Goal: Task Accomplishment & Management: Use online tool/utility

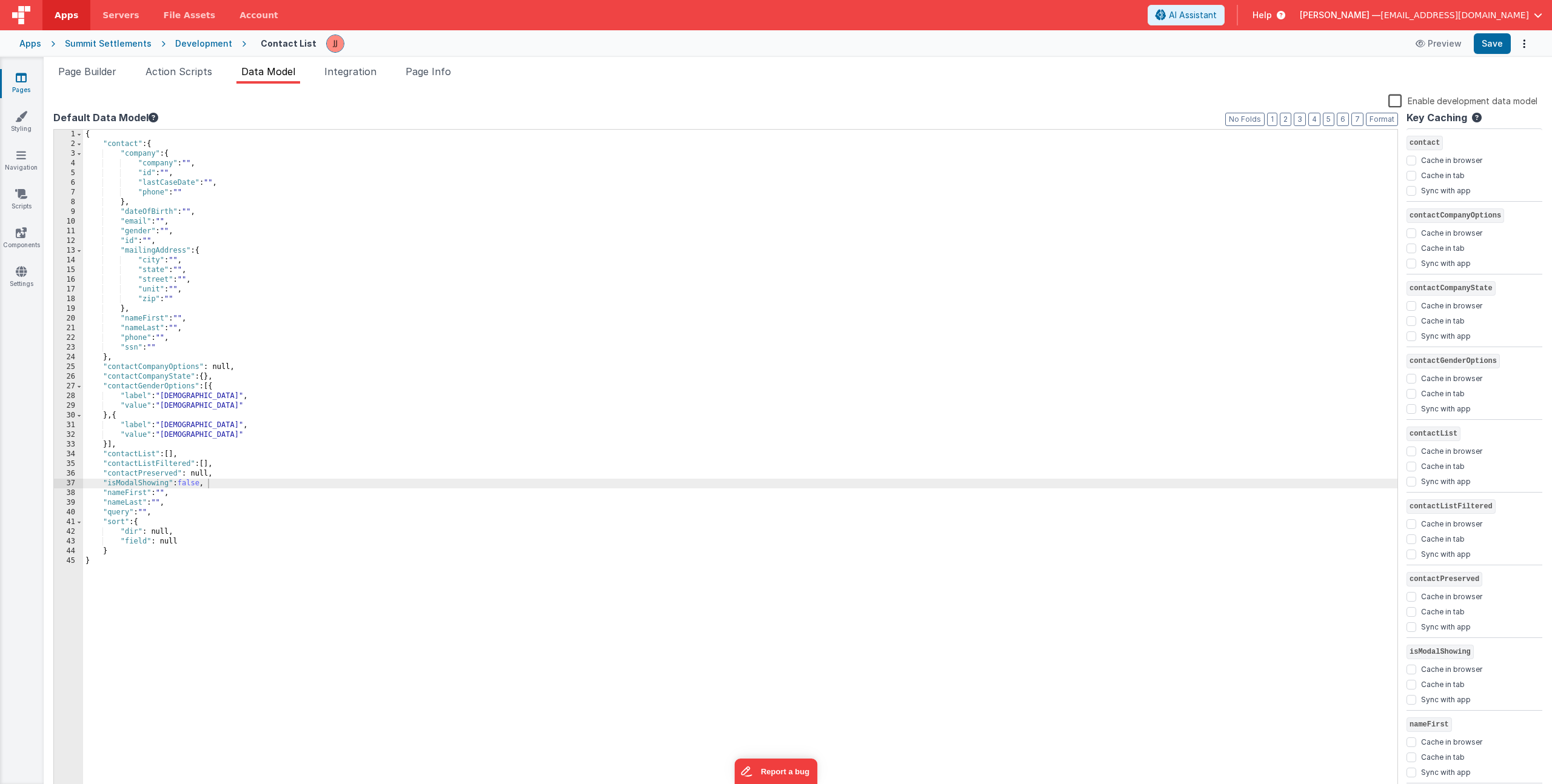
click at [14, 83] on link "Pages" at bounding box center [21, 83] width 44 height 25
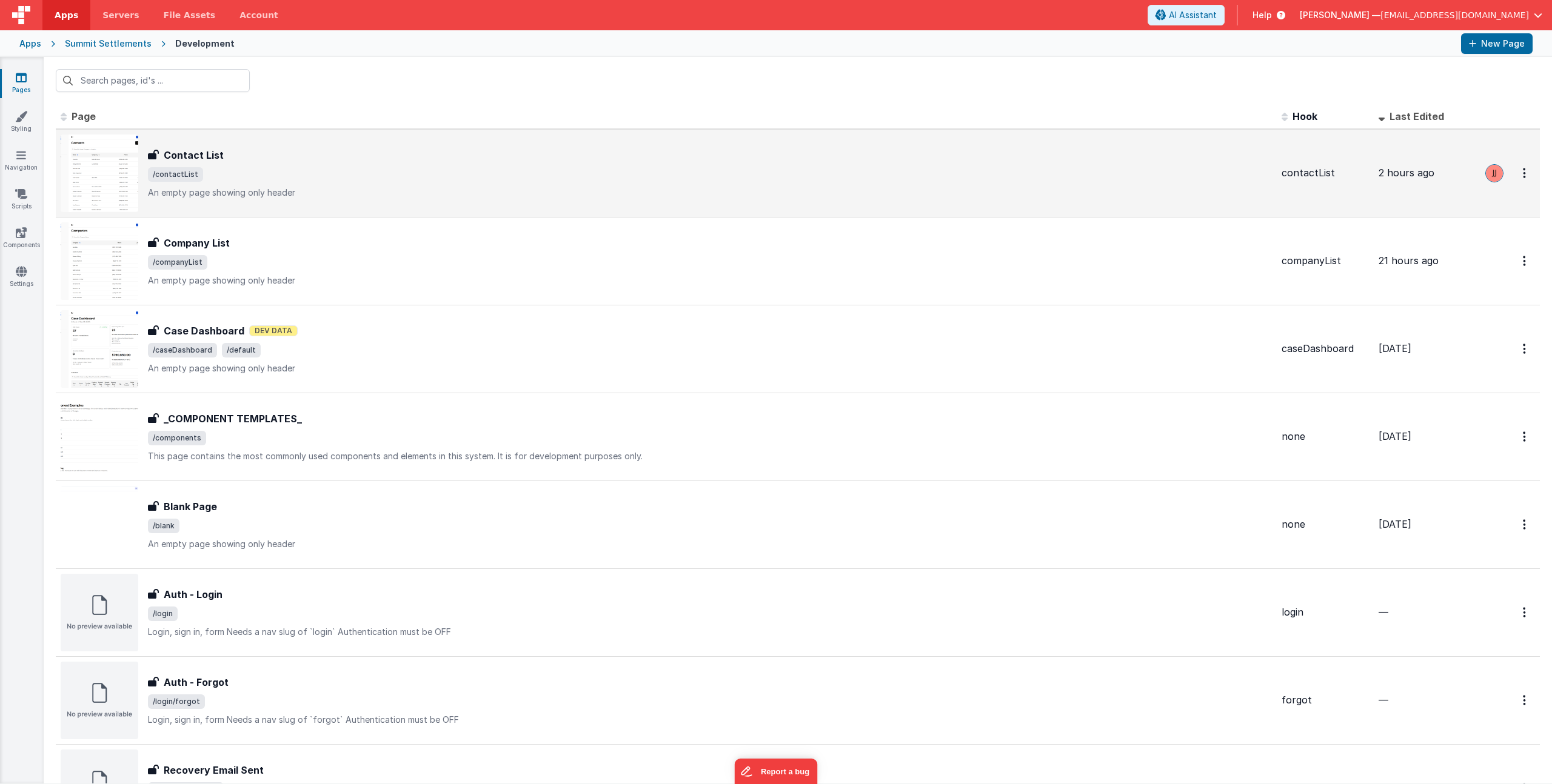
click at [383, 151] on div "Contact List" at bounding box center [710, 155] width 1124 height 15
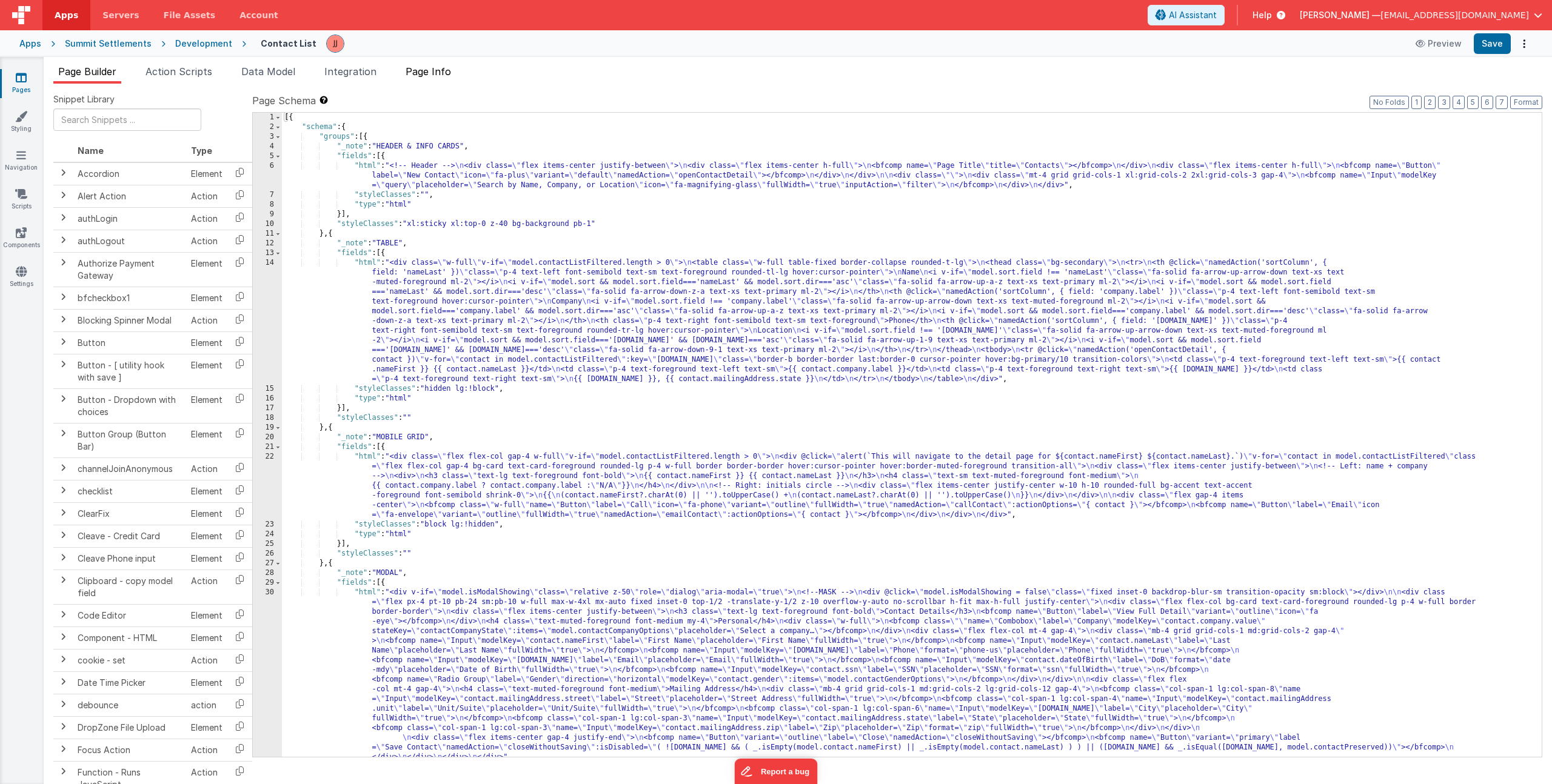
click at [443, 75] on span "Page Info" at bounding box center [429, 71] width 46 height 12
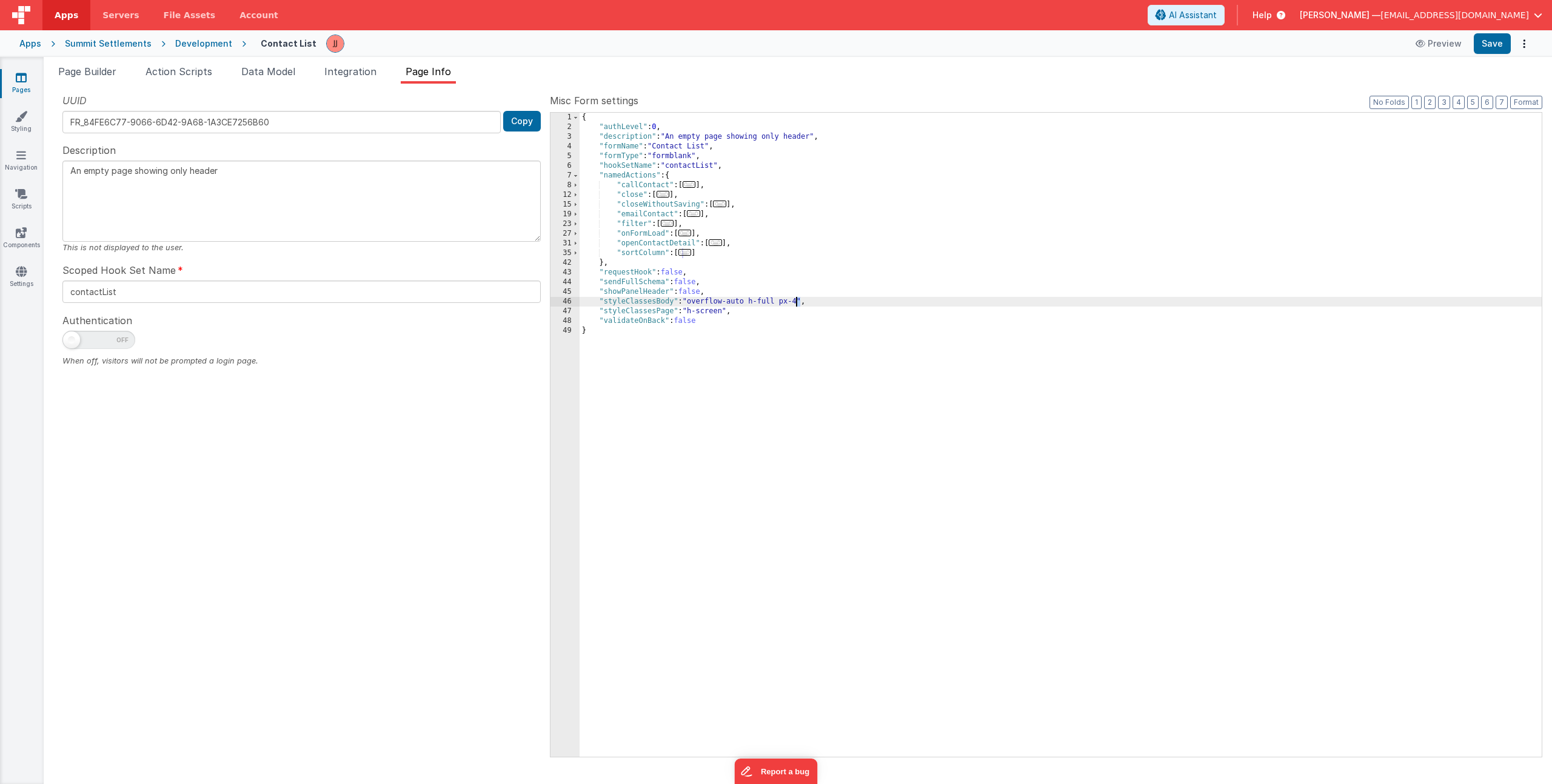
click at [797, 305] on div "{ "authLevel" : 0 , "description" : "An empty page showing only header" , "form…" at bounding box center [1060, 444] width 962 height 663
click at [27, 125] on link "Styling" at bounding box center [21, 122] width 44 height 25
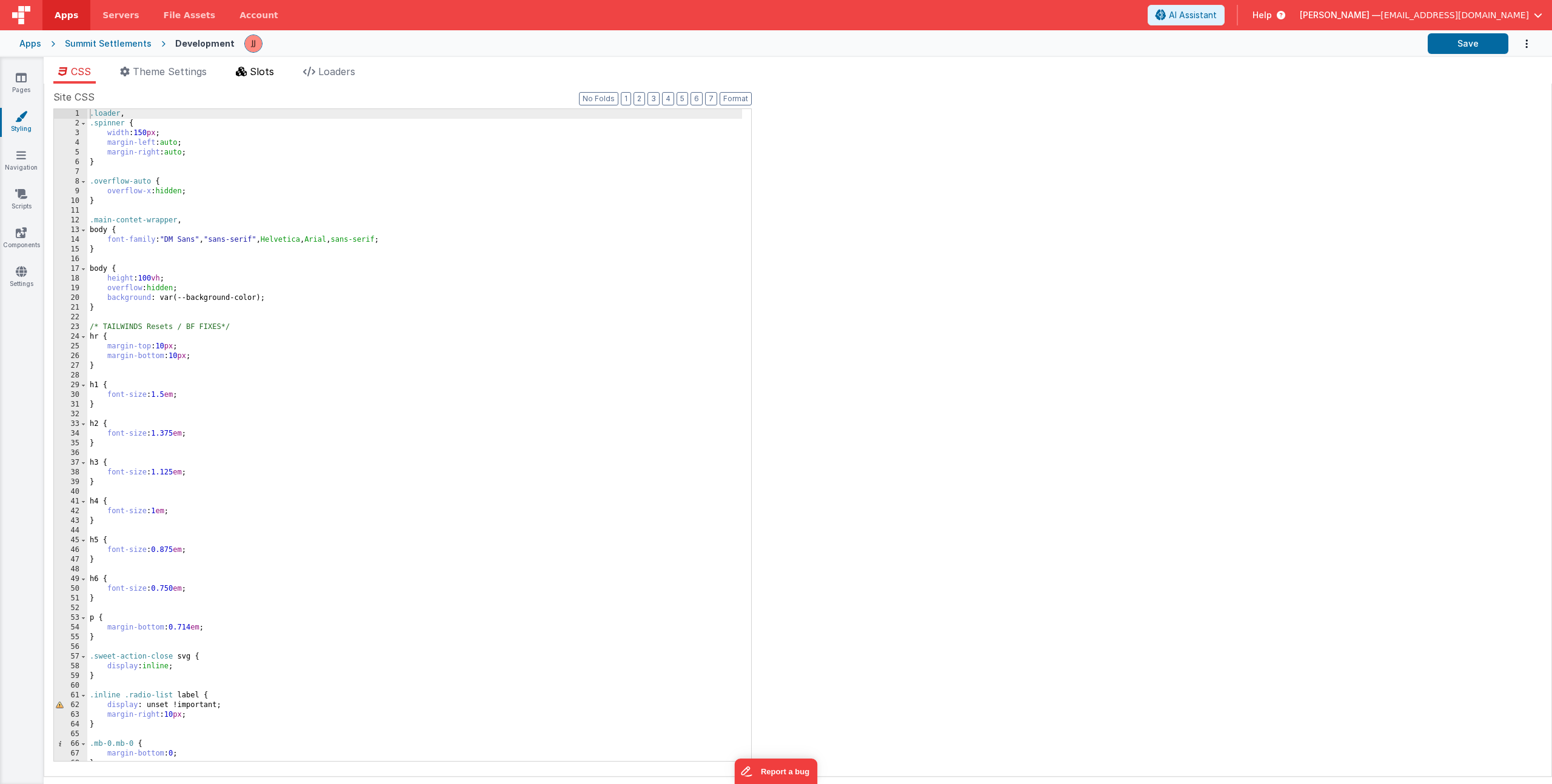
click at [252, 64] on li "Slots" at bounding box center [255, 73] width 48 height 19
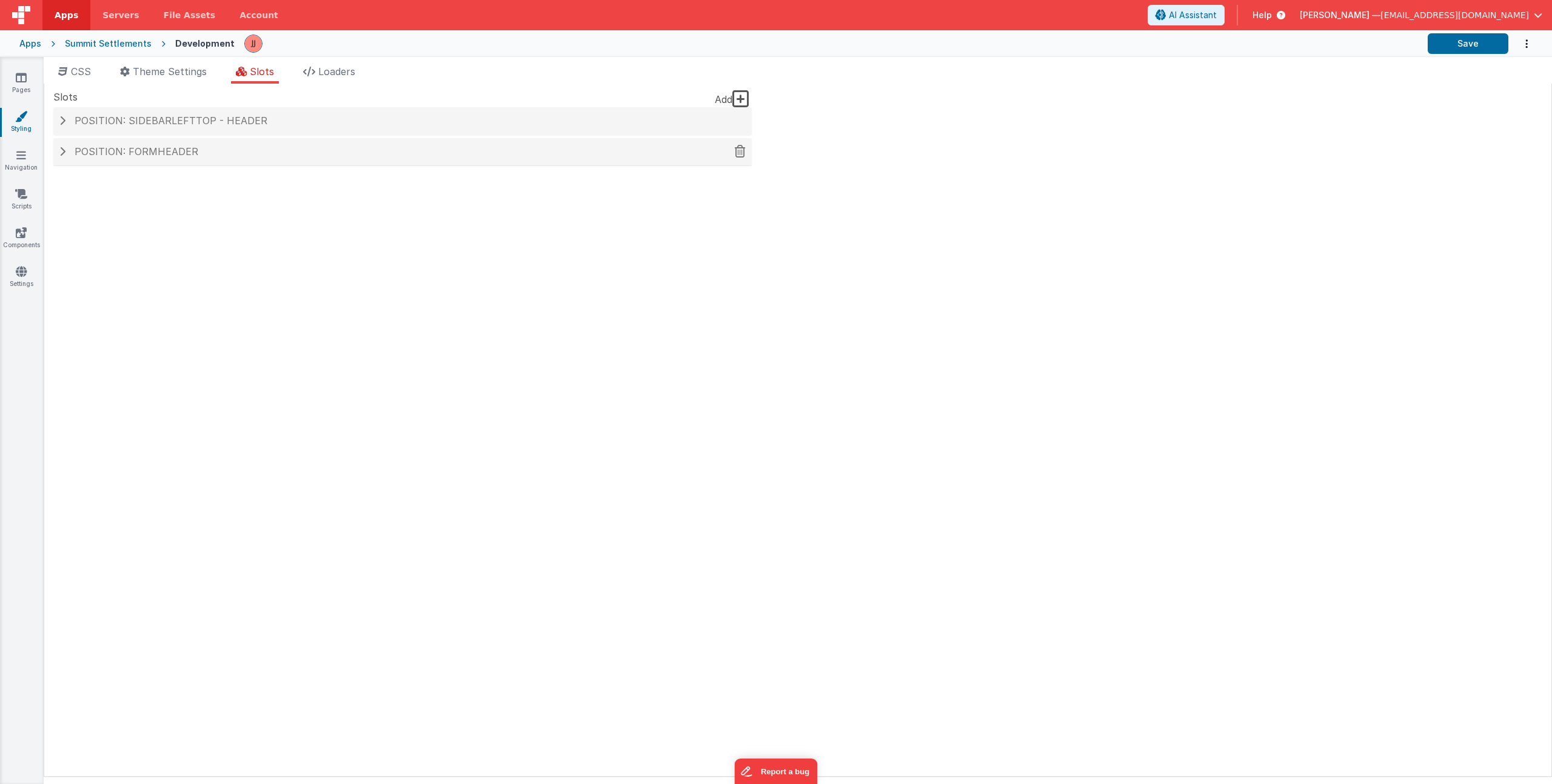
click at [168, 155] on span "Position: formHeader" at bounding box center [136, 151] width 123 height 12
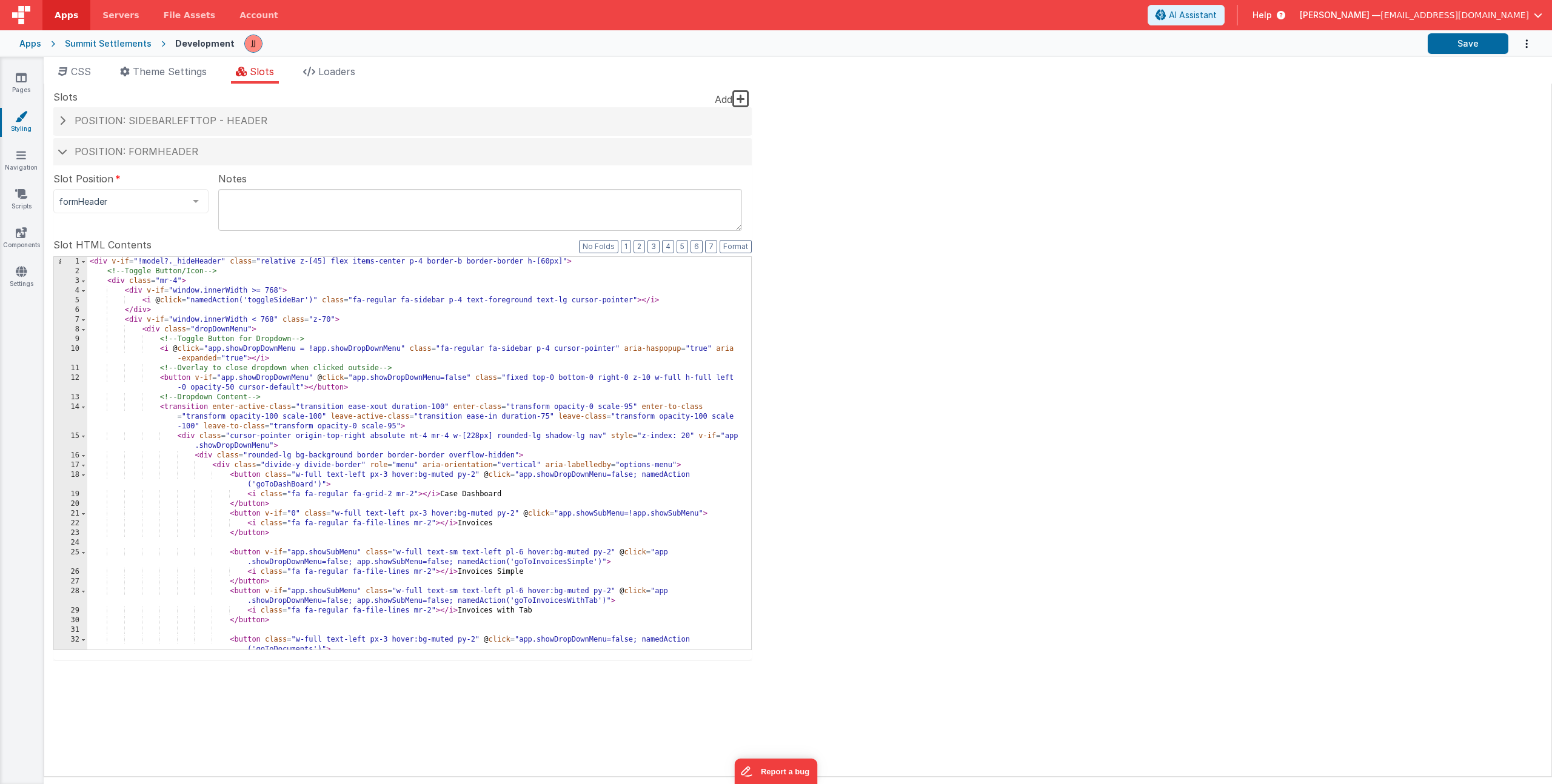
drag, startPoint x: 421, startPoint y: 262, endPoint x: 615, endPoint y: 318, distance: 201.9
click at [422, 262] on div "< div v-if = "!model?._hideHeader" class = "relative z-[45] flex items-center p…" at bounding box center [415, 462] width 654 height 412
click at [449, 302] on div "< div v-if = "!model?._hideHeader" class = "relative z-[45] flex items-center p…" at bounding box center [415, 462] width 654 height 412
click at [22, 80] on icon at bounding box center [21, 77] width 11 height 12
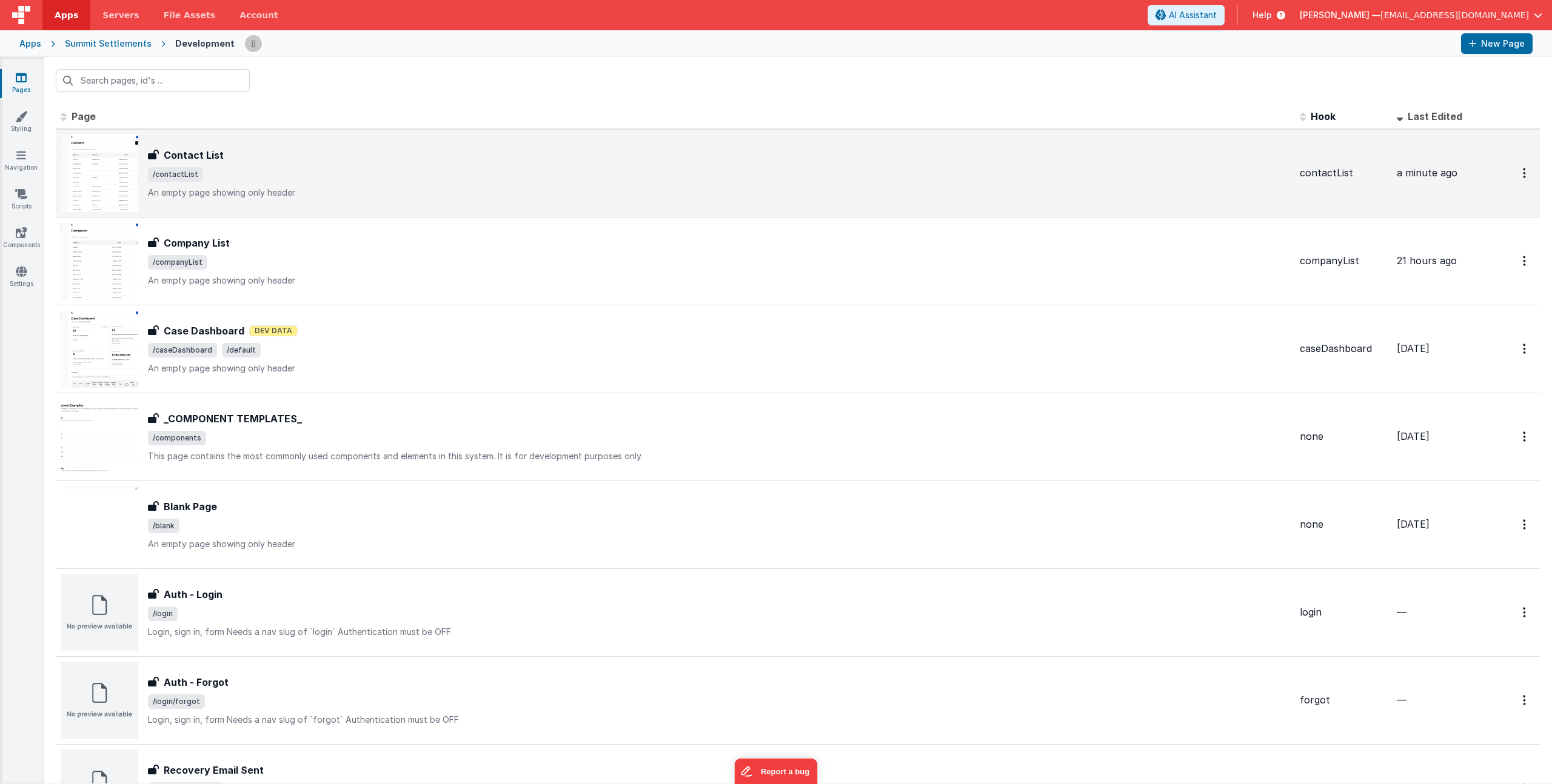
click at [292, 162] on div "Contact List Contact List /contactList An empty page showing only header" at bounding box center [719, 174] width 1143 height 51
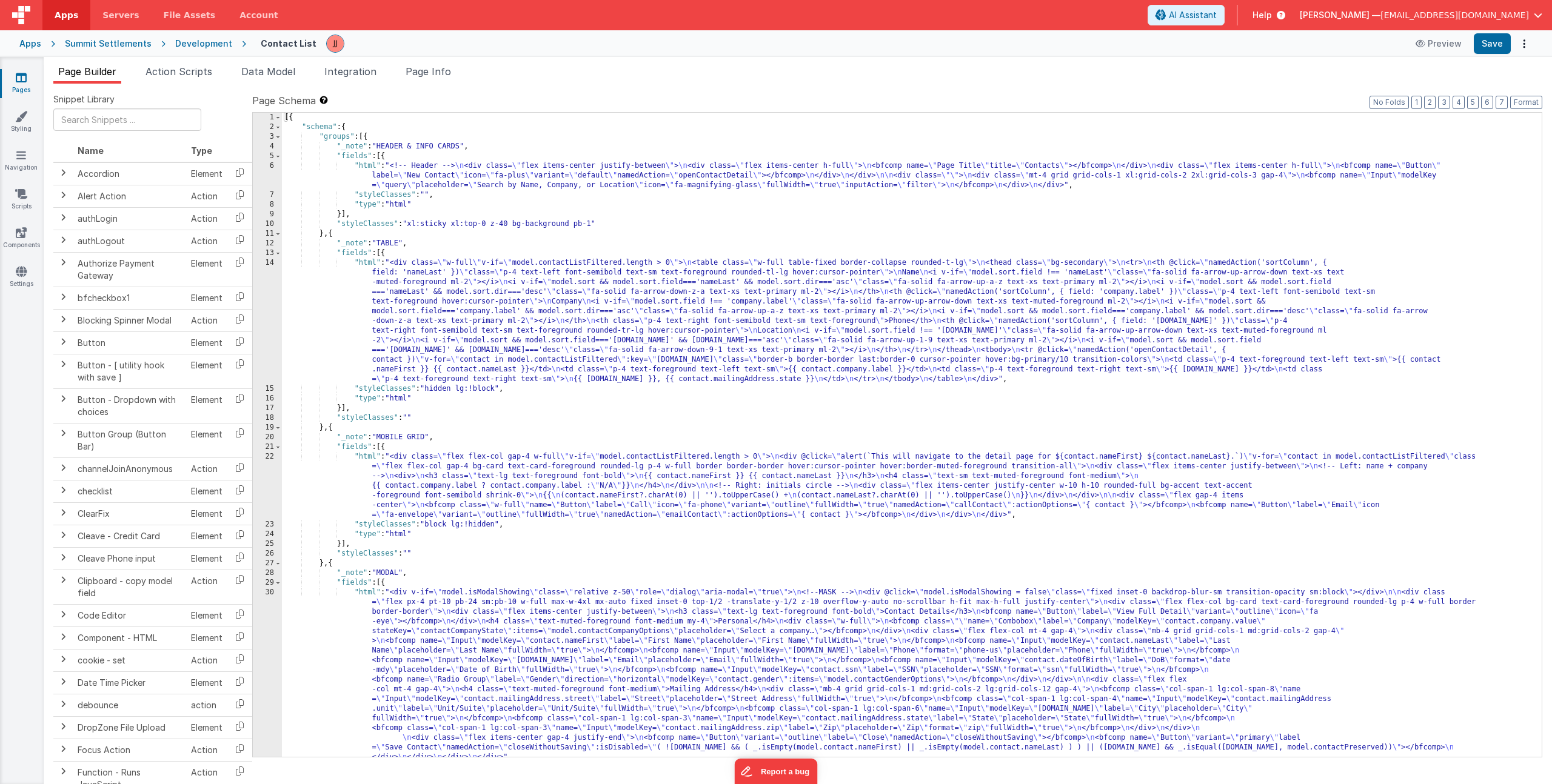
click at [21, 110] on div "Pages Styling Navigation Scripts Components Settings" at bounding box center [22, 420] width 44 height 727
click at [26, 116] on icon at bounding box center [21, 116] width 12 height 12
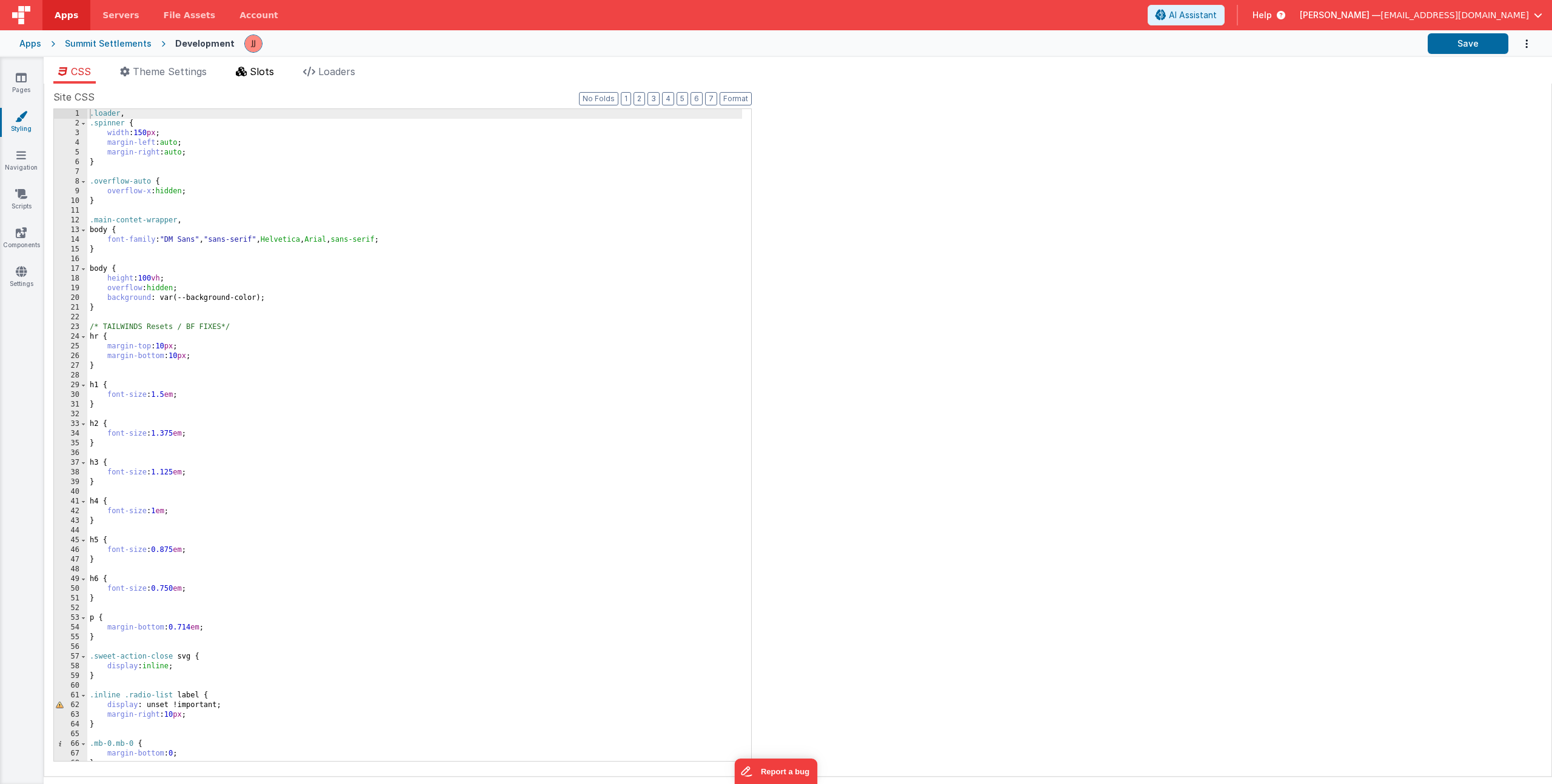
click at [267, 71] on span "Slots" at bounding box center [261, 71] width 25 height 12
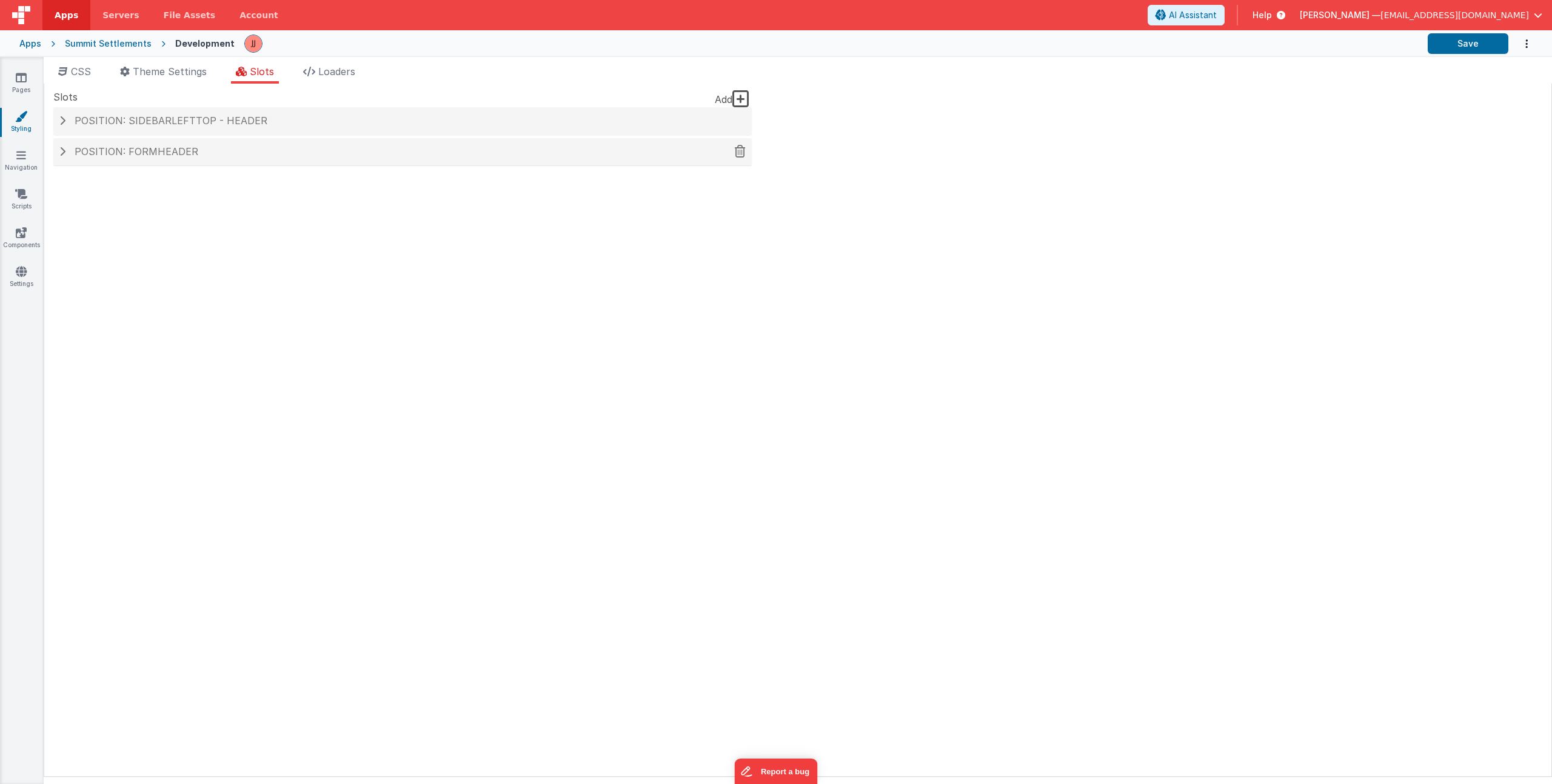
click at [246, 147] on h4 "Position: formHeader" at bounding box center [402, 153] width 686 height 11
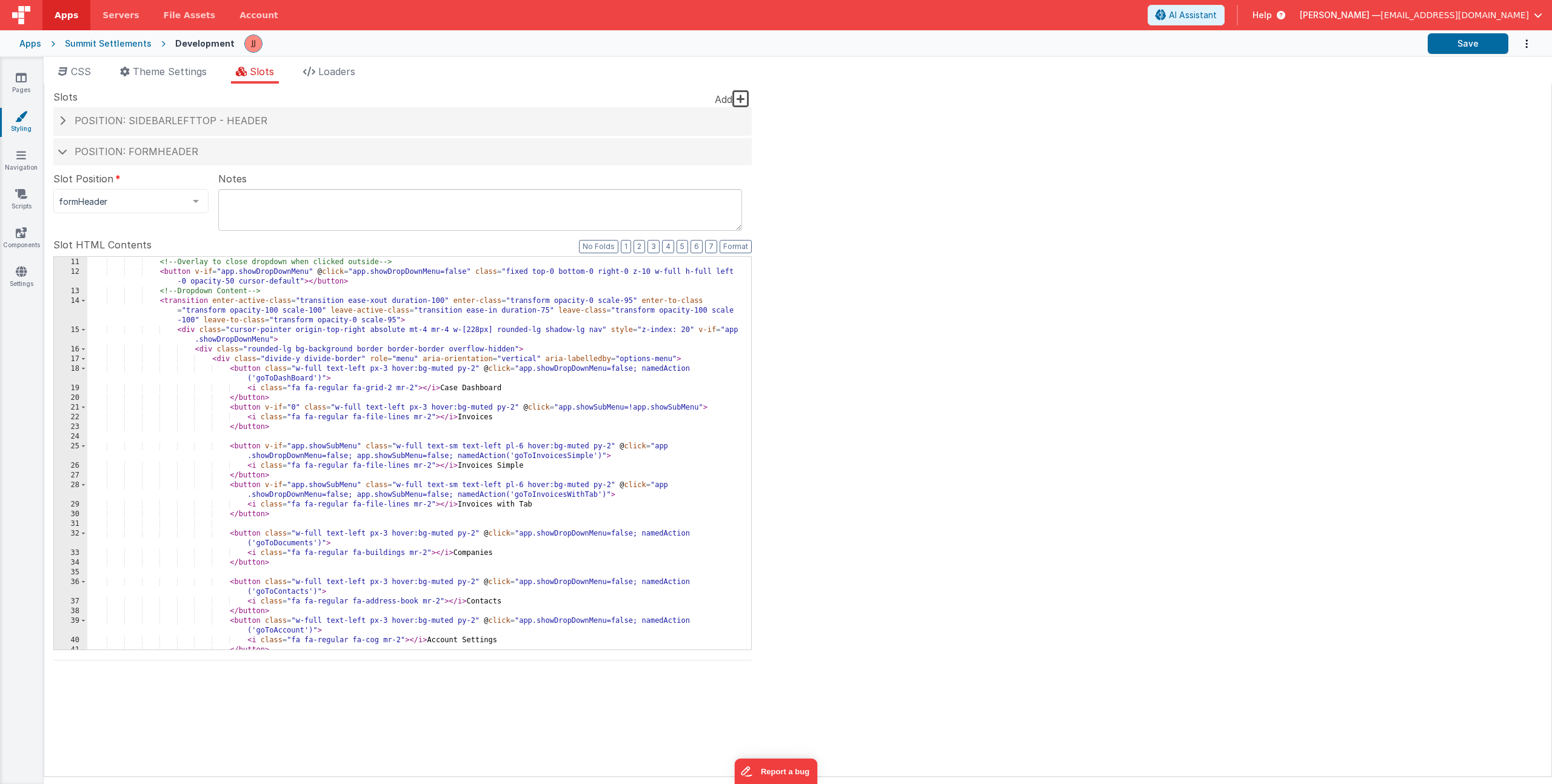
scroll to position [106, 0]
click at [28, 46] on div "Apps" at bounding box center [30, 43] width 22 height 12
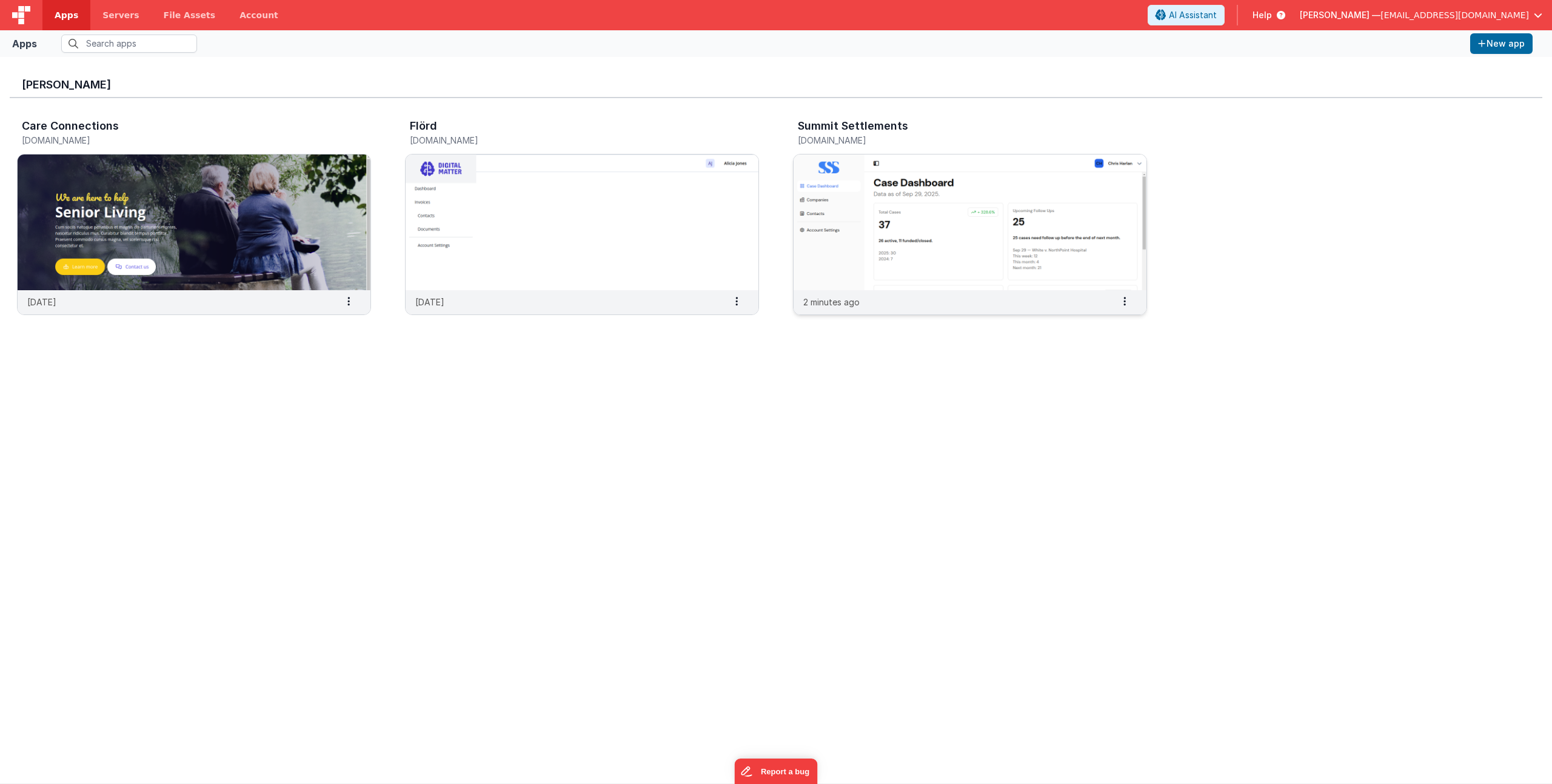
click at [849, 200] on img at bounding box center [970, 222] width 353 height 136
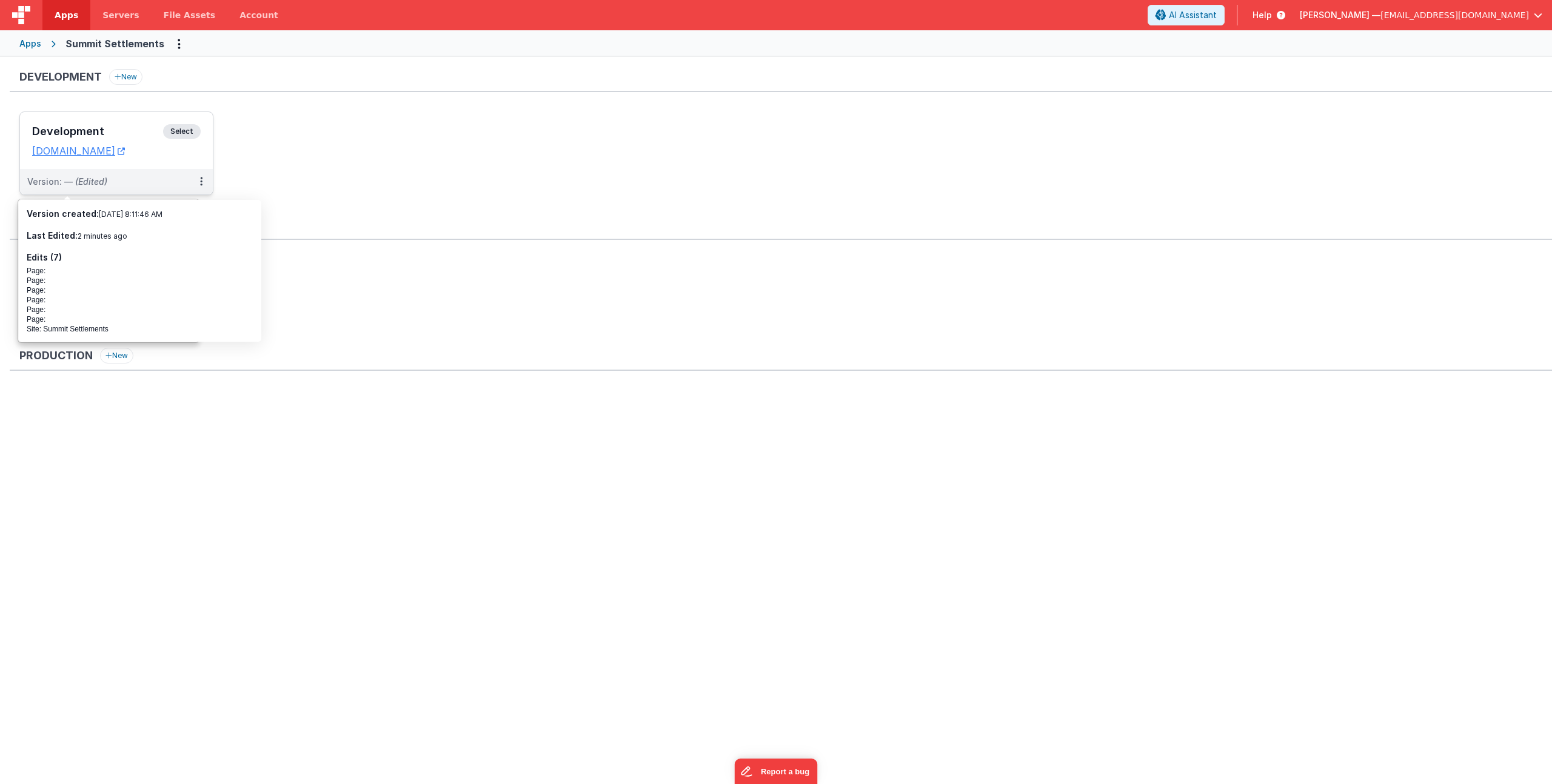
click at [84, 128] on h3 "Development" at bounding box center [97, 131] width 131 height 12
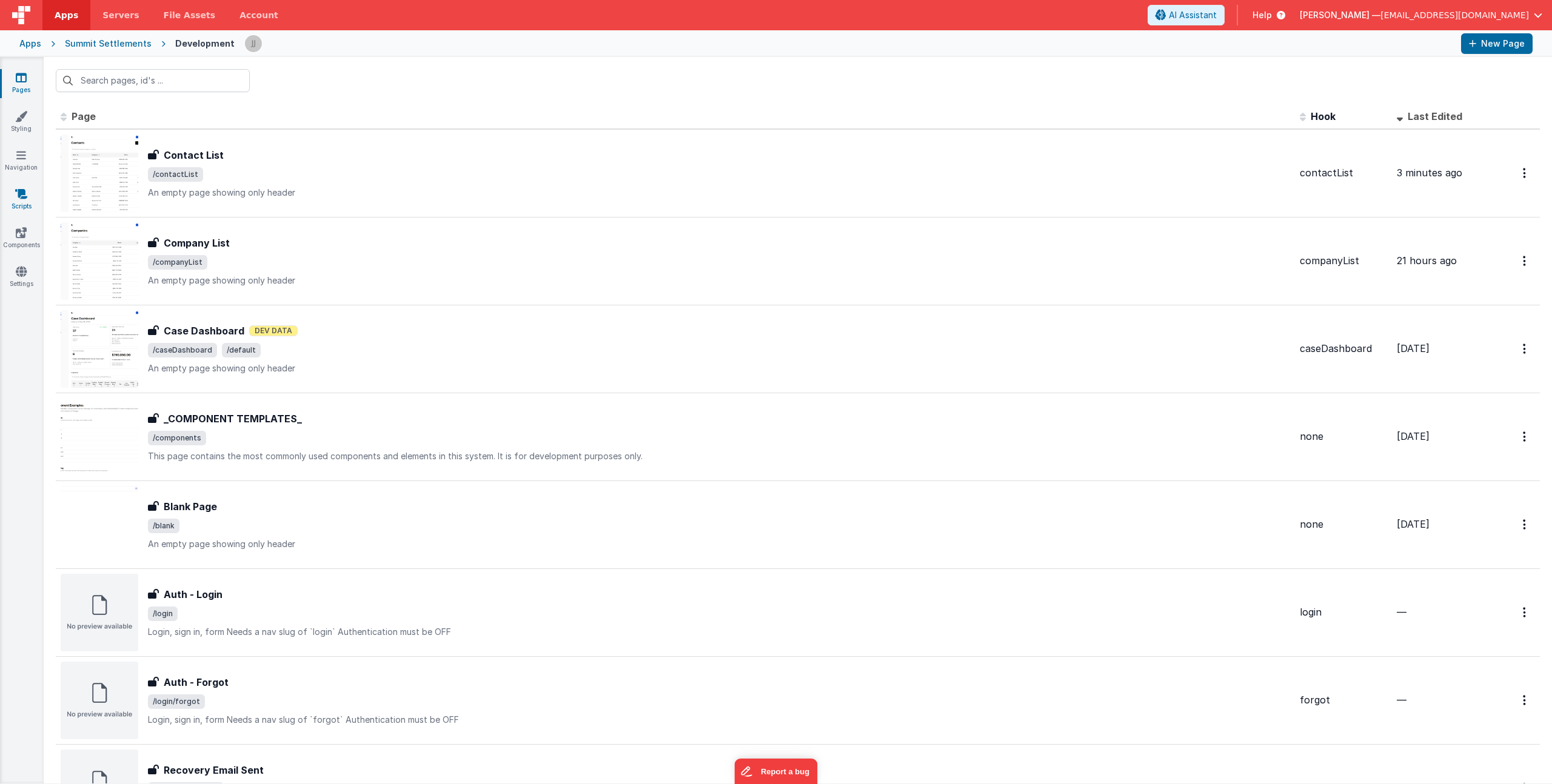
click at [21, 196] on icon at bounding box center [21, 194] width 12 height 12
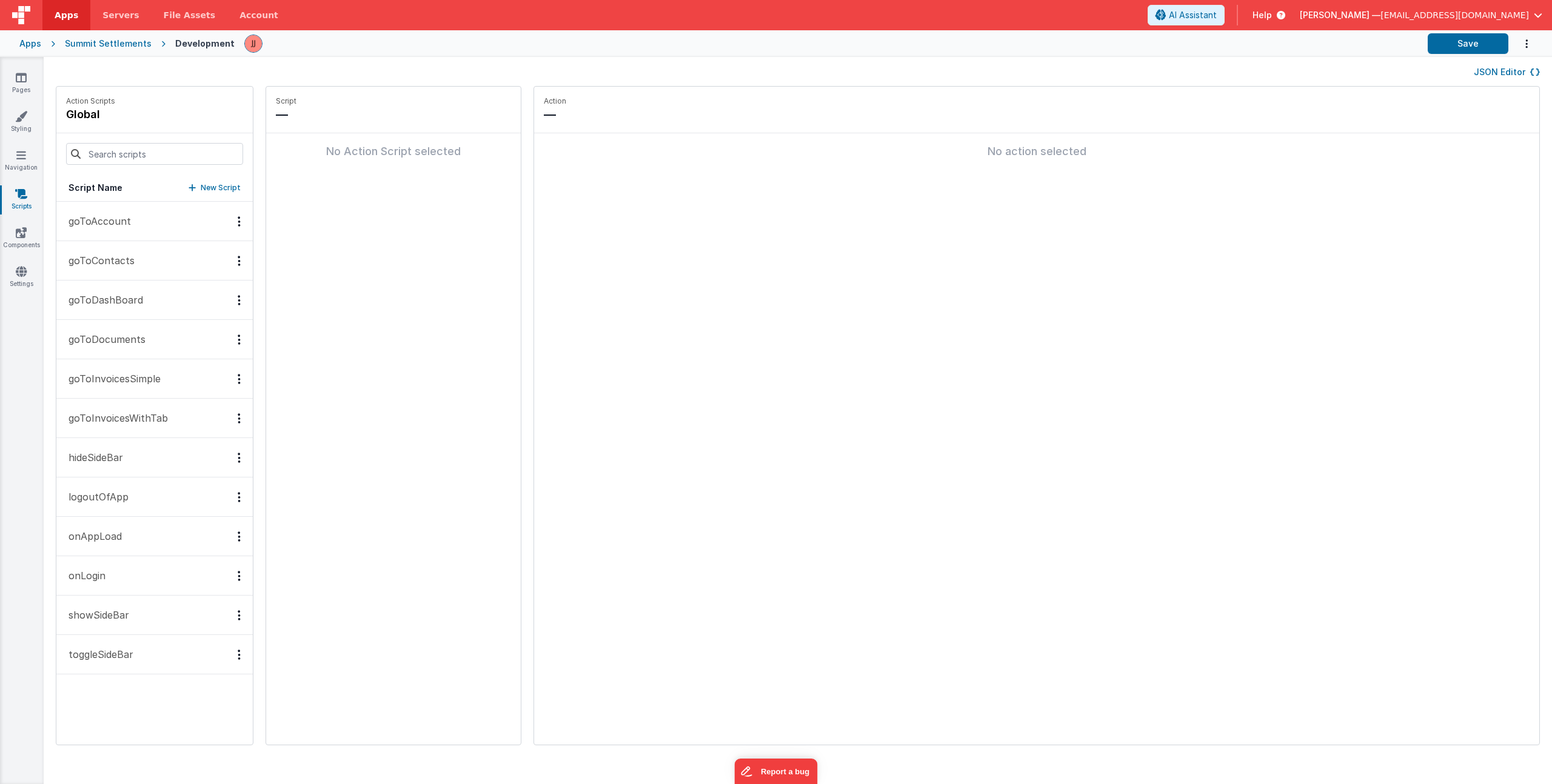
click at [201, 187] on p "New Script" at bounding box center [221, 187] width 40 height 12
type input "path"
click at [311, 164] on button "Add action" at bounding box center [393, 162] width 235 height 37
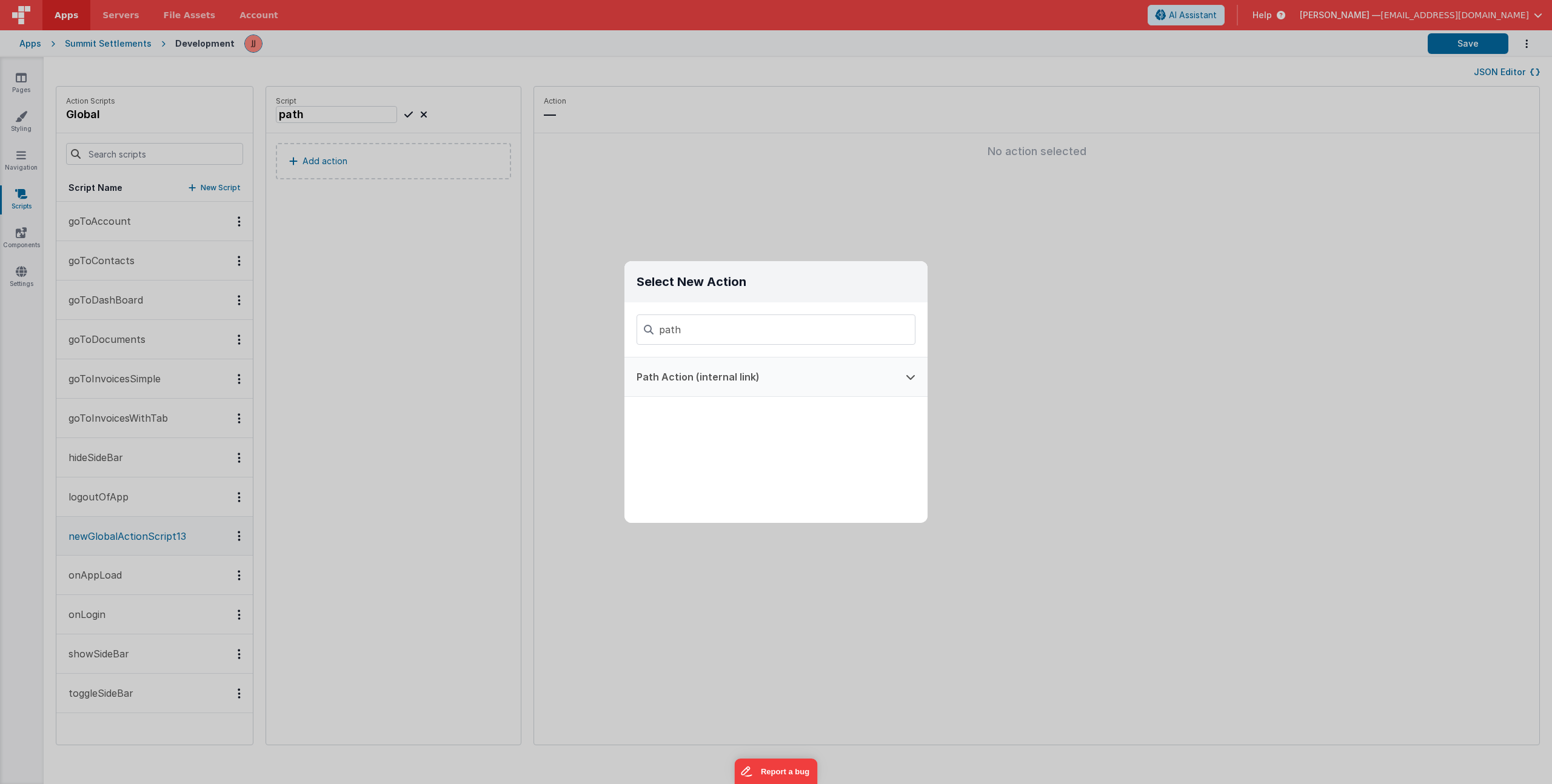
type input "path"
click at [881, 394] on button "Path Action (internal link)" at bounding box center [759, 376] width 270 height 38
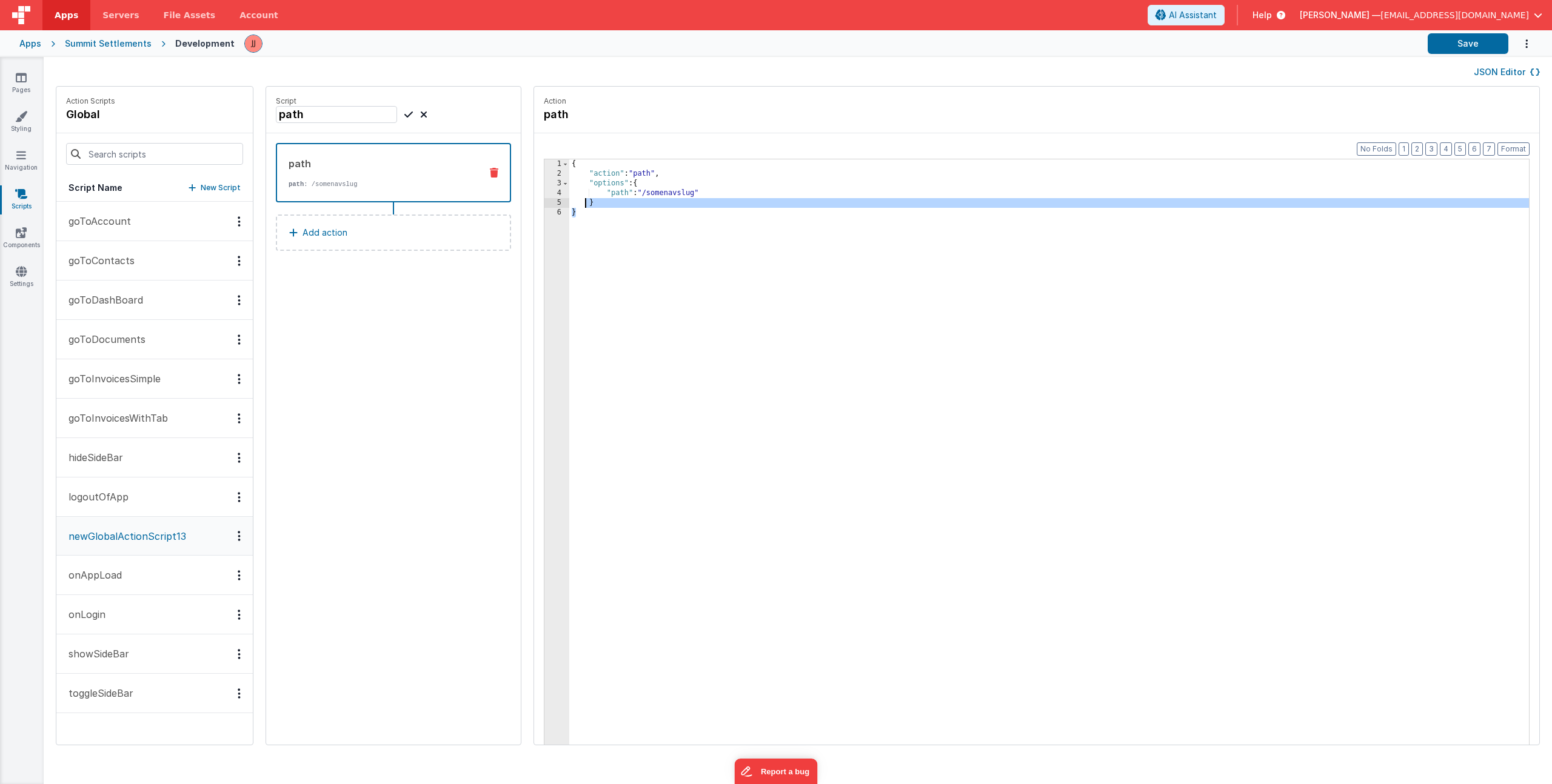
drag, startPoint x: 573, startPoint y: 221, endPoint x: 436, endPoint y: 76, distance: 199.5
click at [433, 73] on div "JSON Editor Action Scripts global Script Name New Script goToAccount goToContac…" at bounding box center [798, 420] width 1508 height 727
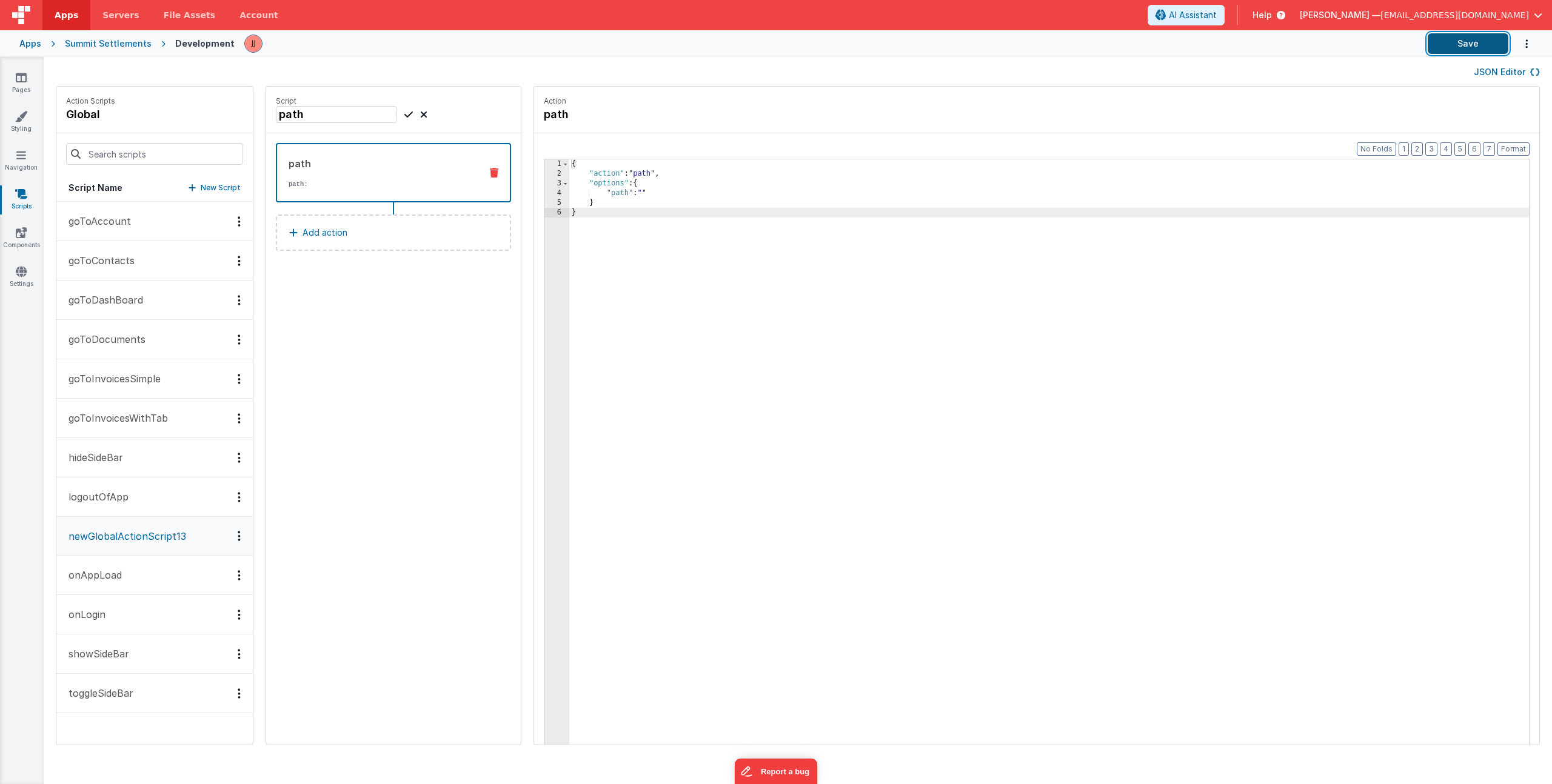
click at [1438, 44] on button "Save" at bounding box center [1468, 43] width 80 height 21
click at [684, 463] on div "{ "action" : "path" , "options" : { "path" : "" } }" at bounding box center [1067, 480] width 995 height 642
click at [377, 392] on div "Script path This name is already in use. path path : Add action" at bounding box center [393, 416] width 255 height 658
click at [18, 202] on link "Scripts" at bounding box center [21, 200] width 44 height 25
click at [24, 161] on link "Navigation" at bounding box center [21, 161] width 44 height 25
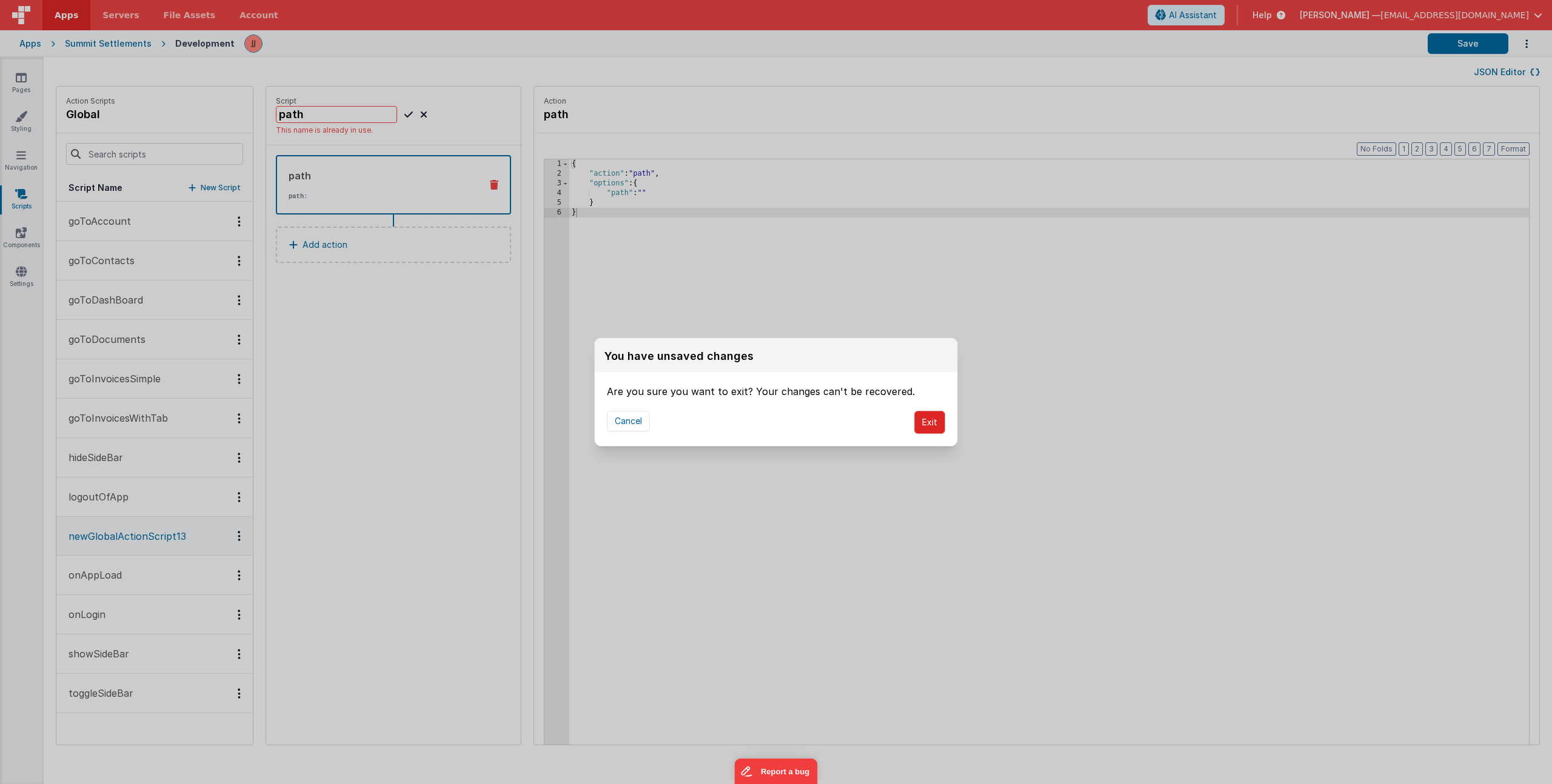
click at [927, 425] on button "Exit" at bounding box center [930, 422] width 31 height 23
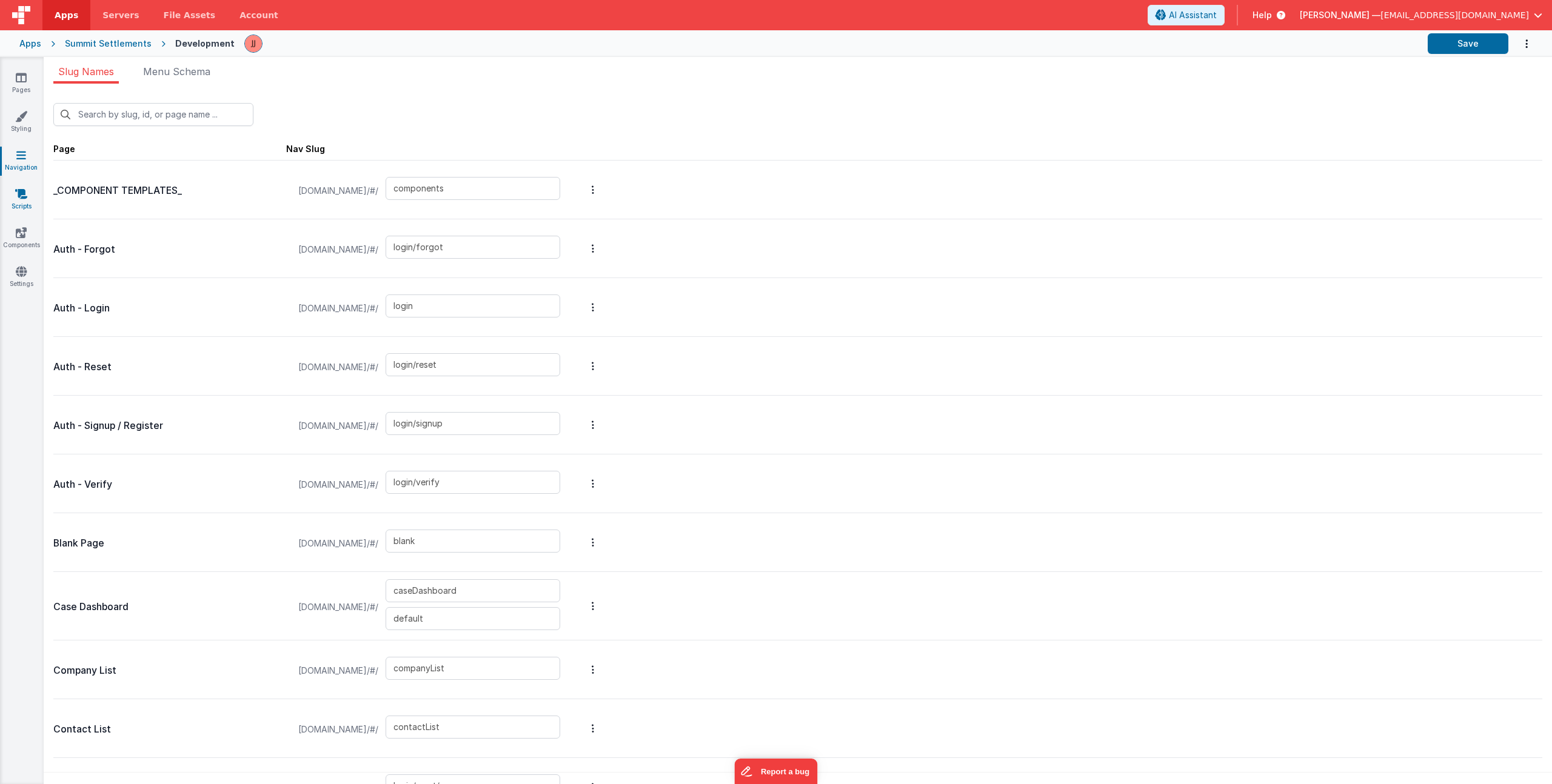
click at [10, 204] on link "Scripts" at bounding box center [21, 200] width 44 height 25
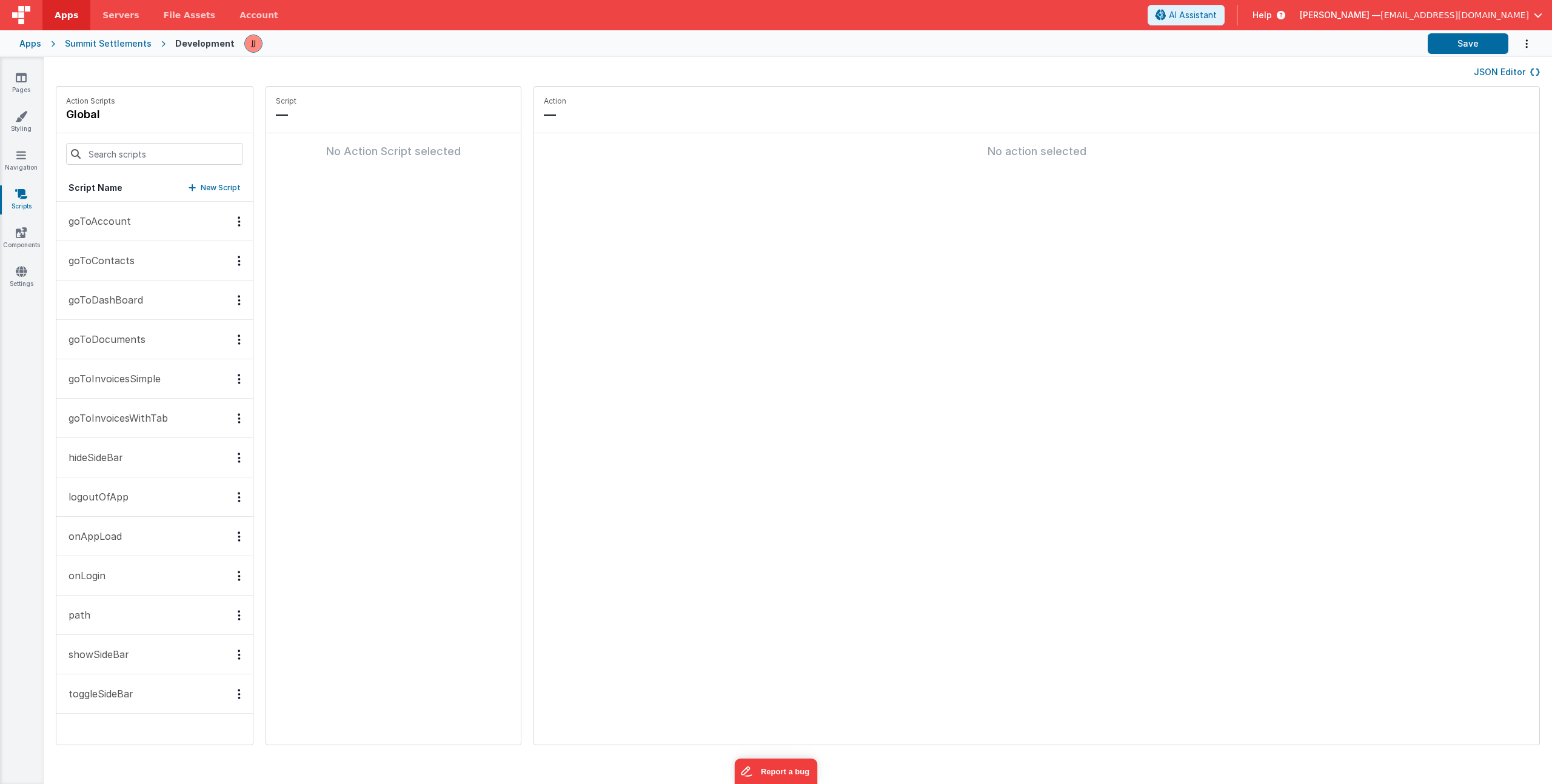
click at [101, 611] on button "path" at bounding box center [154, 615] width 197 height 39
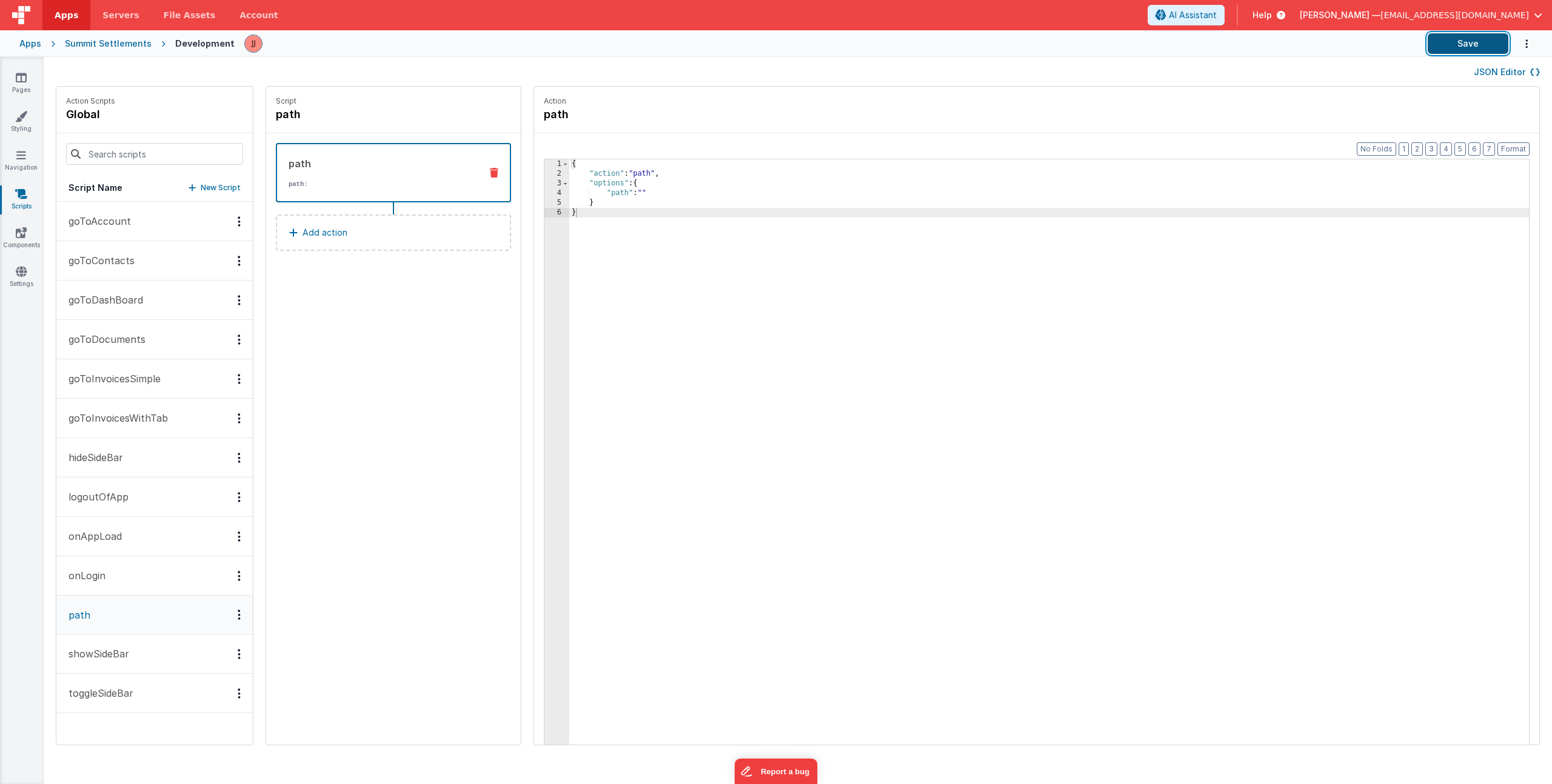
click at [1455, 38] on button "Save" at bounding box center [1468, 43] width 80 height 21
click at [141, 413] on p "goToInvoicesWithTab" at bounding box center [114, 418] width 107 height 15
click at [23, 117] on icon at bounding box center [21, 116] width 12 height 12
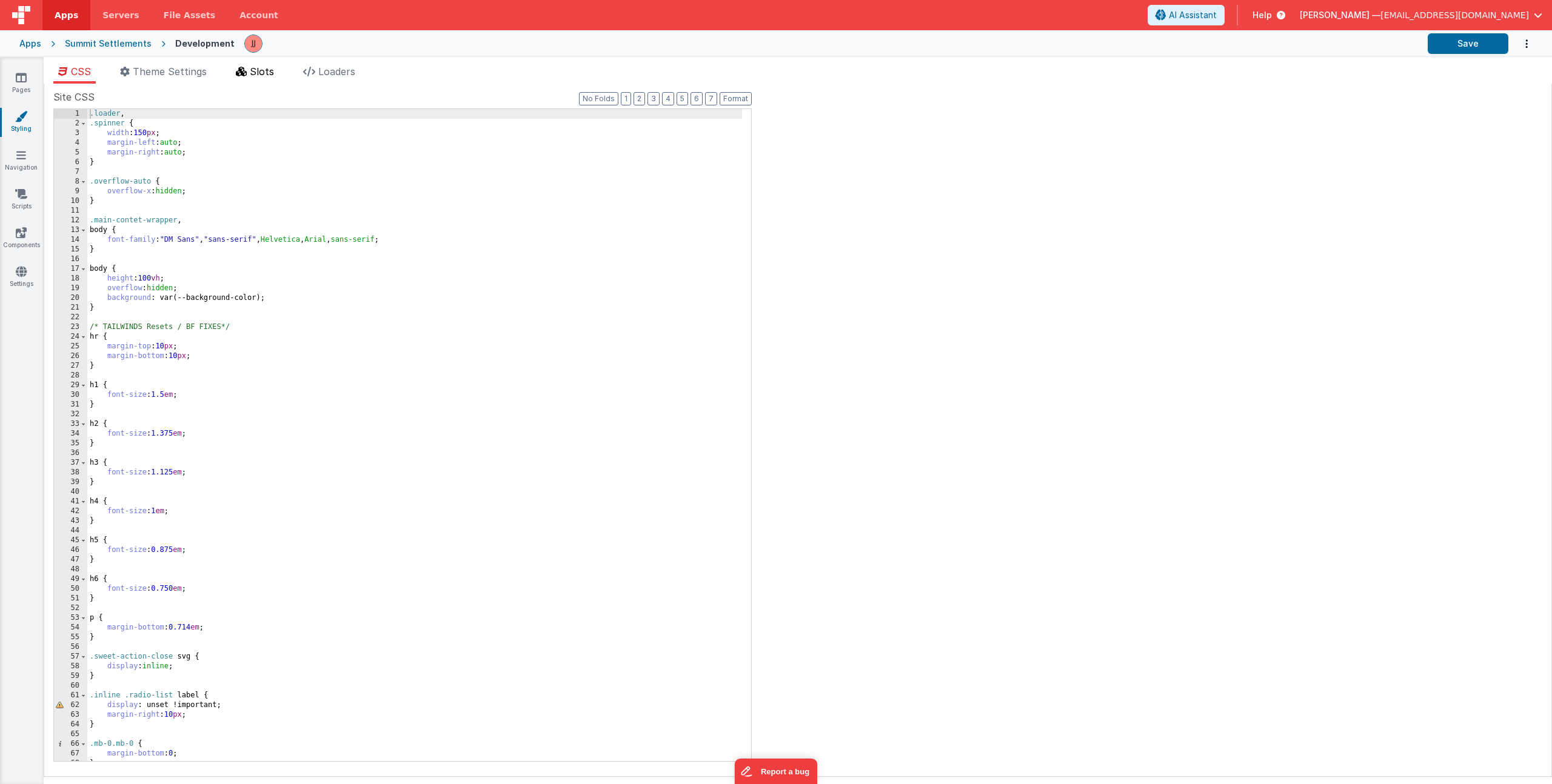
click at [268, 69] on span "Slots" at bounding box center [261, 71] width 25 height 12
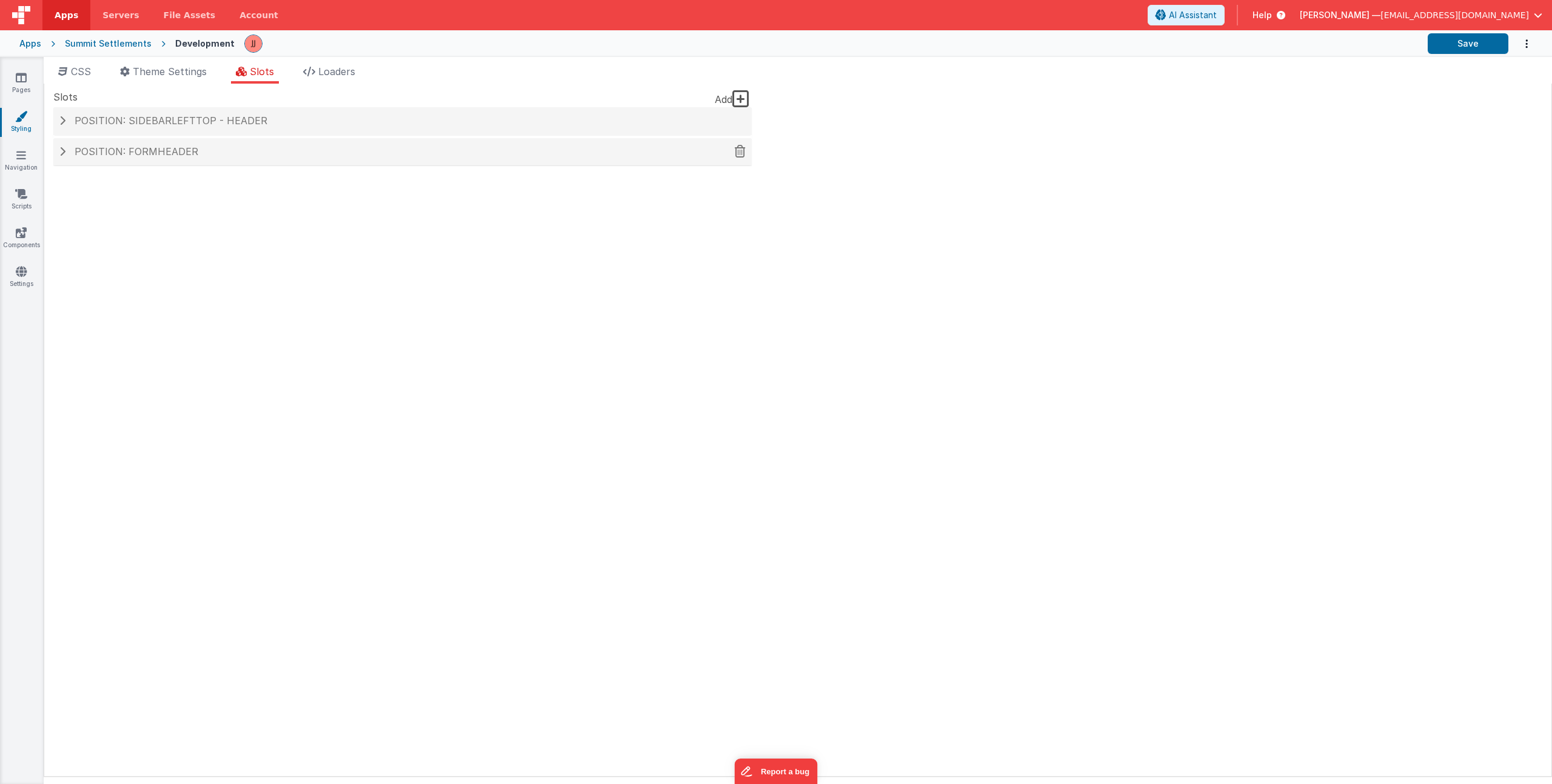
click at [207, 159] on div "Position: formHeader" at bounding box center [402, 152] width 698 height 28
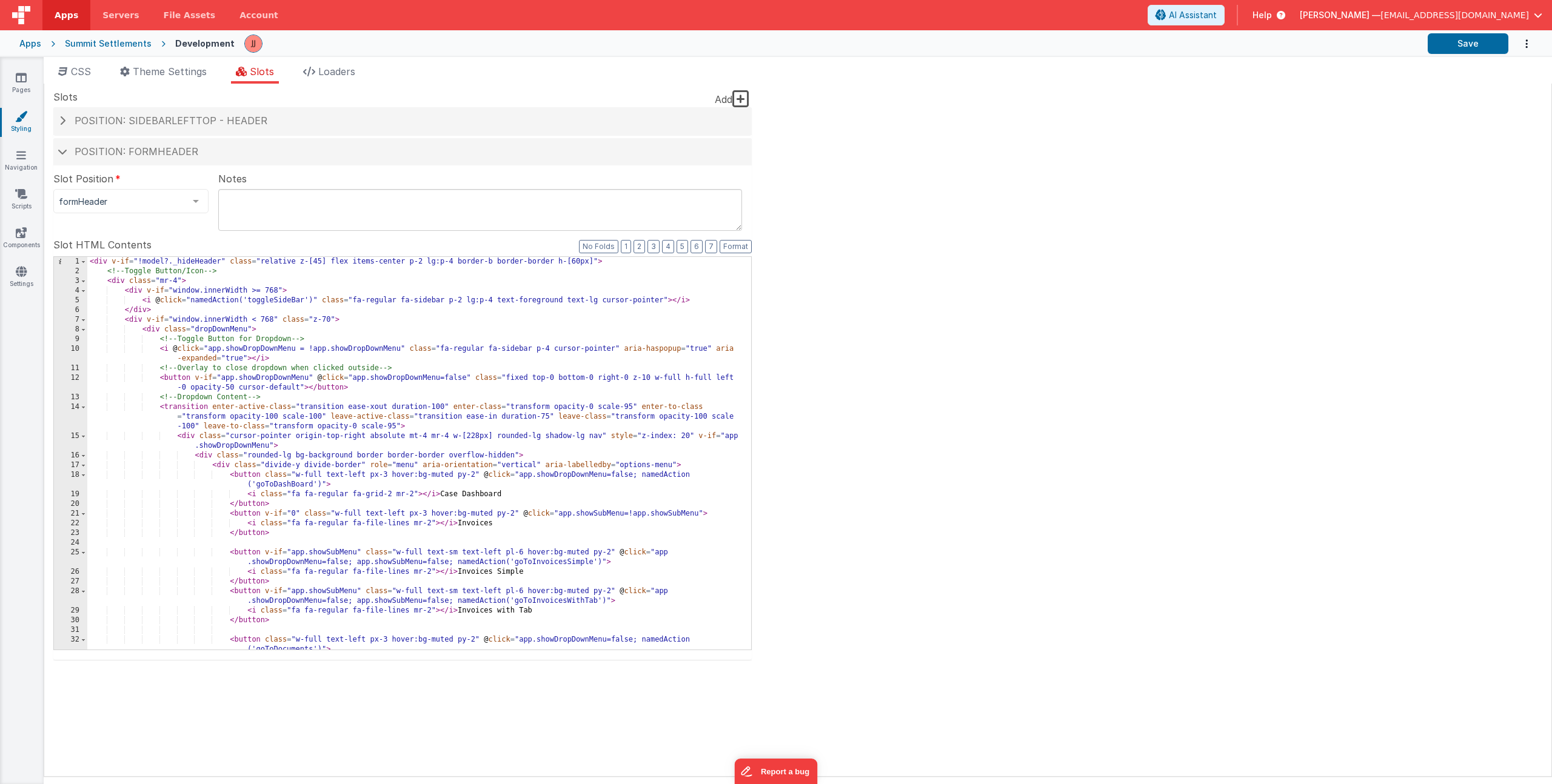
click at [293, 487] on div "< div v-if = "!model?._hideHeader" class = "relative z-[45] flex items-center p…" at bounding box center [415, 462] width 654 height 412
drag, startPoint x: 641, startPoint y: 477, endPoint x: 346, endPoint y: 482, distance: 295.0
click at [346, 482] on div "< div v-if = "!model?._hideHeader" class = "relative z-[45] flex items-center p…" at bounding box center [415, 462] width 654 height 412
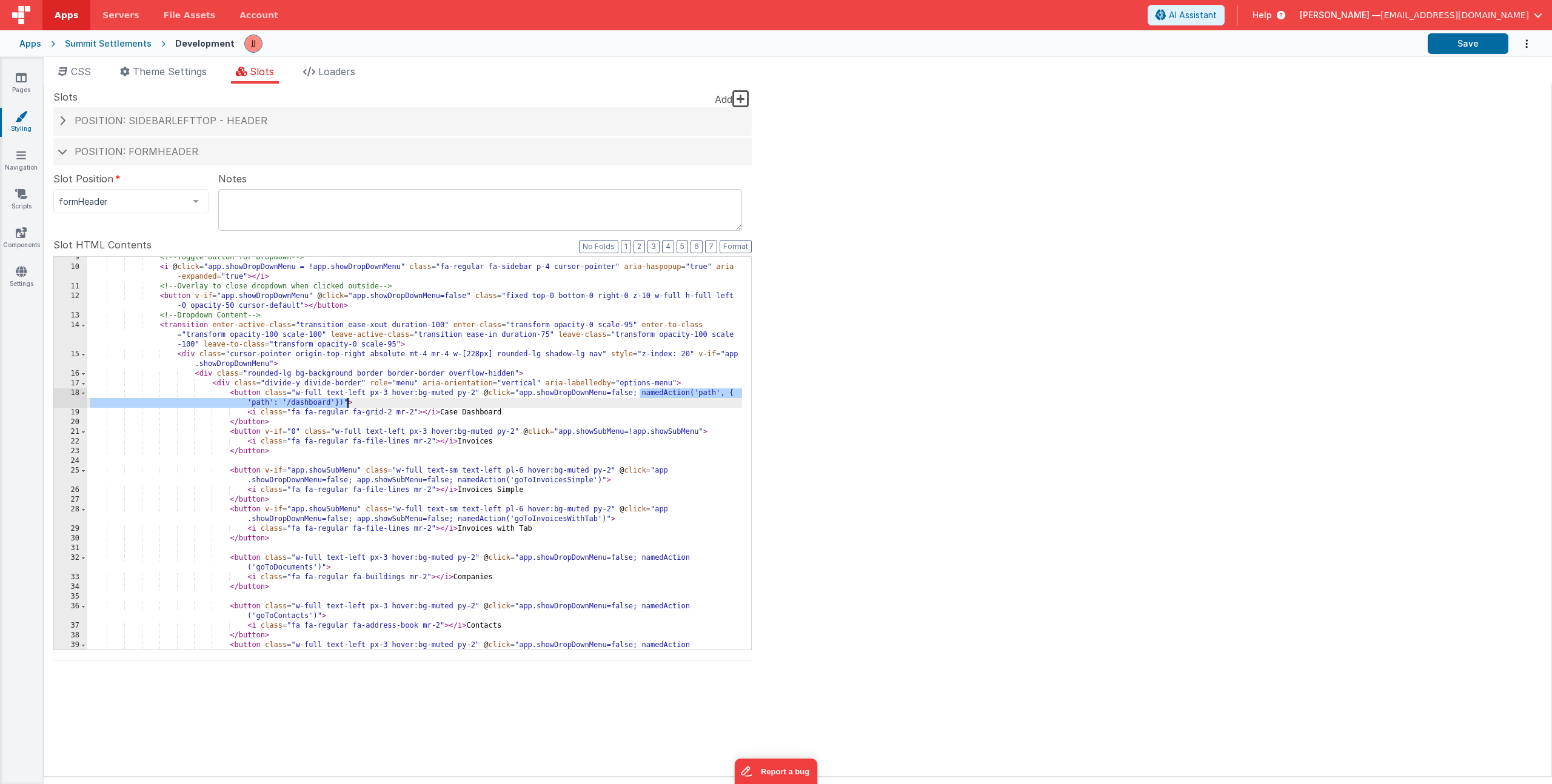
scroll to position [82, 0]
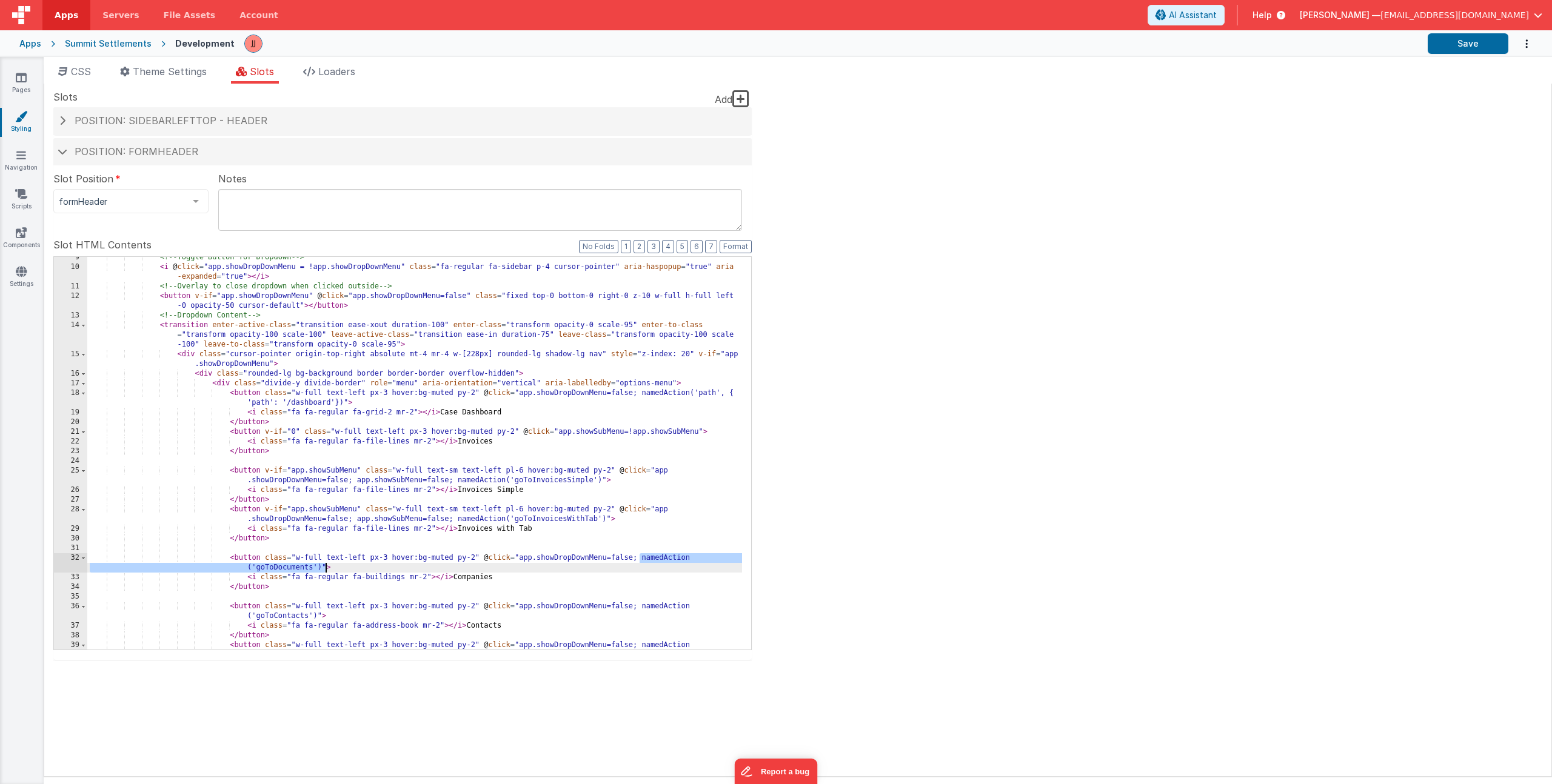
drag, startPoint x: 640, startPoint y: 559, endPoint x: 324, endPoint y: 565, distance: 316.1
click at [324, 565] on div "<!-- Toggle Button for Dropdown --> < i @ click = "app.showDropDownMenu = !app.…" at bounding box center [415, 464] width 654 height 422
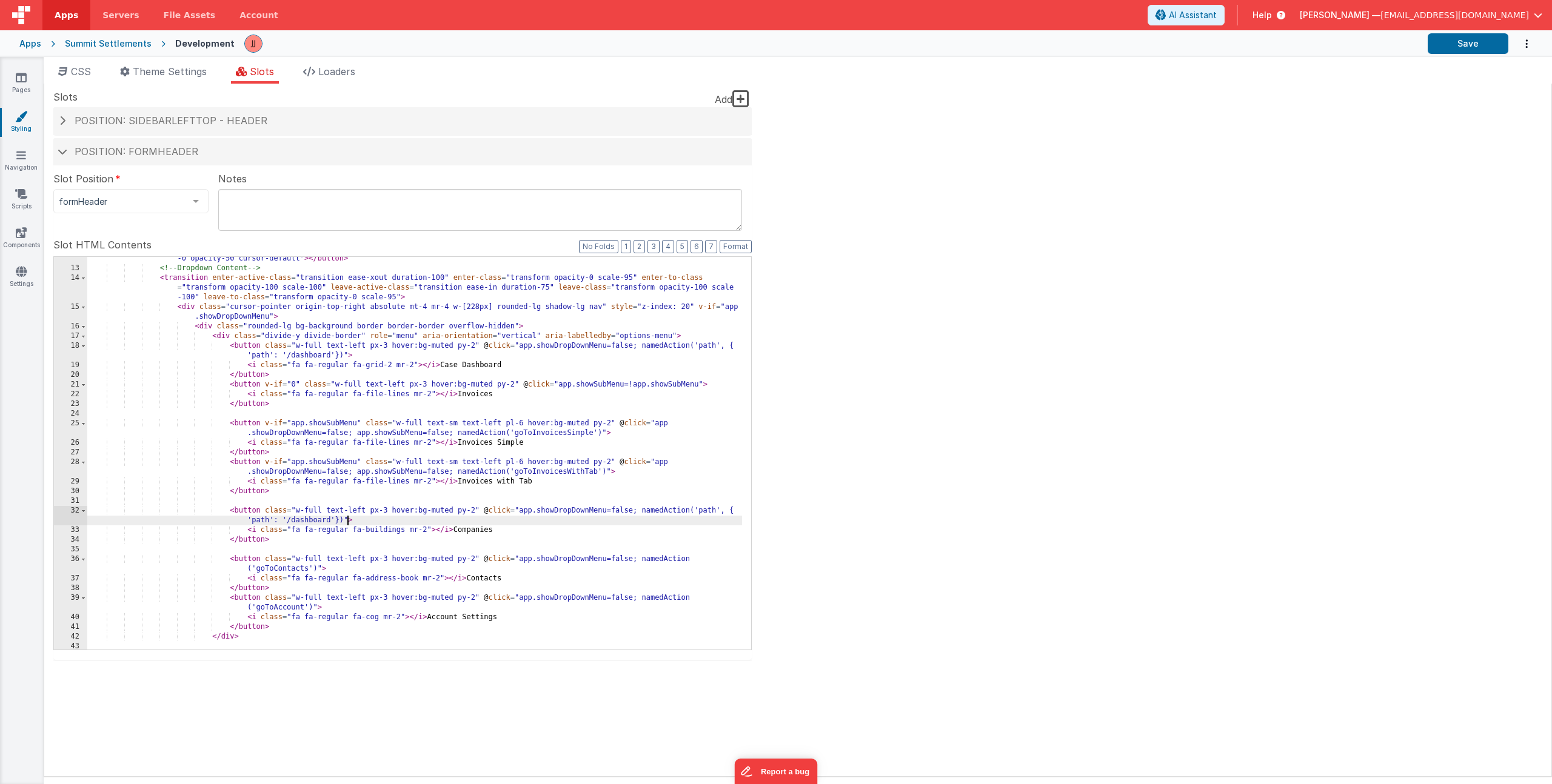
scroll to position [129, 0]
drag, startPoint x: 641, startPoint y: 561, endPoint x: 320, endPoint y: 569, distance: 321.1
click at [320, 569] on div "< button v-if = "app.showDropDownMenu" @ click = "app.showDropDownMenu=false" c…" at bounding box center [415, 455] width 654 height 422
click at [311, 523] on div "< button v-if = "app.showDropDownMenu" @ click = "app.showDropDownMenu=false" c…" at bounding box center [415, 455] width 654 height 422
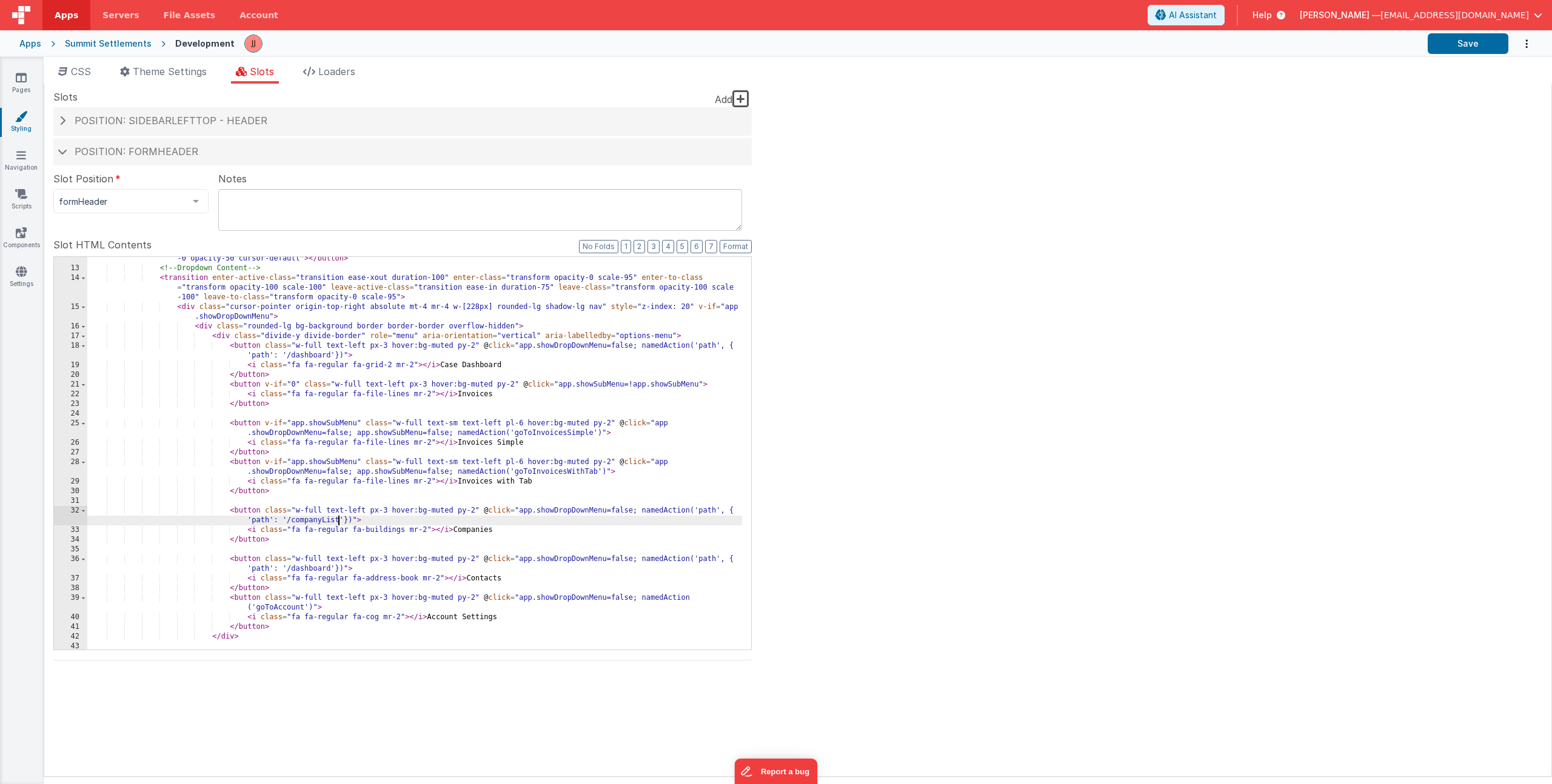
click at [304, 567] on div "< button v-if = "app.showDropDownMenu" @ click = "app.showDropDownMenu=false" c…" at bounding box center [415, 455] width 654 height 422
click at [21, 157] on icon at bounding box center [21, 154] width 10 height 12
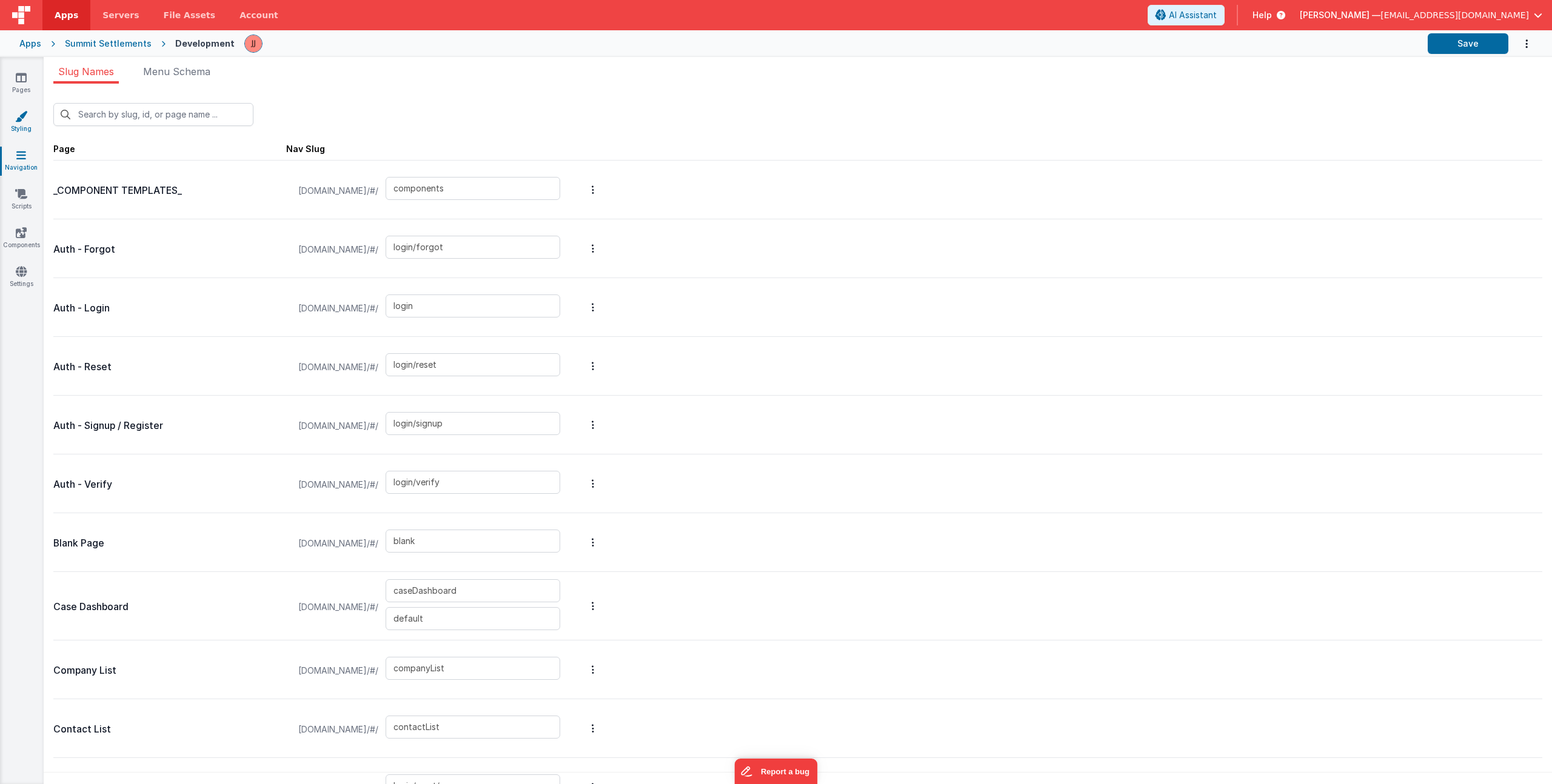
click at [22, 122] on icon at bounding box center [21, 116] width 12 height 12
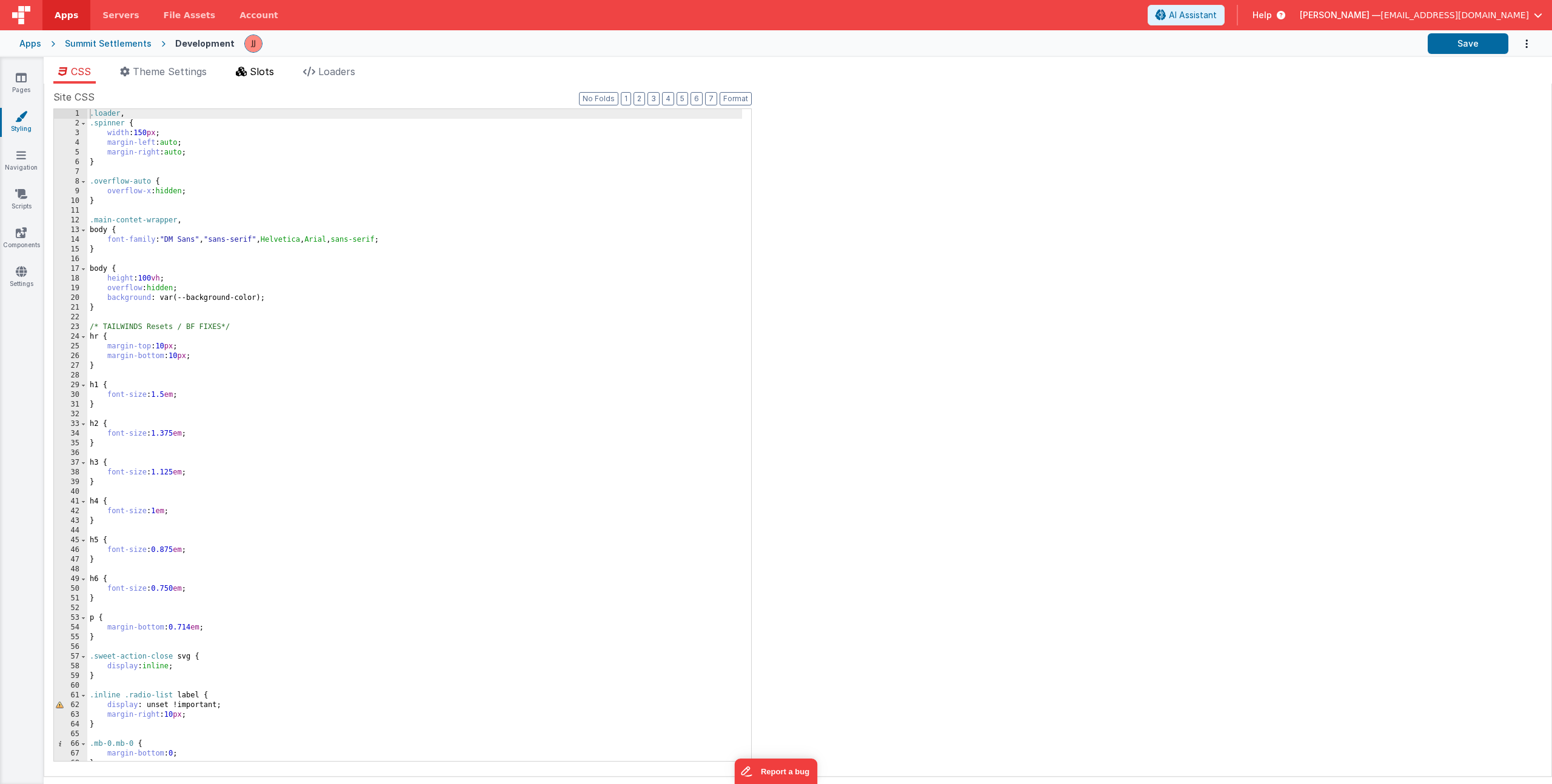
click at [262, 77] on span "Slots" at bounding box center [261, 71] width 25 height 12
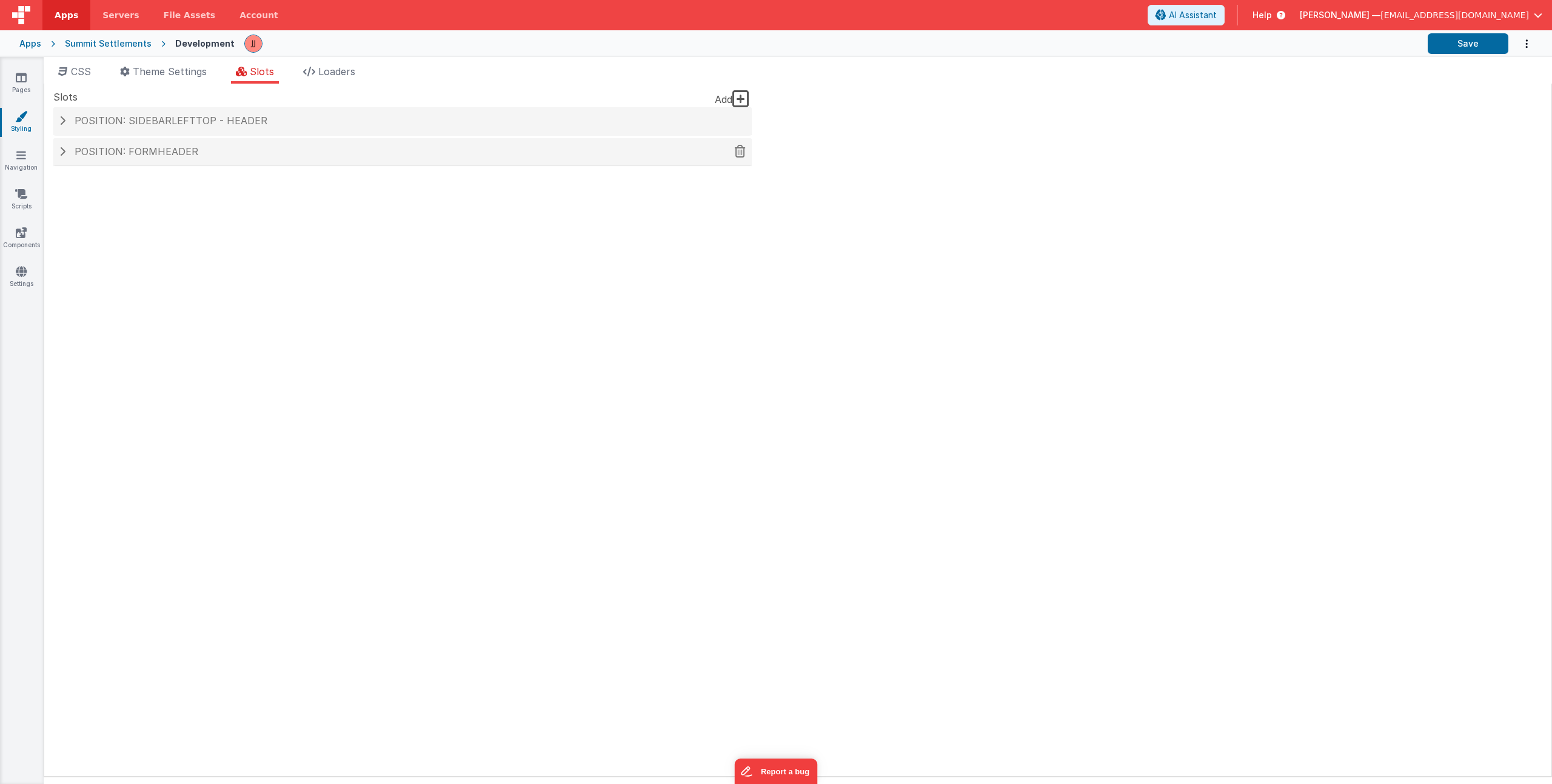
click at [249, 156] on h4 "Position: formHeader" at bounding box center [402, 153] width 686 height 11
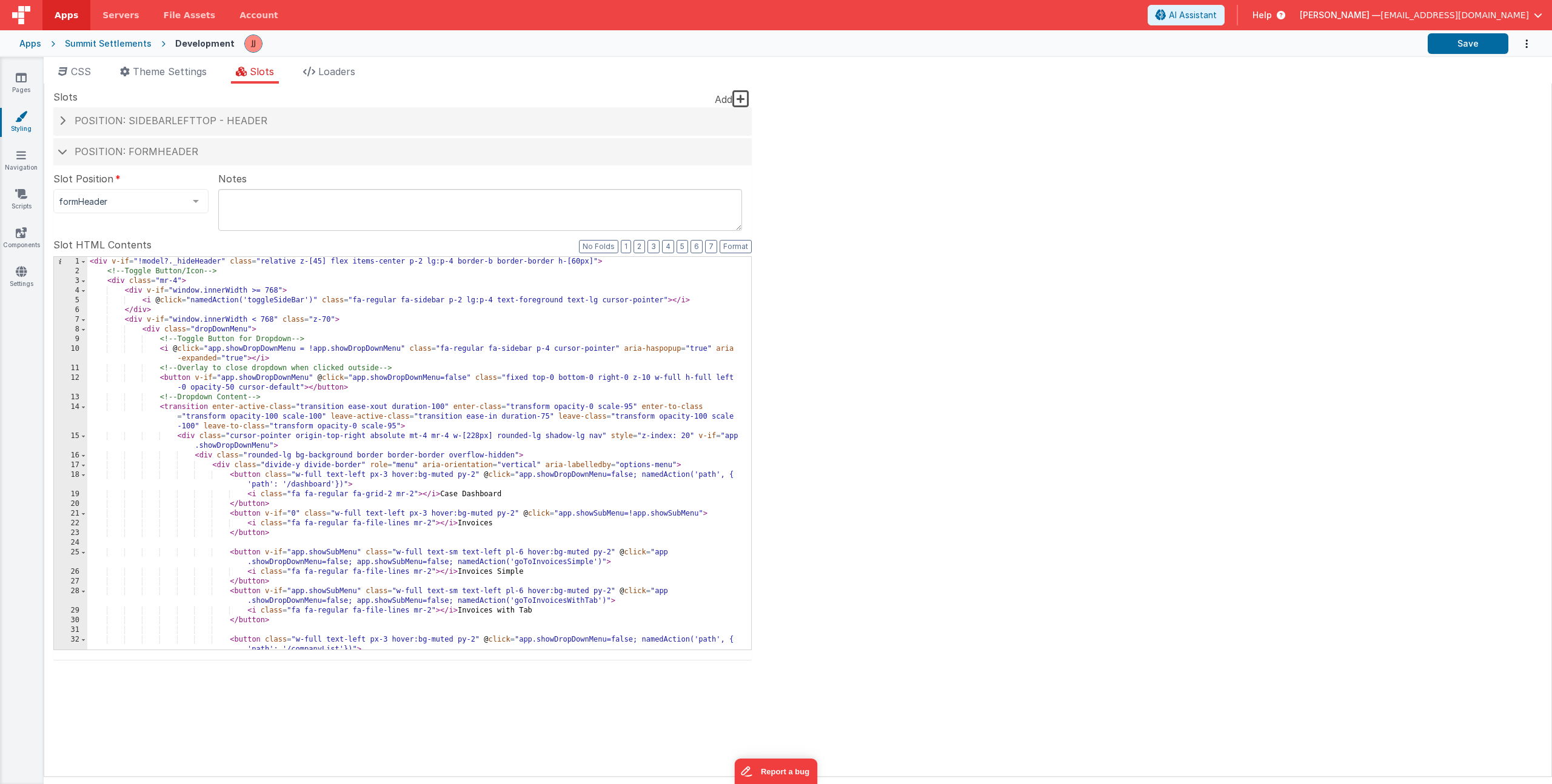
click at [294, 487] on div "< div v-if = "!model?._hideHeader" class = "relative z-[45] flex items-center p…" at bounding box center [415, 462] width 654 height 412
click at [28, 81] on link "Pages" at bounding box center [21, 83] width 44 height 25
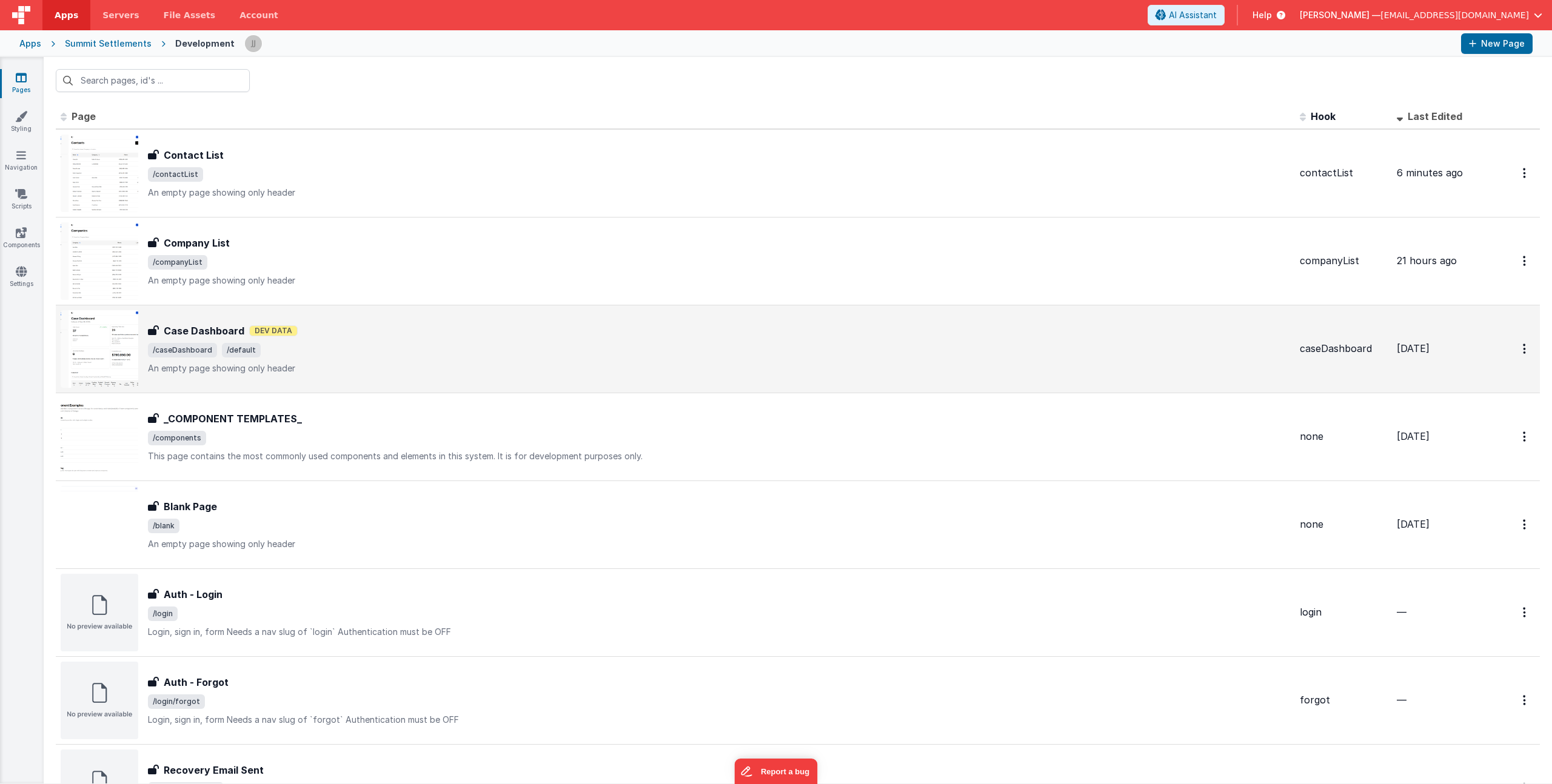
click at [365, 372] on p "An empty page showing only header" at bounding box center [719, 368] width 1143 height 12
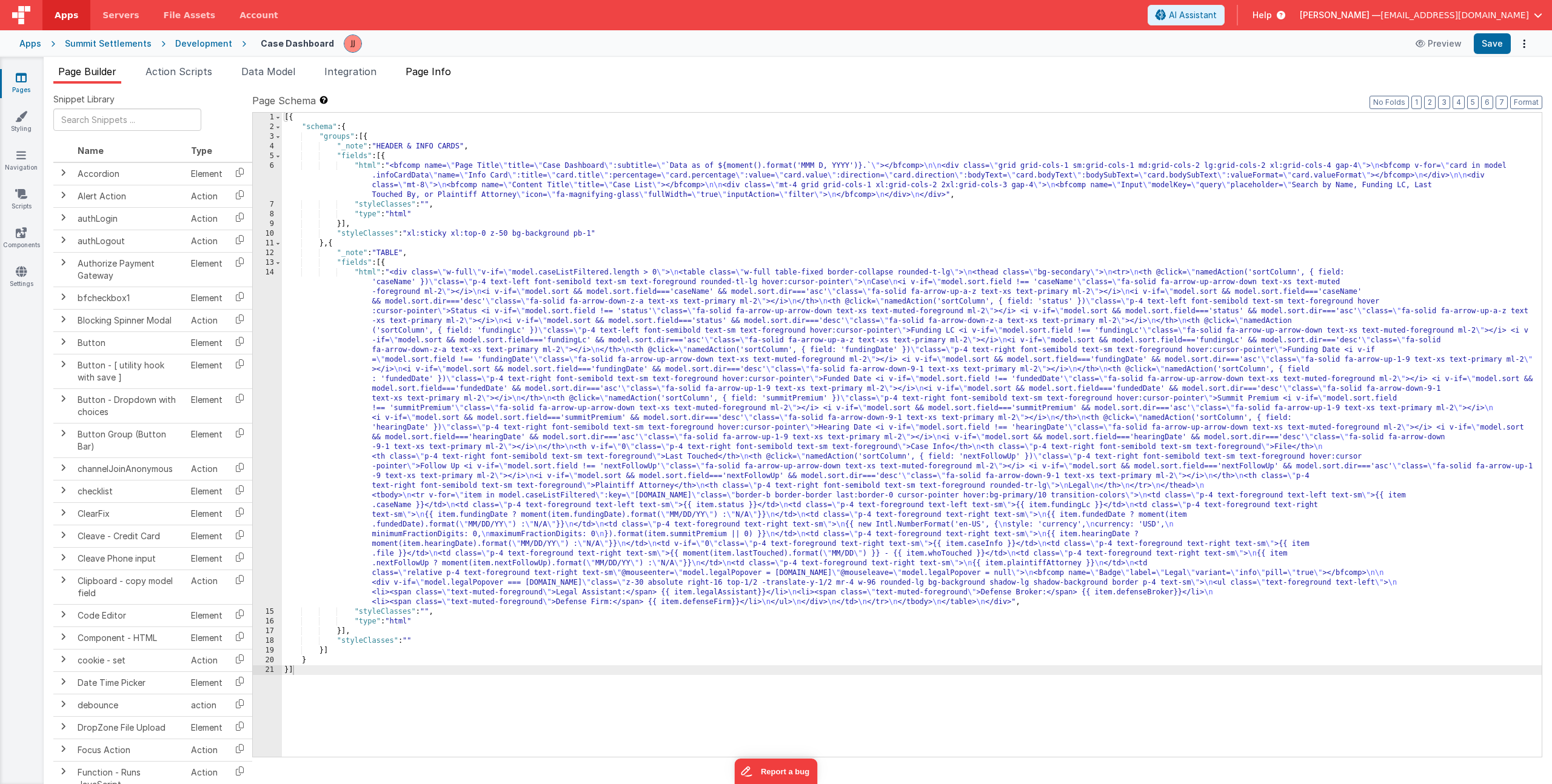
click at [456, 76] on li "Page Info" at bounding box center [428, 73] width 55 height 19
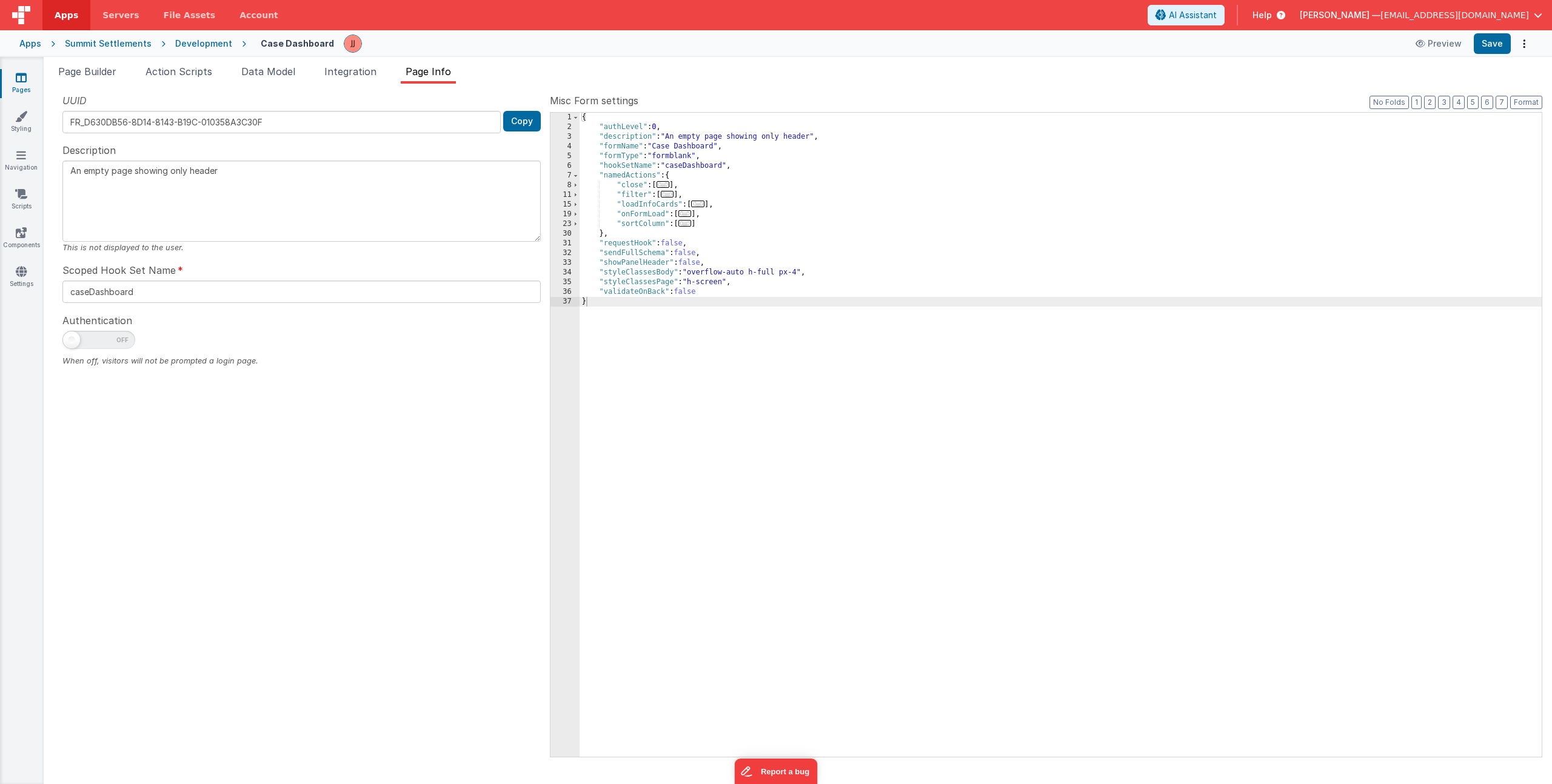
click at [782, 273] on div "{ "authLevel" : 0 , "description" : "An empty page showing only header" , "form…" at bounding box center [1060, 444] width 962 height 663
click at [31, 82] on link "Pages" at bounding box center [21, 83] width 44 height 25
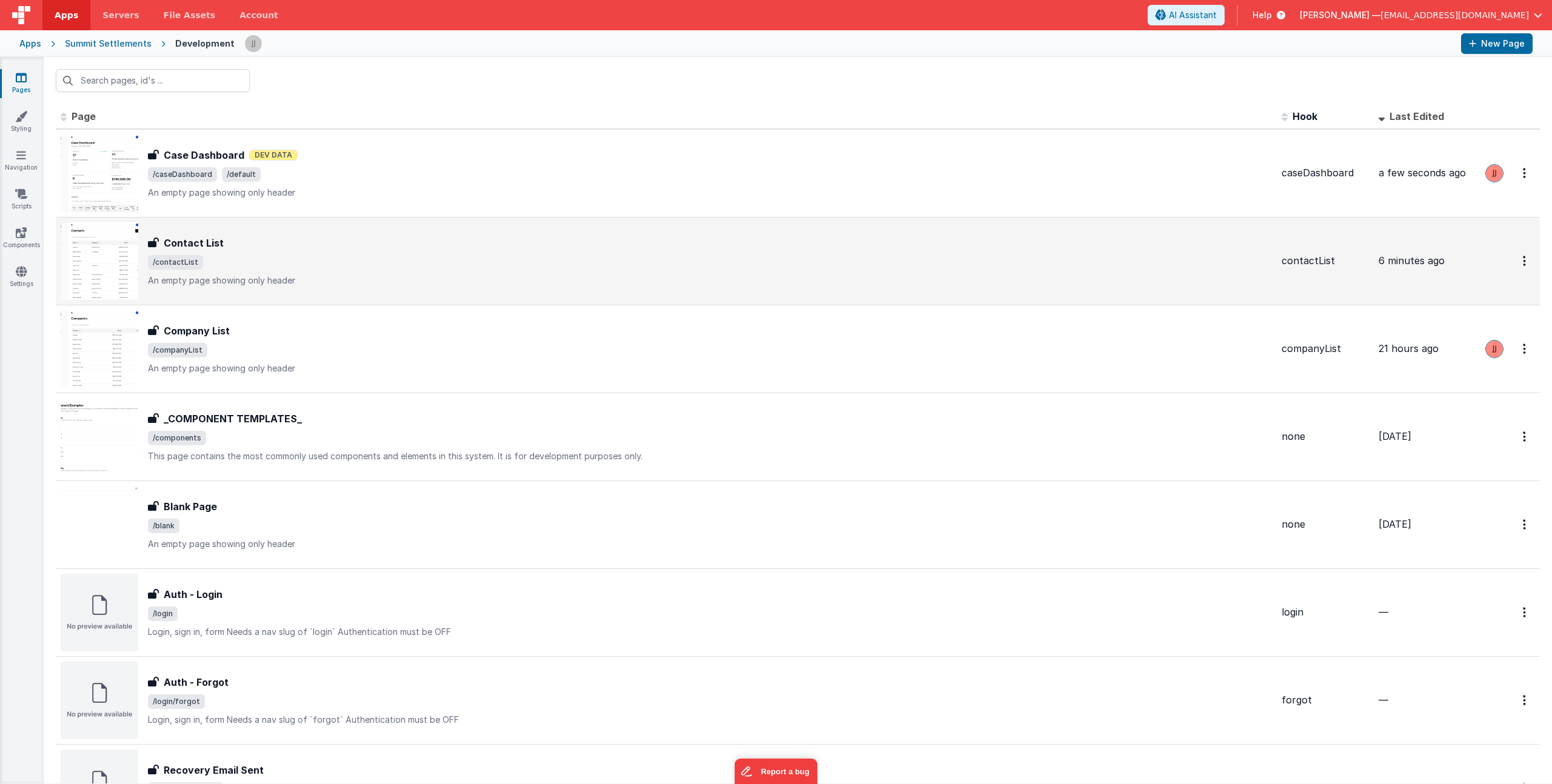
click at [306, 249] on div "Contact List" at bounding box center [710, 243] width 1124 height 15
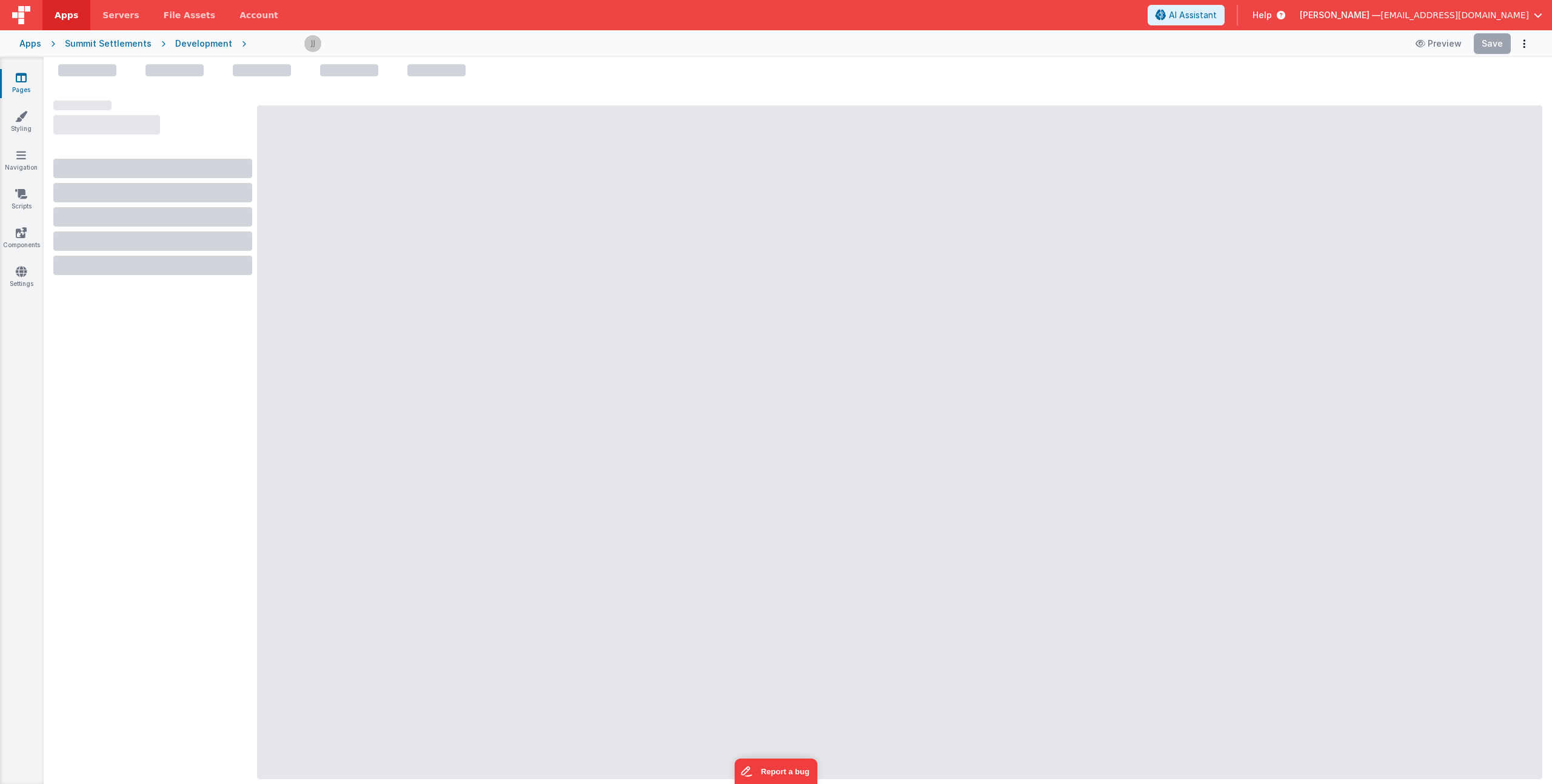
click at [19, 88] on link "Pages" at bounding box center [21, 83] width 44 height 25
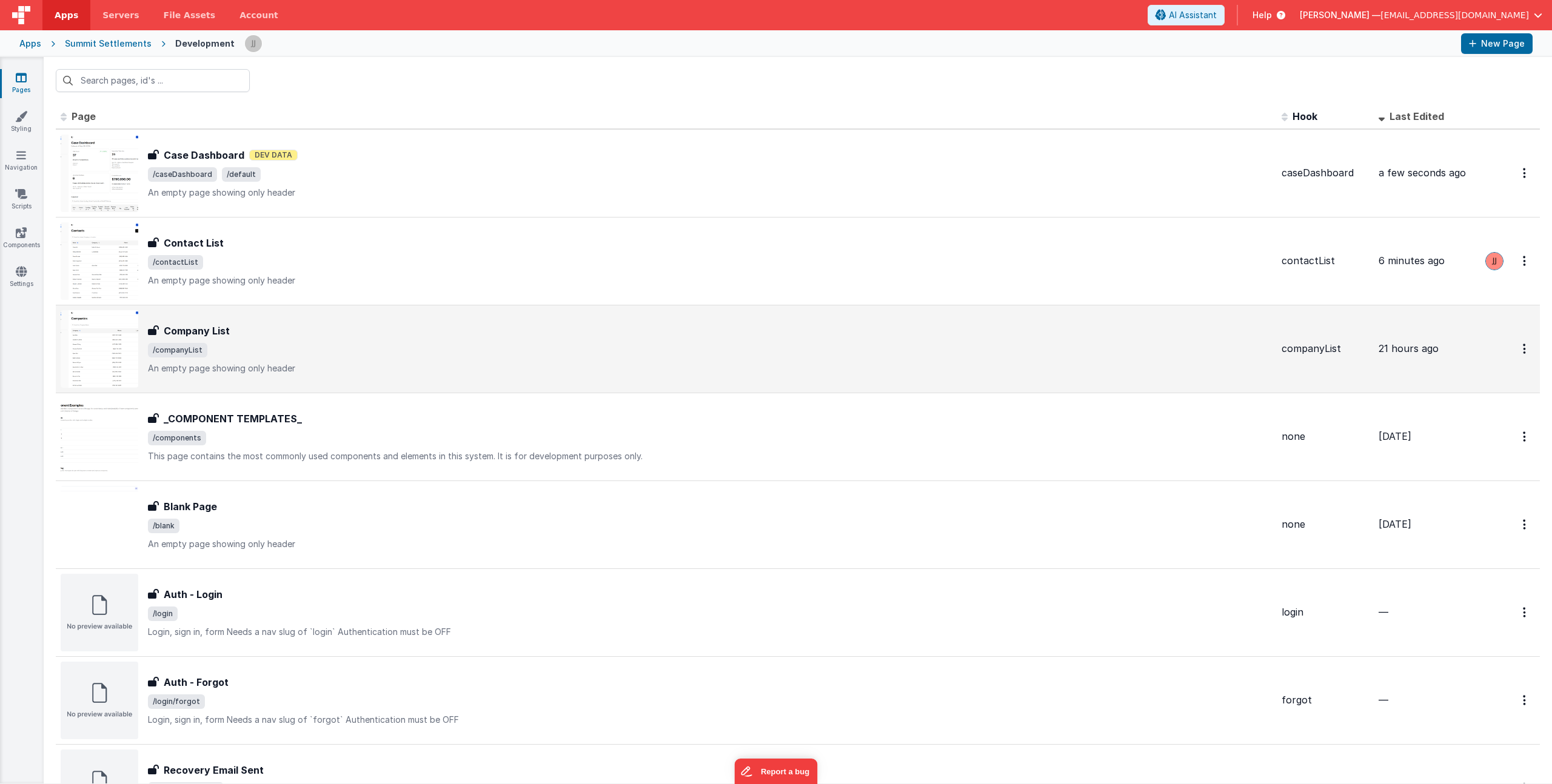
click at [311, 321] on div "Company List Company List /companyList An empty page showing only header" at bounding box center [665, 349] width 1211 height 78
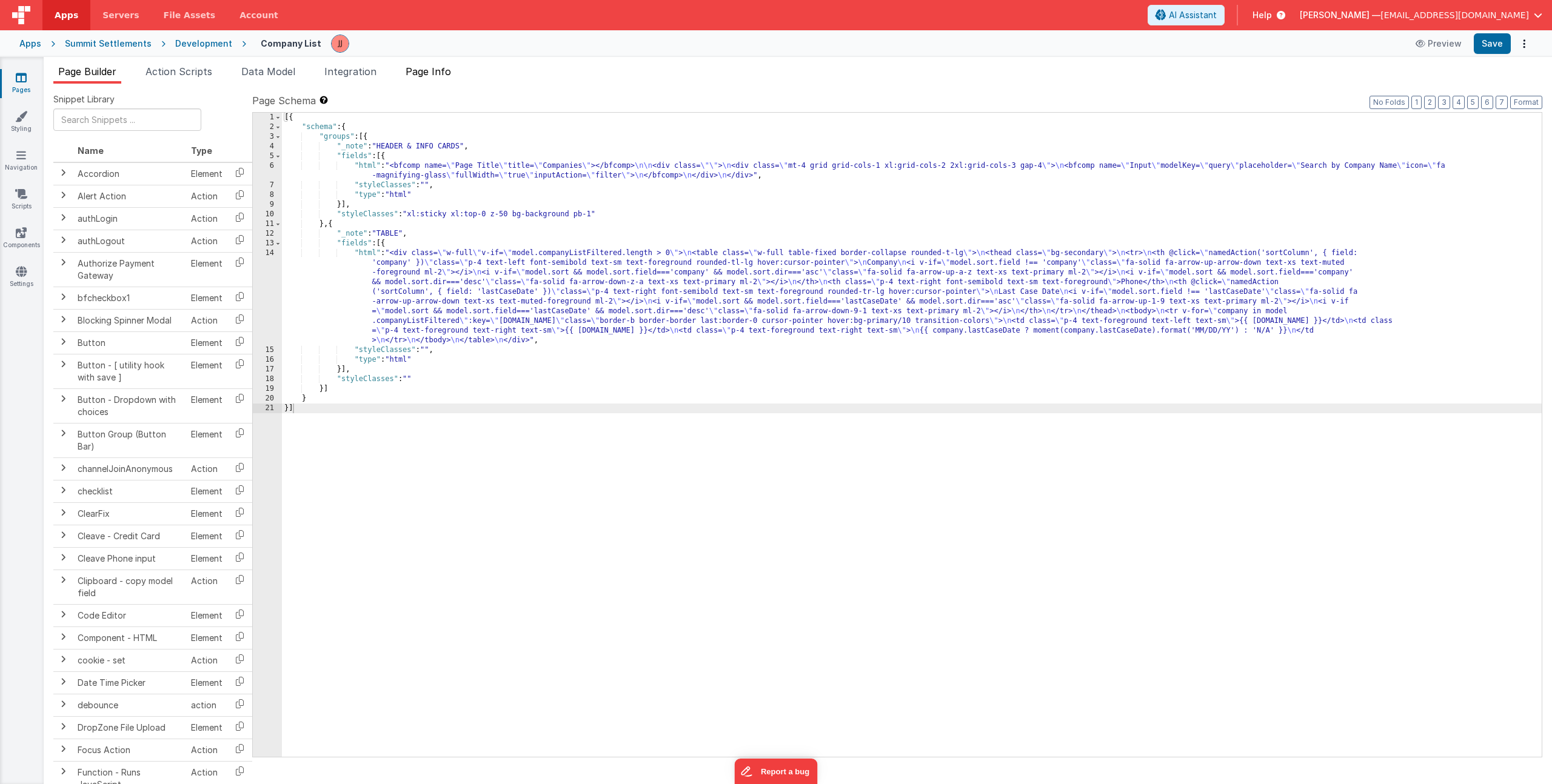
click at [431, 76] on span "Page Info" at bounding box center [429, 71] width 46 height 12
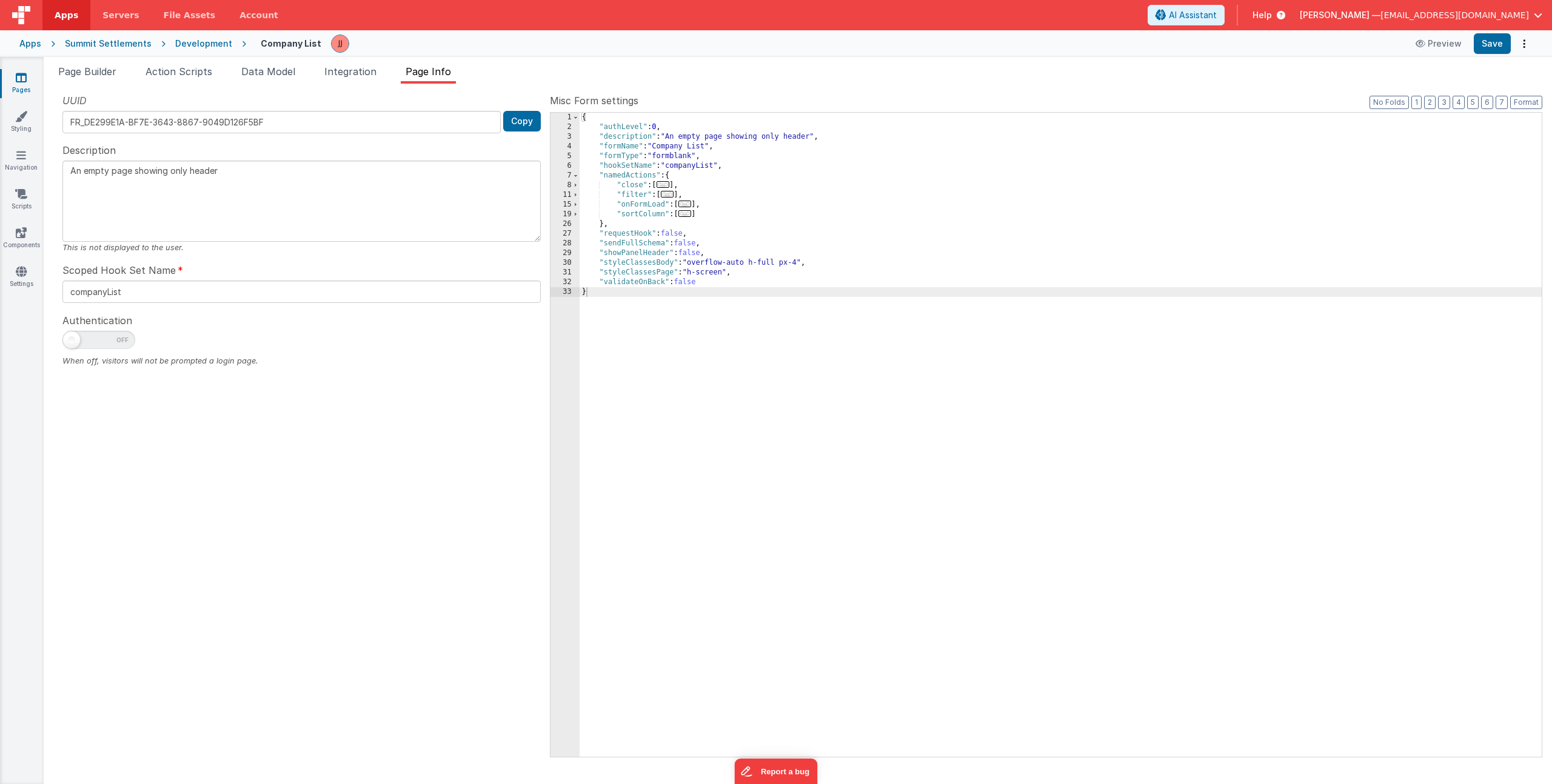
click at [785, 261] on div "{ "authLevel" : 0 , "description" : "An empty page showing only header" , "form…" at bounding box center [1060, 444] width 962 height 663
click at [30, 79] on link "Pages" at bounding box center [21, 83] width 44 height 25
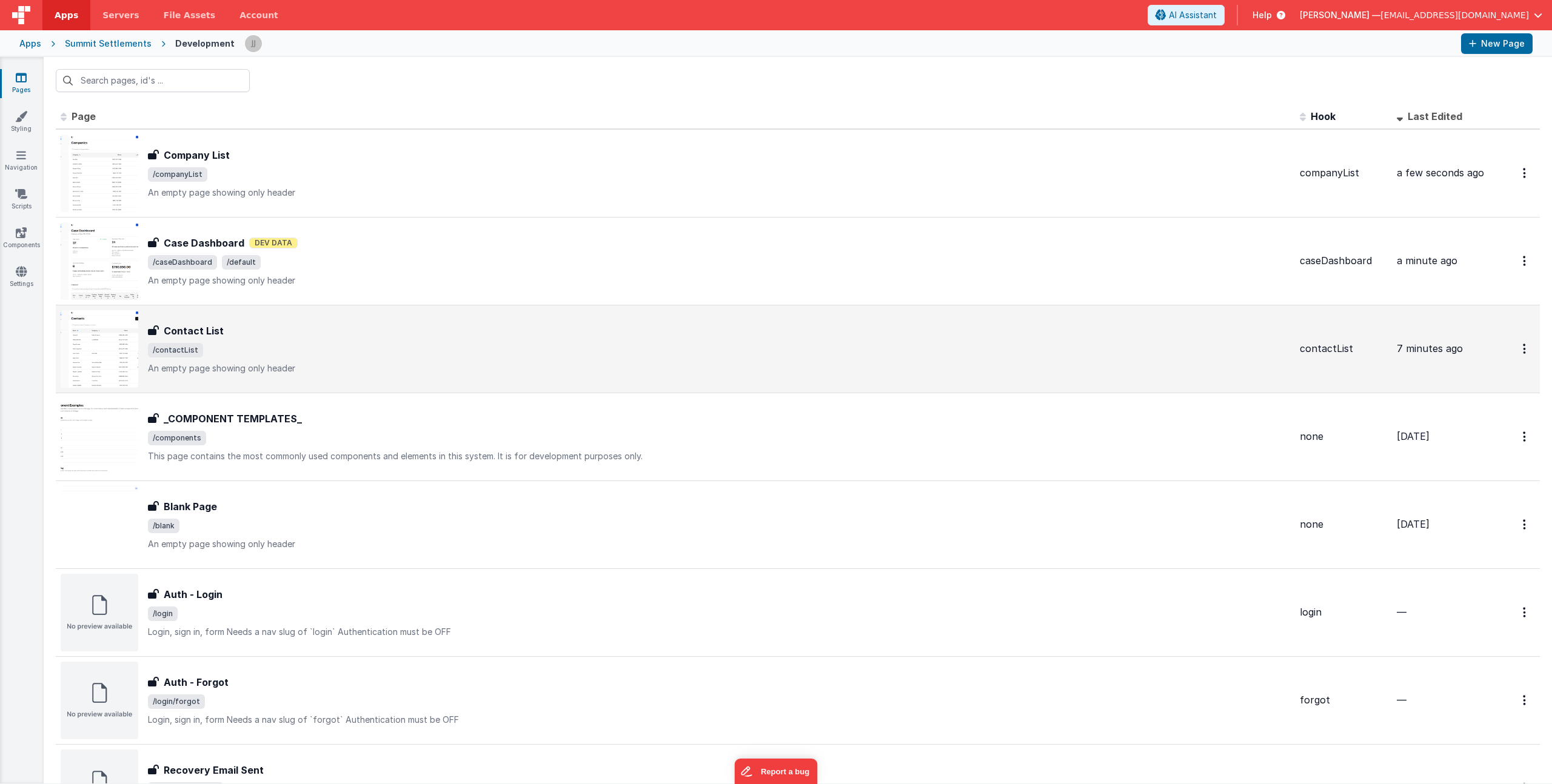
click at [387, 332] on div "Contact List" at bounding box center [719, 331] width 1143 height 15
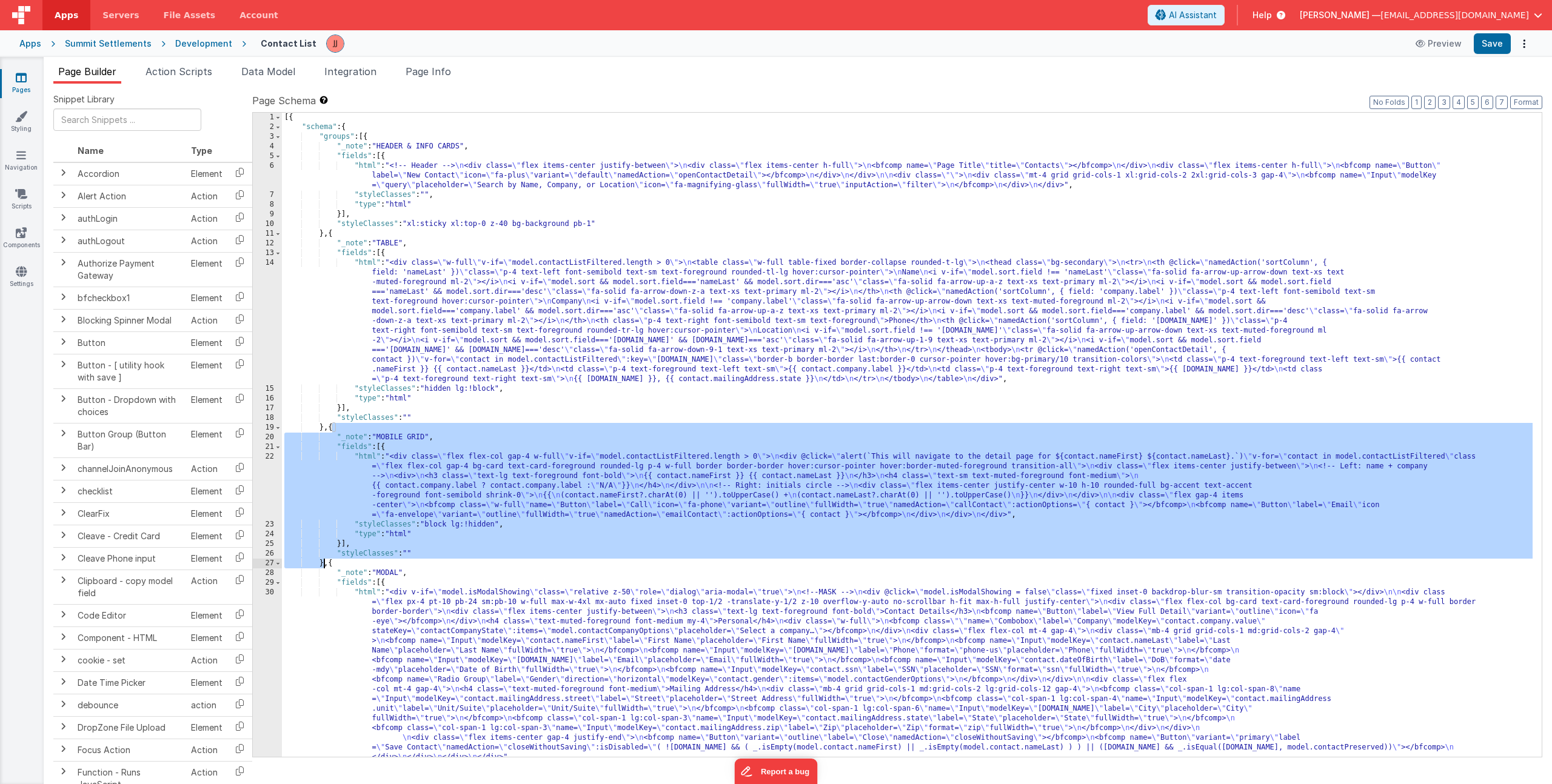
drag, startPoint x: 333, startPoint y: 427, endPoint x: 323, endPoint y: 560, distance: 133.4
click at [323, 560] on div "[{ "schema" : { "groups" : [{ "_note" : "HEADER & INFO CARDS" , "fields" : [{ "…" at bounding box center [907, 444] width 1251 height 663
click at [20, 89] on link "Pages" at bounding box center [21, 83] width 44 height 25
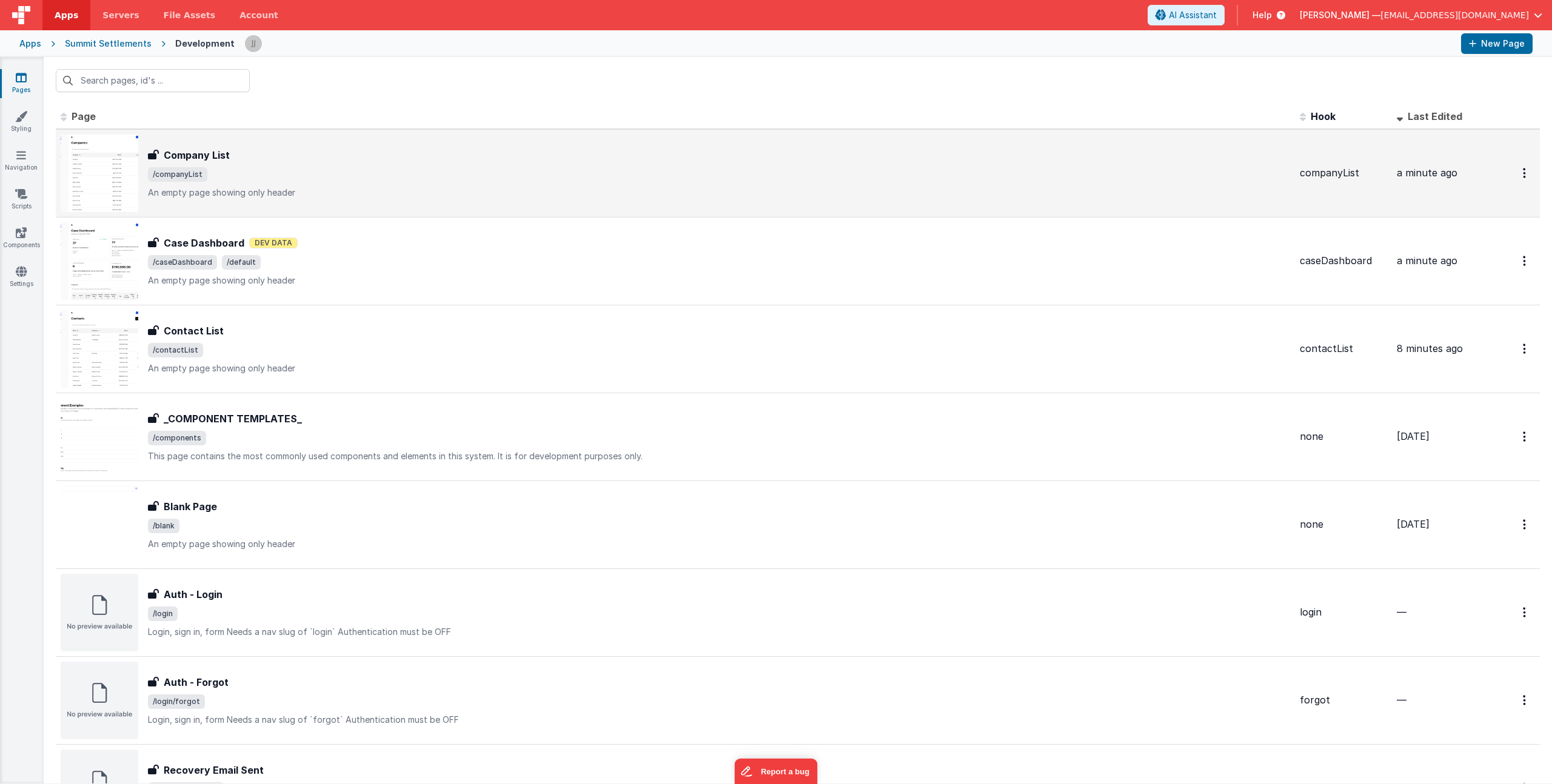
click at [343, 175] on span "/companyList" at bounding box center [719, 175] width 1143 height 15
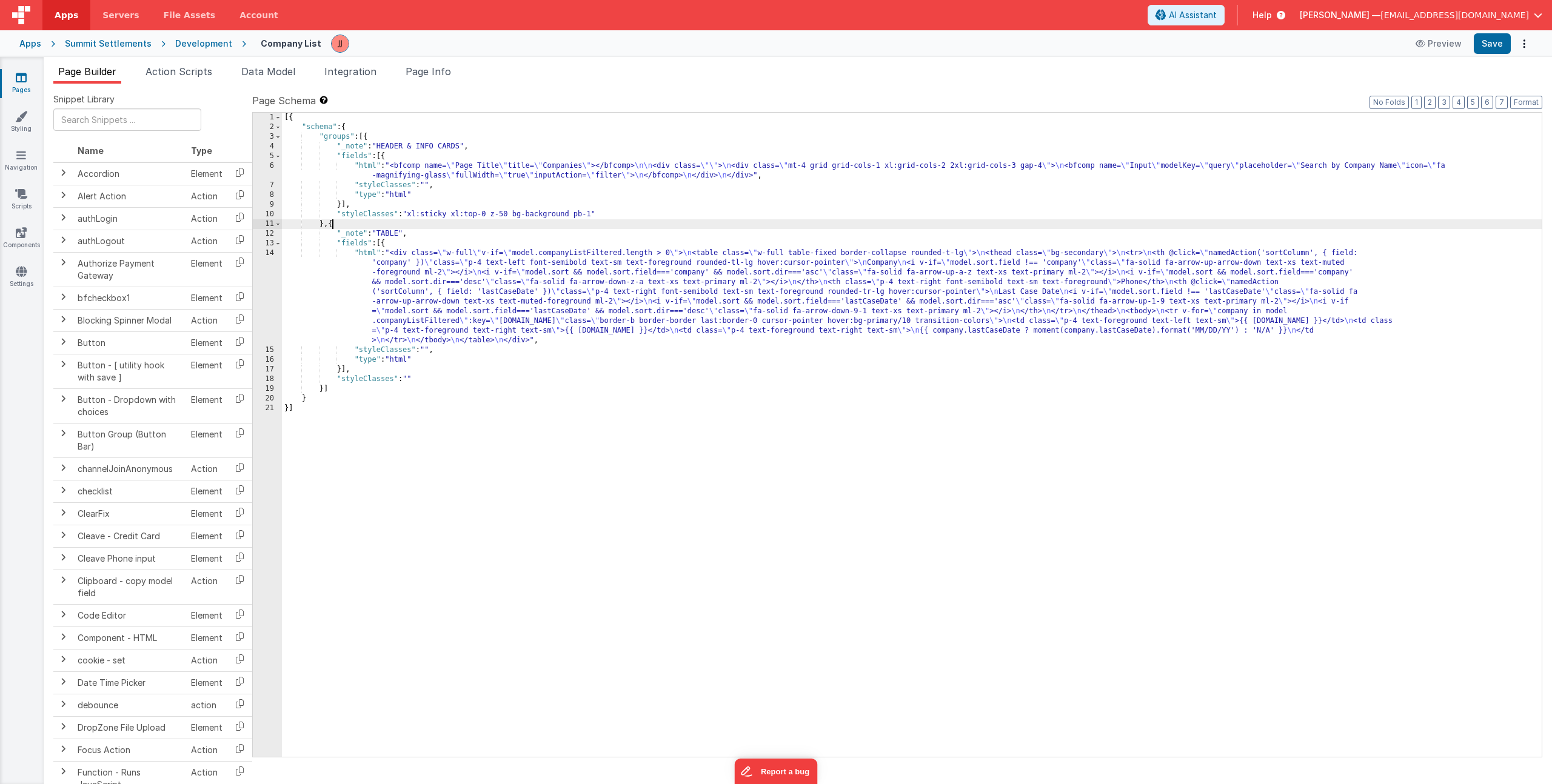
click at [333, 224] on div "[{ "schema" : { "groups" : [{ "_note" : "HEADER & INFO CARDS" , "fields" : [{ "…" at bounding box center [911, 444] width 1260 height 663
paste textarea
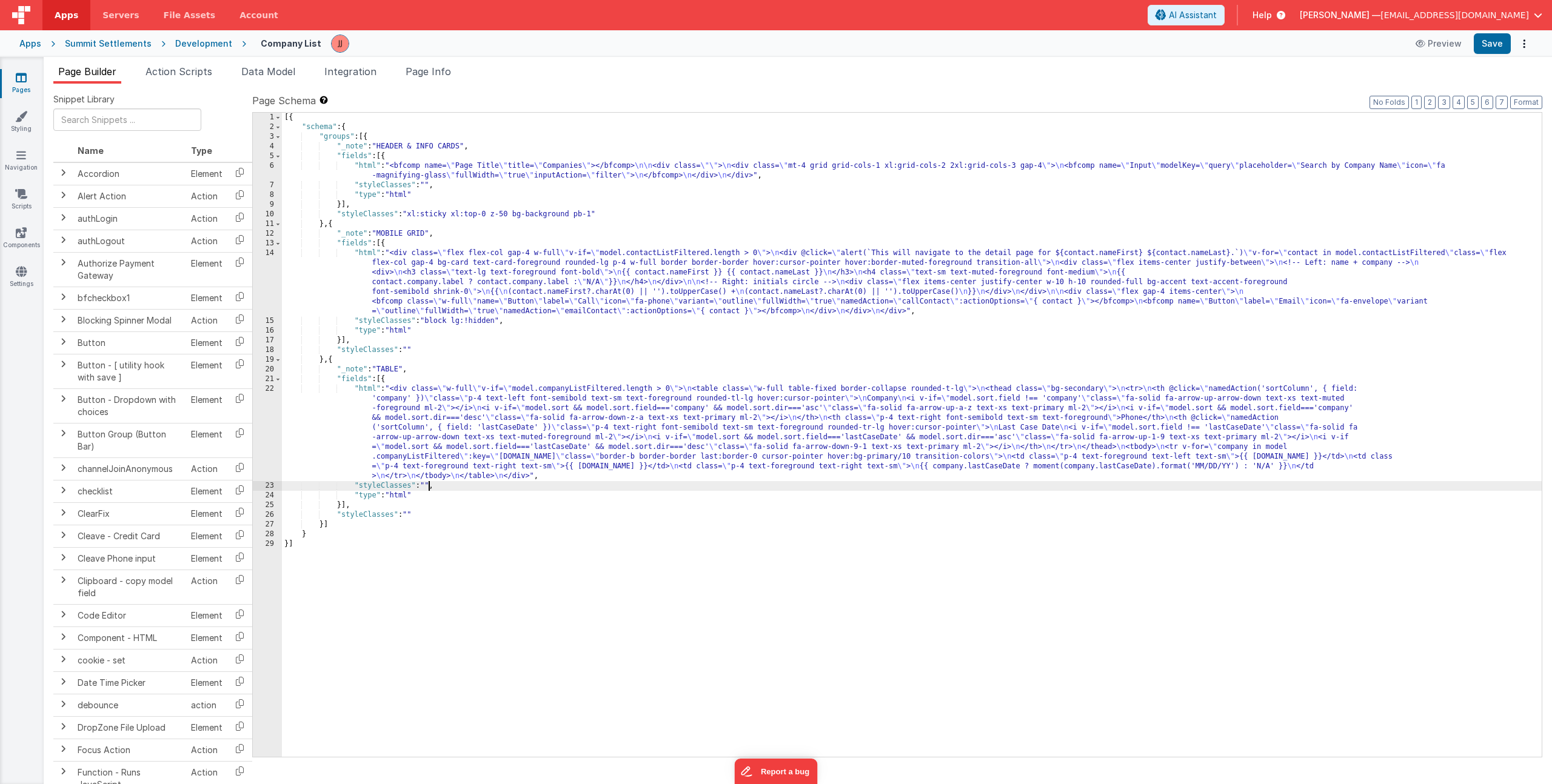
click at [429, 485] on div "[{ "schema" : { "groups" : [{ "_note" : "HEADER & INFO CARDS" , "fields" : [{ "…" at bounding box center [911, 444] width 1260 height 663
click at [495, 299] on div "[{ "schema" : { "groups" : [{ "_note" : "HEADER & INFO CARDS" , "fields" : [{ "…" at bounding box center [911, 444] width 1260 height 663
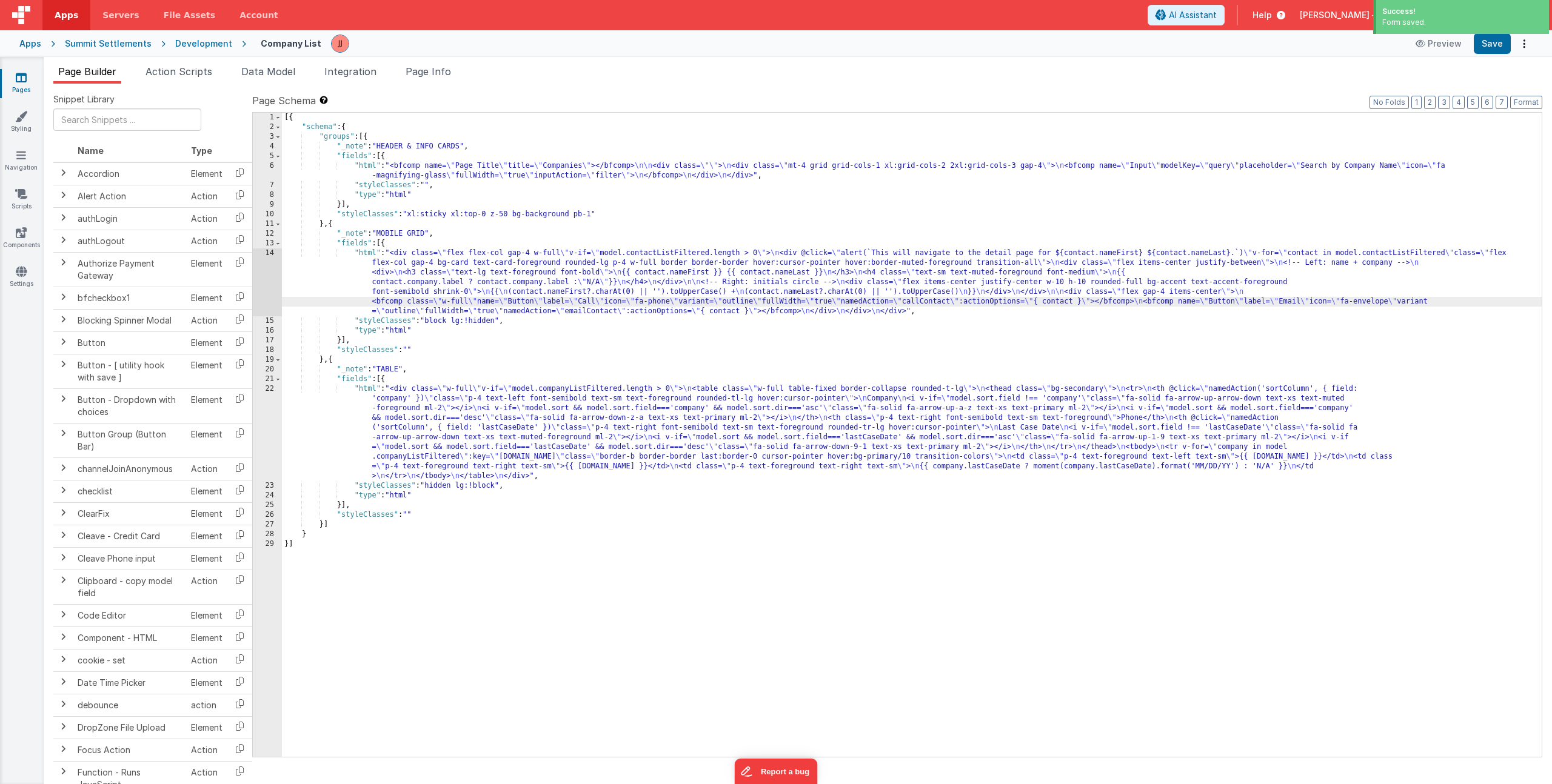
click at [270, 278] on div "14" at bounding box center [268, 282] width 29 height 68
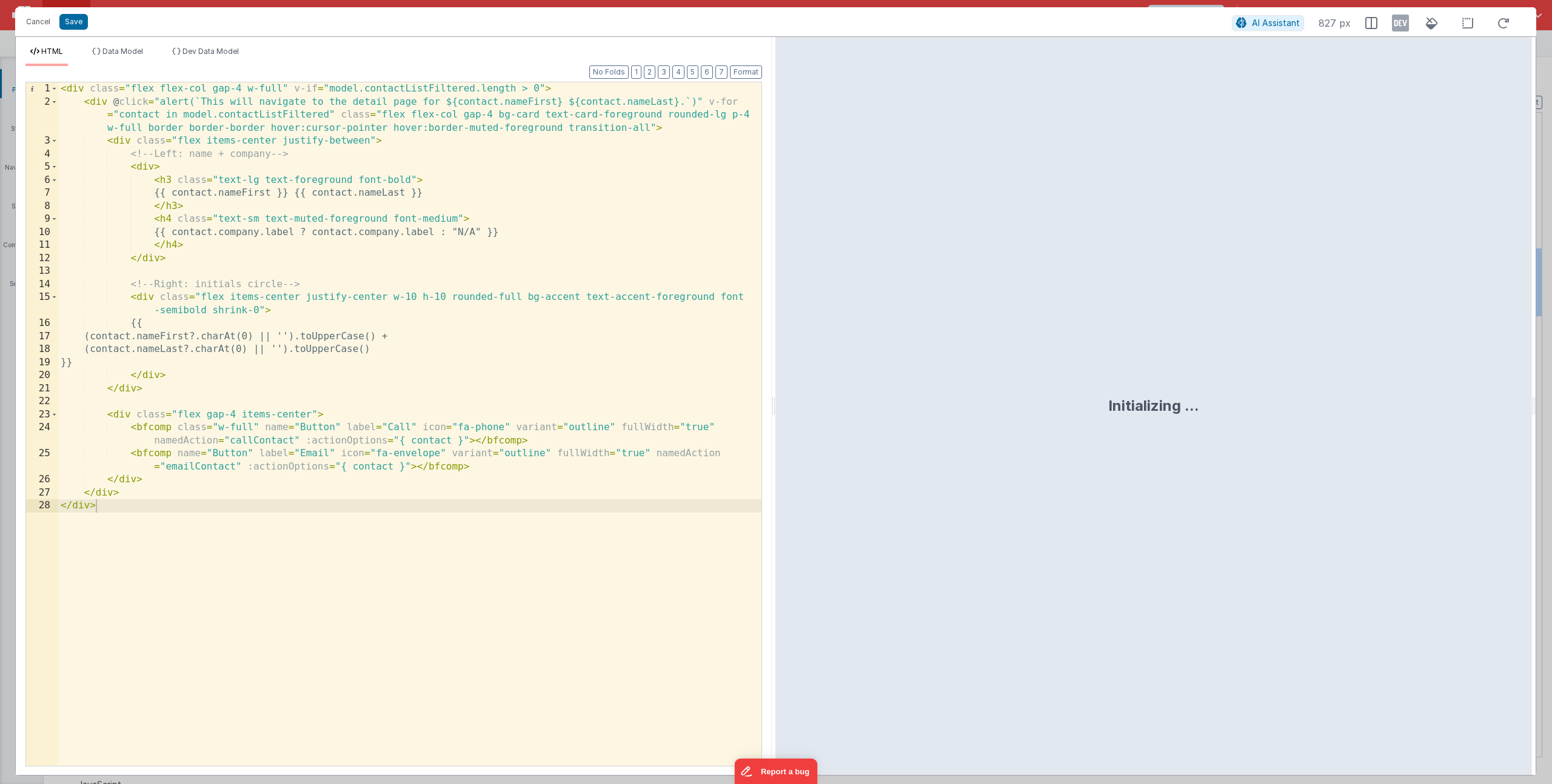
click at [410, 85] on div "< div class = "flex flex-col gap-4 w-full" v-if = "model.contactListFiltered.le…" at bounding box center [409, 437] width 703 height 710
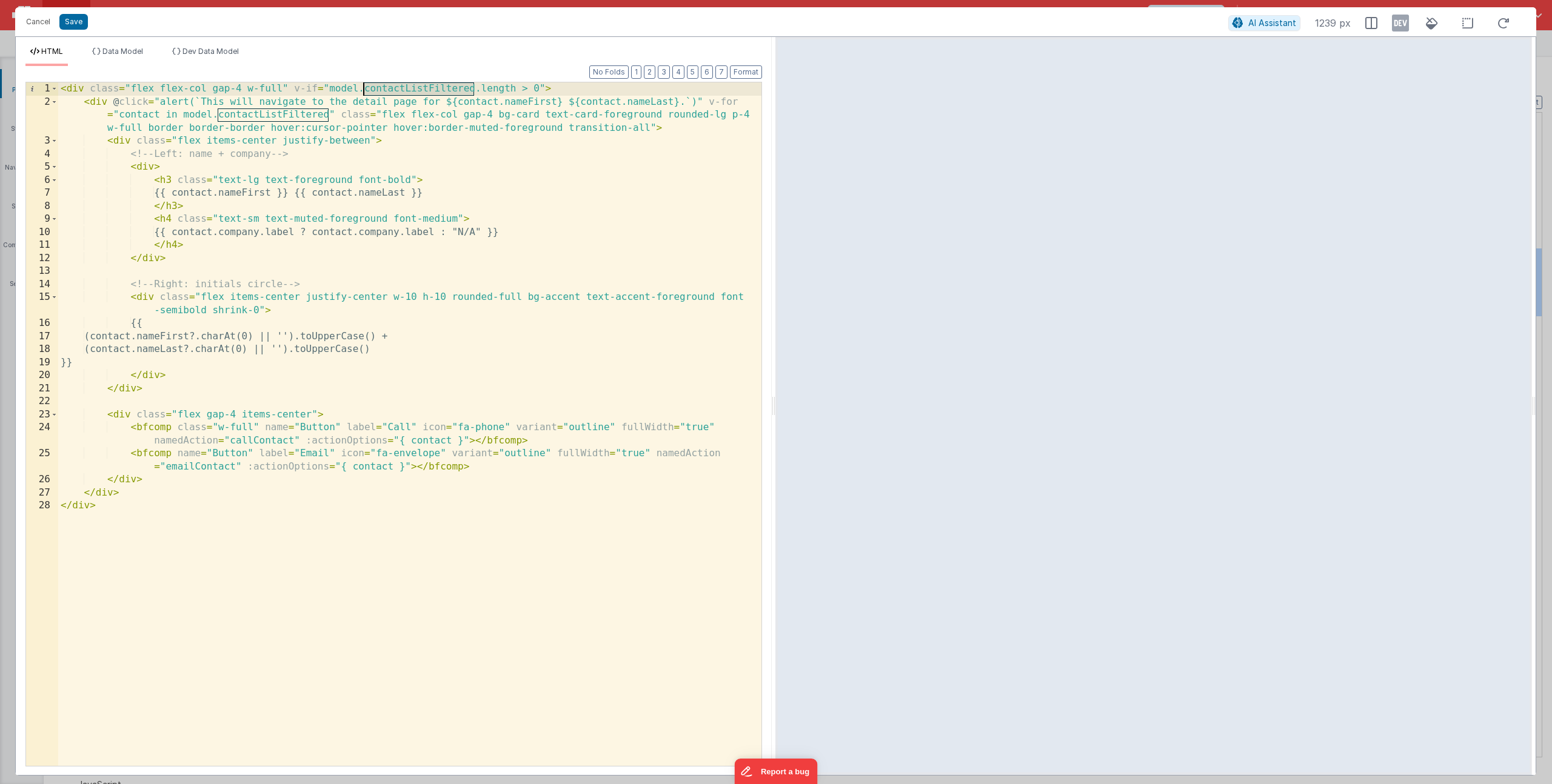
click at [410, 85] on div "< div class = "flex flex-col gap-4 w-full" v-if = "model.contactListFiltered.le…" at bounding box center [409, 437] width 703 height 710
click at [641, 164] on div "< div class = "flex flex-col gap-4 w-full" v-if = "model.contactListFiltered.le…" at bounding box center [409, 437] width 703 height 710
type input "contactListFiltered"
click at [526, 113] on span "+" at bounding box center [525, 111] width 14 height 13
click at [540, 117] on input at bounding box center [600, 116] width 165 height 19
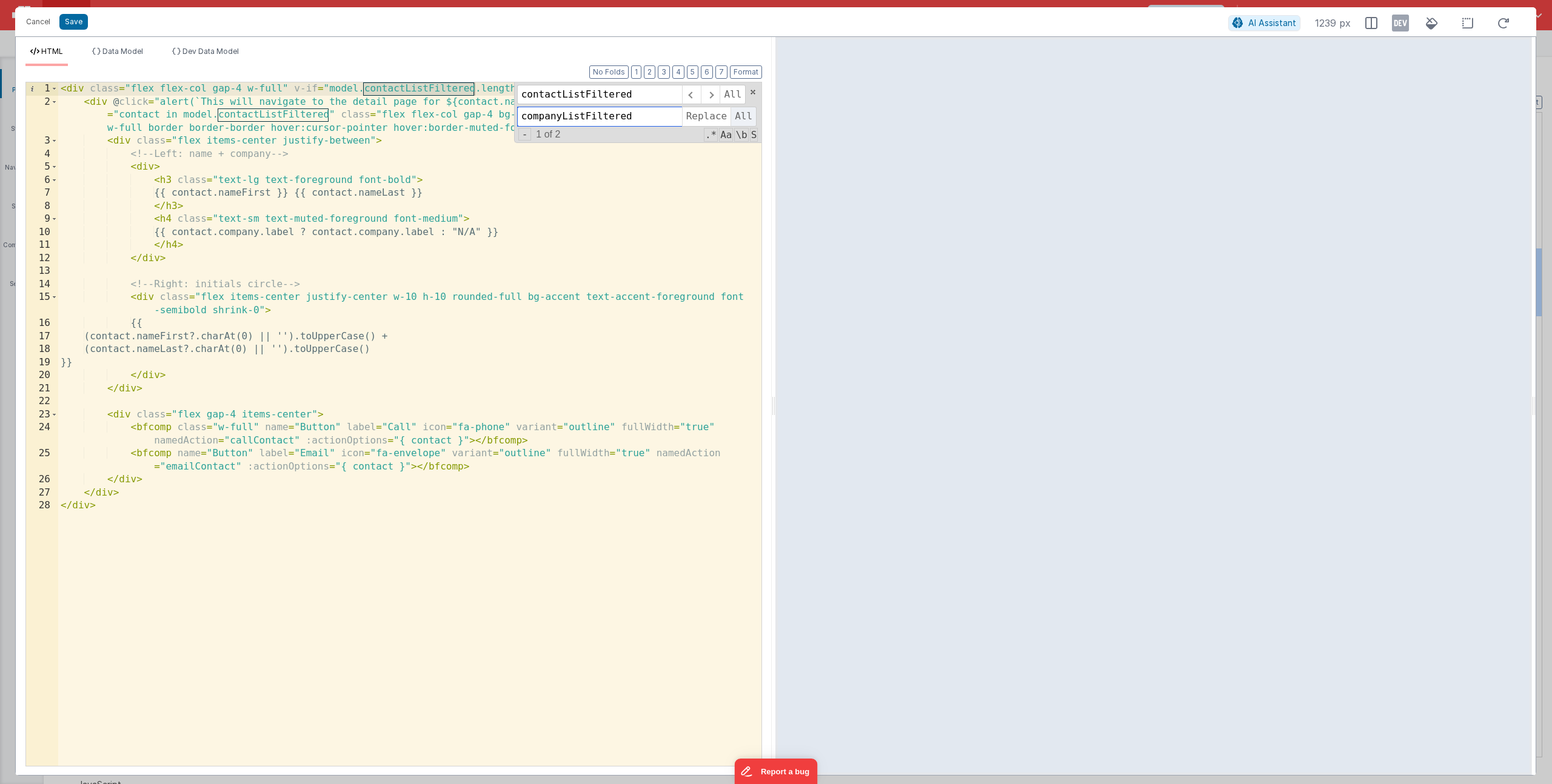
type input "companyListFiltered"
click at [737, 109] on span "All" at bounding box center [743, 116] width 27 height 19
drag, startPoint x: 640, startPoint y: 100, endPoint x: 539, endPoint y: 90, distance: 101.5
click at [539, 86] on input "contactListFiltered" at bounding box center [600, 94] width 165 height 19
click at [615, 228] on div "< div class = "flex flex-col gap-4 w-full" v-if = "model.companyListFiltered.le…" at bounding box center [409, 437] width 703 height 710
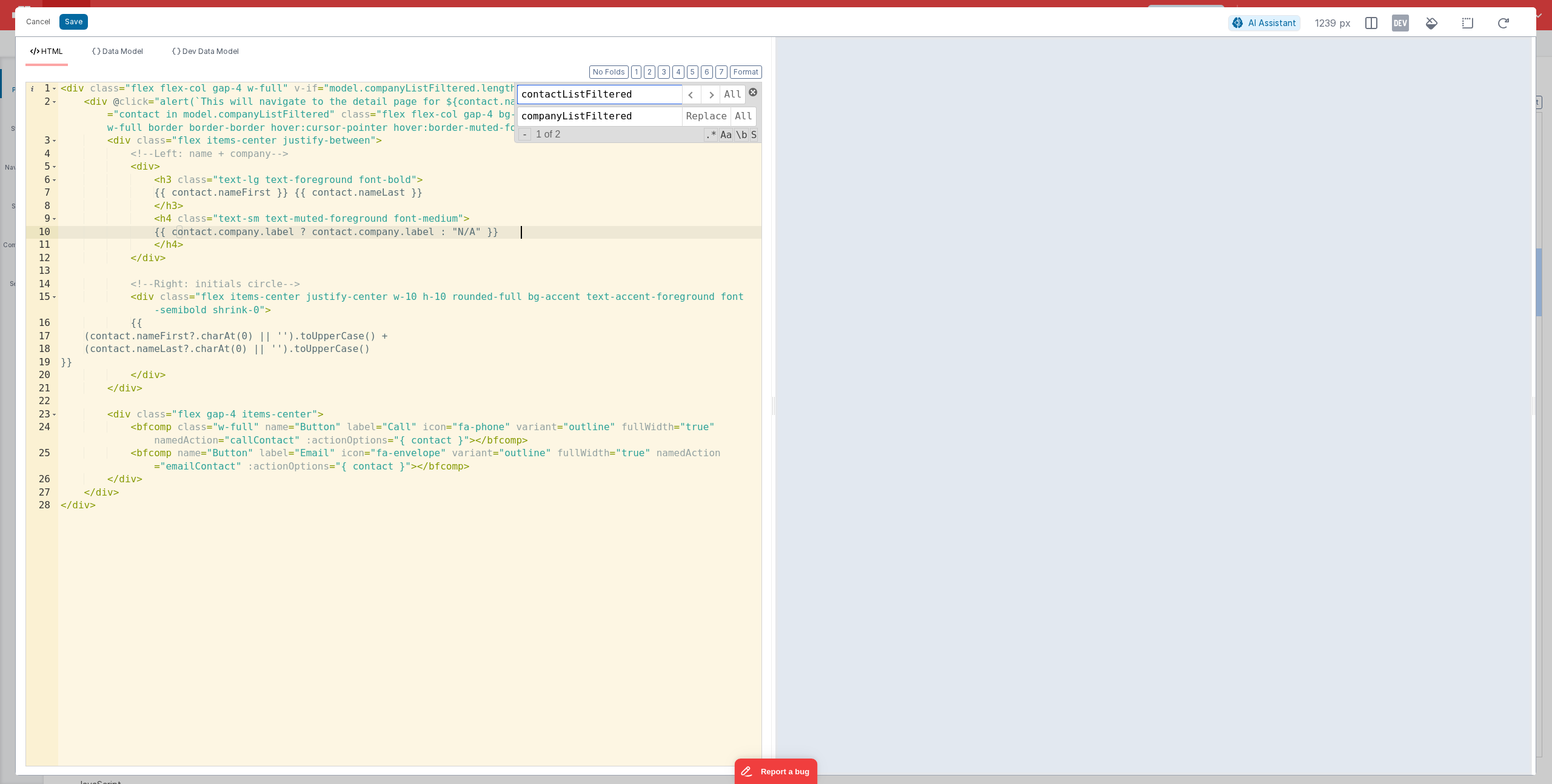
click at [751, 90] on span at bounding box center [752, 91] width 8 height 8
click at [215, 192] on div "< div class = "flex flex-col gap-4 w-full" v-if = "model.companyListFiltered.le…" at bounding box center [409, 437] width 703 height 710
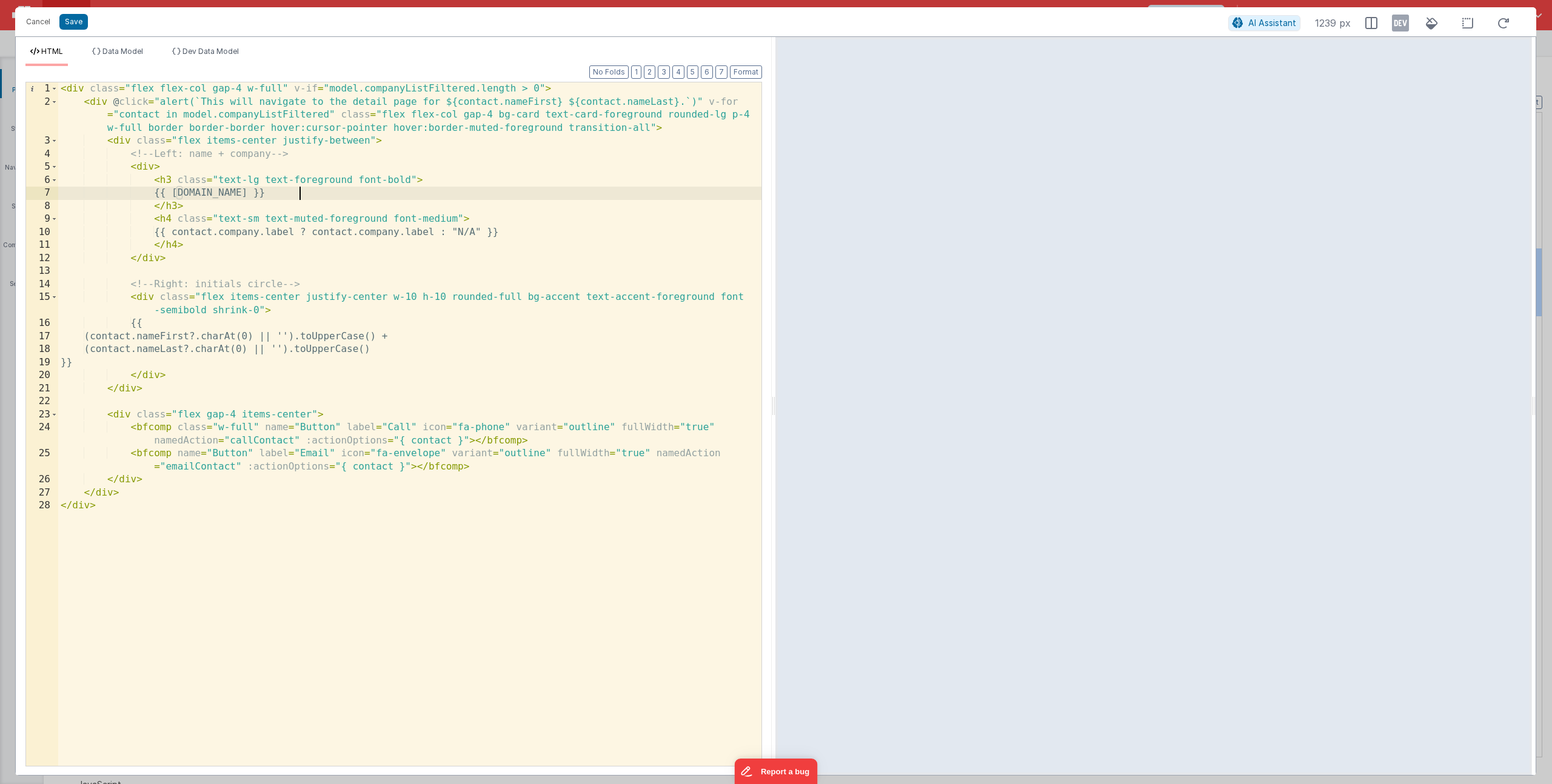
click at [179, 233] on div "< div class = "flex flex-col gap-4 w-full" v-if = "model.companyListFiltered.le…" at bounding box center [409, 437] width 703 height 710
click at [231, 194] on div "< div class = "flex flex-col gap-4 w-full" v-if = "model.companyListFiltered.le…" at bounding box center [409, 437] width 703 height 710
drag, startPoint x: 112, startPoint y: 100, endPoint x: 329, endPoint y: 107, distance: 217.1
click at [329, 107] on div "< div class = "flex flex-col gap-4 w-full" v-if = "model.companyListFiltered.le…" at bounding box center [409, 437] width 703 height 710
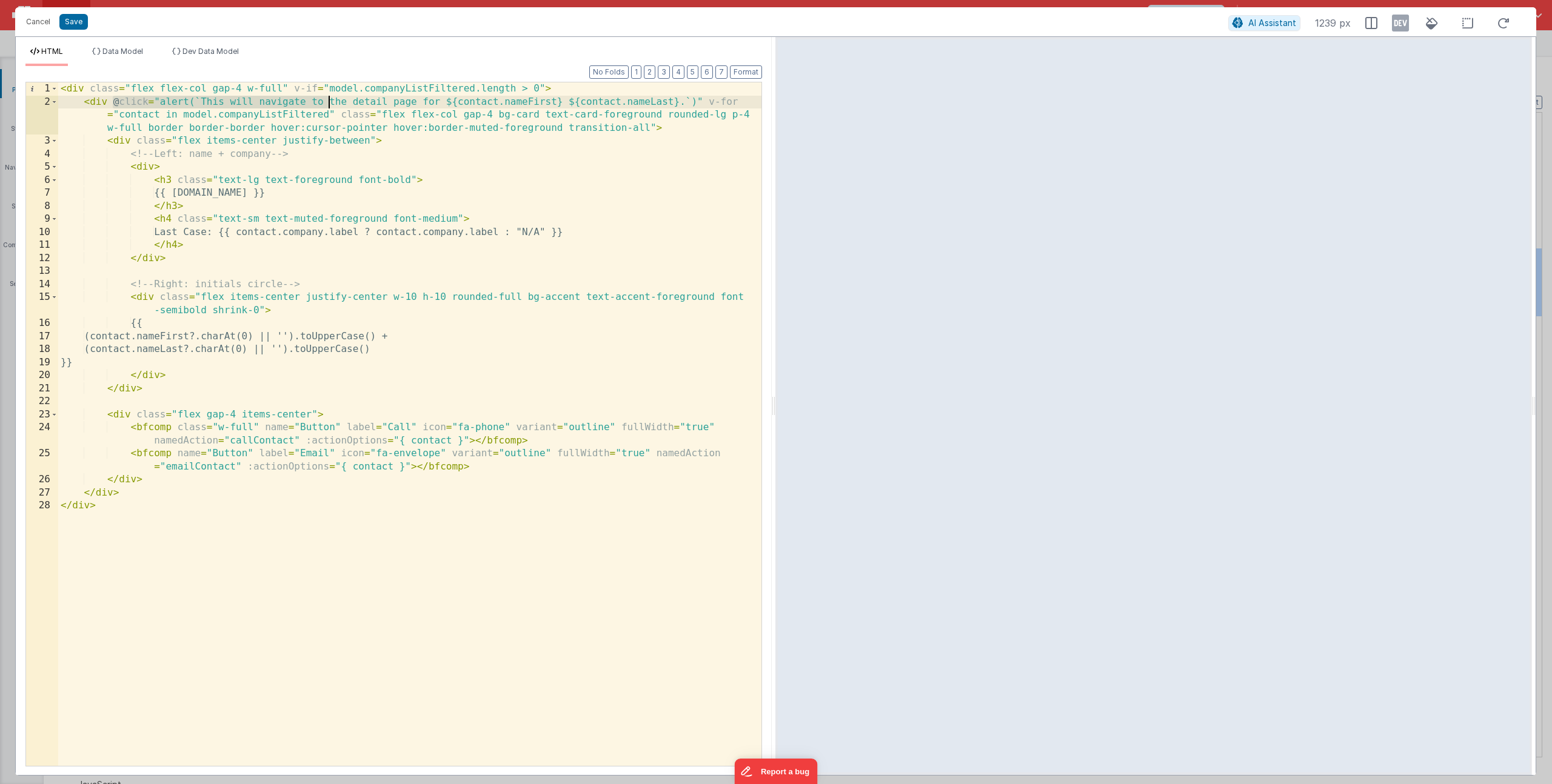
click at [465, 97] on div "< div class = "flex flex-col gap-4 w-full" v-if = "model.companyListFiltered.le…" at bounding box center [409, 437] width 703 height 710
click at [526, 145] on div "< div class = "flex flex-col gap-4 w-full" v-if = "model.companyListFiltered.le…" at bounding box center [409, 437] width 703 height 710
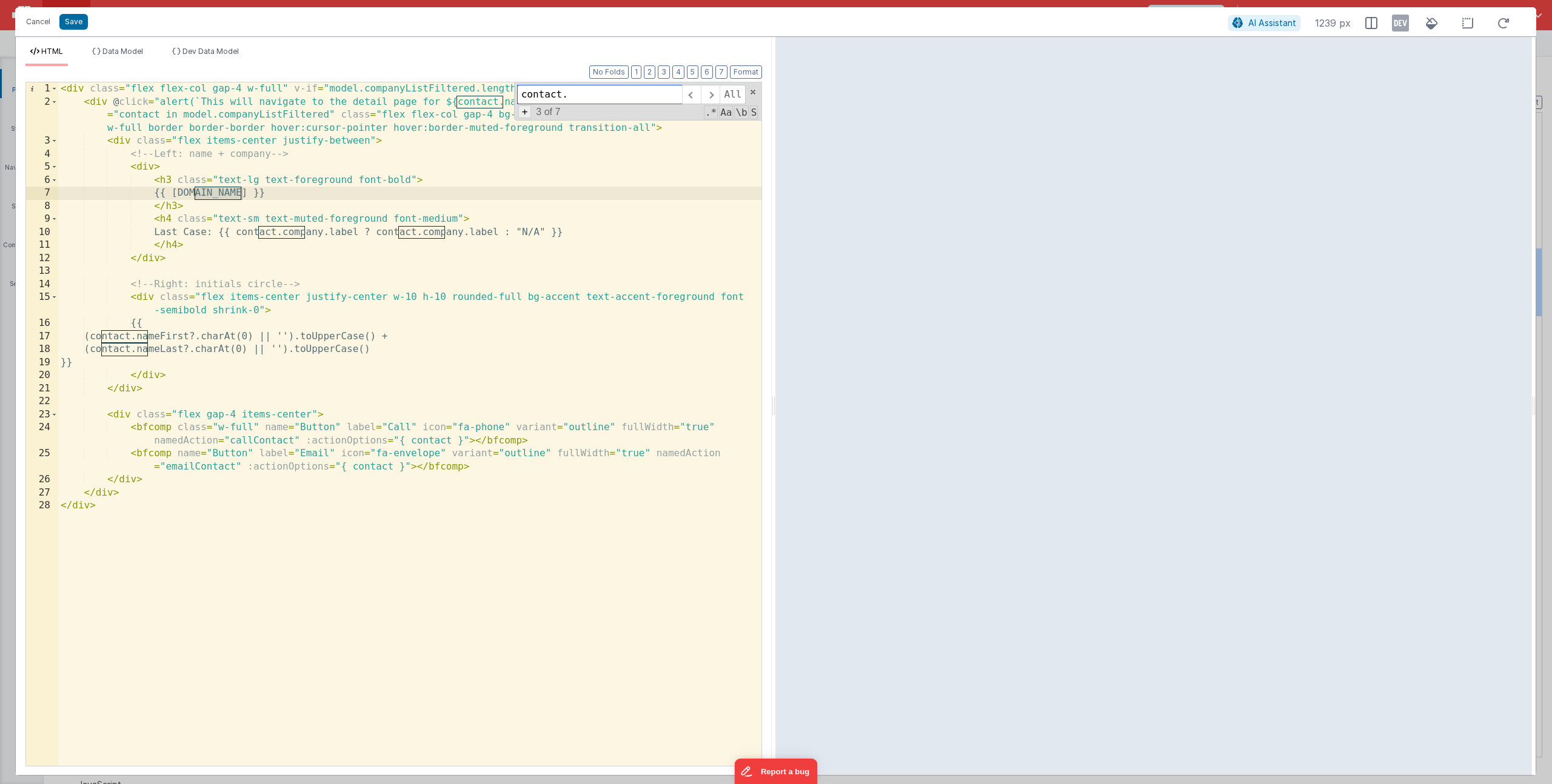
type input "contact."
click at [525, 116] on span "+" at bounding box center [525, 111] width 14 height 13
click at [536, 120] on input "companyListFiltered" at bounding box center [600, 116] width 165 height 19
type input "company."
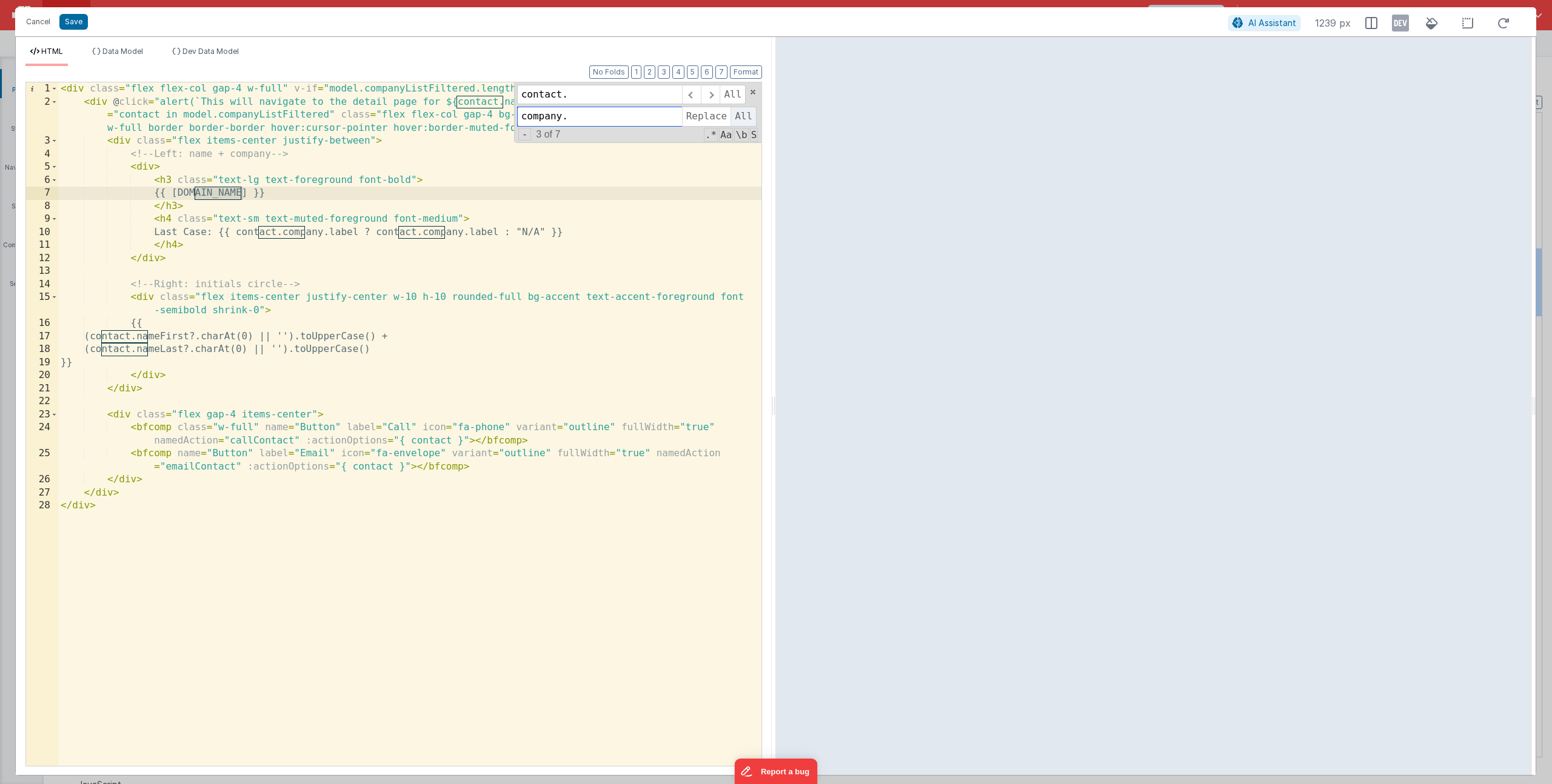
click at [739, 114] on span "All" at bounding box center [743, 116] width 27 height 19
click at [754, 95] on span at bounding box center [752, 91] width 8 height 8
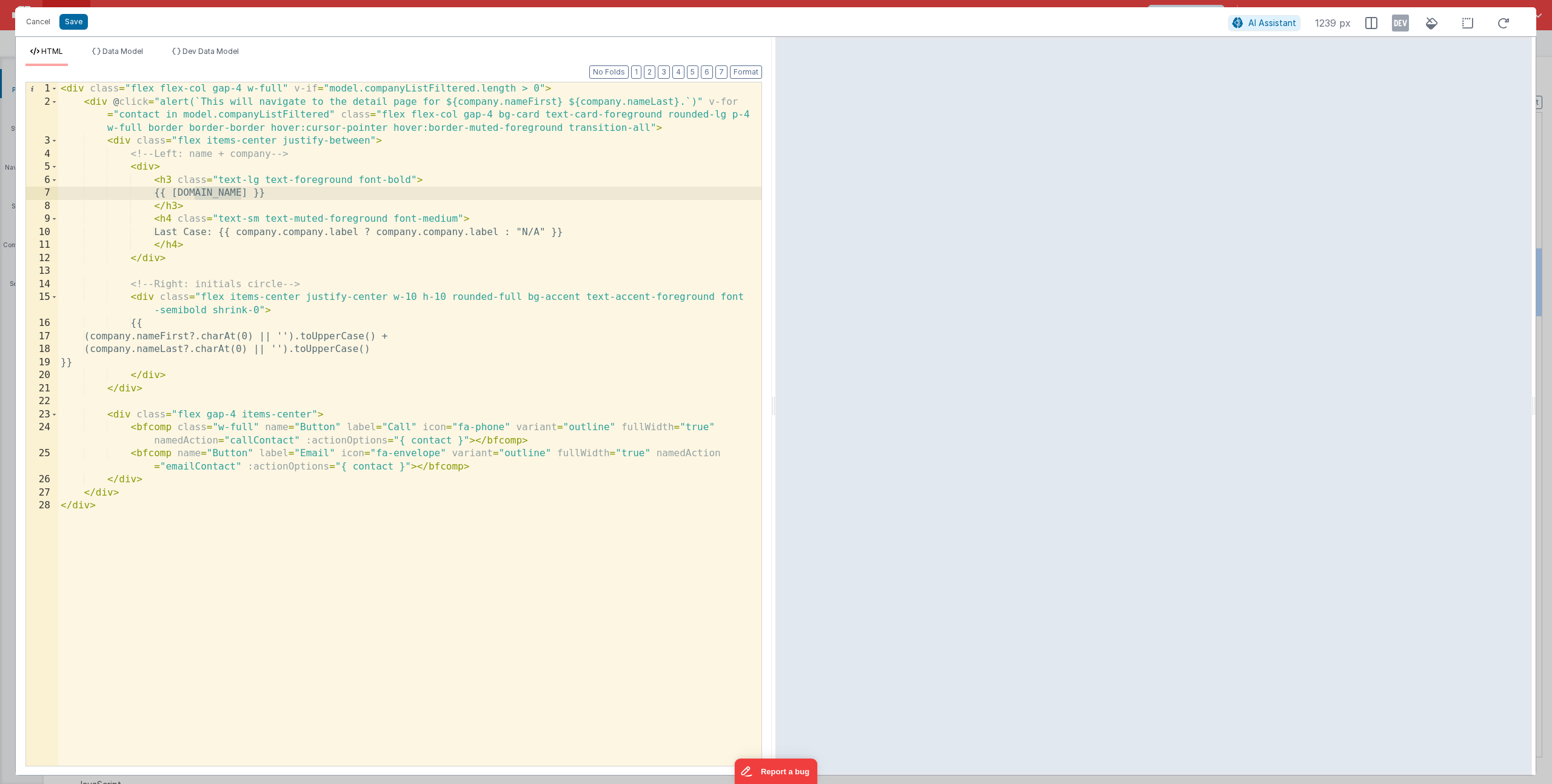
click at [144, 117] on div "< div class = "flex flex-col gap-4 w-full" v-if = "model.companyListFiltered.le…" at bounding box center [409, 437] width 703 height 710
click at [511, 101] on div "< div class = "flex flex-col gap-4 w-full" v-if = "model.companyListFiltered.le…" at bounding box center [409, 437] width 703 height 710
click at [322, 229] on div "< div class = "flex flex-col gap-4 w-full" v-if = "model.companyListFiltered.le…" at bounding box center [409, 437] width 703 height 710
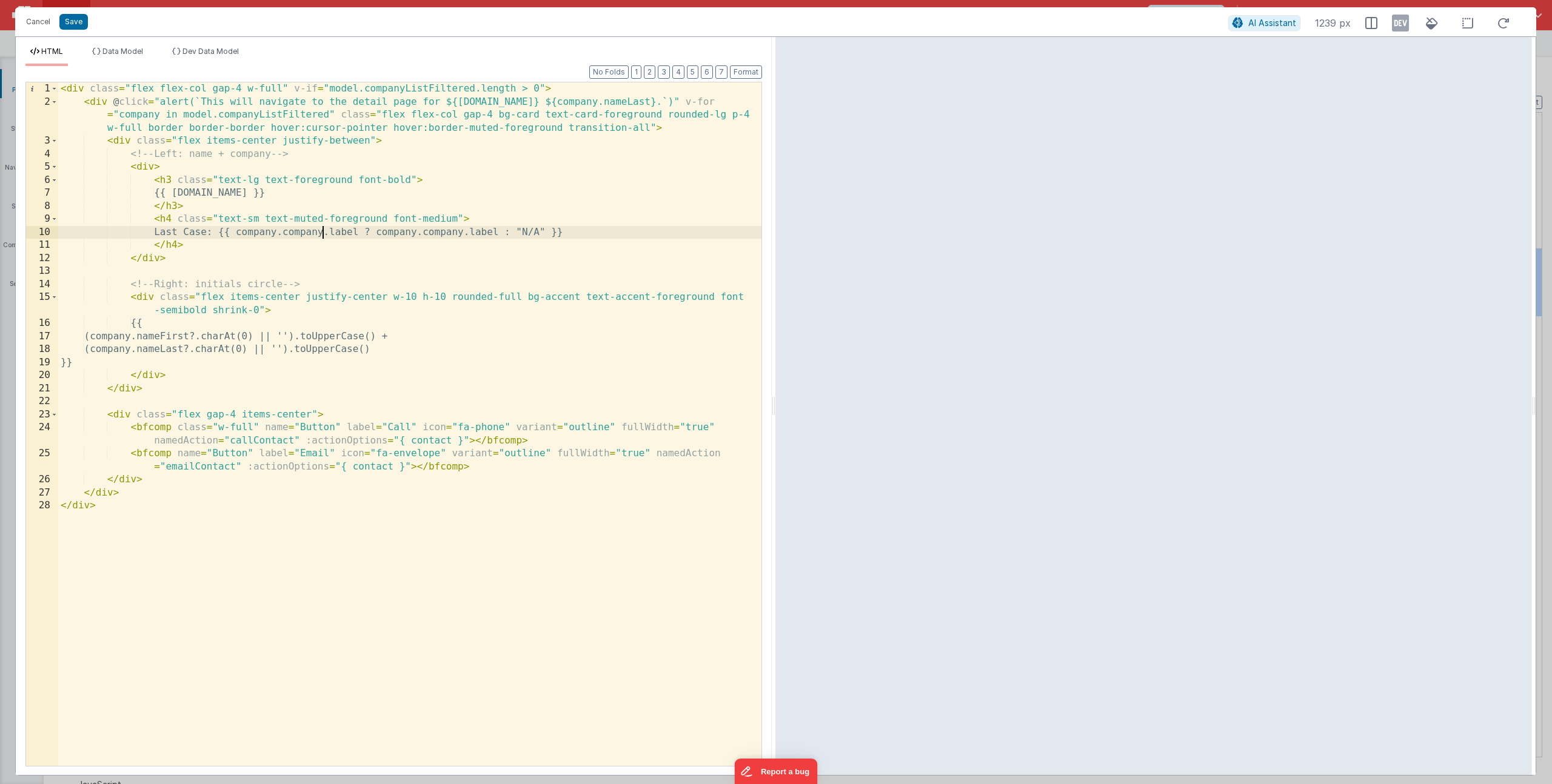
click at [322, 229] on div "< div class = "flex flex-col gap-4 w-full" v-if = "model.companyListFiltered.le…" at bounding box center [409, 437] width 703 height 710
drag, startPoint x: 377, startPoint y: 231, endPoint x: 324, endPoint y: 228, distance: 53.1
click at [324, 228] on div "< div class = "flex flex-col gap-4 w-full" v-if = "model.companyListFiltered.le…" at bounding box center [409, 437] width 703 height 710
drag, startPoint x: 307, startPoint y: 235, endPoint x: 382, endPoint y: 234, distance: 75.0
click at [382, 234] on div "< div class = "flex flex-col gap-4 w-full" v-if = "model.companyListFiltered.le…" at bounding box center [409, 437] width 703 height 710
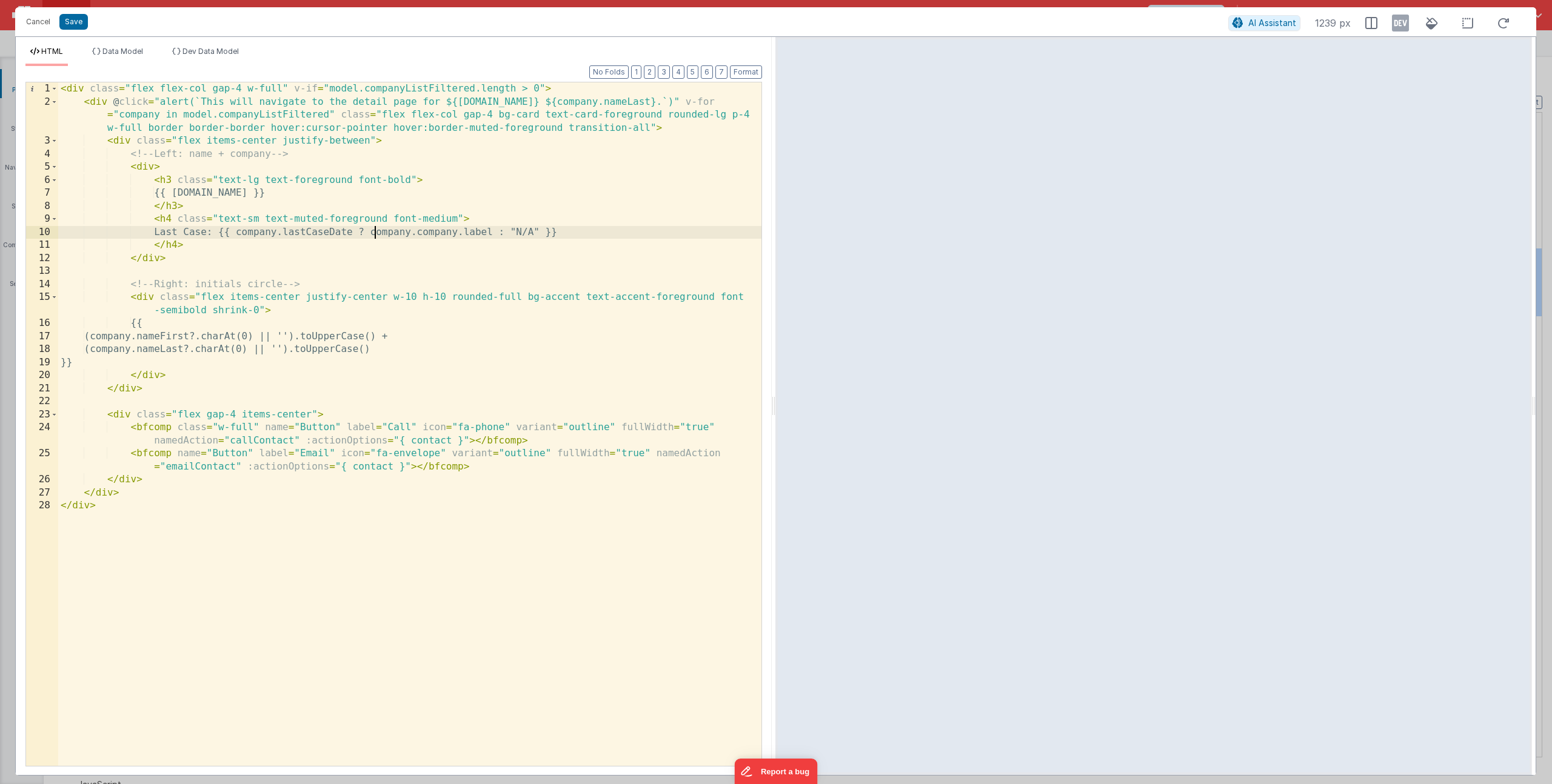
click at [351, 229] on div "< div class = "flex flex-col gap-4 w-full" v-if = "model.companyListFiltered.le…" at bounding box center [409, 437] width 703 height 710
drag, startPoint x: 439, startPoint y: 234, endPoint x: 516, endPoint y: 232, distance: 77.0
click at [516, 232] on div "< div class = "flex flex-col gap-4 w-full" v-if = "model.companyListFiltered.le…" at bounding box center [409, 437] width 703 height 710
click at [159, 337] on div "< div class = "flex flex-col gap-4 w-full" v-if = "model.companyListFiltered.le…" at bounding box center [409, 437] width 703 height 710
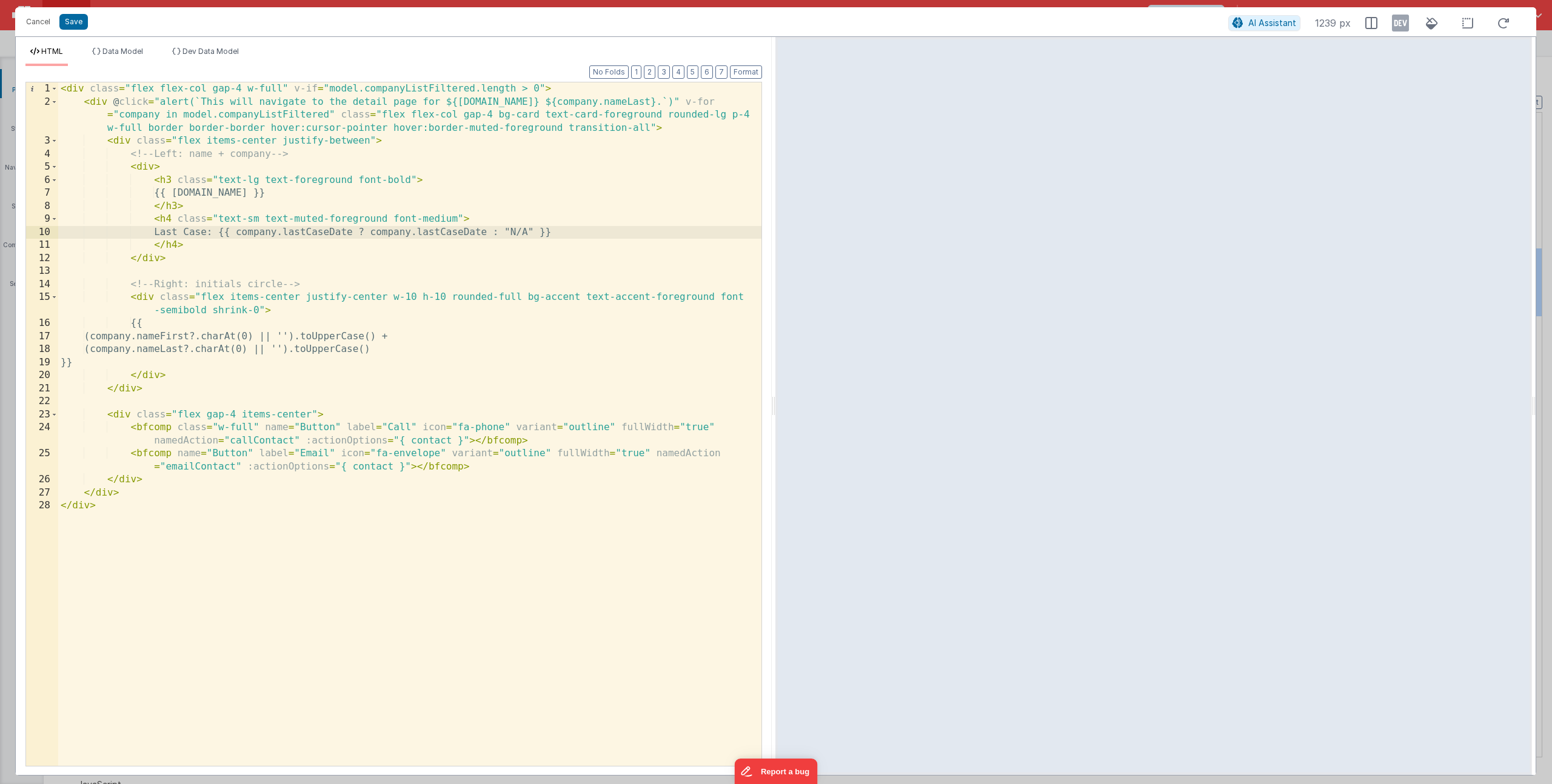
click at [159, 337] on div "< div class = "flex flex-col gap-4 w-full" v-if = "model.companyListFiltered.le…" at bounding box center [409, 437] width 703 height 710
click at [194, 291] on div "< div class = "flex flex-col gap-4 w-full" v-if = "model.companyListFiltered.le…" at bounding box center [409, 437] width 703 height 710
click at [133, 283] on div "< div class = "flex flex-col gap-4 w-full" v-if = "model.companyListFiltered.le…" at bounding box center [409, 437] width 703 height 710
click at [749, 75] on button "Format" at bounding box center [746, 72] width 32 height 14
click at [138, 294] on div "< div class = "flex flex-col gap-4 w-full" v-if = "model.companyListFiltered.le…" at bounding box center [409, 437] width 703 height 710
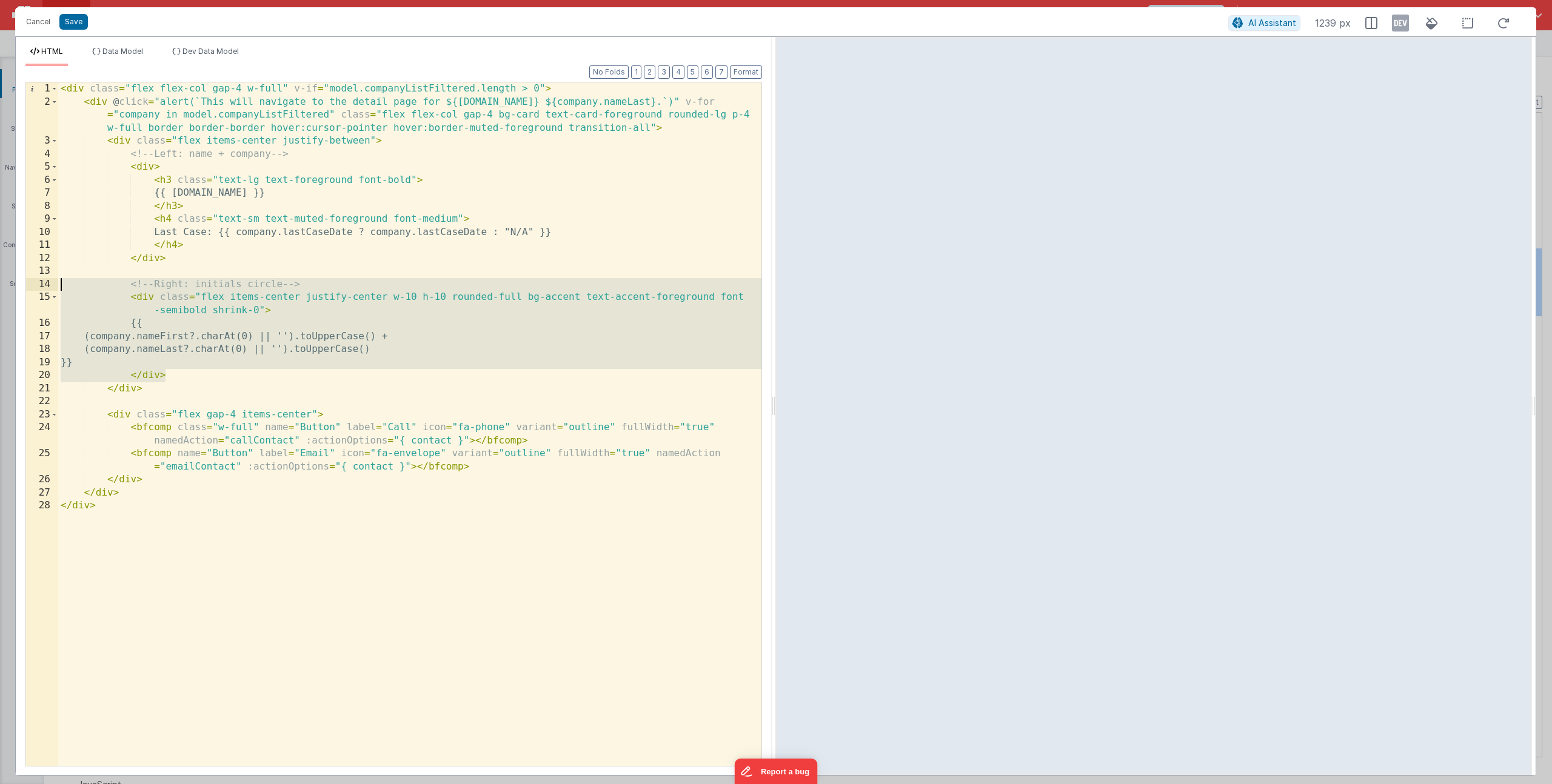
drag, startPoint x: 175, startPoint y: 376, endPoint x: -100, endPoint y: 289, distance: 288.4
click at [0, 289] on html "Cancel Save AI Assistant 1239 px HTML Data Model Dev Data Model Format 7 6 5 4 …" at bounding box center [776, 392] width 1552 height 784
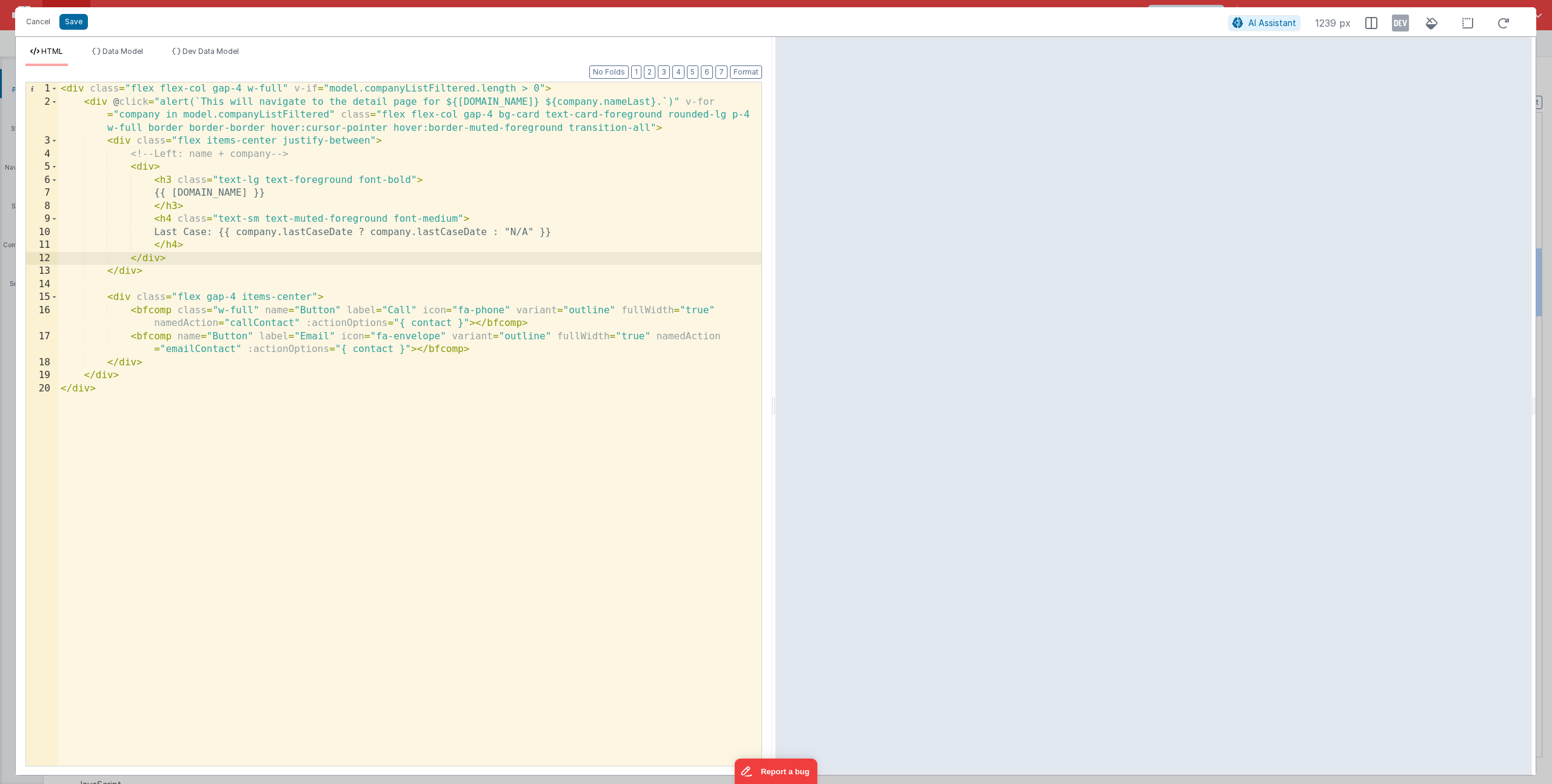
click at [366, 351] on div "< div class = "flex flex-col gap-4 w-full" v-if = "model.companyListFiltered.le…" at bounding box center [409, 437] width 703 height 710
click at [428, 326] on div "< div class = "flex flex-col gap-4 w-full" v-if = "model.companyListFiltered.le…" at bounding box center [409, 437] width 703 height 710
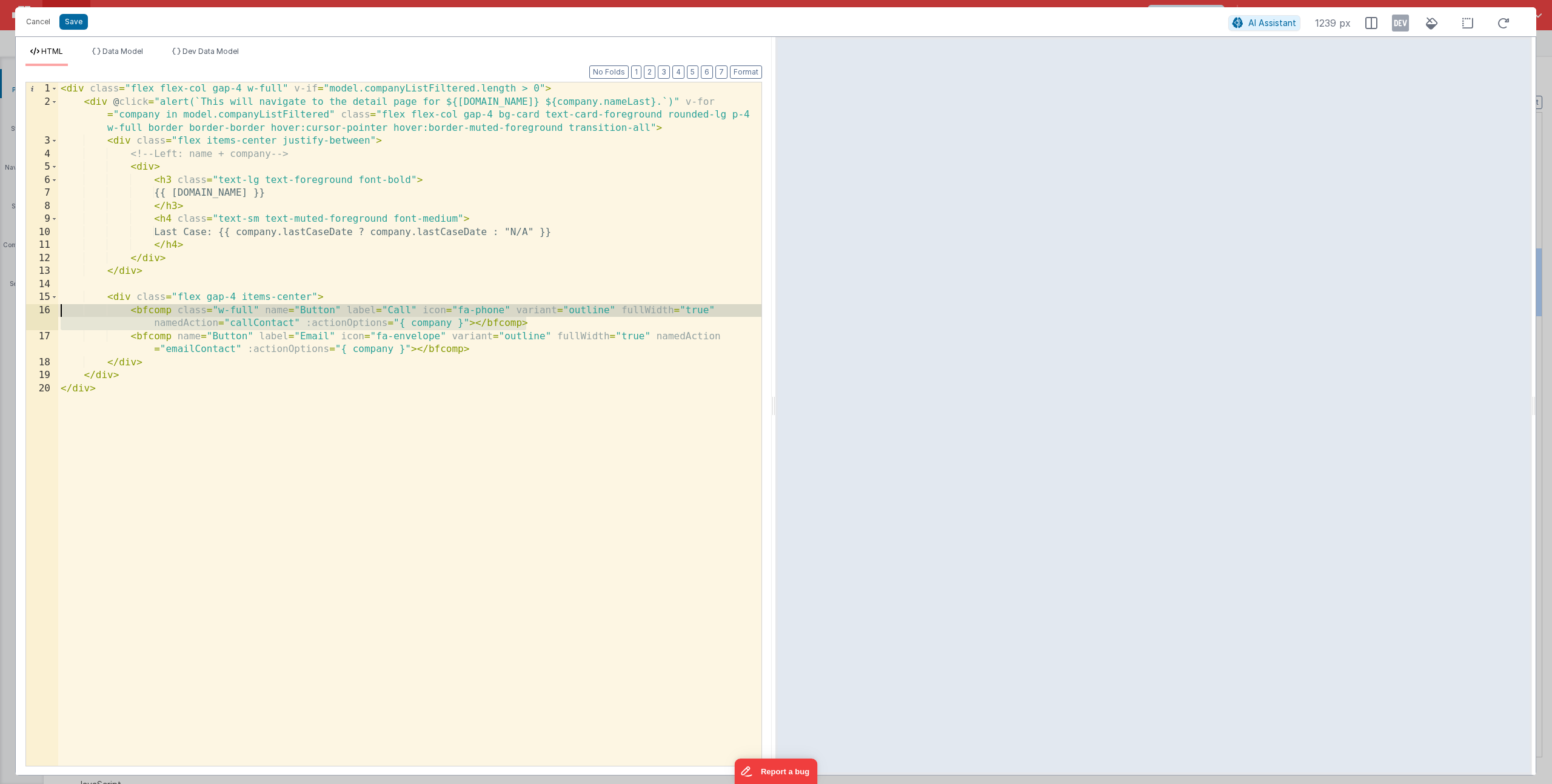
drag, startPoint x: 536, startPoint y: 323, endPoint x: -87, endPoint y: 313, distance: 623.1
click at [0, 313] on html "Cancel Save AI Assistant 1239 px HTML Data Model Dev Data Model Format 7 6 5 4 …" at bounding box center [776, 392] width 1552 height 784
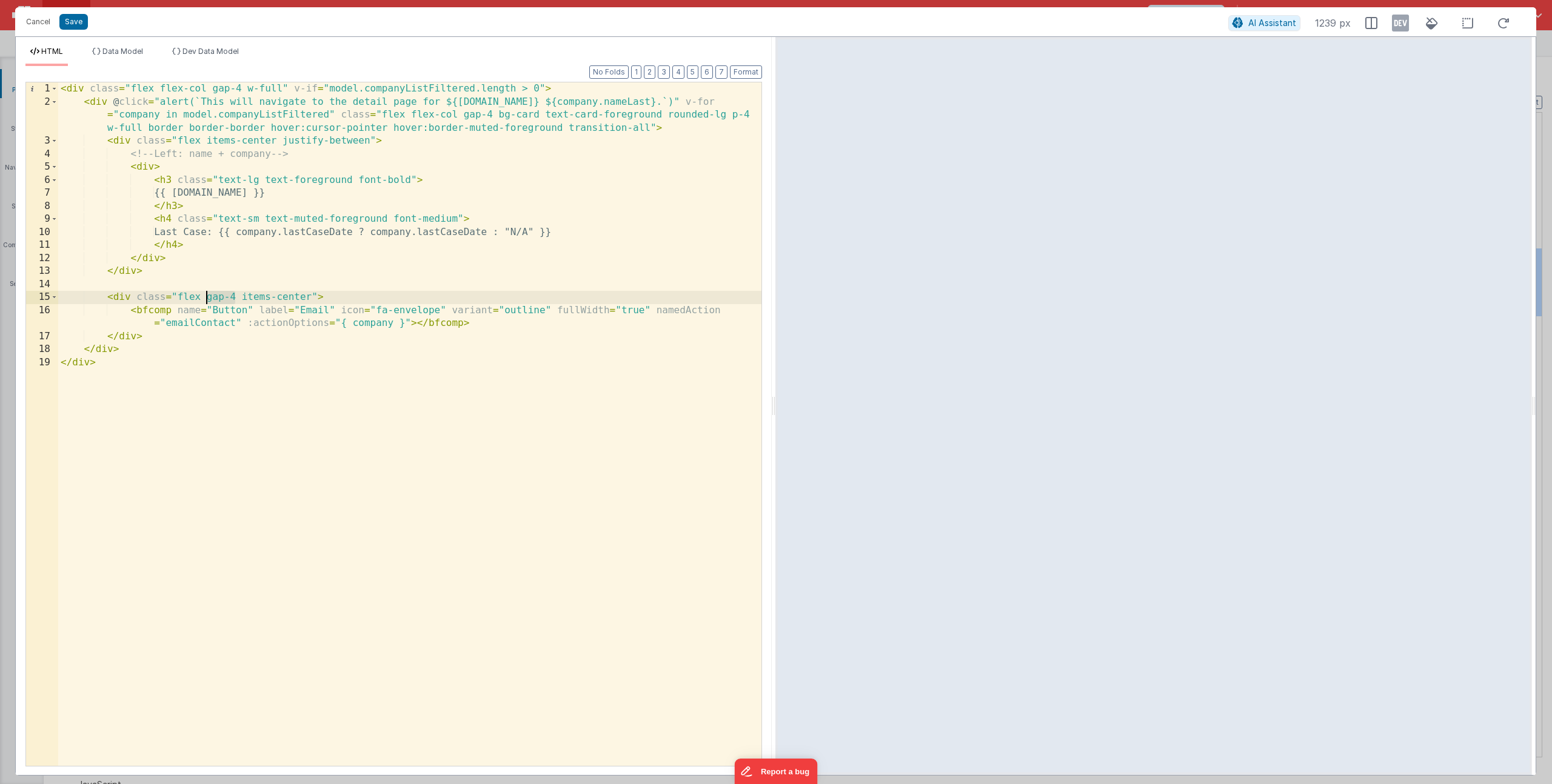
drag, startPoint x: 237, startPoint y: 298, endPoint x: 204, endPoint y: 296, distance: 33.1
click at [204, 296] on div "< div class = "flex flex-col gap-4 w-full" v-if = "model.companyListFiltered.le…" at bounding box center [409, 437] width 703 height 710
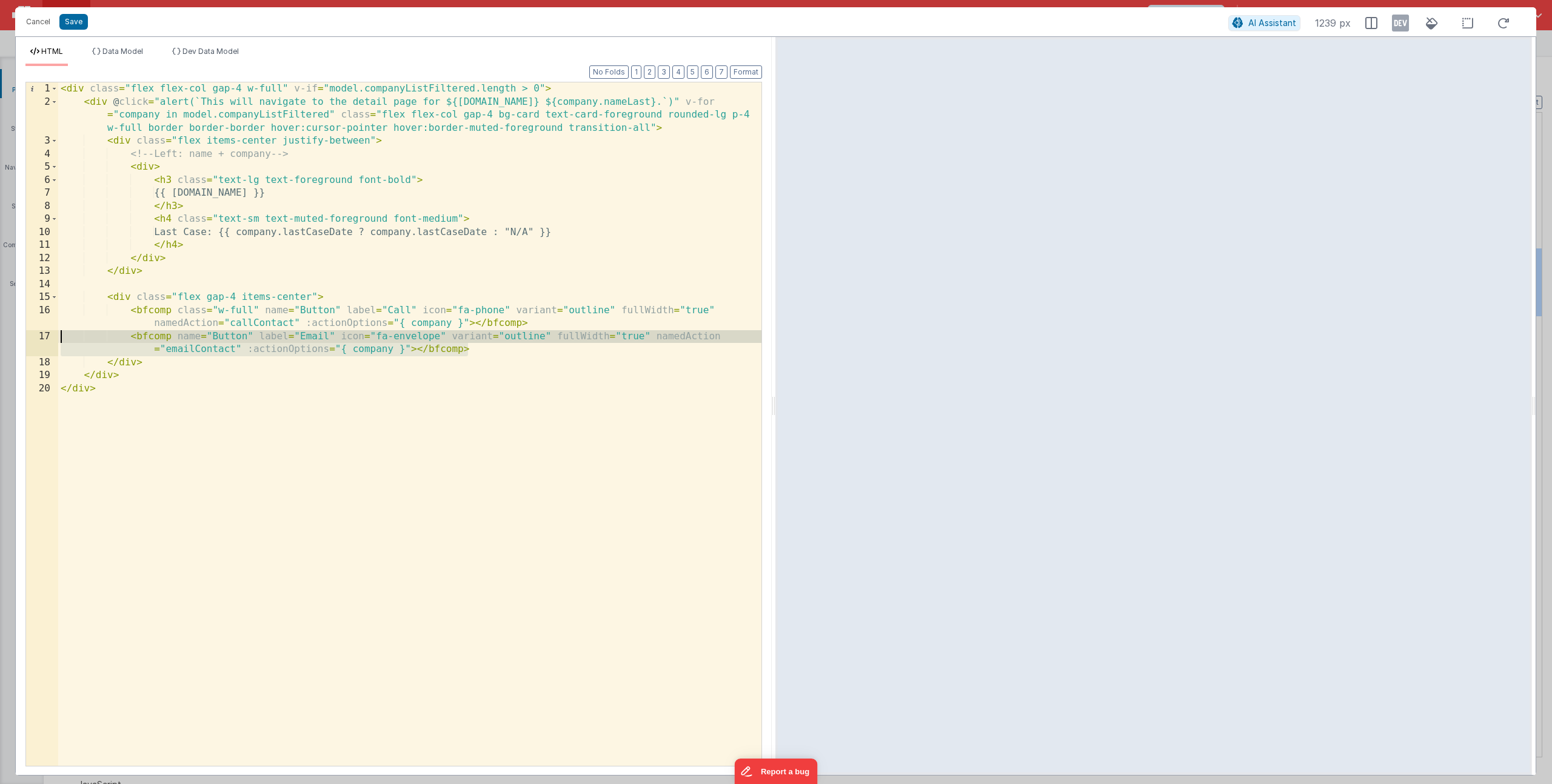
drag, startPoint x: 427, startPoint y: 349, endPoint x: -16, endPoint y: 333, distance: 443.3
click at [0, 333] on html "Cancel Save AI Assistant 1239 px HTML Data Model Dev Data Model Format 7 6 5 4 …" at bounding box center [776, 392] width 1552 height 784
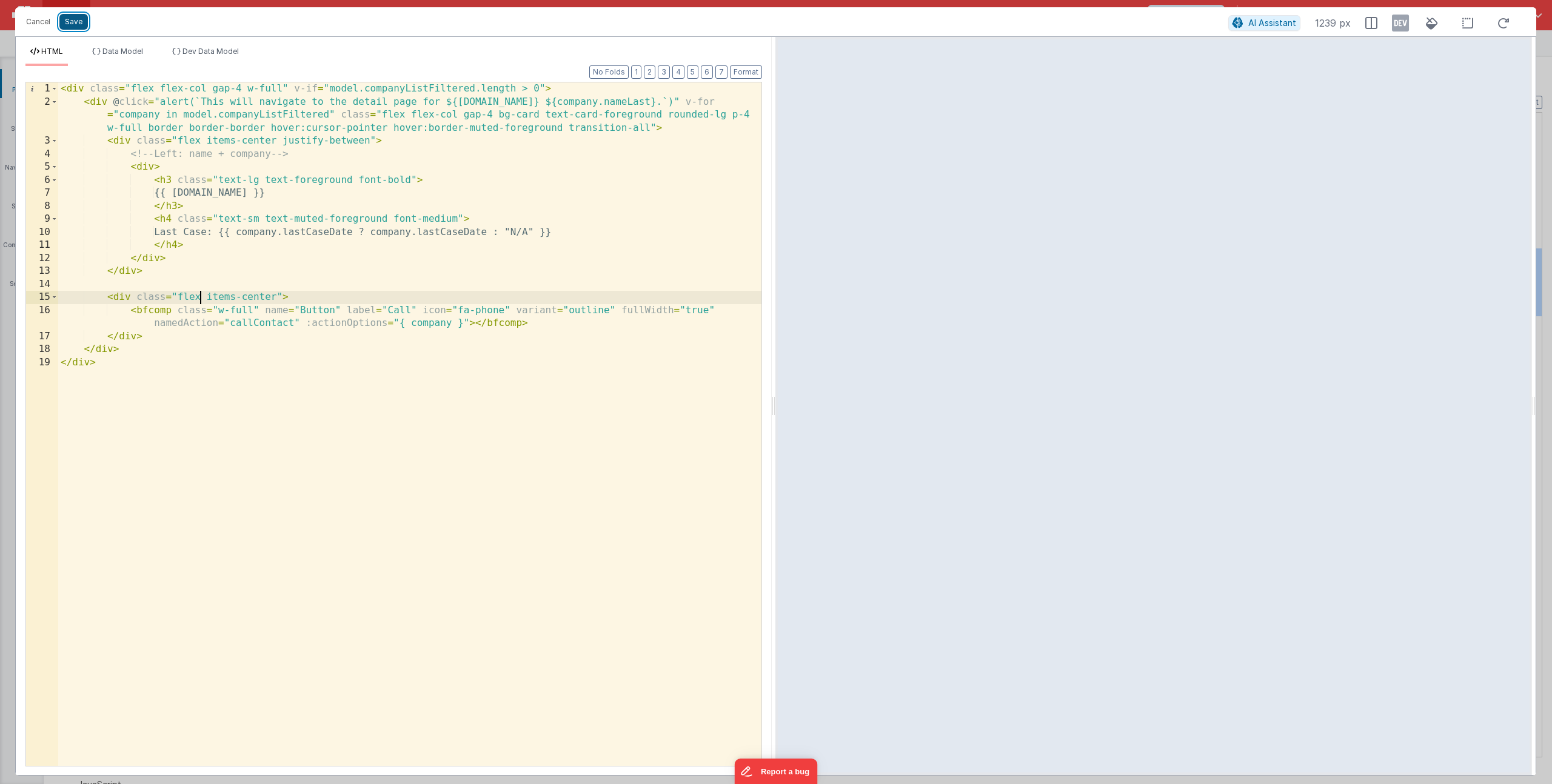
click at [84, 29] on button "Save" at bounding box center [73, 21] width 28 height 16
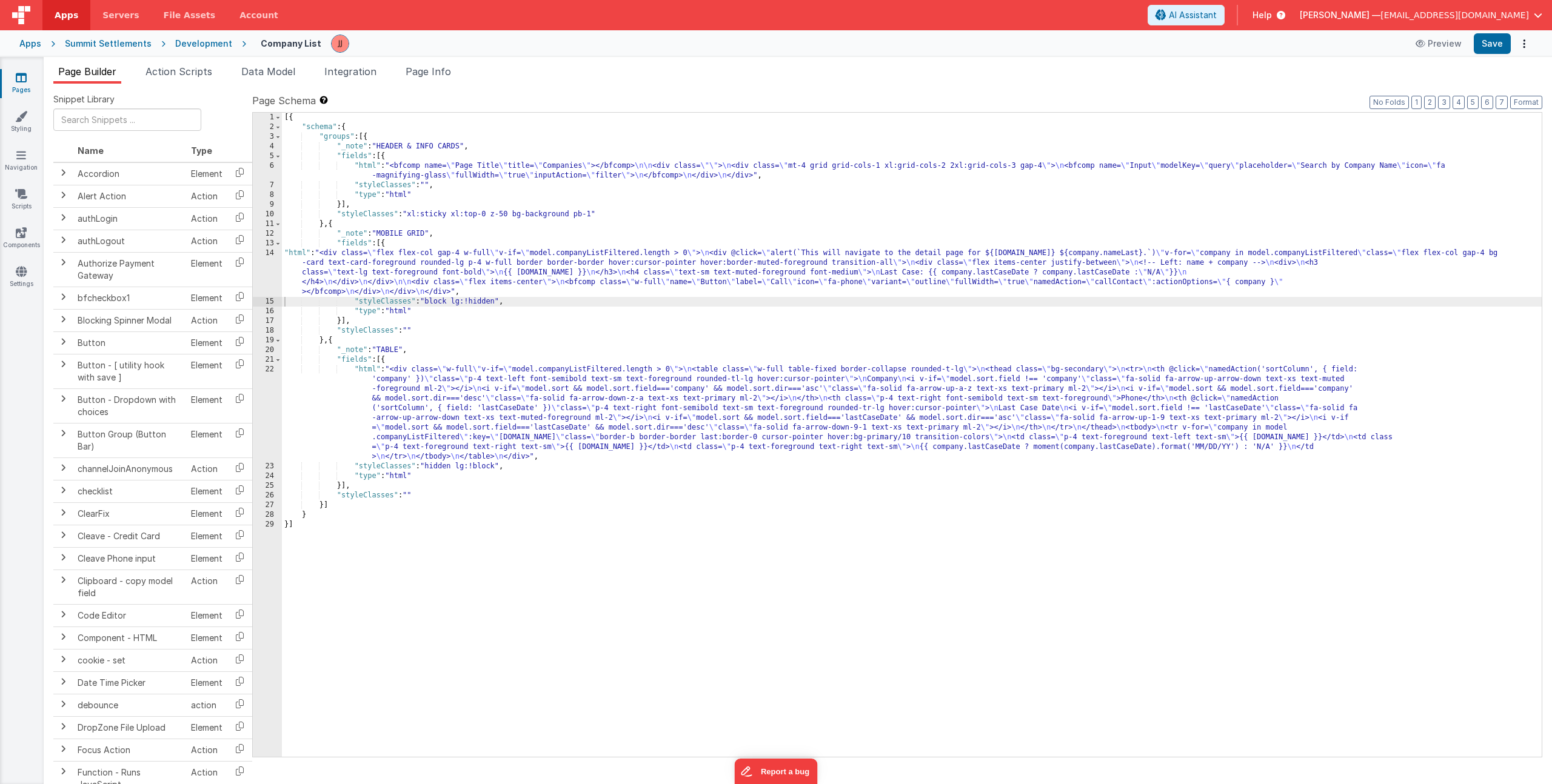
click at [412, 278] on div "[{ "schema" : { "groups" : [{ "_note" : "HEADER & INFO CARDS" , "fields" : [{ "…" at bounding box center [911, 444] width 1260 height 663
click at [271, 268] on div "14" at bounding box center [268, 272] width 29 height 48
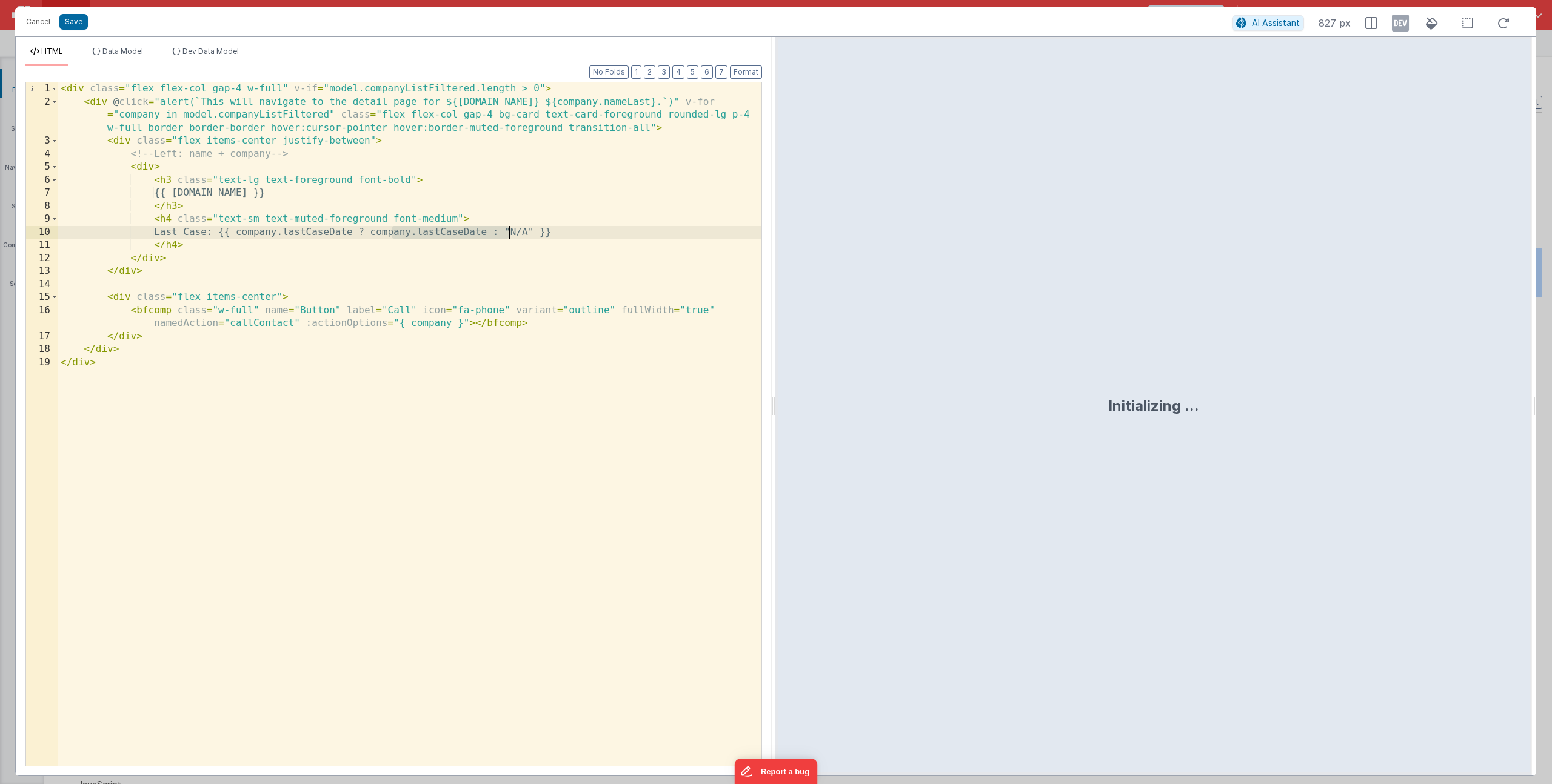
drag, startPoint x: 393, startPoint y: 234, endPoint x: 510, endPoint y: 230, distance: 117.1
click at [510, 230] on div "< div class = "flex flex-col gap-4 w-full" v-if = "model.companyListFiltered.le…" at bounding box center [409, 437] width 703 height 710
paste textarea
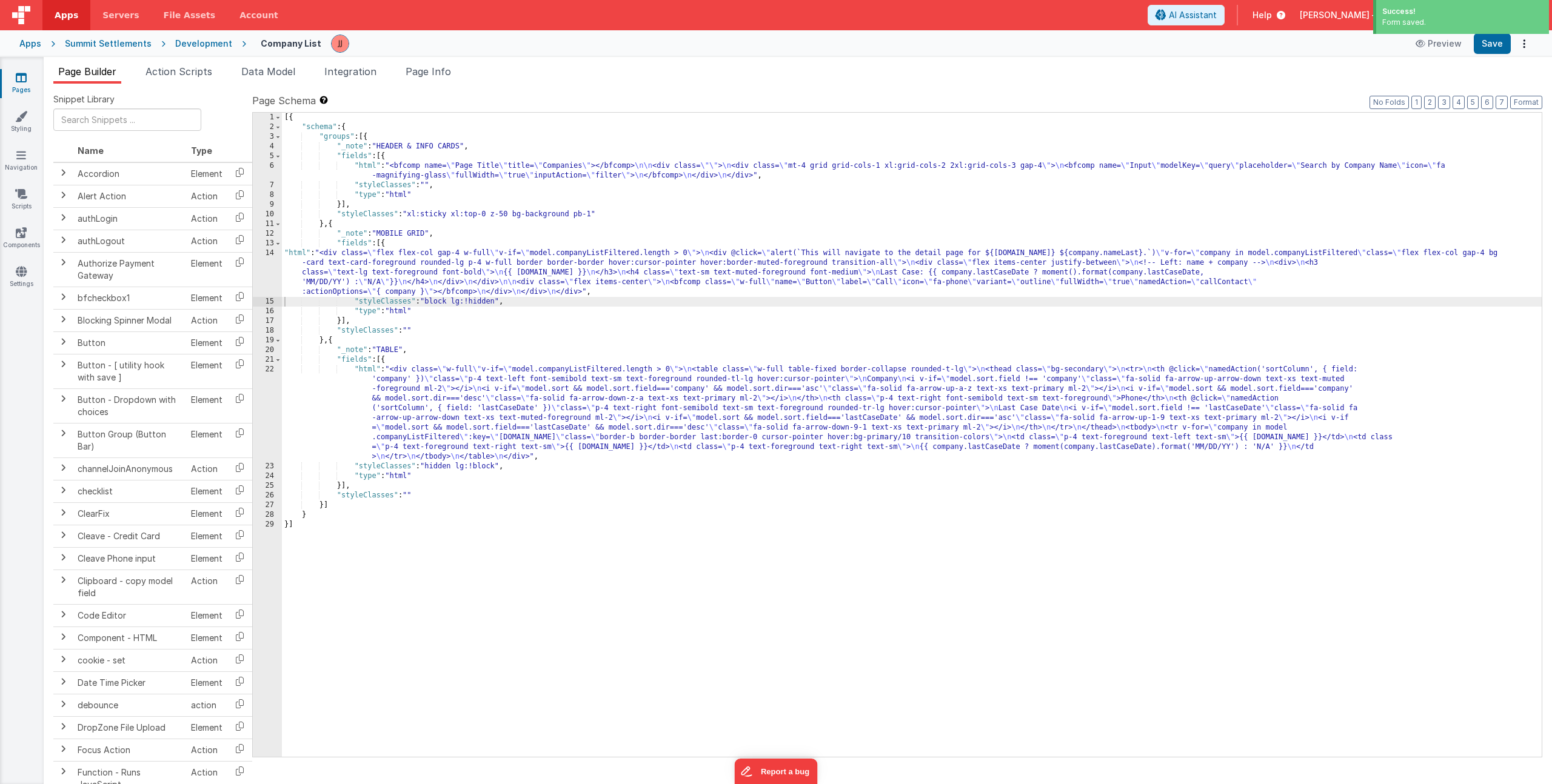
click at [518, 264] on div "[{ "schema" : { "groups" : [{ "_note" : "HEADER & INFO CARDS" , "fields" : [{ "…" at bounding box center [911, 444] width 1260 height 663
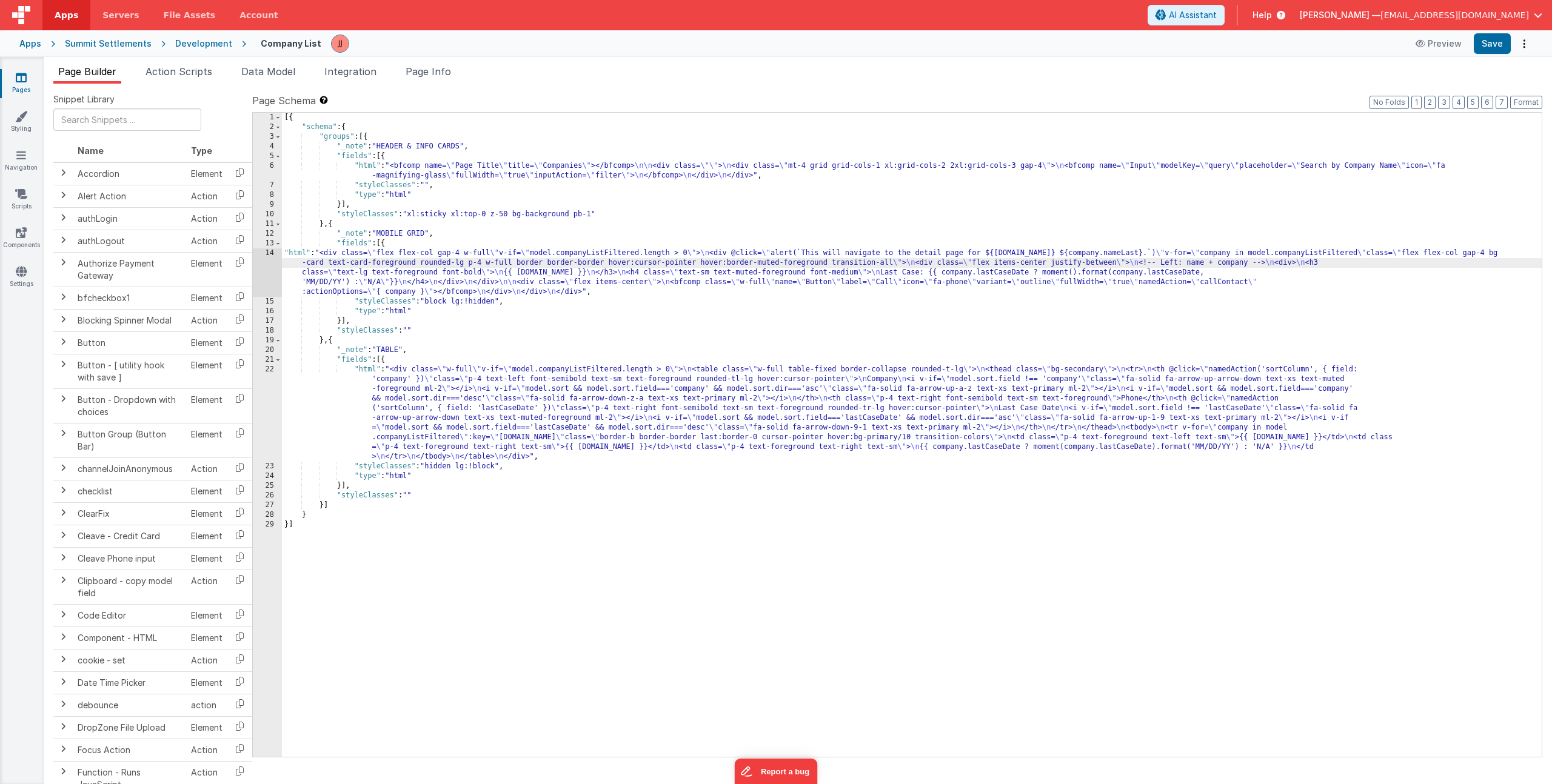
click at [260, 259] on div "14" at bounding box center [268, 272] width 29 height 48
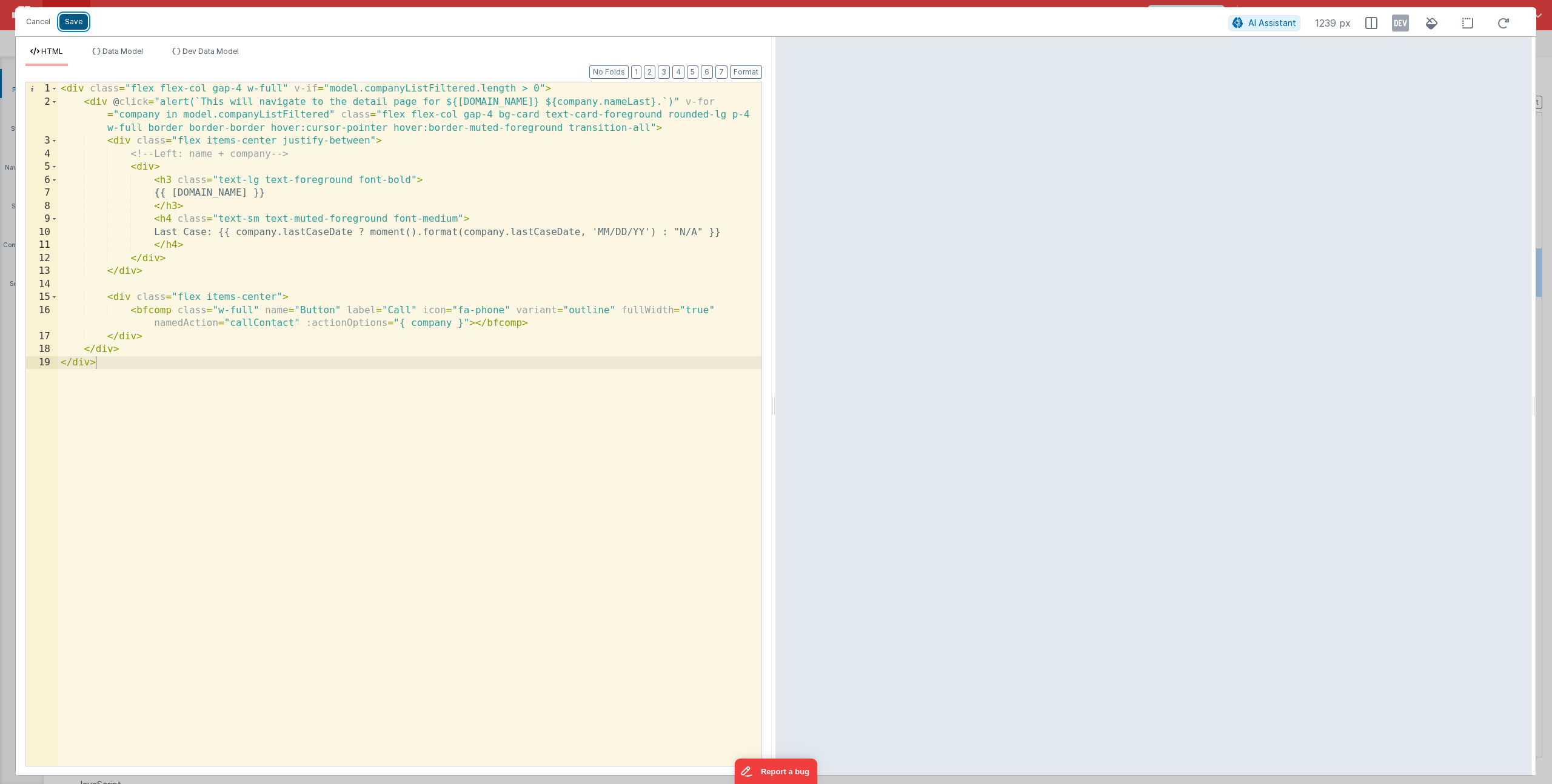
click at [83, 26] on button "Save" at bounding box center [73, 21] width 28 height 16
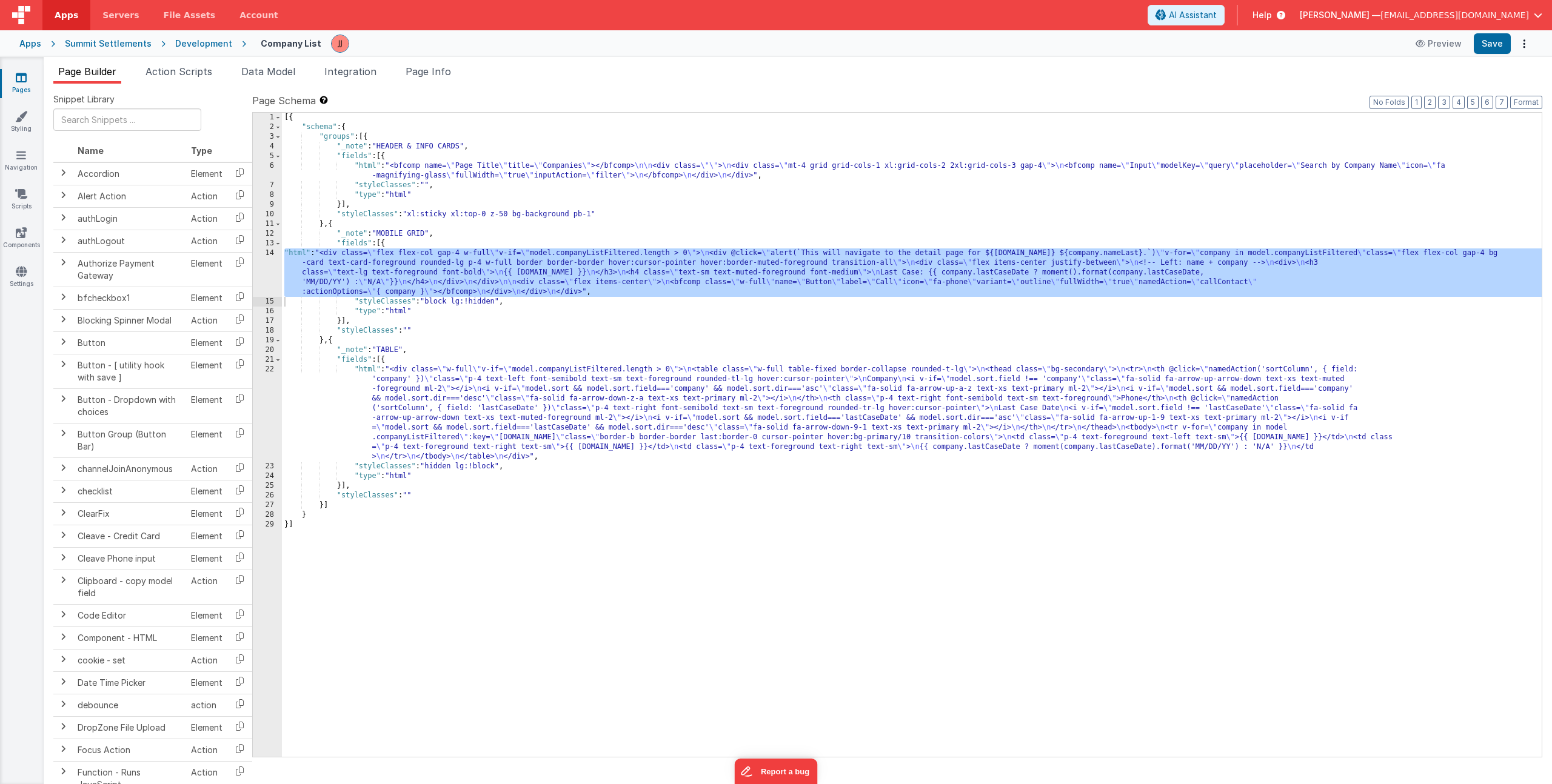
drag, startPoint x: 513, startPoint y: 379, endPoint x: 459, endPoint y: 385, distance: 54.3
click at [513, 379] on div "[{ "schema" : { "groups" : [{ "_note" : "HEADER & INFO CARDS" , "fields" : [{ "…" at bounding box center [911, 444] width 1260 height 663
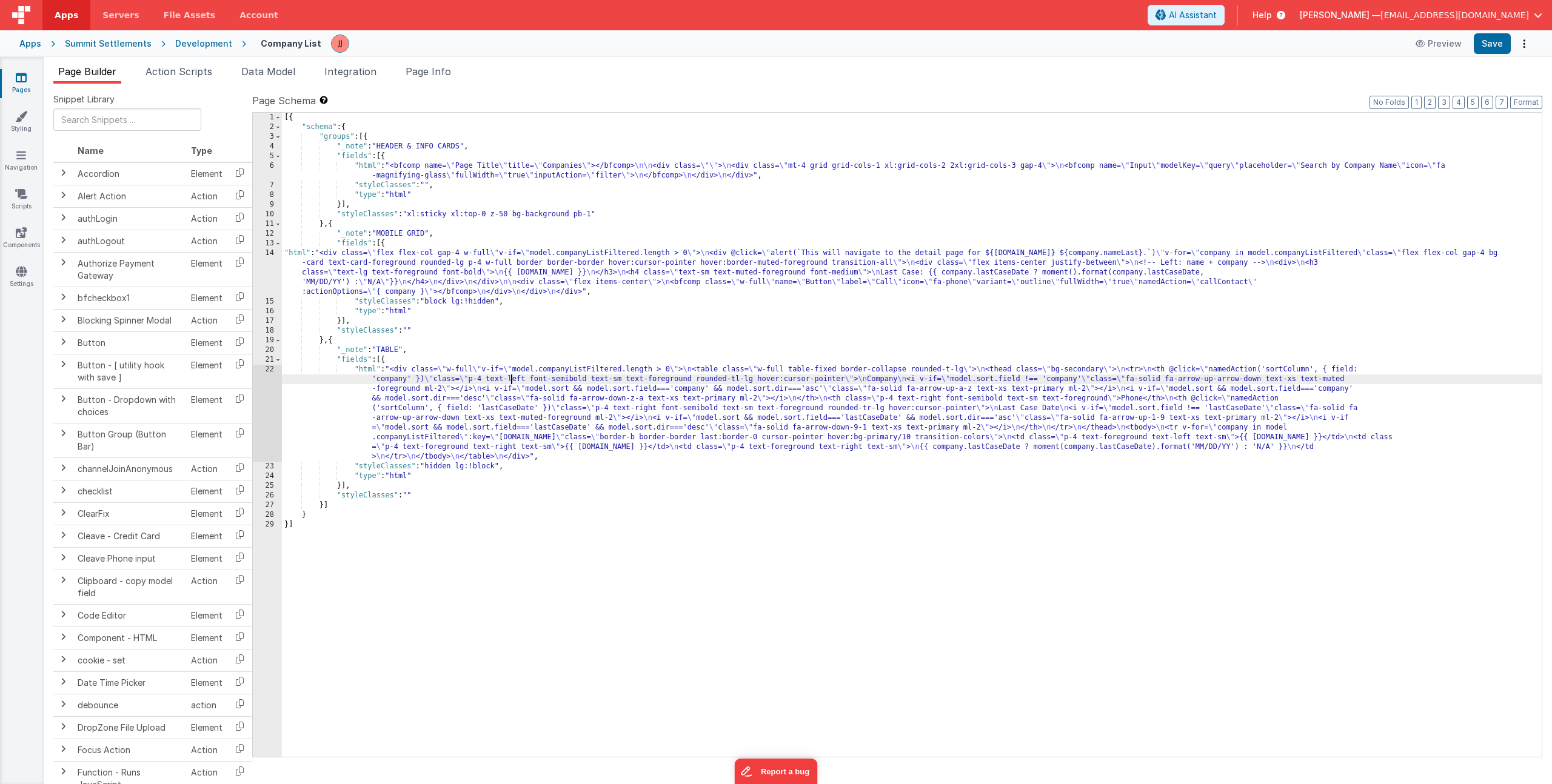
click at [268, 382] on div "22" at bounding box center [268, 413] width 29 height 97
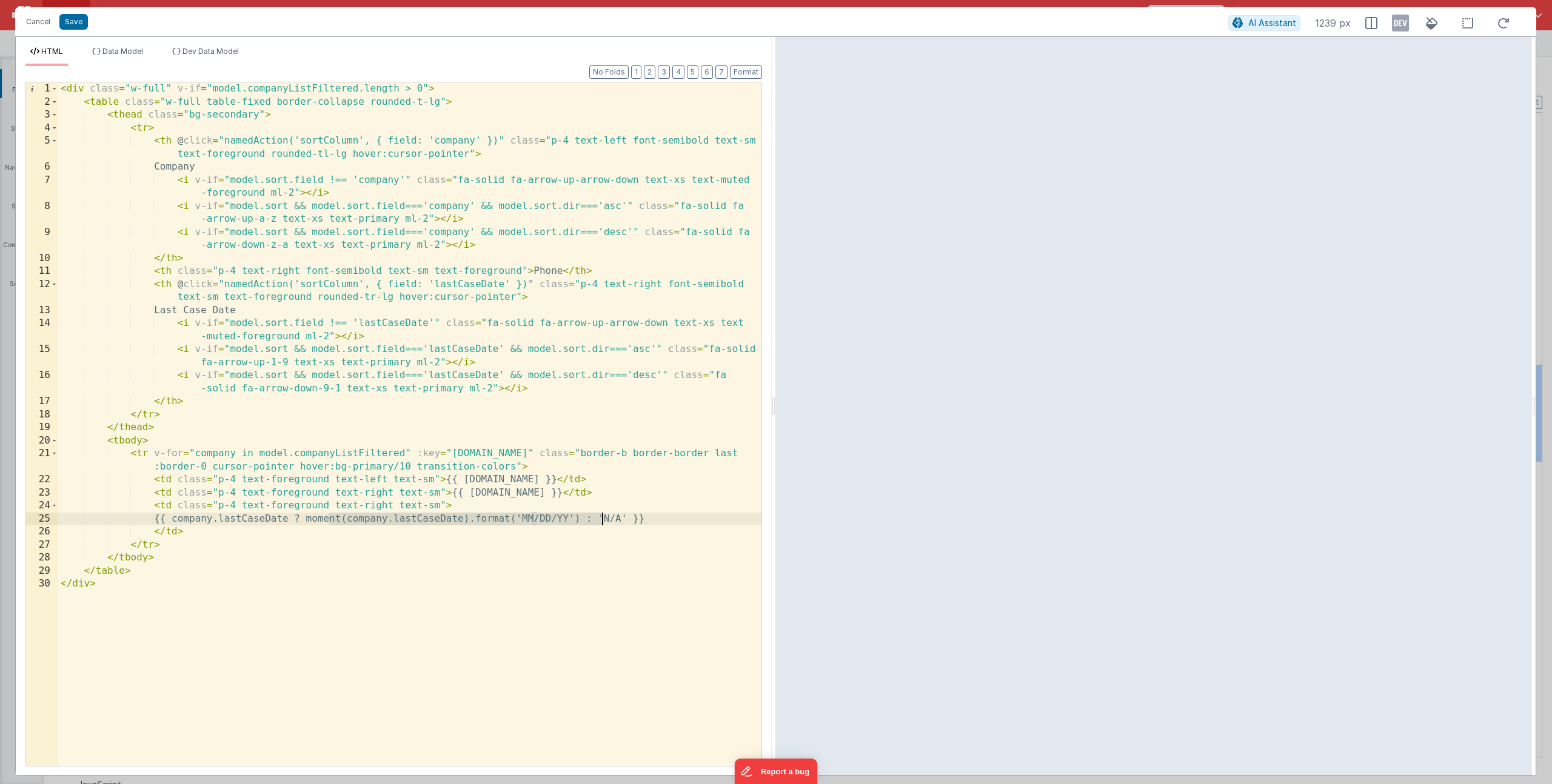
drag, startPoint x: 326, startPoint y: 518, endPoint x: 601, endPoint y: 518, distance: 275.0
click at [601, 518] on div "< div class = "w-full" v-if = "model.companyListFiltered.length > 0" > < table …" at bounding box center [409, 437] width 703 height 710
click at [41, 26] on button "Cancel" at bounding box center [38, 22] width 37 height 17
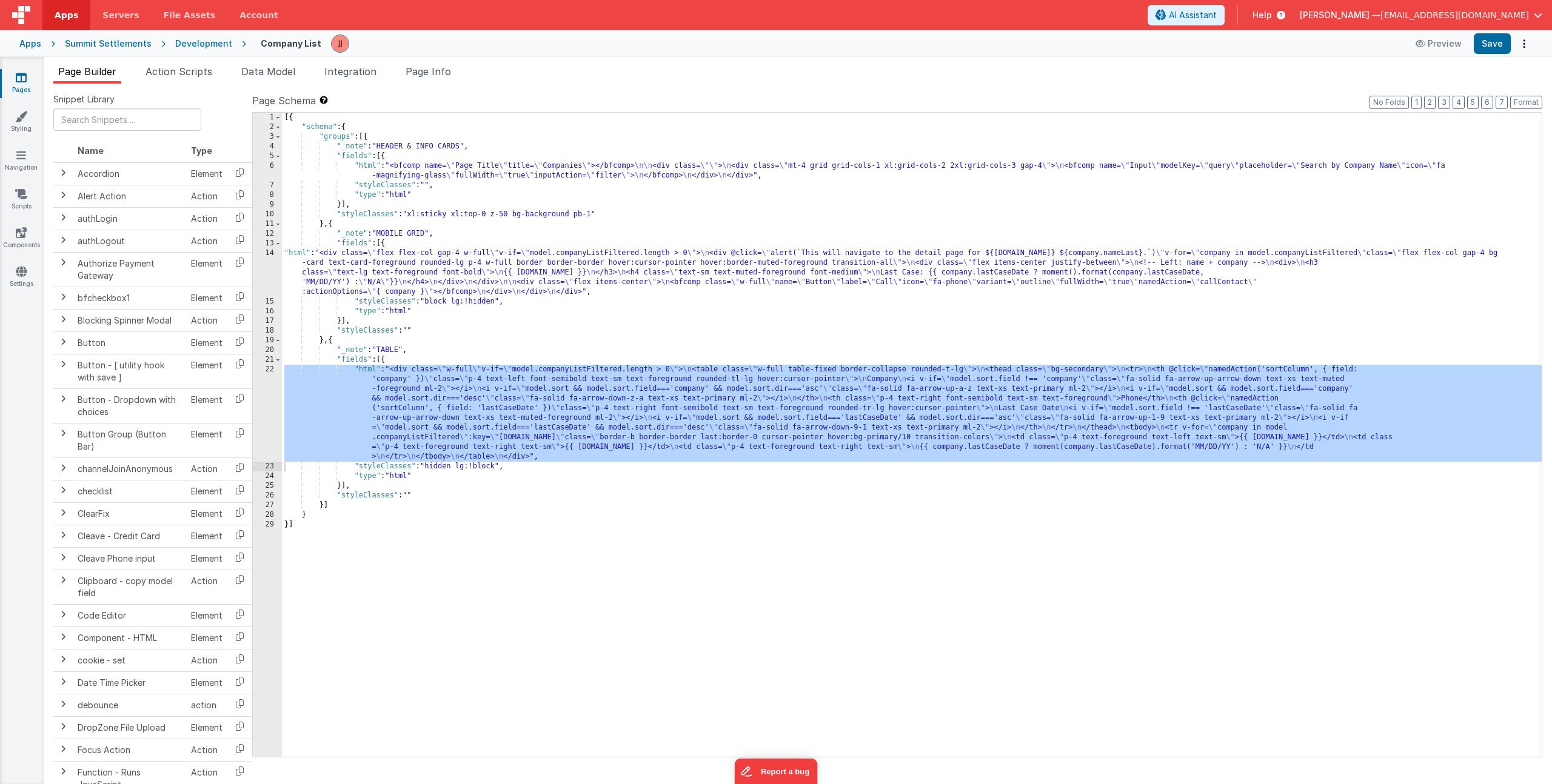
click at [440, 275] on div "[{ "schema" : { "groups" : [{ "_note" : "HEADER & INFO CARDS" , "fields" : [{ "…" at bounding box center [911, 444] width 1260 height 663
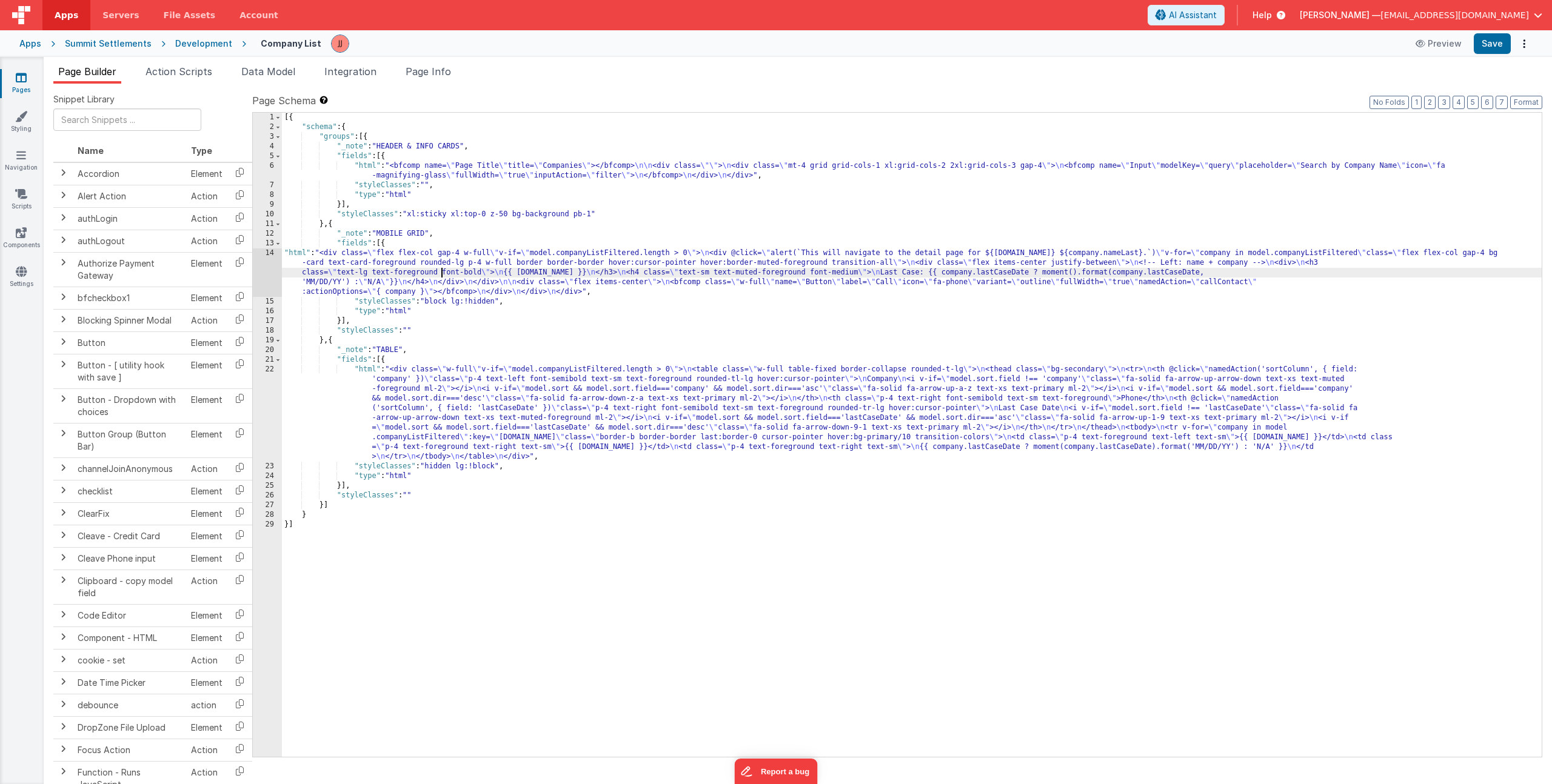
click at [264, 270] on div "14" at bounding box center [268, 272] width 29 height 48
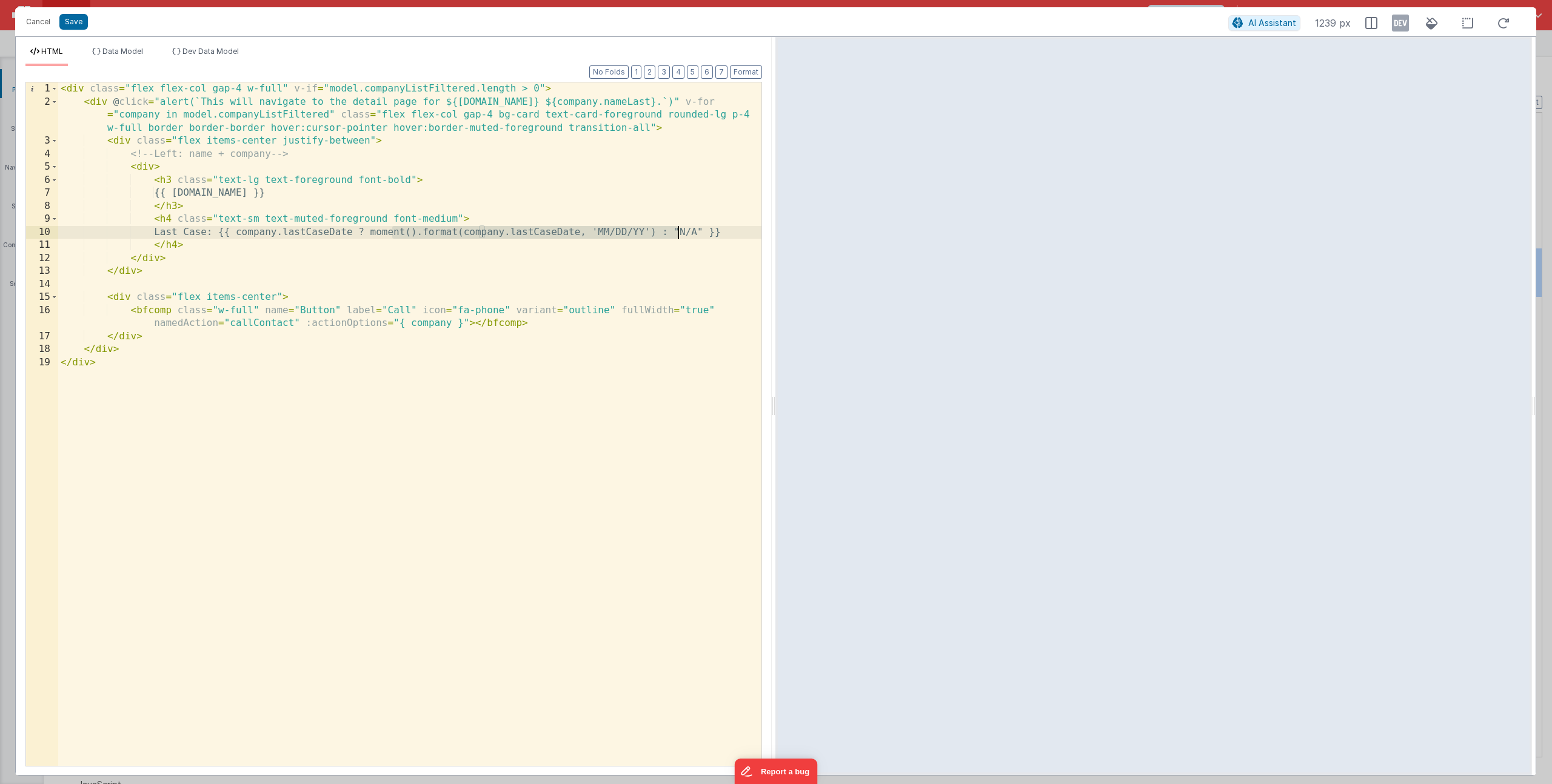
drag, startPoint x: 449, startPoint y: 228, endPoint x: 679, endPoint y: 233, distance: 230.1
click at [679, 233] on div "< div class = "flex flex-col gap-4 w-full" v-if = "model.companyListFiltered.le…" at bounding box center [409, 437] width 703 height 710
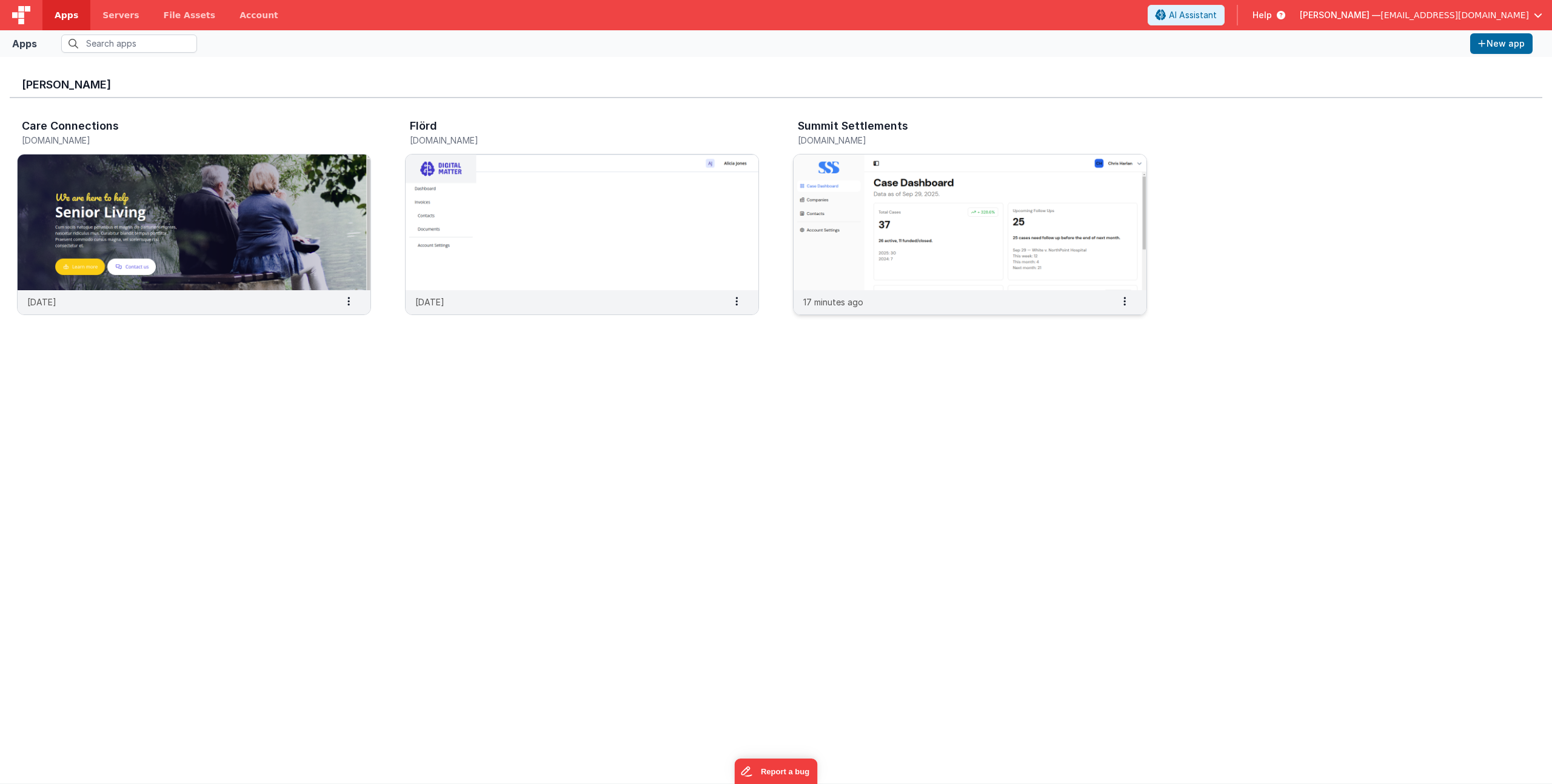
click at [877, 122] on h3 "Summit Settlements" at bounding box center [853, 125] width 111 height 12
click at [856, 179] on img at bounding box center [970, 222] width 353 height 136
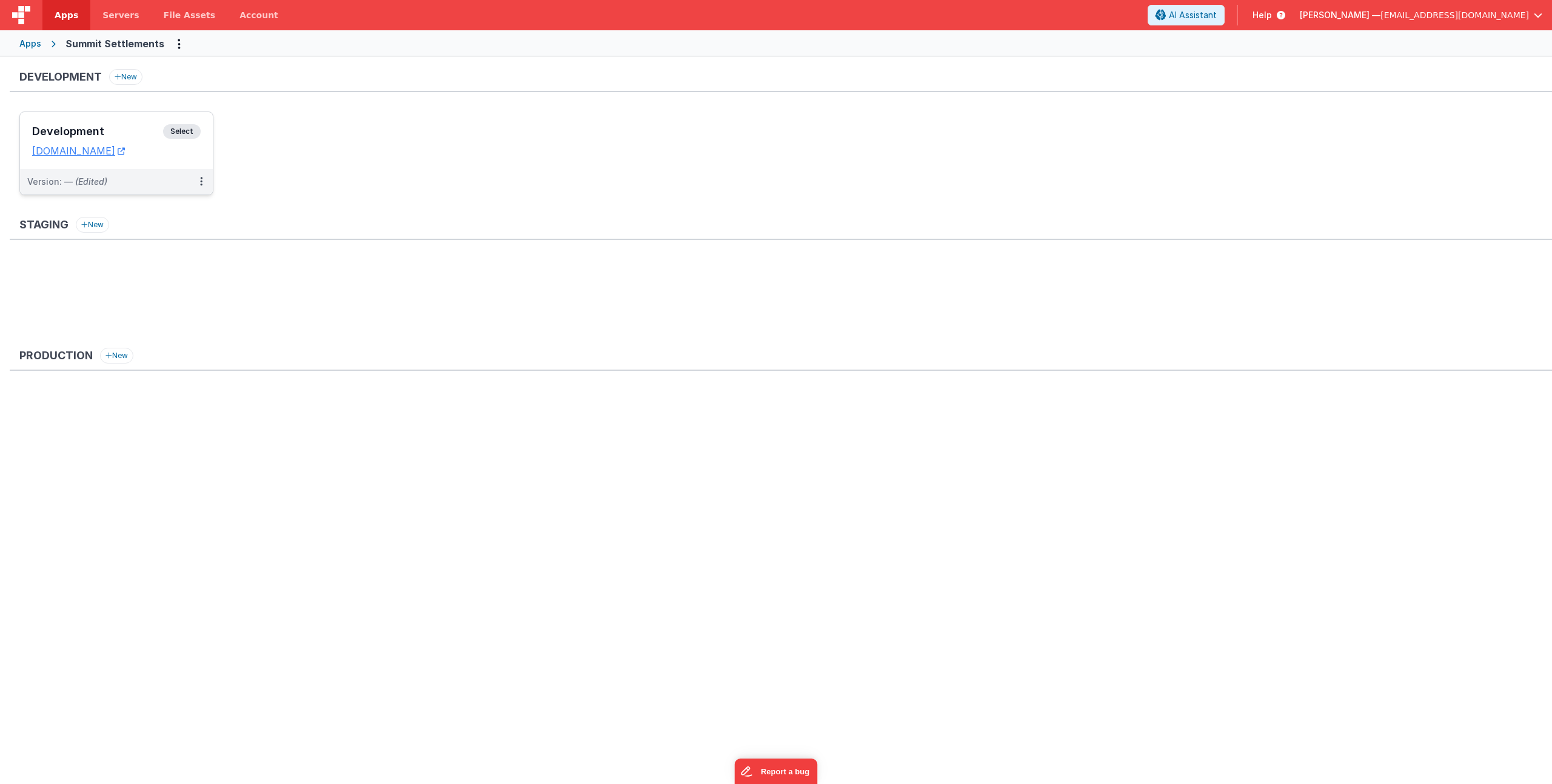
click at [82, 132] on h3 "Development" at bounding box center [97, 131] width 131 height 12
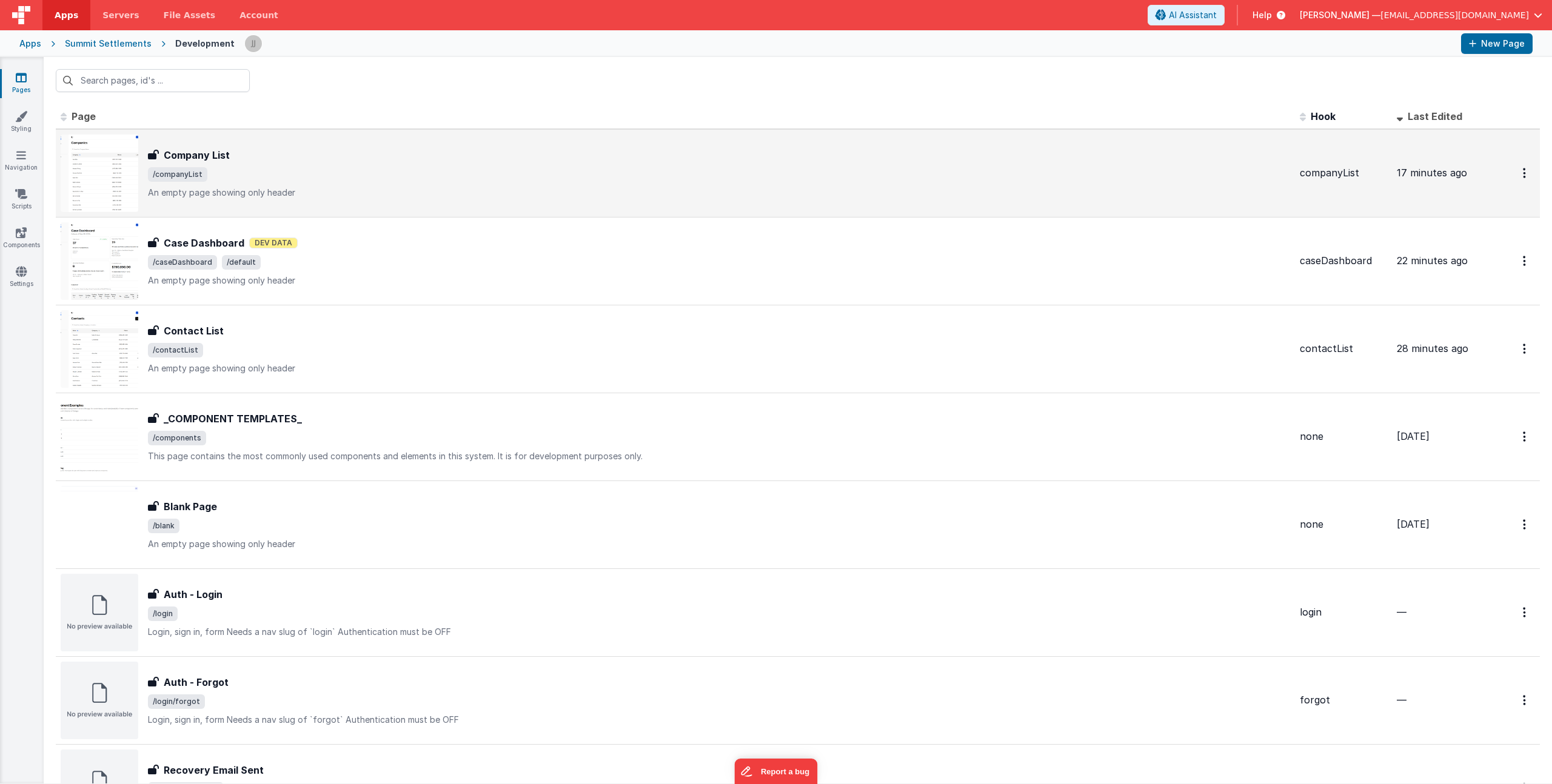
click at [357, 193] on p "An empty page showing only header" at bounding box center [719, 192] width 1143 height 12
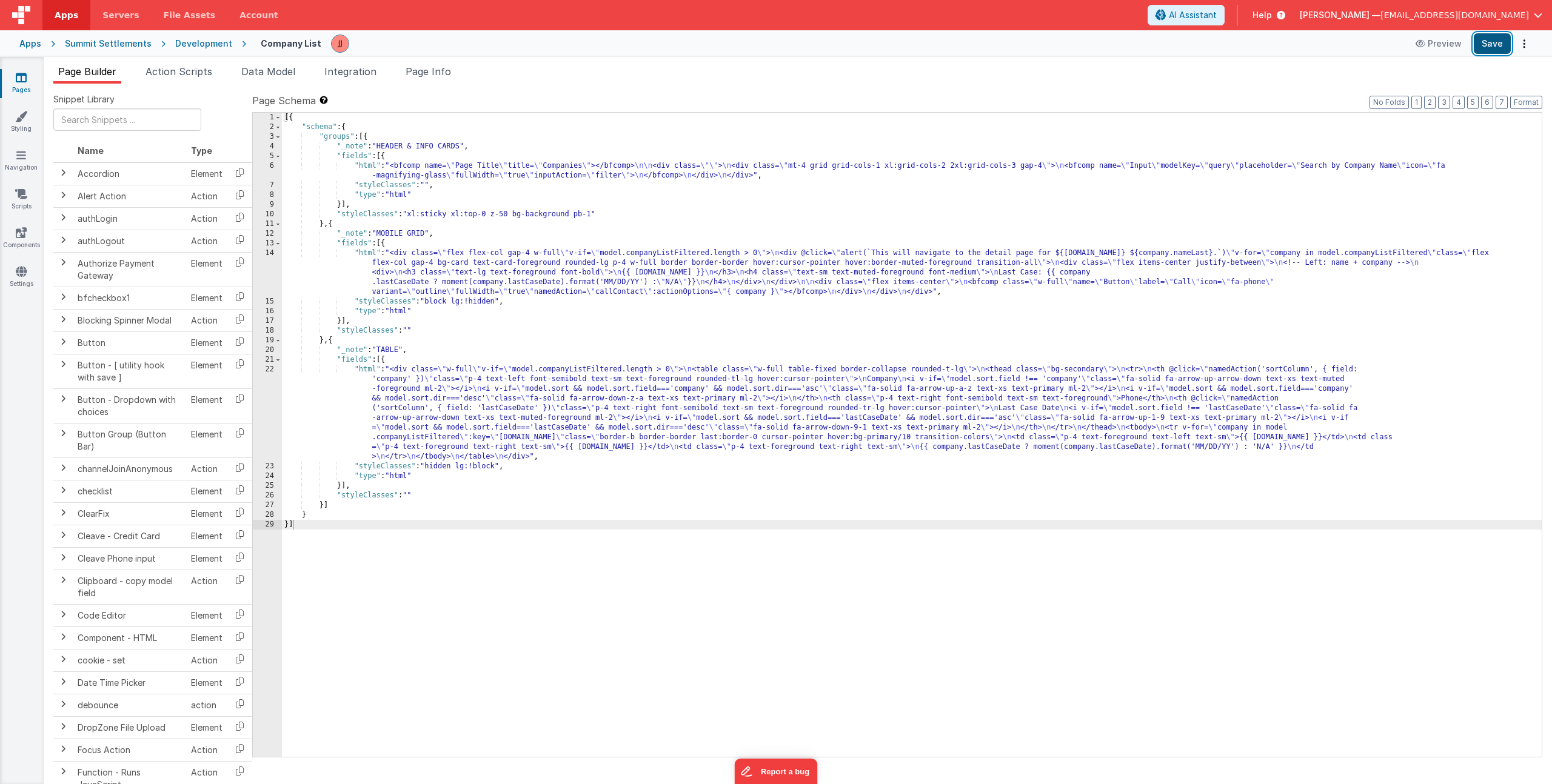
click at [1496, 47] on button "Save" at bounding box center [1493, 43] width 37 height 21
click at [17, 75] on icon at bounding box center [21, 77] width 11 height 12
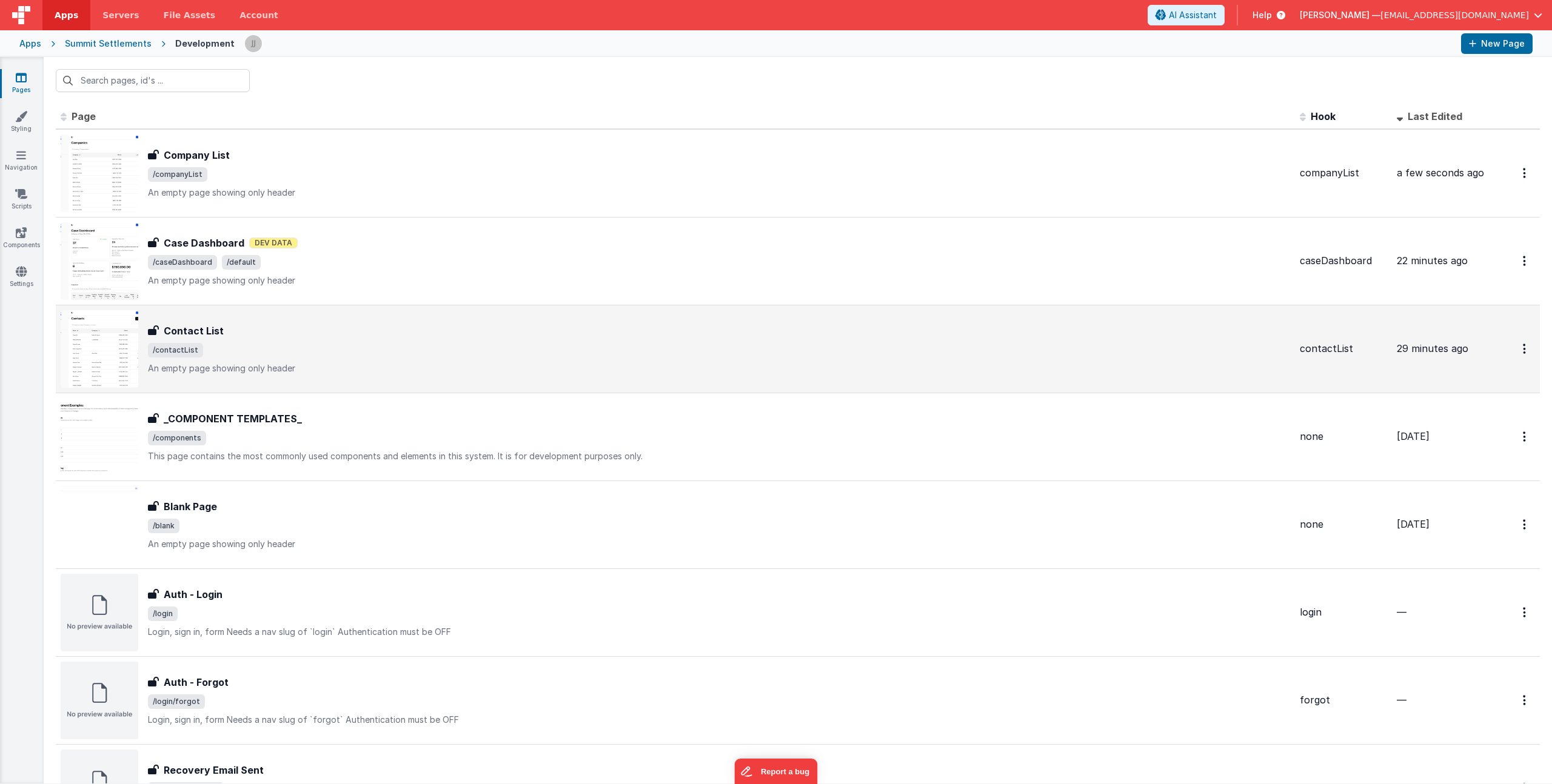
click at [324, 341] on div "Contact List Contact List /contactList An empty page showing only header" at bounding box center [719, 349] width 1143 height 51
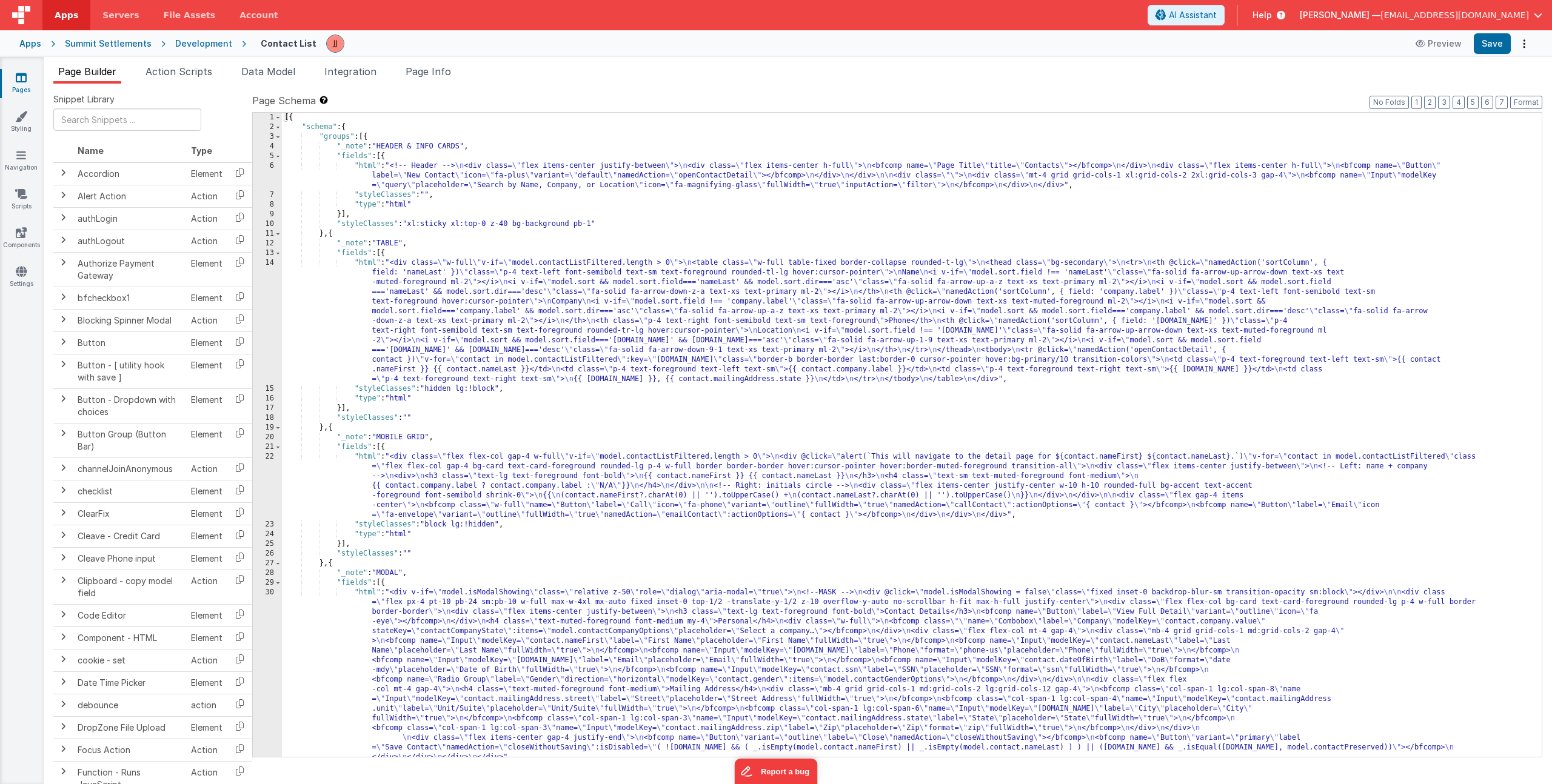
click at [439, 72] on span "Page Info" at bounding box center [429, 71] width 46 height 12
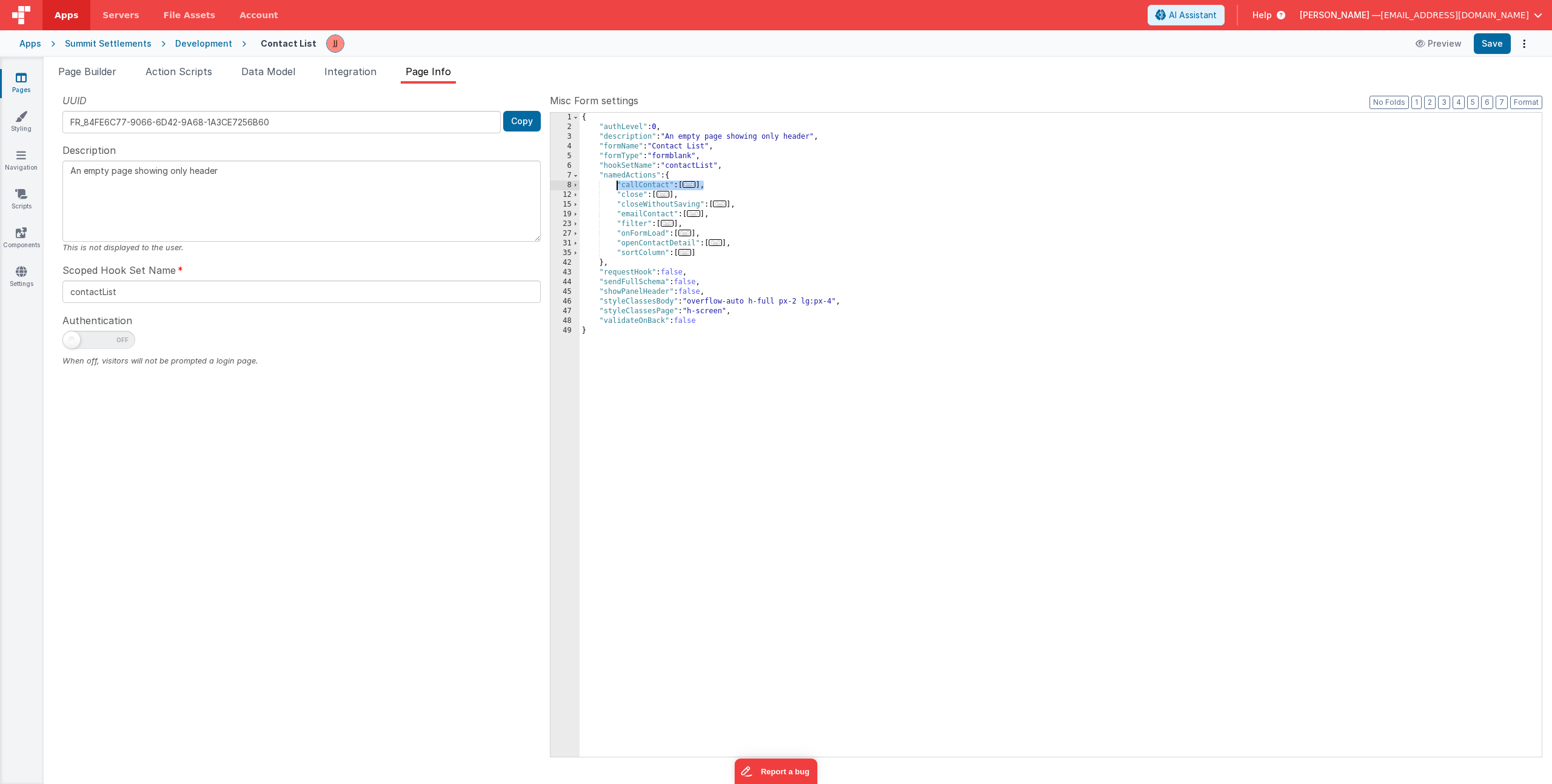
drag, startPoint x: 705, startPoint y: 185, endPoint x: 618, endPoint y: 183, distance: 87.0
click at [618, 183] on div "{ "authLevel" : 0 , "description" : "An empty page showing only header" , "form…" at bounding box center [1060, 444] width 962 height 663
click at [30, 83] on link "Pages" at bounding box center [21, 83] width 44 height 25
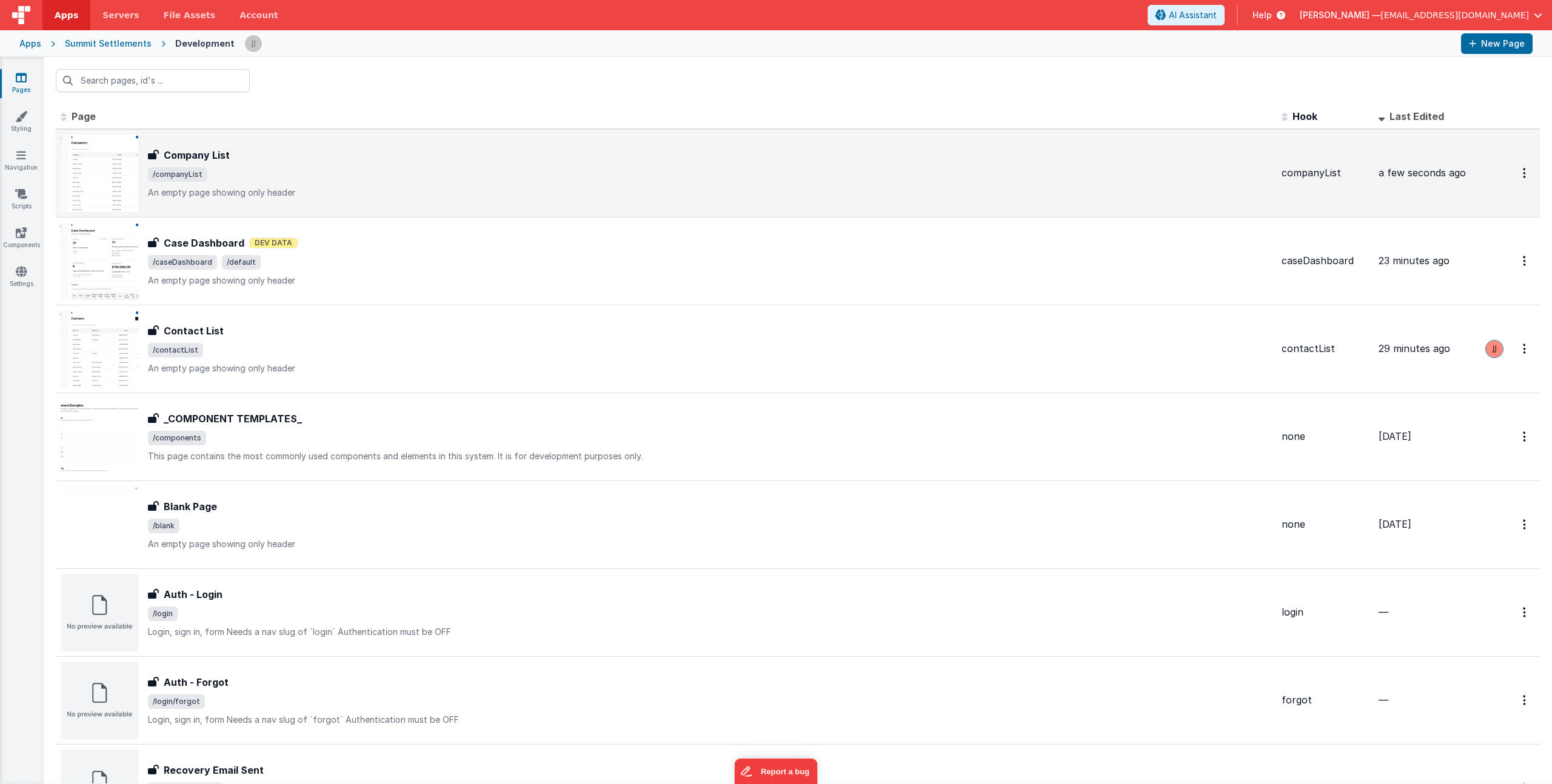
click at [360, 185] on div "Company List Company List /companyList An empty page showing only header" at bounding box center [710, 174] width 1124 height 51
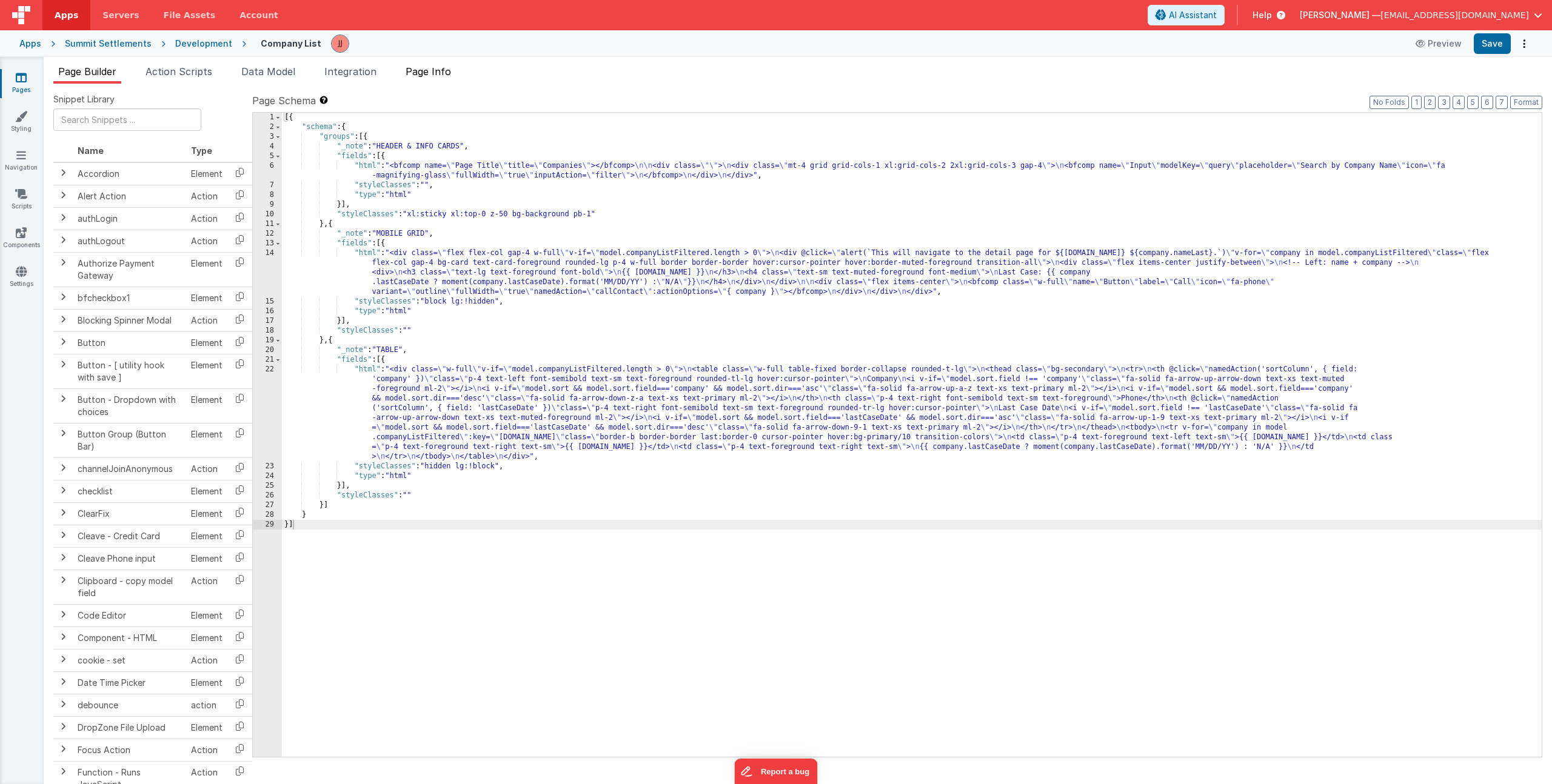
click at [433, 77] on span "Page Info" at bounding box center [429, 71] width 46 height 12
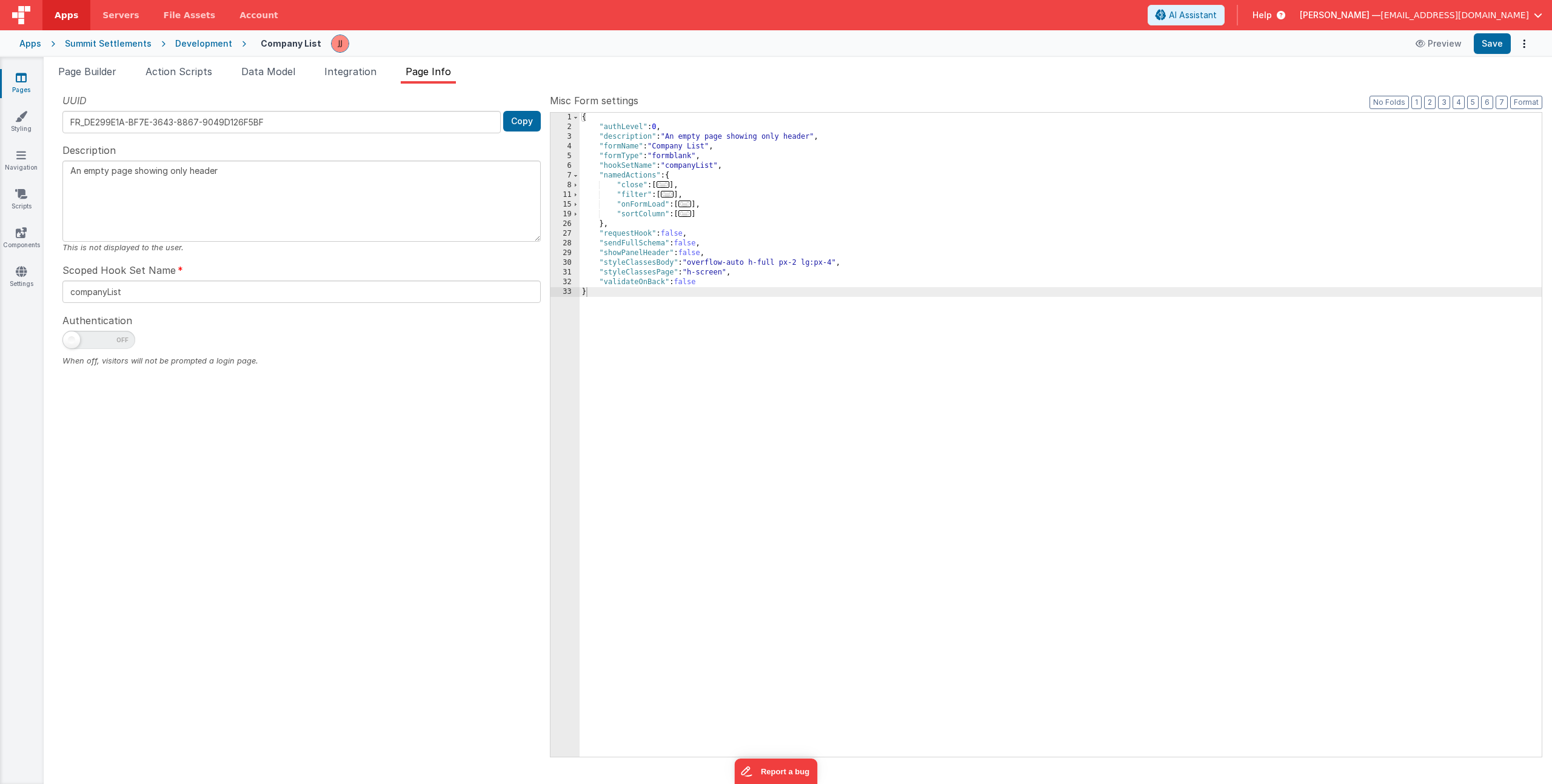
click at [717, 217] on div "{ "authLevel" : 0 , "description" : "An empty page showing only header" , "form…" at bounding box center [1060, 444] width 962 height 663
paste textarea
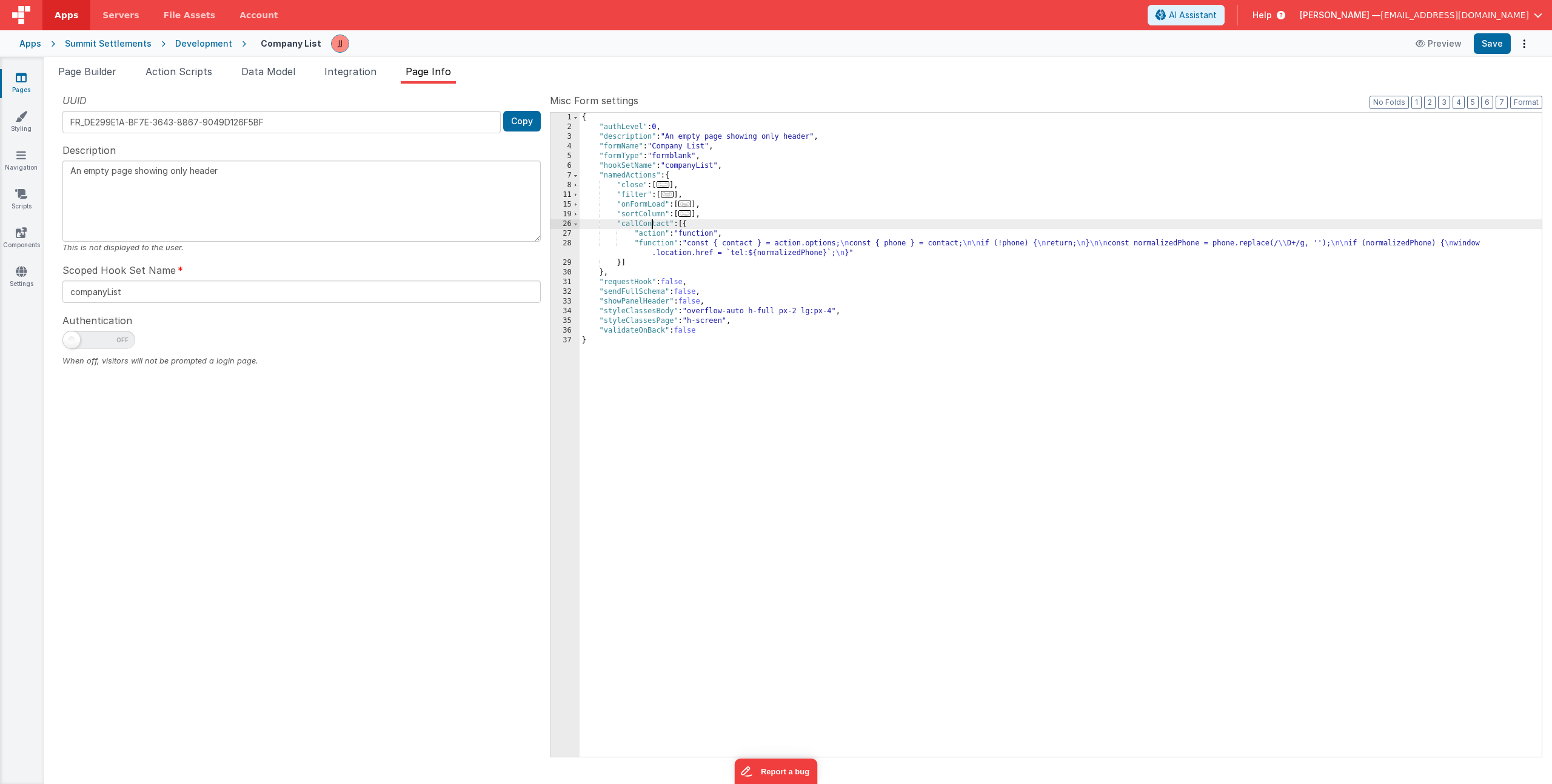
click at [651, 223] on div "{ "authLevel" : 0 , "description" : "An empty page showing only header" , "form…" at bounding box center [1060, 444] width 962 height 663
click at [743, 244] on div "{ "authLevel" : 0 , "description" : "An empty page showing only header" , "form…" at bounding box center [1060, 444] width 962 height 663
click at [572, 249] on div "28" at bounding box center [565, 248] width 29 height 19
click at [558, 242] on div "28" at bounding box center [565, 248] width 29 height 19
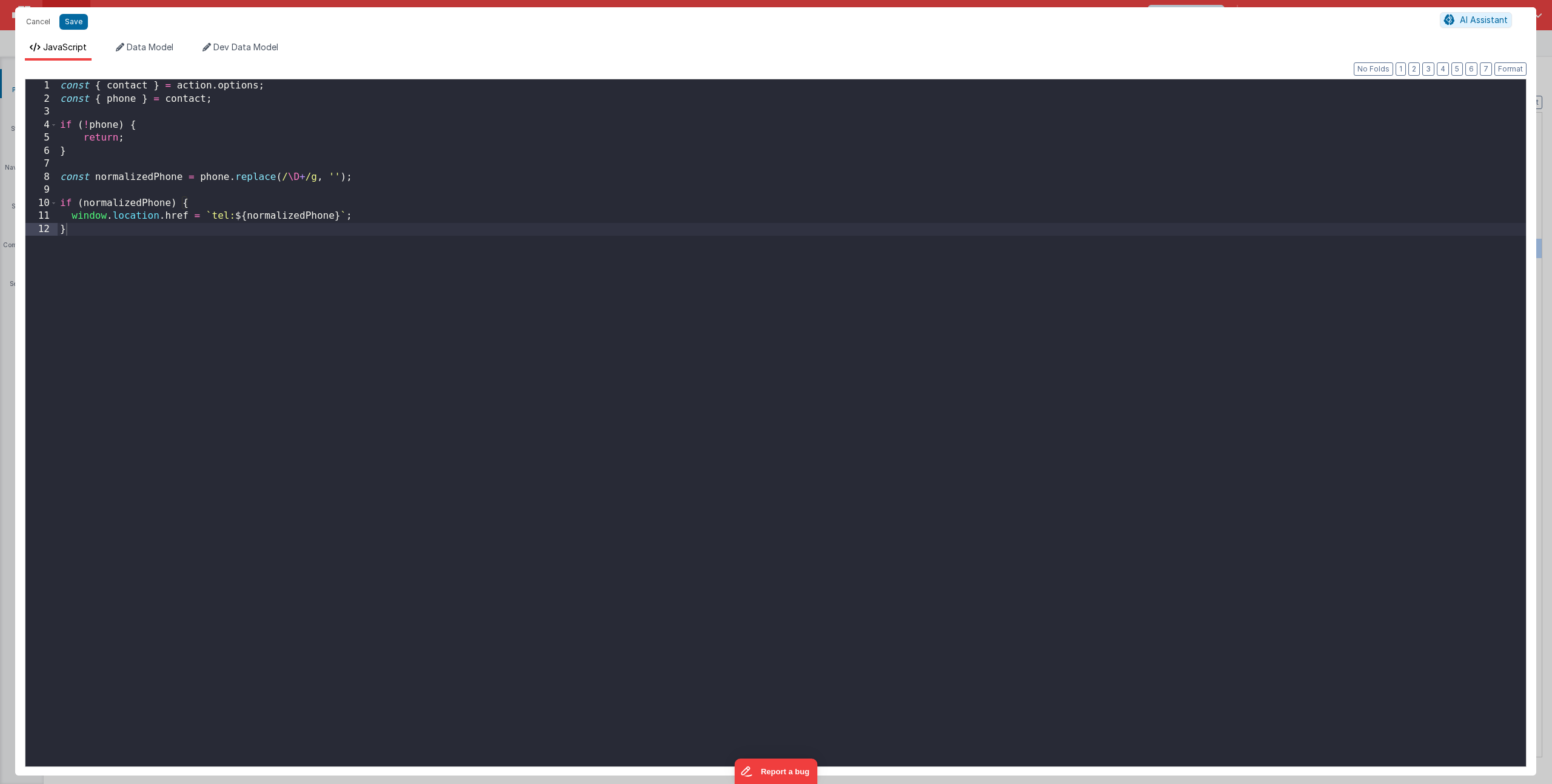
click at [134, 89] on div "const { contact } = action . options ; const { phone } = contact ; if ( ! phone…" at bounding box center [792, 435] width 1469 height 712
click at [240, 233] on div "const { company } = action . options ; const { phone } = contact ; if ( ! phone…" at bounding box center [792, 435] width 1469 height 712
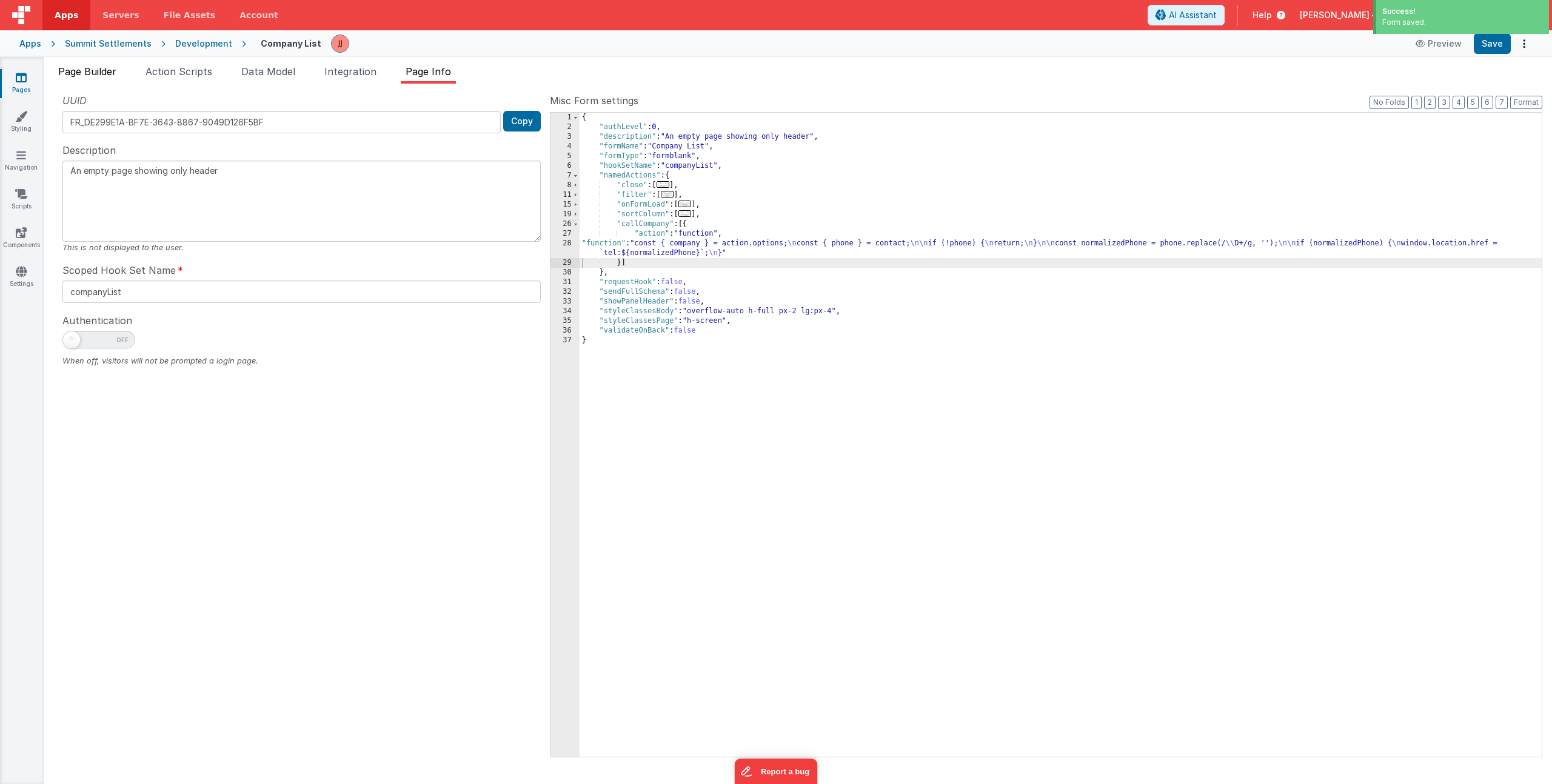
click at [90, 68] on span "Page Builder" at bounding box center [88, 71] width 58 height 12
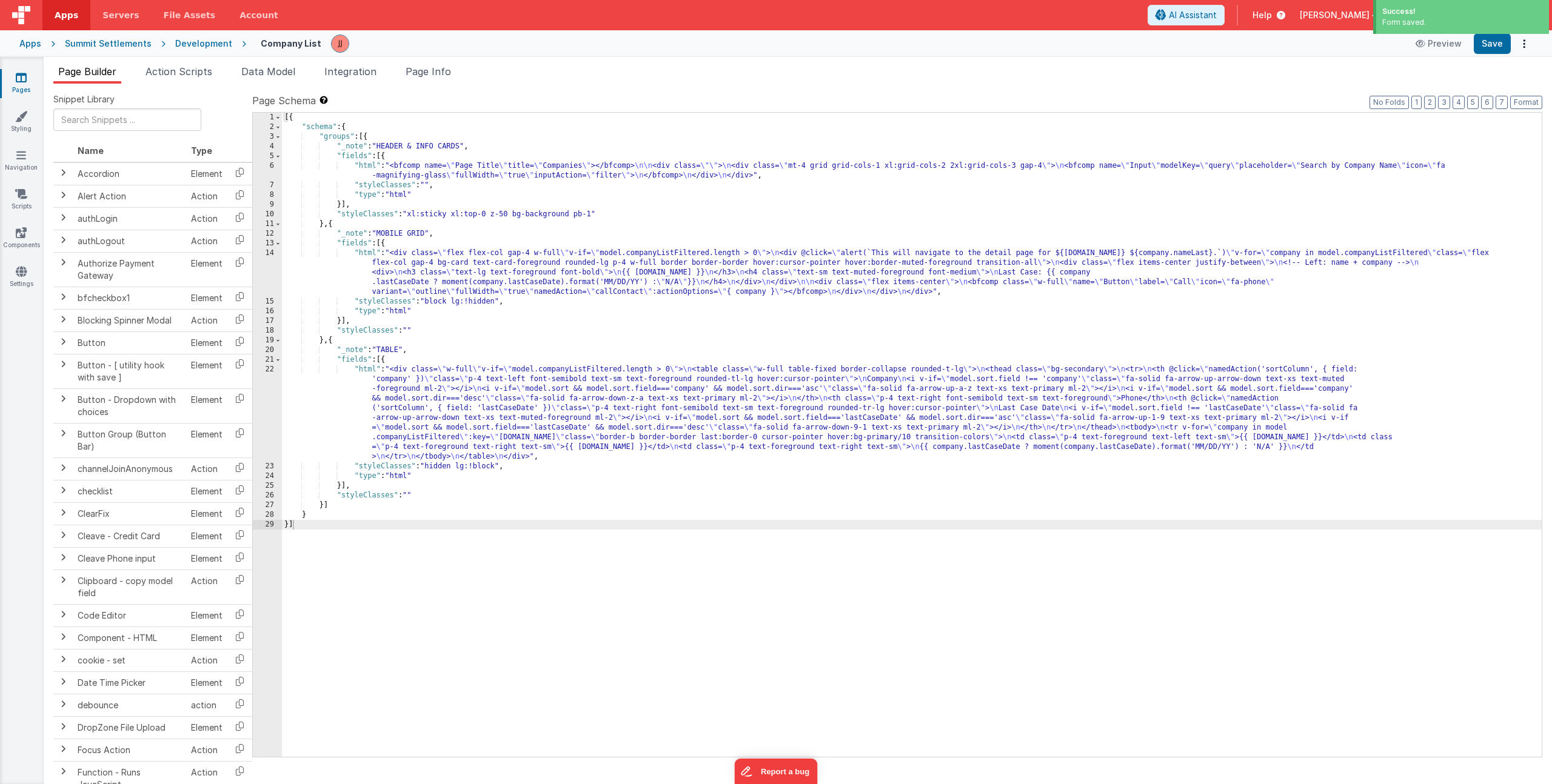
click at [436, 396] on div "[{ "schema" : { "groups" : [{ "_note" : "HEADER & INFO CARDS" , "fields" : [{ "…" at bounding box center [911, 444] width 1260 height 663
click at [258, 388] on div "22" at bounding box center [268, 413] width 29 height 97
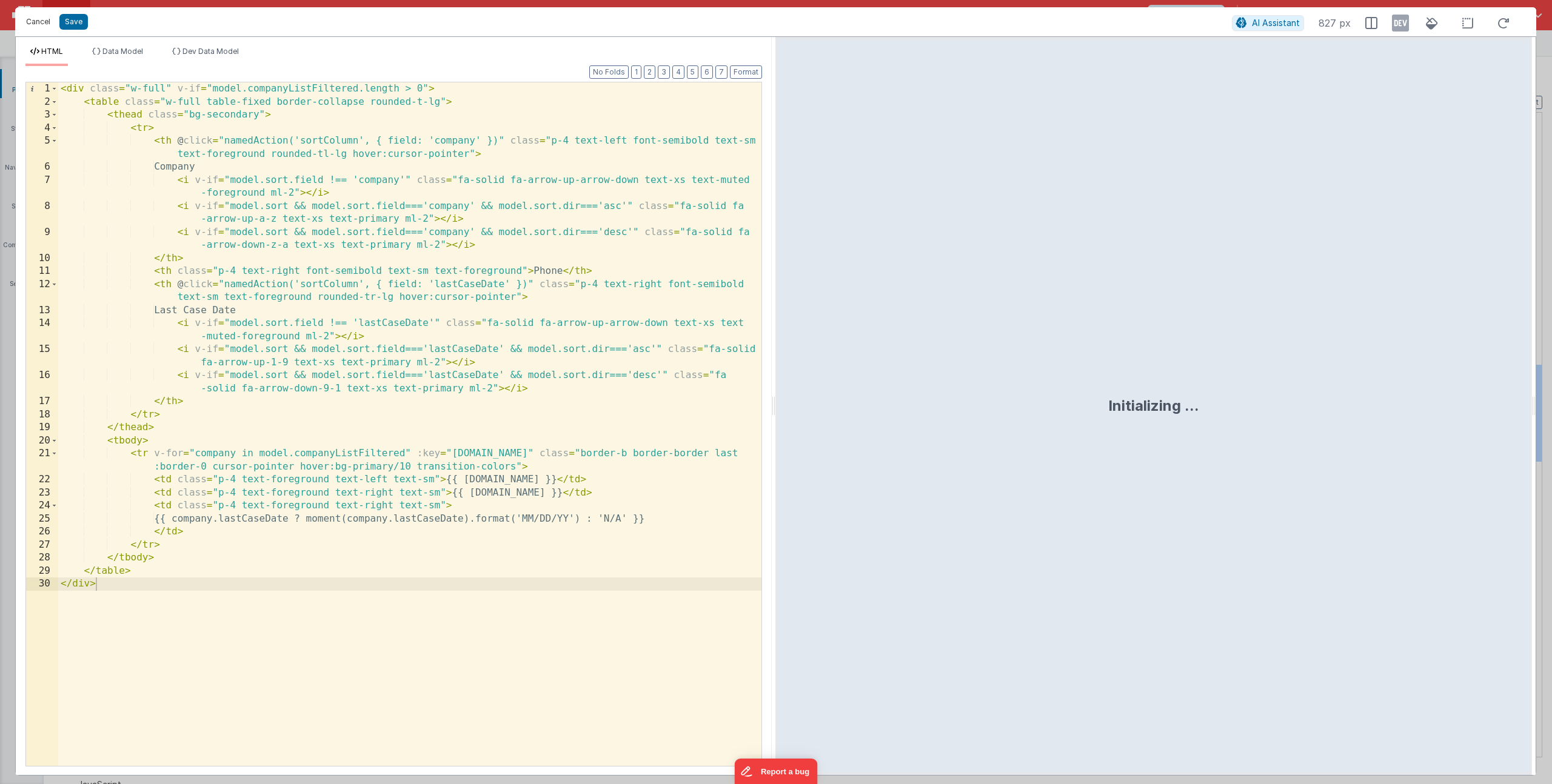
click at [26, 27] on button "Cancel" at bounding box center [38, 22] width 37 height 17
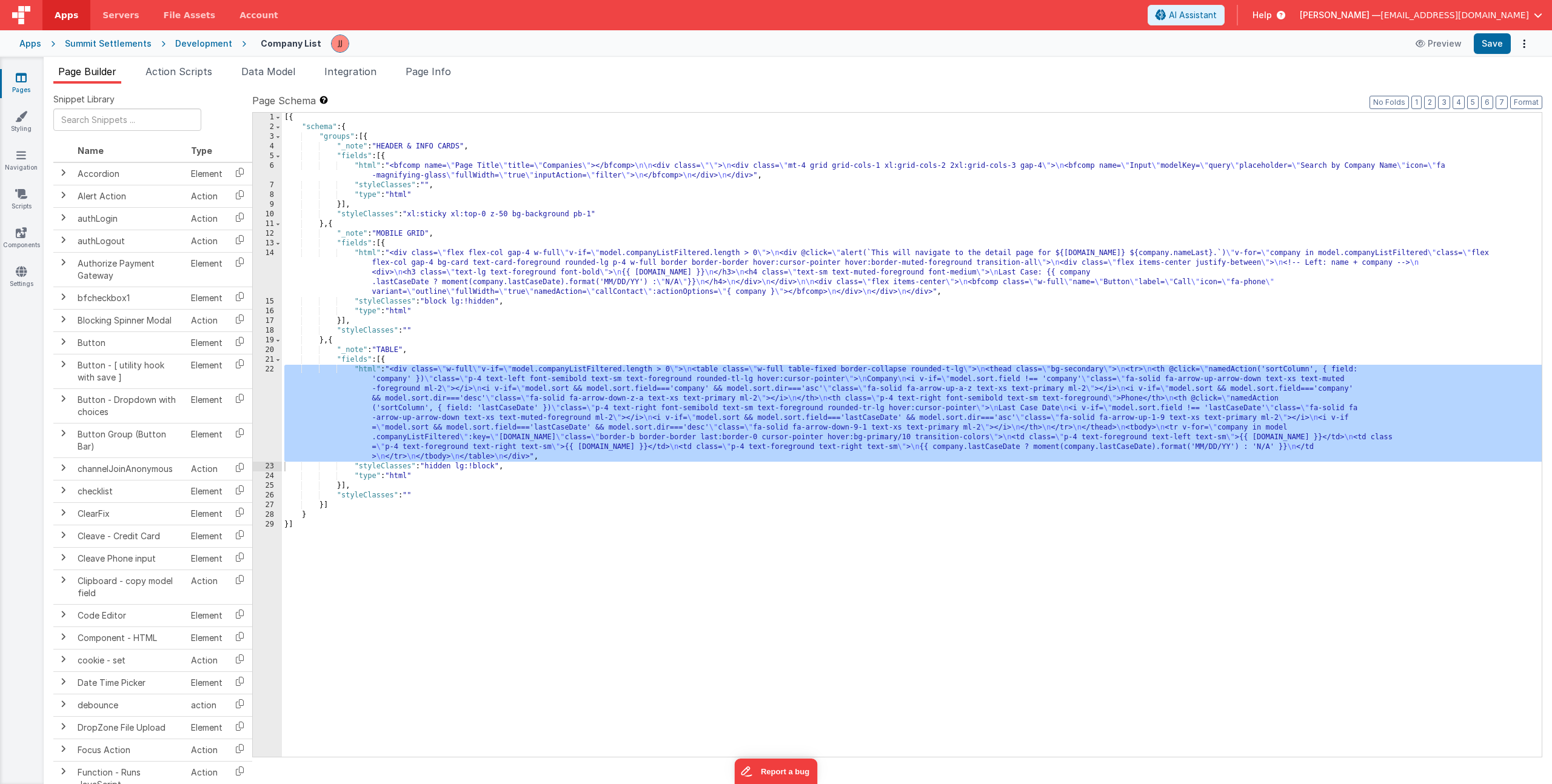
click at [430, 263] on div "[{ "schema" : { "groups" : [{ "_note" : "HEADER & INFO CARDS" , "fields" : [{ "…" at bounding box center [911, 444] width 1260 height 663
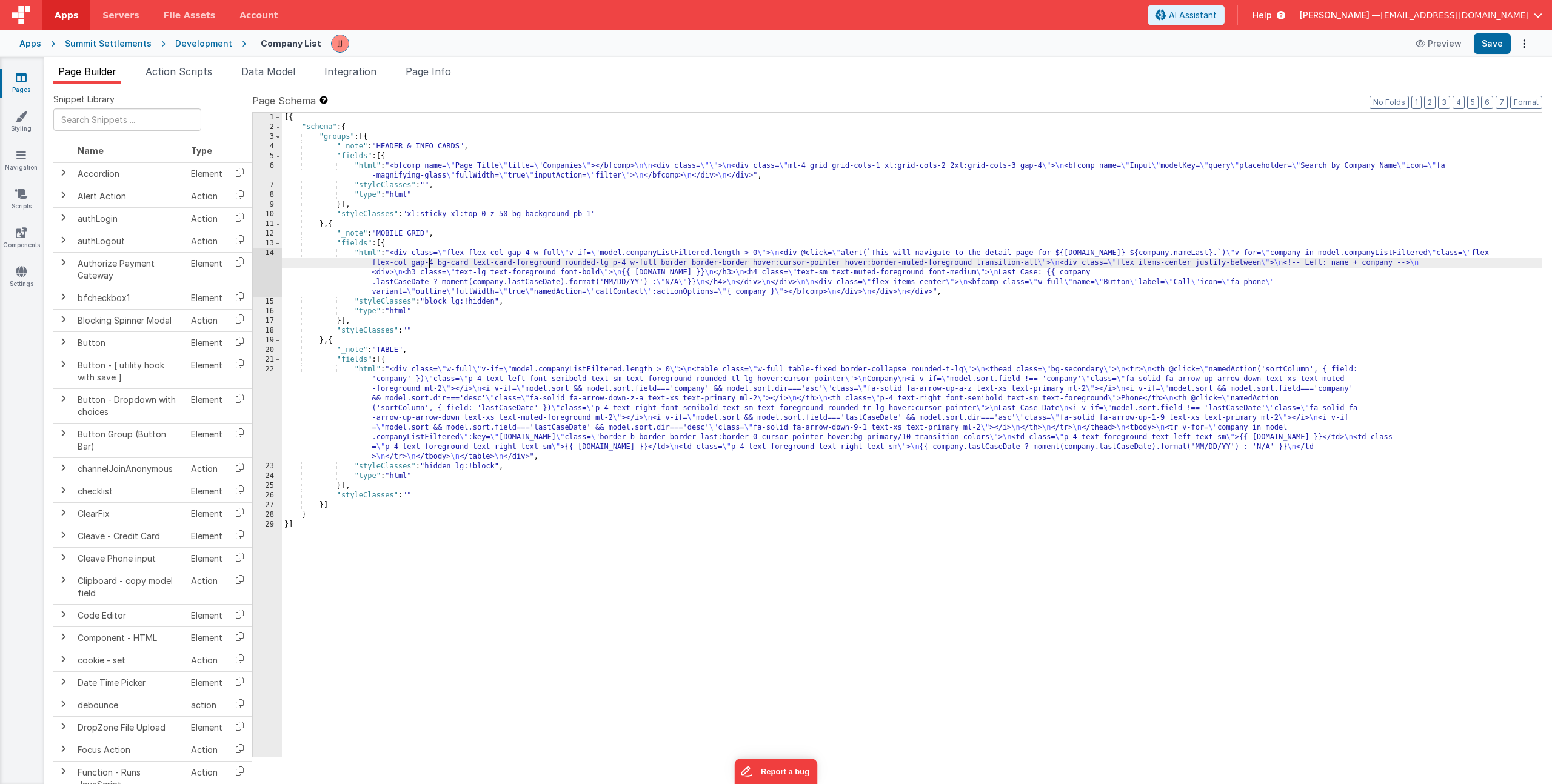
click at [262, 270] on div "14" at bounding box center [268, 272] width 29 height 48
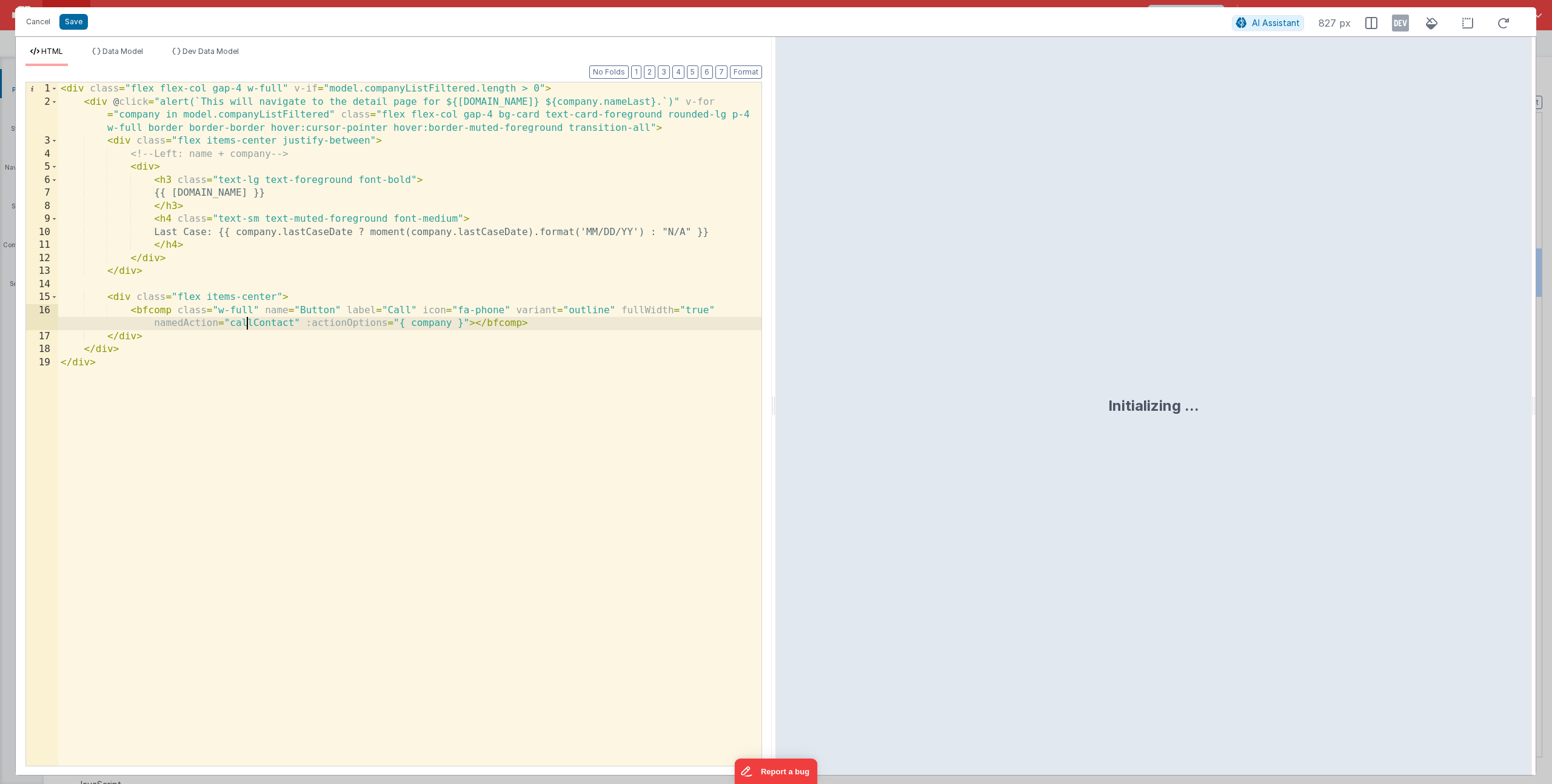
click at [250, 321] on div "< div class = "flex flex-col gap-4 w-full" v-if = "model.companyListFiltered.le…" at bounding box center [409, 437] width 703 height 710
drag, startPoint x: 270, startPoint y: 322, endPoint x: 275, endPoint y: 314, distance: 9.4
click at [291, 321] on div "< div class = "flex flex-col gap-4 w-full" v-if = "model.companyListFiltered.le…" at bounding box center [409, 437] width 703 height 710
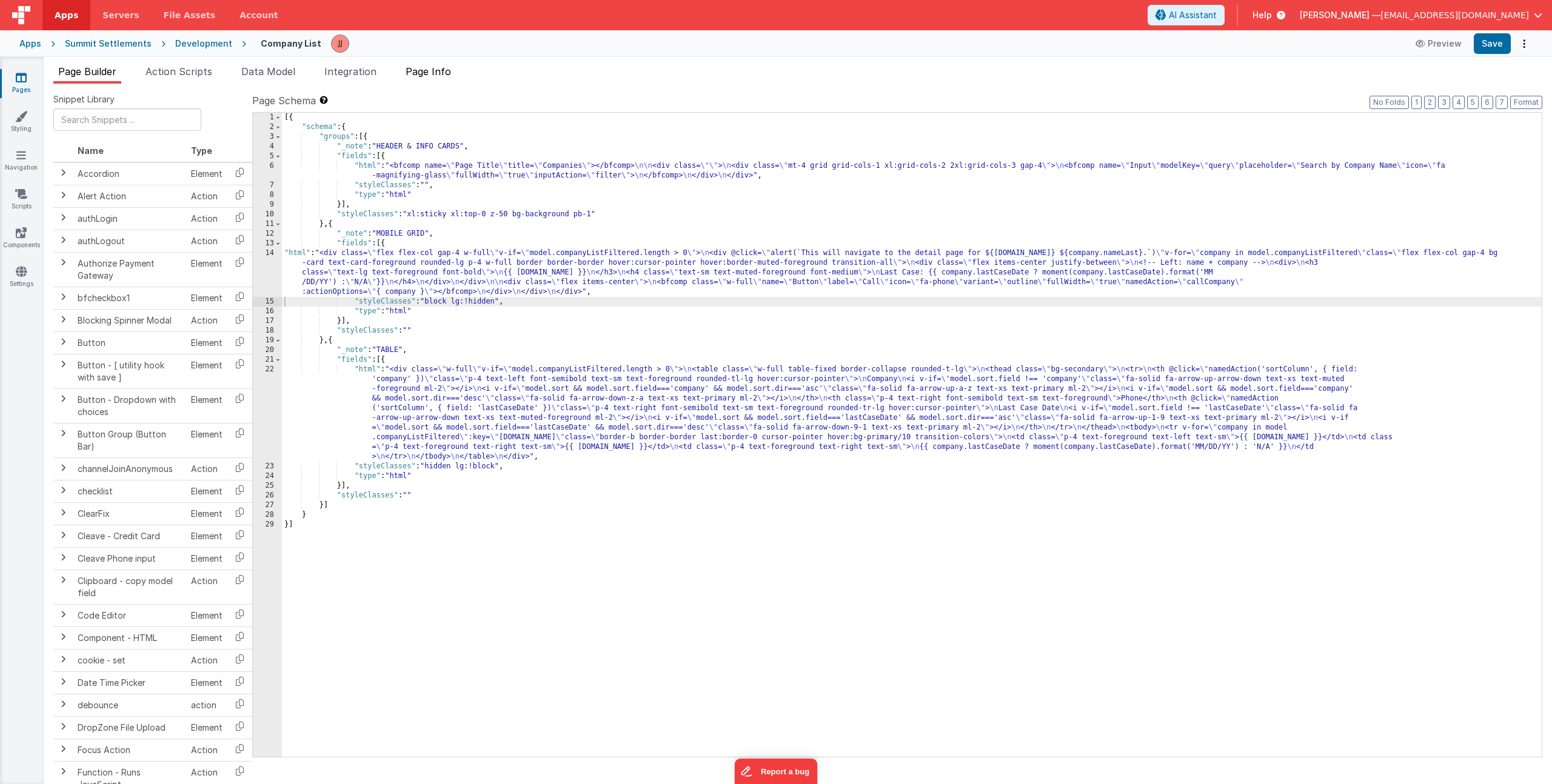
click at [441, 73] on span "Page Info" at bounding box center [429, 71] width 46 height 12
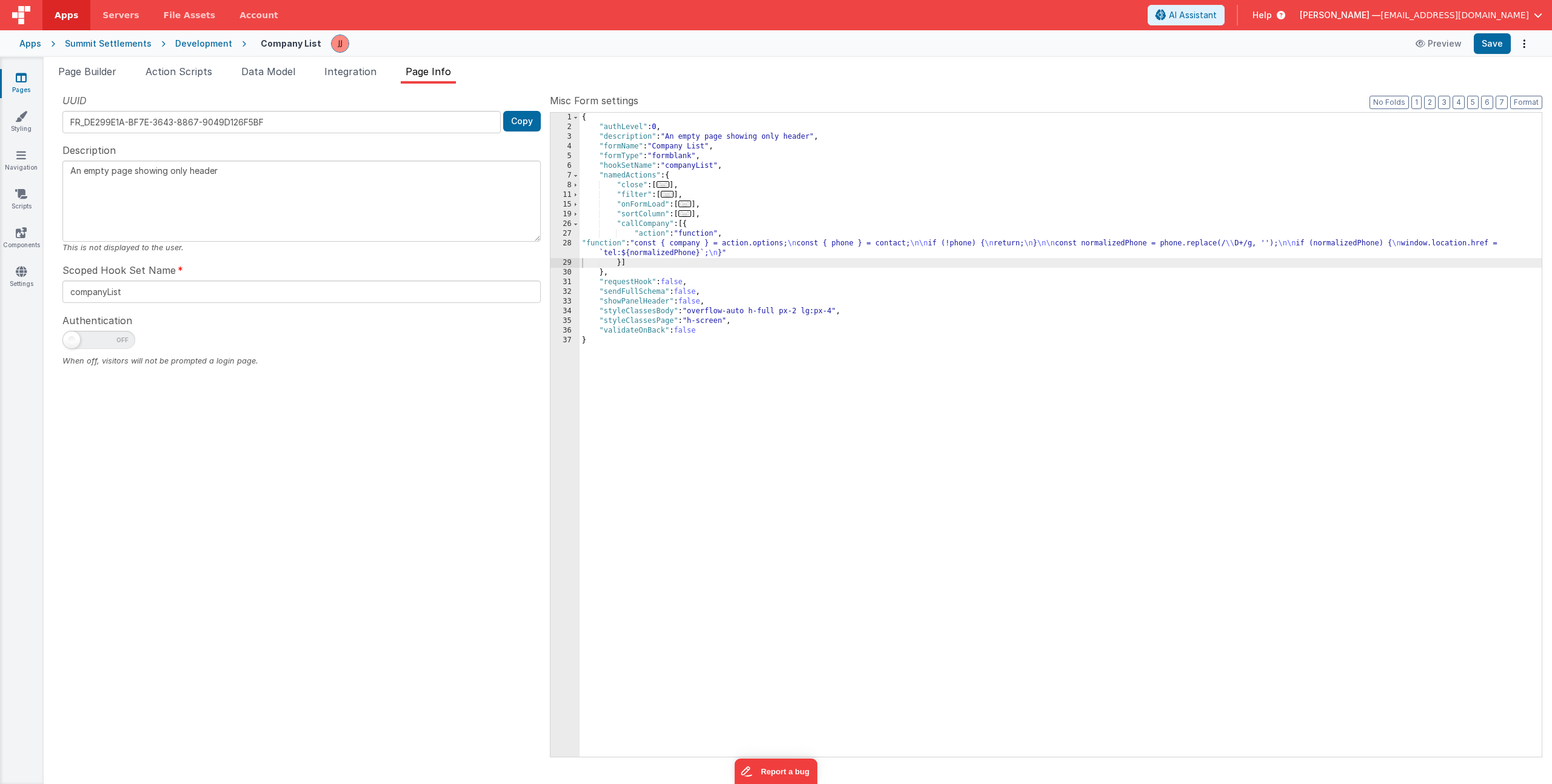
click at [902, 246] on div "{ "authLevel" : 0 , "description" : "An empty page showing only header" , "form…" at bounding box center [1060, 444] width 962 height 663
click at [76, 71] on span "Page Builder" at bounding box center [88, 71] width 58 height 12
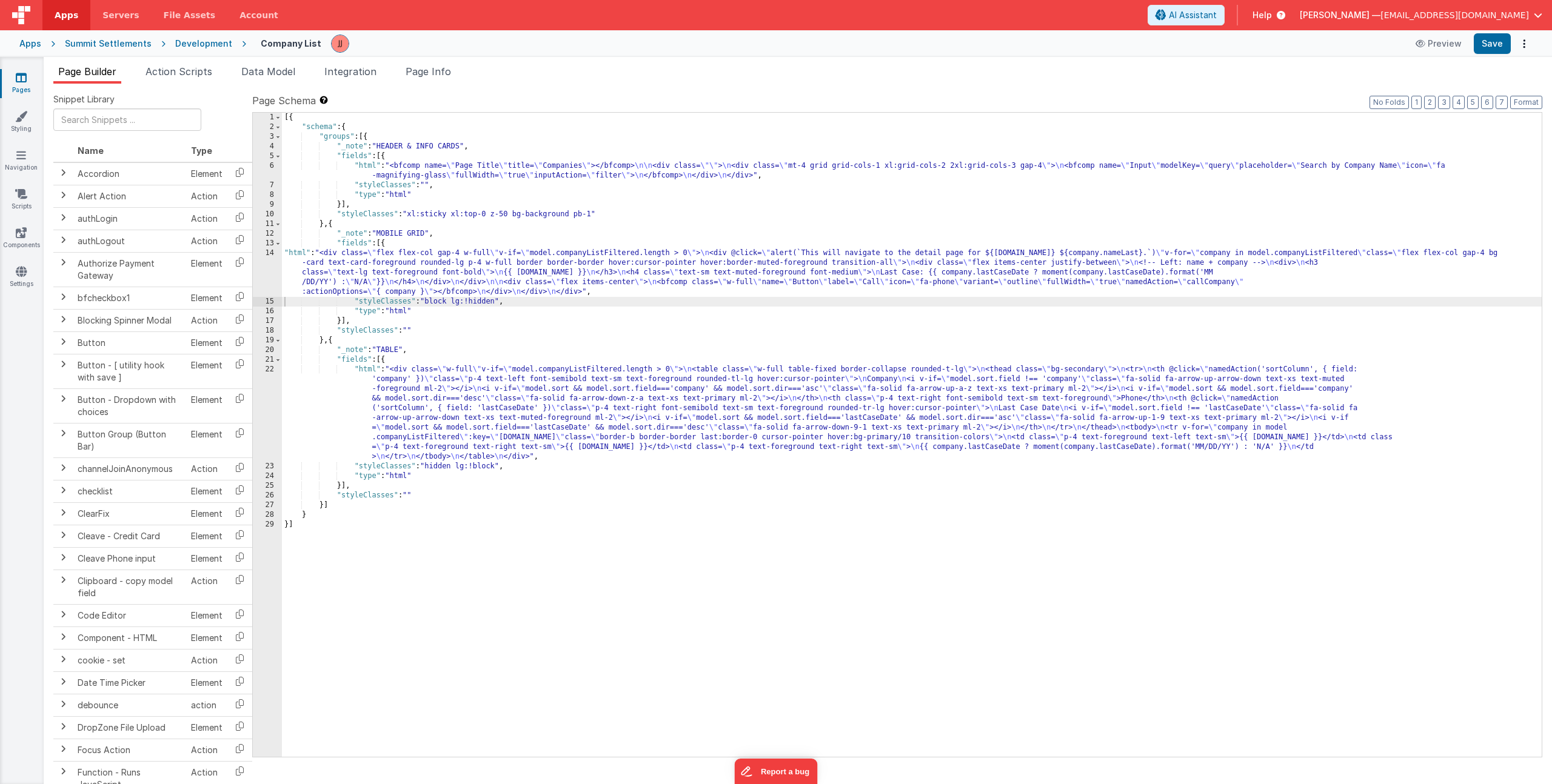
click at [431, 277] on div "[{ "schema" : { "groups" : [{ "_note" : "HEADER & INFO CARDS" , "fields" : [{ "…" at bounding box center [911, 444] width 1260 height 663
click at [260, 267] on div "14" at bounding box center [268, 272] width 29 height 48
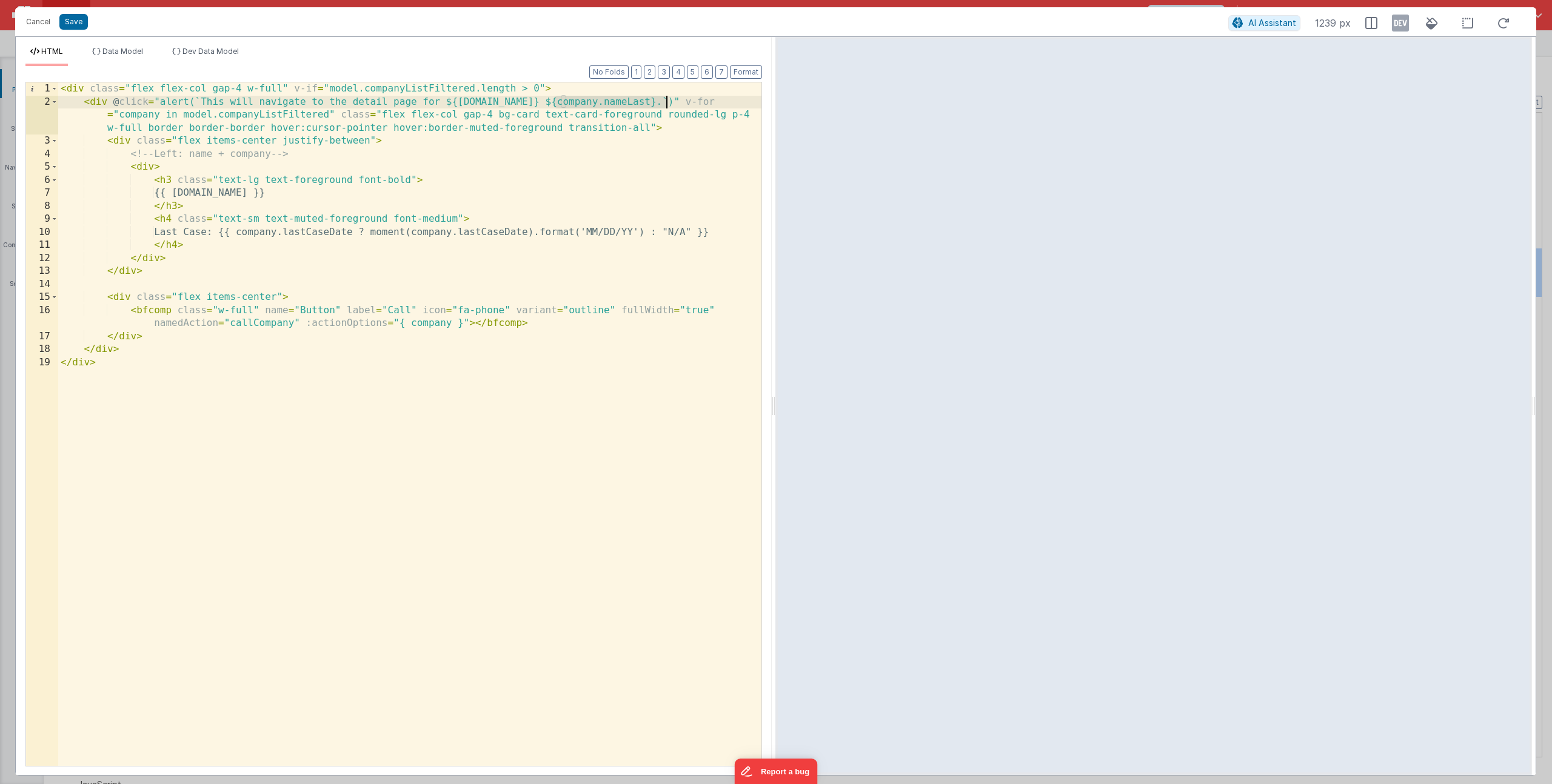
drag, startPoint x: 554, startPoint y: 101, endPoint x: 667, endPoint y: 102, distance: 113.0
click at [667, 102] on div "< div class = "flex flex-col gap-4 w-full" v-if = "model.companyListFiltered.le…" at bounding box center [409, 437] width 703 height 710
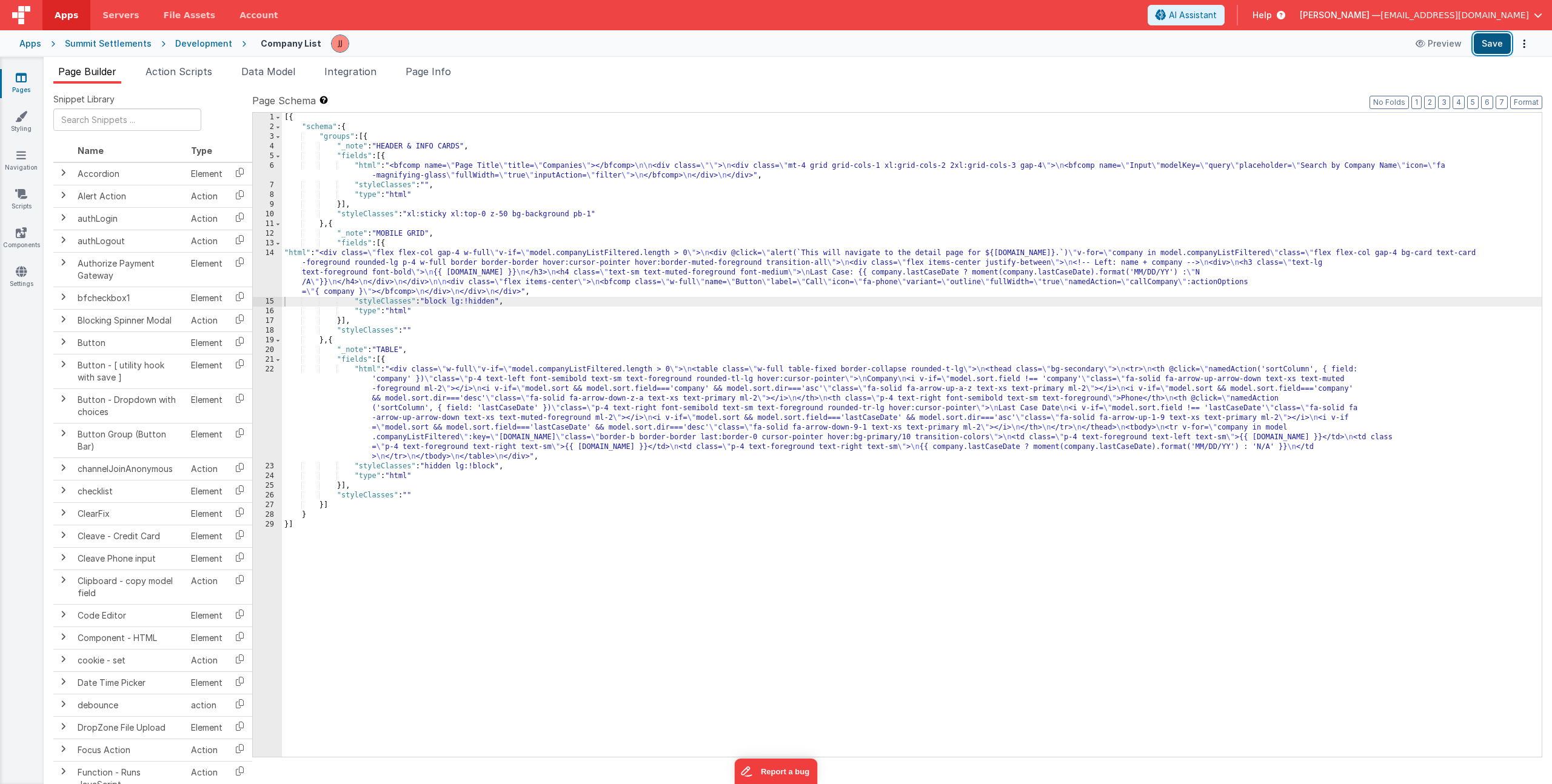
click at [1499, 40] on button "Save" at bounding box center [1493, 43] width 37 height 21
click at [19, 122] on icon at bounding box center [21, 116] width 12 height 12
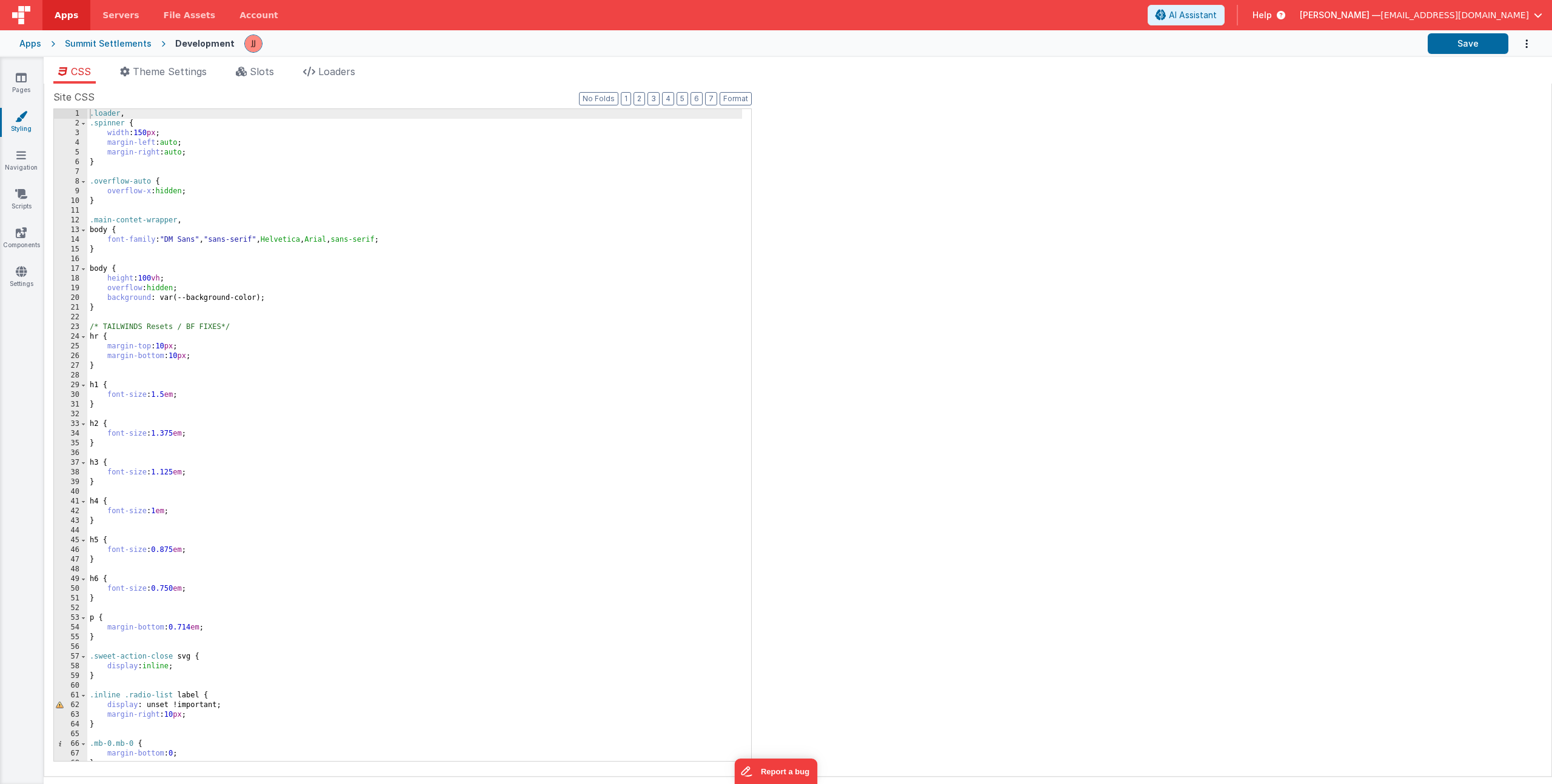
click at [114, 248] on div ".loader , .spinner { width : 150 px ; margin-left : auto ; margin-right : auto …" at bounding box center [415, 444] width 654 height 672
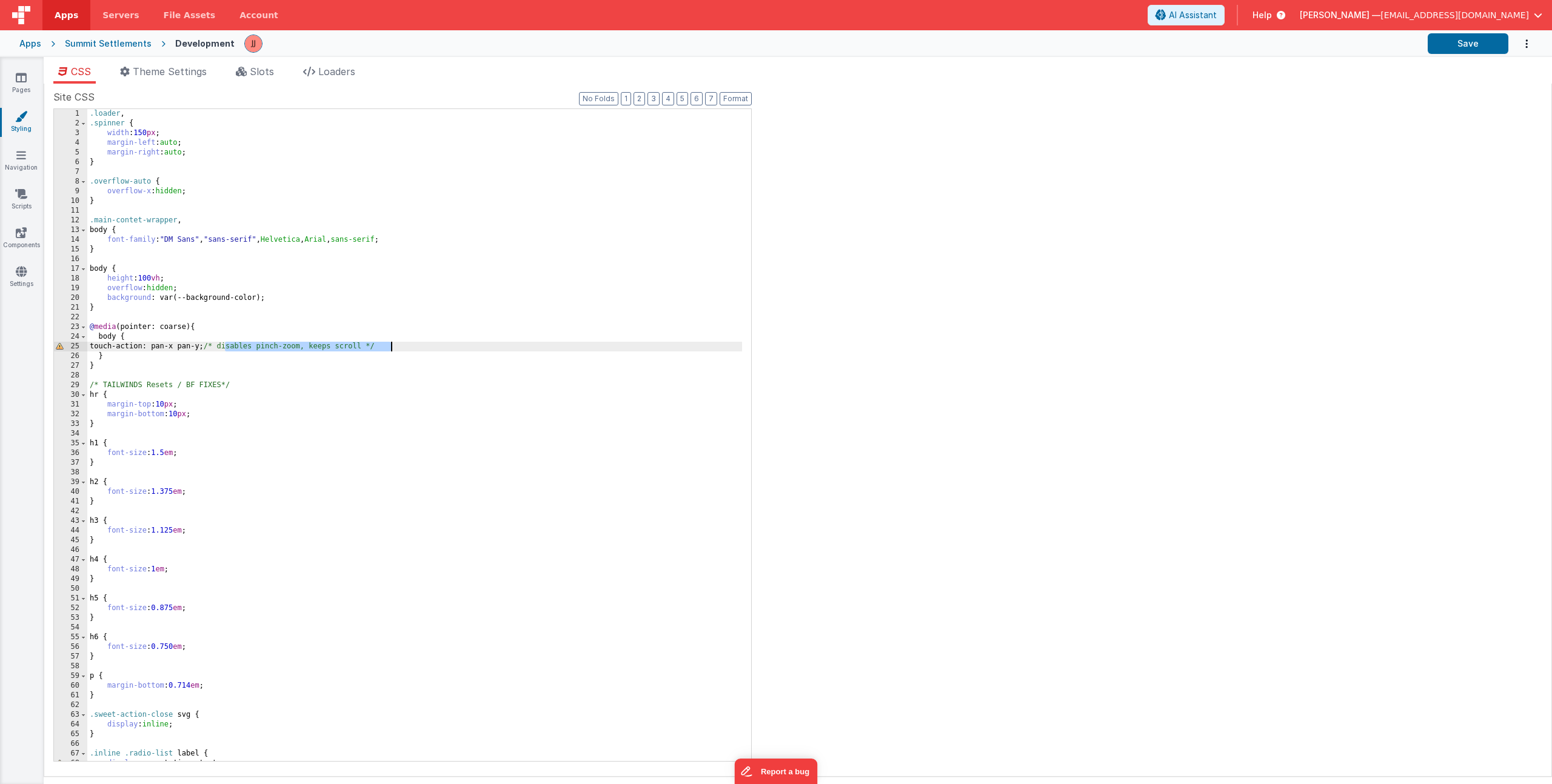
drag, startPoint x: 223, startPoint y: 348, endPoint x: 409, endPoint y: 344, distance: 186.0
click at [399, 343] on div ".loader , .spinner { width : 150 px ; margin-left : auto ; margin-right : auto …" at bounding box center [415, 444] width 654 height 672
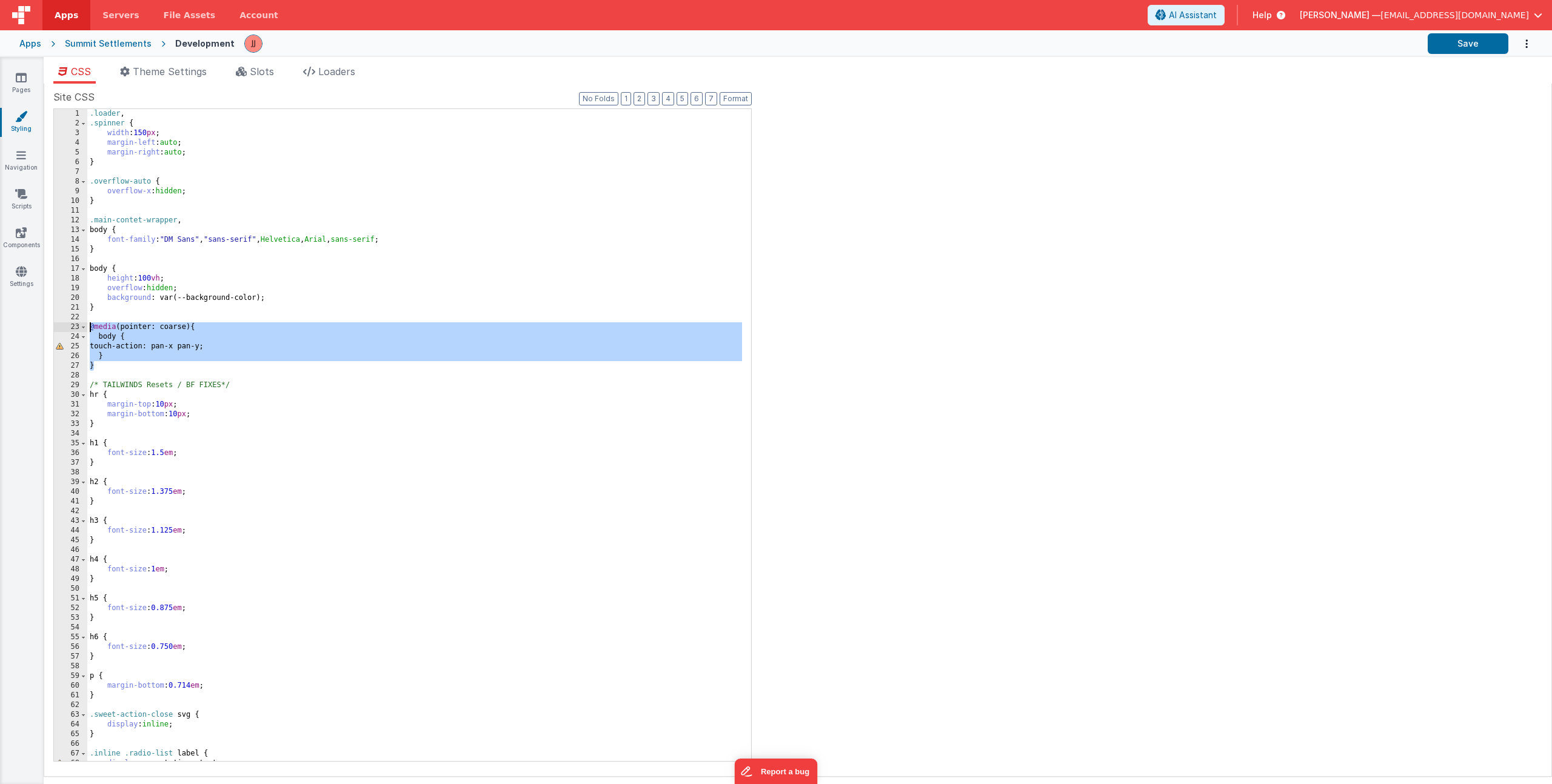
drag, startPoint x: 103, startPoint y: 367, endPoint x: -4, endPoint y: 326, distance: 114.6
click at [0, 326] on html "Apps Servers File Assets Account Some FUTURE Slot AI Assistant Help Jake Johnso…" at bounding box center [776, 392] width 1552 height 784
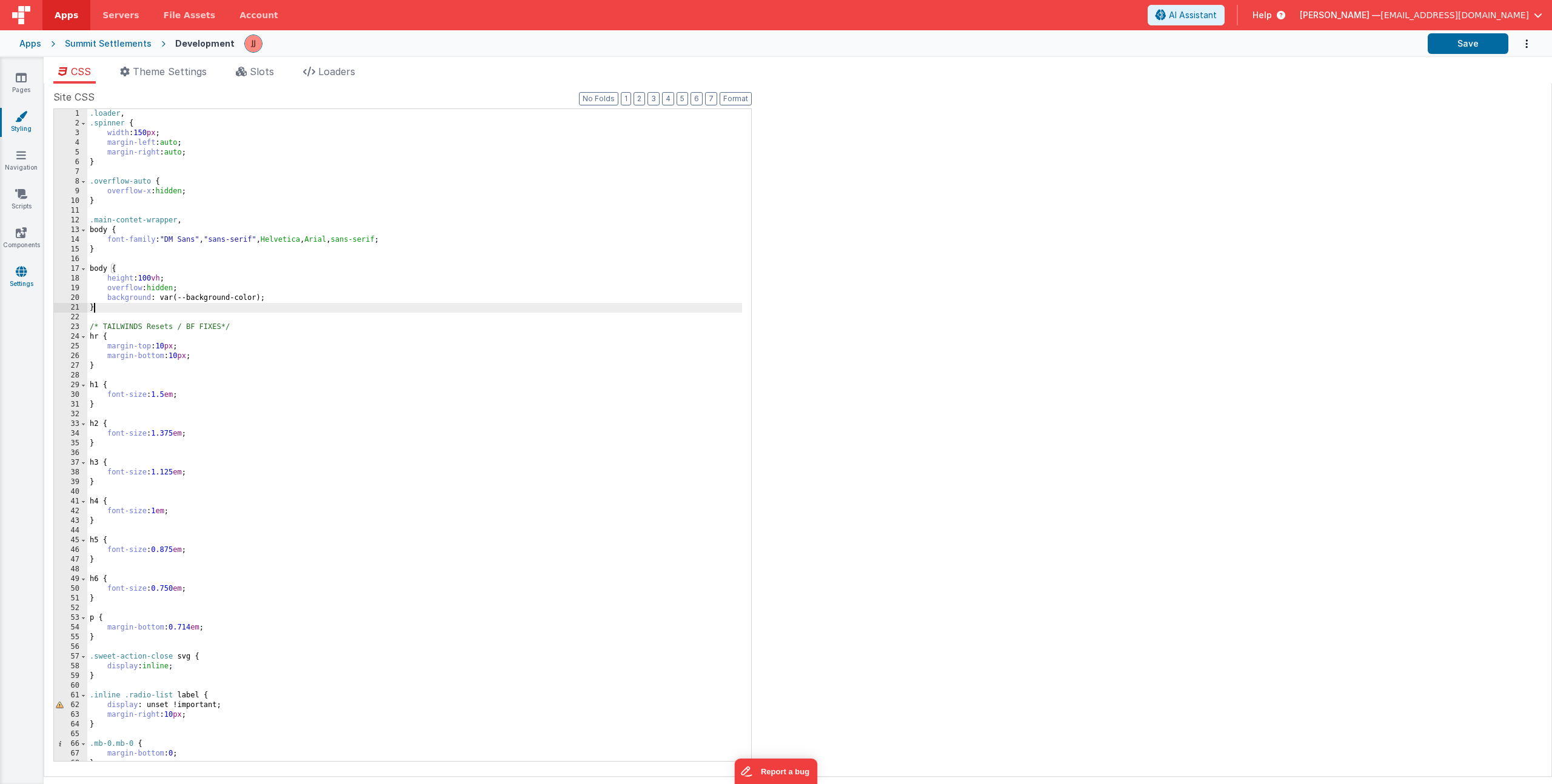
click at [25, 271] on icon at bounding box center [21, 271] width 11 height 12
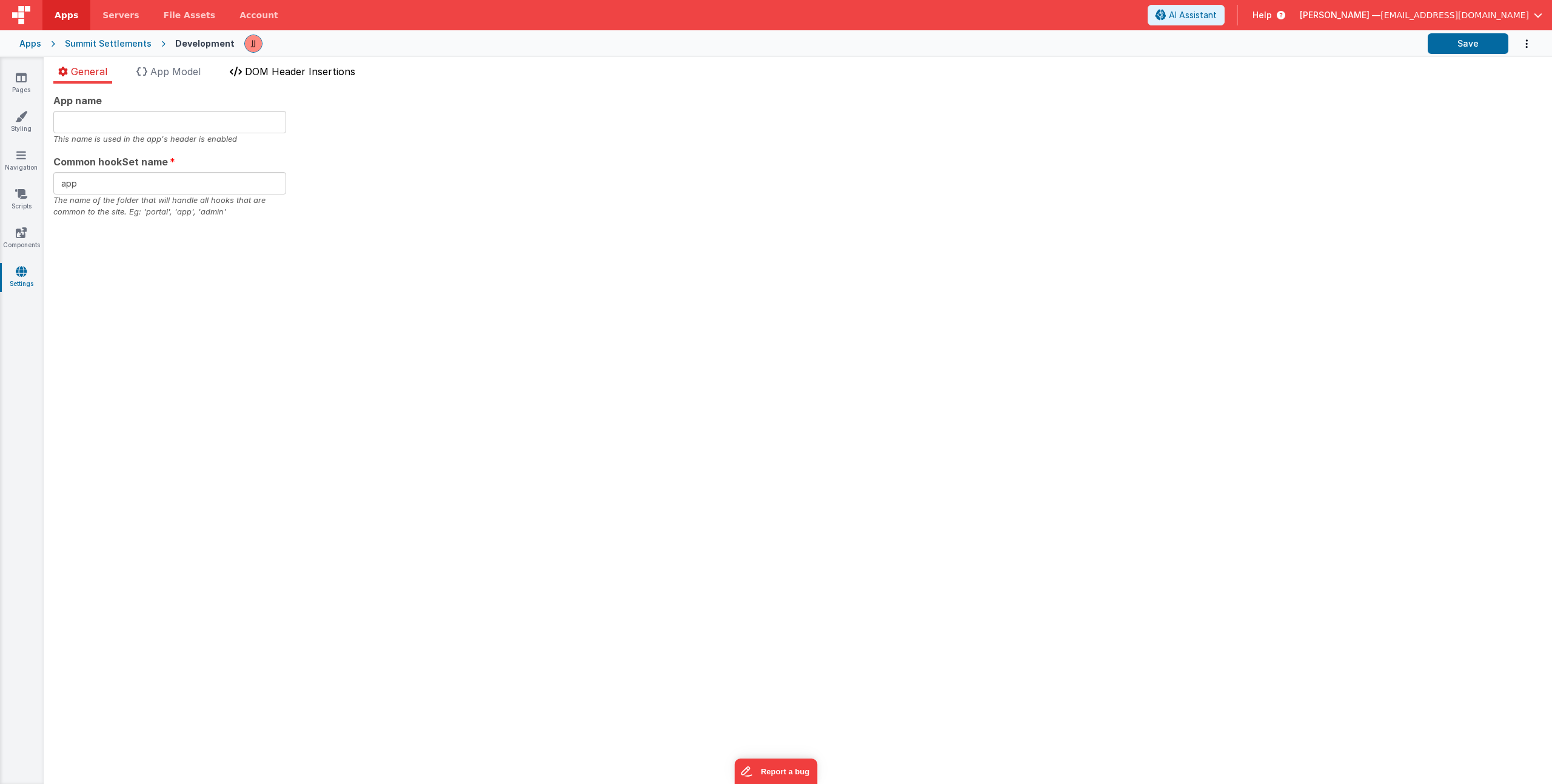
click at [313, 69] on span "DOM Header Insertions" at bounding box center [300, 71] width 111 height 12
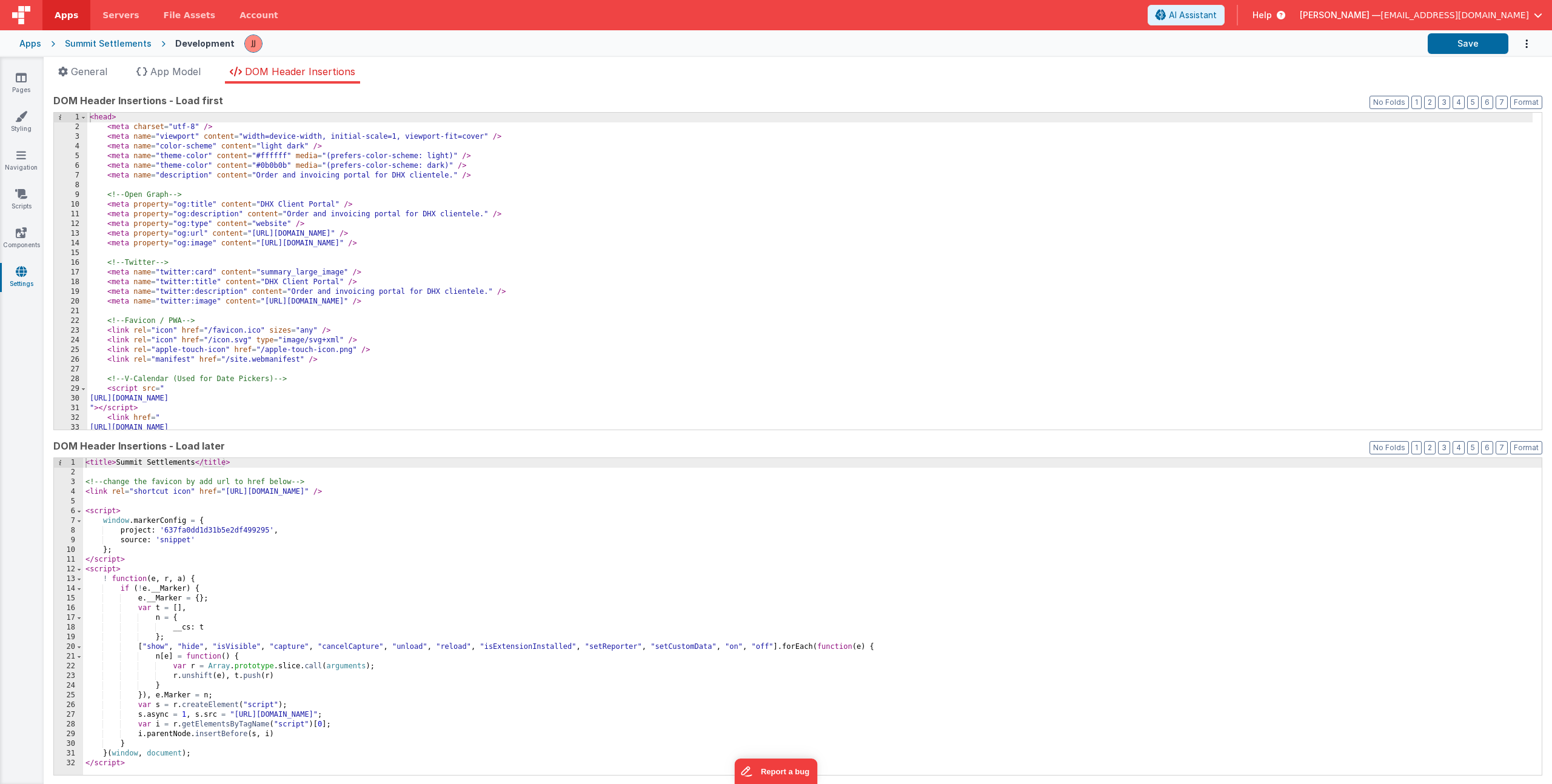
scroll to position [24, 0]
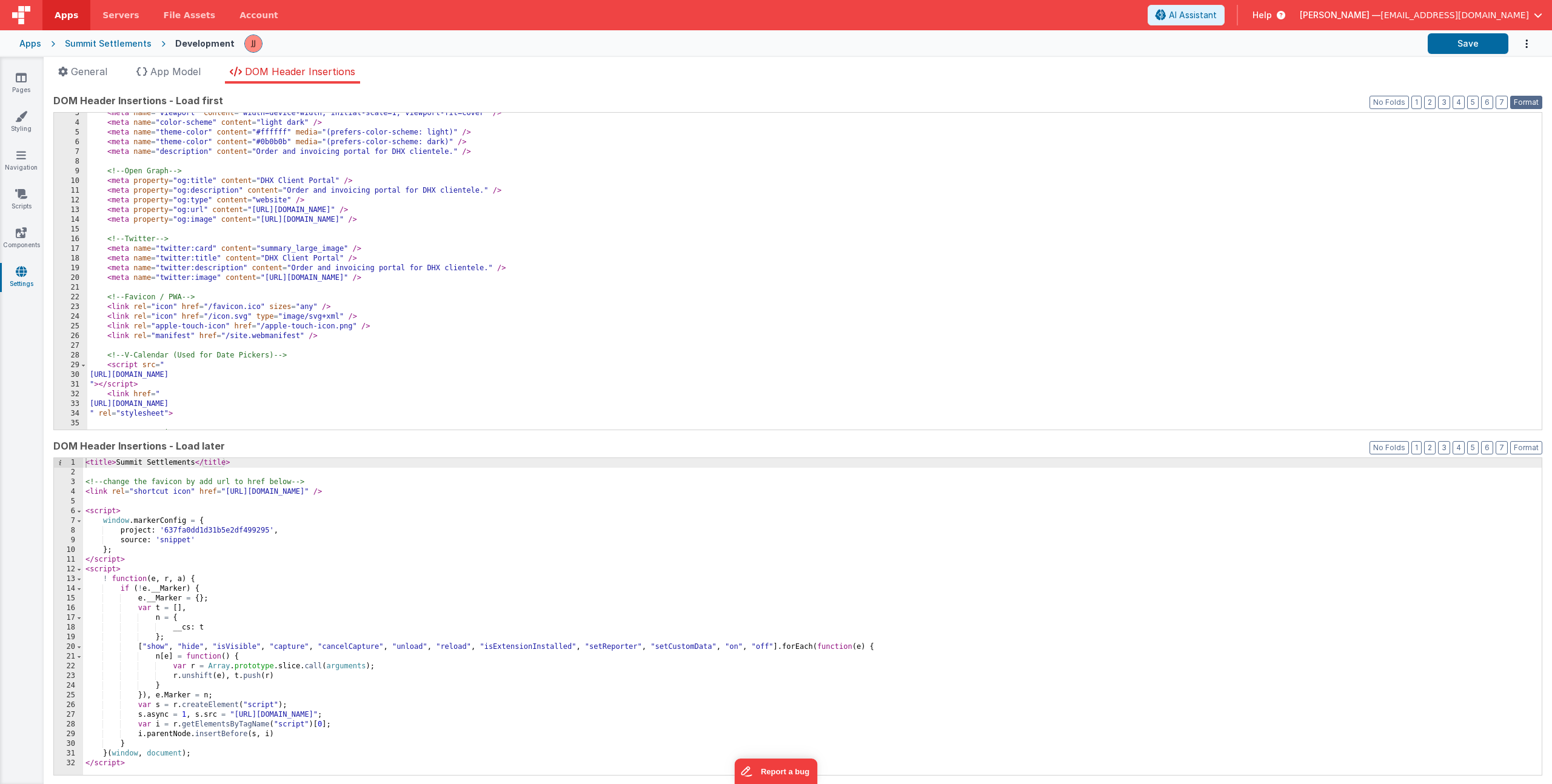
click at [1522, 102] on button "Format" at bounding box center [1525, 102] width 32 height 14
click at [300, 436] on div "DOM Header Insertions - Load first Format 7 6 5 4 3 2 1 No Folds 3 4 5 6 7 8 9 …" at bounding box center [797, 434] width 1489 height 682
click at [230, 400] on div "< meta name = "viewport" content = "width=device-width, initial-scale=1, viewpo…" at bounding box center [810, 277] width 1445 height 336
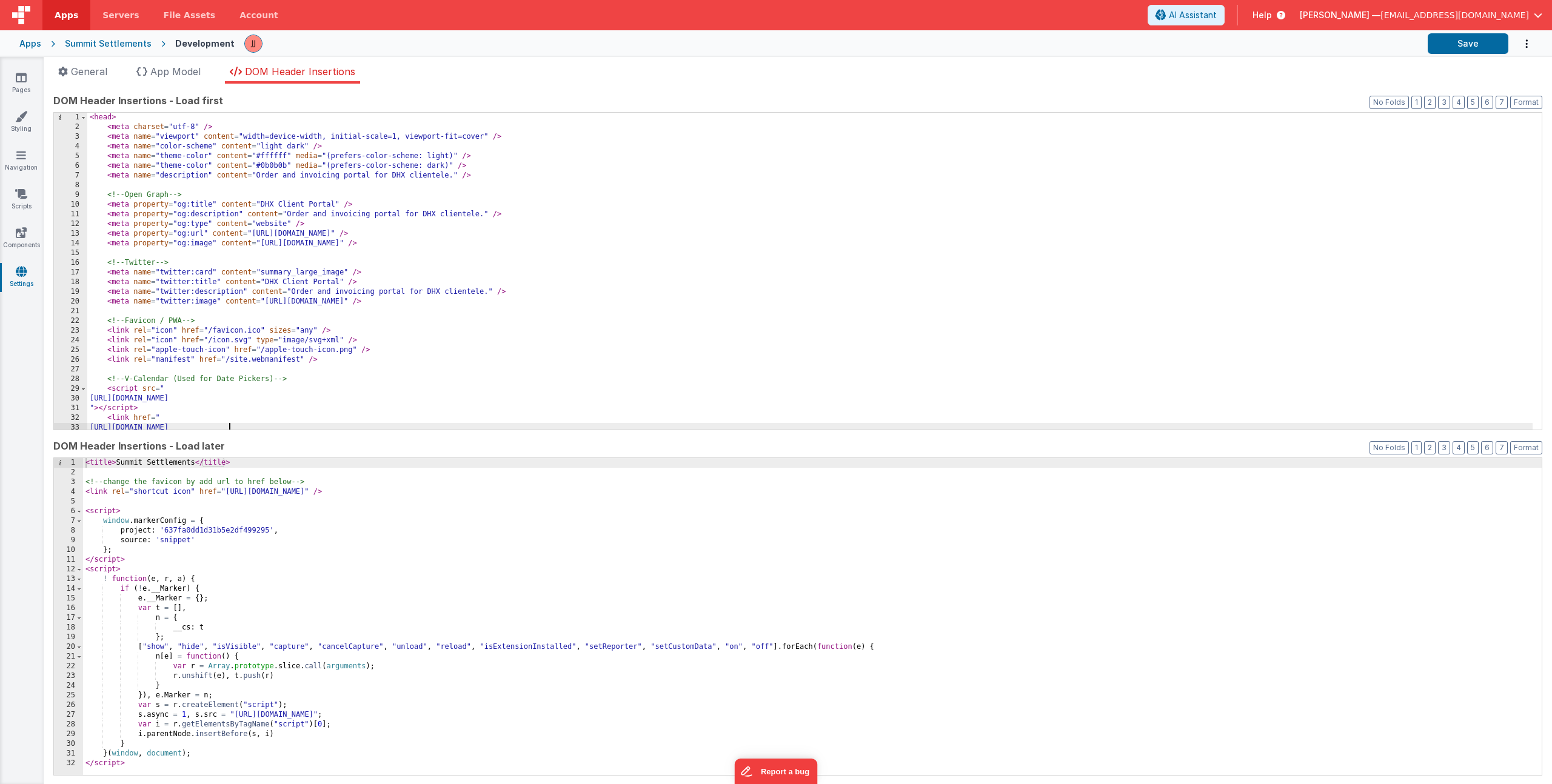
scroll to position [0, 0]
click at [480, 175] on div "< head > < meta charset = "utf-8" /> < meta name = "viewport" content = "width=…" at bounding box center [810, 281] width 1445 height 336
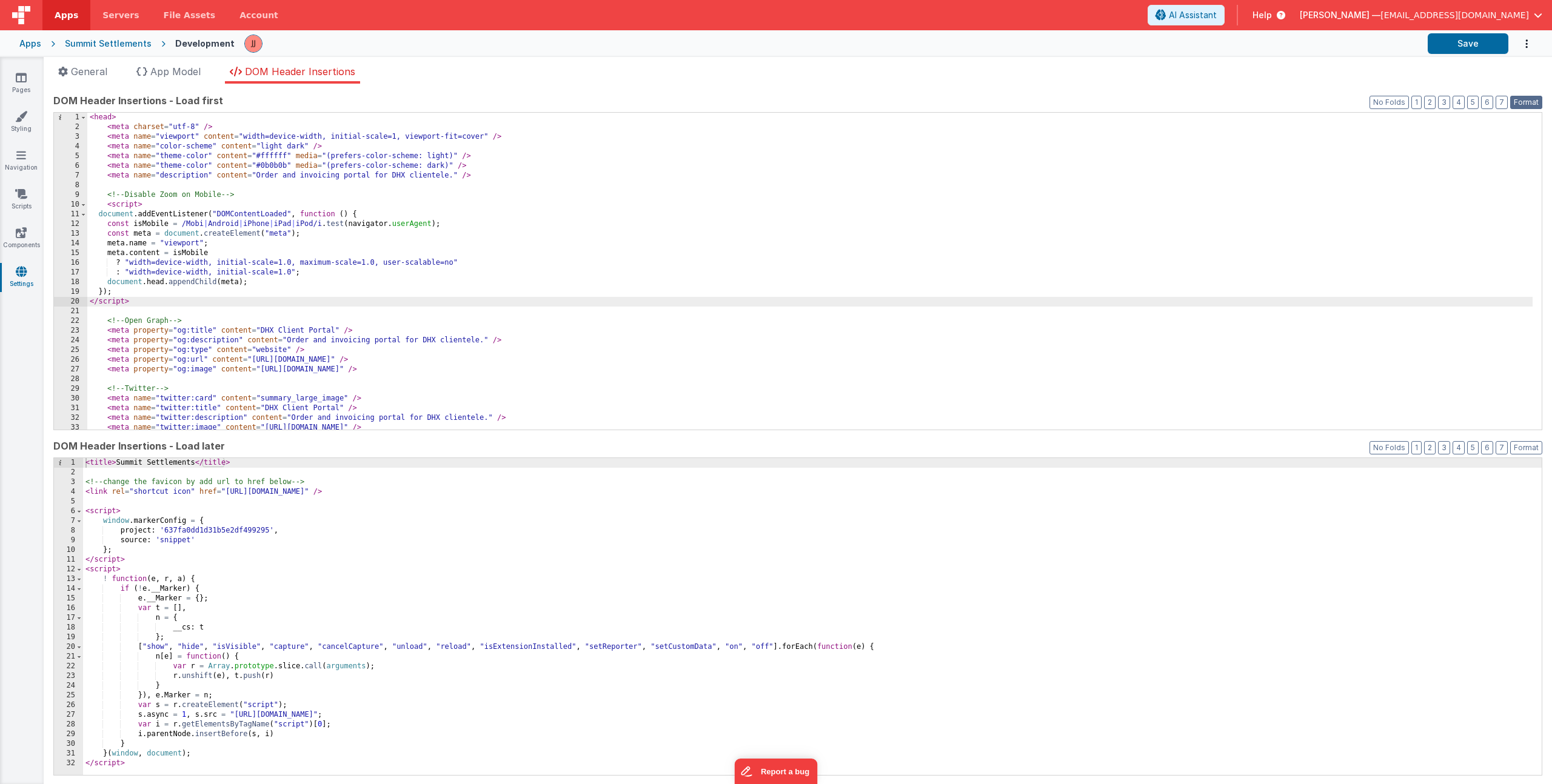
click at [1511, 101] on button "Format" at bounding box center [1525, 102] width 32 height 14
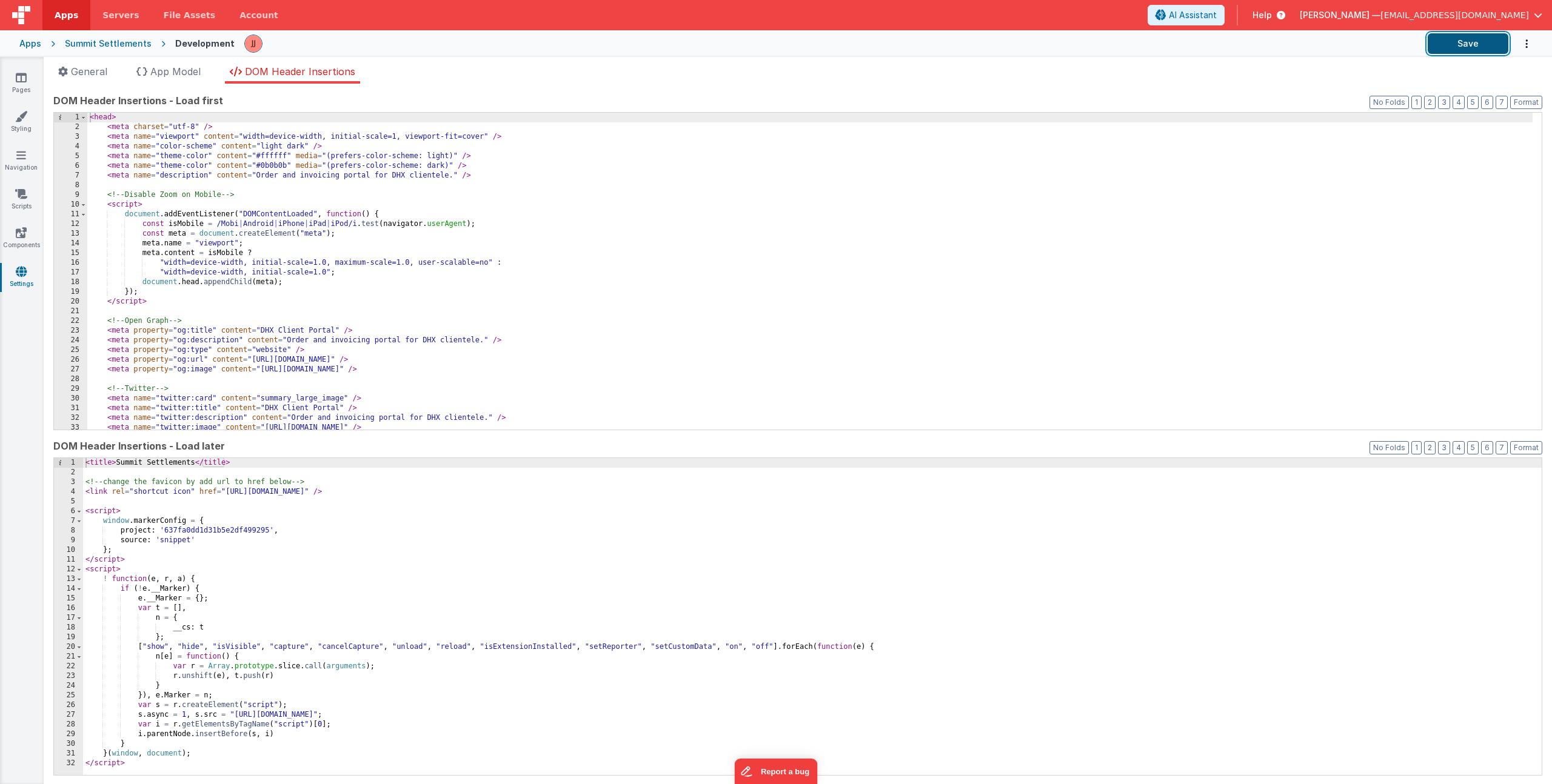
click at [1462, 48] on button "Save" at bounding box center [1468, 43] width 80 height 21
click at [302, 228] on div "< head > < meta charset = "utf-8" /> < meta name = "viewport" content = "width=…" at bounding box center [810, 281] width 1445 height 336
click at [345, 240] on div "< head > < meta charset = "utf-8" /> < meta name = "viewport" content = "width=…" at bounding box center [810, 281] width 1445 height 336
click at [484, 221] on div "< head > < meta charset = "utf-8" /> < meta name = "viewport" content = "width=…" at bounding box center [810, 281] width 1445 height 336
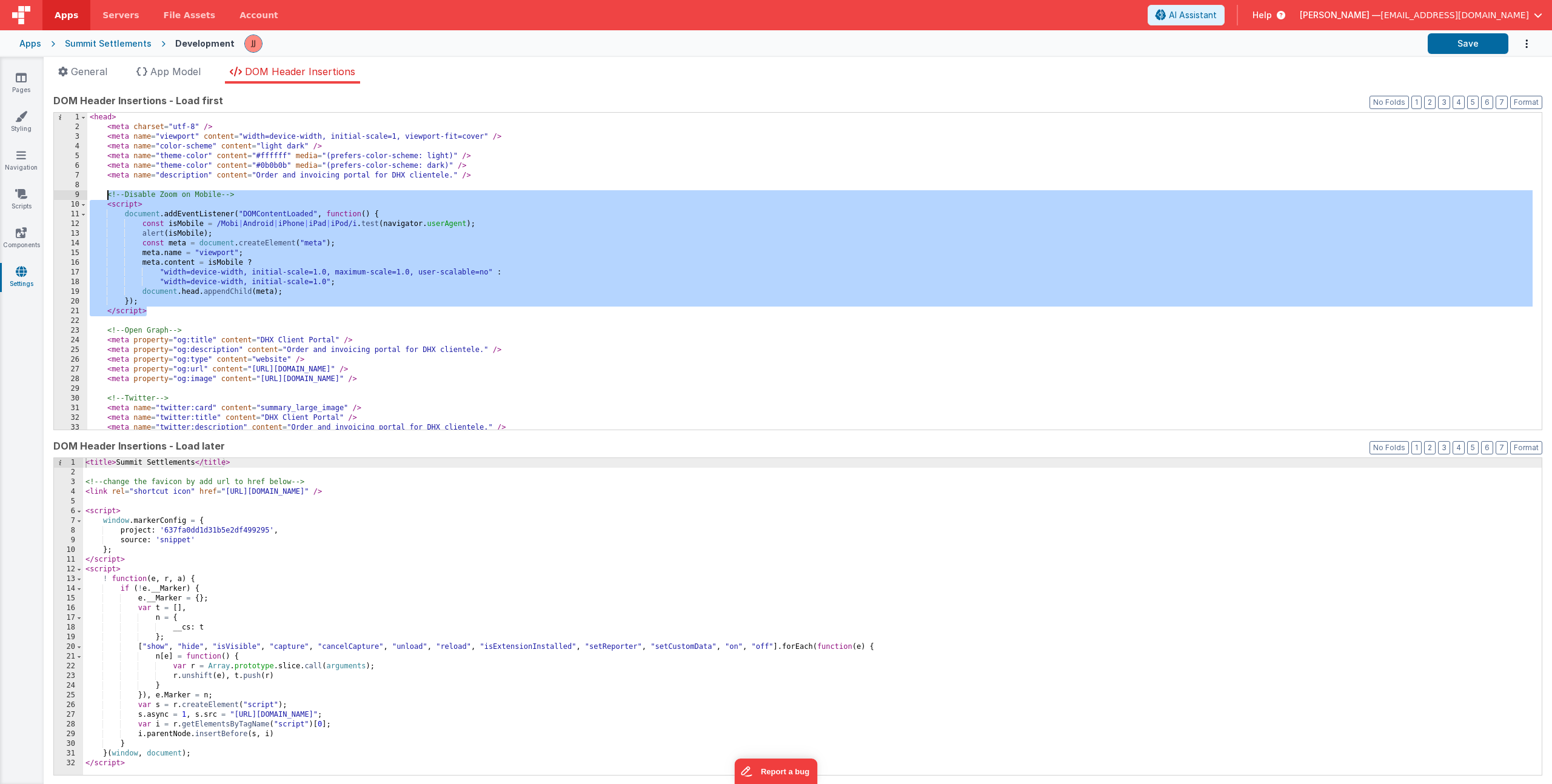
drag, startPoint x: 158, startPoint y: 311, endPoint x: 109, endPoint y: 196, distance: 125.0
click at [109, 196] on div "< head > < meta charset = "utf-8" /> < meta name = "viewport" content = "width=…" at bounding box center [810, 281] width 1445 height 336
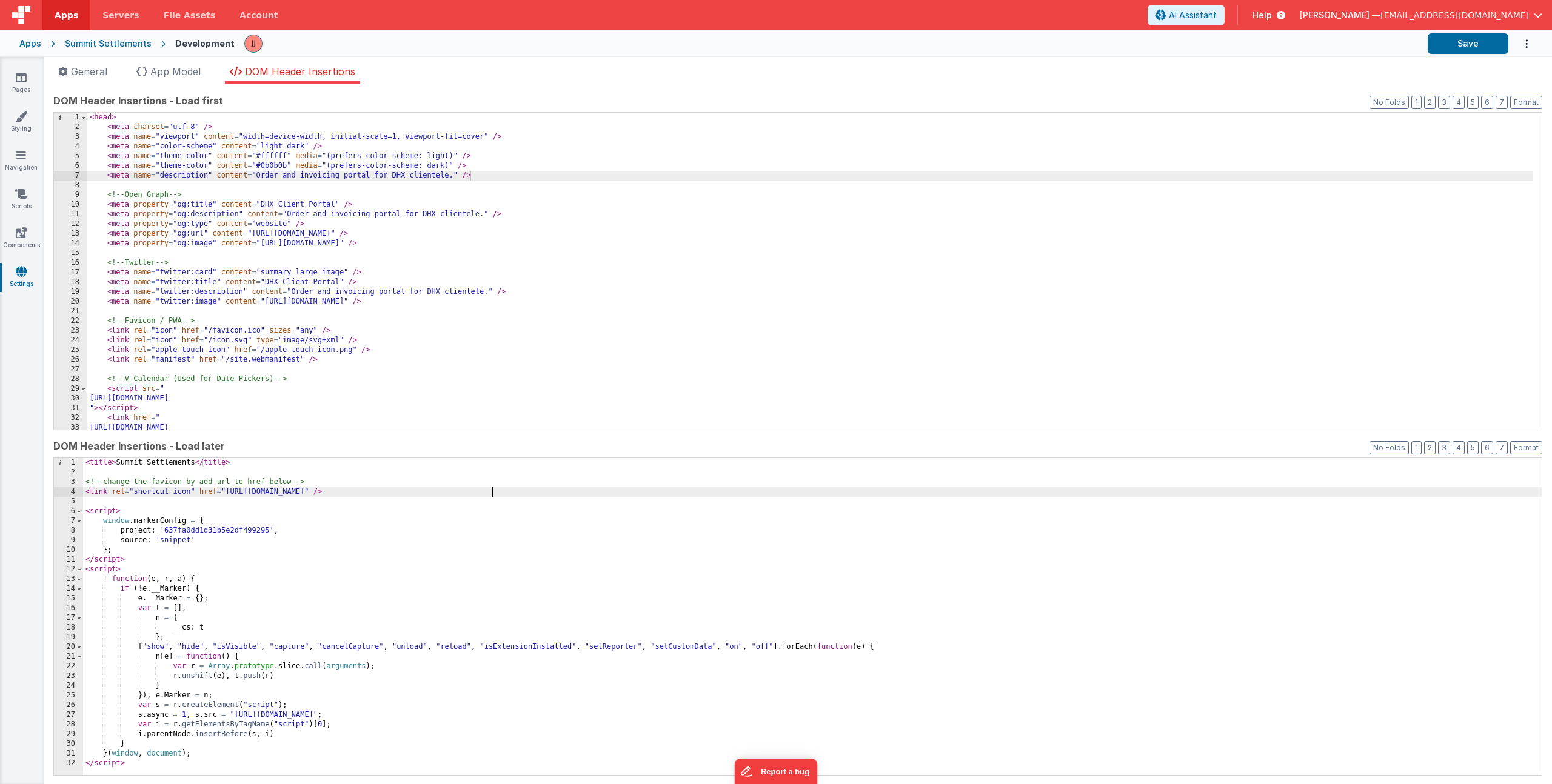
click at [509, 492] on div "< title > Summit Settlements </ title > <!-- change the favicon by add url to h…" at bounding box center [813, 627] width 1459 height 336
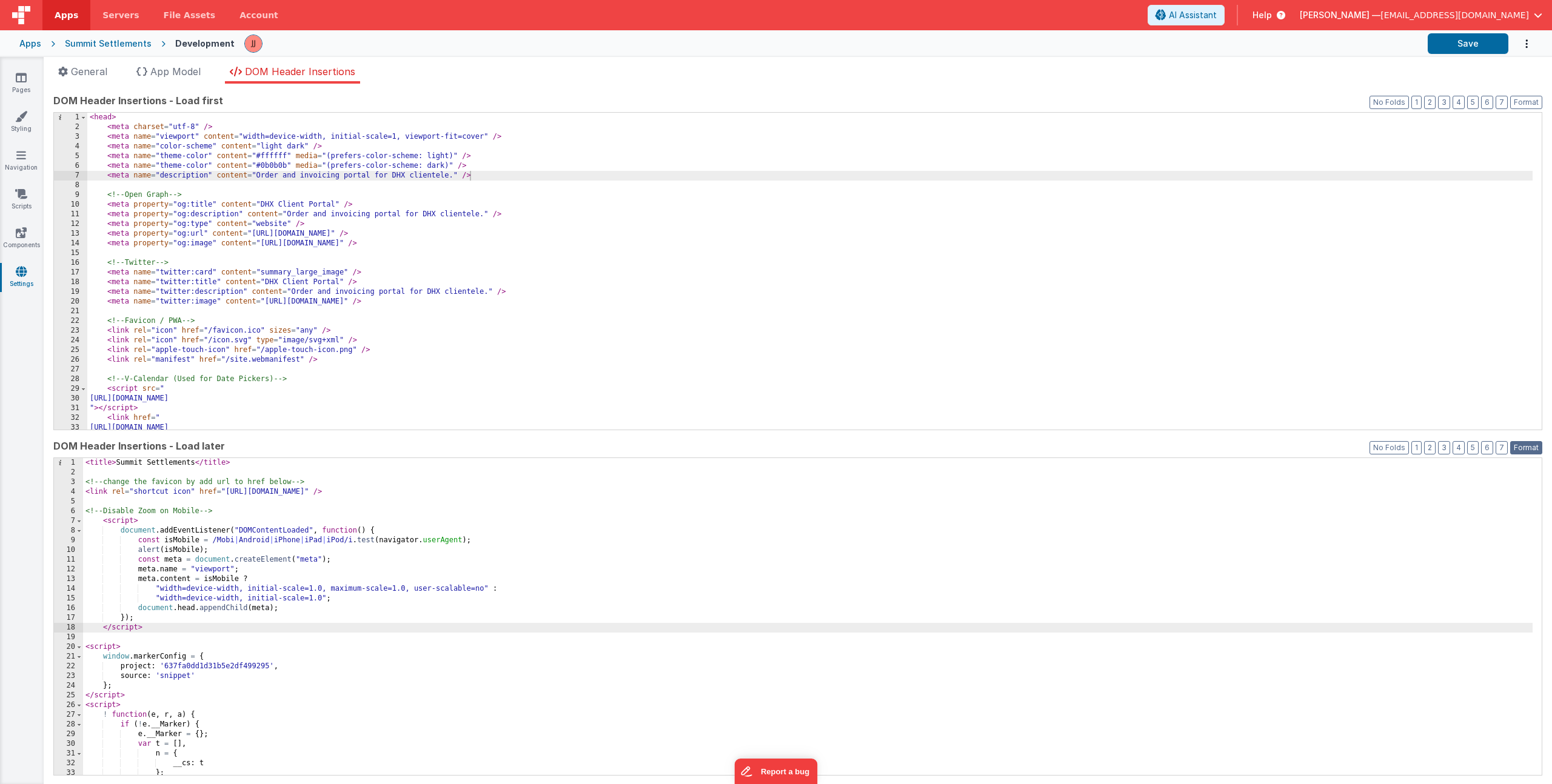
click at [1528, 447] on button "Format" at bounding box center [1525, 448] width 32 height 14
click at [630, 597] on div "< title > Summit Settlements </ title > <!-- change the favicon by add url to h…" at bounding box center [808, 627] width 1450 height 336
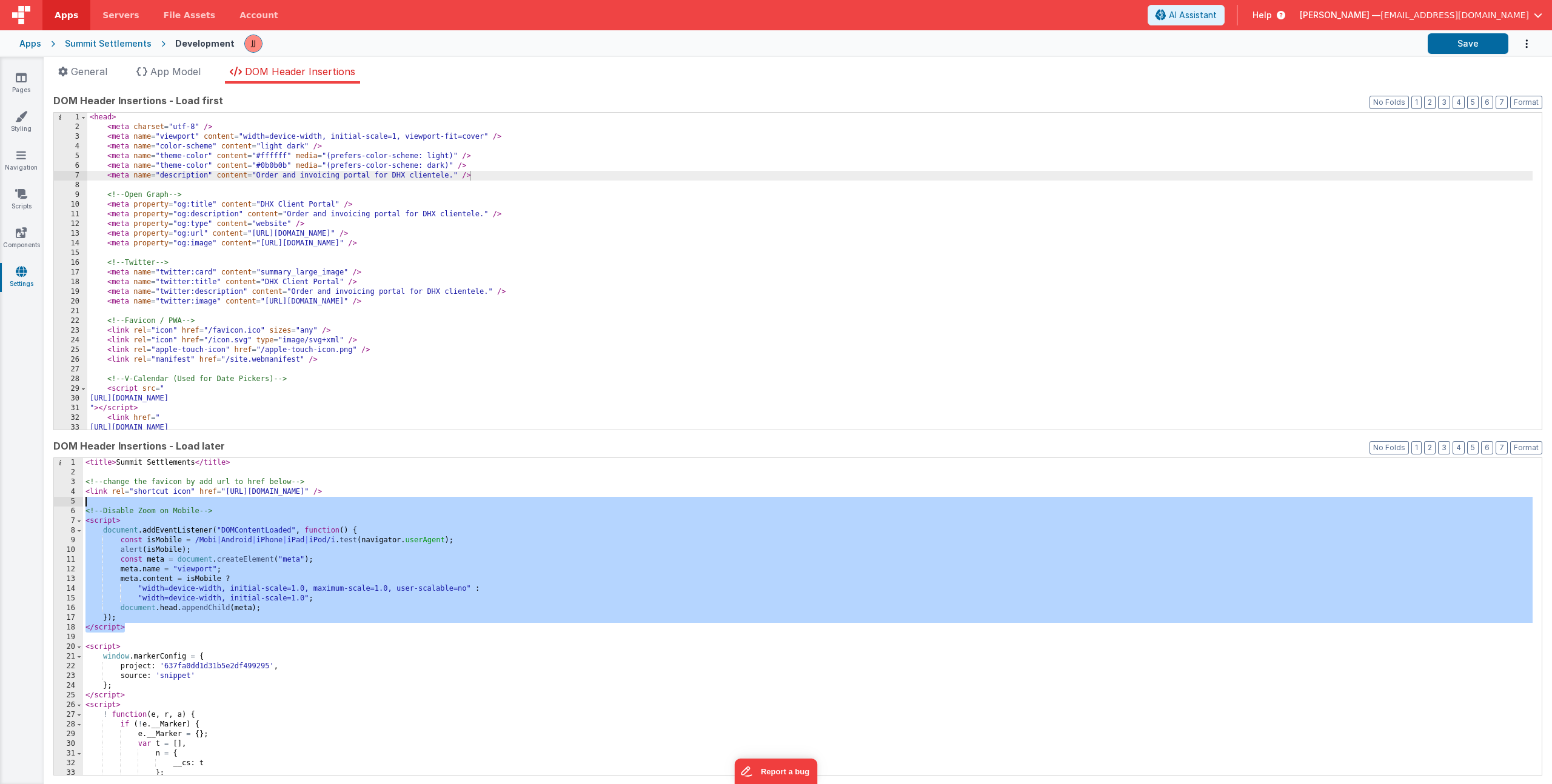
drag, startPoint x: 120, startPoint y: 624, endPoint x: -31, endPoint y: 502, distance: 194.1
click at [0, 502] on html "Apps Servers File Assets Account Some FUTURE Slot AI Assistant Help Jake Johnso…" at bounding box center [776, 392] width 1552 height 784
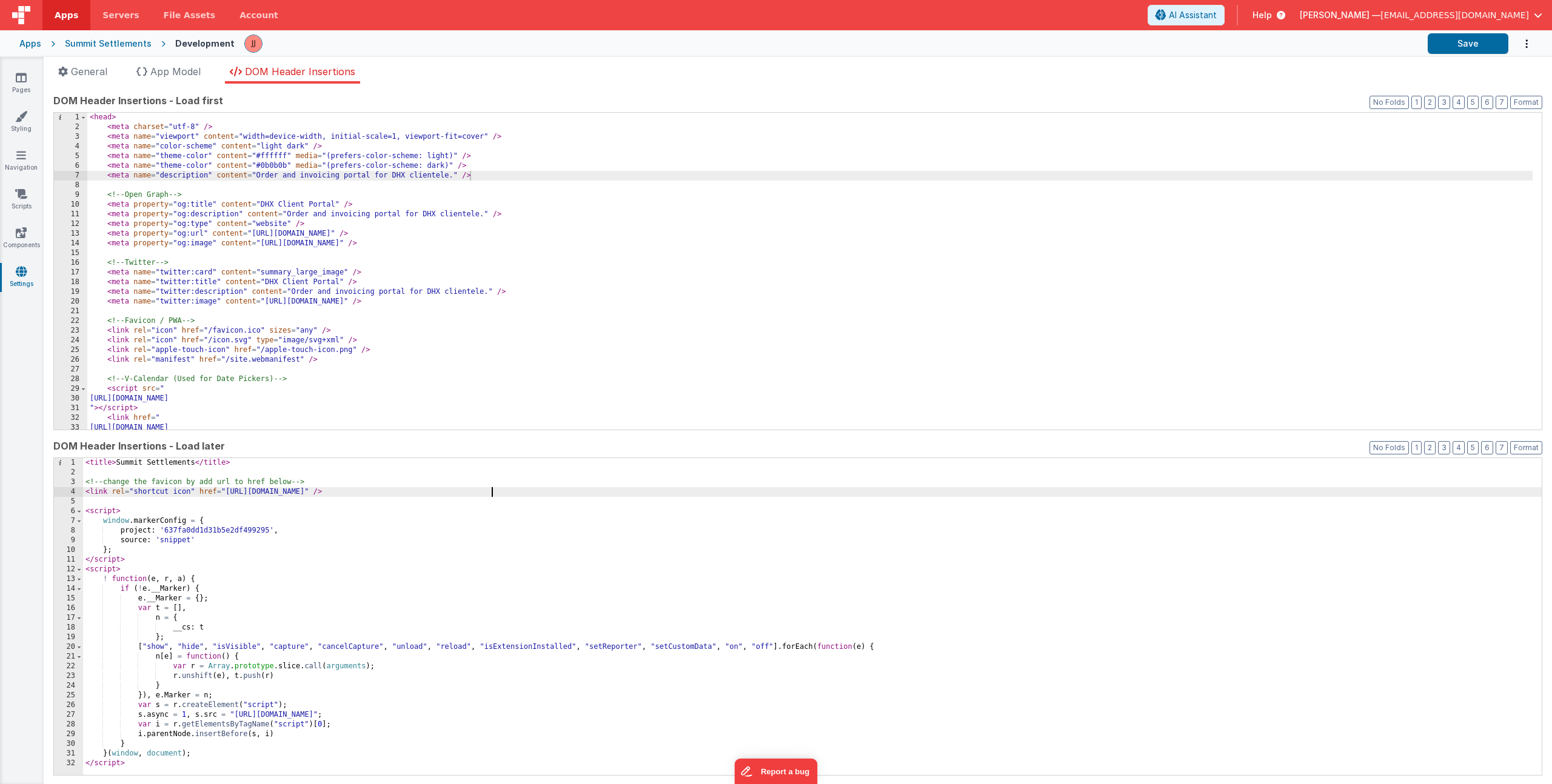
click at [261, 151] on div "< head > < meta charset = "utf-8" /> < meta name = "viewport" content = "width=…" at bounding box center [810, 281] width 1445 height 336
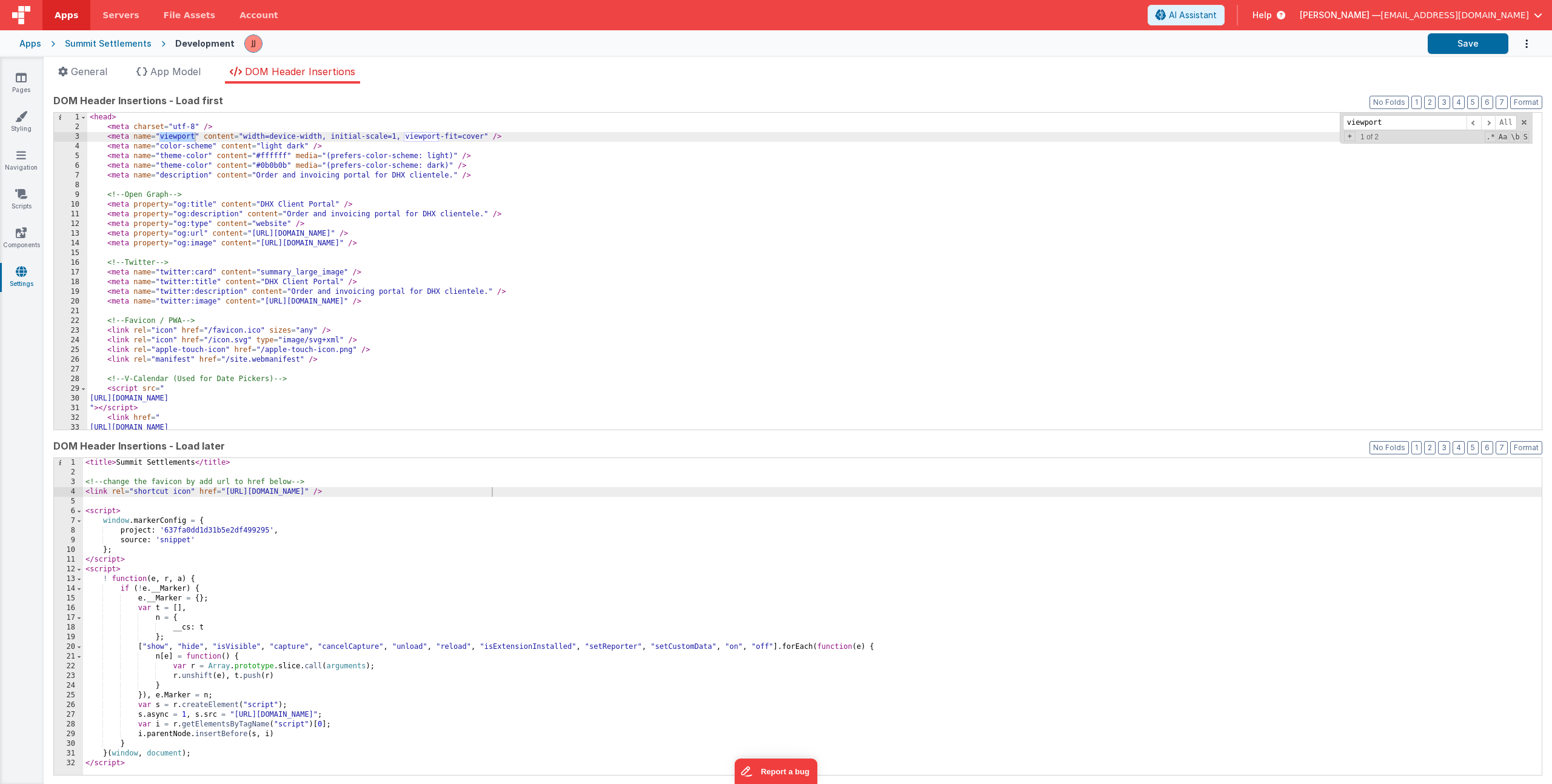
type input "viewport"
click at [448, 135] on div "< head > < meta charset = "utf-8" /> < meta name = "viewport" content = "width=…" at bounding box center [810, 281] width 1445 height 336
drag, startPoint x: 530, startPoint y: 136, endPoint x: 107, endPoint y: 136, distance: 423.0
click at [107, 136] on div "< head > < meta charset = "utf-8" /> < meta name = "viewport" content = "width=…" at bounding box center [810, 281] width 1445 height 336
click at [541, 138] on div "< head > < meta charset = "utf-8" /> < meta name = "viewport" content = "width=…" at bounding box center [810, 281] width 1445 height 336
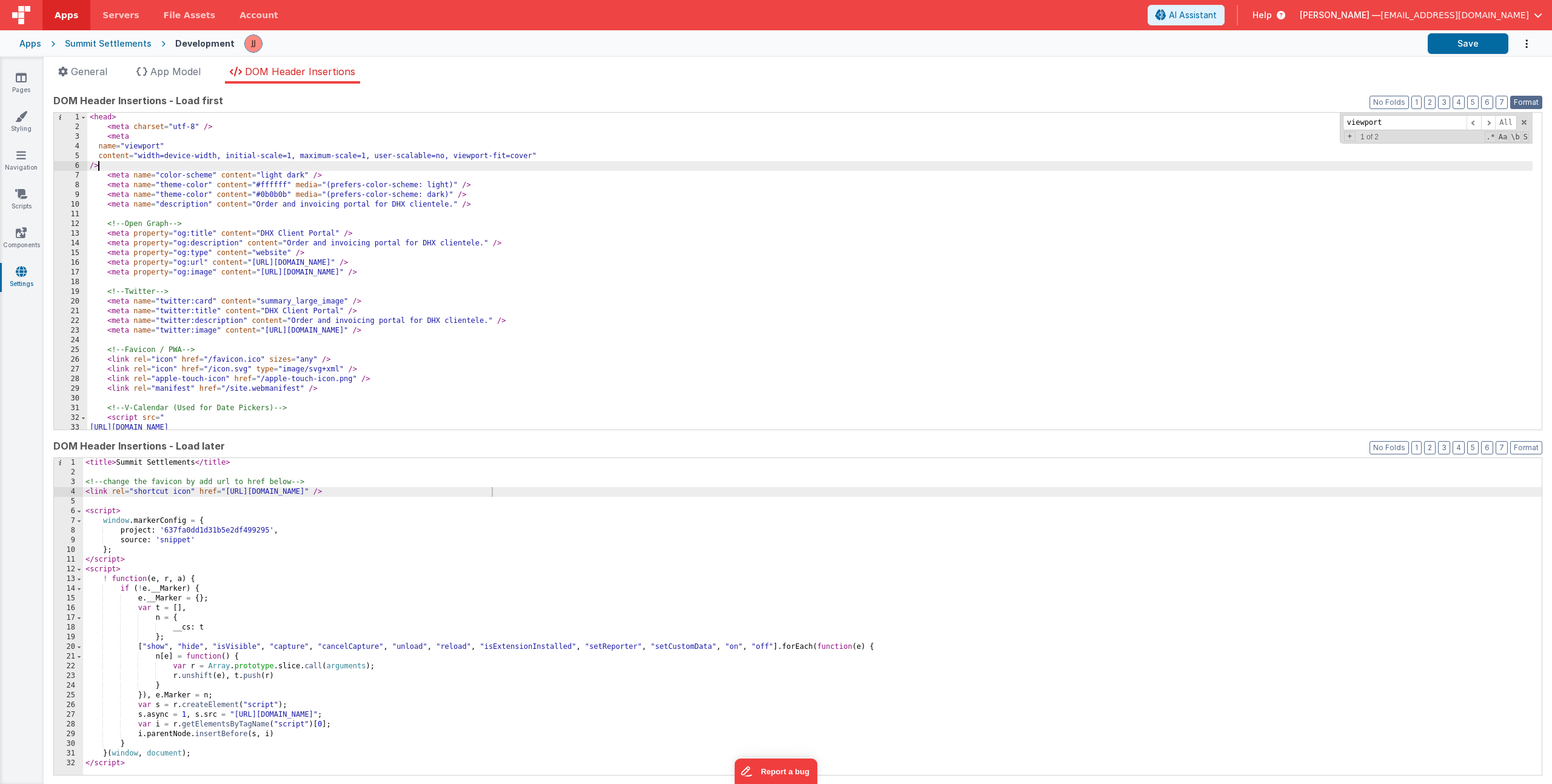
click at [1526, 100] on button "Format" at bounding box center [1525, 102] width 32 height 14
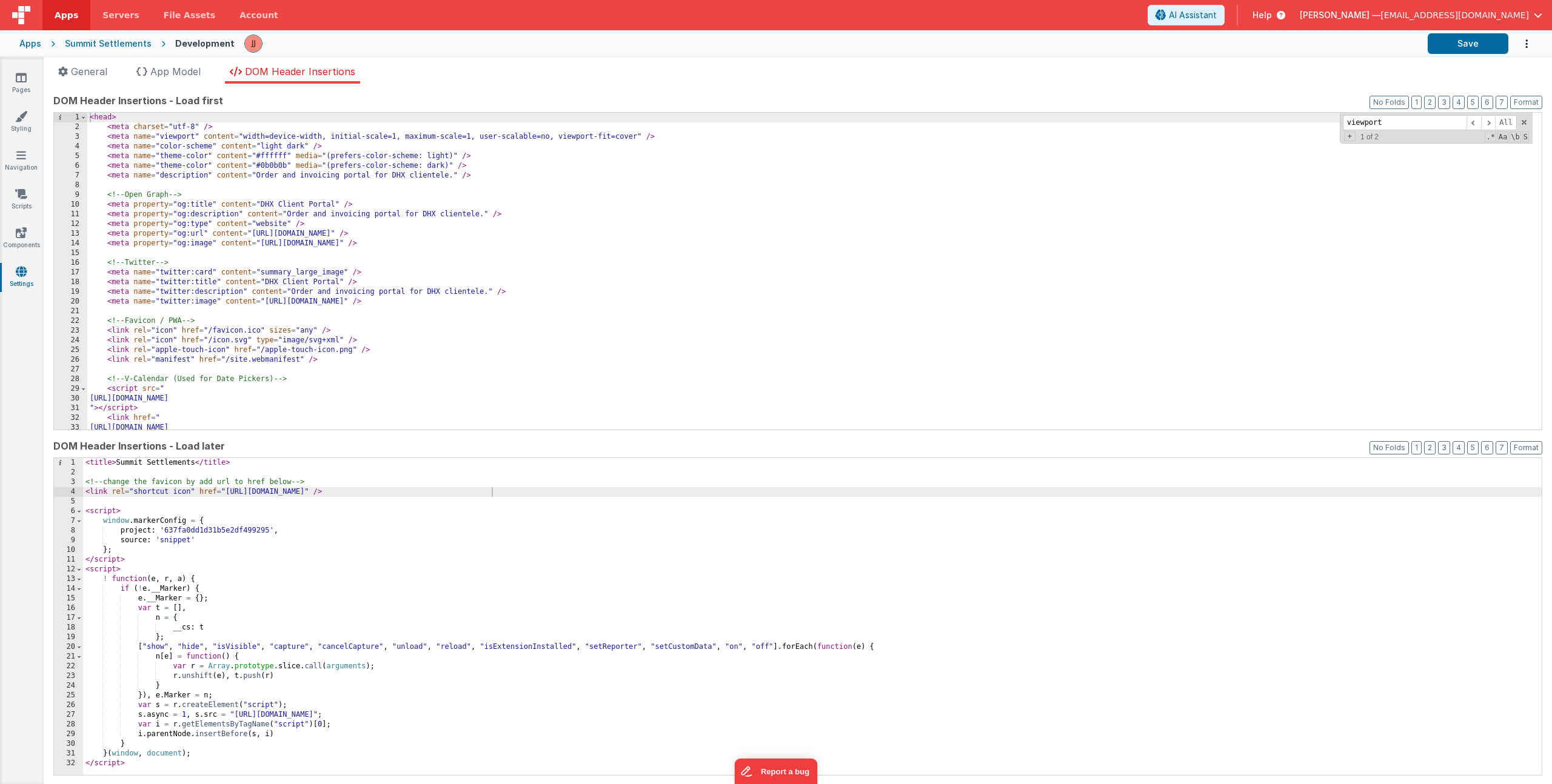
click at [590, 161] on div "< head > < meta charset = "utf-8" /> < meta name = "viewport" content = "width=…" at bounding box center [810, 281] width 1445 height 336
click at [586, 198] on div "< head > < meta charset = "utf-8" /> < meta name = "viewport" content = "width=…" at bounding box center [810, 281] width 1445 height 336
click at [448, 168] on div "< head > < meta charset = "utf-8" /> < meta name = "viewport" content = "width=…" at bounding box center [810, 281] width 1445 height 336
click at [320, 162] on div "< head > < meta charset = "utf-8" /> < meta name = "viewport" content = "width=…" at bounding box center [810, 281] width 1445 height 336
click at [672, 135] on div "< head > < meta charset = "utf-8" /> < meta name = "viewport" content = "width=…" at bounding box center [810, 281] width 1445 height 336
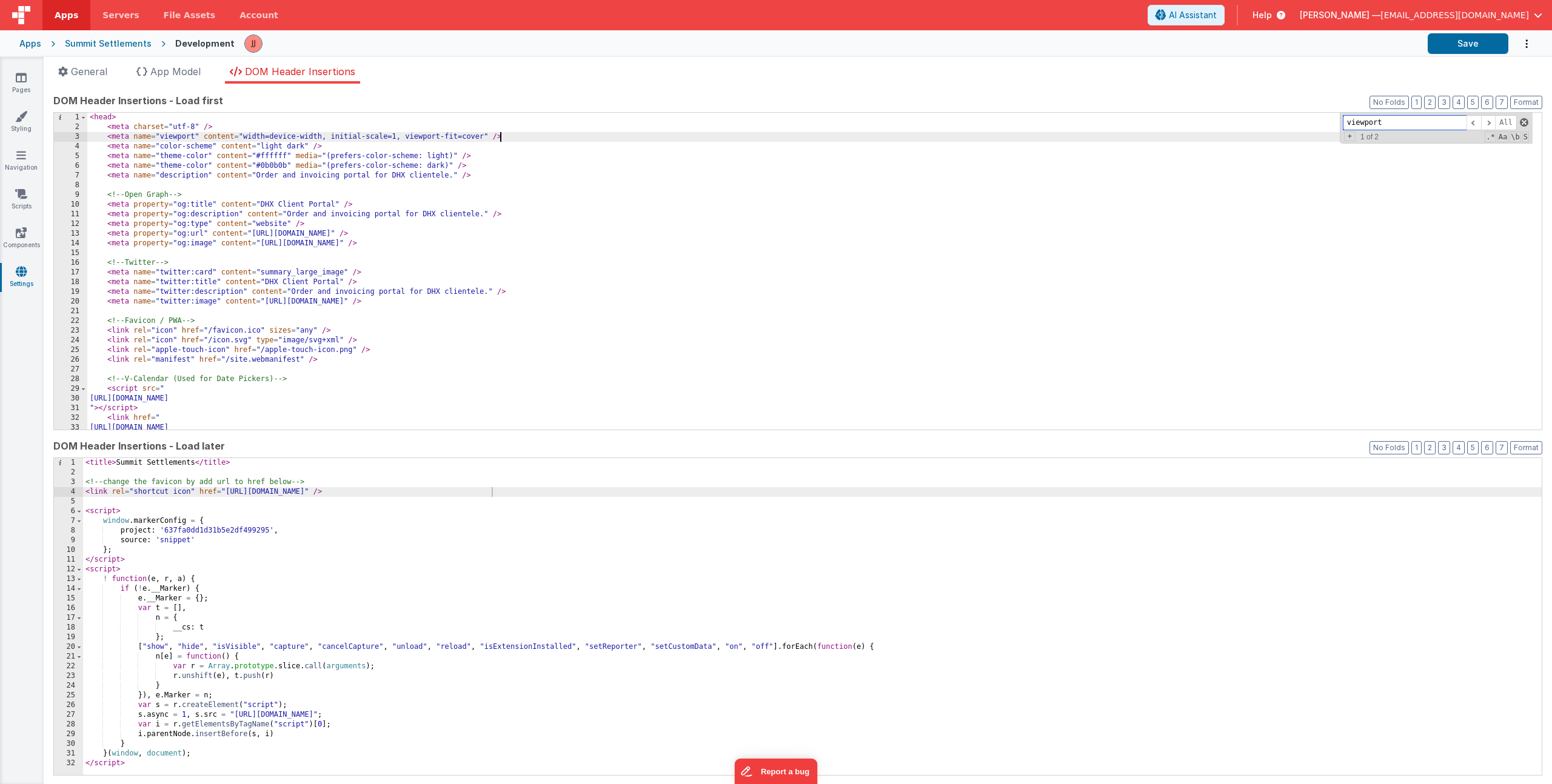
click at [1520, 121] on span at bounding box center [1524, 122] width 8 height 8
click at [25, 80] on icon at bounding box center [21, 77] width 11 height 12
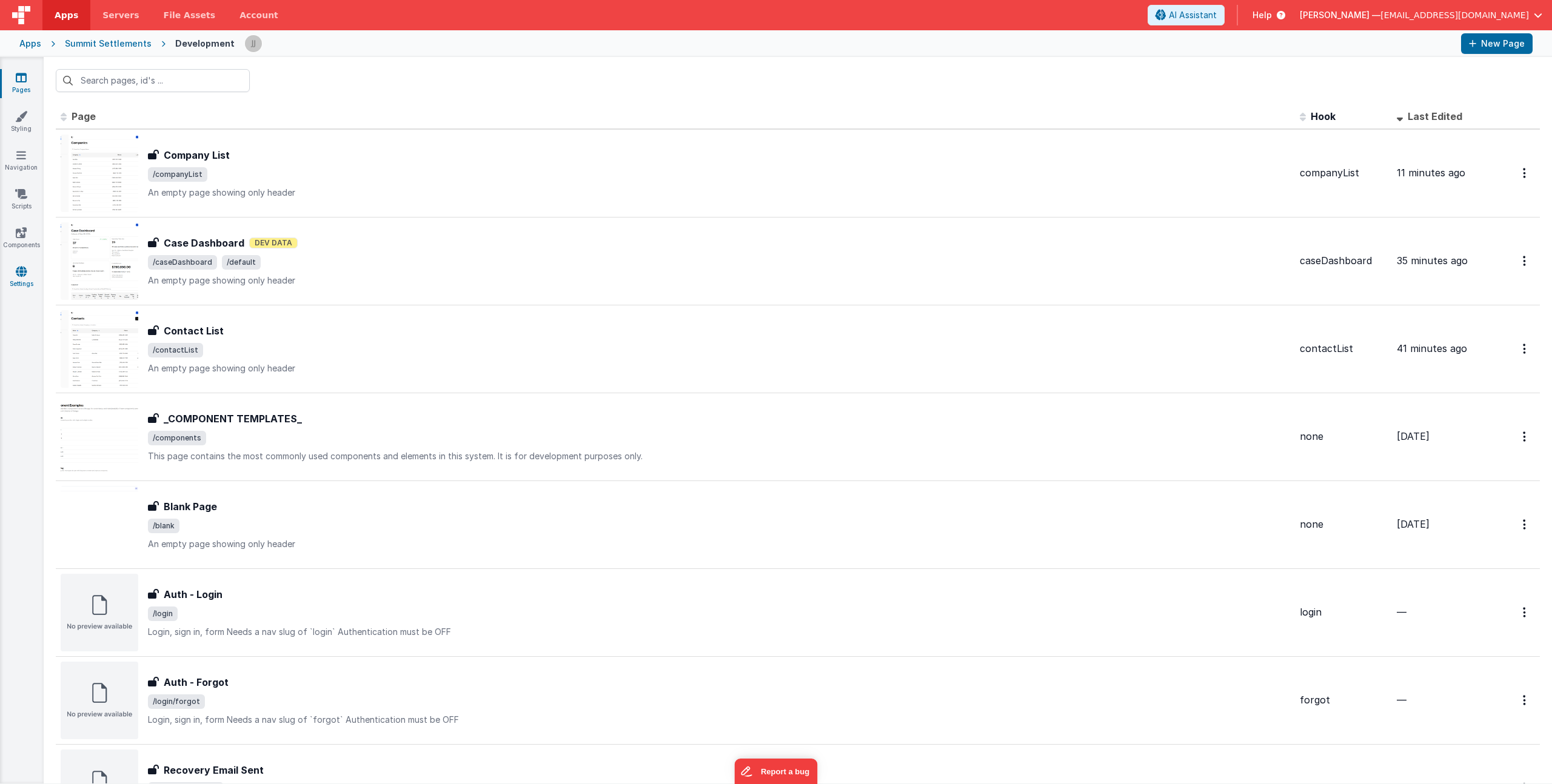
click at [23, 283] on link "Settings" at bounding box center [21, 278] width 44 height 25
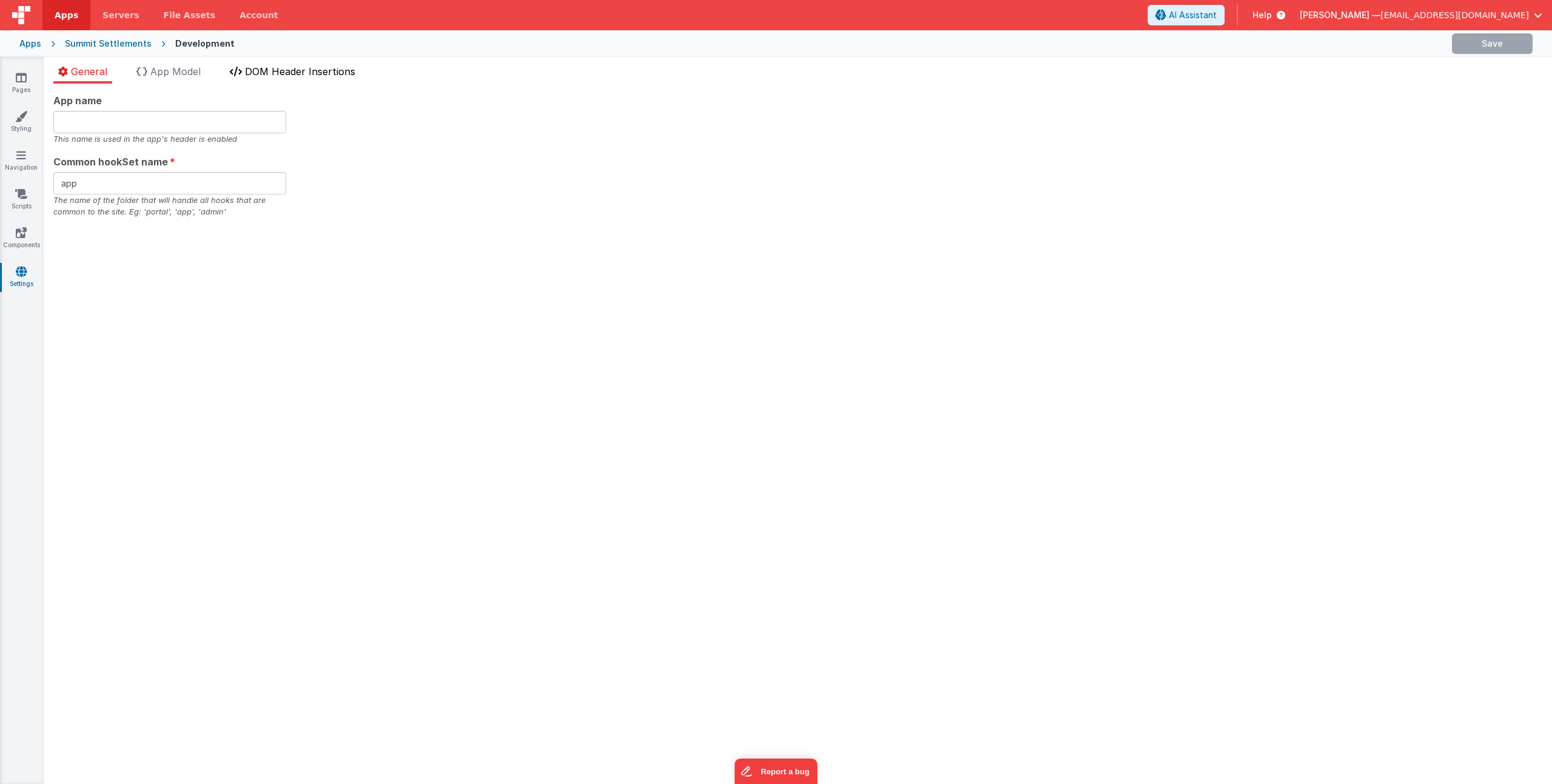
click at [282, 77] on span "DOM Header Insertions" at bounding box center [300, 71] width 111 height 12
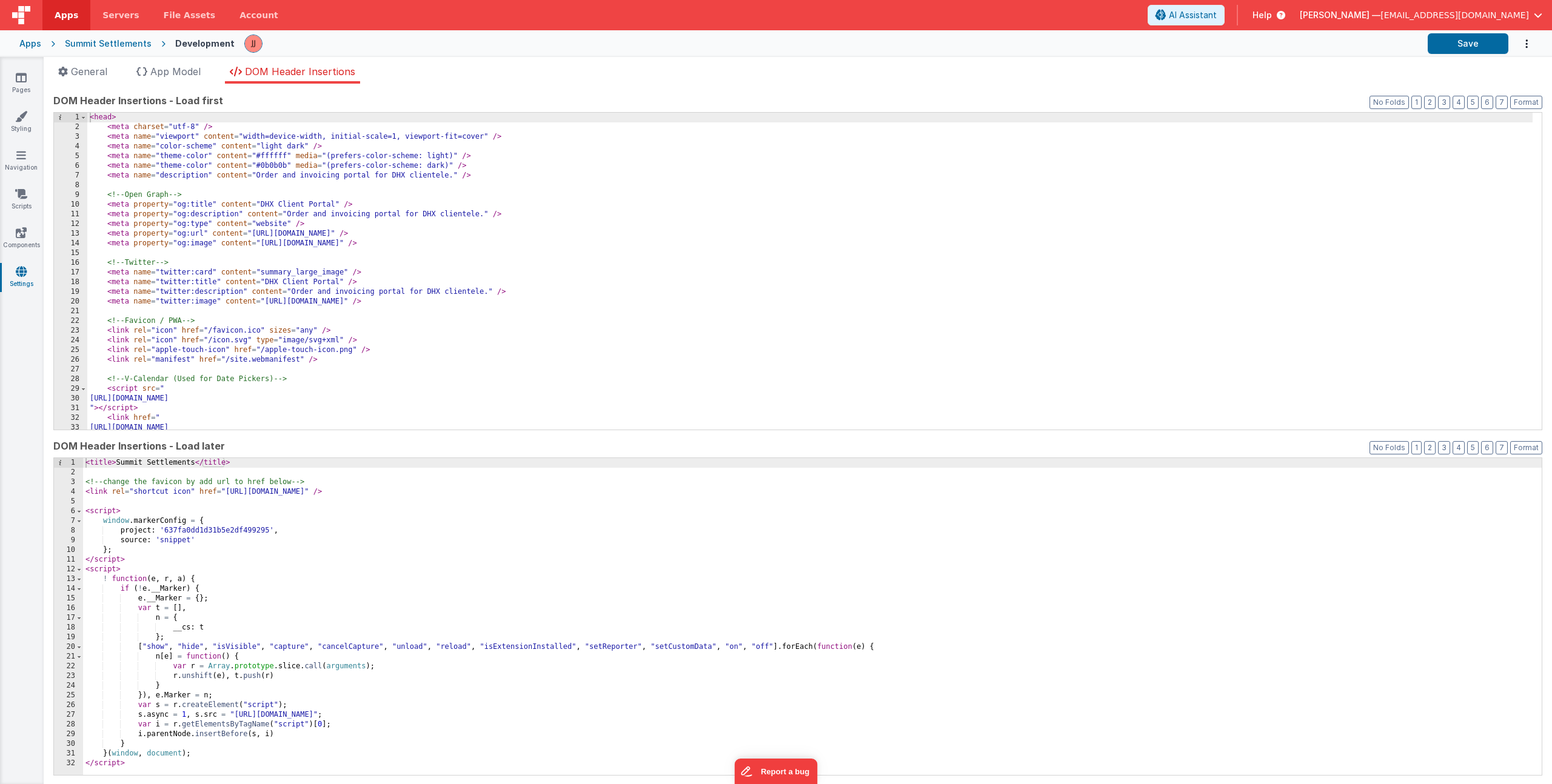
click at [509, 134] on div "< head > < meta charset = "utf-8" /> < meta name = "viewport" content = "width=…" at bounding box center [810, 281] width 1445 height 336
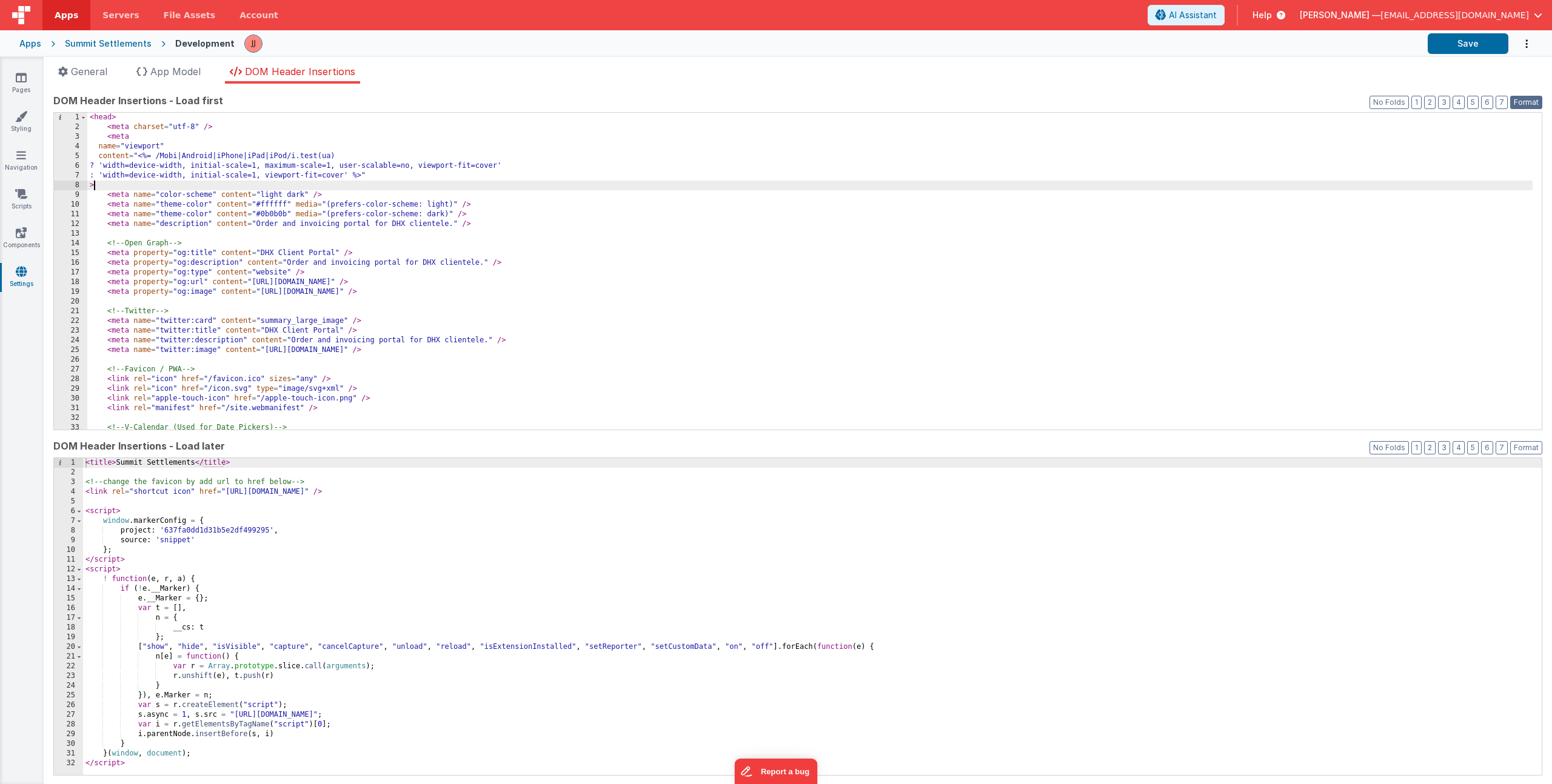
click at [1523, 97] on button "Format" at bounding box center [1525, 102] width 32 height 14
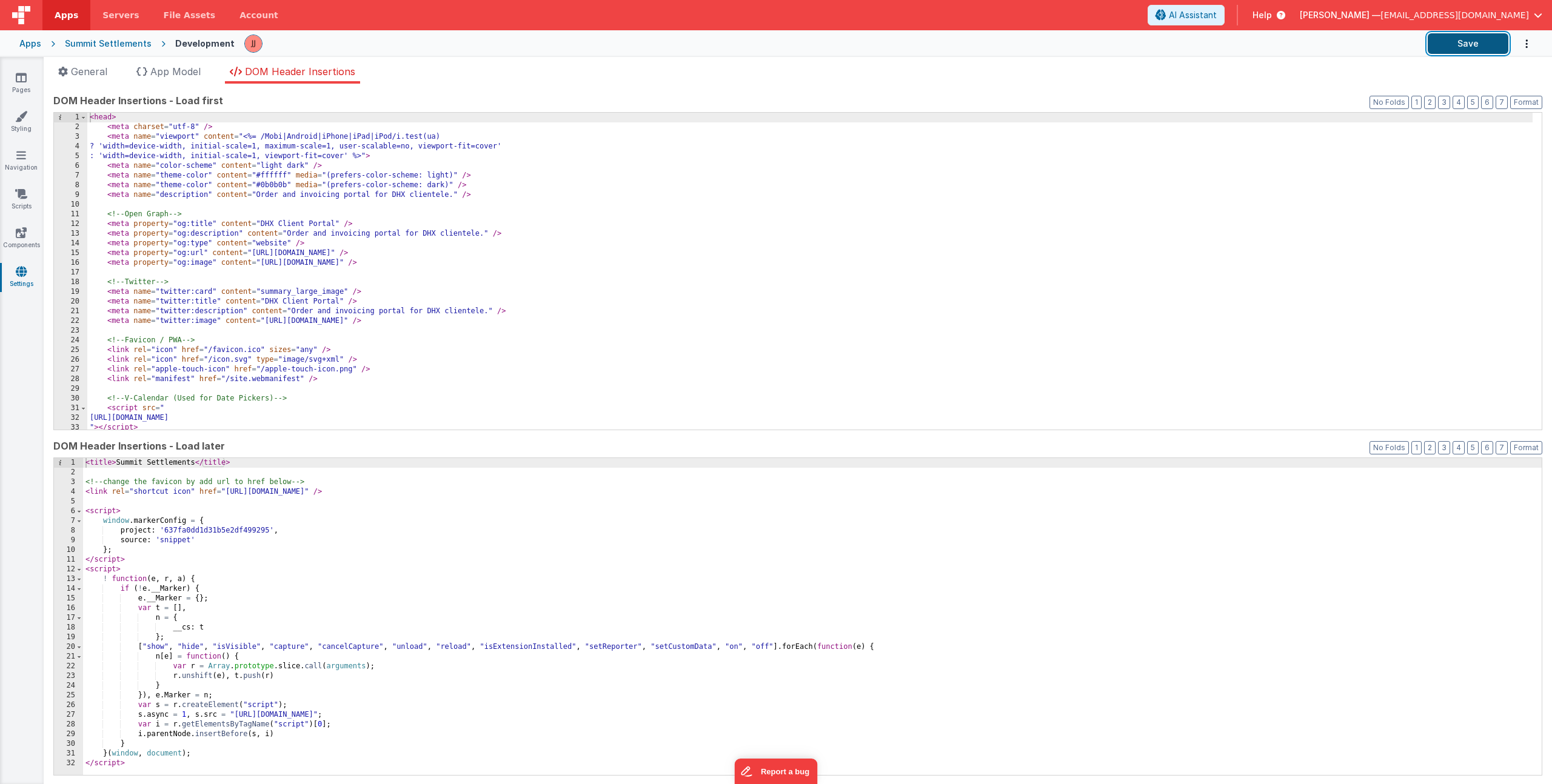
click at [1480, 44] on button "Save" at bounding box center [1468, 43] width 80 height 21
click at [19, 75] on icon at bounding box center [21, 77] width 11 height 12
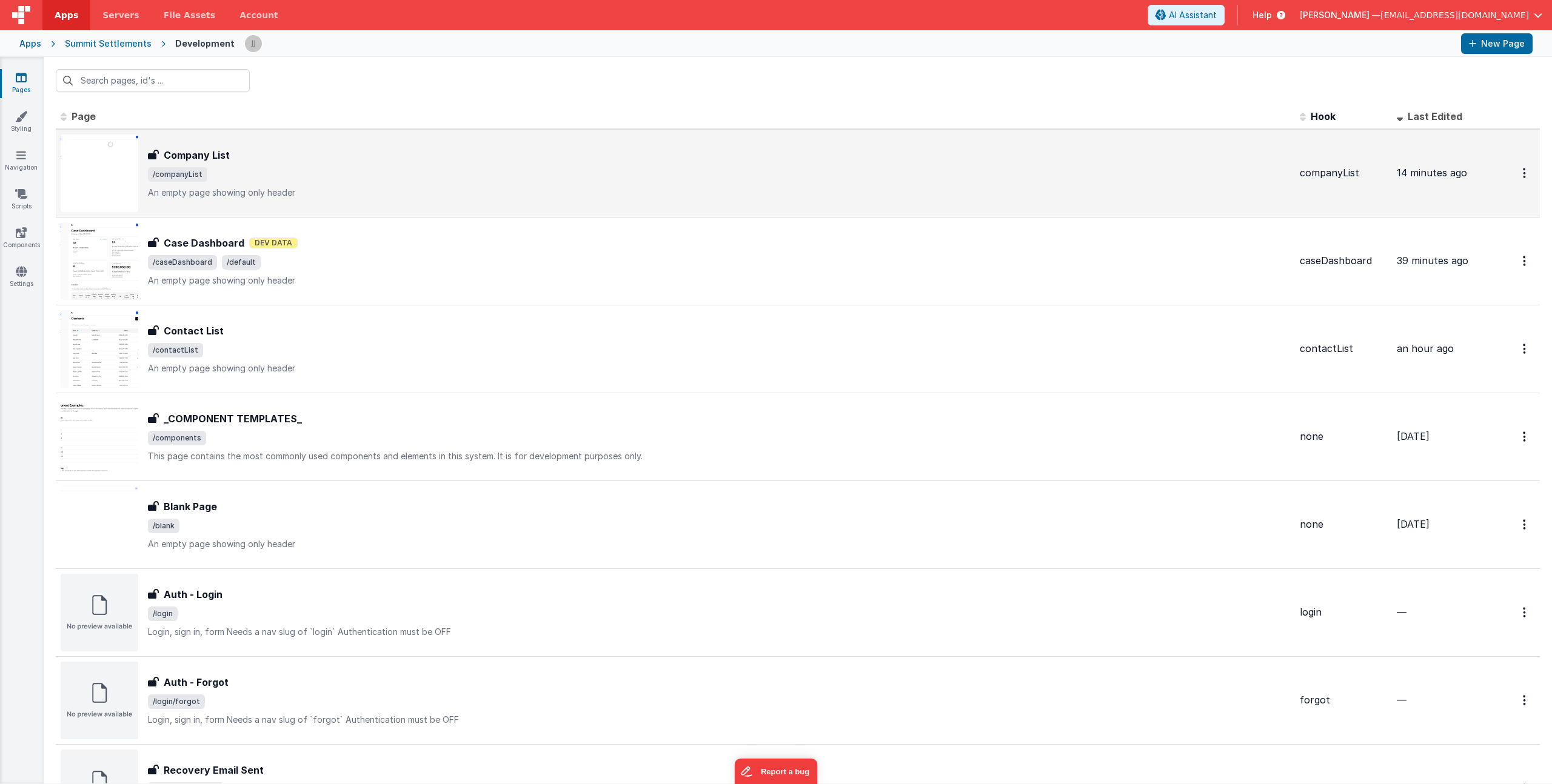
click at [356, 196] on p "An empty page showing only header" at bounding box center [719, 192] width 1143 height 12
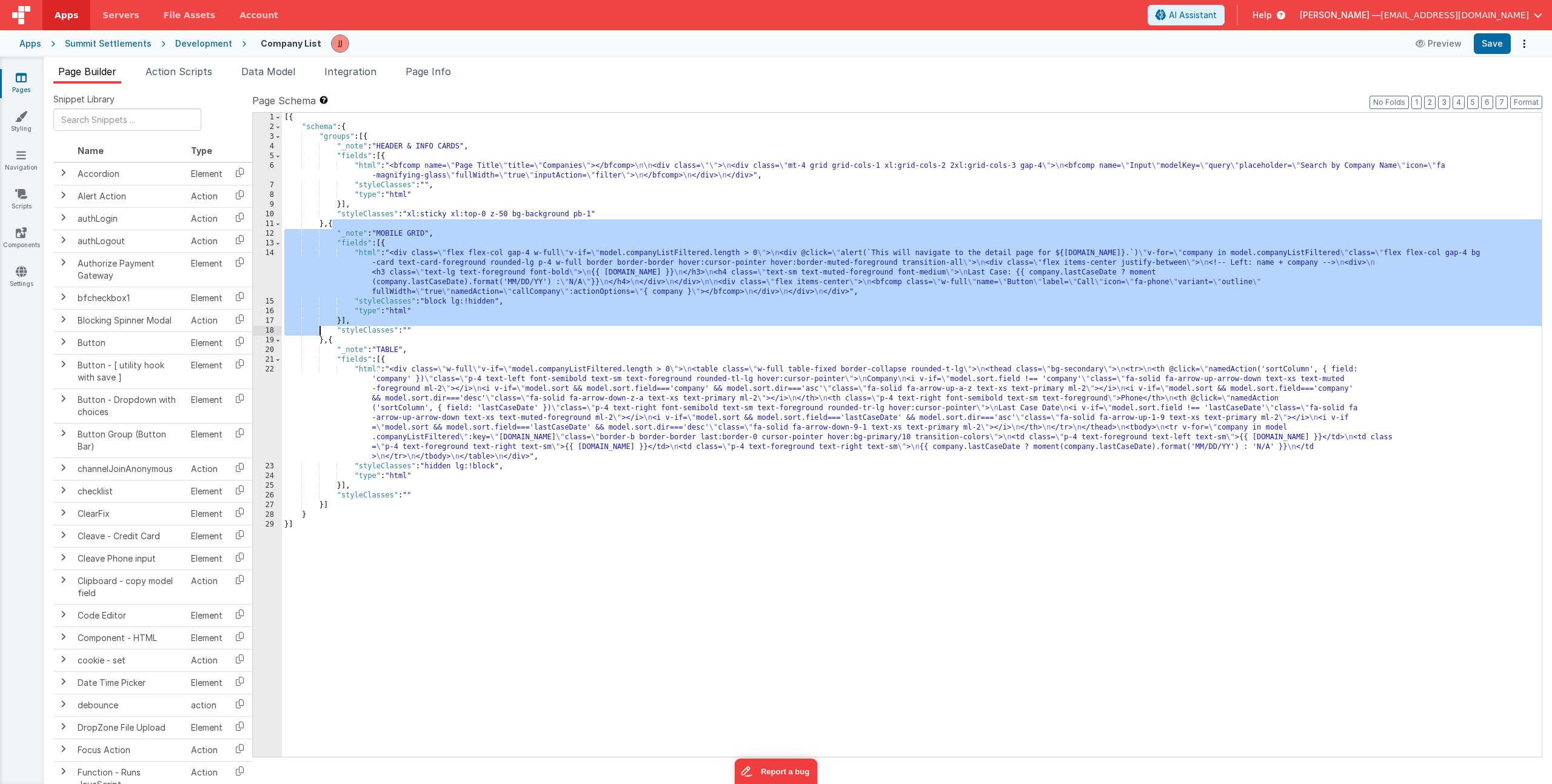
drag, startPoint x: 333, startPoint y: 224, endPoint x: 322, endPoint y: 334, distance: 110.5
click at [322, 335] on div "[{ "schema" : { "groups" : [{ "_note" : "HEADER & INFO CARDS" , "fields" : [{ "…" at bounding box center [911, 444] width 1260 height 663
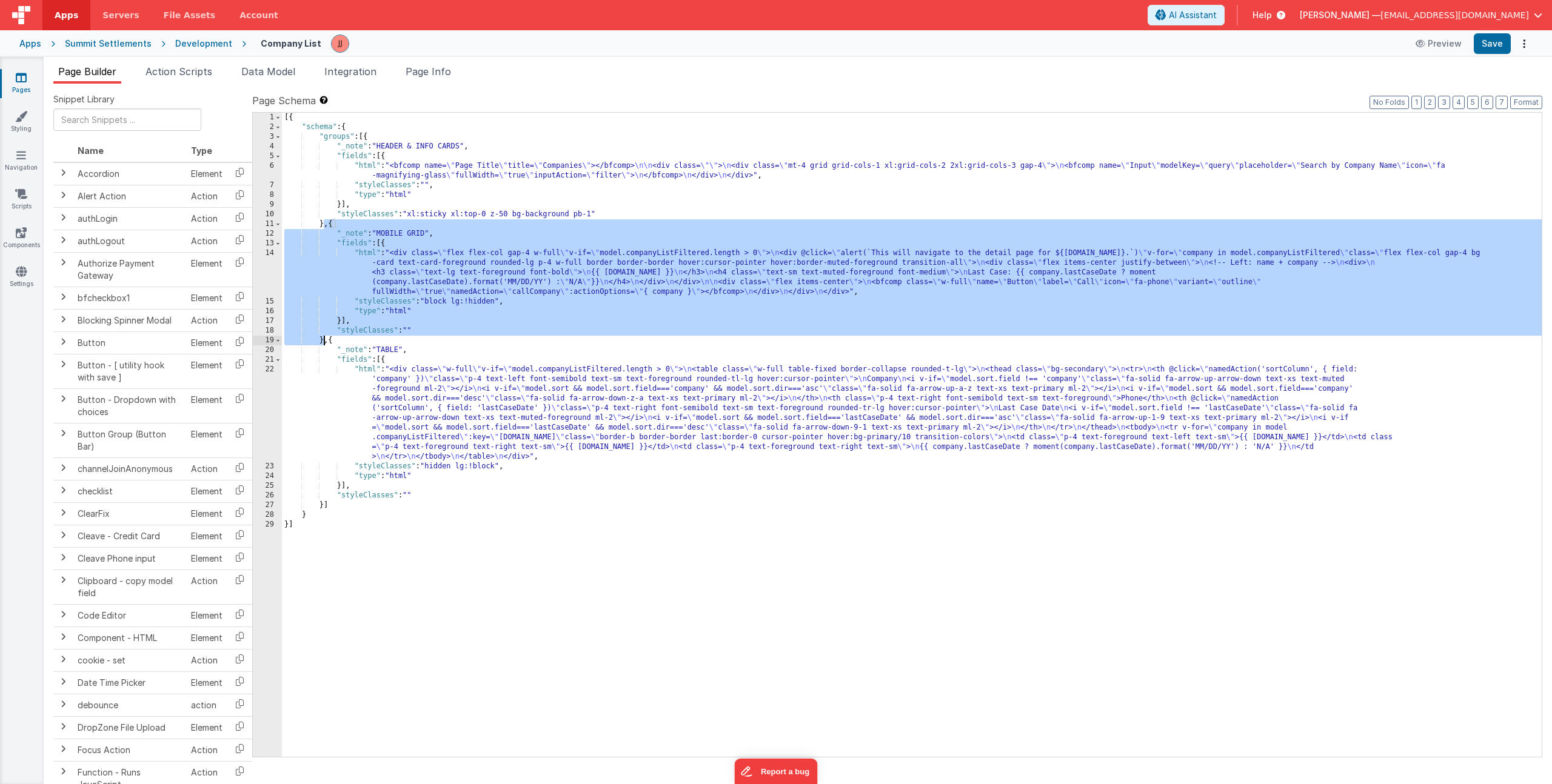
drag, startPoint x: 324, startPoint y: 226, endPoint x: 324, endPoint y: 341, distance: 115.0
click at [324, 341] on div "[{ "schema" : { "groups" : [{ "_note" : "HEADER & INFO CARDS" , "fields" : [{ "…" at bounding box center [911, 444] width 1260 height 663
click at [22, 79] on icon at bounding box center [21, 77] width 11 height 12
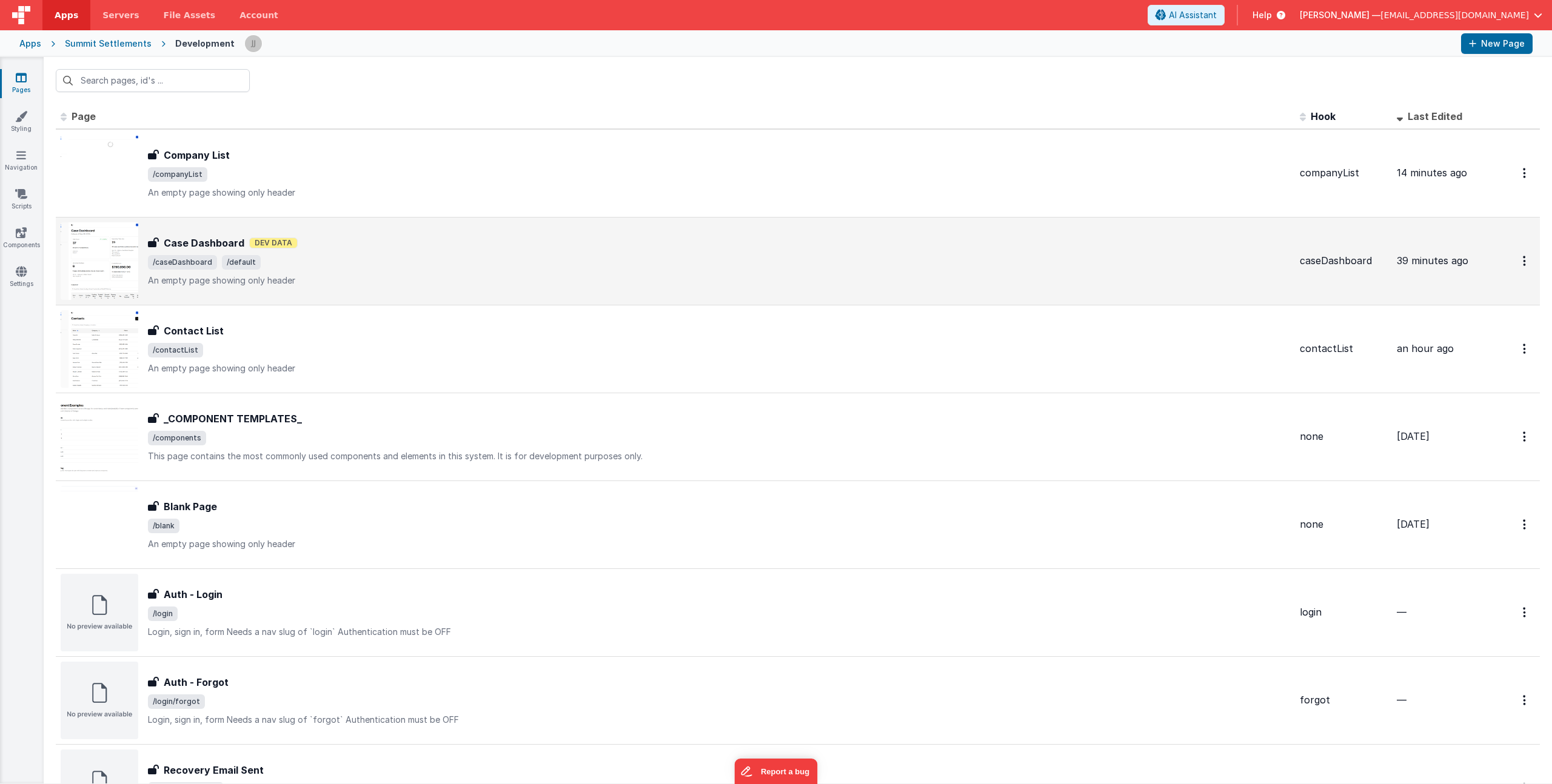
click at [384, 255] on span "/caseDashboard /default" at bounding box center [719, 262] width 1143 height 15
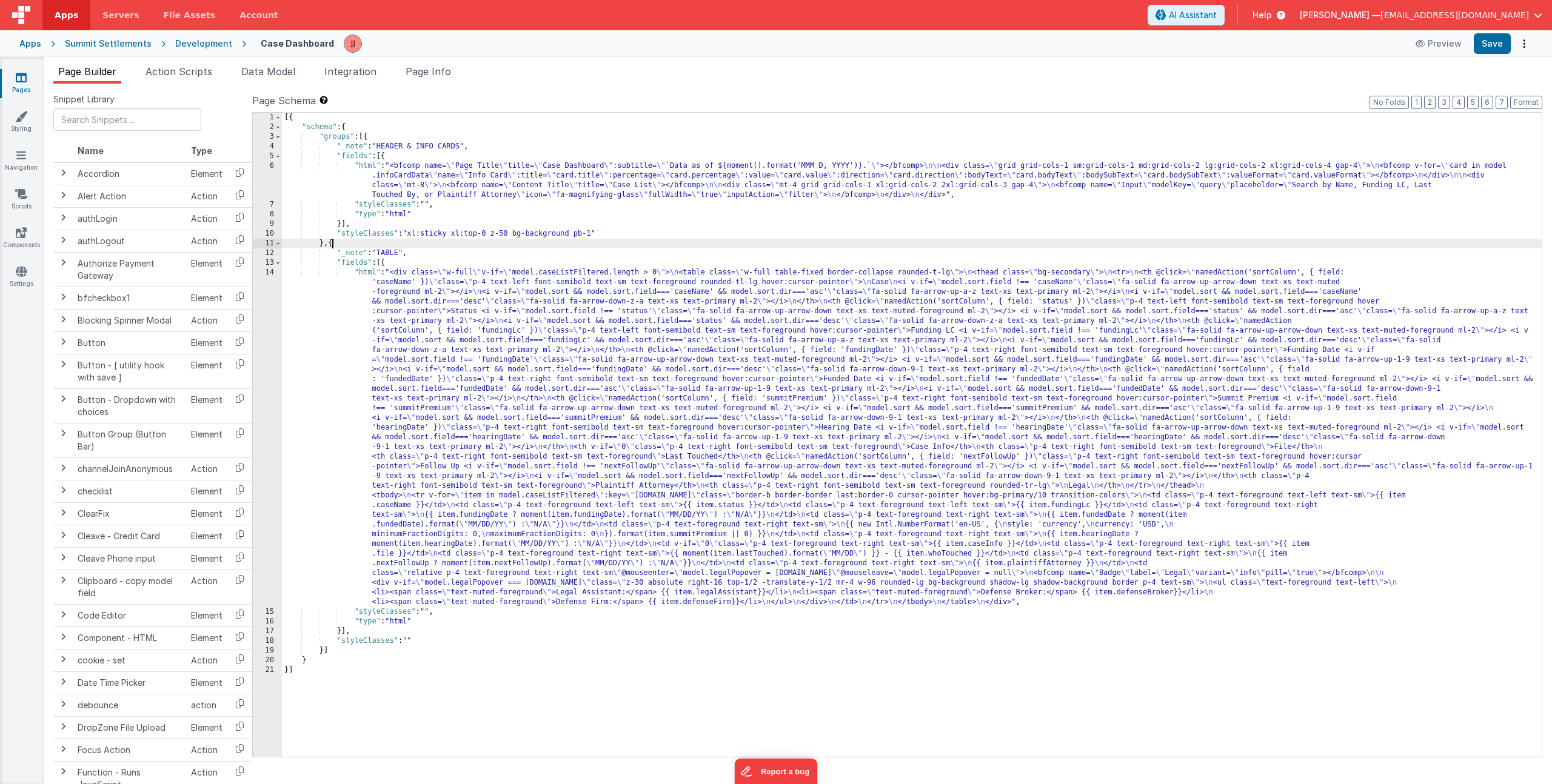
click at [334, 244] on div "[{ "schema" : { "groups" : [{ "_note" : "HEADER & INFO CARDS" , "fields" : [{ "…" at bounding box center [911, 444] width 1260 height 663
click at [325, 245] on div "[{ "schema" : { "groups" : [{ "_note" : "HEADER & INFO CARDS" , "fields" : [{ "…" at bounding box center [911, 444] width 1260 height 663
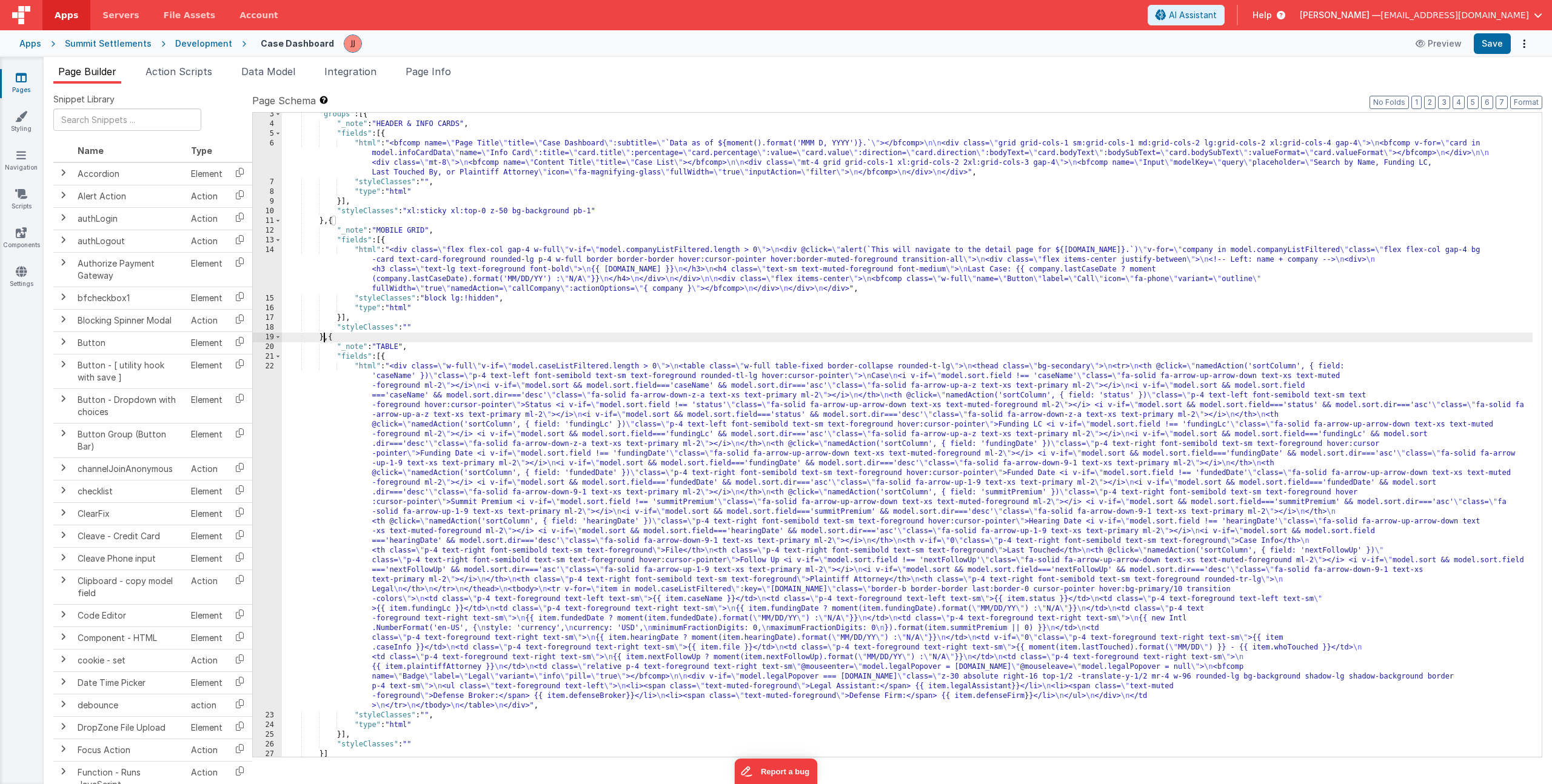
scroll to position [44, 0]
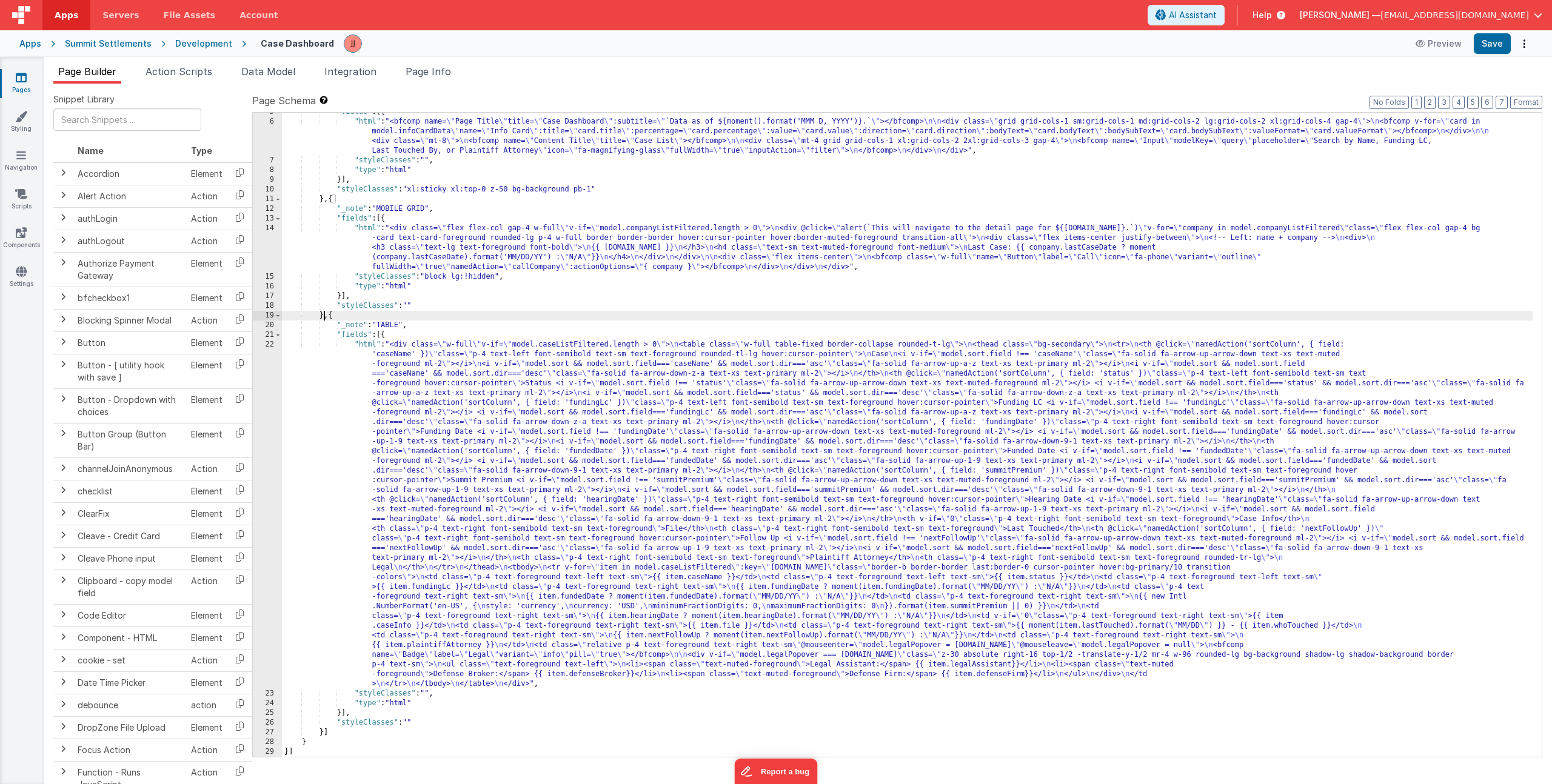
click at [429, 690] on div ""fields" : [{ "html" : "<bfcomp name= \" Page Title \" title= \" Case Dashboard…" at bounding box center [907, 439] width 1251 height 663
click at [396, 138] on div ""fields" : [{ "html" : "<bfcomp name= \" Page Title \" title= \" Case Dashboard…" at bounding box center [907, 439] width 1251 height 663
click at [260, 131] on div "6" at bounding box center [268, 136] width 29 height 38
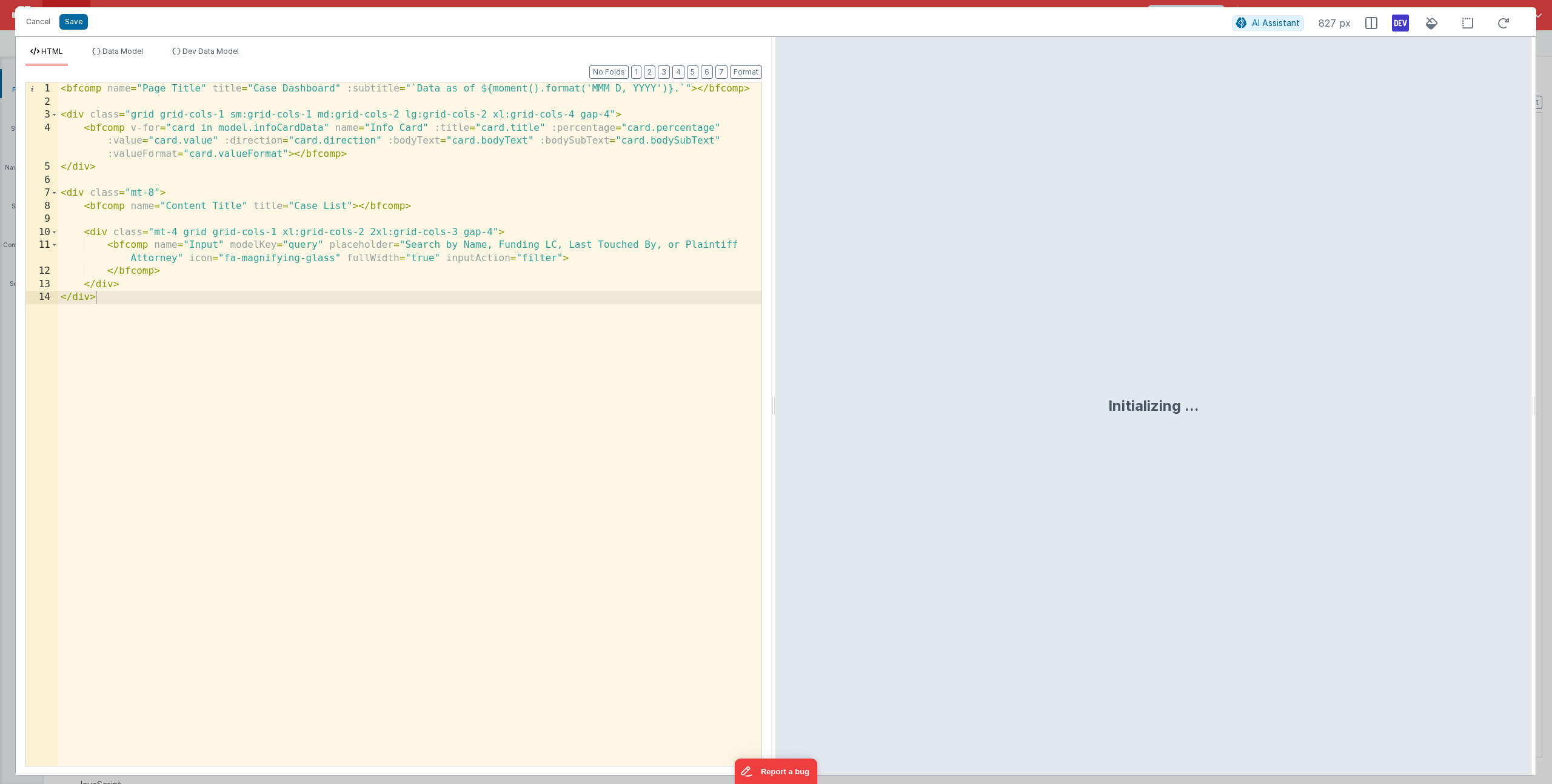
click at [83, 114] on div "< bfcomp name = "Page Title" title = "Case Dashboard" :subtitle = "`Data as of …" at bounding box center [409, 437] width 703 height 710
click at [132, 118] on div "< bfcomp name = "Page Title" title = "Case Dashboard" :subtitle = "`Data as of …" at bounding box center [409, 437] width 703 height 710
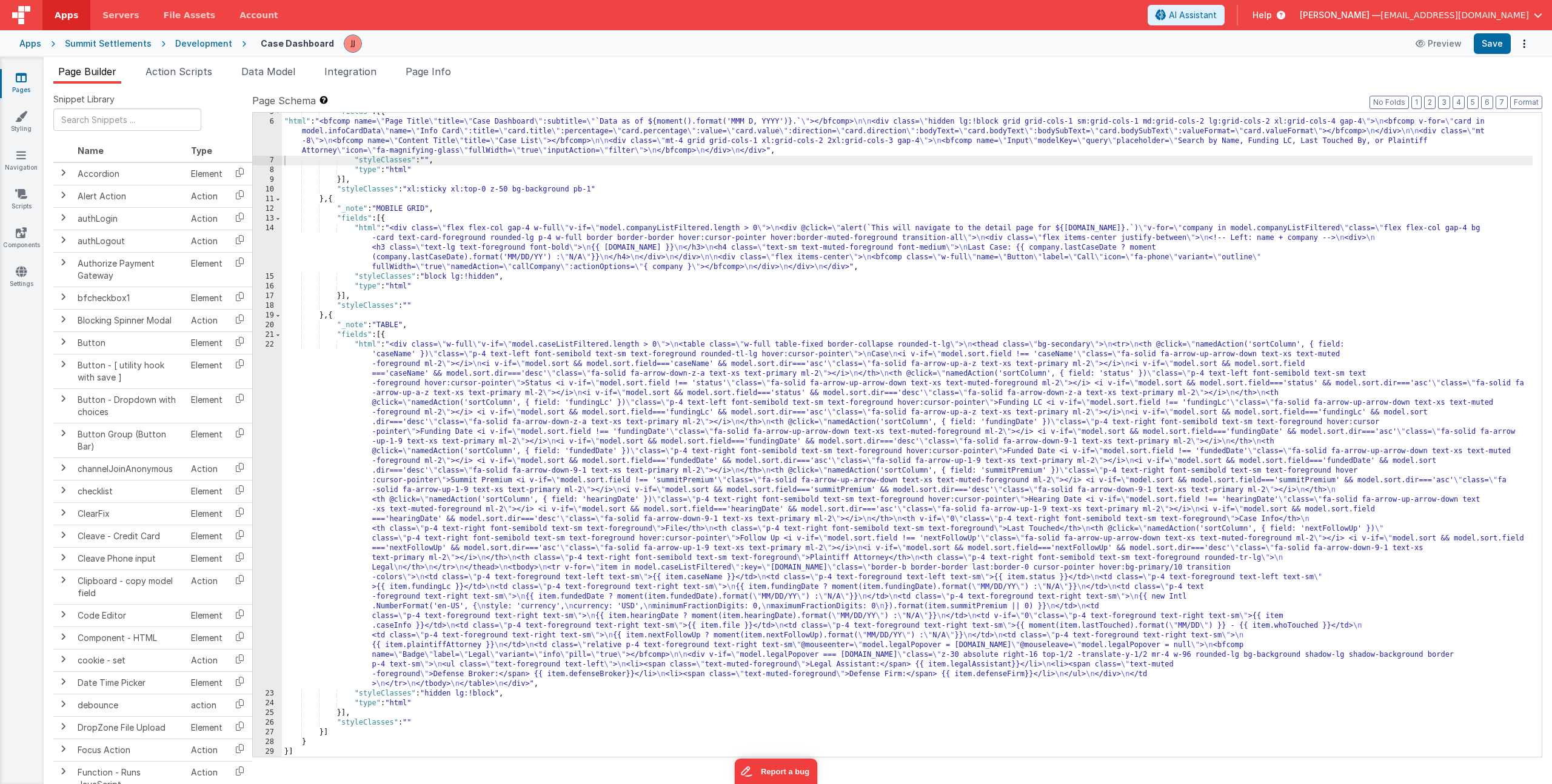
click at [444, 262] on div ""fields" : [{ "html" : "<bfcomp name= \" Page Title \" title= \" Case Dashboard…" at bounding box center [907, 439] width 1251 height 663
click at [257, 248] on div "14" at bounding box center [268, 248] width 29 height 48
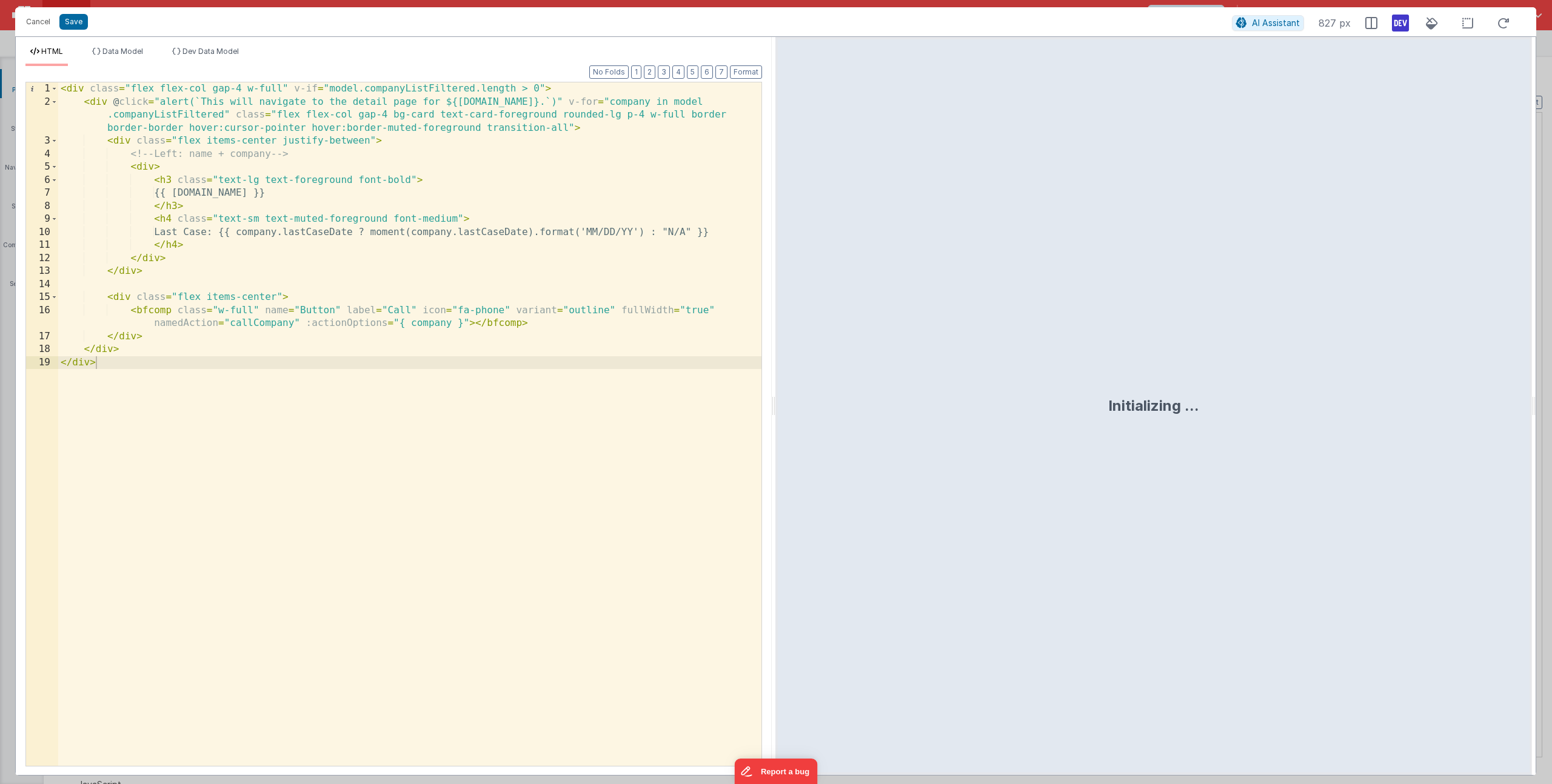
click at [398, 91] on div "< div class = "flex flex-col gap-4 w-full" v-if = "model.companyListFiltered.le…" at bounding box center [409, 437] width 703 height 710
click at [148, 121] on div "< div class = "flex flex-col gap-4 w-full" v-if = "model.caseListFiltered.lengt…" at bounding box center [409, 437] width 703 height 710
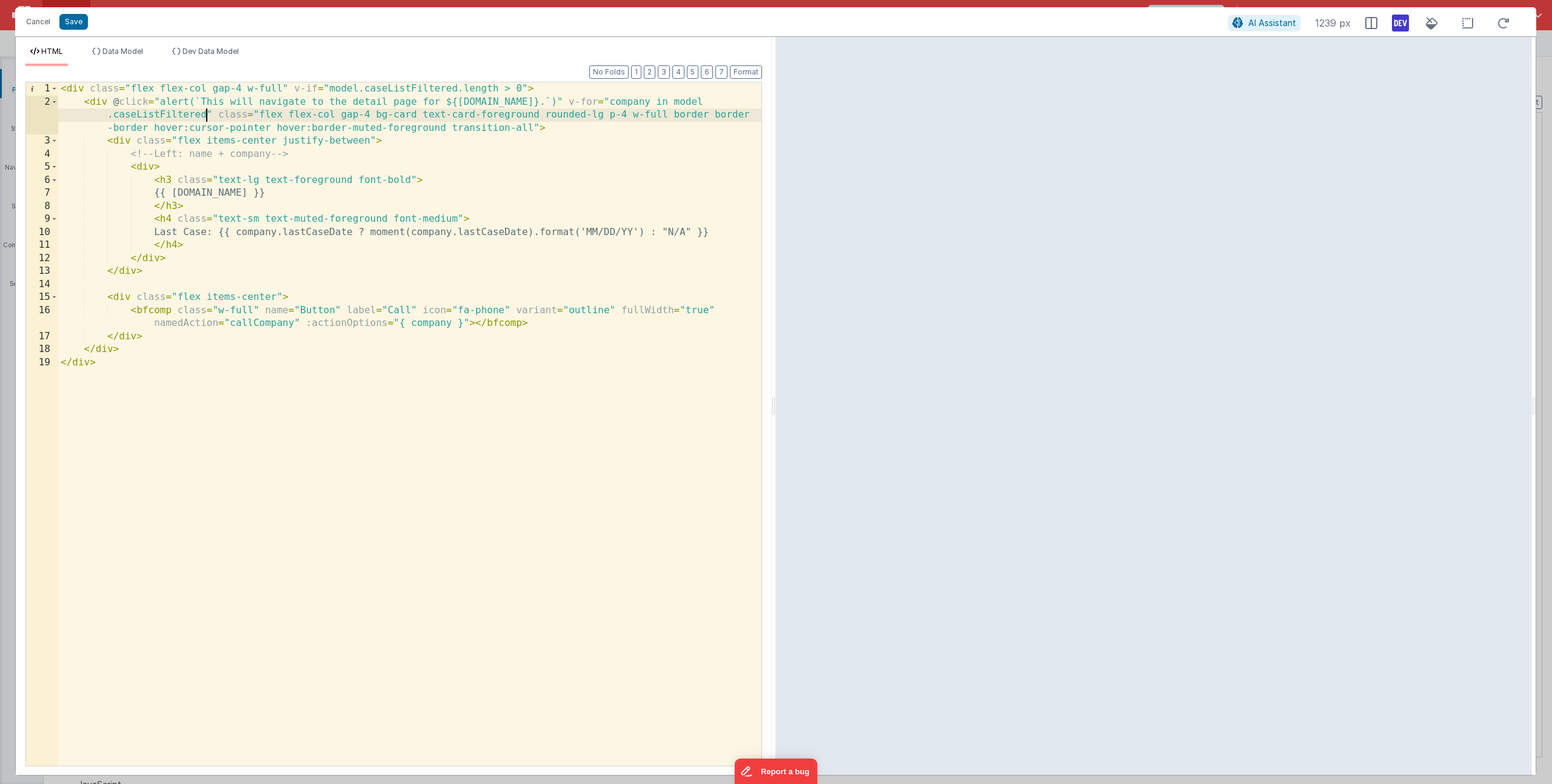
click at [626, 101] on div "< div class = "flex flex-col gap-4 w-full" v-if = "model.caseListFiltered.lengt…" at bounding box center [409, 437] width 703 height 710
click at [471, 105] on div "< div class = "flex flex-col gap-4 w-full" v-if = "model.caseListFiltered.lengt…" at bounding box center [409, 437] width 703 height 710
click at [224, 196] on div "< div class = "flex flex-col gap-4 w-full" v-if = "model.caseListFiltered.lengt…" at bounding box center [409, 437] width 703 height 710
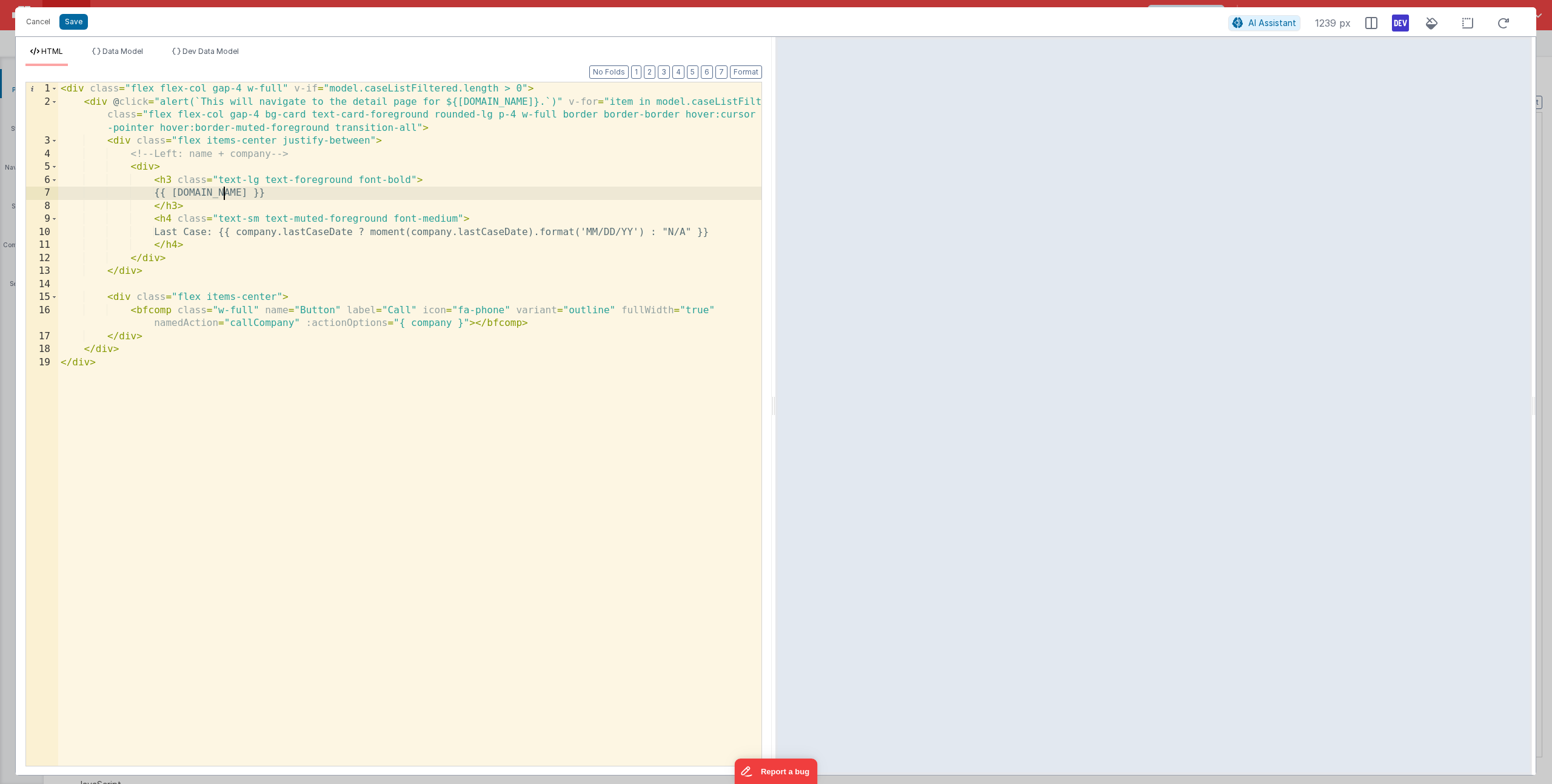
click at [224, 196] on div "< div class = "flex flex-col gap-4 w-full" v-if = "model.caseListFiltered.lengt…" at bounding box center [409, 437] width 703 height 710
click at [176, 231] on div "< div class = "flex flex-col gap-4 w-full" v-if = "model.caseListFiltered.lengt…" at bounding box center [409, 437] width 703 height 710
click at [197, 229] on div "< div class = "flex flex-col gap-4 w-full" v-if = "model.caseListFiltered.lengt…" at bounding box center [409, 437] width 703 height 710
drag, startPoint x: 185, startPoint y: 230, endPoint x: 229, endPoint y: 229, distance: 44.0
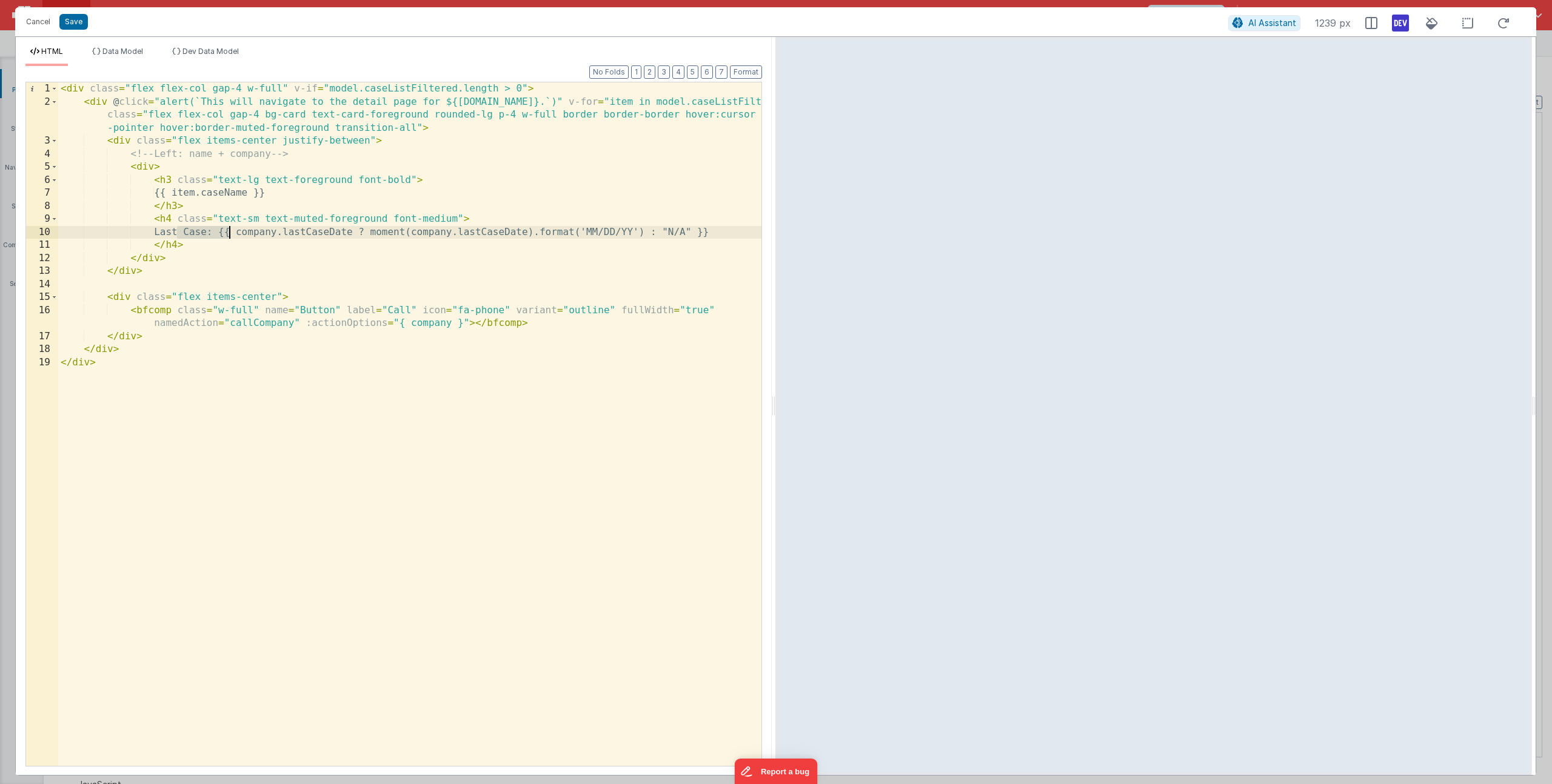
click at [229, 229] on div "< div class = "flex flex-col gap-4 w-full" v-if = "model.caseListFiltered.lengt…" at bounding box center [409, 437] width 703 height 710
click at [307, 231] on div "< div class = "flex flex-col gap-4 w-full" v-if = "model.caseListFiltered.lengt…" at bounding box center [409, 437] width 703 height 710
click at [449, 235] on div "< div class = "flex flex-col gap-4 w-full" v-if = "model.caseListFiltered.lengt…" at bounding box center [409, 437] width 703 height 710
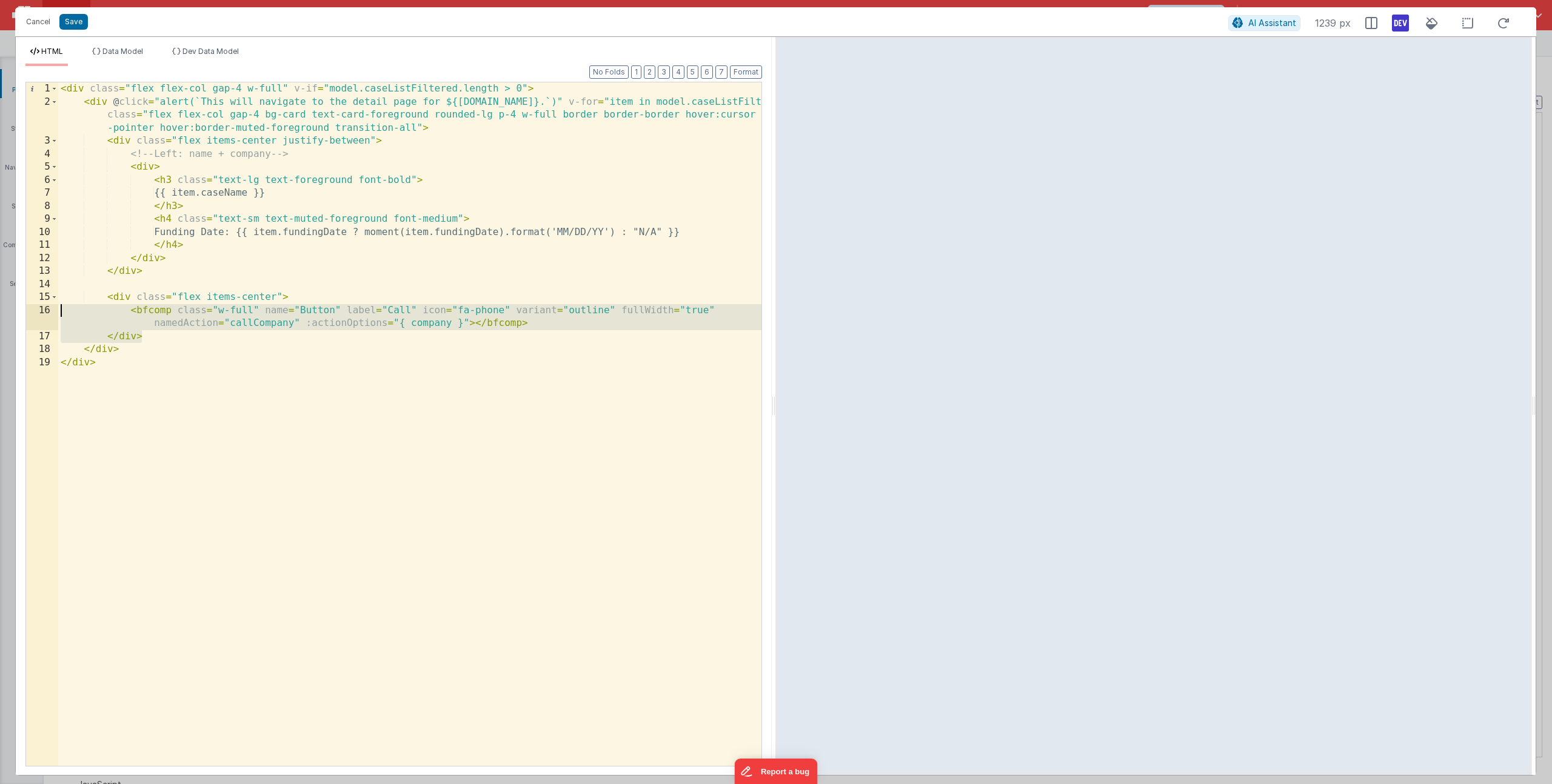
drag, startPoint x: 174, startPoint y: 336, endPoint x: -16, endPoint y: 302, distance: 193.0
click at [0, 302] on html "Cancel Save AI Assistant 1239 px HTML Data Model Dev Data Model Format 7 6 5 4 …" at bounding box center [776, 392] width 1552 height 784
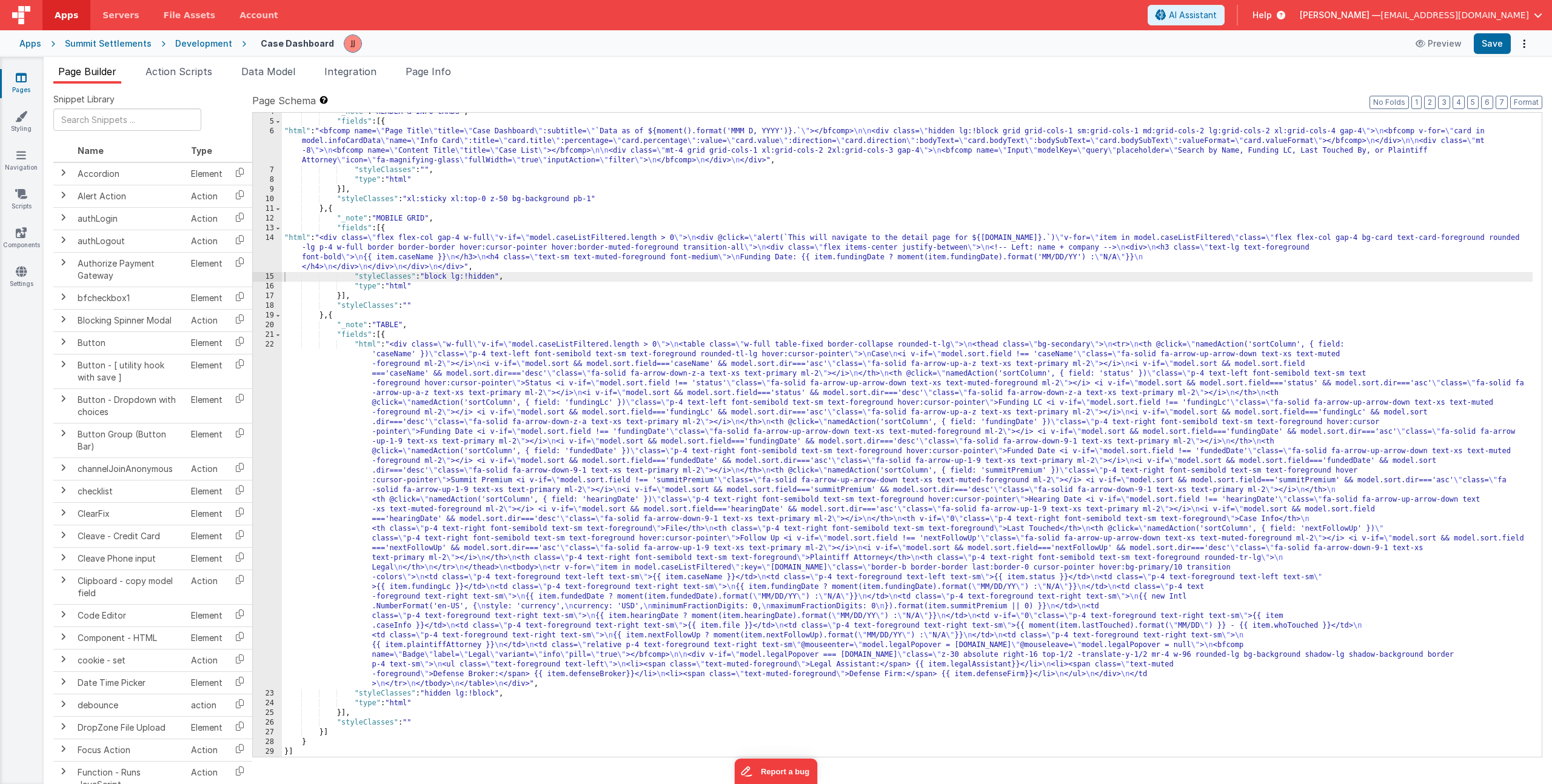
scroll to position [35, 0]
click at [441, 253] on div ""_note" : "HEADER & INFO CARDS" , "fields" : [{ "html" : "<bfcomp name= \" Page…" at bounding box center [907, 439] width 1251 height 663
click at [274, 246] on div "14" at bounding box center [268, 252] width 29 height 38
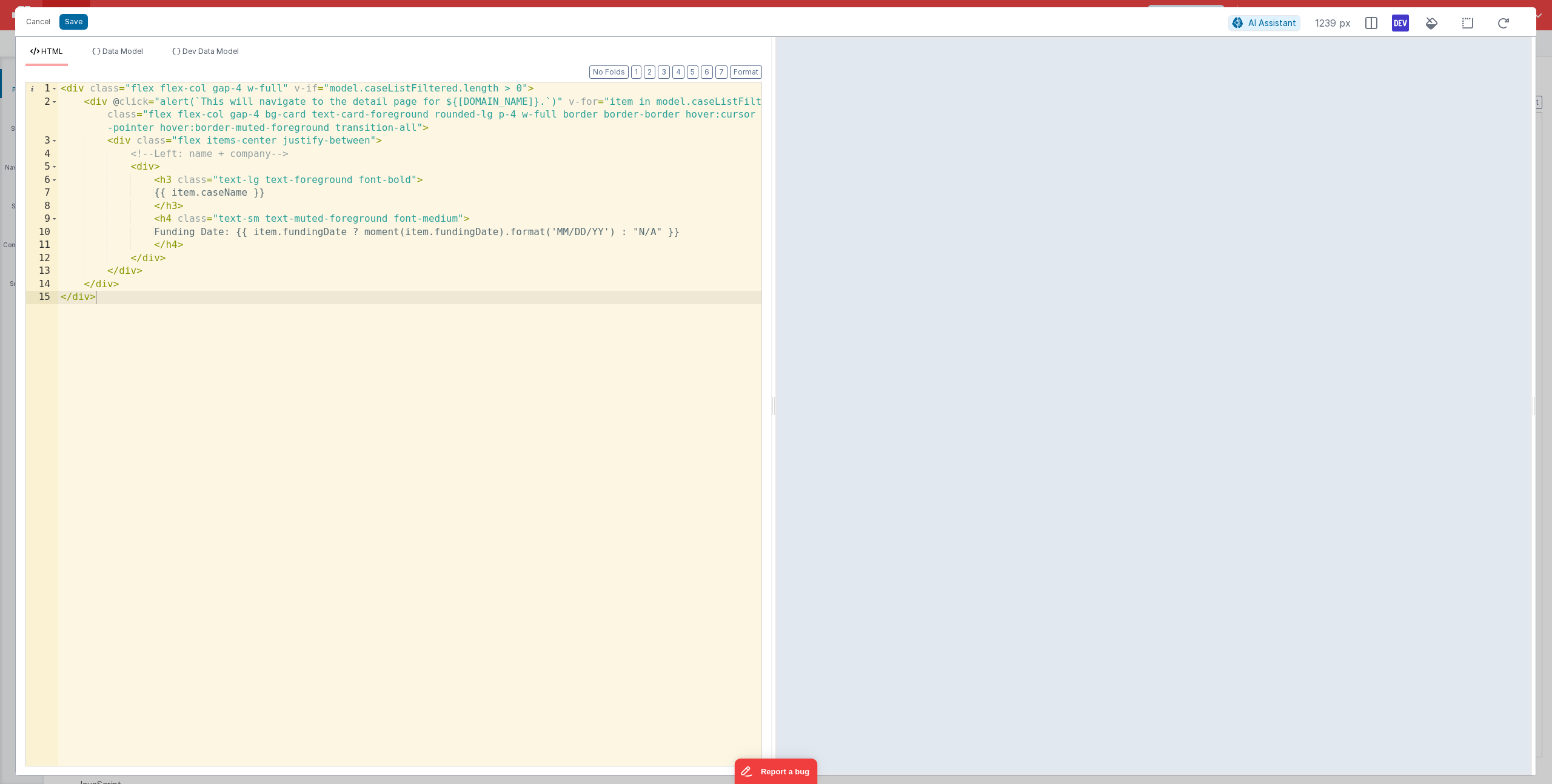
click at [179, 173] on div "< div class = "flex flex-col gap-4 w-full" v-if = "model.caseListFiltered.lengt…" at bounding box center [409, 437] width 703 height 710
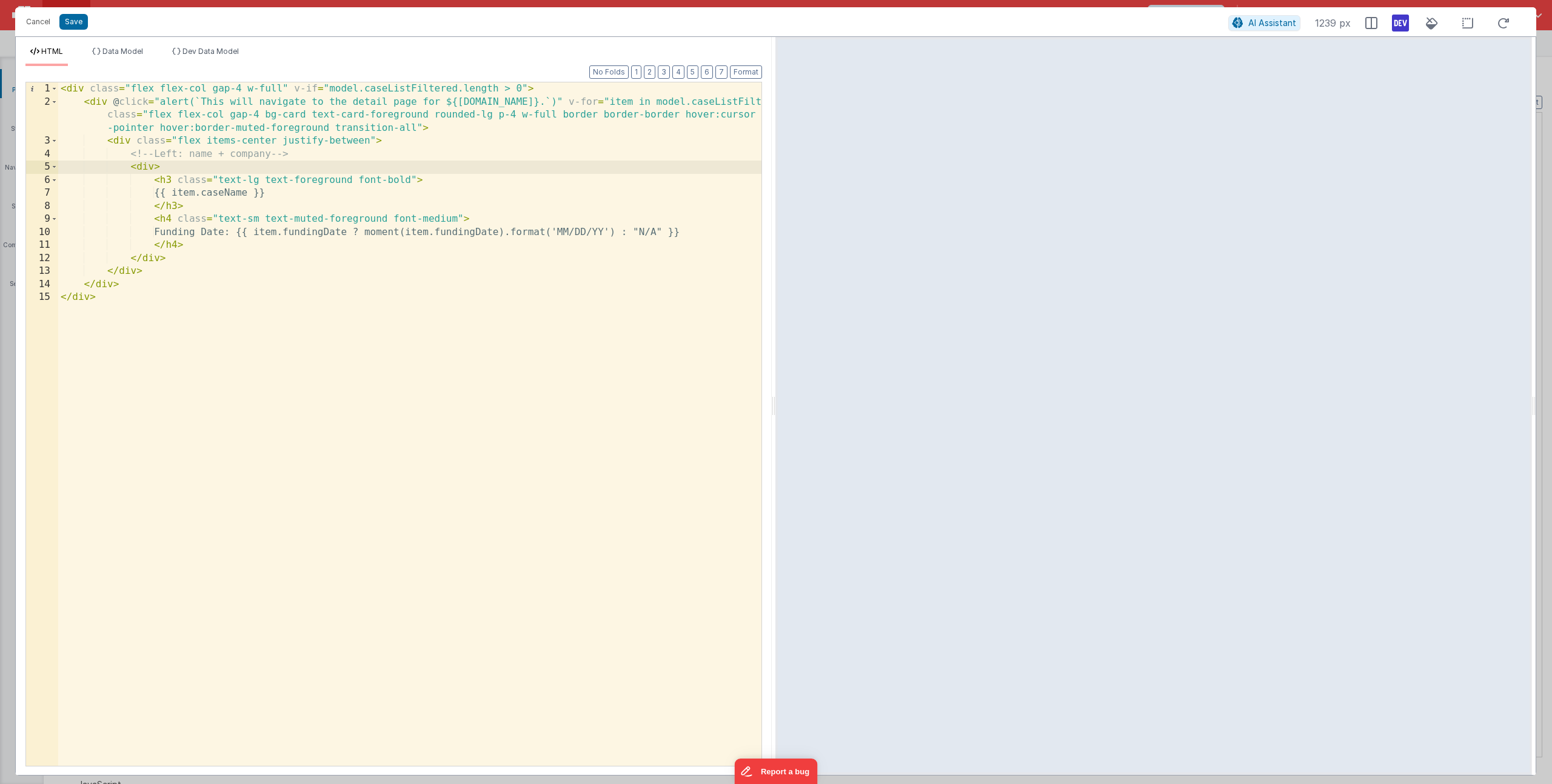
click at [136, 169] on div "< div class = "flex flex-col gap-4 w-full" v-if = "model.caseListFiltered.lengt…" at bounding box center [409, 437] width 703 height 710
click at [171, 259] on div "< div class = "flex flex-col gap-4 w-full" v-if = "model.caseListFiltered.lengt…" at bounding box center [409, 437] width 703 height 710
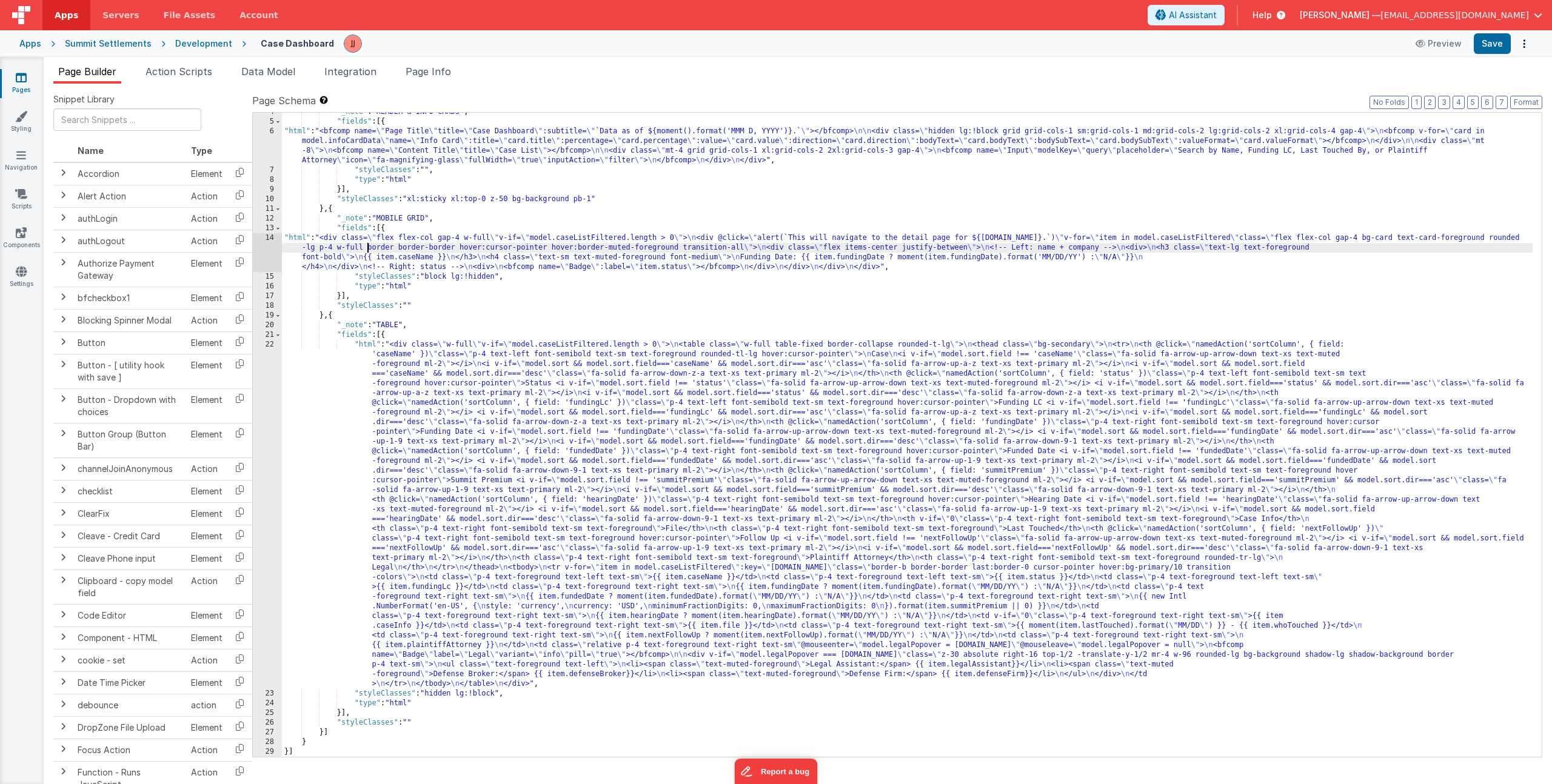
click at [369, 249] on div ""_note" : "HEADER & INFO CARDS" , "fields" : [{ "html" : "<bfcomp name= \" Page…" at bounding box center [907, 439] width 1251 height 663
click at [260, 253] on div "14" at bounding box center [268, 252] width 29 height 38
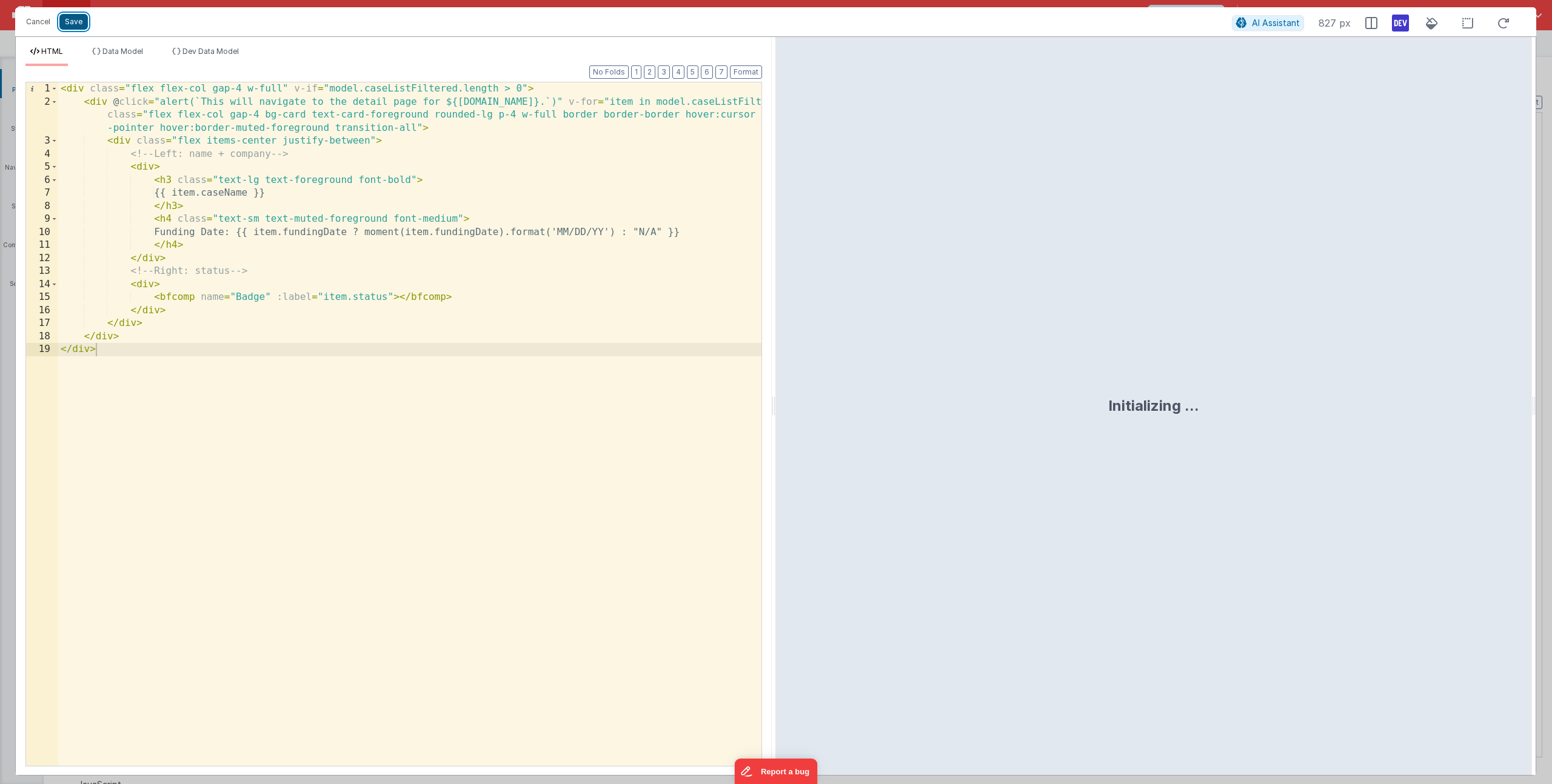
click at [69, 21] on button "Save" at bounding box center [73, 21] width 28 height 16
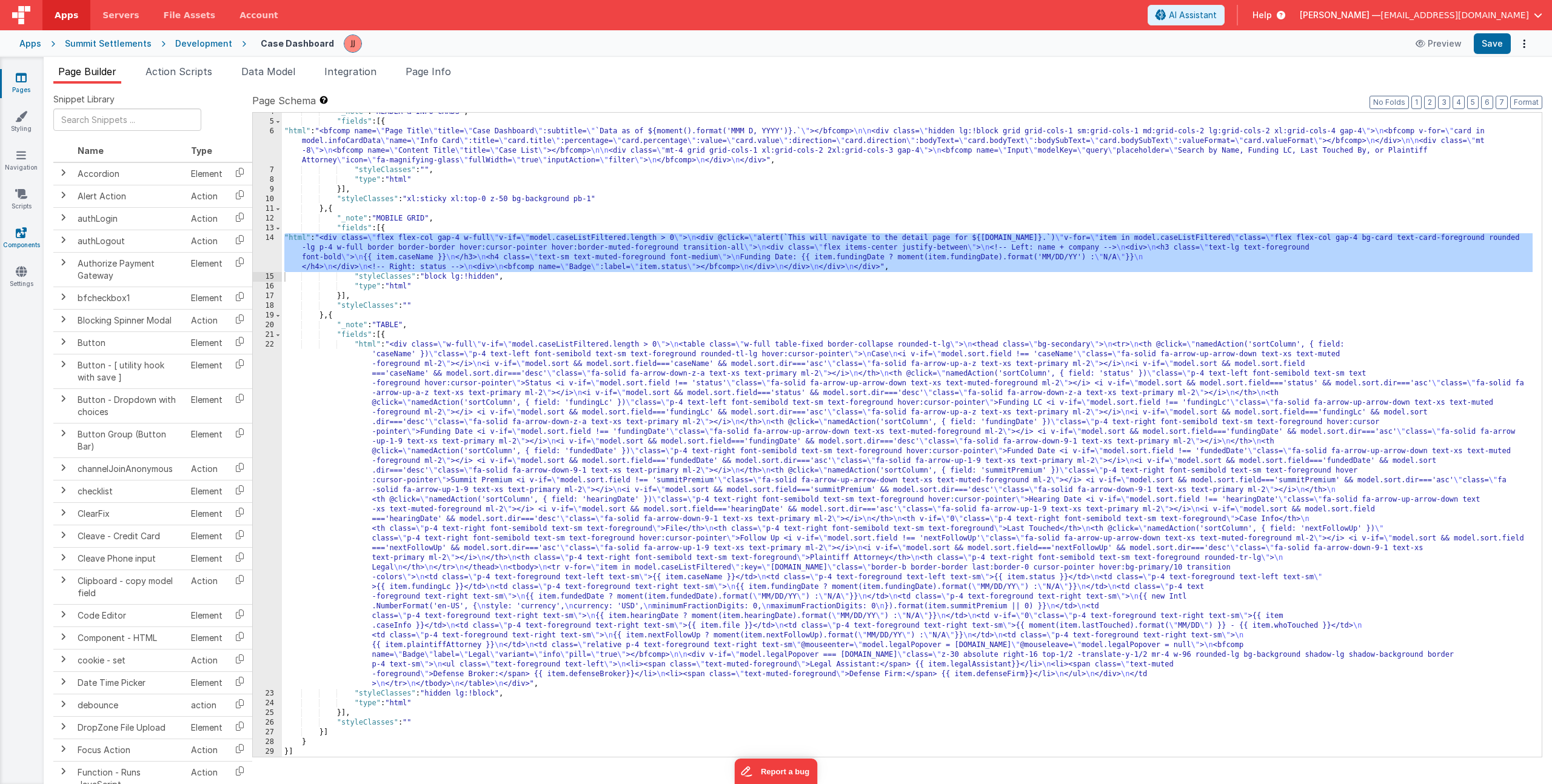
click at [23, 236] on icon at bounding box center [21, 232] width 11 height 12
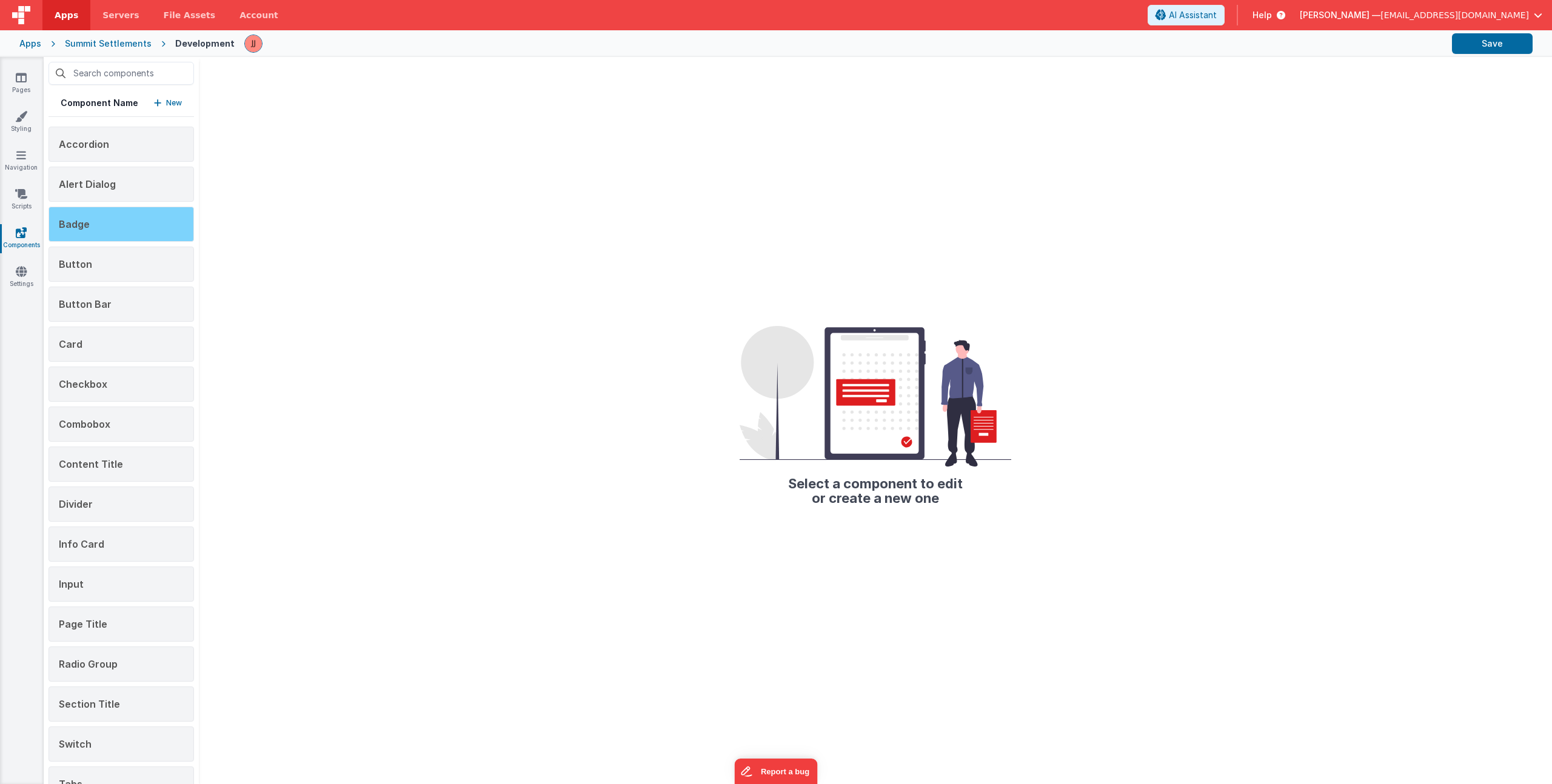
click at [123, 218] on div "Badge" at bounding box center [121, 224] width 145 height 35
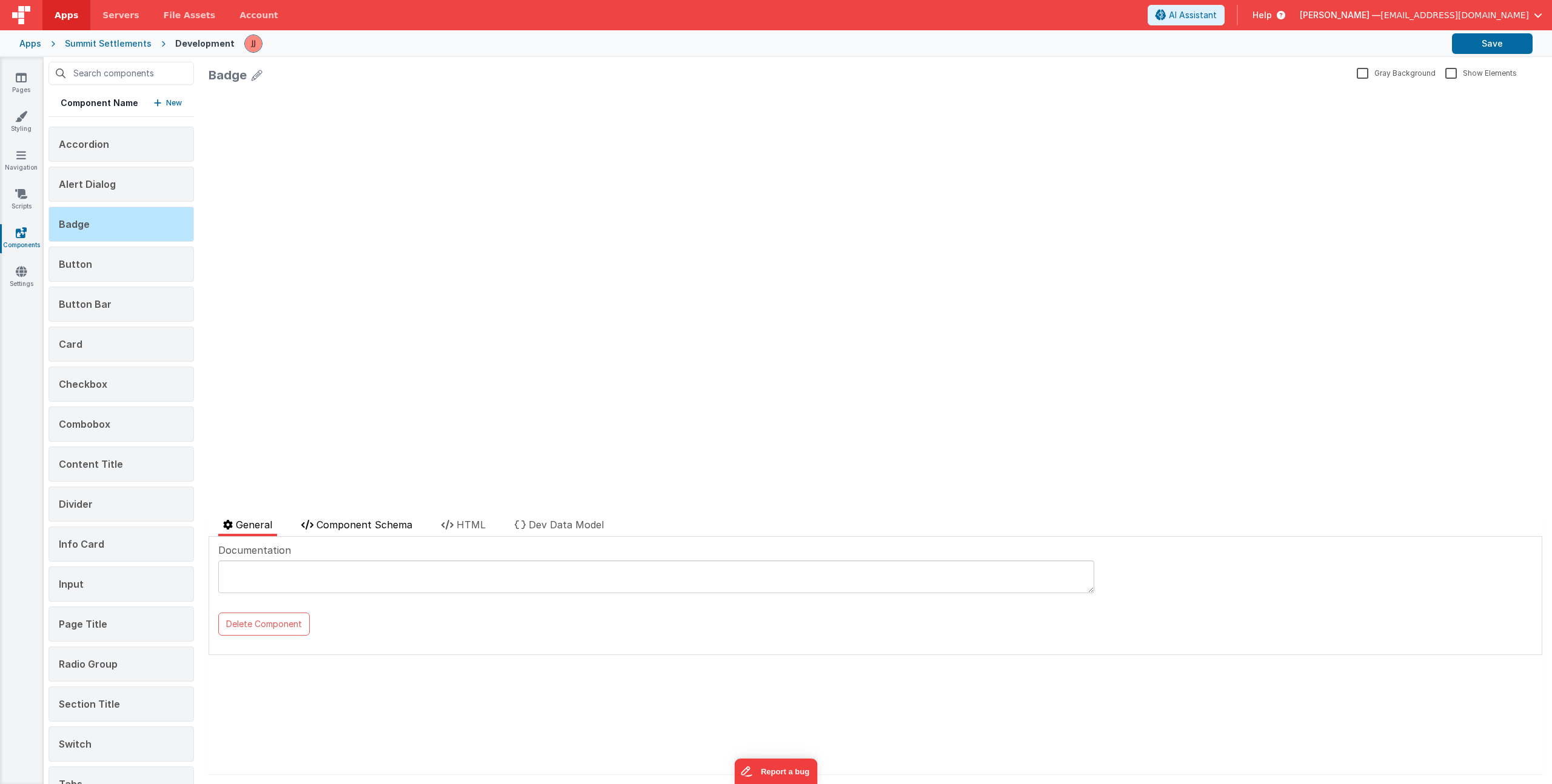
click at [357, 522] on span "Component Schema" at bounding box center [364, 524] width 96 height 12
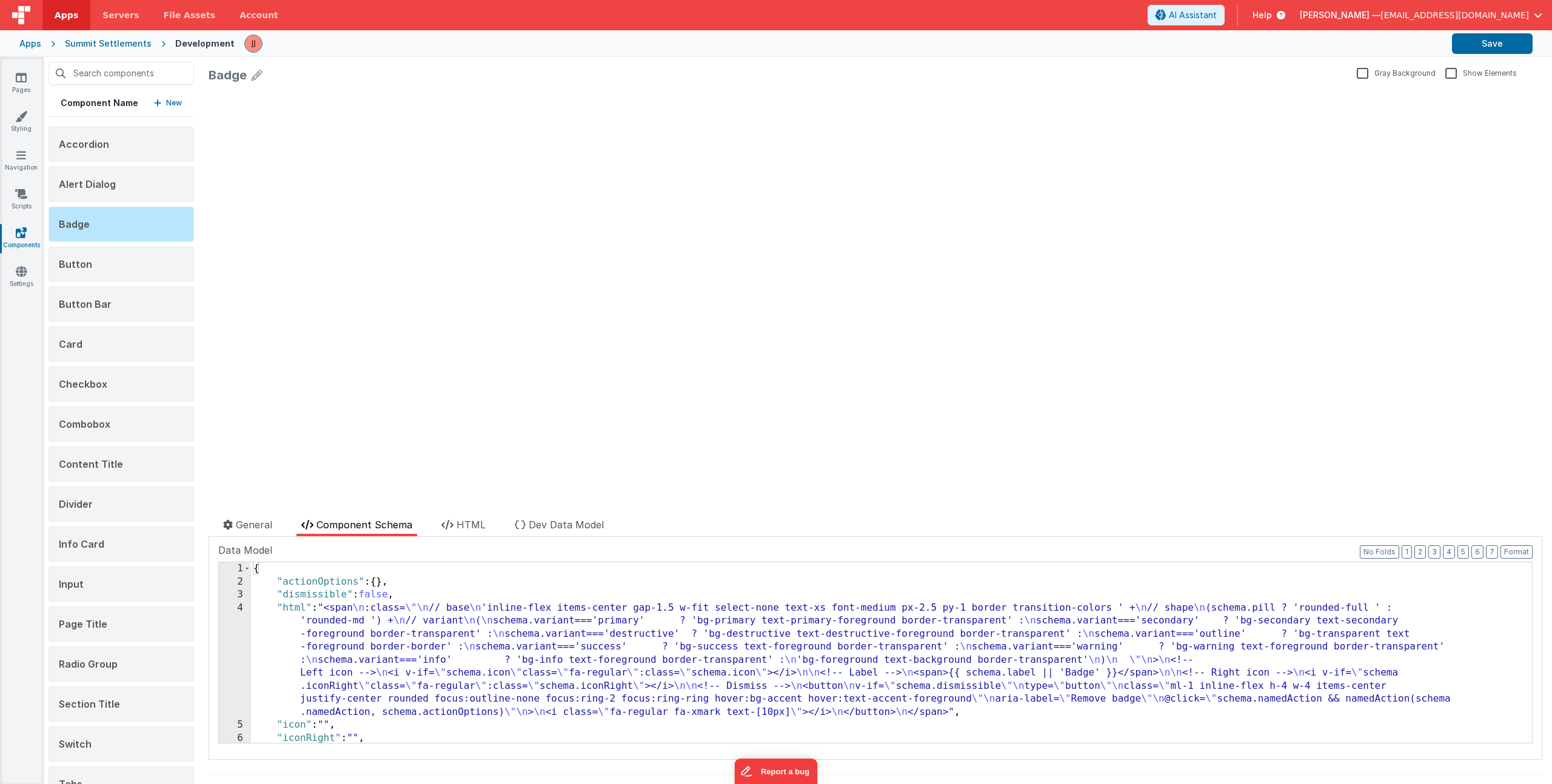
scroll to position [80, 0]
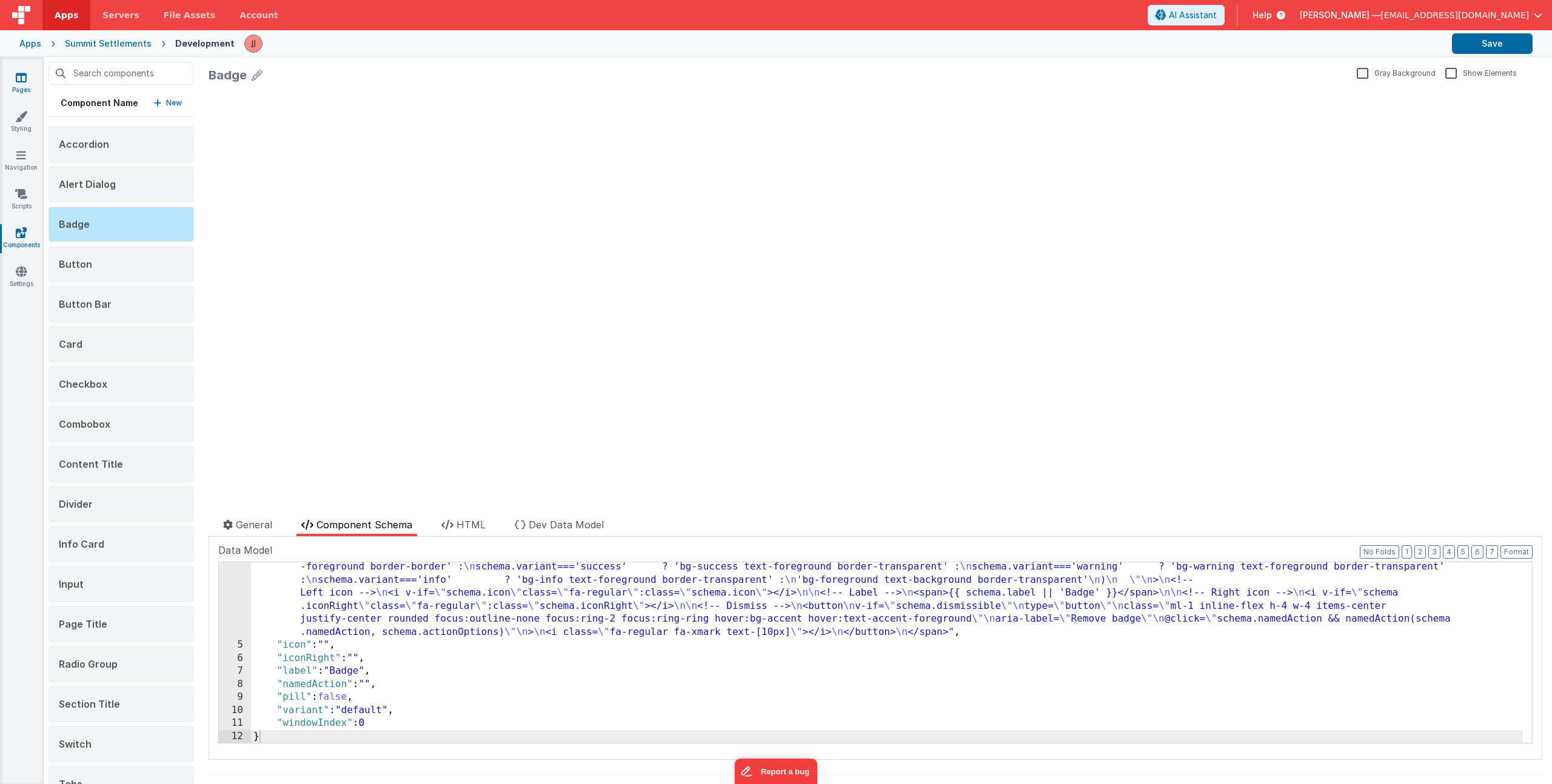
click at [21, 74] on icon at bounding box center [21, 77] width 11 height 12
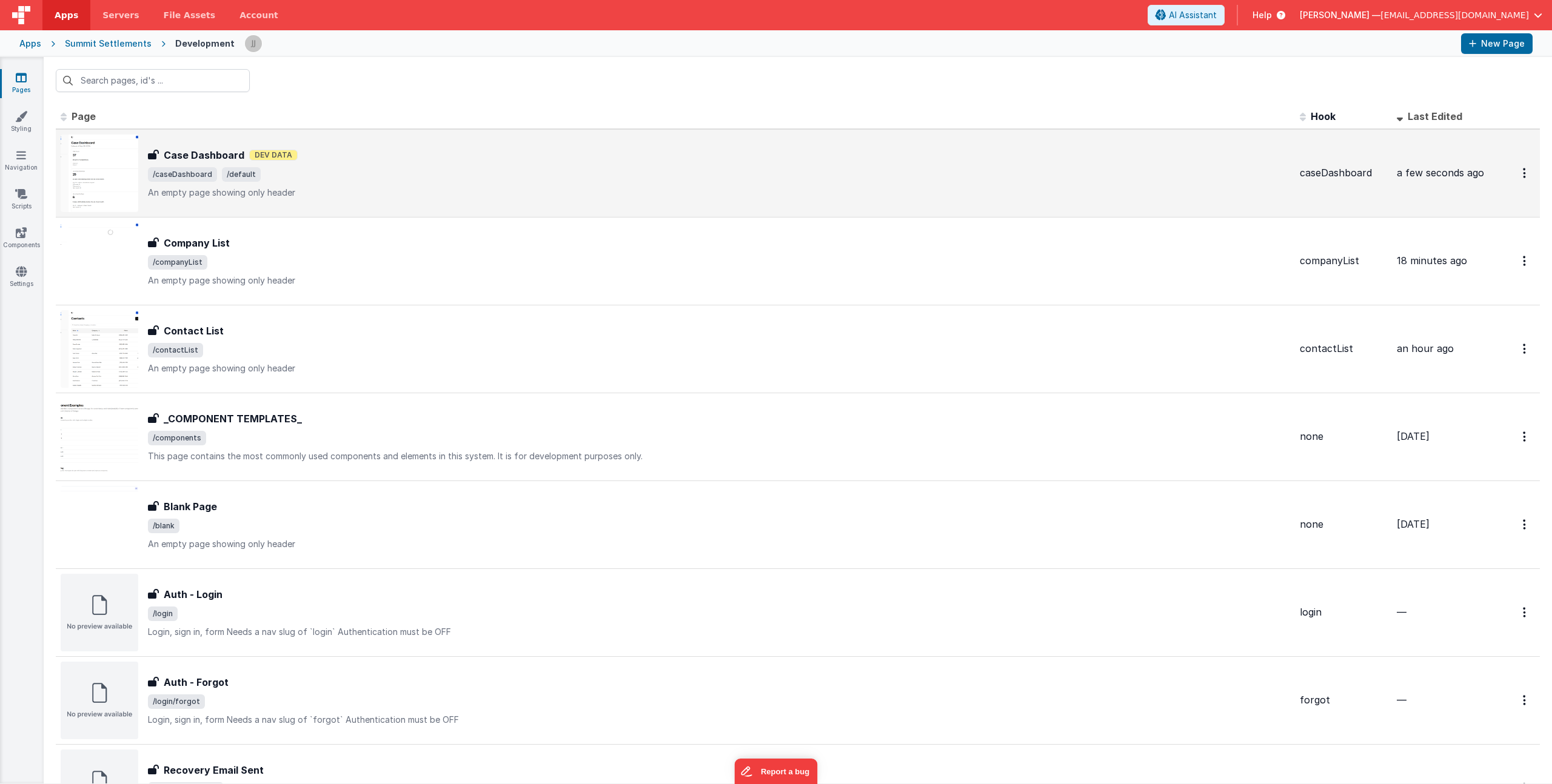
click at [324, 172] on span "/caseDashboard /default" at bounding box center [719, 175] width 1143 height 15
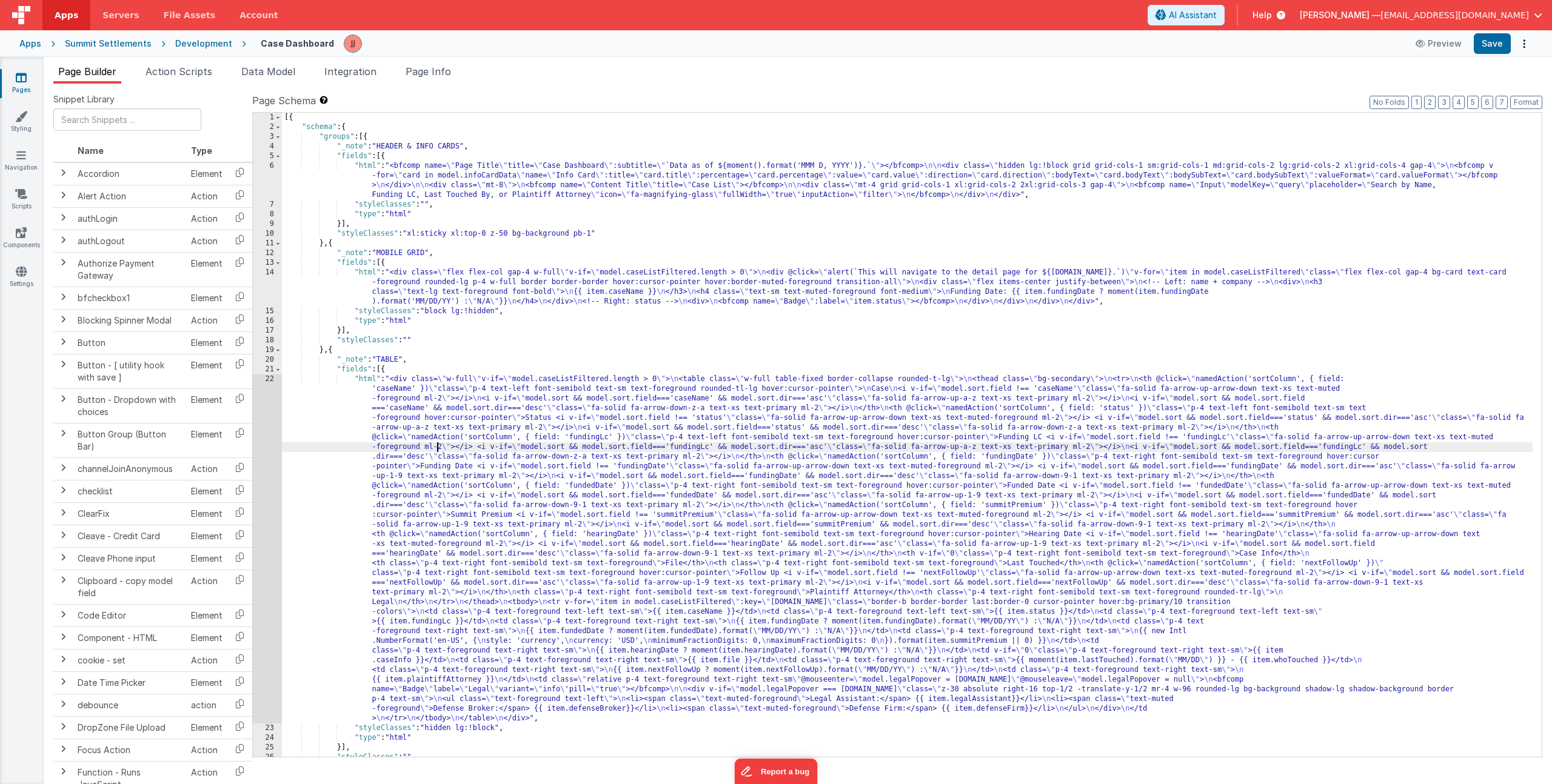
click at [437, 442] on div "[{ "schema" : { "groups" : [{ "_note" : "HEADER & INFO CARDS" , "fields" : [{ "…" at bounding box center [907, 444] width 1251 height 663
click at [266, 442] on div "22" at bounding box center [268, 549] width 29 height 349
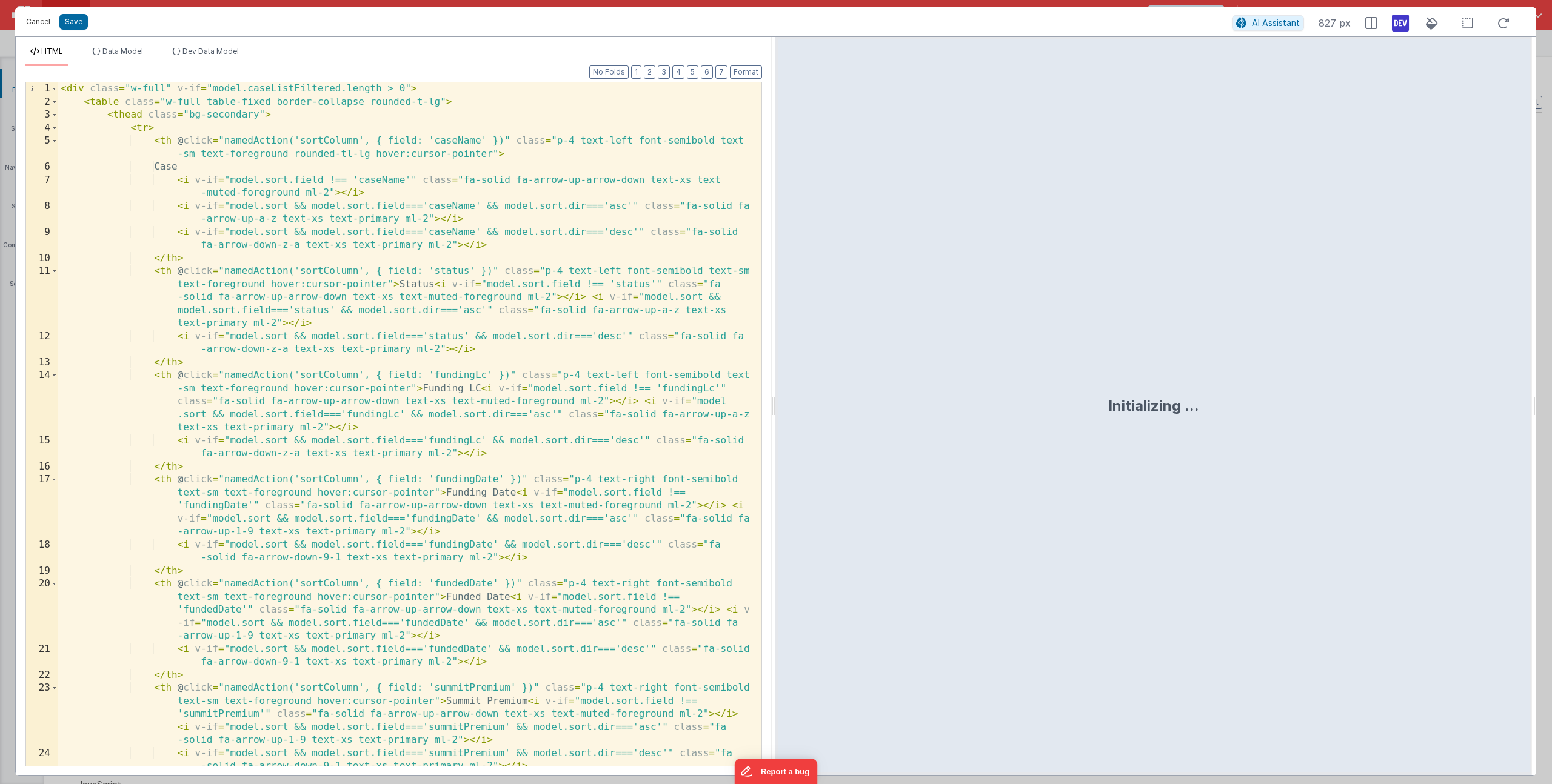
click at [40, 19] on button "Cancel" at bounding box center [38, 22] width 37 height 17
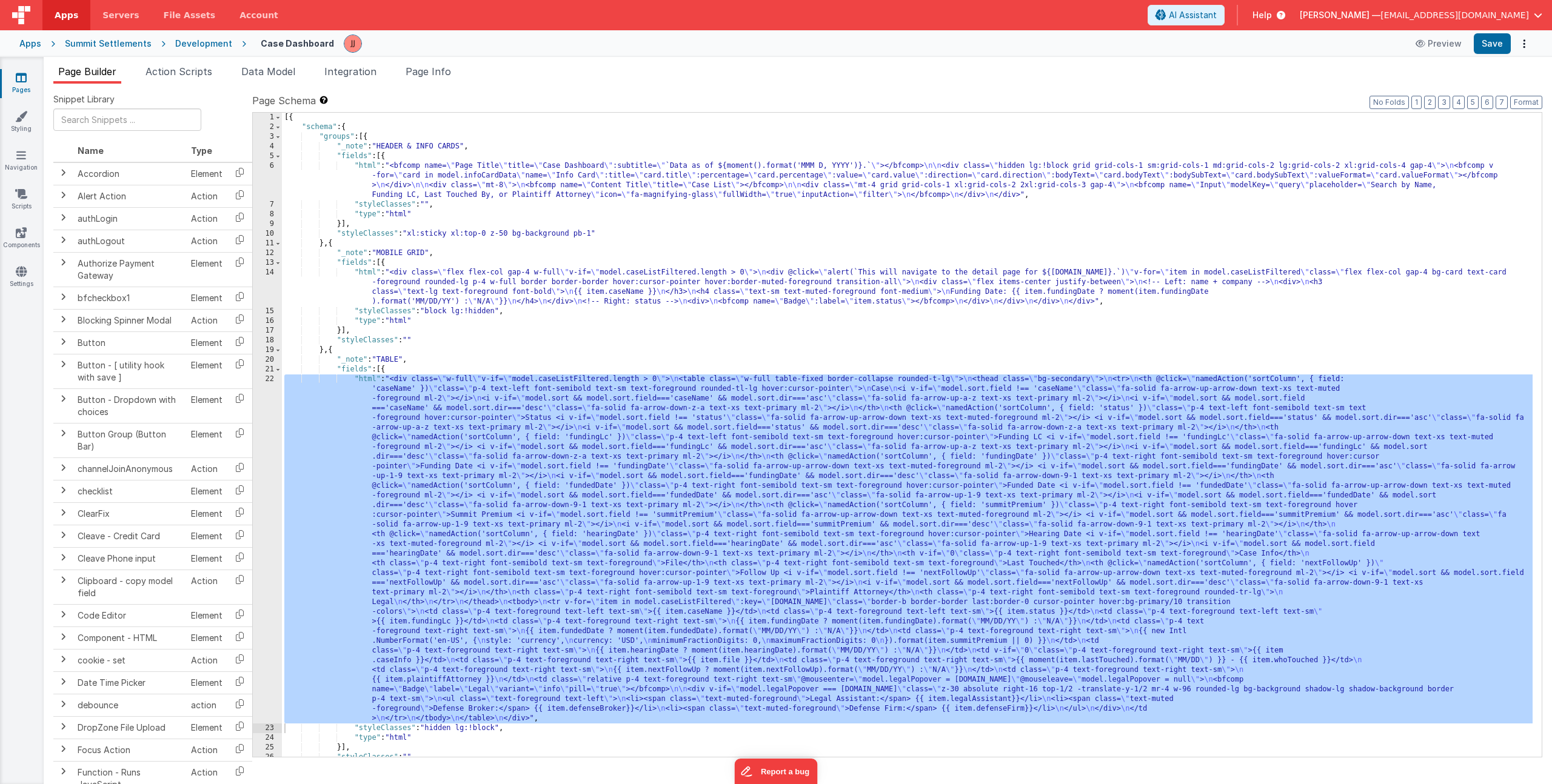
click at [426, 296] on div "[{ "schema" : { "groups" : [{ "_note" : "HEADER & INFO CARDS" , "fields" : [{ "…" at bounding box center [907, 444] width 1251 height 663
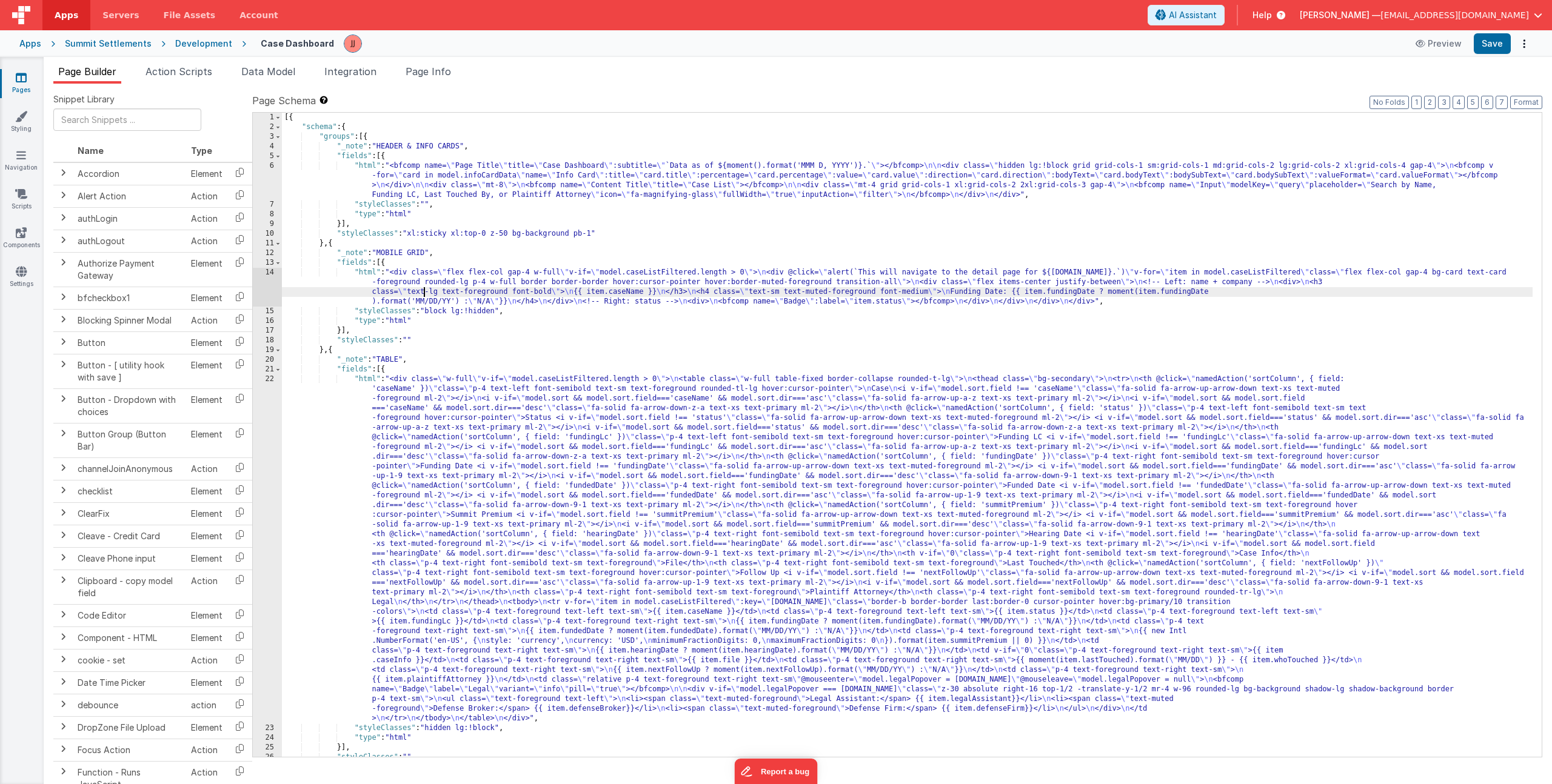
click at [265, 289] on div "14" at bounding box center [268, 287] width 29 height 38
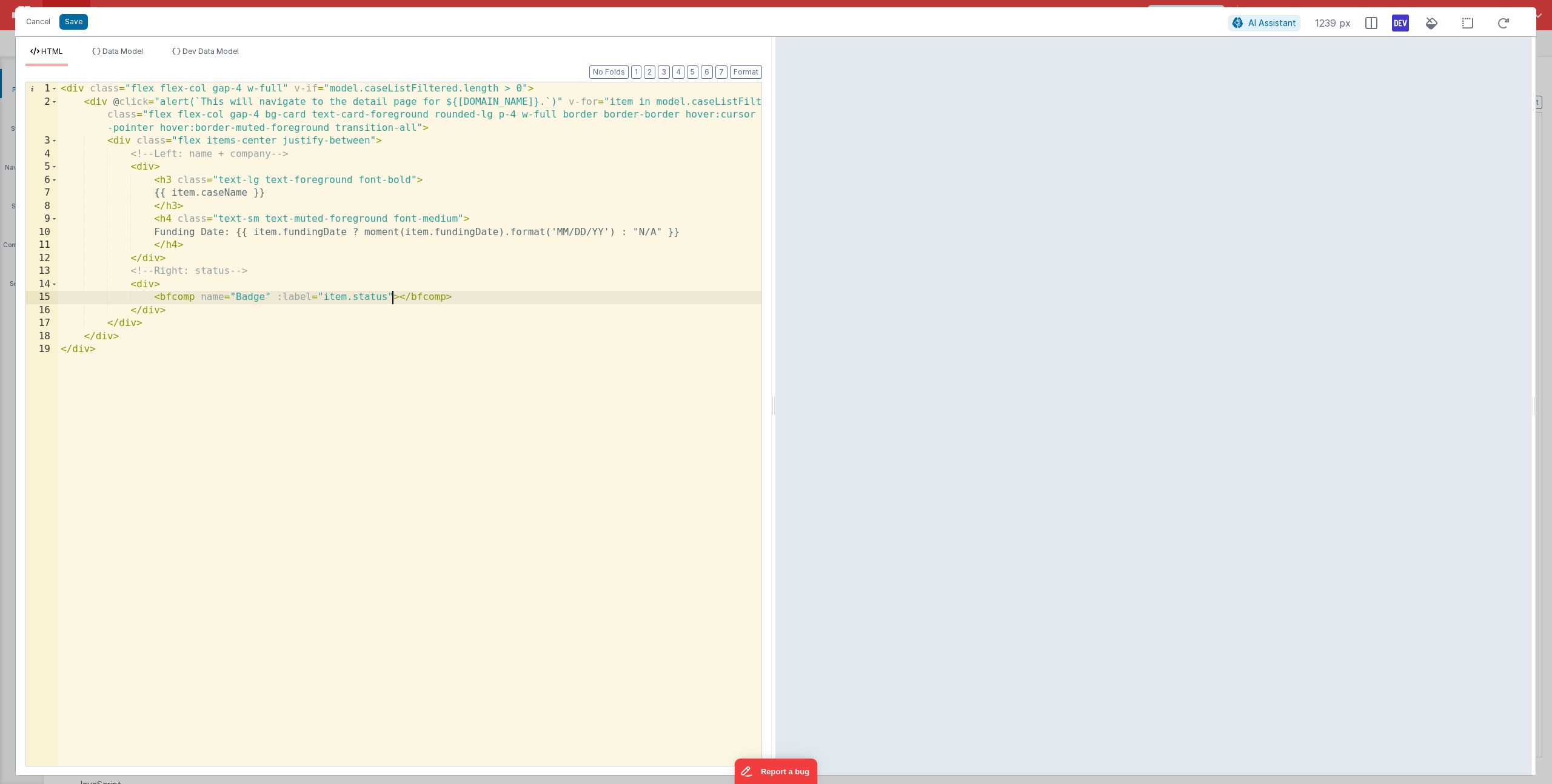
click at [394, 294] on div "< div class = "flex flex-col gap-4 w-full" v-if = "model.caseListFiltered.lengt…" at bounding box center [409, 437] width 703 height 710
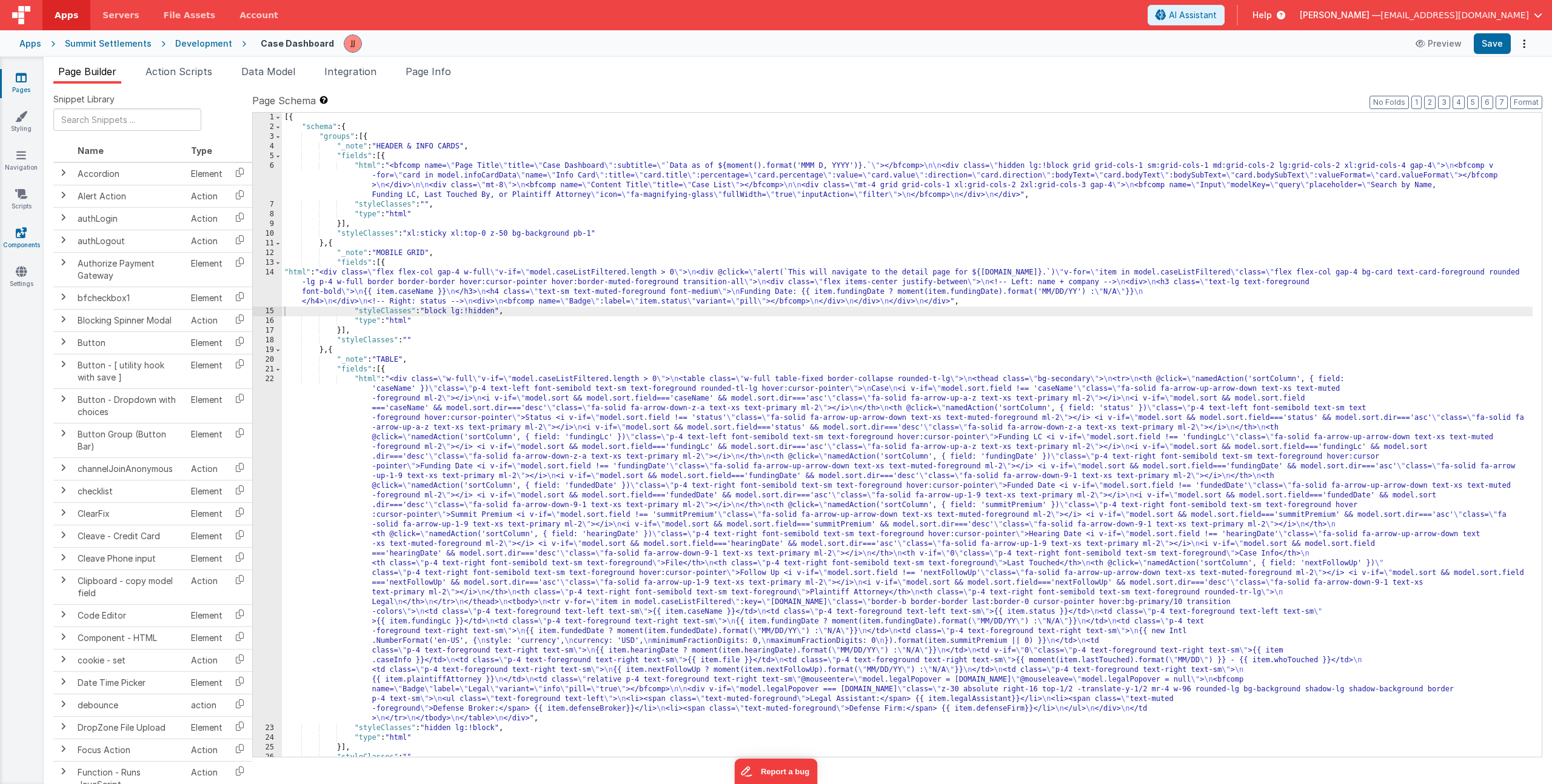
click at [23, 232] on icon at bounding box center [21, 232] width 11 height 12
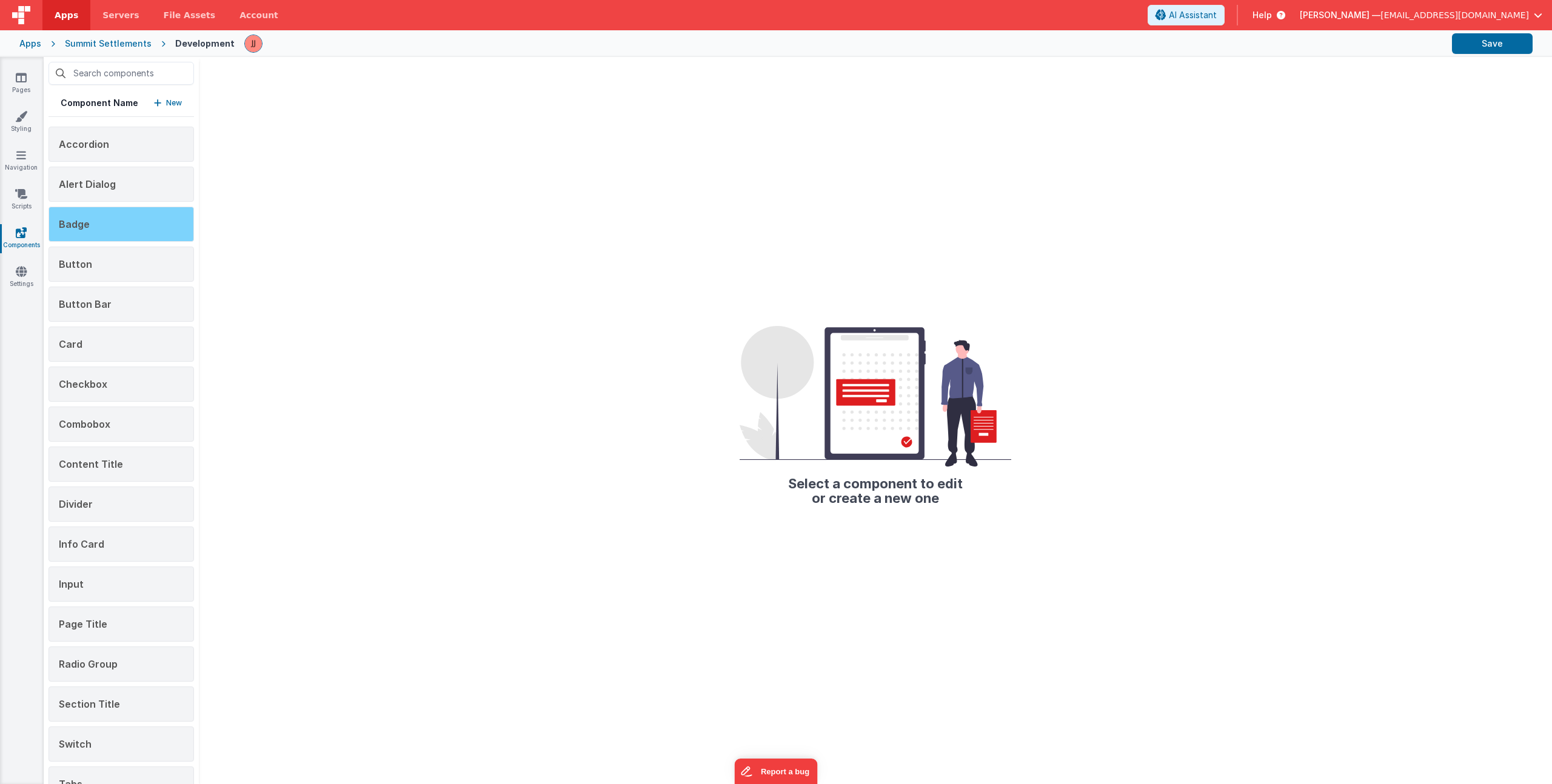
click at [103, 220] on div "Badge" at bounding box center [121, 224] width 145 height 35
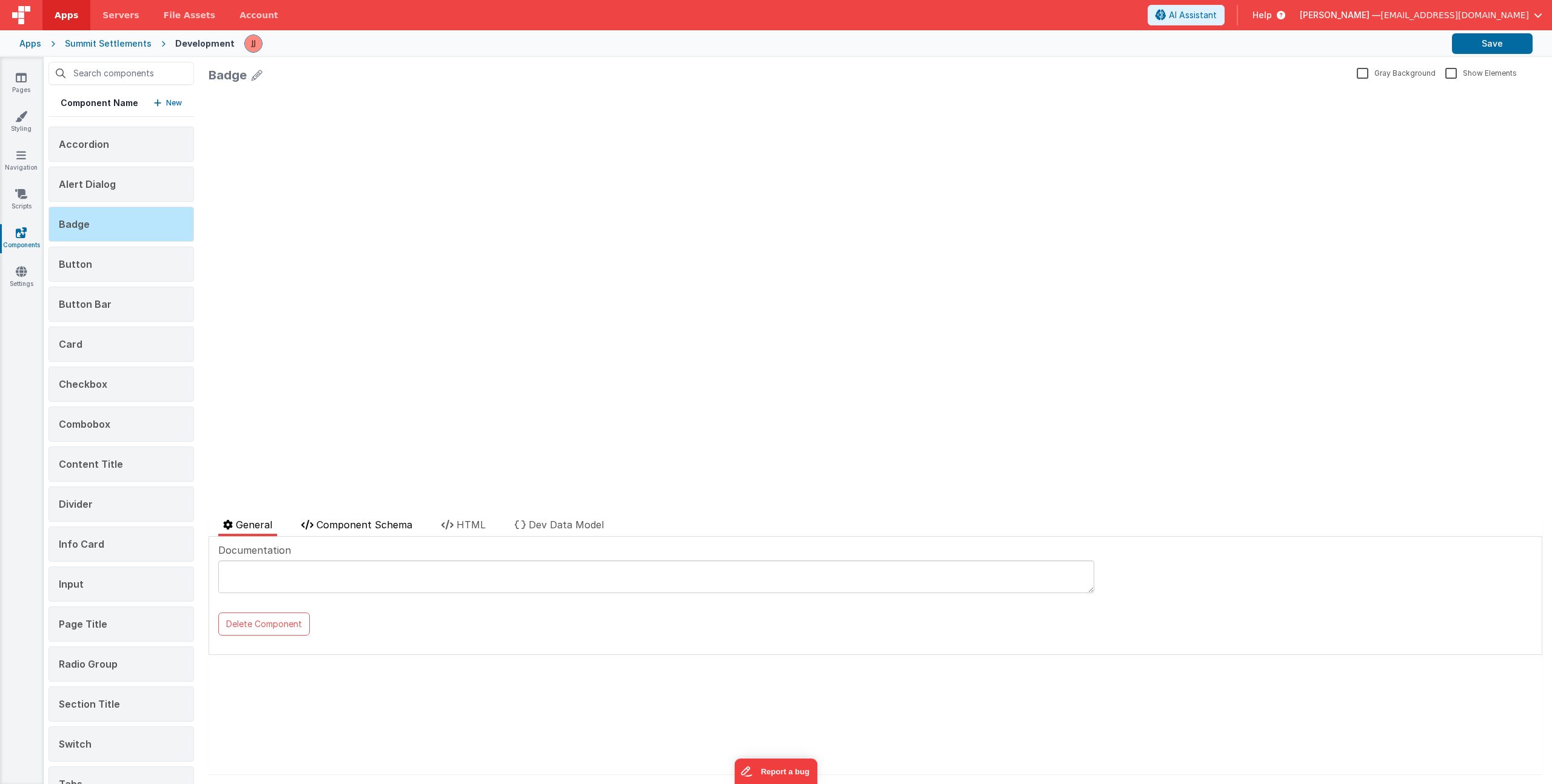
click at [385, 525] on span "Component Schema" at bounding box center [364, 524] width 96 height 12
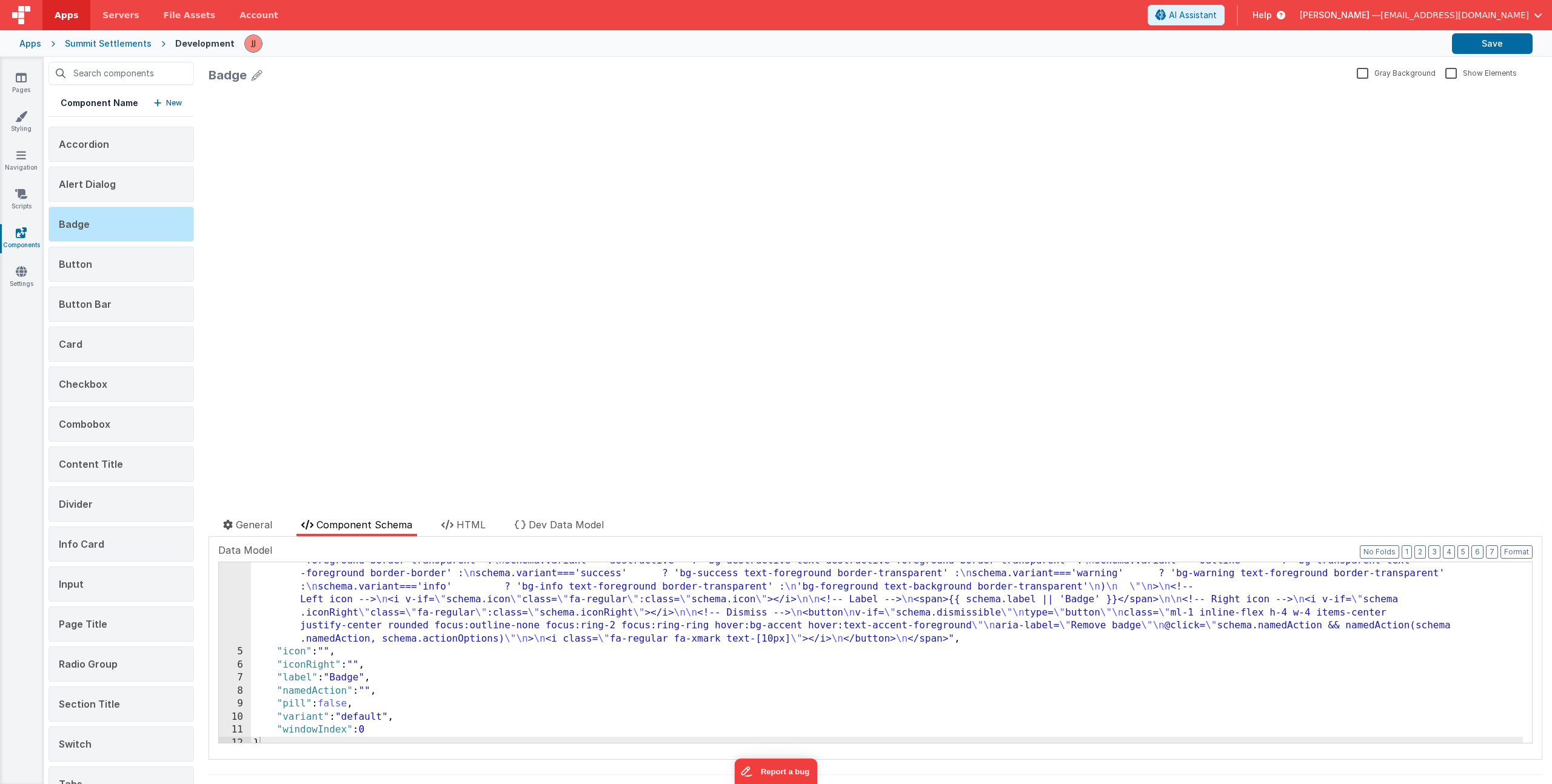
scroll to position [80, 0]
click at [21, 91] on link "Pages" at bounding box center [21, 83] width 44 height 25
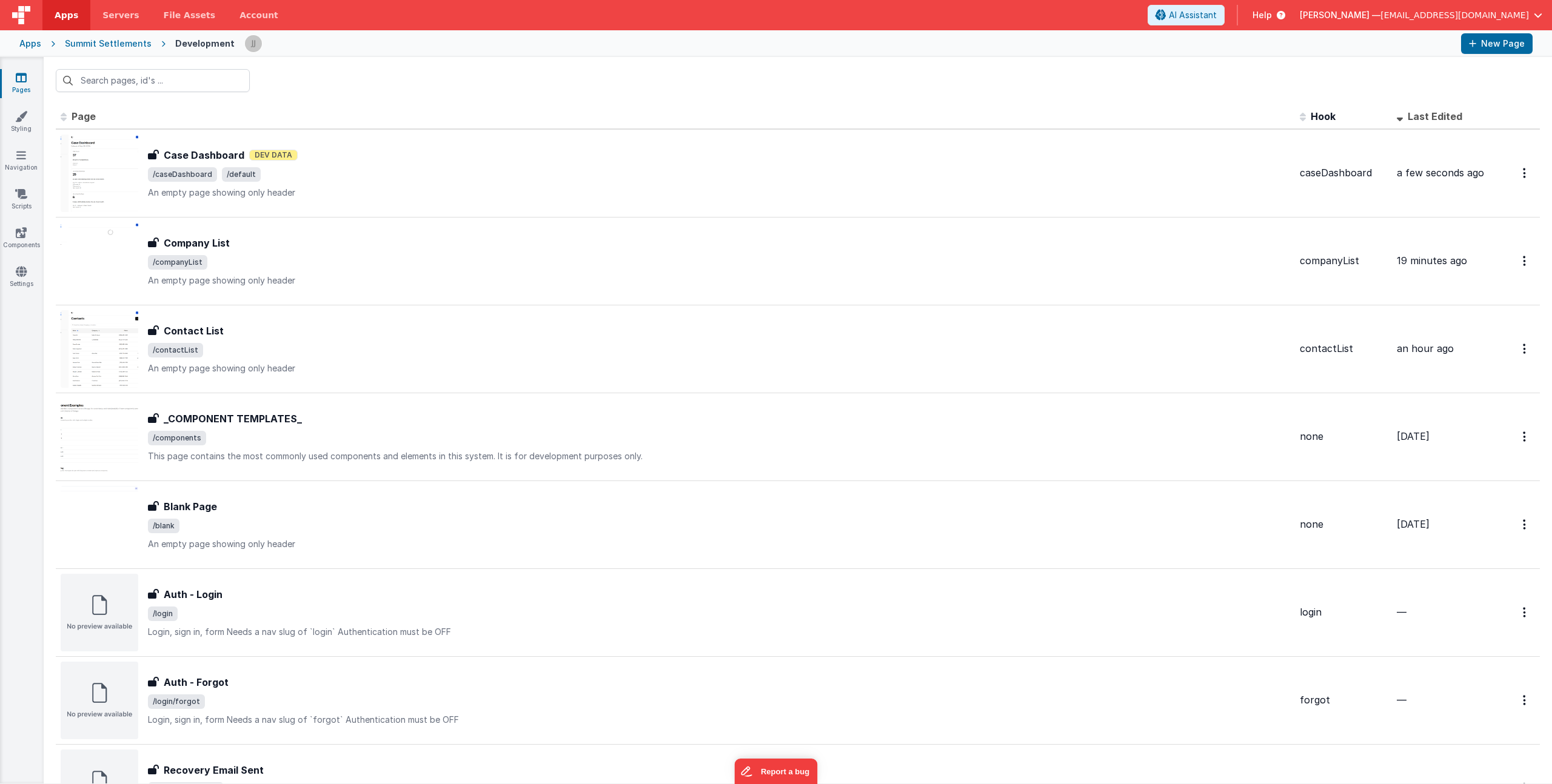
click at [343, 169] on body "Apps Servers File Assets Account Some FUTURE Slot AI Assistant Help Jake Johnso…" at bounding box center [776, 392] width 1552 height 784
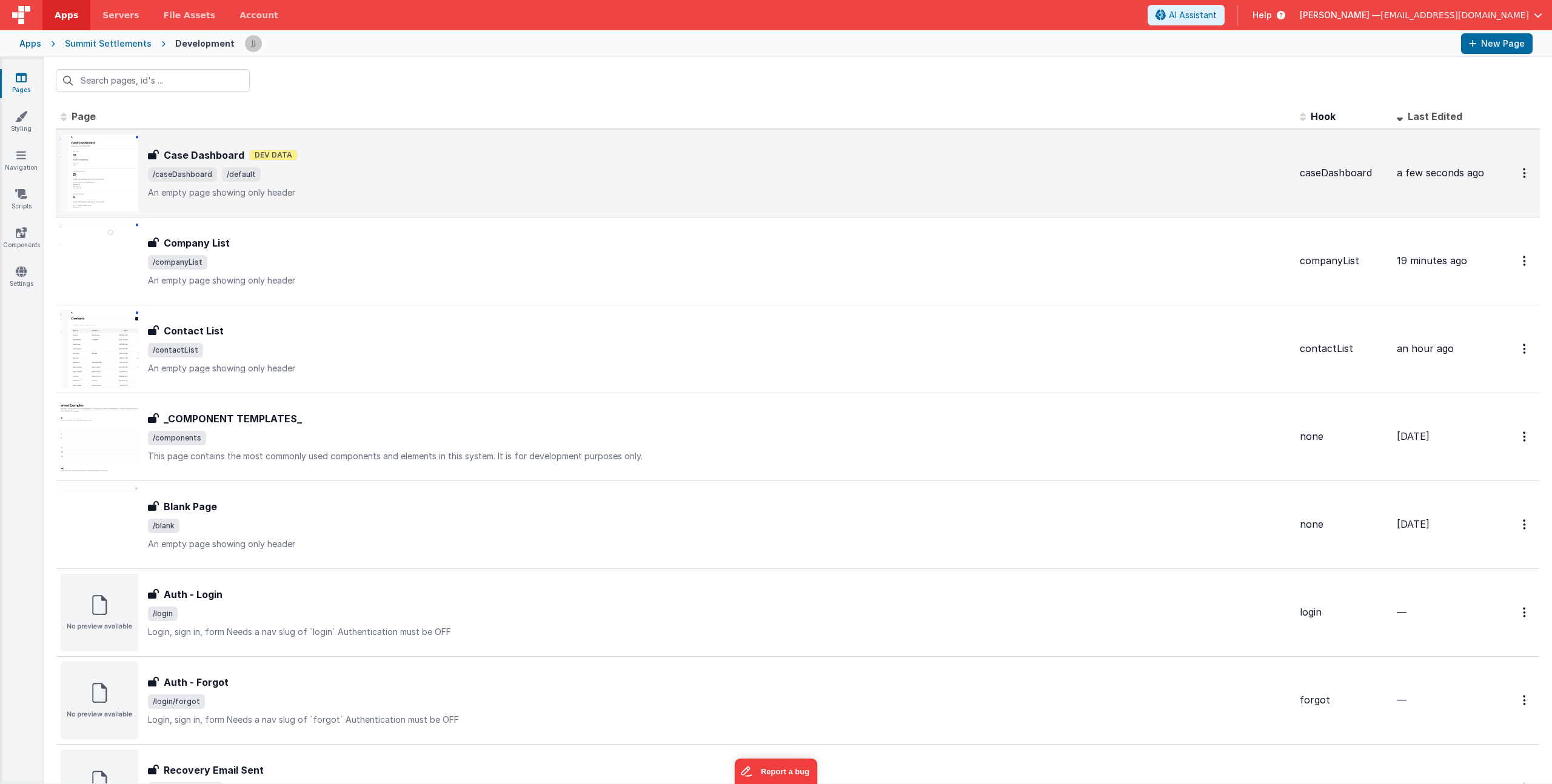
click at [331, 160] on div "Case Dashboard Dev Data" at bounding box center [719, 155] width 1143 height 15
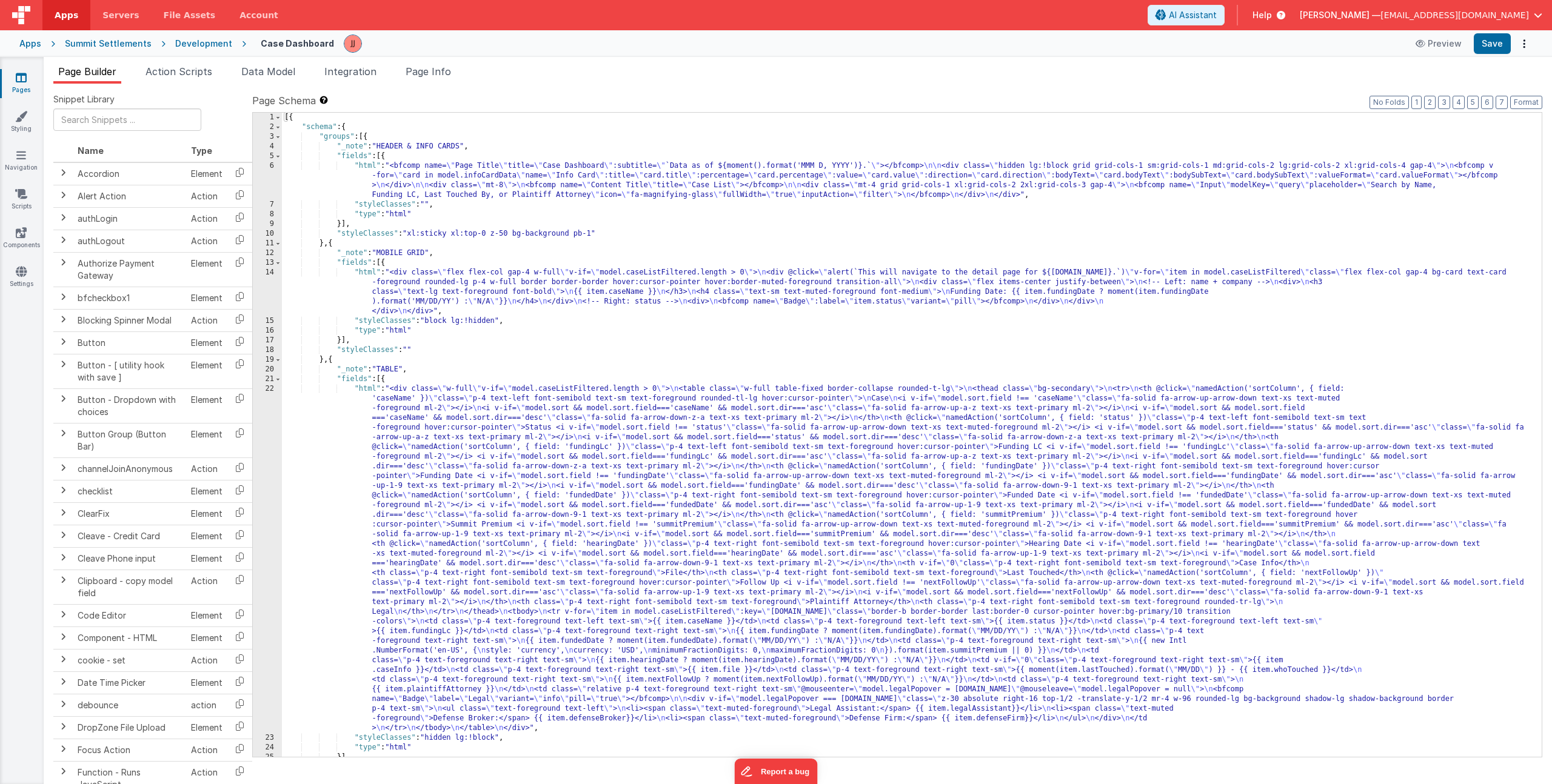
click at [449, 291] on div "[{ "schema" : { "groups" : [{ "_note" : "HEADER & INFO CARDS" , "fields" : [{ "…" at bounding box center [907, 444] width 1251 height 663
click at [274, 298] on div "14" at bounding box center [268, 291] width 29 height 48
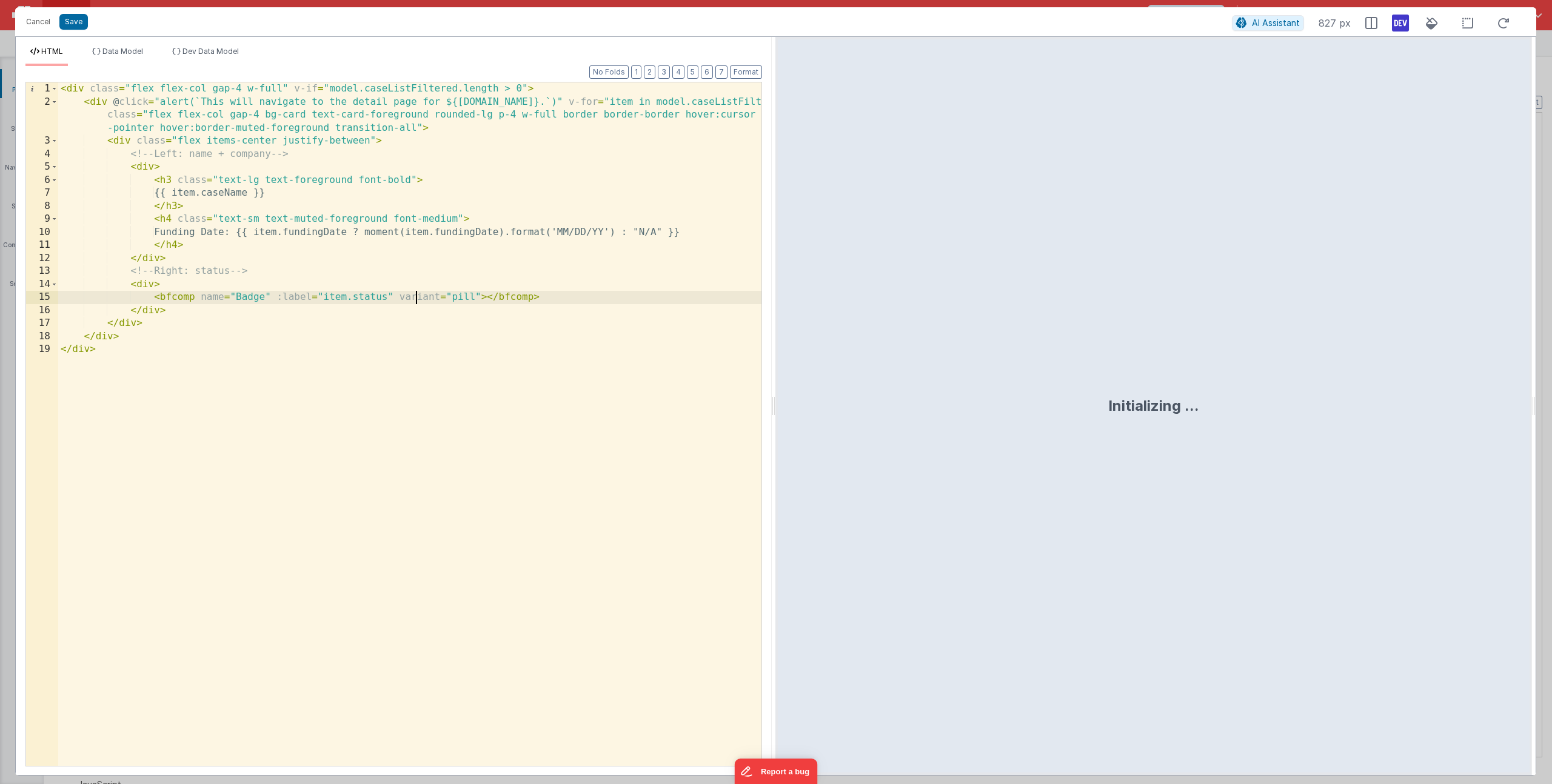
click at [416, 296] on div "< div class = "flex flex-col gap-4 w-full" v-if = "model.caseListFiltered.lengt…" at bounding box center [409, 437] width 703 height 710
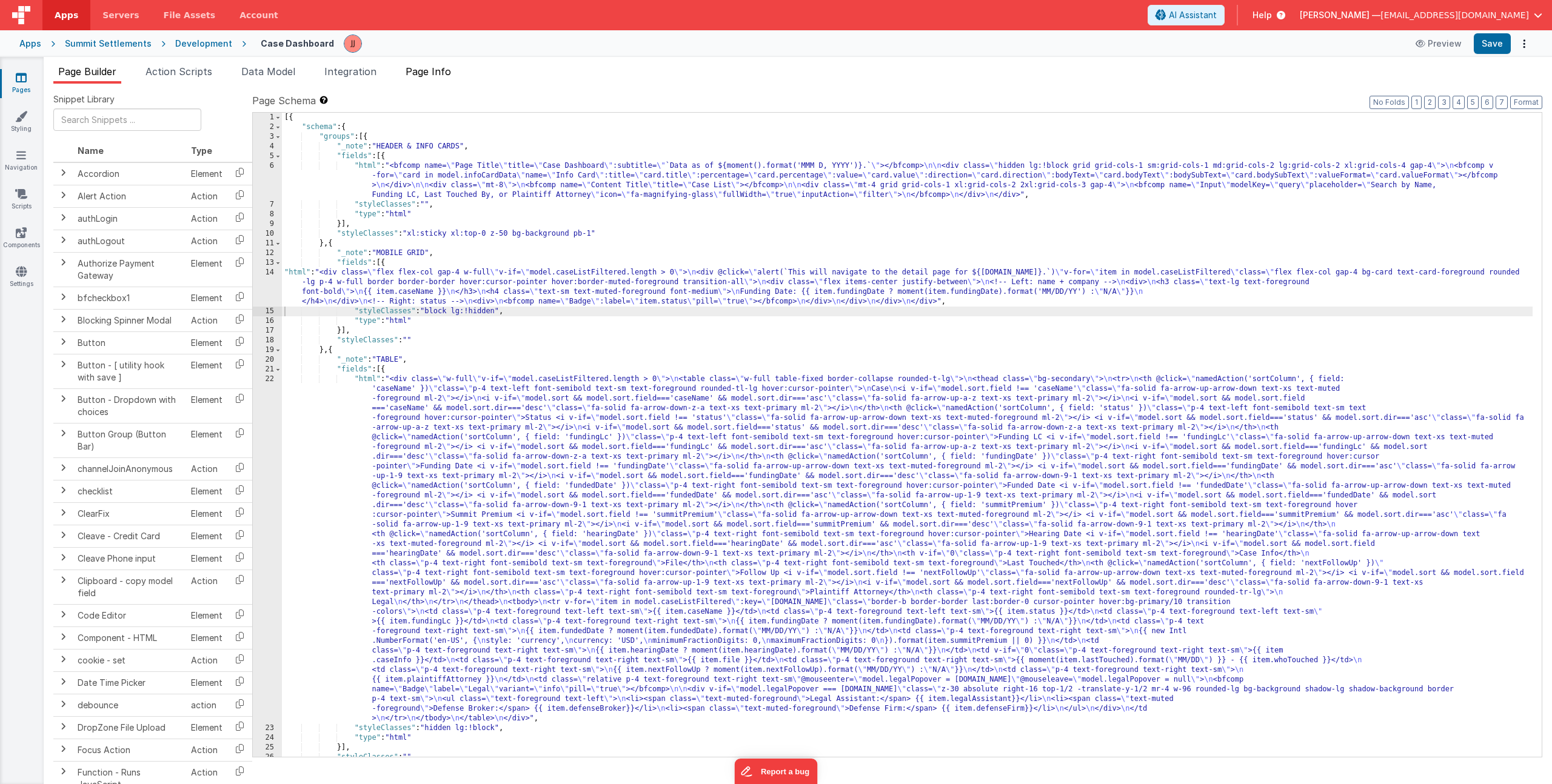
click at [433, 69] on span "Page Info" at bounding box center [429, 71] width 46 height 12
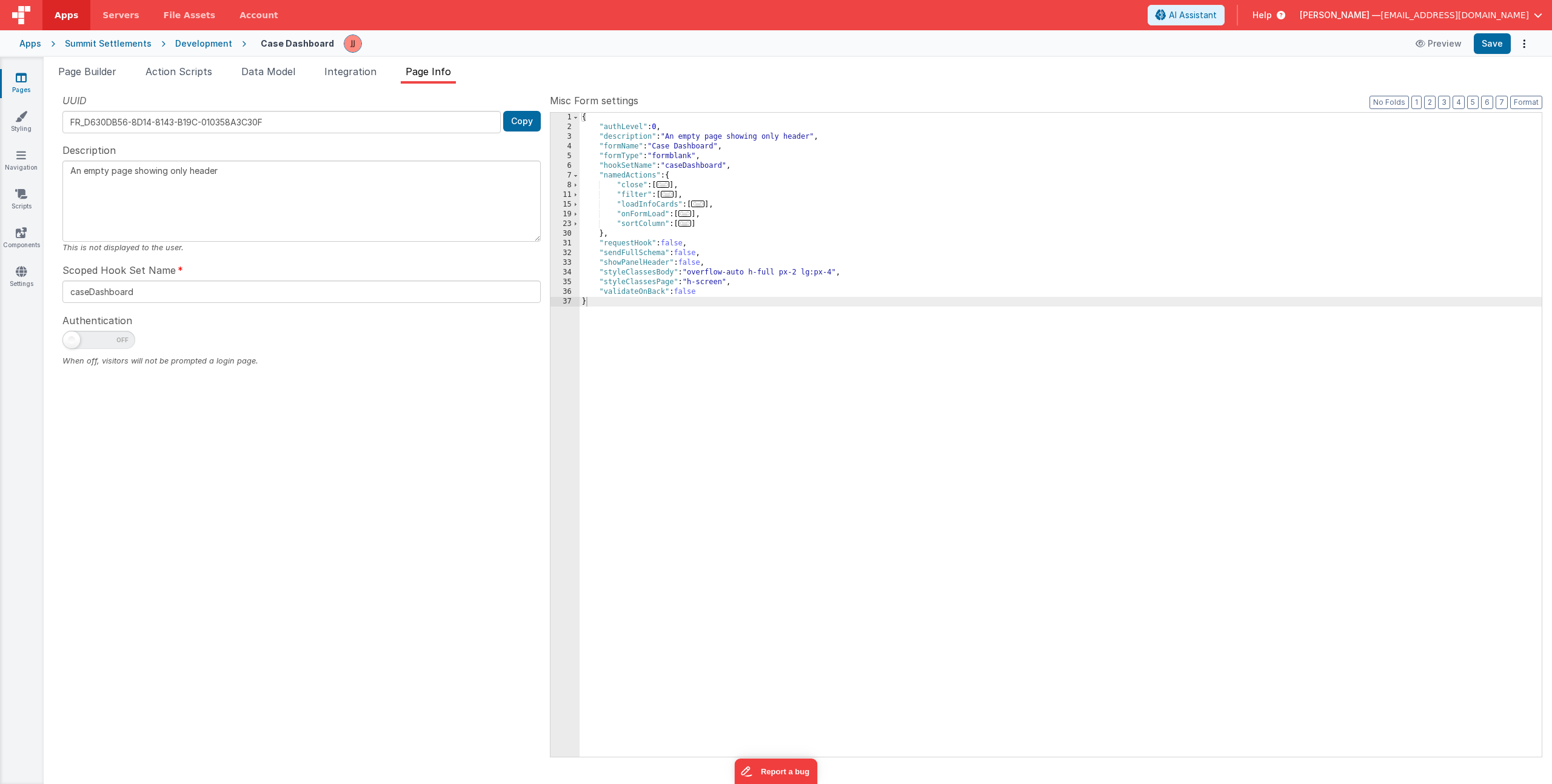
click at [686, 213] on span "..." at bounding box center [685, 213] width 14 height 6
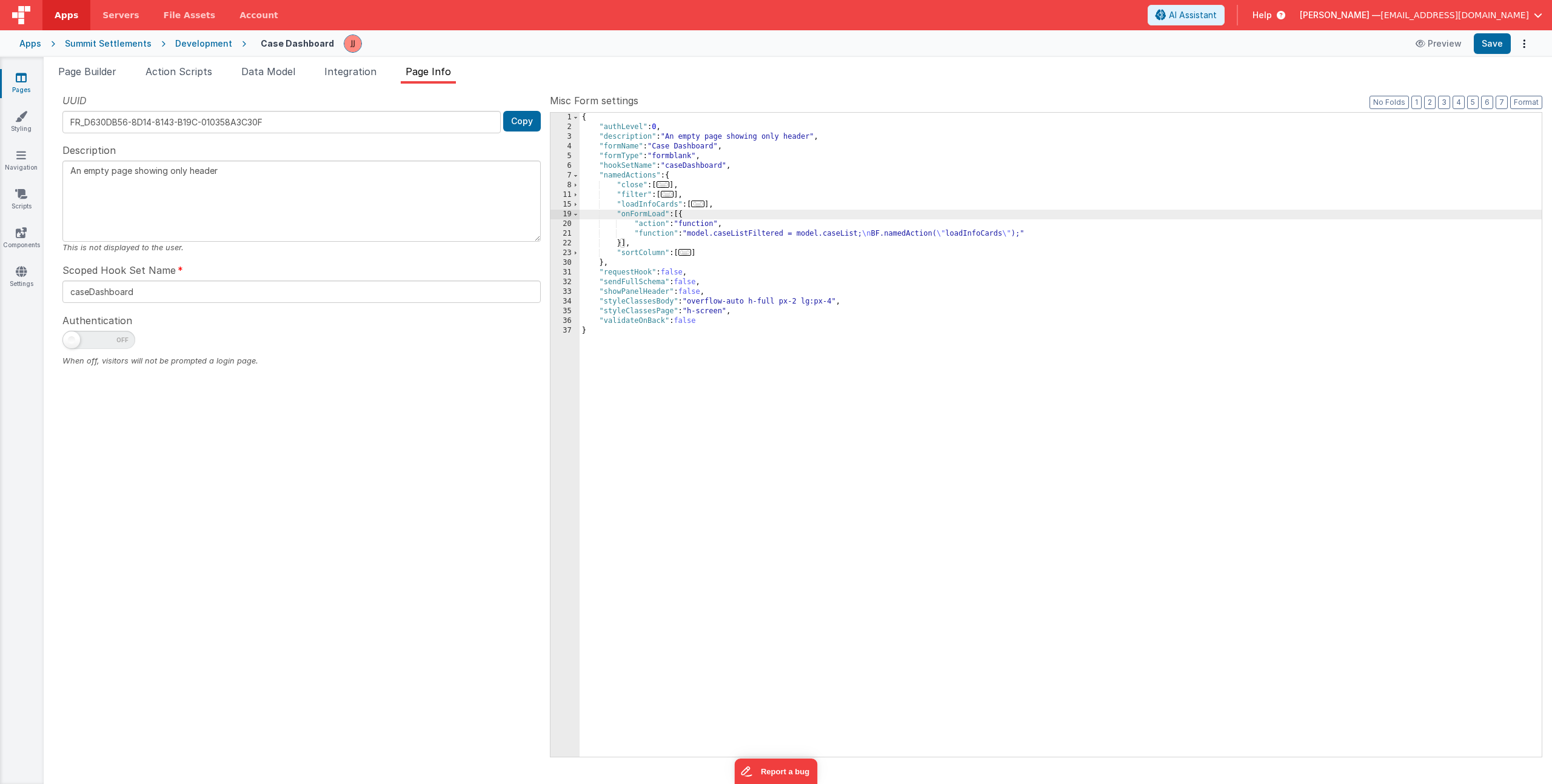
click at [695, 205] on div "{ "authLevel" : 0 , "description" : "An empty page showing only header" , "form…" at bounding box center [1060, 444] width 962 height 663
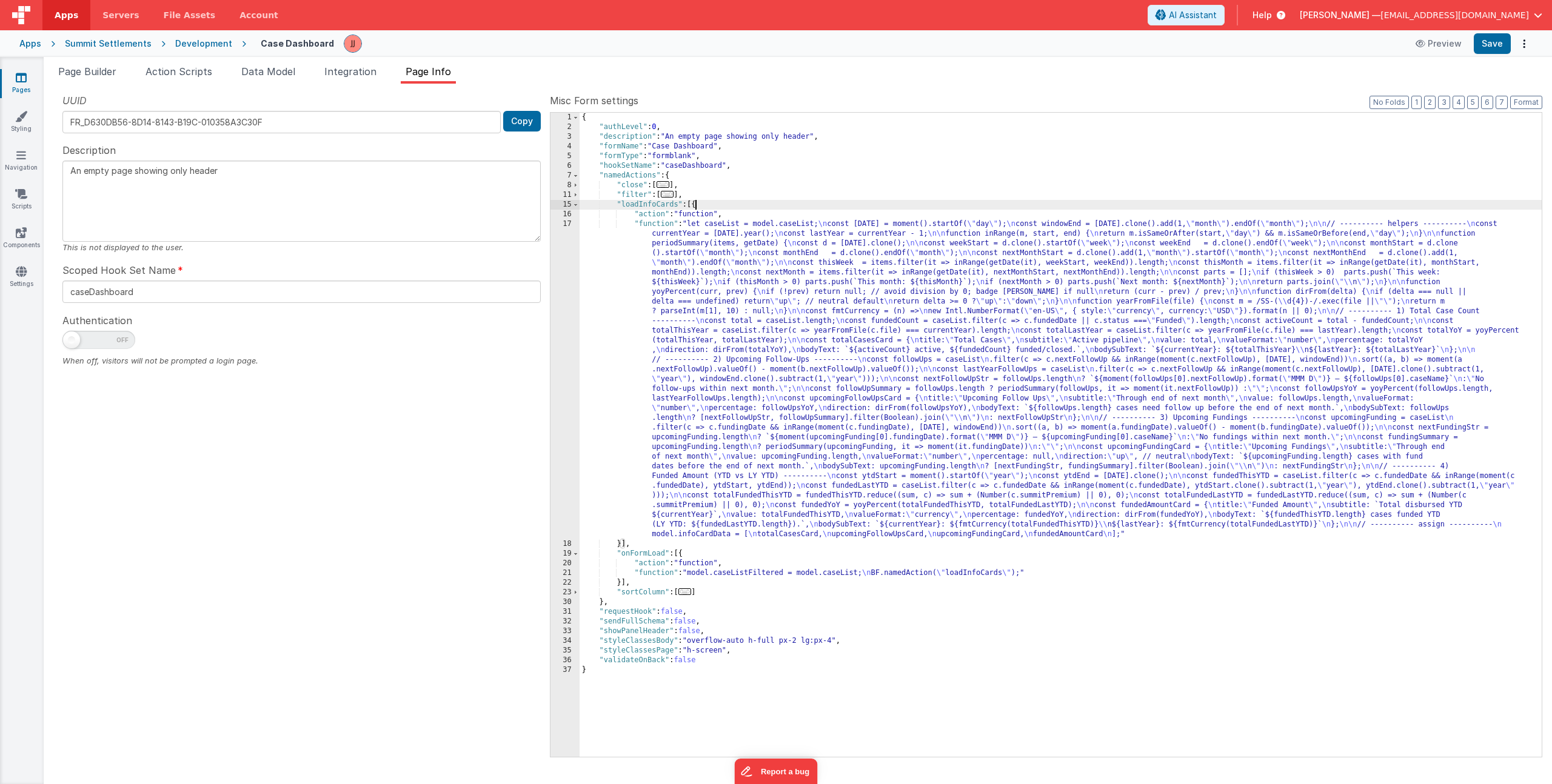
click at [686, 267] on div "{ "authLevel" : 0 , "description" : "An empty page showing only header" , "form…" at bounding box center [1060, 444] width 962 height 663
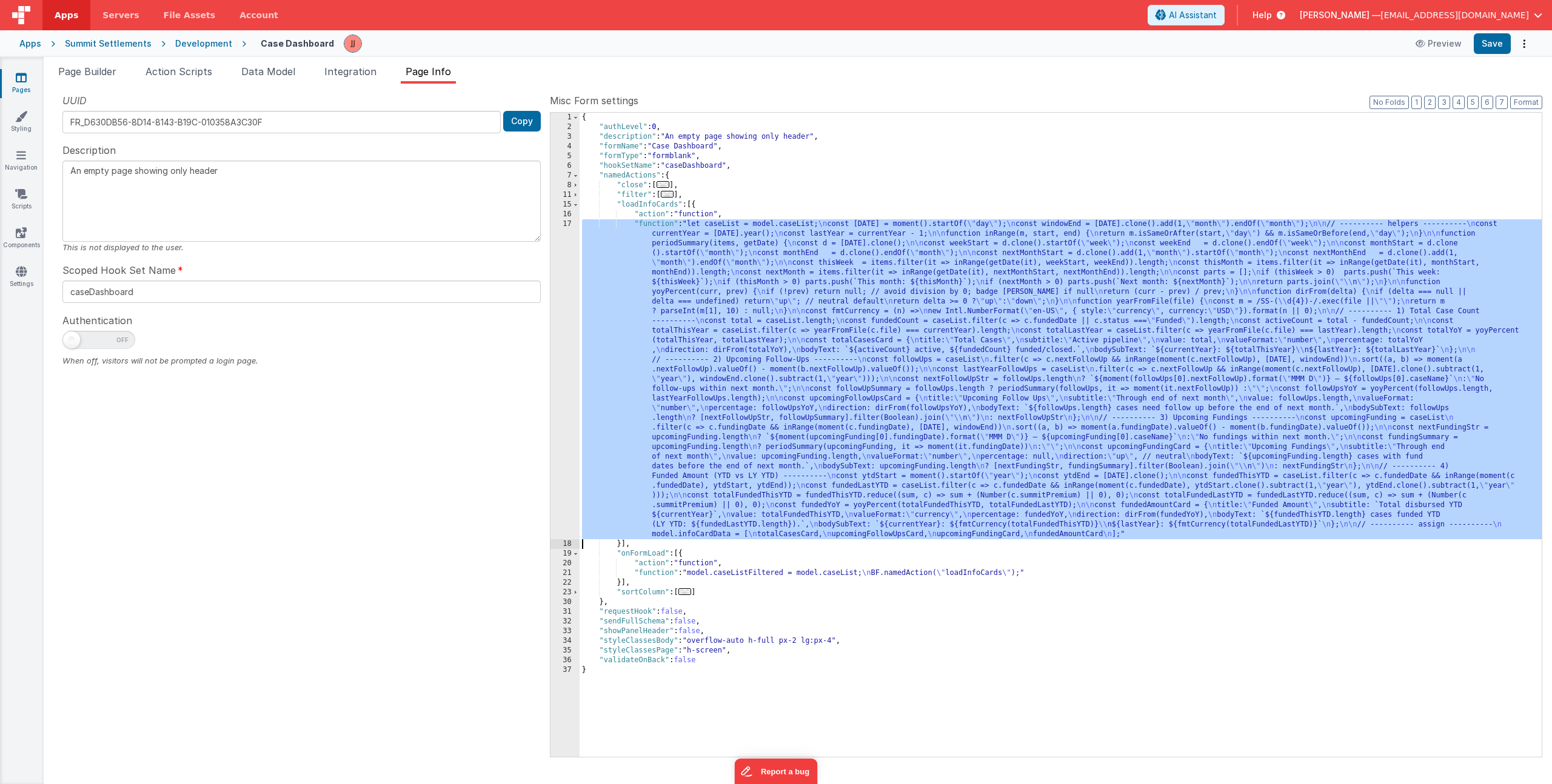
click at [559, 269] on div "17" at bounding box center [565, 379] width 29 height 320
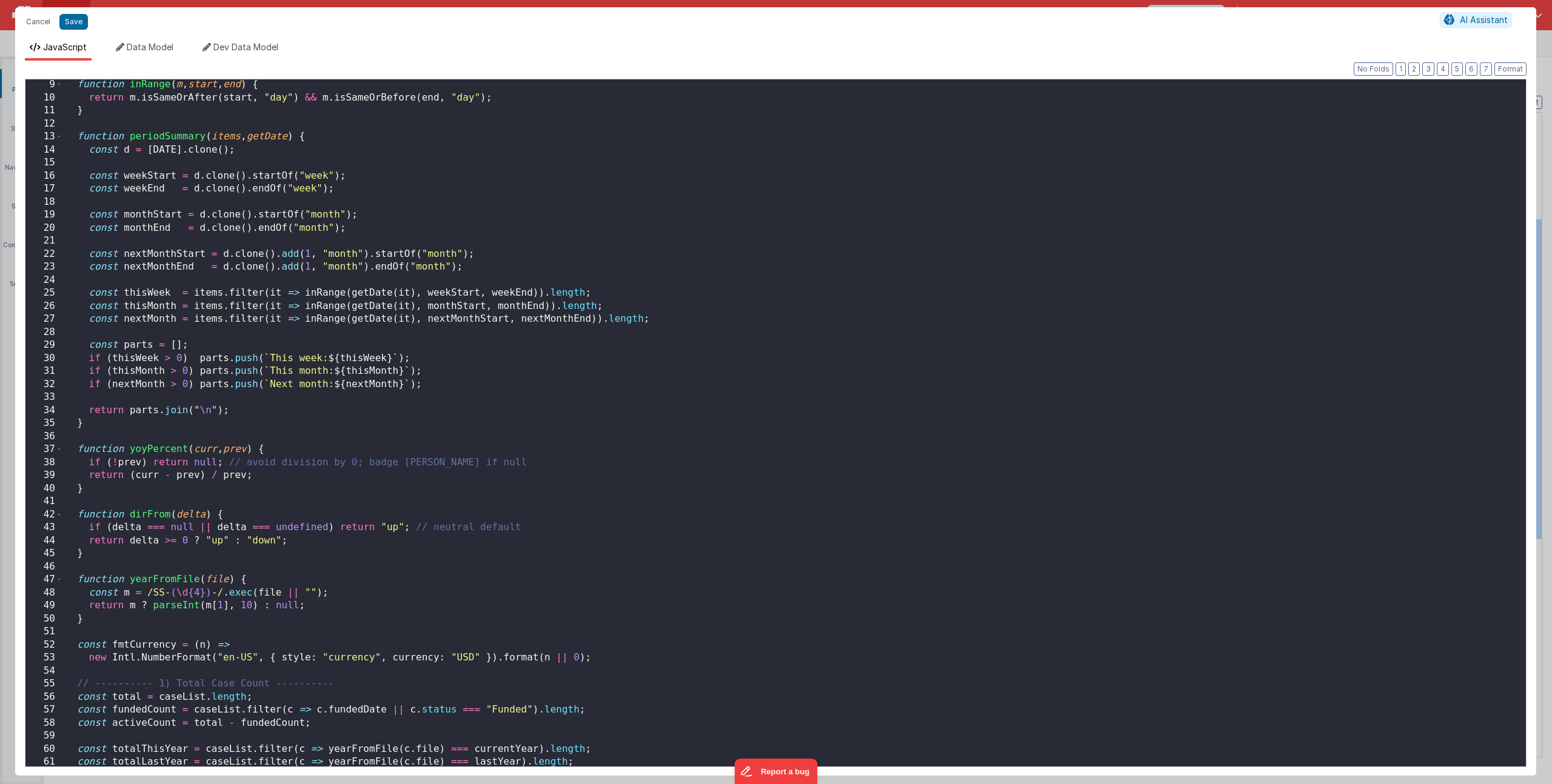
scroll to position [105, 0]
click at [493, 493] on div "function inRange ( m , start , end ) { return m . isSameOrAfter ( start , "day"…" at bounding box center [790, 435] width 1454 height 714
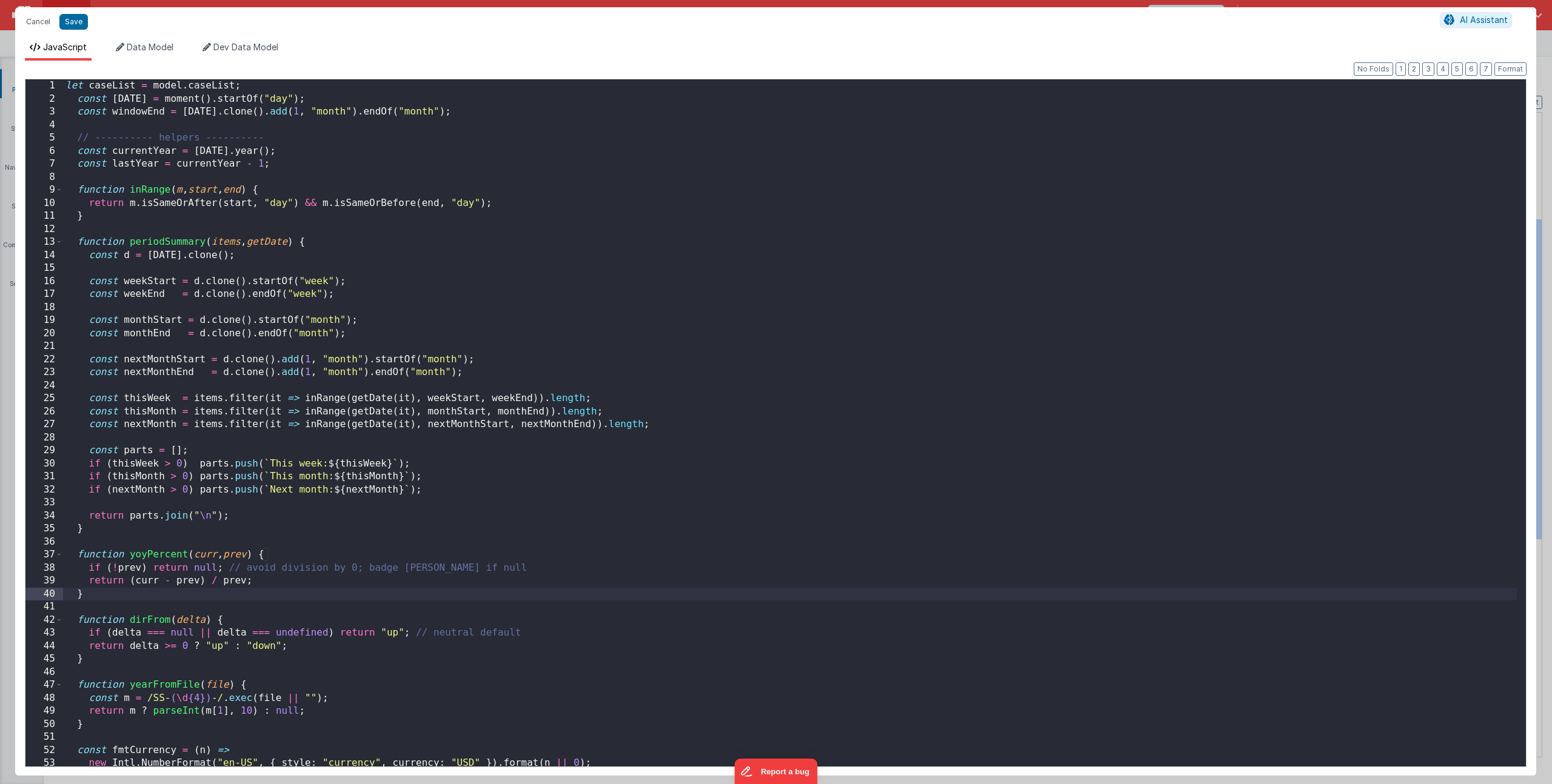
click at [507, 228] on div "let caseList = model . caseList ; const today = moment ( ) . startOf ( "day" ) …" at bounding box center [790, 436] width 1454 height 714
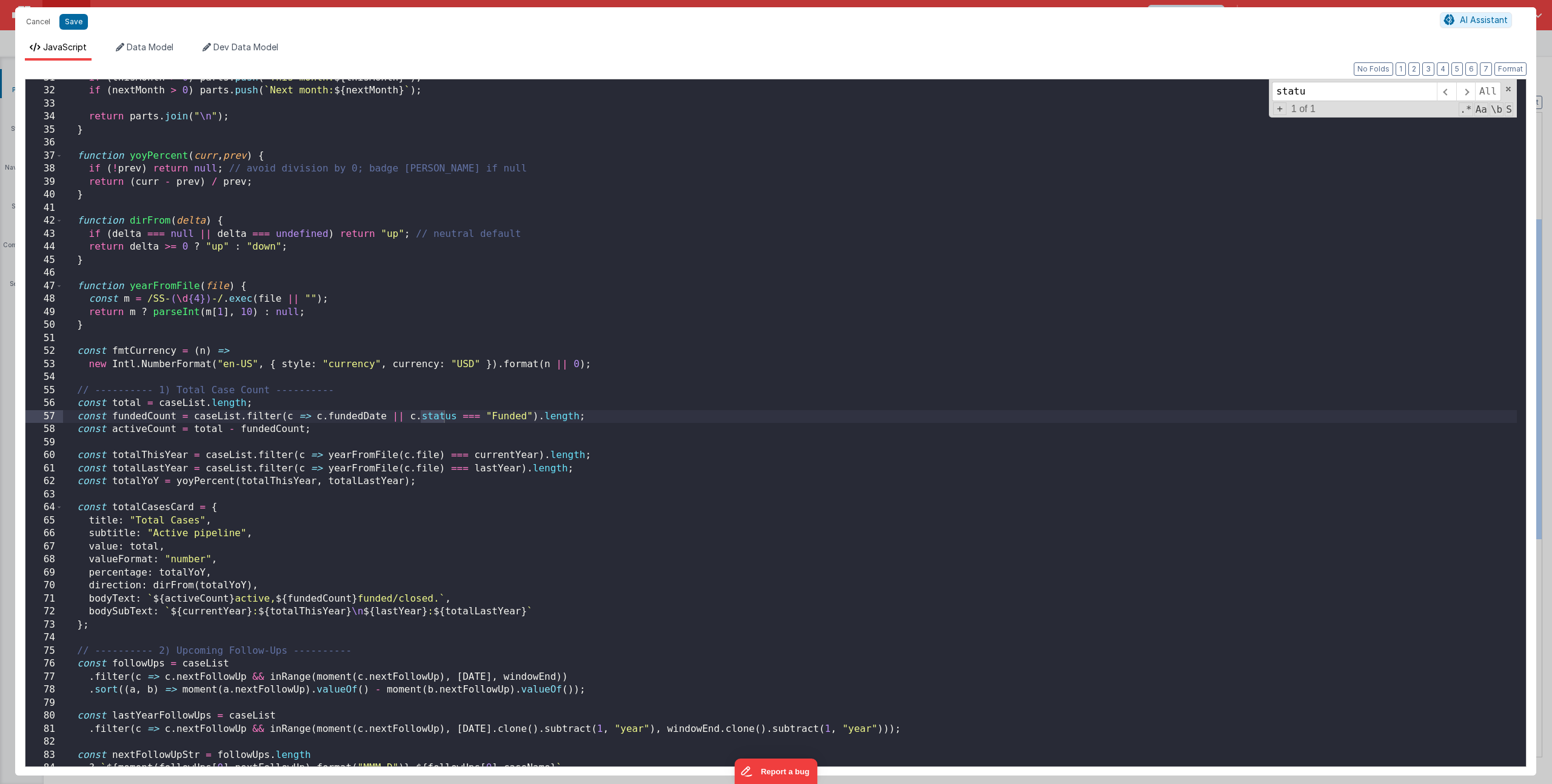
scroll to position [398, 0]
type input "status"
click at [31, 20] on button "Cancel" at bounding box center [38, 22] width 37 height 17
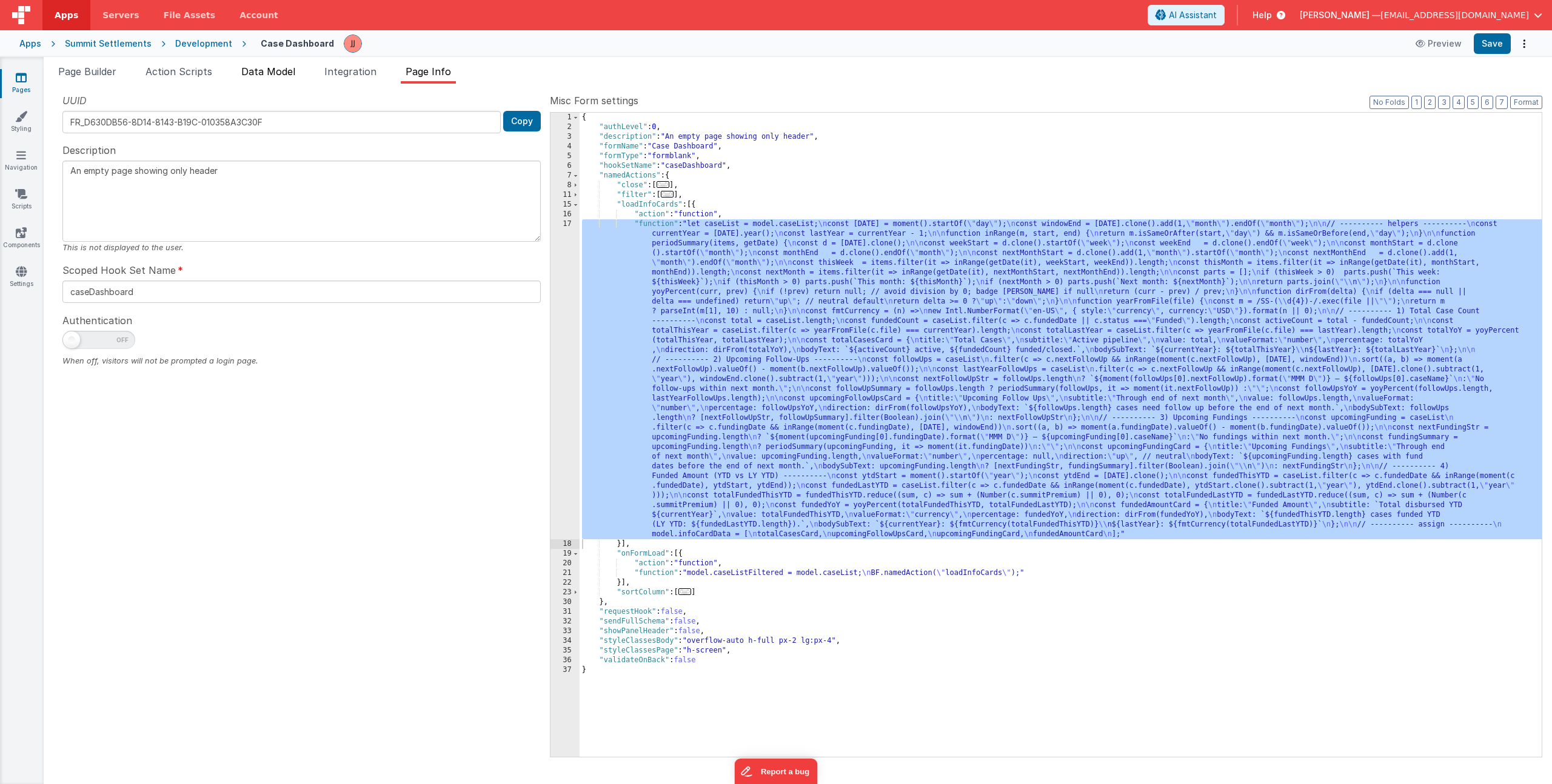
click at [275, 69] on span "Data Model" at bounding box center [268, 71] width 54 height 12
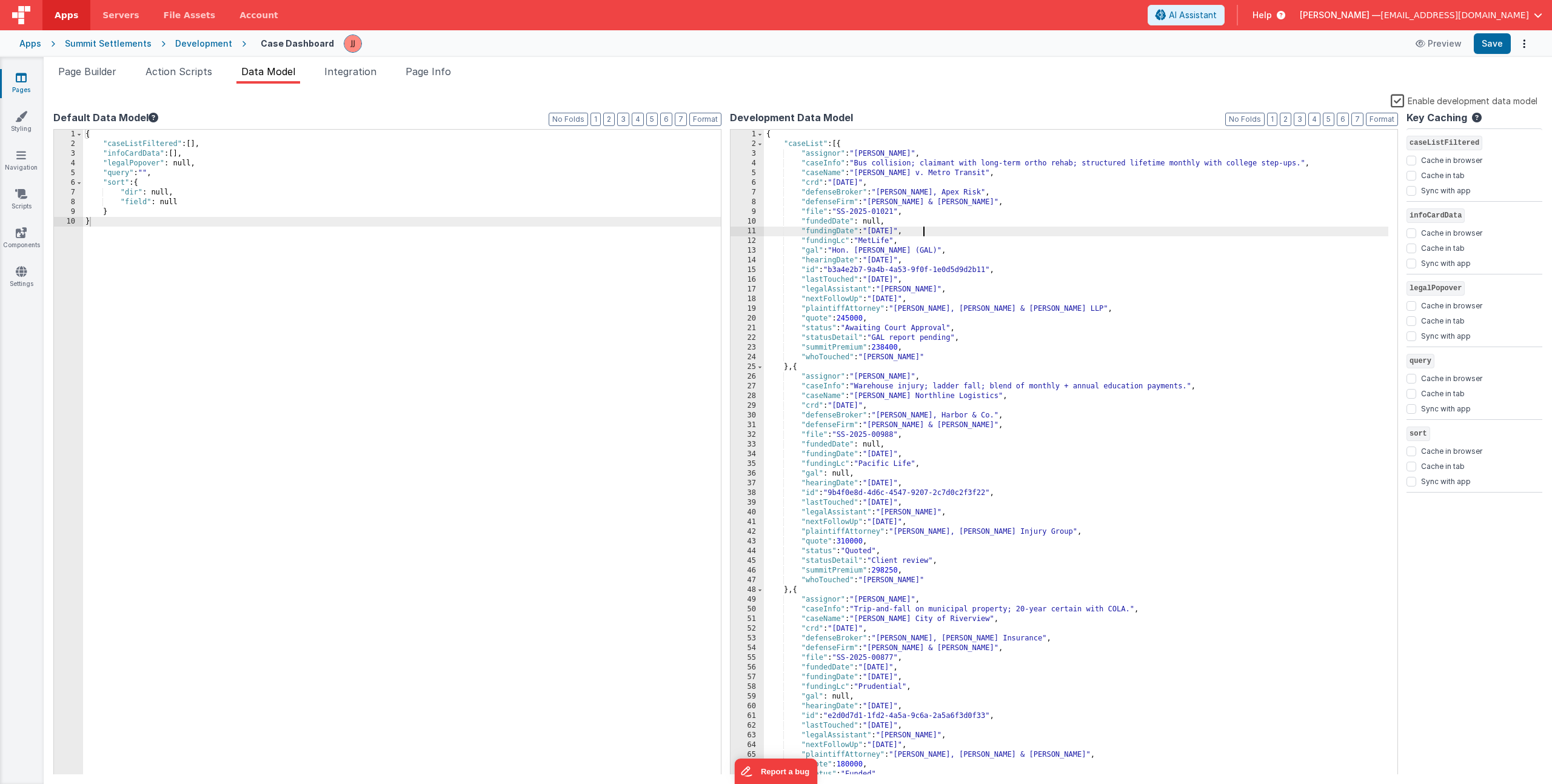
click at [959, 230] on div "{ "caseList" : [{ "assignor" : "Daniel Johnson" , "caseInfo" : "Bus collision; …" at bounding box center [1076, 462] width 624 height 665
click at [99, 64] on li "Page Builder" at bounding box center [87, 73] width 68 height 19
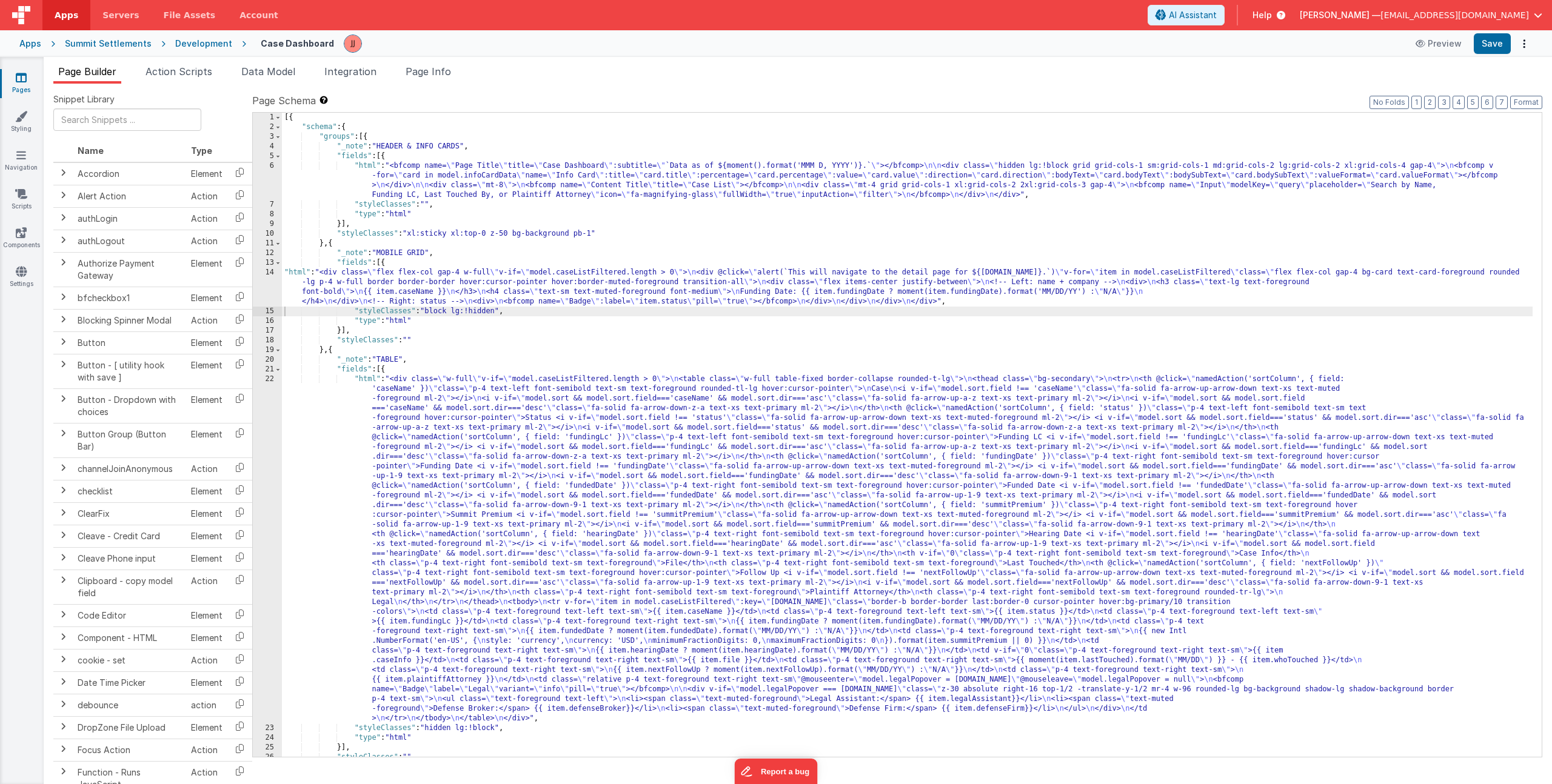
click at [449, 272] on div "[{ "schema" : { "groups" : [{ "_note" : "HEADER & INFO CARDS" , "fields" : [{ "…" at bounding box center [907, 444] width 1251 height 663
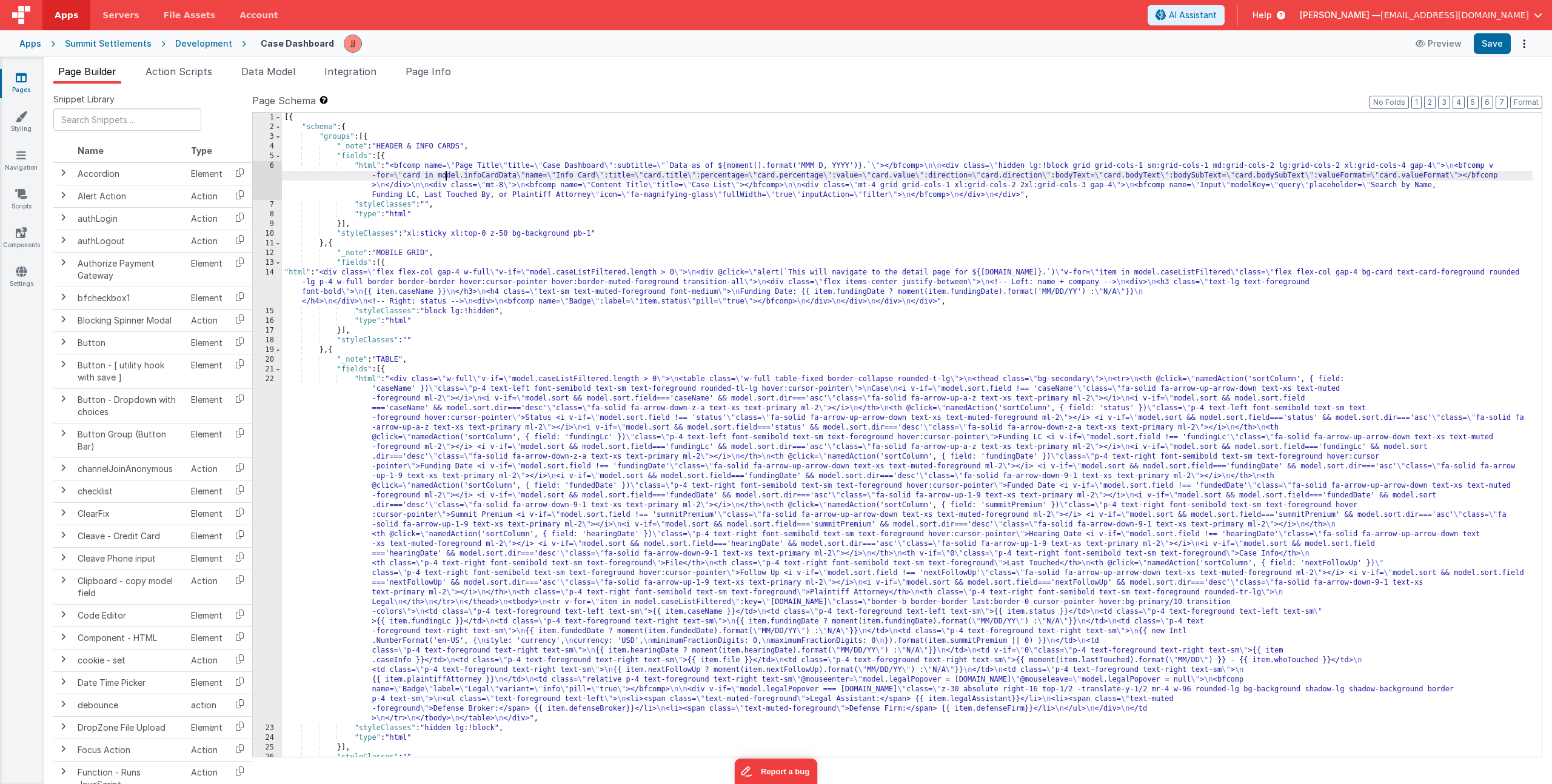
click at [446, 177] on div "[{ "schema" : { "groups" : [{ "_note" : "HEADER & INFO CARDS" , "fields" : [{ "…" at bounding box center [907, 444] width 1251 height 663
click at [1063, 165] on div "[{ "schema" : { "groups" : [{ "_note" : "HEADER & INFO CARDS" , "fields" : [{ "…" at bounding box center [907, 444] width 1251 height 663
click at [1068, 166] on div "[{ "schema" : { "groups" : [{ "_note" : "HEADER & INFO CARDS" , "fields" : [{ "…" at bounding box center [907, 444] width 1251 height 663
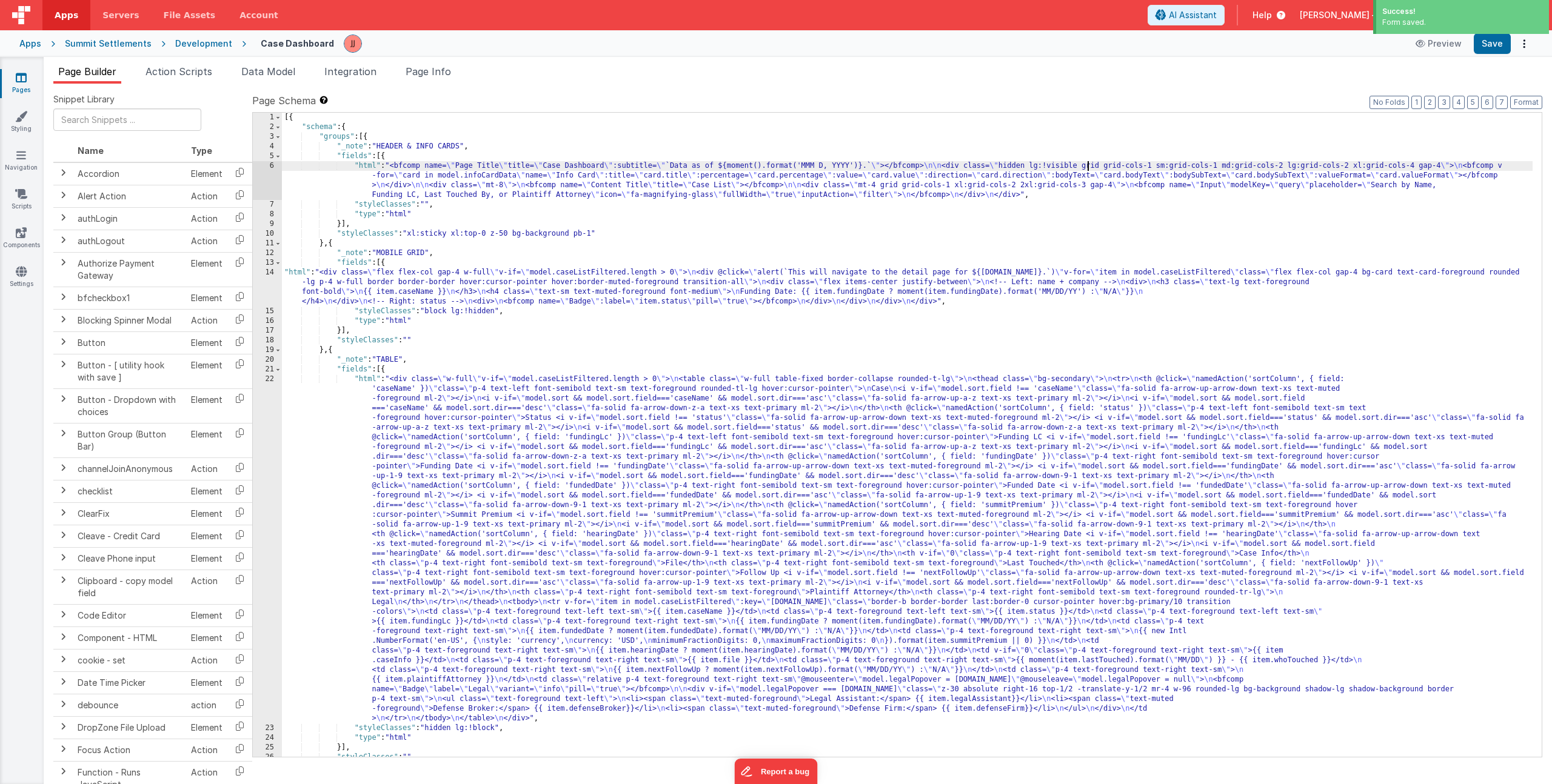
click at [1070, 165] on div "[{ "schema" : { "groups" : [{ "_note" : "HEADER & INFO CARDS" , "fields" : [{ "…" at bounding box center [907, 444] width 1251 height 663
click at [1068, 166] on div "[{ "schema" : { "groups" : [{ "_note" : "HEADER & INFO CARDS" , "fields" : [{ "…" at bounding box center [907, 444] width 1251 height 663
click at [442, 182] on div "[{ "schema" : { "groups" : [{ "_note" : "HEADER & INFO CARDS" , "fields" : [{ "…" at bounding box center [907, 444] width 1251 height 663
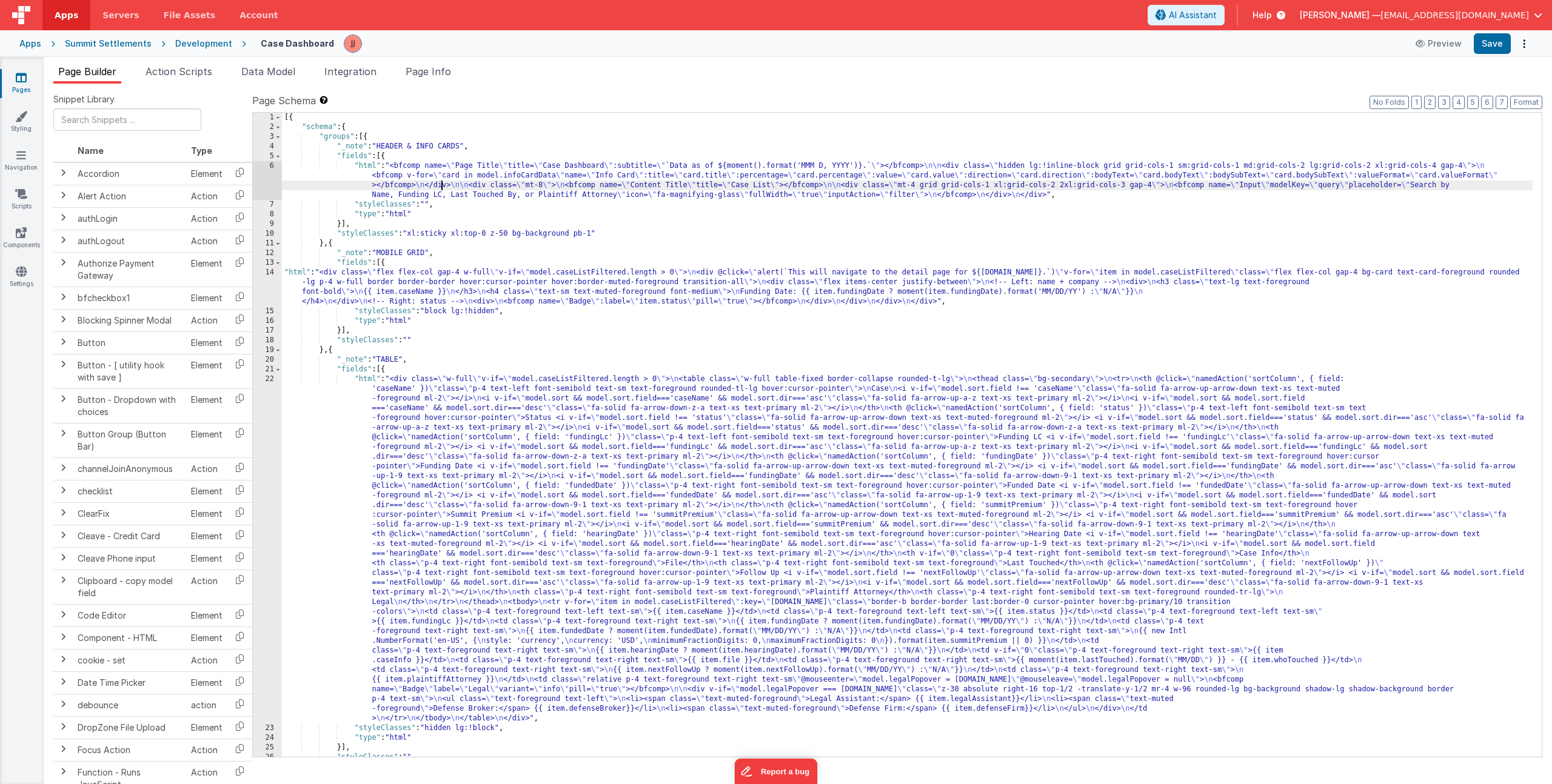
click at [260, 180] on div "6" at bounding box center [268, 180] width 29 height 38
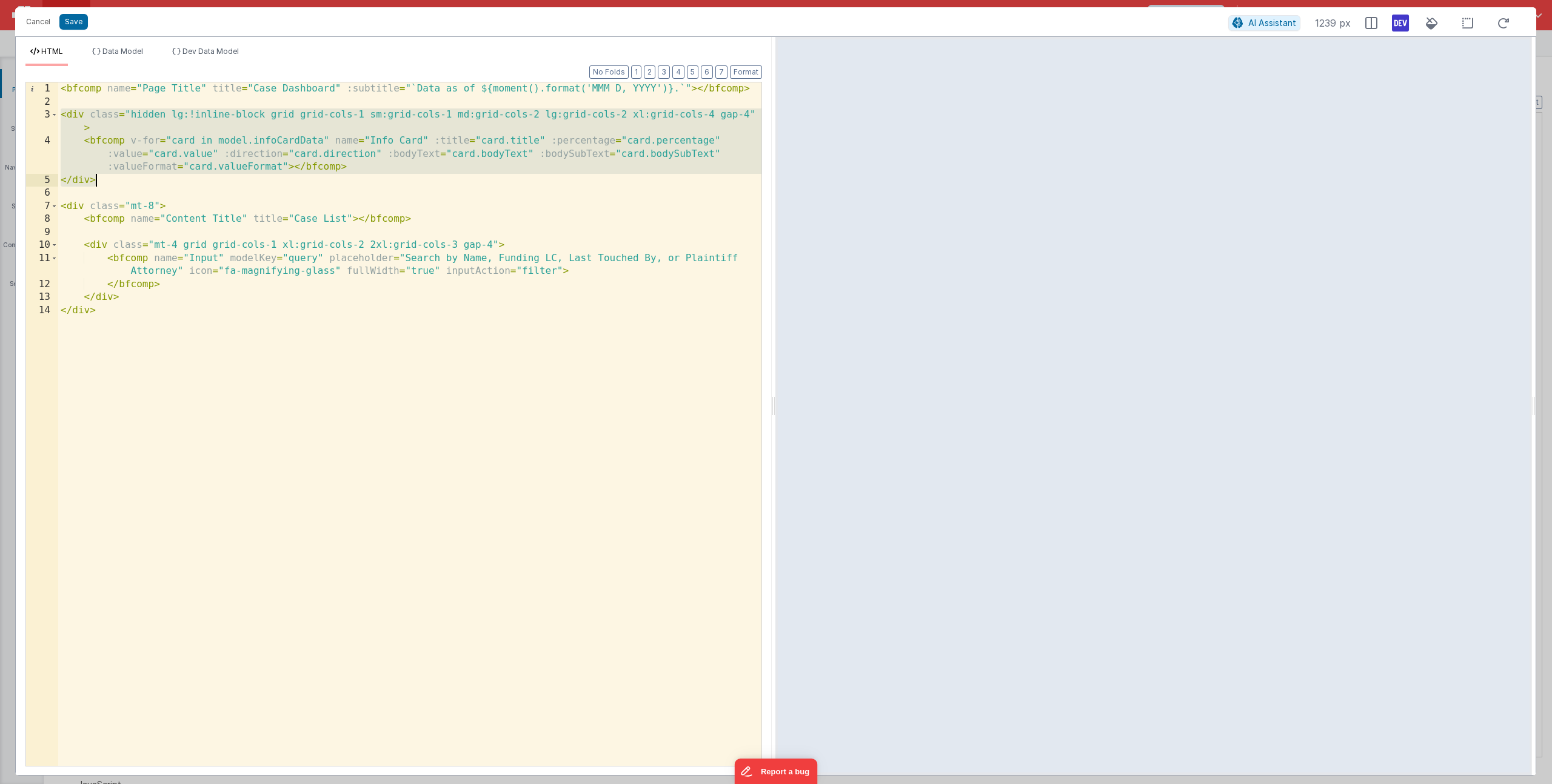
drag, startPoint x: 62, startPoint y: 117, endPoint x: 106, endPoint y: 185, distance: 81.0
click at [106, 185] on div "< bfcomp name = "Page Title" title = "Case Dashboard" :subtitle = "`Data as of …" at bounding box center [409, 437] width 703 height 710
click at [122, 185] on div "< bfcomp name = "Page Title" title = "Case Dashboard" :subtitle = "`Data as of …" at bounding box center [409, 437] width 703 height 710
drag, startPoint x: 111, startPoint y: 183, endPoint x: 18, endPoint y: 116, distance: 114.6
click at [18, 116] on div "Format 7 6 5 4 3 2 1 No Folds 1 2 3 4 5 6 7 8 9 10 11 12 13 14 < bfcomp name = …" at bounding box center [393, 420] width 756 height 709
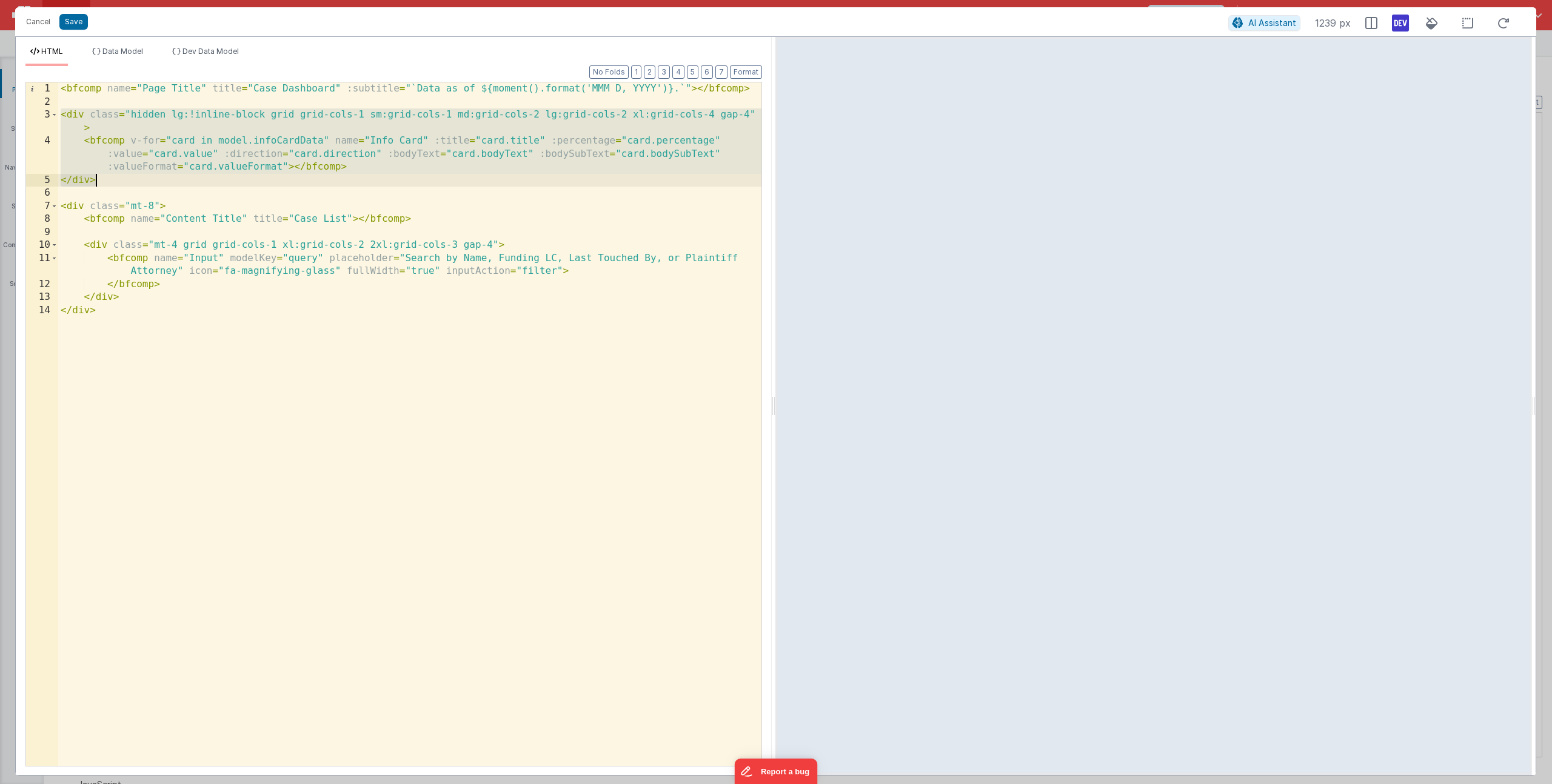
click at [187, 112] on div "< bfcomp name = "Page Title" title = "Case Dashboard" :subtitle = "`Data as of …" at bounding box center [409, 437] width 703 height 710
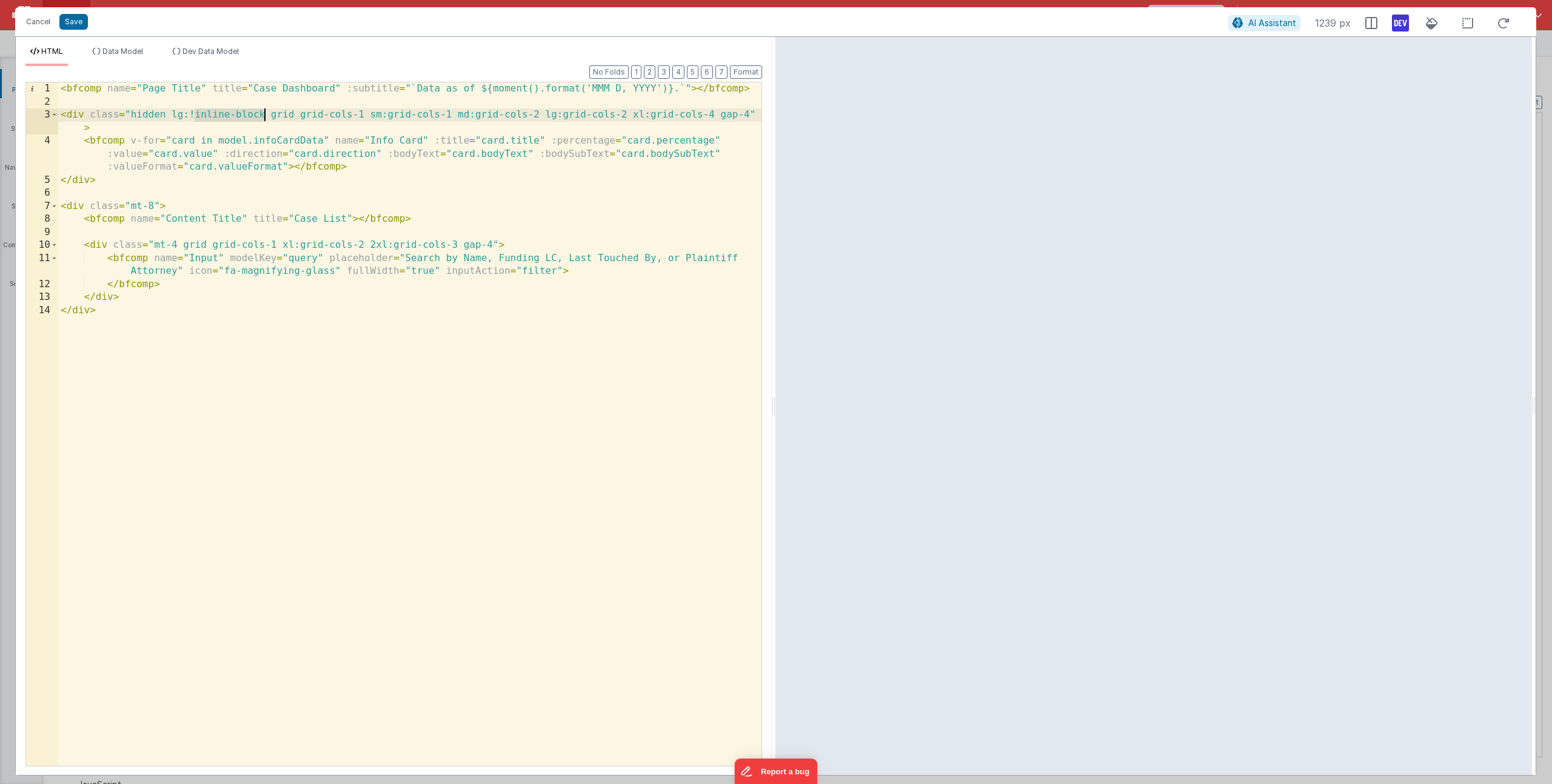
drag, startPoint x: 193, startPoint y: 113, endPoint x: 264, endPoint y: 114, distance: 71.0
click at [264, 114] on div "< bfcomp name = "Page Title" title = "Case Dashboard" :subtitle = "`Data as of …" at bounding box center [409, 437] width 703 height 710
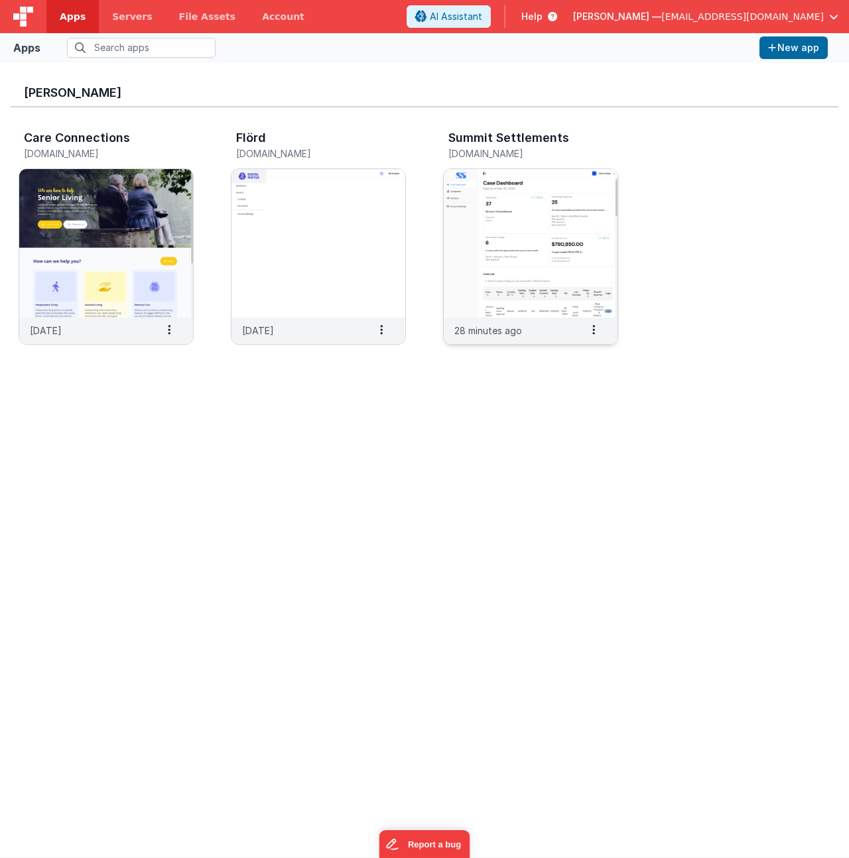
click at [527, 142] on h3 "Summit Settlements" at bounding box center [508, 137] width 121 height 13
click at [519, 203] on img at bounding box center [531, 243] width 174 height 149
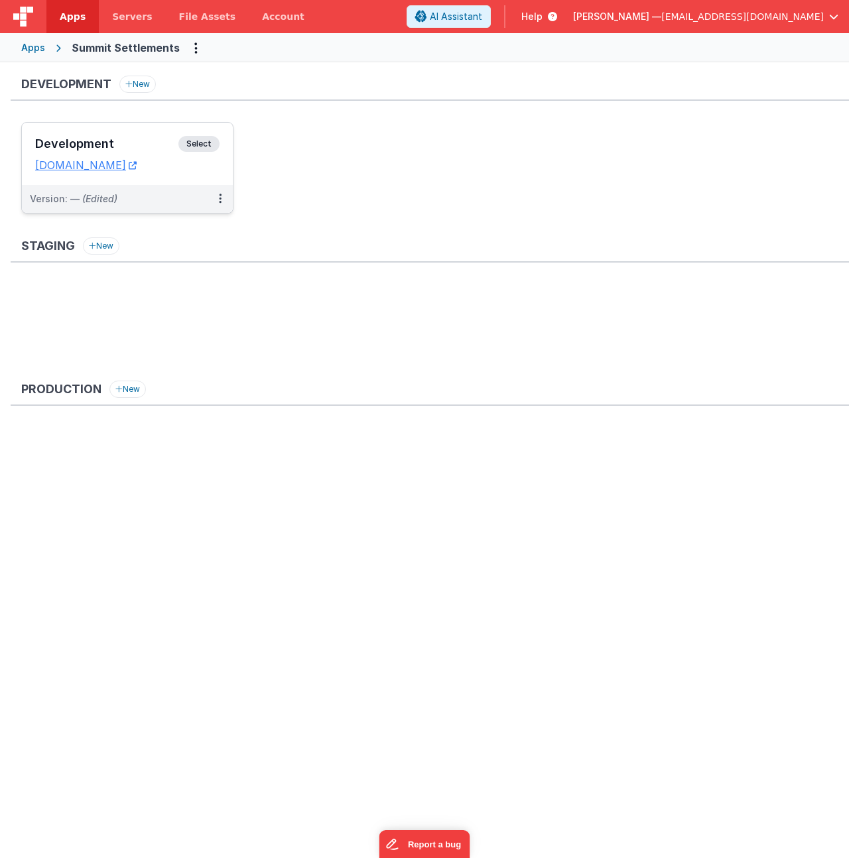
click at [88, 129] on div "Development Select URLs [DOMAIN_NAME]" at bounding box center [127, 154] width 211 height 62
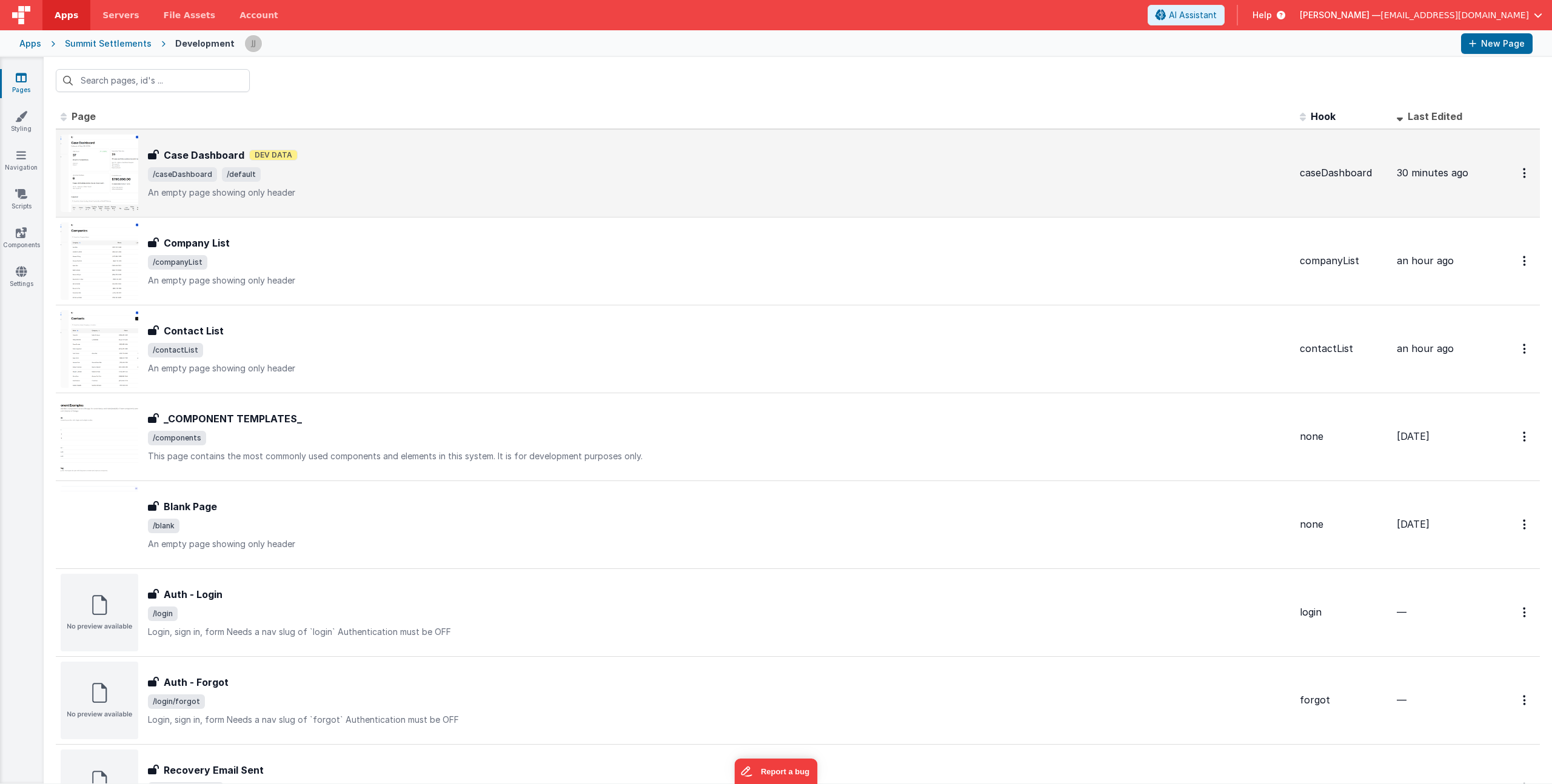
click at [363, 194] on p "An empty page showing only header" at bounding box center [719, 192] width 1143 height 12
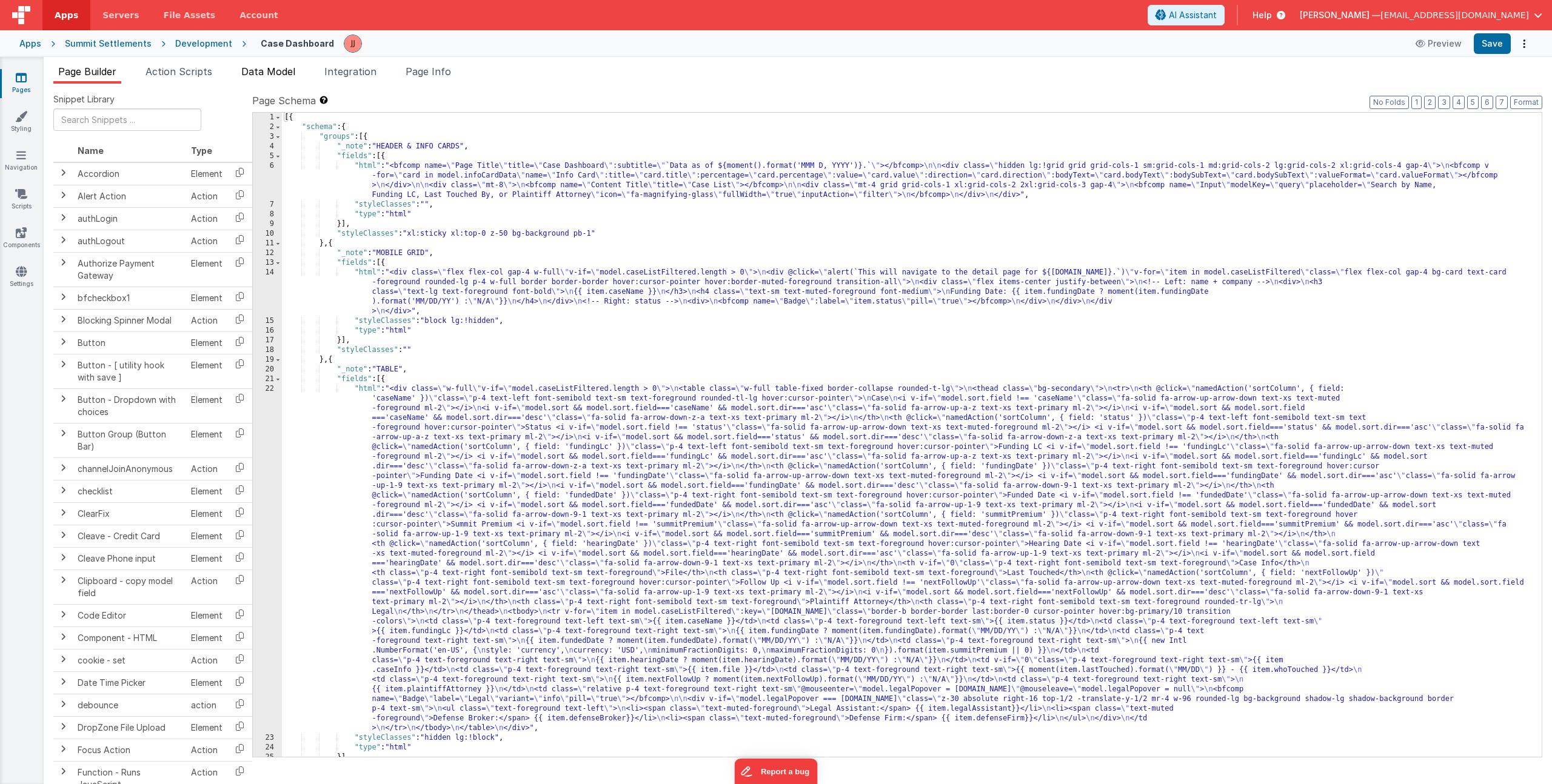
click at [287, 66] on span "Data Model" at bounding box center [268, 71] width 54 height 12
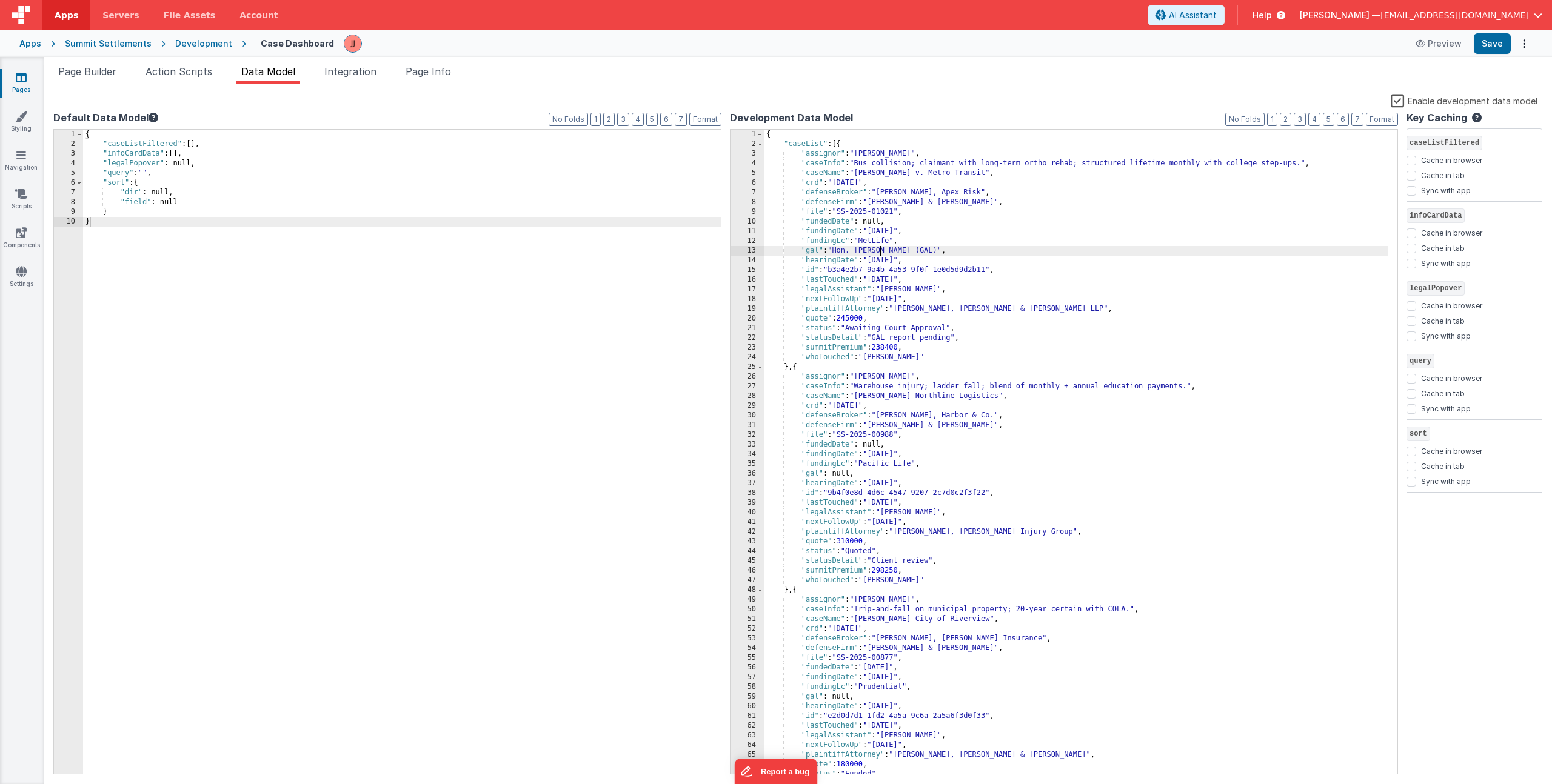
click at [880, 252] on div "{ "caseList" : [{ "assignor" : "Daniel Johnson" , "caseInfo" : "Bus collision; …" at bounding box center [1076, 462] width 624 height 665
click at [763, 145] on div "2" at bounding box center [747, 144] width 33 height 10
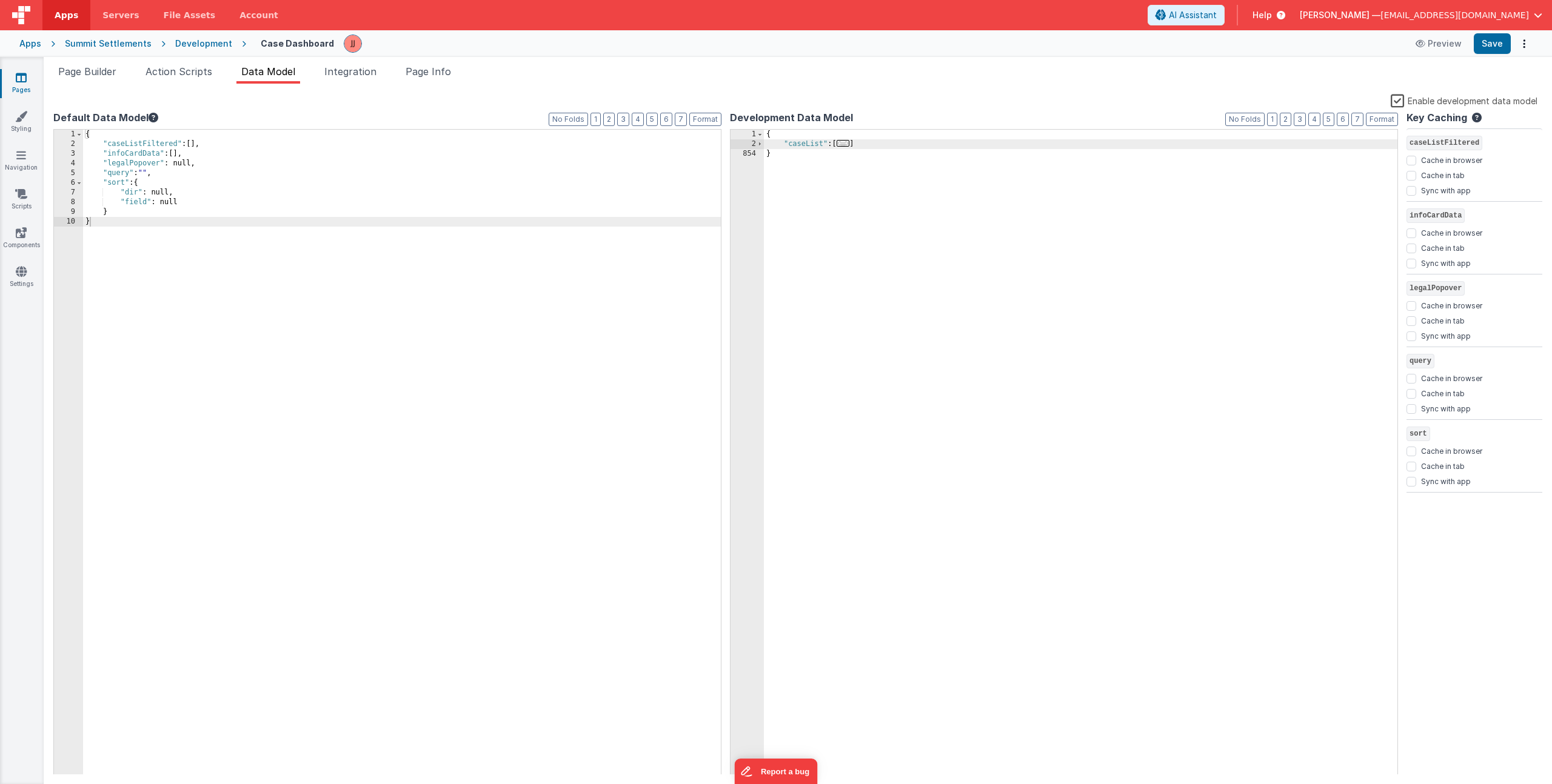
click at [866, 144] on div "{ "caseList" : [ ... ] }" at bounding box center [1080, 462] width 633 height 665
click at [884, 217] on div "{ "caseList" : [ ... ] }" at bounding box center [1080, 462] width 633 height 665
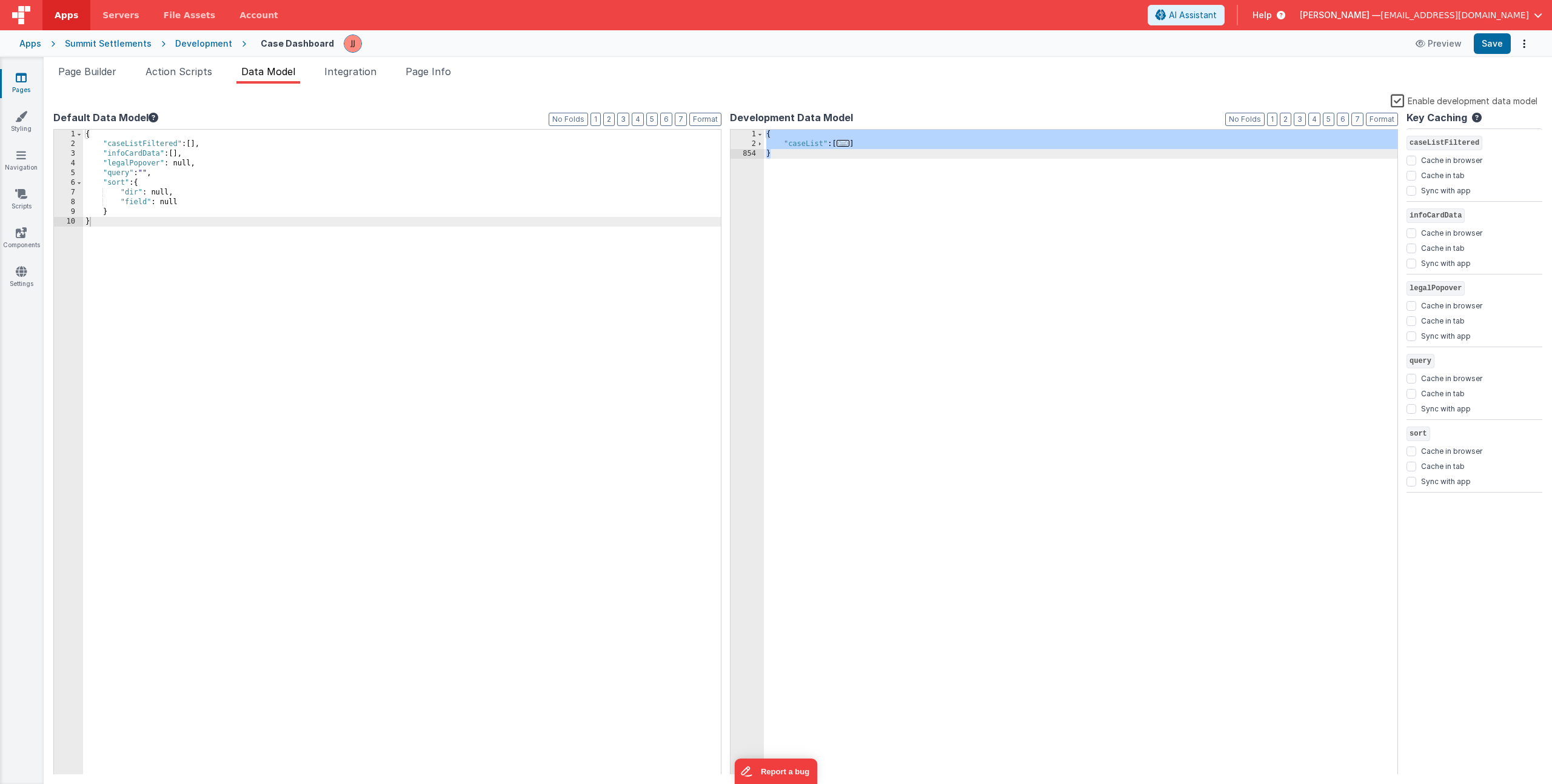
scroll to position [8005, 0]
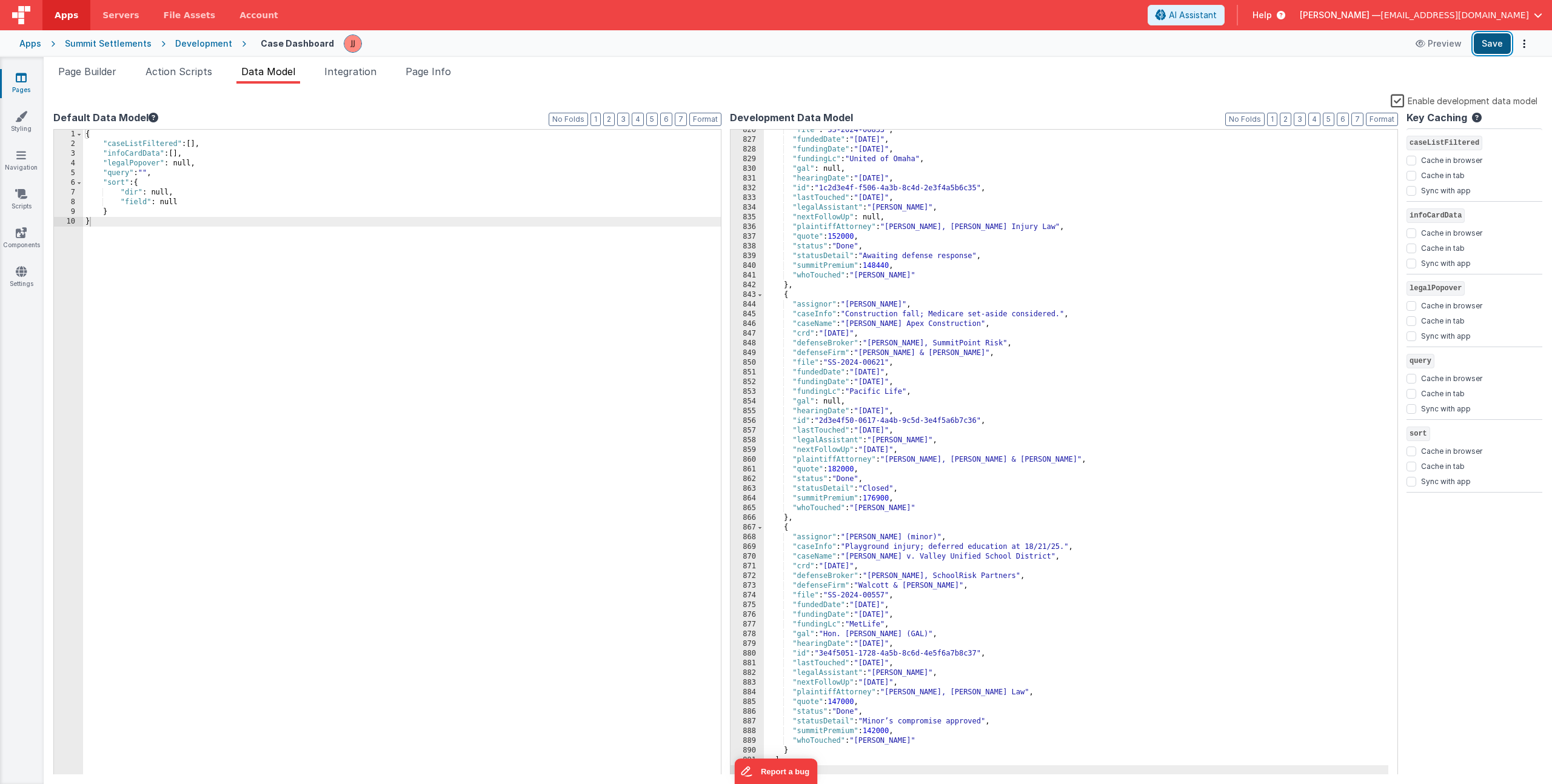
click at [1490, 34] on button "Save" at bounding box center [1493, 43] width 37 height 21
click at [95, 75] on span "Page Builder" at bounding box center [88, 71] width 58 height 12
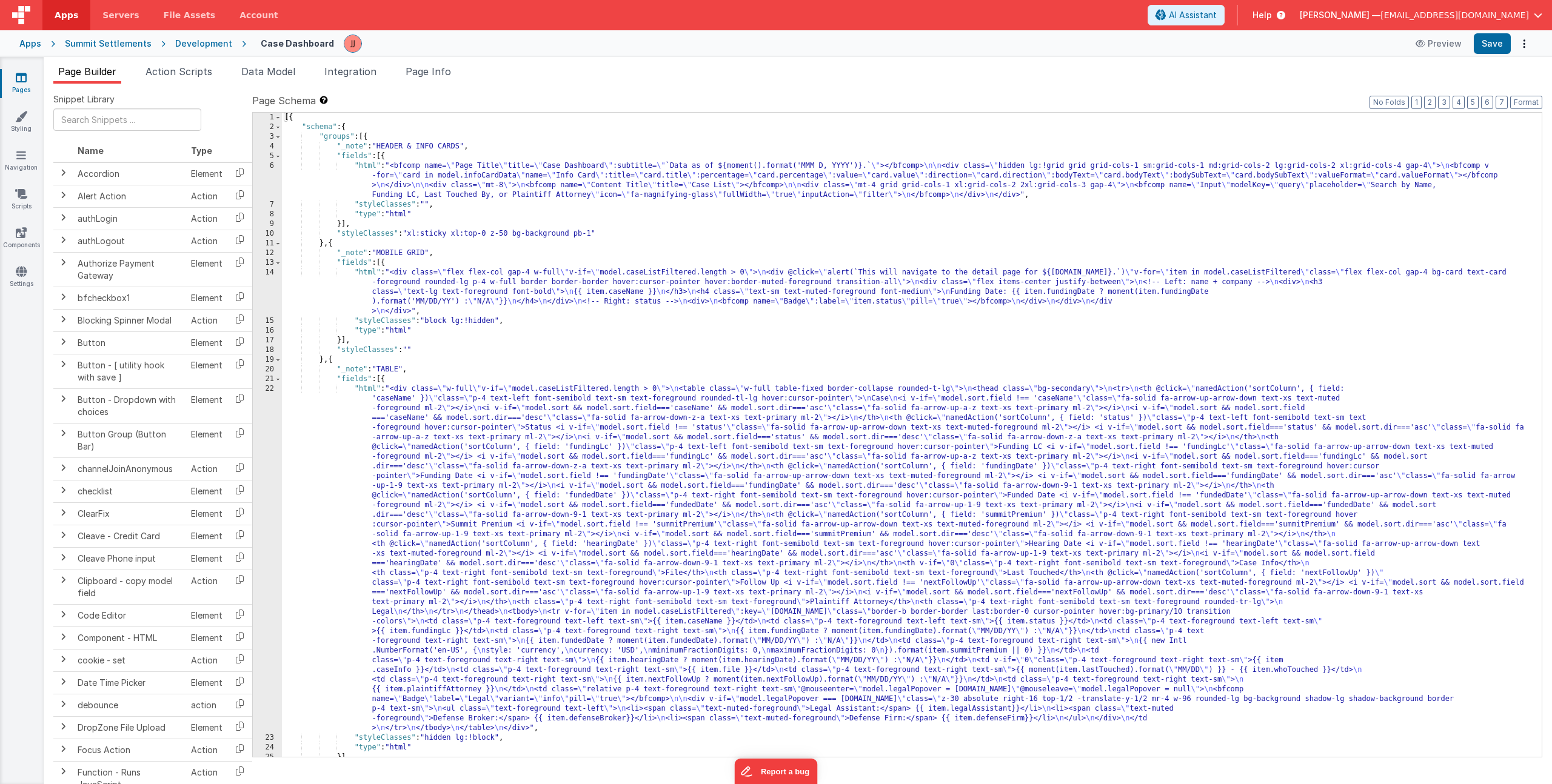
click at [395, 287] on div "[{ "schema" : { "groups" : [{ "_note" : "HEADER & INFO CARDS" , "fields" : [{ "…" at bounding box center [907, 444] width 1251 height 663
click at [267, 292] on div "14" at bounding box center [268, 291] width 29 height 48
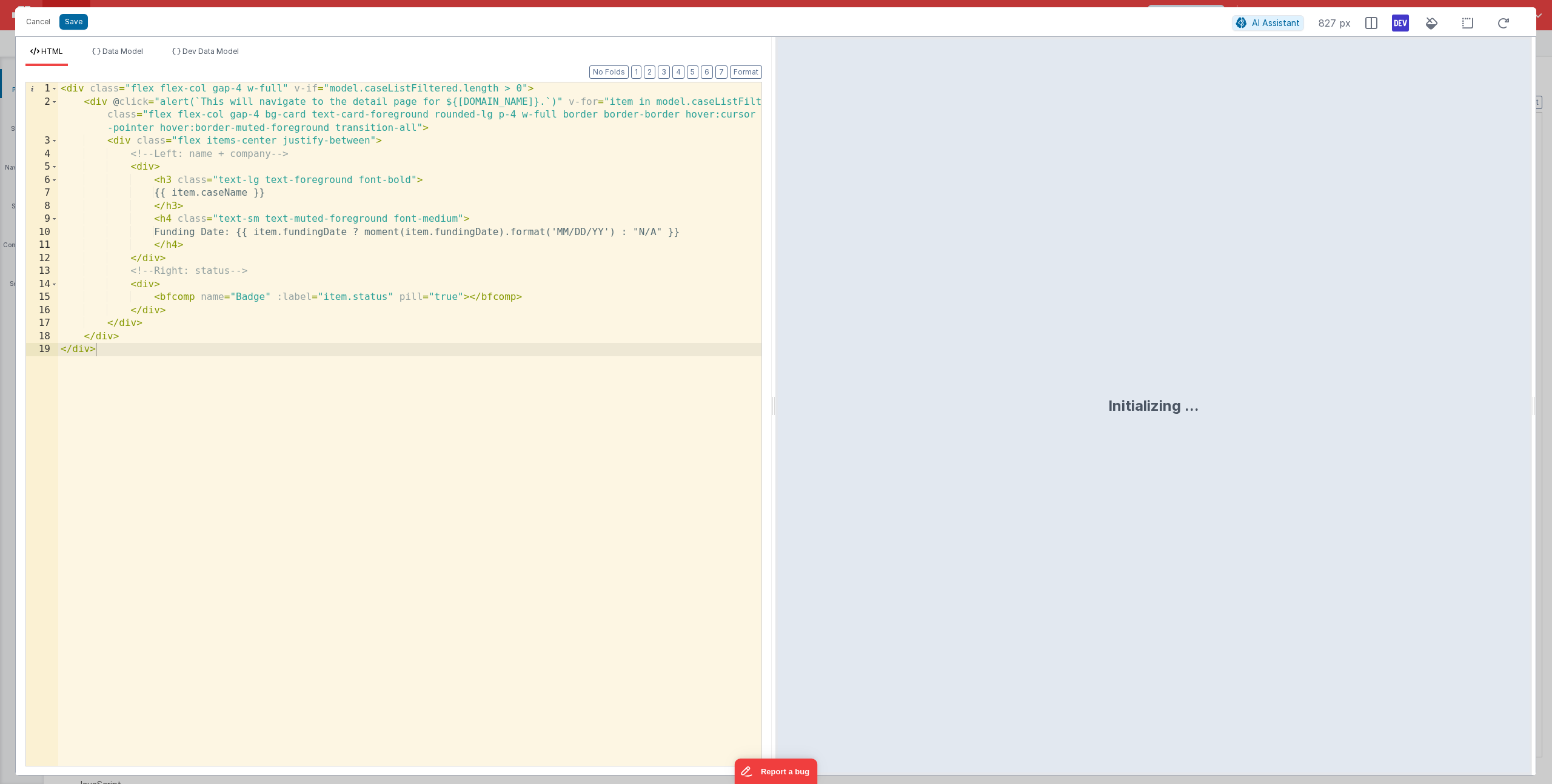
click at [461, 296] on div "< div class = "flex flex-col gap-4 w-full" v-if = "model.caseListFiltered.lengt…" at bounding box center [409, 437] width 703 height 710
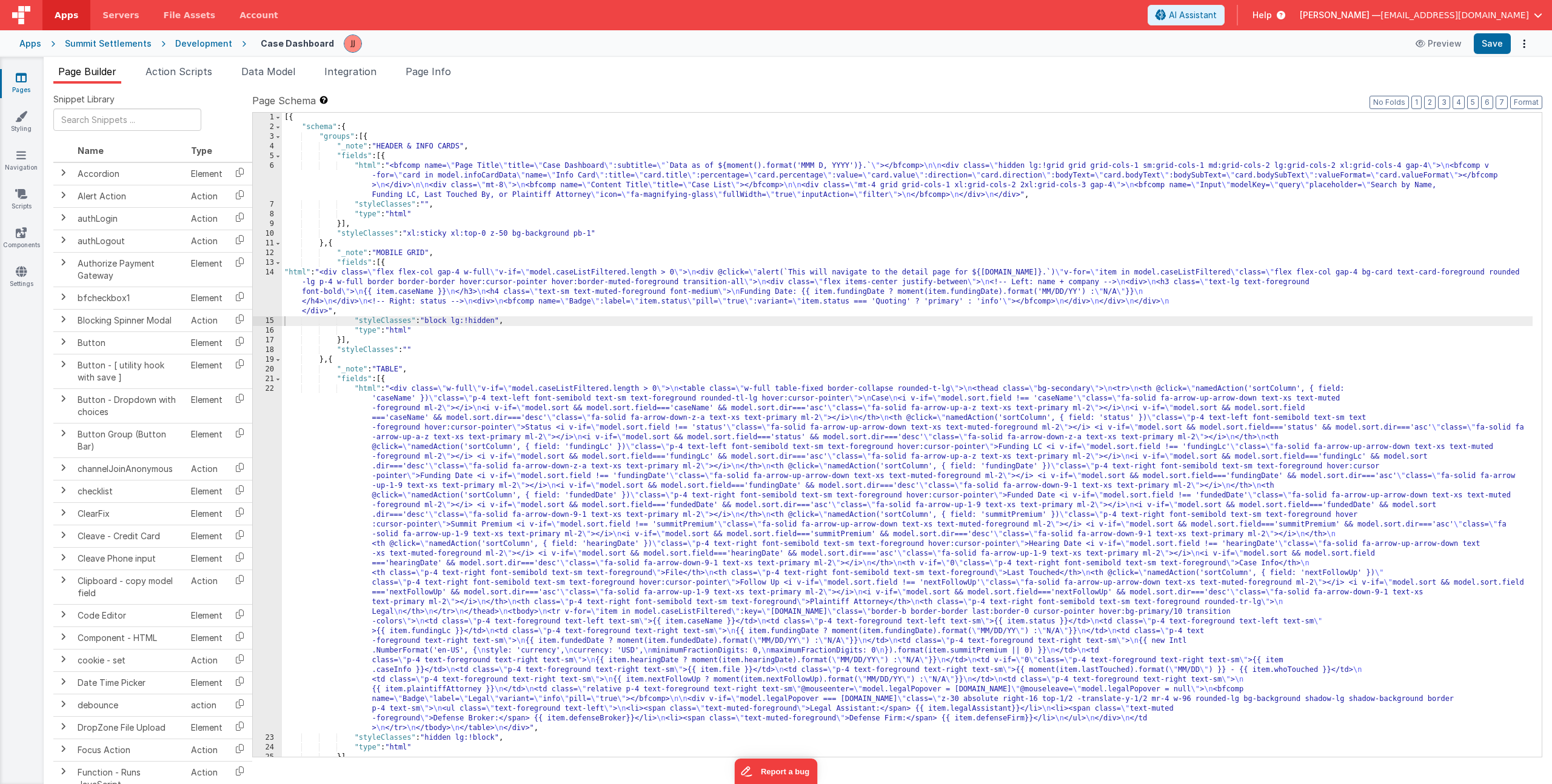
click at [434, 288] on div "[{ "schema" : { "groups" : [{ "_note" : "HEADER & INFO CARDS" , "fields" : [{ "…" at bounding box center [907, 444] width 1251 height 663
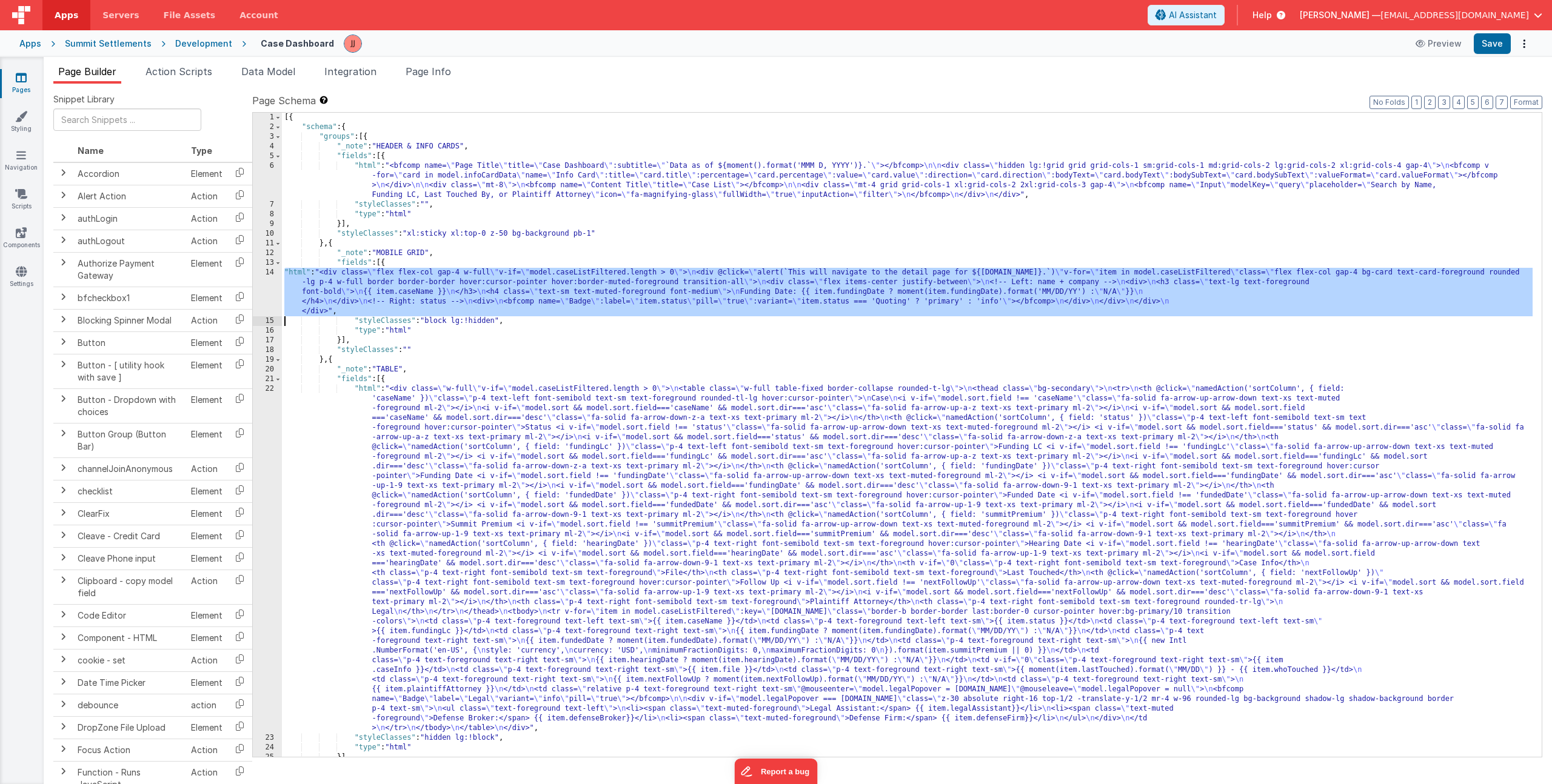
click at [271, 288] on div "14" at bounding box center [268, 291] width 29 height 48
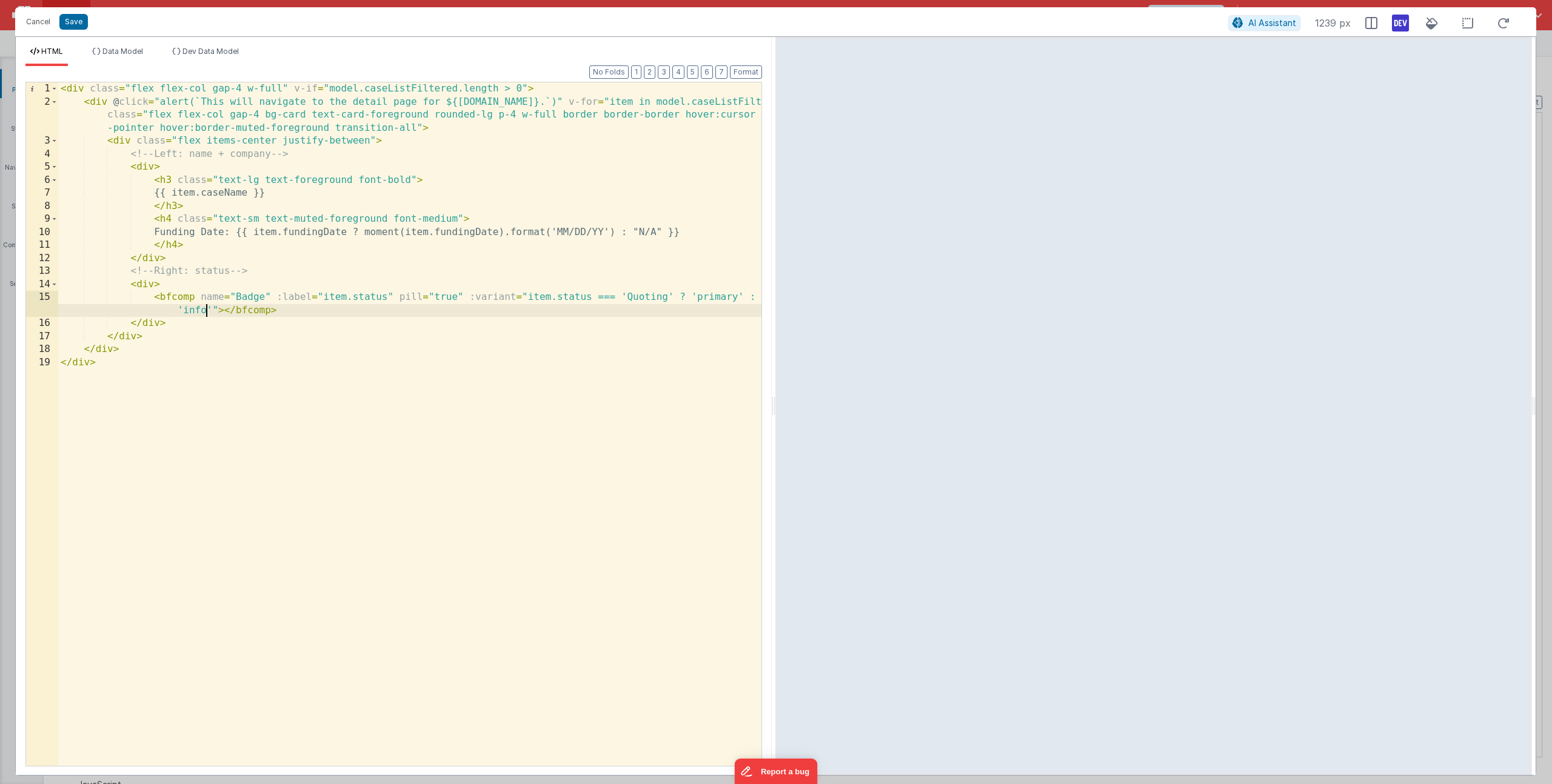
click at [205, 311] on div "< div class = "flex flex-col gap-4 w-full" v-if = "model.caseListFiltered.lengt…" at bounding box center [409, 437] width 703 height 710
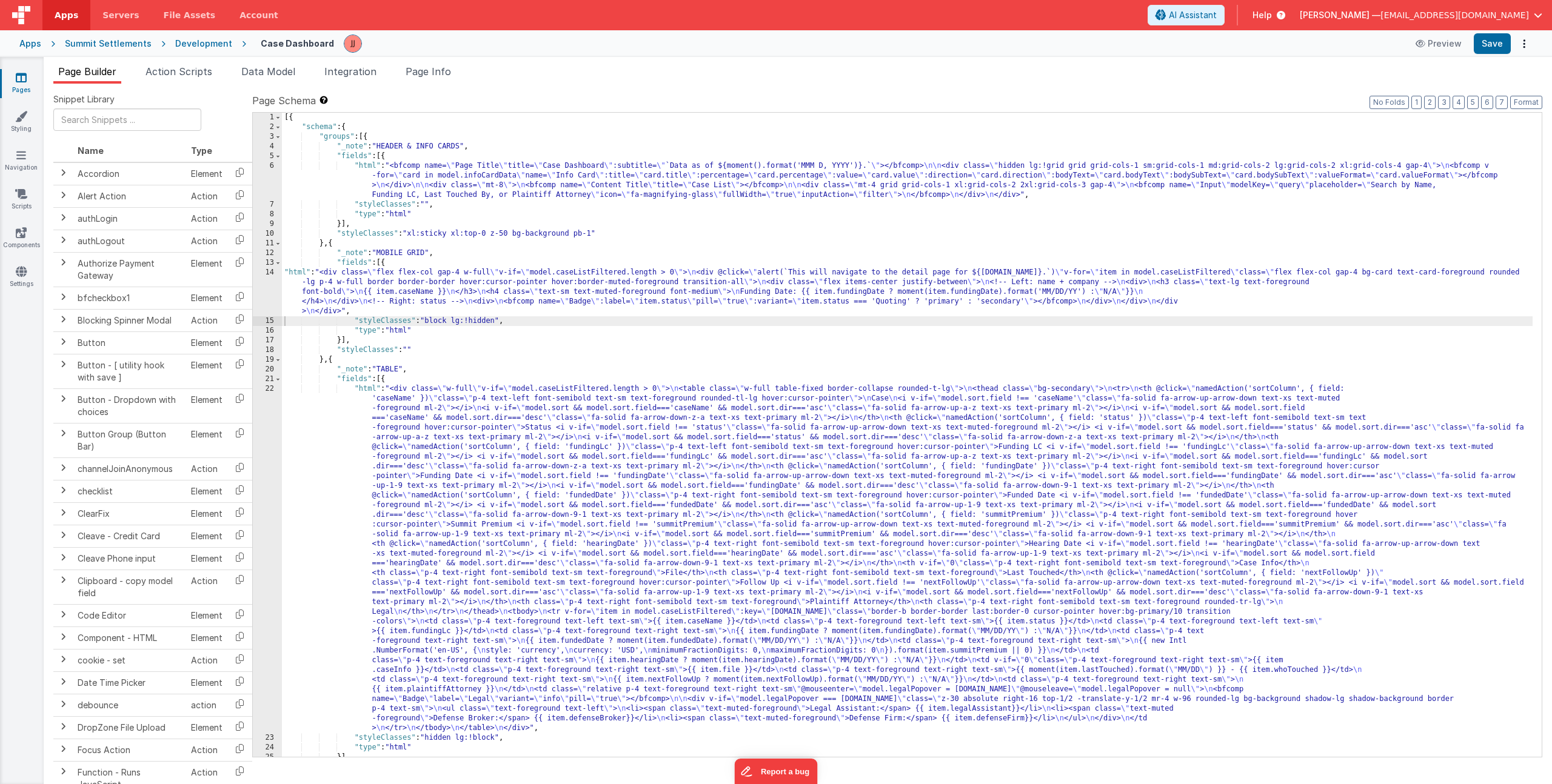
click at [388, 281] on div "[{ "schema" : { "groups" : [{ "_note" : "HEADER & INFO CARDS" , "fields" : [{ "…" at bounding box center [907, 444] width 1251 height 663
click at [259, 283] on div "14" at bounding box center [268, 291] width 29 height 48
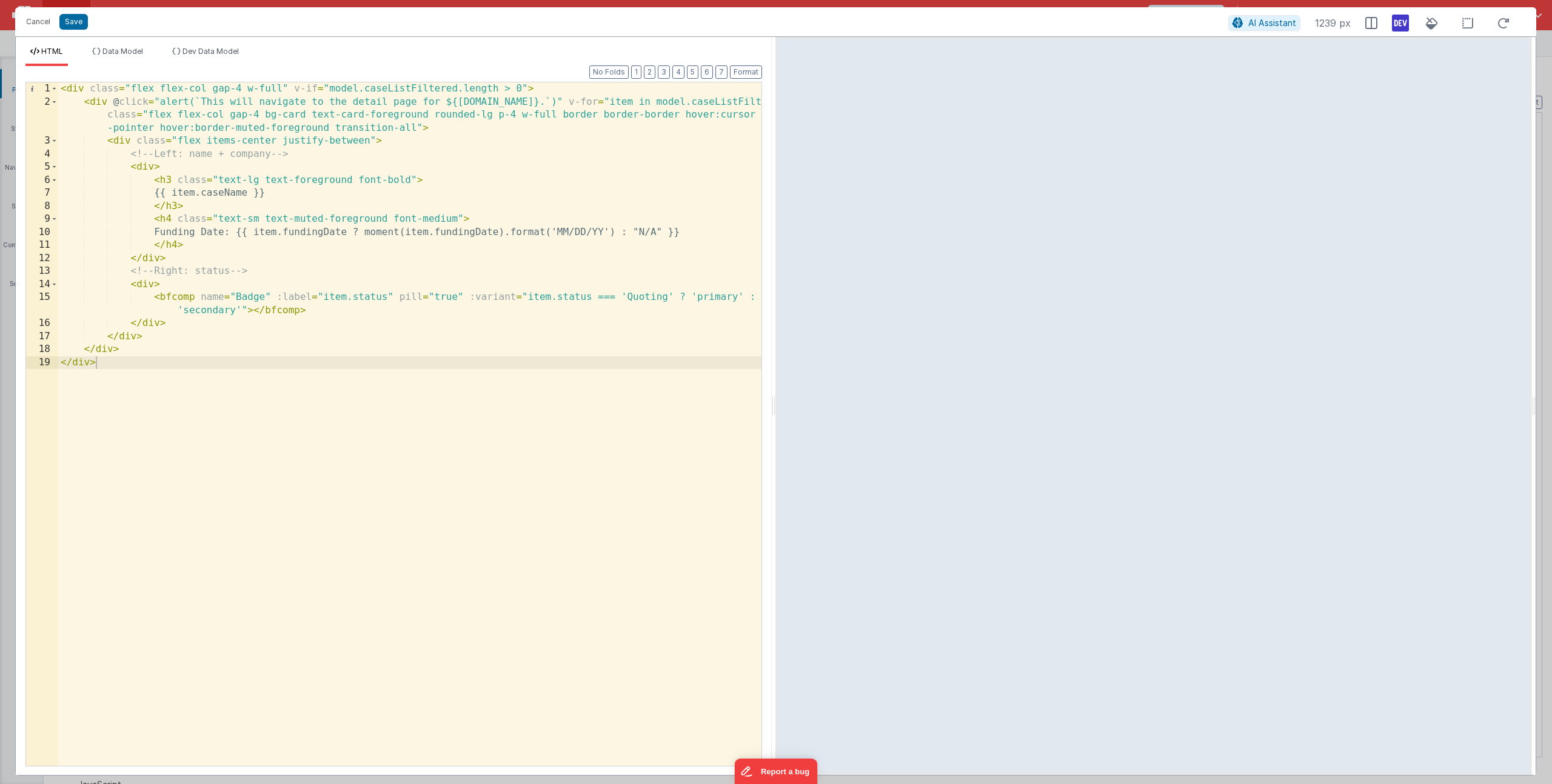
click at [683, 298] on div "< div class = "flex flex-col gap-4 w-full" v-if = "model.caseListFiltered.lengt…" at bounding box center [409, 437] width 703 height 710
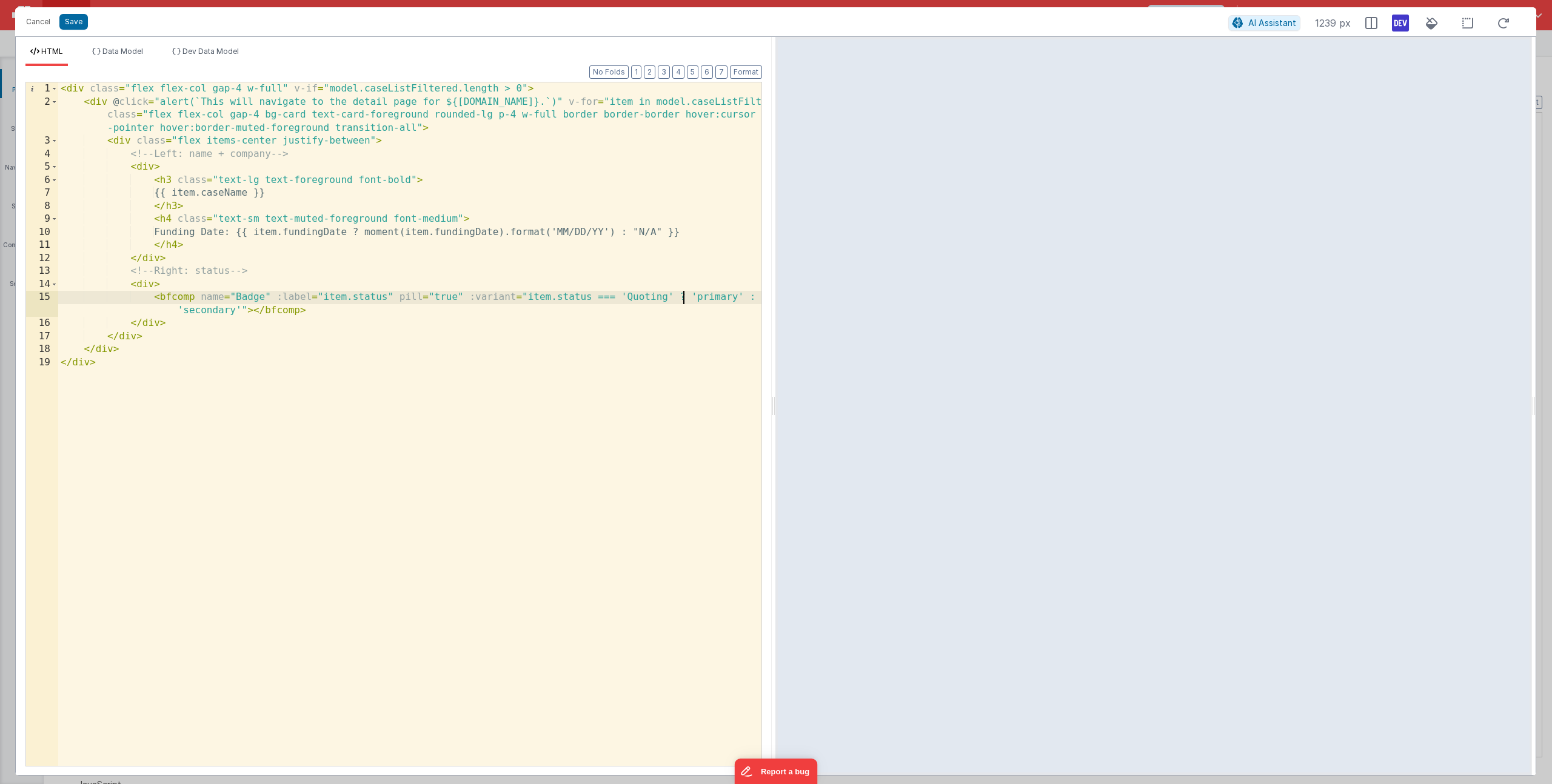
click at [741, 298] on div "< div class = "flex flex-col gap-4 w-full" v-if = "model.caseListFiltered.lengt…" at bounding box center [409, 437] width 703 height 710
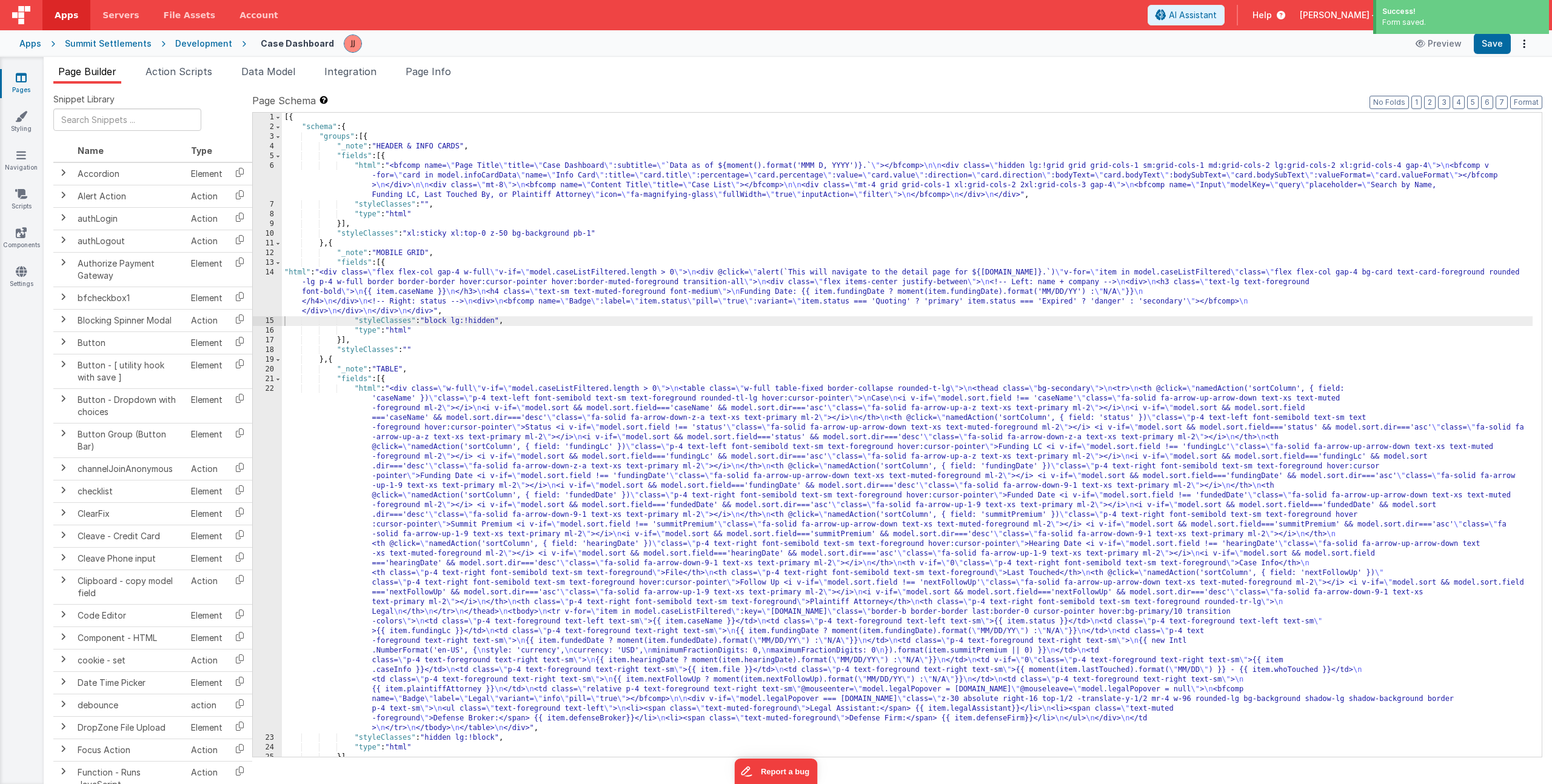
click at [457, 290] on div "[{ "schema" : { "groups" : [{ "_note" : "HEADER & INFO CARDS" , "fields" : [{ "…" at bounding box center [907, 444] width 1251 height 663
click at [262, 285] on div "14" at bounding box center [268, 291] width 29 height 48
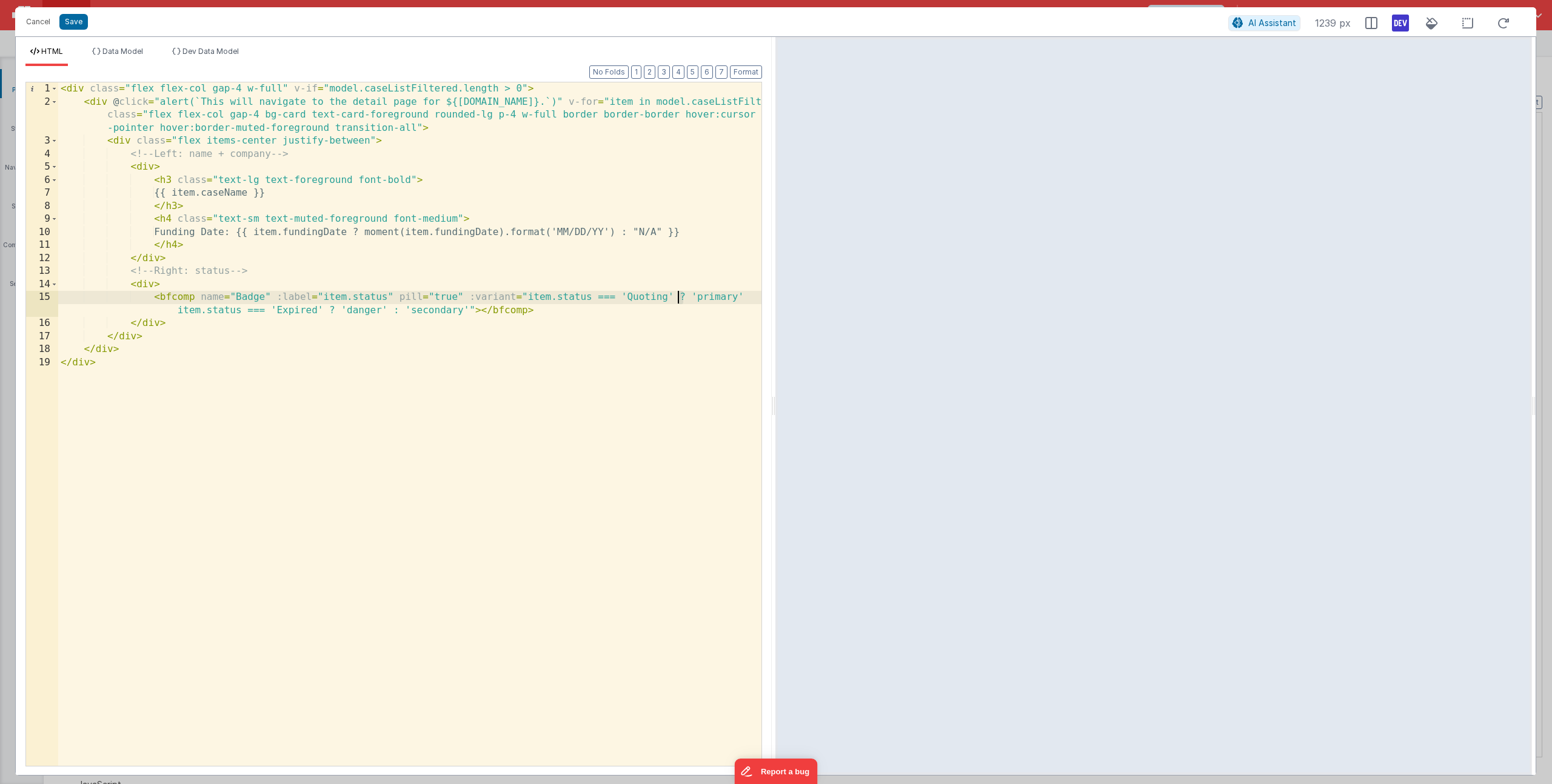
click at [680, 298] on div "< div class = "flex flex-col gap-4 w-full" v-if = "model.caseListFiltered.lengt…" at bounding box center [409, 437] width 703 height 710
click at [679, 298] on div "< div class = "flex flex-col gap-4 w-full" v-if = "model.caseListFiltered.lengt…" at bounding box center [409, 437] width 703 height 710
click at [747, 300] on div "< div class = "flex flex-col gap-4 w-full" v-if = "model.caseListFiltered.lengt…" at bounding box center [409, 437] width 703 height 710
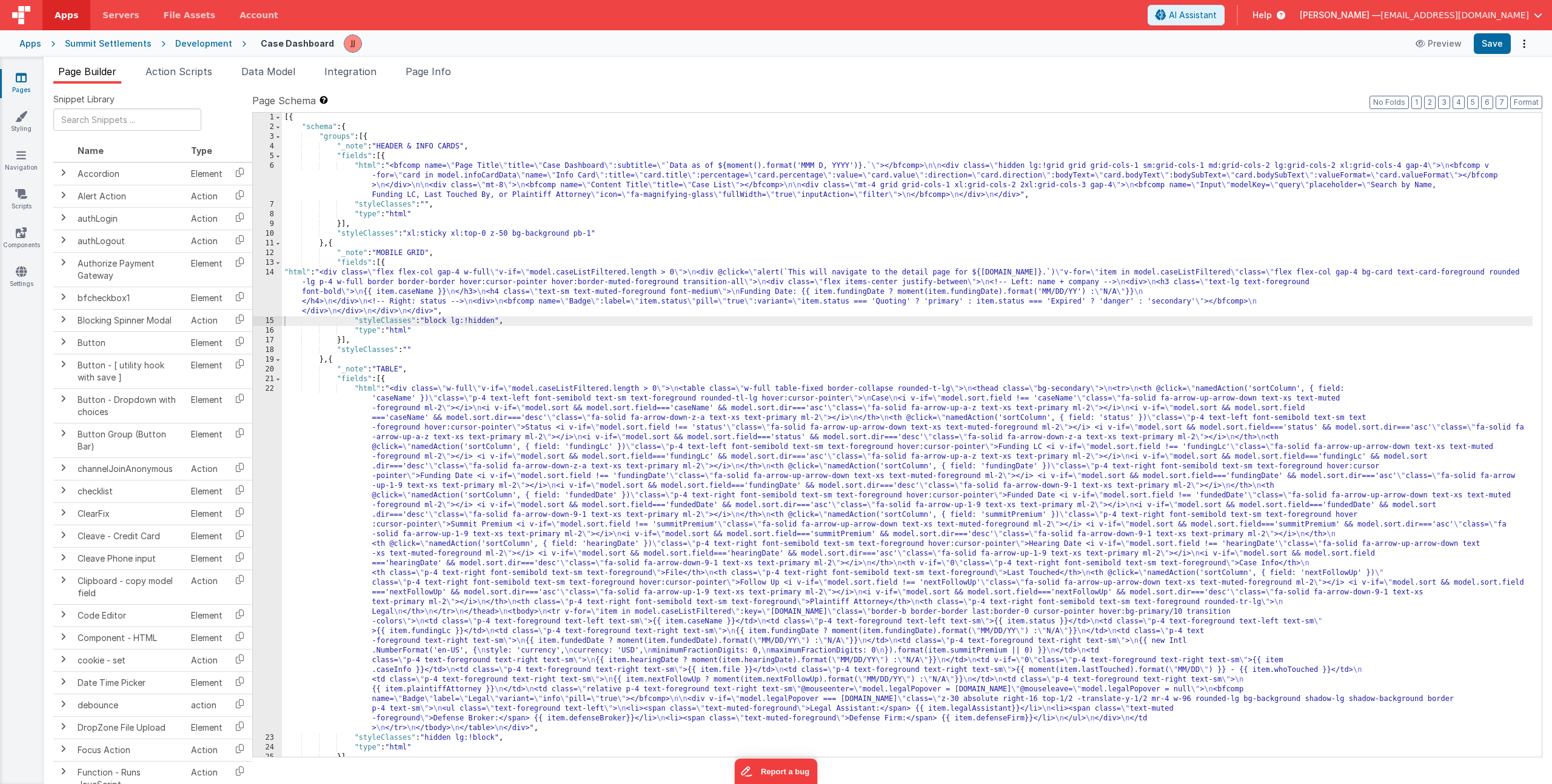
click at [395, 295] on div "[{ "schema" : { "groups" : [{ "_note" : "HEADER & INFO CARDS" , "fields" : [{ "…" at bounding box center [907, 444] width 1251 height 663
click at [450, 286] on div "[{ "schema" : { "groups" : [{ "_note" : "HEADER & INFO CARDS" , "fields" : [{ "…" at bounding box center [907, 444] width 1251 height 663
click at [259, 283] on div "14" at bounding box center [268, 291] width 29 height 48
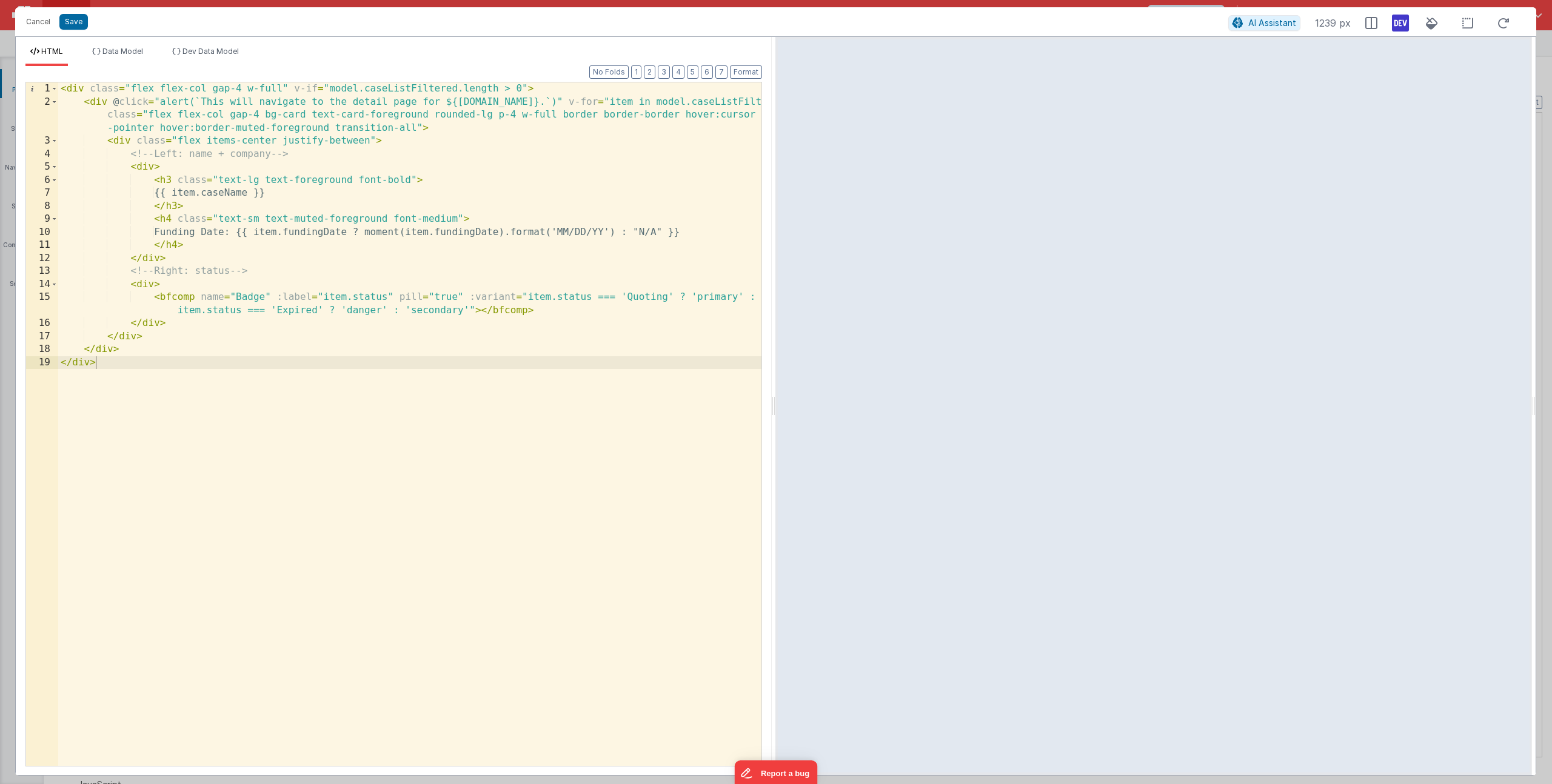
click at [398, 311] on div "< div class = "flex flex-col gap-4 w-full" v-if = "model.caseListFiltered.lengt…" at bounding box center [409, 437] width 703 height 710
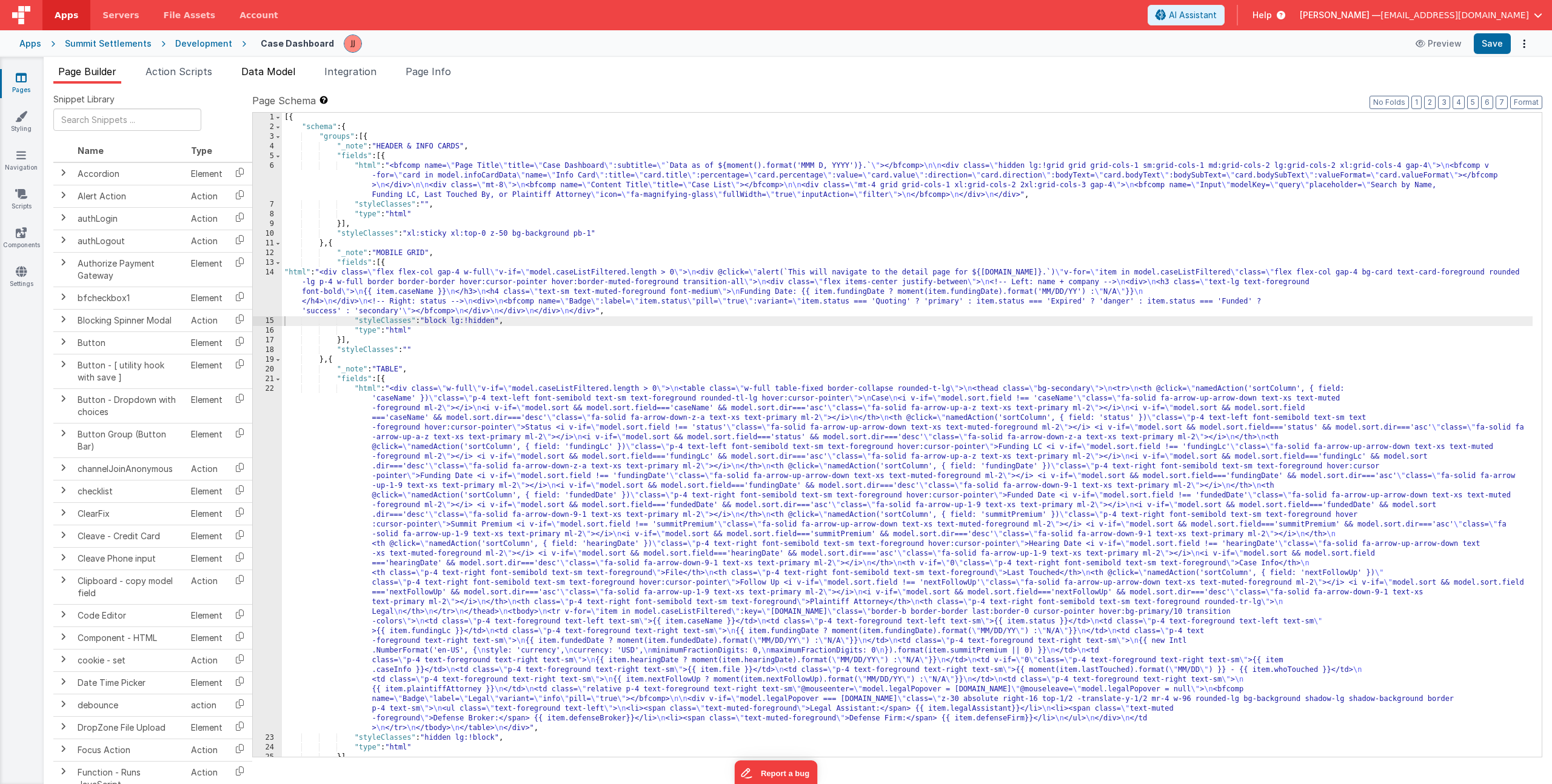
click at [275, 72] on span "Data Model" at bounding box center [268, 71] width 54 height 12
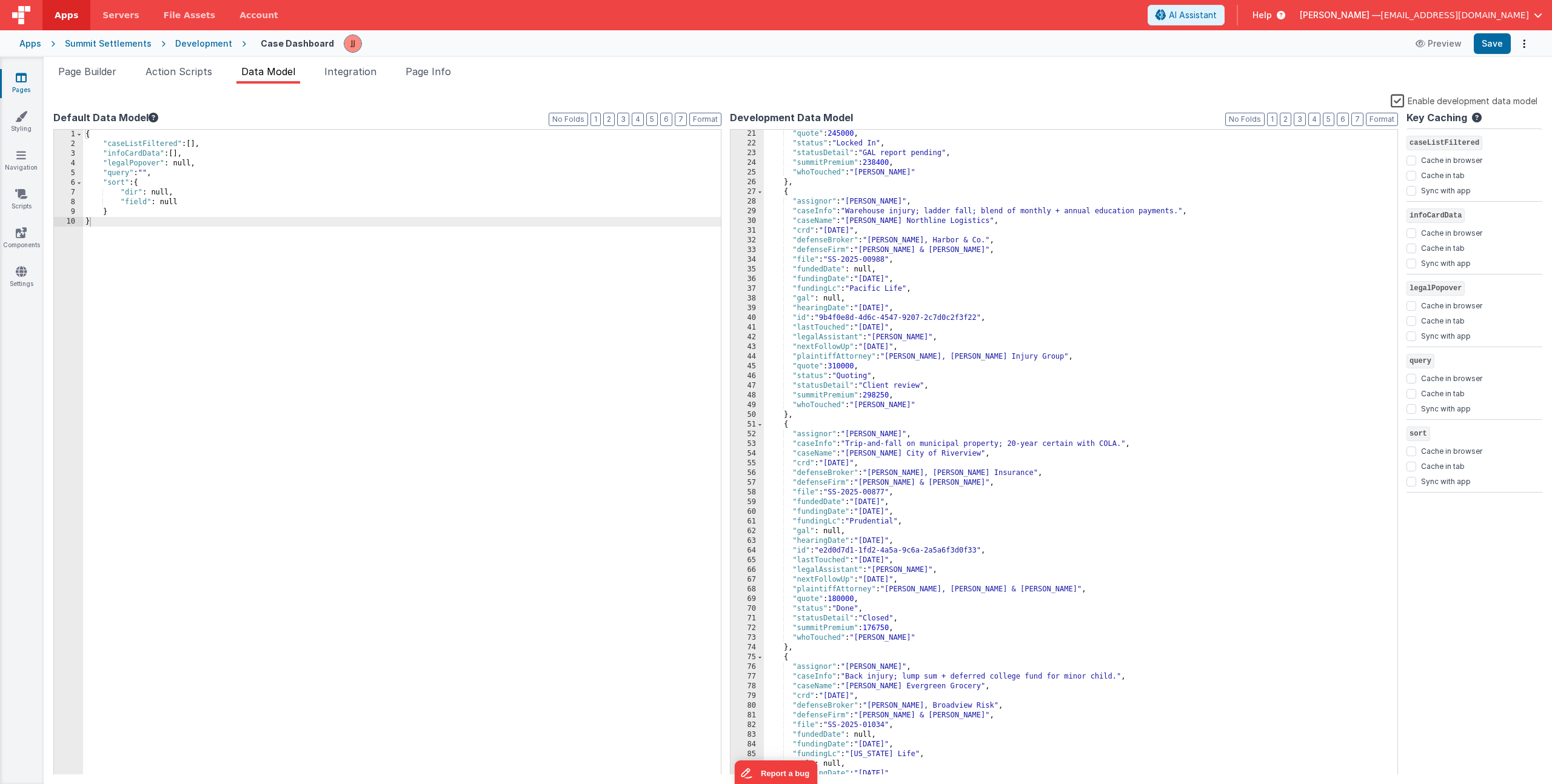
scroll to position [0, 0]
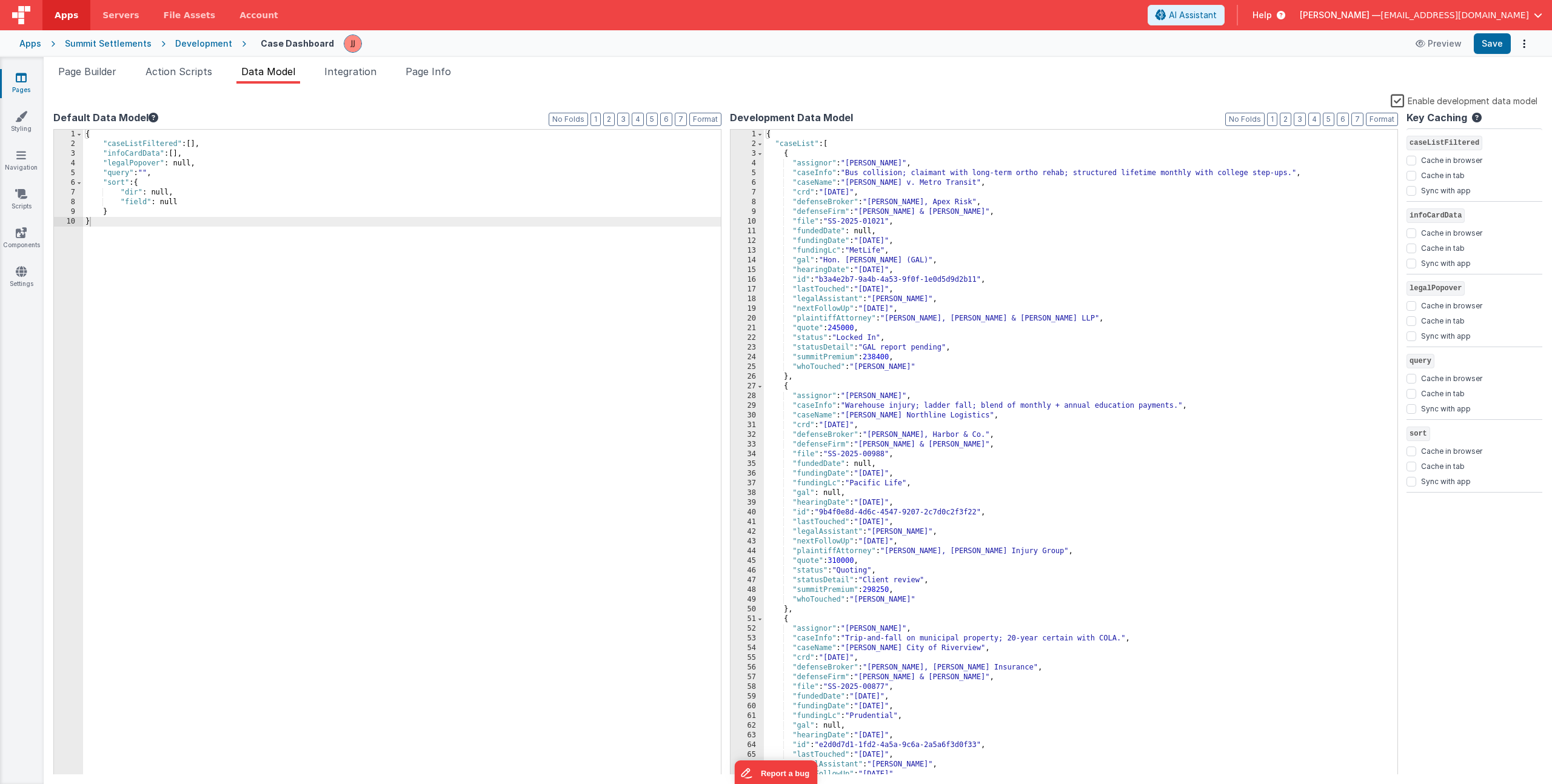
click at [878, 623] on div "{ "caseList" : [ { "assignor" : "Daniel Johnson" , "caseInfo" : "Bus collision;…" at bounding box center [1076, 462] width 624 height 665
click at [994, 366] on div "{ "caseList" : [ { "assignor" : "Daniel Johnson" , "caseInfo" : "Bus collision;…" at bounding box center [1076, 462] width 624 height 665
click at [1065, 273] on div "{ "caseList" : [ { "assignor" : "Daniel Johnson" , "caseInfo" : "Bus collision;…" at bounding box center [1076, 462] width 624 height 665
type input "fundedDate"
click at [1347, 143] on span at bounding box center [1345, 140] width 15 height 16
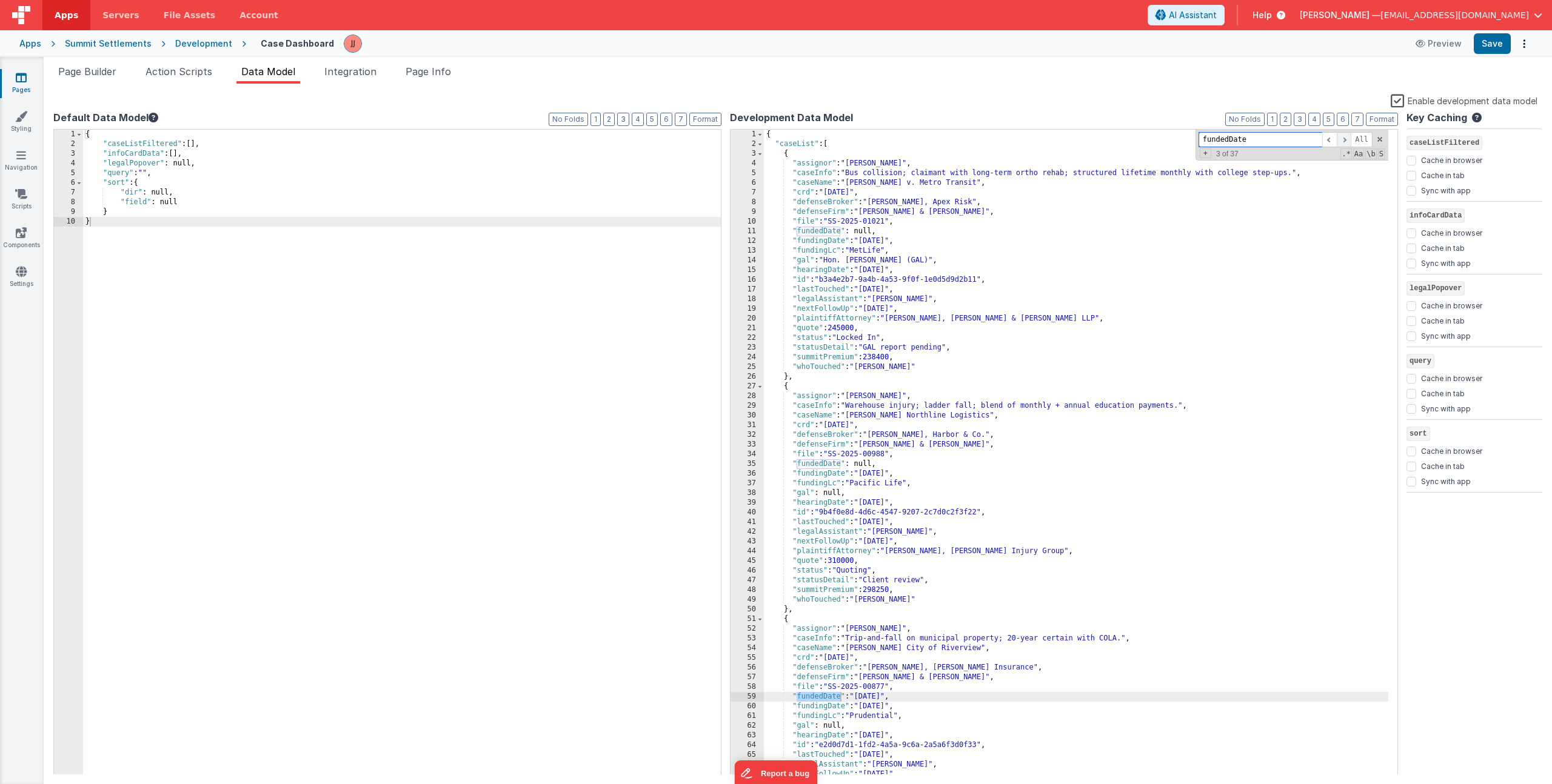
click at [1347, 143] on span at bounding box center [1345, 140] width 15 height 16
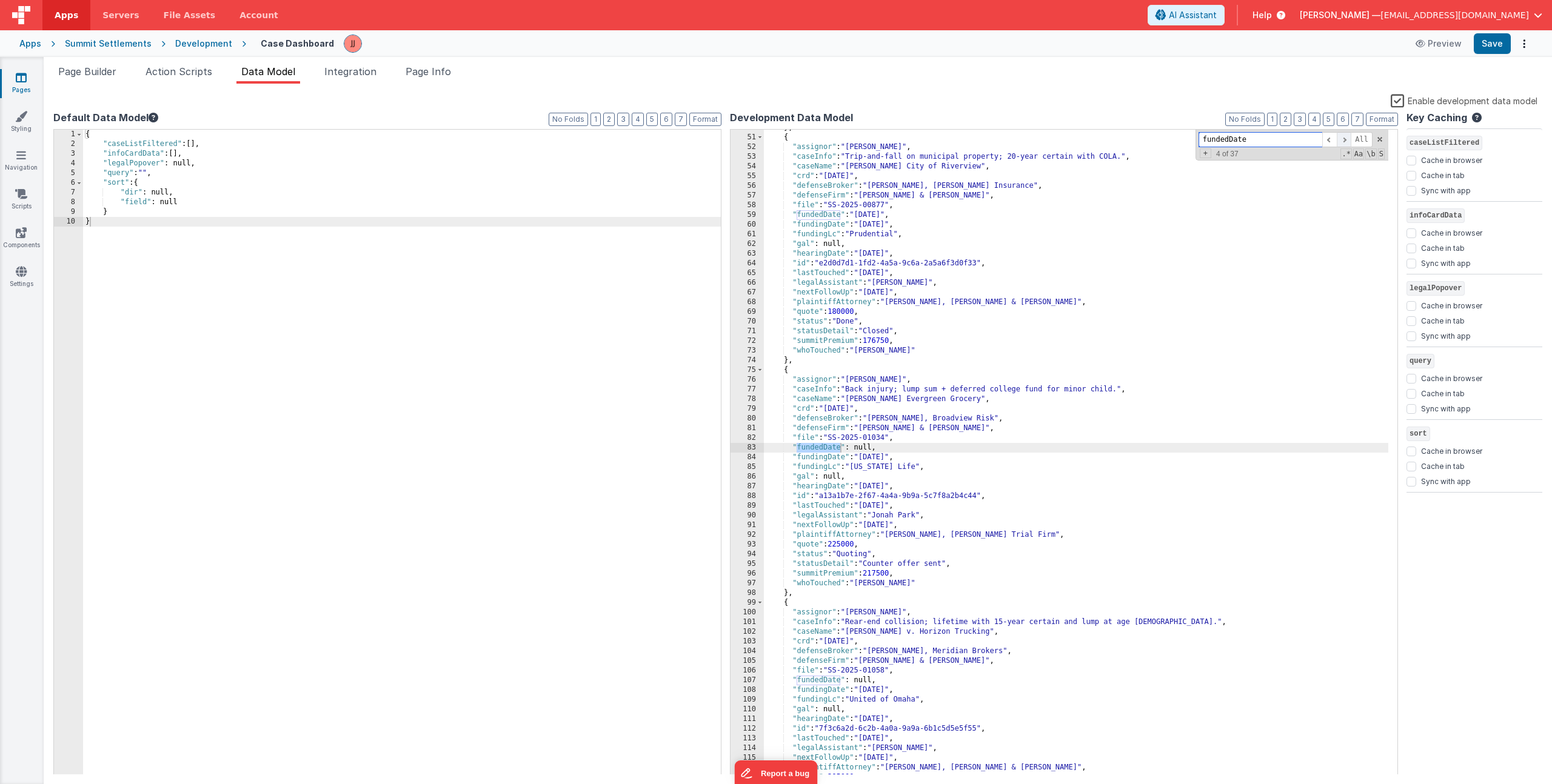
scroll to position [482, 0]
click at [1334, 141] on span at bounding box center [1330, 140] width 15 height 16
click at [877, 329] on div "} , { "assignor" : "Lan Nguyen" , "caseInfo" : "Trip-and-fall on municipal prop…" at bounding box center [1076, 456] width 624 height 665
click at [877, 329] on div "} , { "assignor" : "Lan Nguyen" , "caseInfo" : "Trip-and-fall on municipal prop…" at bounding box center [1076, 456] width 624 height 665
click at [850, 228] on div "} , { "assignor" : "Lan Nguyen" , "caseInfo" : "Trip-and-fall on municipal prop…" at bounding box center [1076, 456] width 624 height 665
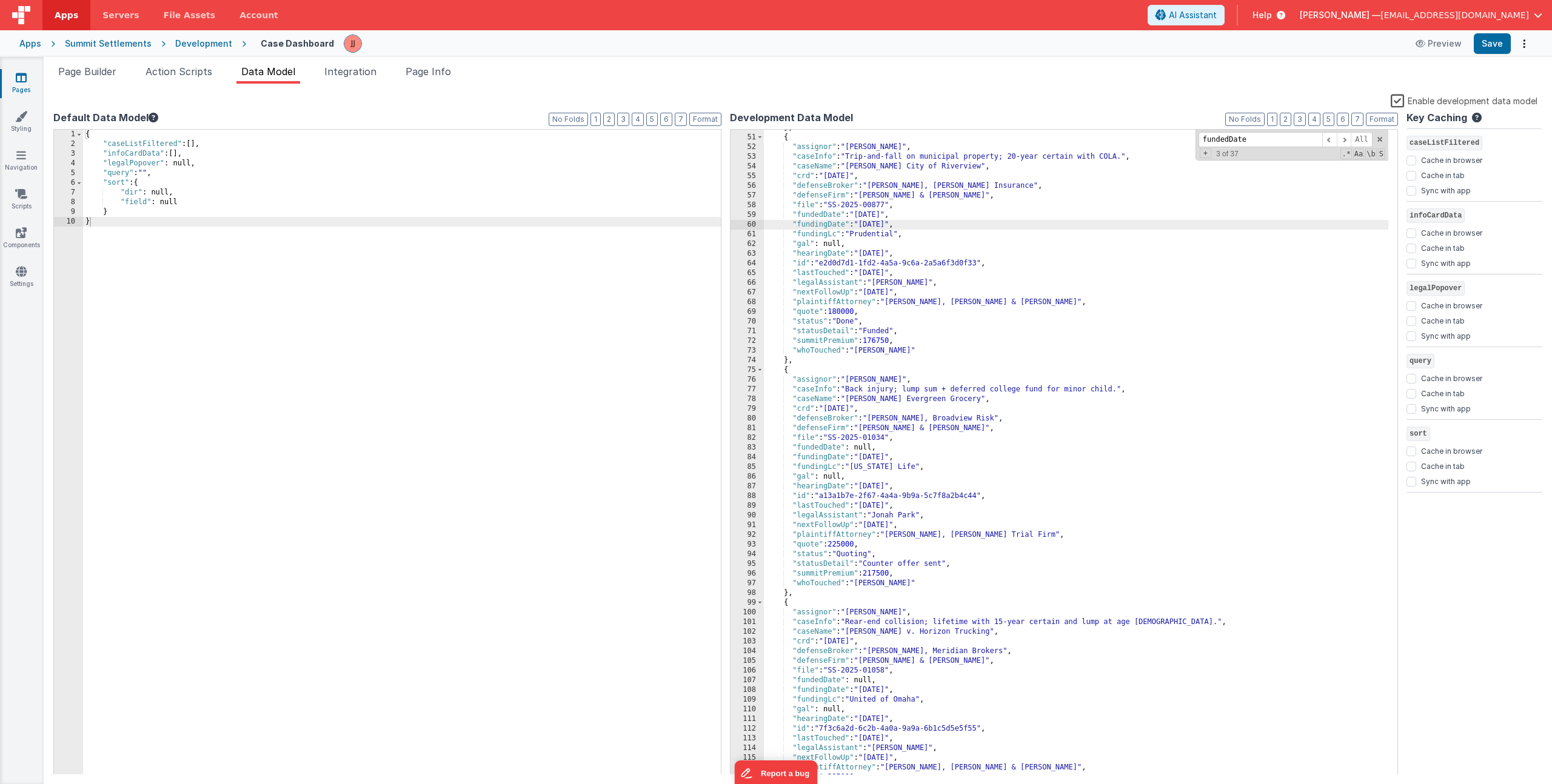
click at [1130, 279] on div "} , { "assignor" : "Lan Nguyen" , "caseInfo" : "Trip-and-fall on municipal prop…" at bounding box center [1076, 456] width 624 height 665
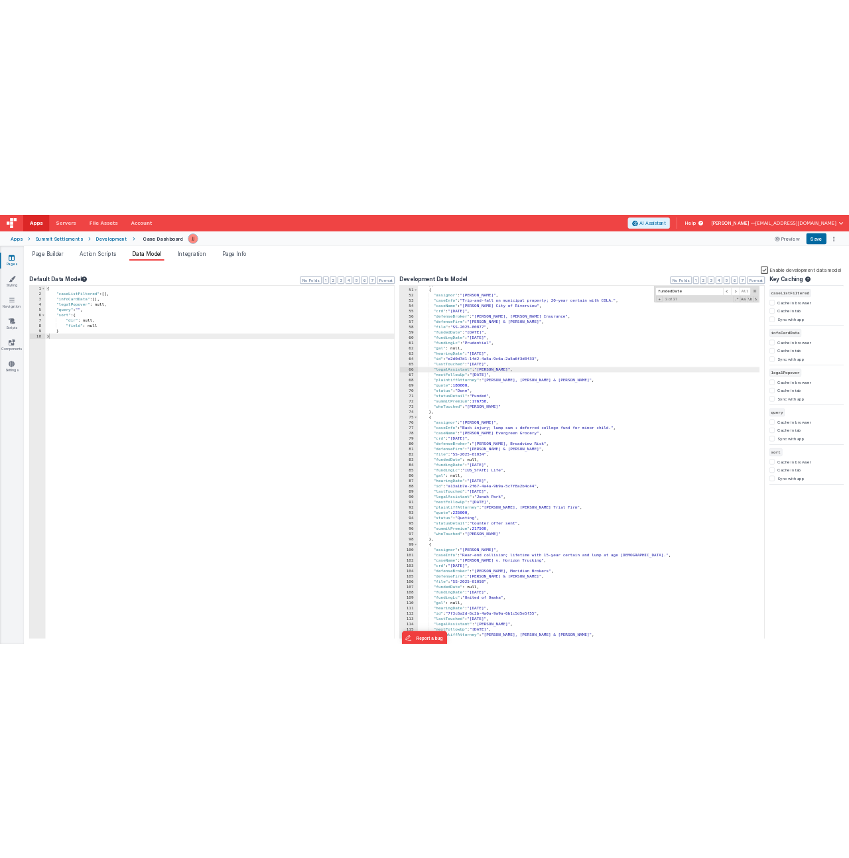
scroll to position [515, 0]
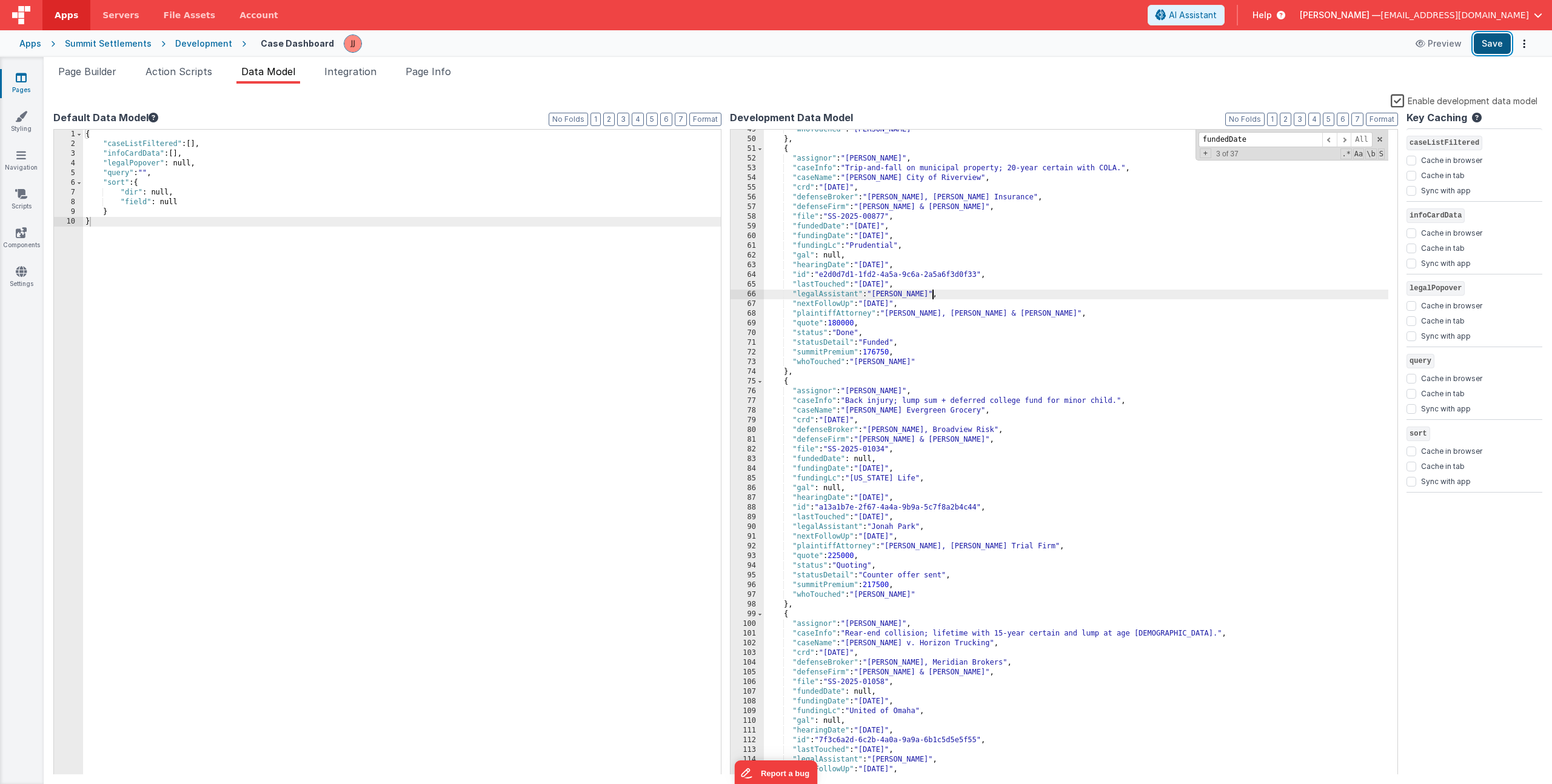
click at [1494, 42] on button "Save" at bounding box center [1493, 43] width 37 height 21
click at [900, 298] on div ""whoTouched" : "Chris Harlan" } , { "assignor" : "Lan Nguyen" , "caseInfo" : "T…" at bounding box center [1076, 458] width 624 height 665
click at [1382, 137] on span at bounding box center [1379, 139] width 8 height 8
click at [937, 334] on div ""whoTouched" : "Chris Harlan" } , { "assignor" : "Lan Nguyen" , "caseInfo" : "T…" at bounding box center [1076, 458] width 624 height 665
click at [853, 333] on div ""whoTouched" : "Chris Harlan" } , { "assignor" : "Lan Nguyen" , "caseInfo" : "T…" at bounding box center [1076, 458] width 624 height 665
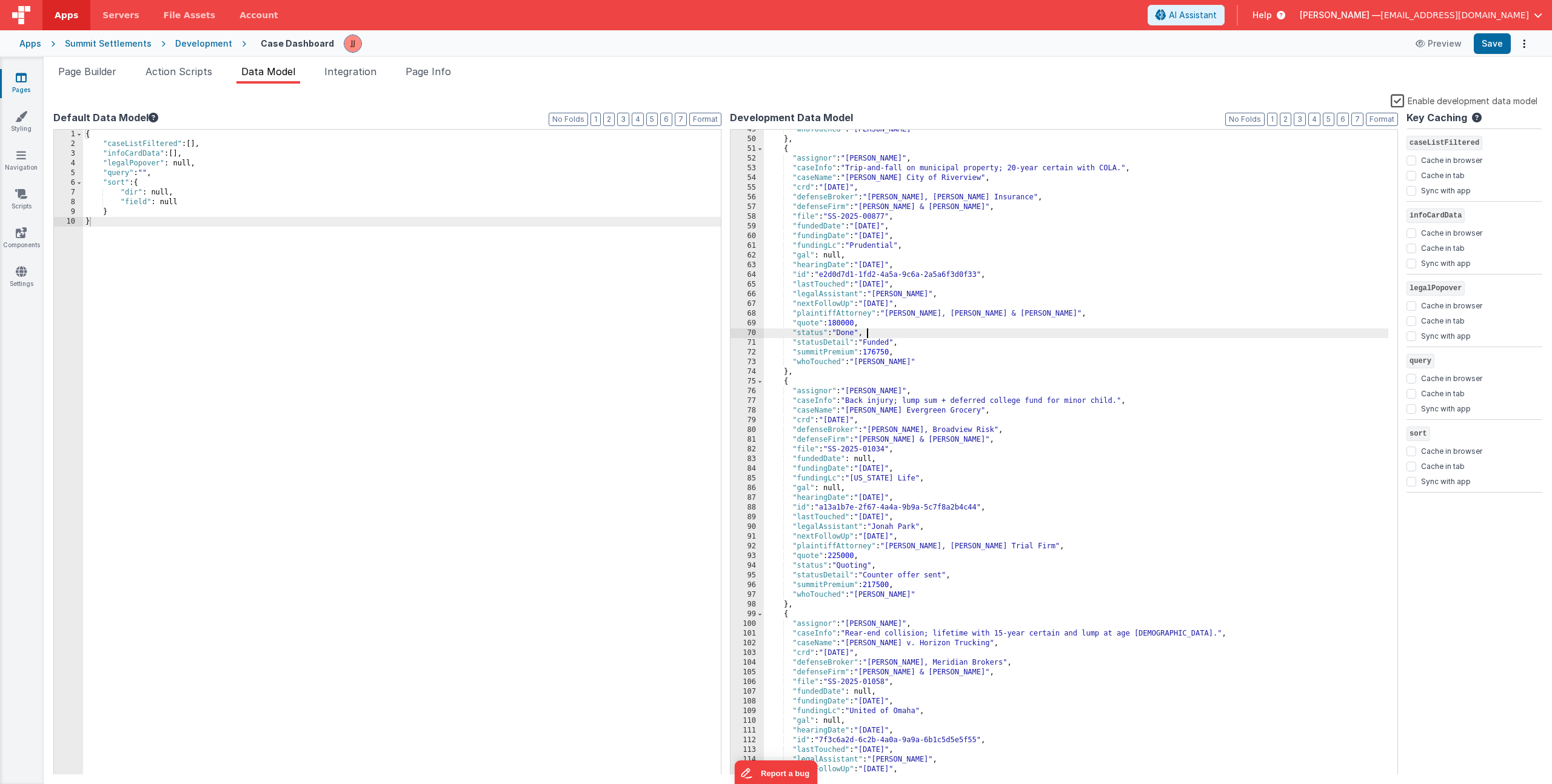
click at [853, 333] on div ""whoTouched" : "Chris Harlan" } , { "assignor" : "Lan Nguyen" , "caseInfo" : "T…" at bounding box center [1076, 458] width 624 height 665
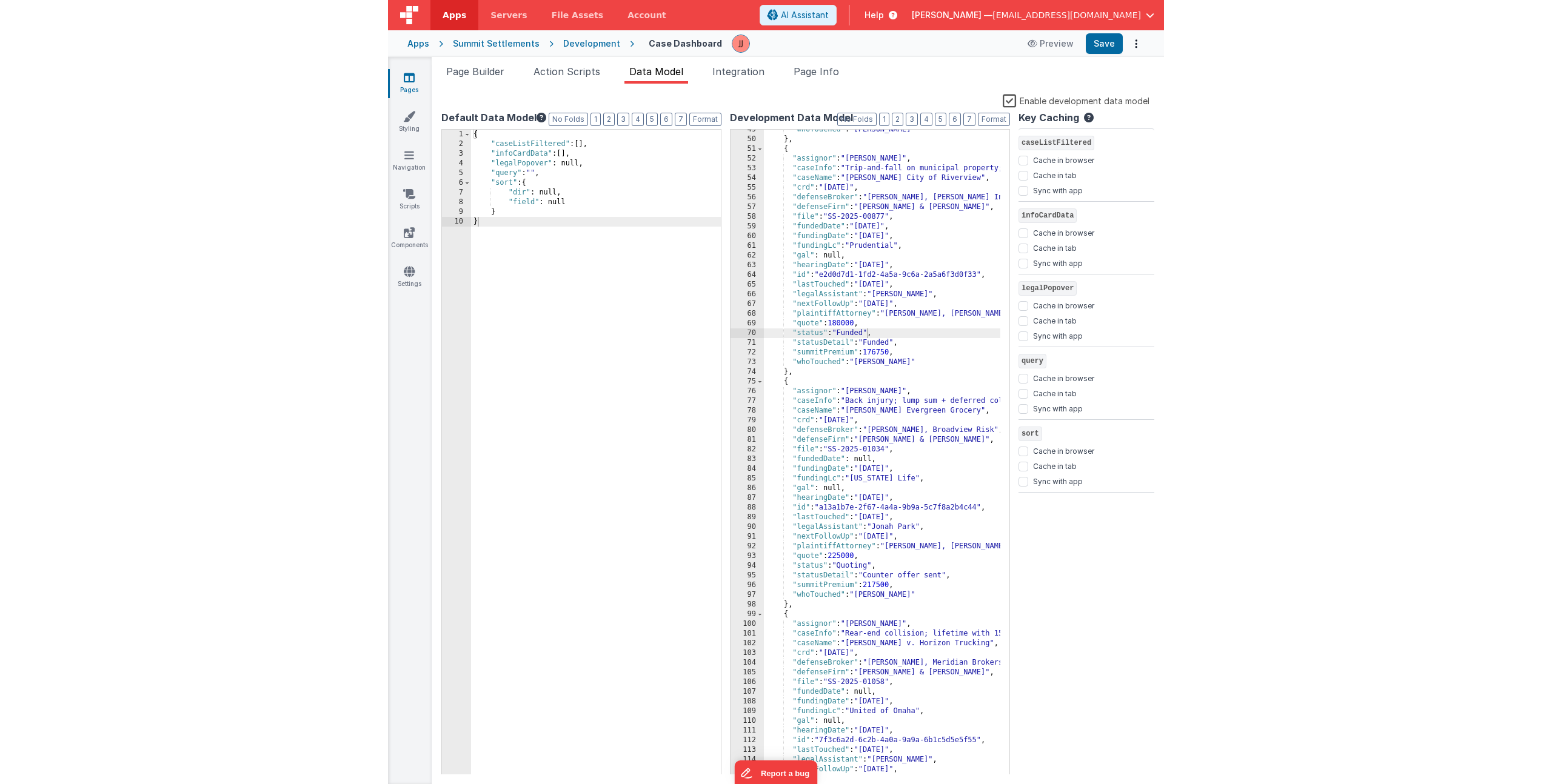
scroll to position [519, 0]
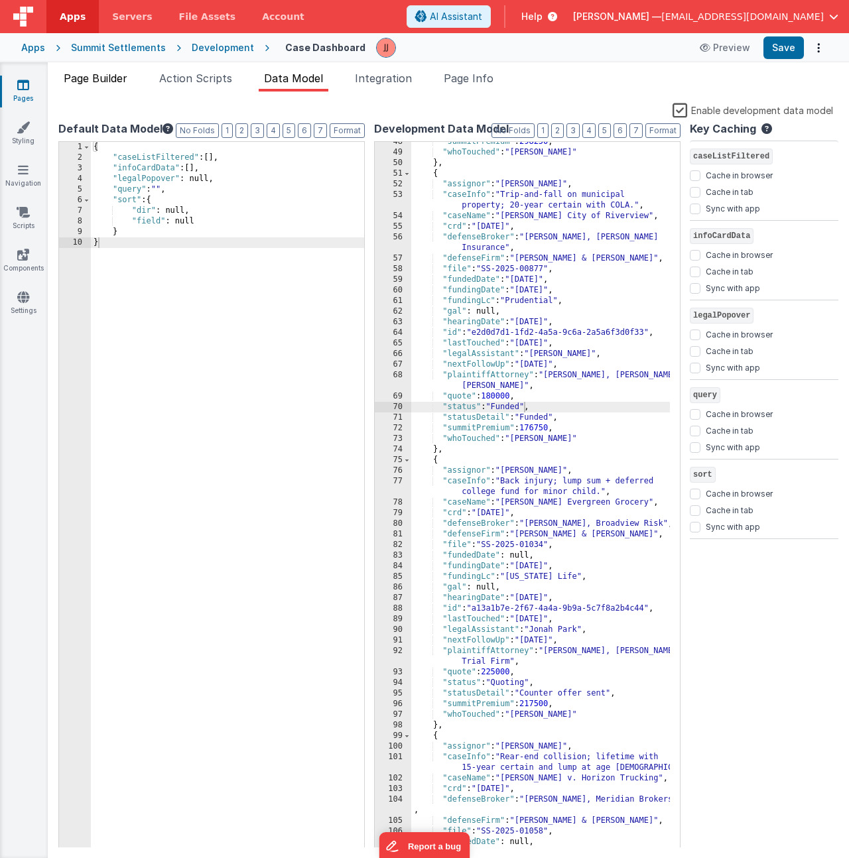
click at [118, 74] on span "Page Builder" at bounding box center [96, 78] width 64 height 13
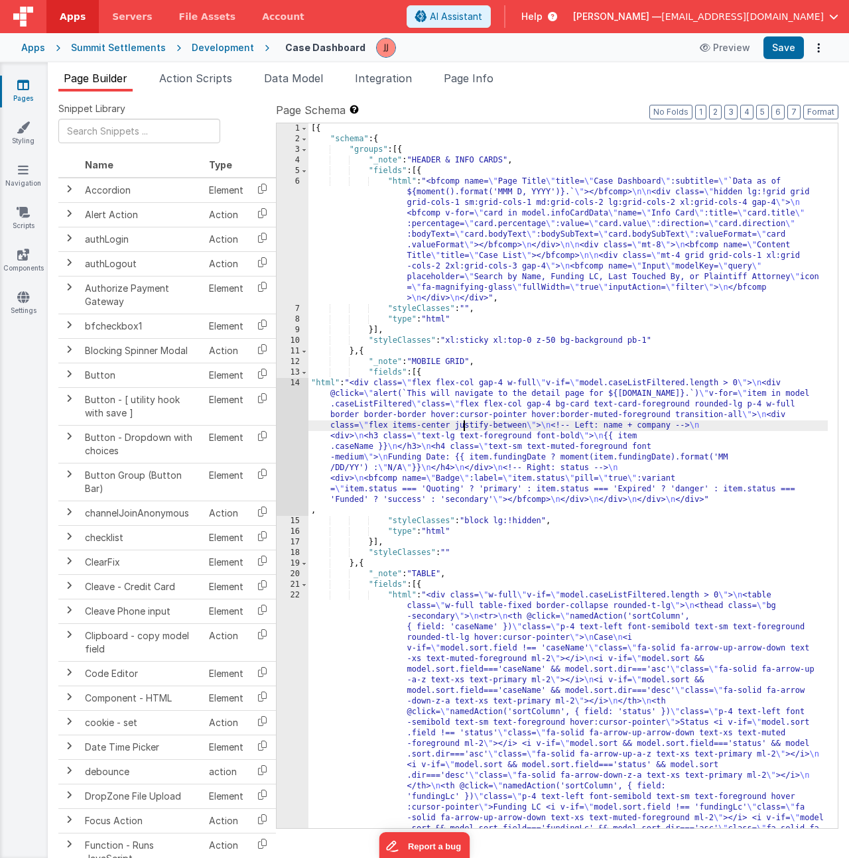
click at [284, 413] on div "14" at bounding box center [293, 447] width 32 height 138
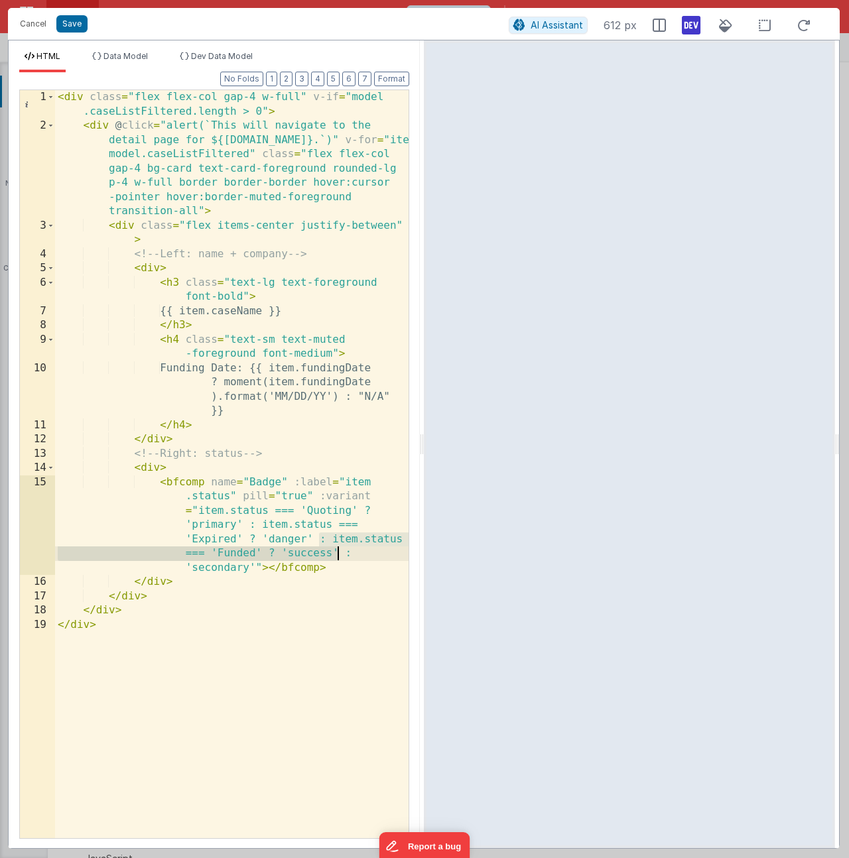
drag, startPoint x: 320, startPoint y: 541, endPoint x: 336, endPoint y: 547, distance: 17.0
click at [336, 547] on div "< div class = "flex flex-col gap-4 w-full" v-if = "model .caseListFiltered.leng…" at bounding box center [232, 485] width 354 height 791
paste textarea
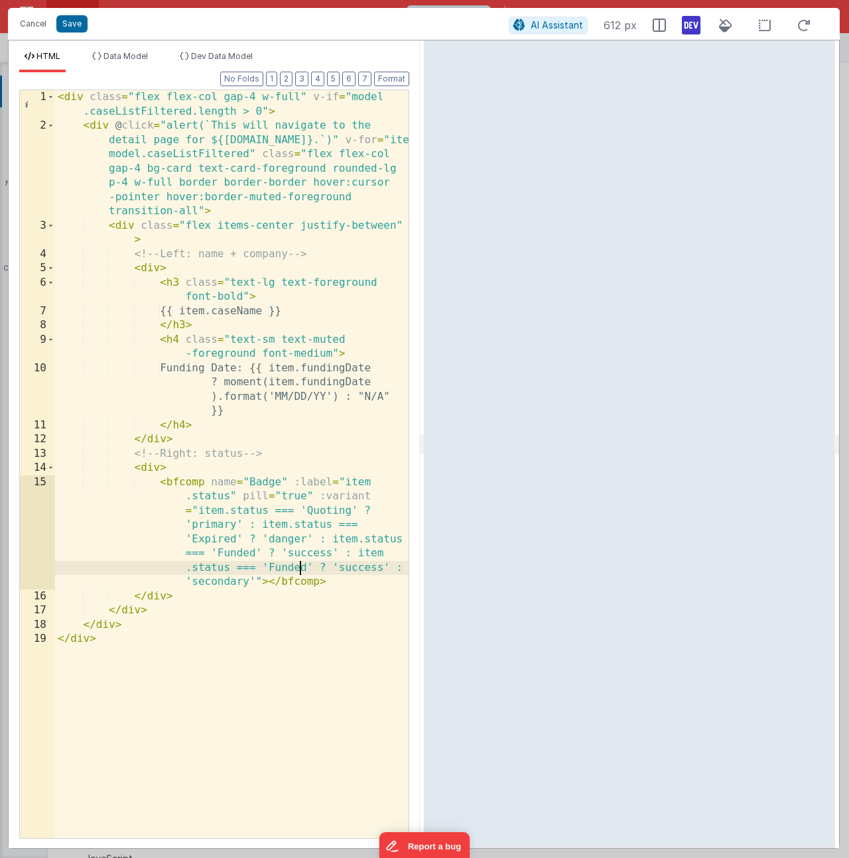
click at [297, 569] on div "< div class = "flex flex-col gap-4 w-full" v-if = "model .caseListFiltered.leng…" at bounding box center [232, 485] width 354 height 791
click at [218, 585] on div "< div class = "flex flex-col gap-4 w-full" v-if = "model .caseListFiltered.leng…" at bounding box center [232, 485] width 354 height 791
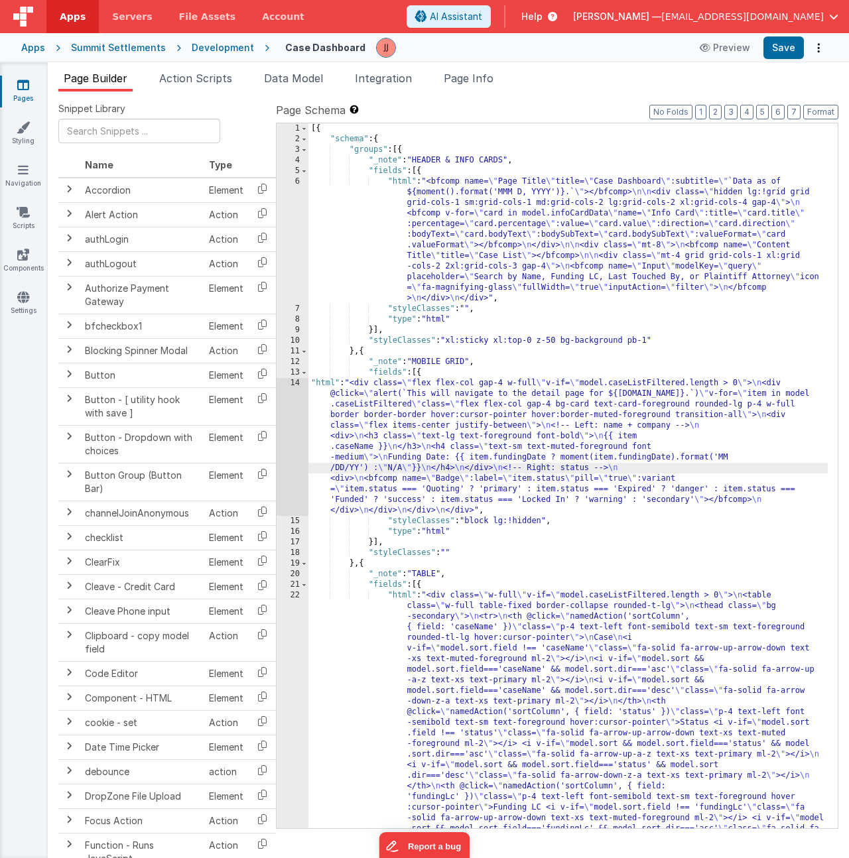
click at [291, 448] on div "14" at bounding box center [293, 447] width 32 height 138
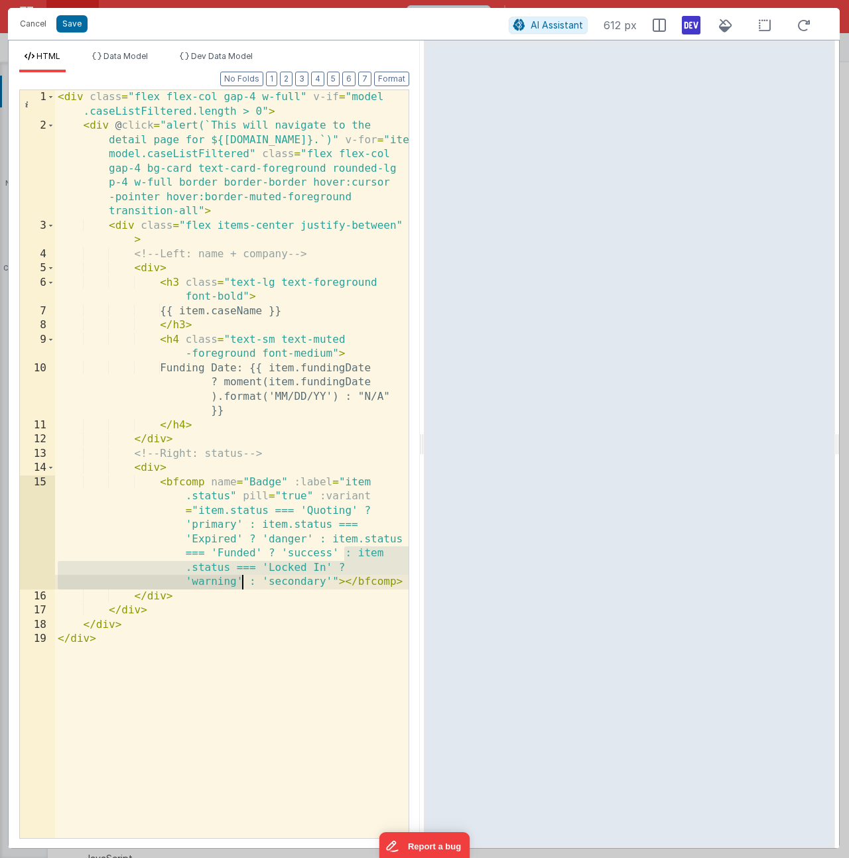
drag, startPoint x: 346, startPoint y: 555, endPoint x: 243, endPoint y: 585, distance: 107.1
click at [243, 585] on div "< div class = "flex flex-col gap-4 w-full" v-if = "model .caseListFiltered.leng…" at bounding box center [232, 485] width 354 height 791
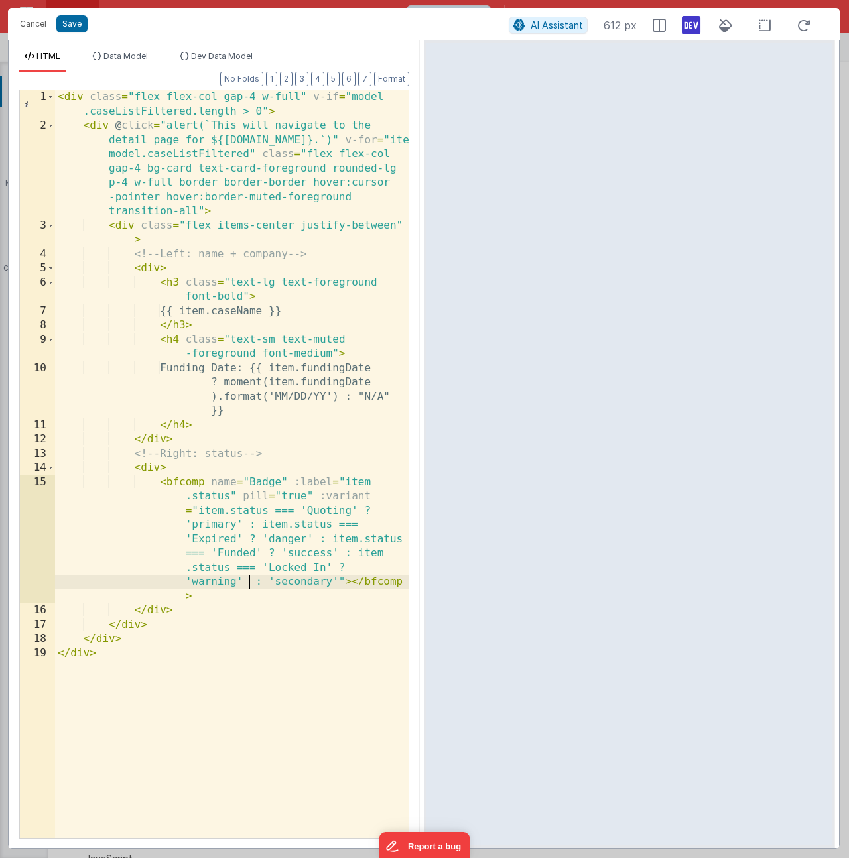
paste textarea
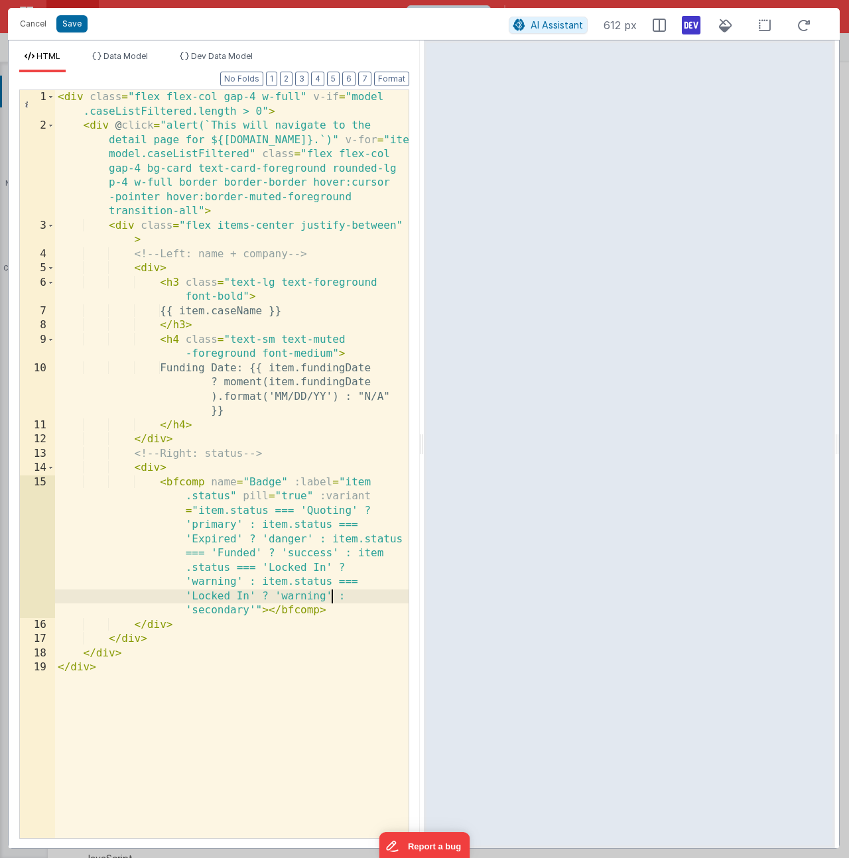
click at [283, 596] on div "< div class = "flex flex-col gap-4 w-full" v-if = "model .caseListFiltered.leng…" at bounding box center [232, 485] width 354 height 791
drag, startPoint x: 189, startPoint y: 592, endPoint x: 249, endPoint y: 593, distance: 60.4
click at [249, 593] on div "< div class = "flex flex-col gap-4 w-full" v-if = "model .caseListFiltered.leng…" at bounding box center [232, 485] width 354 height 791
click at [209, 592] on div "< div class = "flex flex-col gap-4 w-full" v-if = "model .caseListFiltered.leng…" at bounding box center [232, 485] width 354 height 791
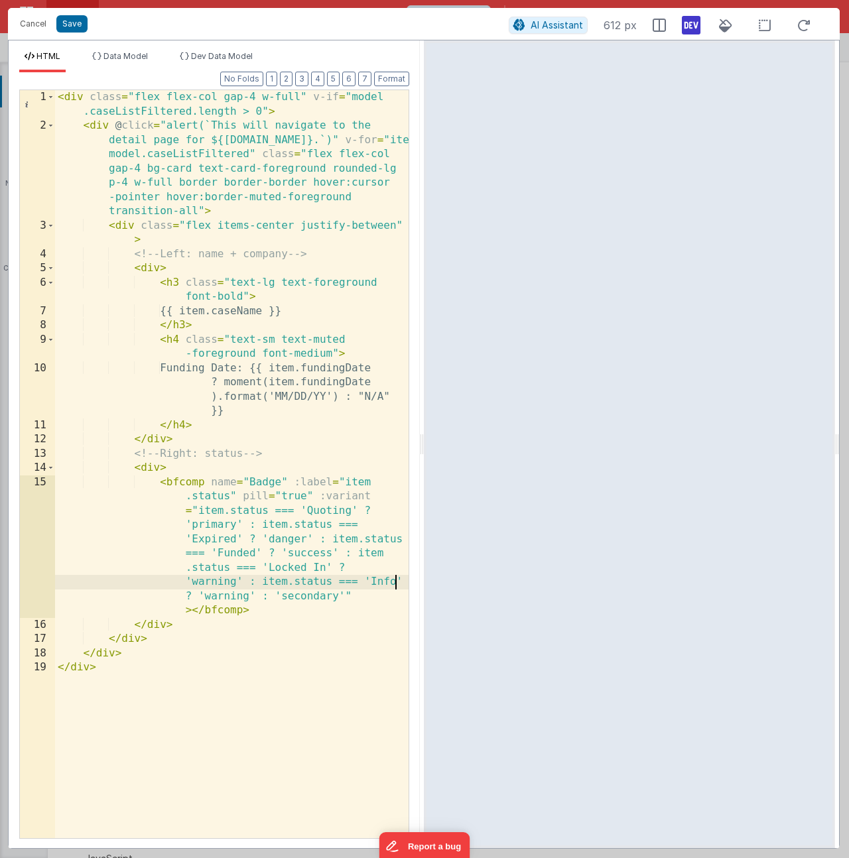
click at [209, 592] on div "< div class = "flex flex-col gap-4 w-full" v-if = "model .caseListFiltered.leng…" at bounding box center [232, 485] width 354 height 791
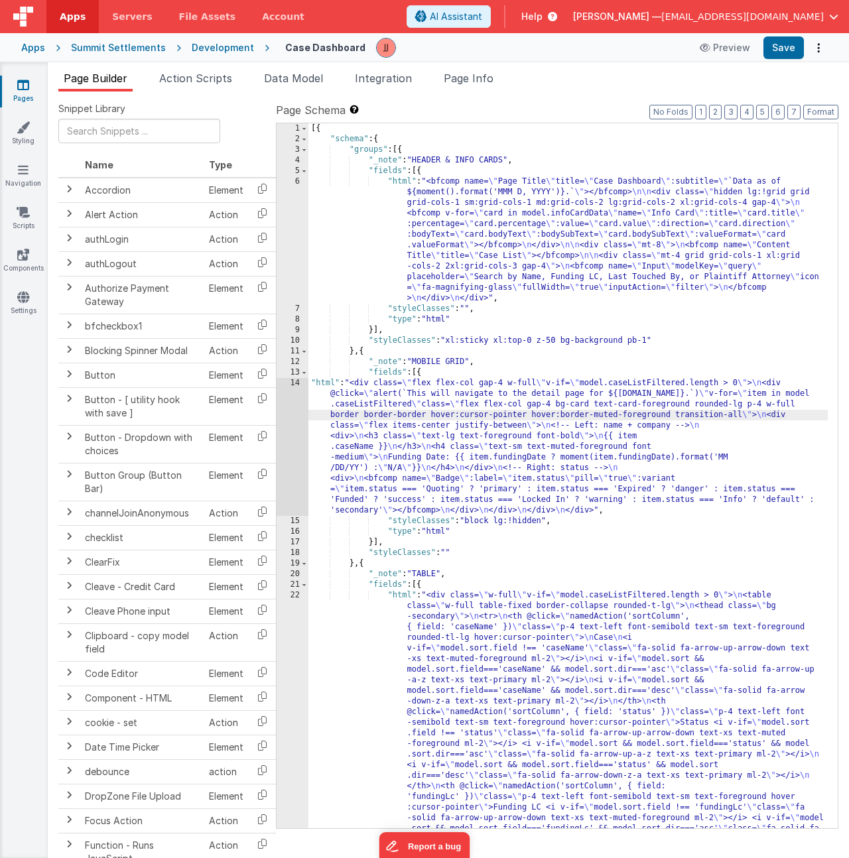
click at [295, 432] on div "14" at bounding box center [293, 447] width 32 height 138
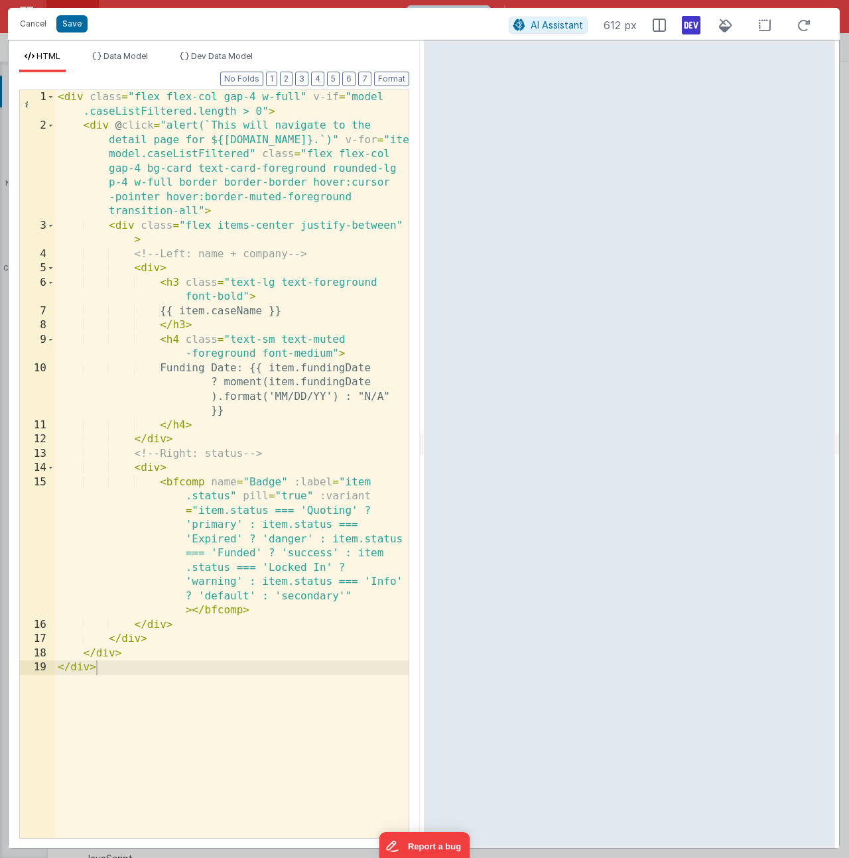
click at [255, 594] on div "< div class = "flex flex-col gap-4 w-full" v-if = "model .caseListFiltered.leng…" at bounding box center [232, 485] width 354 height 791
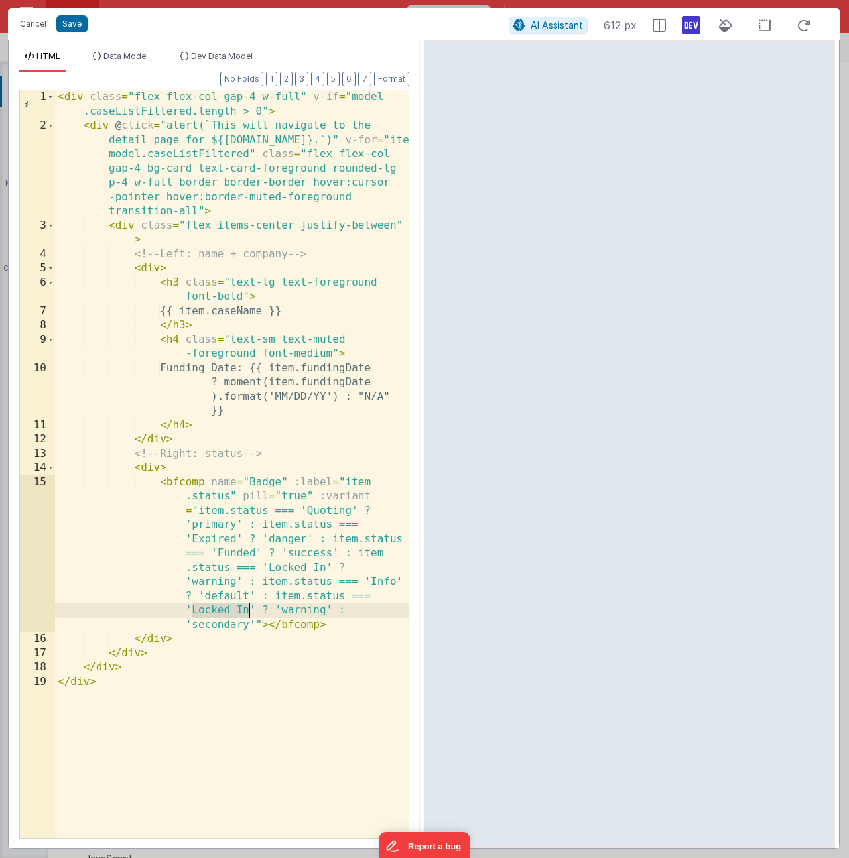
drag, startPoint x: 190, startPoint y: 609, endPoint x: 248, endPoint y: 606, distance: 58.4
click at [248, 606] on div "< div class = "flex flex-col gap-4 w-full" v-if = "model .caseListFiltered.leng…" at bounding box center [232, 485] width 354 height 791
click at [277, 606] on div "< div class = "flex flex-col gap-4 w-full" v-if = "model .caseListFiltered.leng…" at bounding box center [232, 485] width 354 height 791
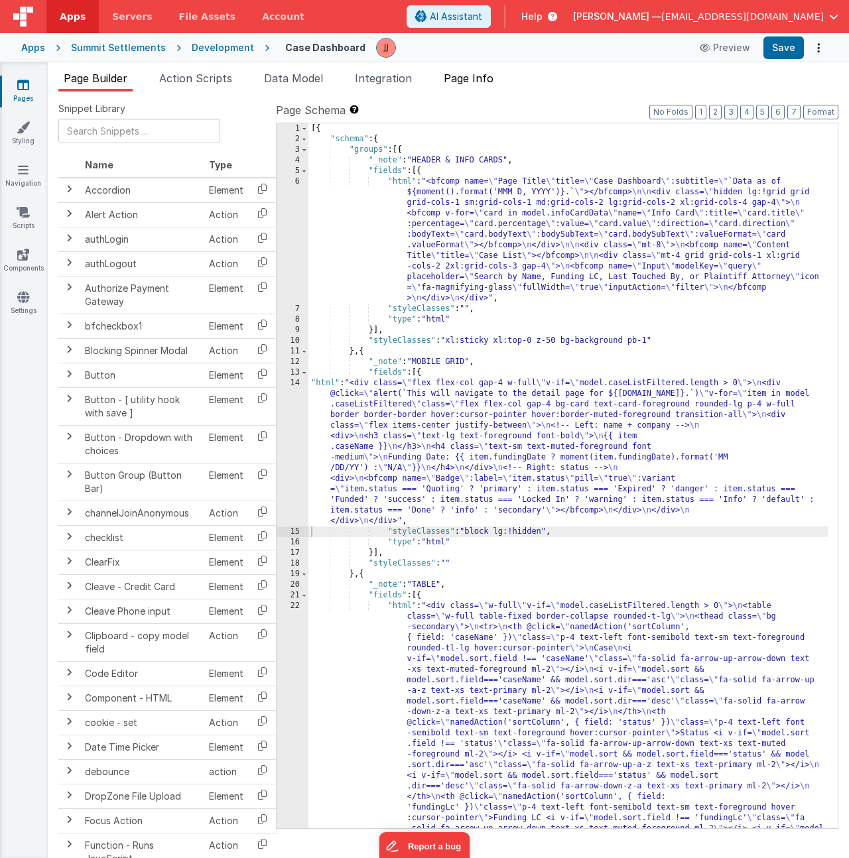
click at [488, 72] on span "Page Info" at bounding box center [469, 78] width 50 height 13
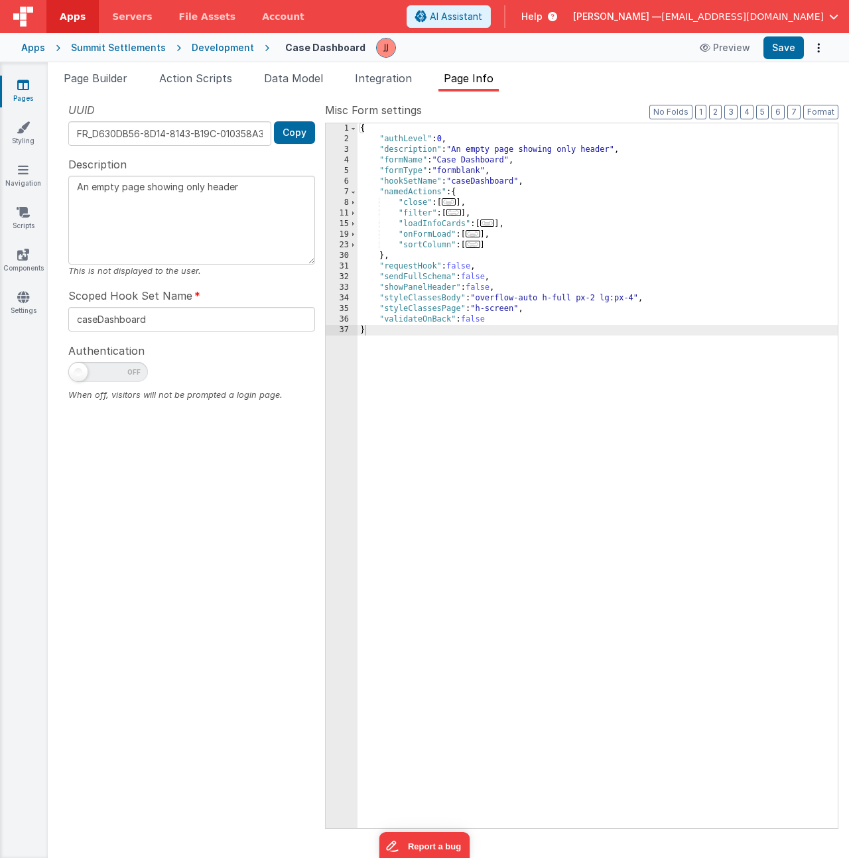
click at [635, 298] on div "{ "authLevel" : 0 , "description" : "An empty page showing only header" , "form…" at bounding box center [598, 486] width 480 height 726
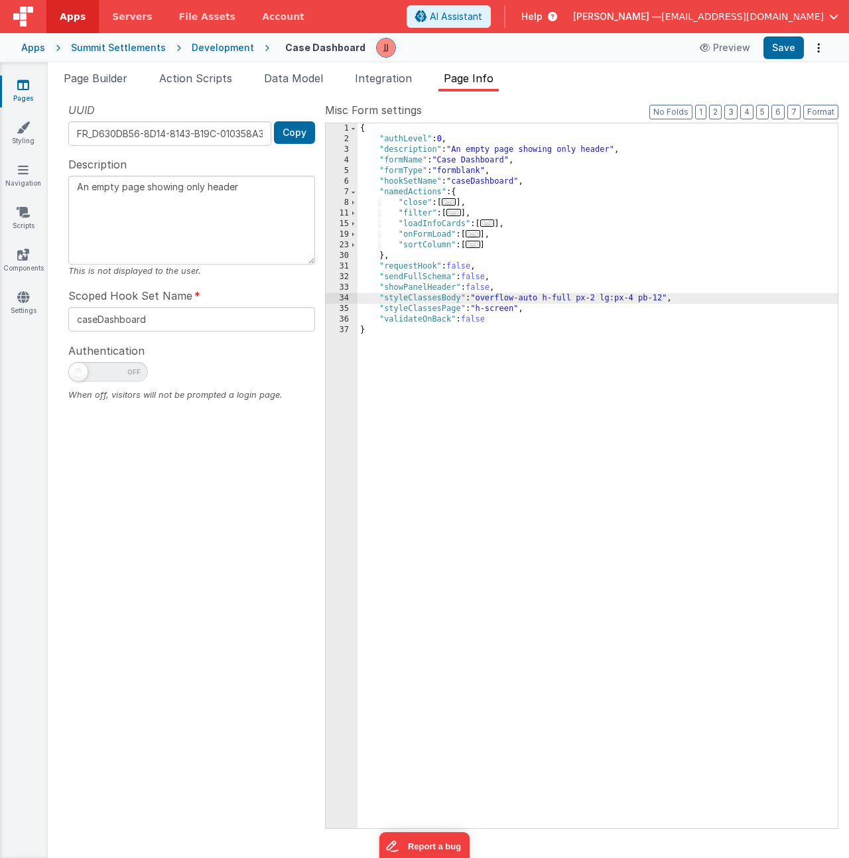
click at [663, 297] on div "{ "authLevel" : 0 , "description" : "An empty page showing only header" , "form…" at bounding box center [598, 486] width 480 height 726
click at [662, 297] on div "{ "authLevel" : 0 , "description" : "An empty page showing only header" , "form…" at bounding box center [598, 486] width 480 height 726
click at [658, 295] on div "{ "authLevel" : 0 , "description" : "An empty page showing only header" , "form…" at bounding box center [598, 486] width 480 height 726
click at [84, 78] on span "Page Builder" at bounding box center [96, 78] width 64 height 13
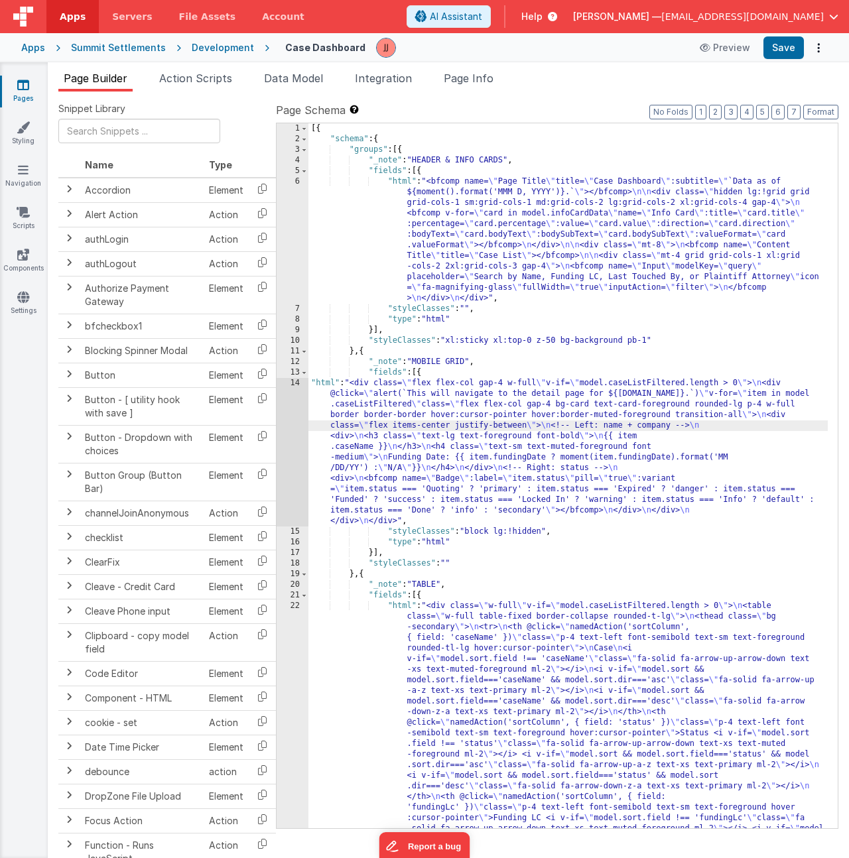
click at [296, 431] on div "14" at bounding box center [293, 452] width 32 height 149
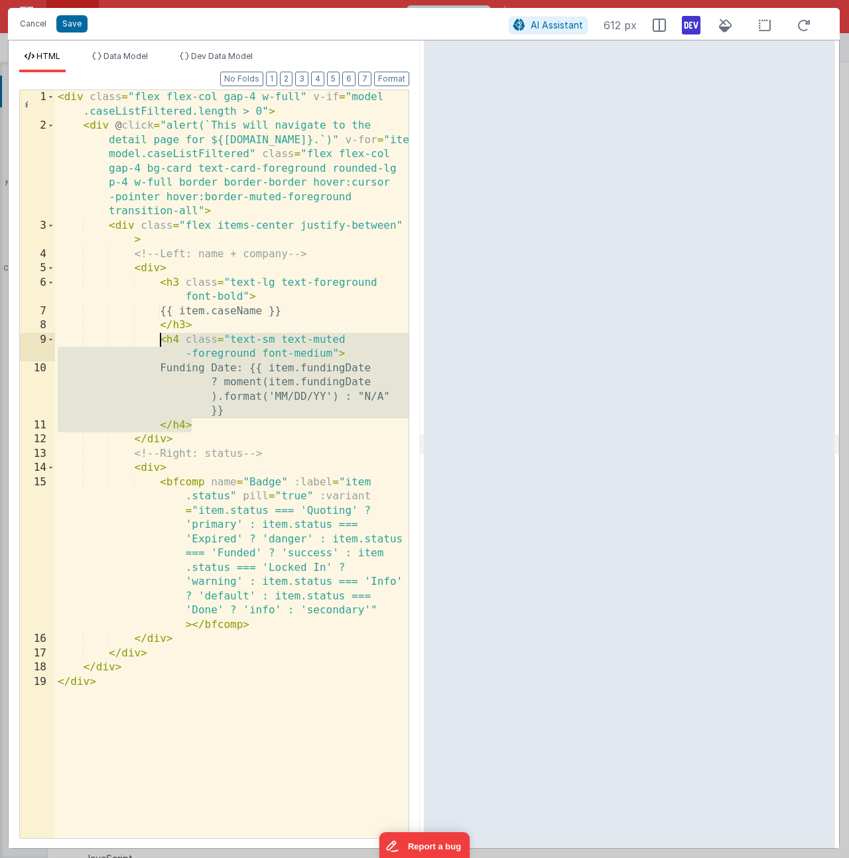
drag, startPoint x: 199, startPoint y: 427, endPoint x: 157, endPoint y: 342, distance: 94.3
click at [157, 342] on div "< div class = "flex flex-col gap-4 w-full" v-if = "model .caseListFiltered.leng…" at bounding box center [232, 485] width 354 height 791
click at [52, 223] on span at bounding box center [50, 226] width 7 height 15
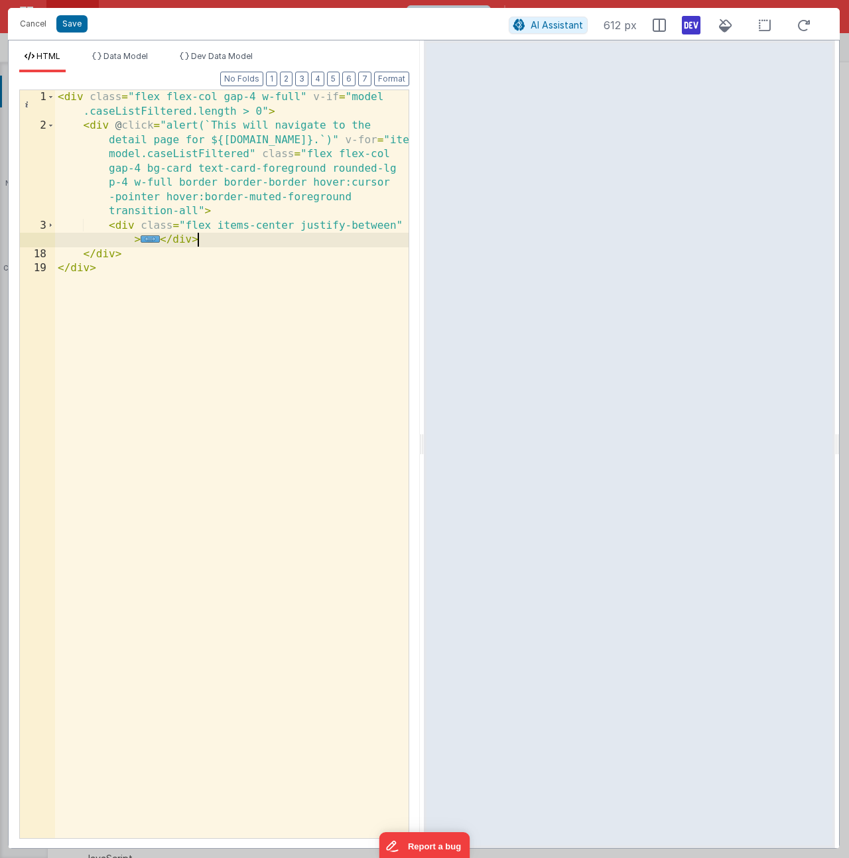
click at [218, 243] on div "< div class = "flex flex-col gap-4 w-full" v-if = "model .caseListFiltered.leng…" at bounding box center [232, 485] width 354 height 791
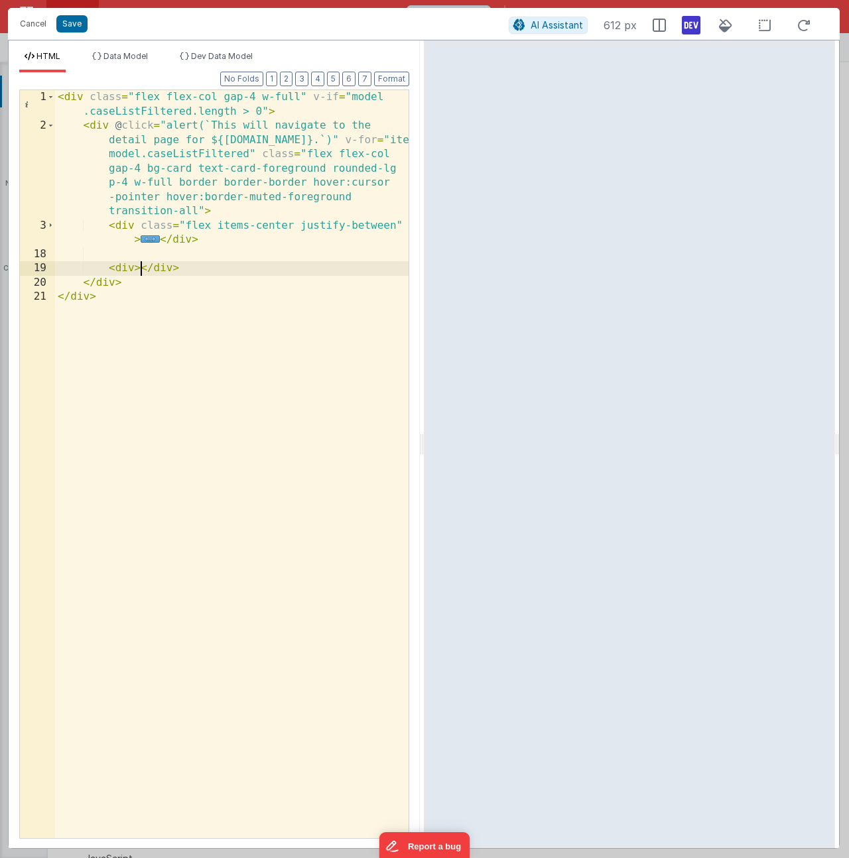
click at [135, 269] on div "< div class = "flex flex-col gap-4 w-full" v-if = "model .caseListFiltered.leng…" at bounding box center [232, 485] width 354 height 791
click at [293, 272] on div "< div class = "flex flex-col gap-4 w-full" v-if = "model .caseListFiltered.leng…" at bounding box center [232, 485] width 354 height 791
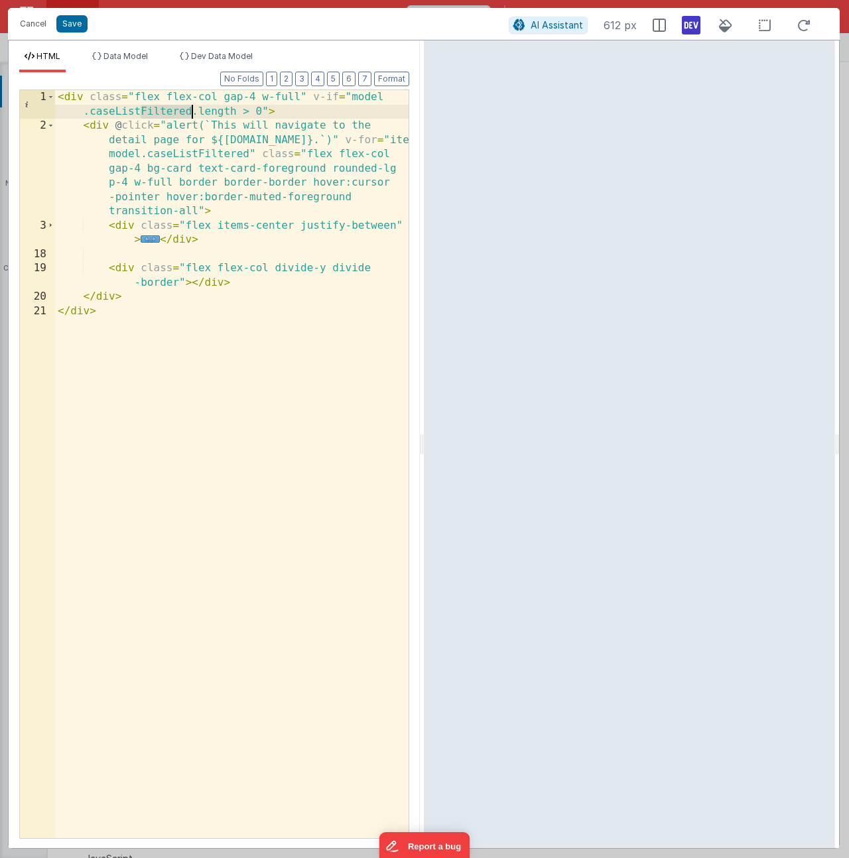
drag, startPoint x: 141, startPoint y: 112, endPoint x: 192, endPoint y: 117, distance: 52.0
click at [192, 117] on div "< div class = "flex flex-col gap-4 w-full" v-if = "model .caseListFiltered.leng…" at bounding box center [232, 485] width 354 height 791
click at [153, 240] on span "..." at bounding box center [150, 238] width 19 height 7
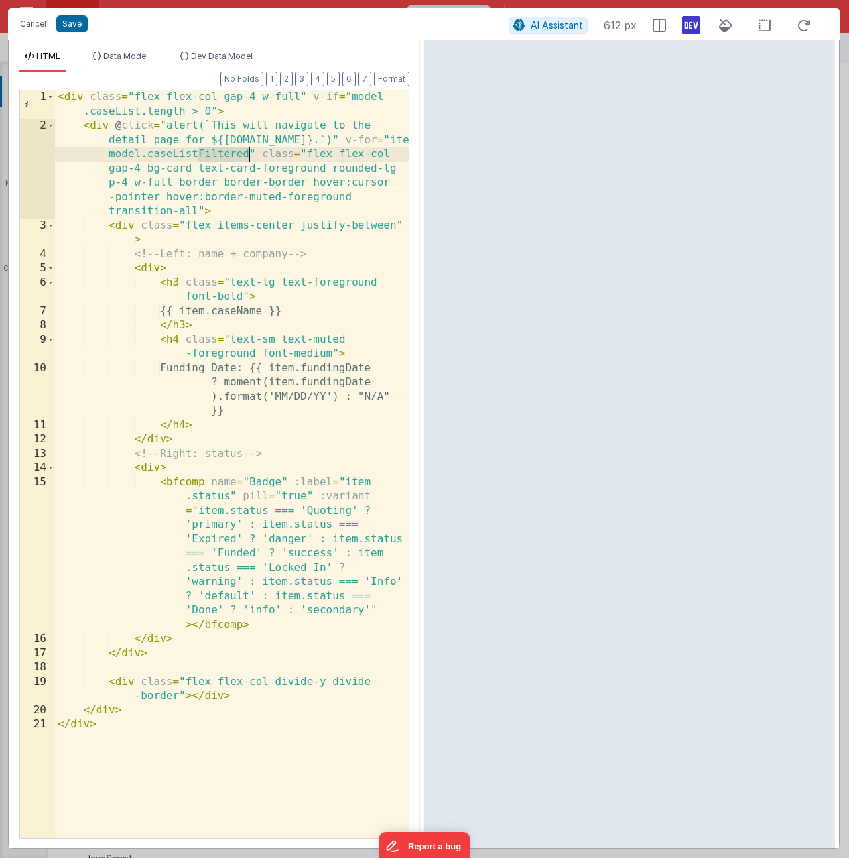
drag, startPoint x: 222, startPoint y: 151, endPoint x: 247, endPoint y: 147, distance: 26.1
click at [247, 147] on div "< div class = "flex flex-col gap-4 w-full" v-if = "model .caseList.length > 0" …" at bounding box center [232, 485] width 354 height 791
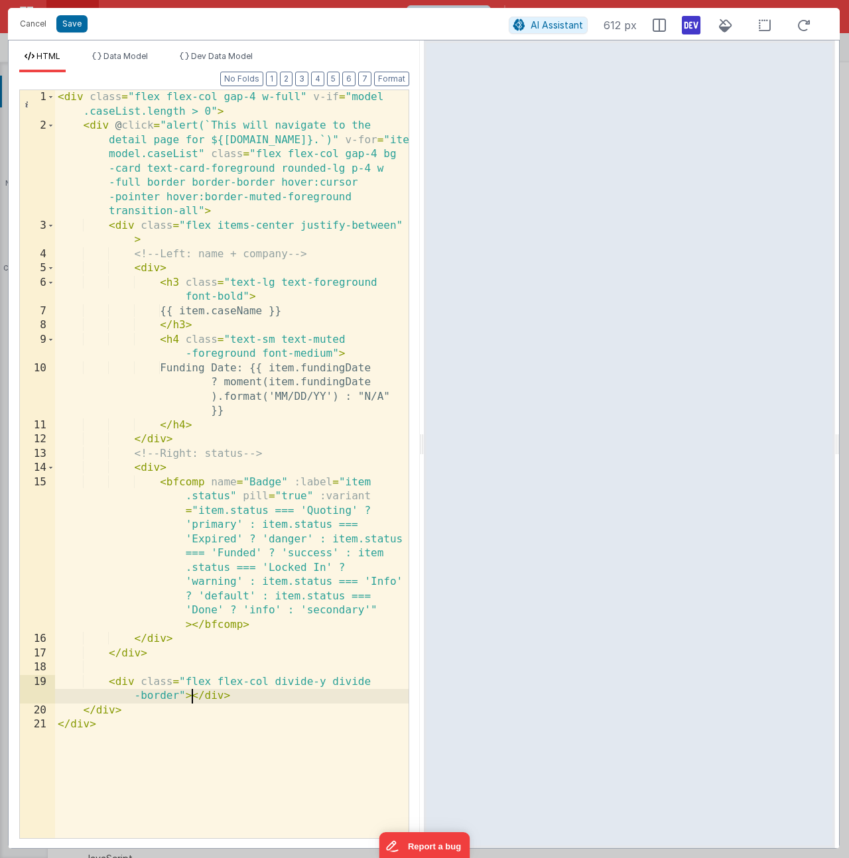
click at [188, 698] on div "< div class = "flex flex-col gap-4 w-full" v-if = "model .caseList.length > 0" …" at bounding box center [232, 485] width 354 height 791
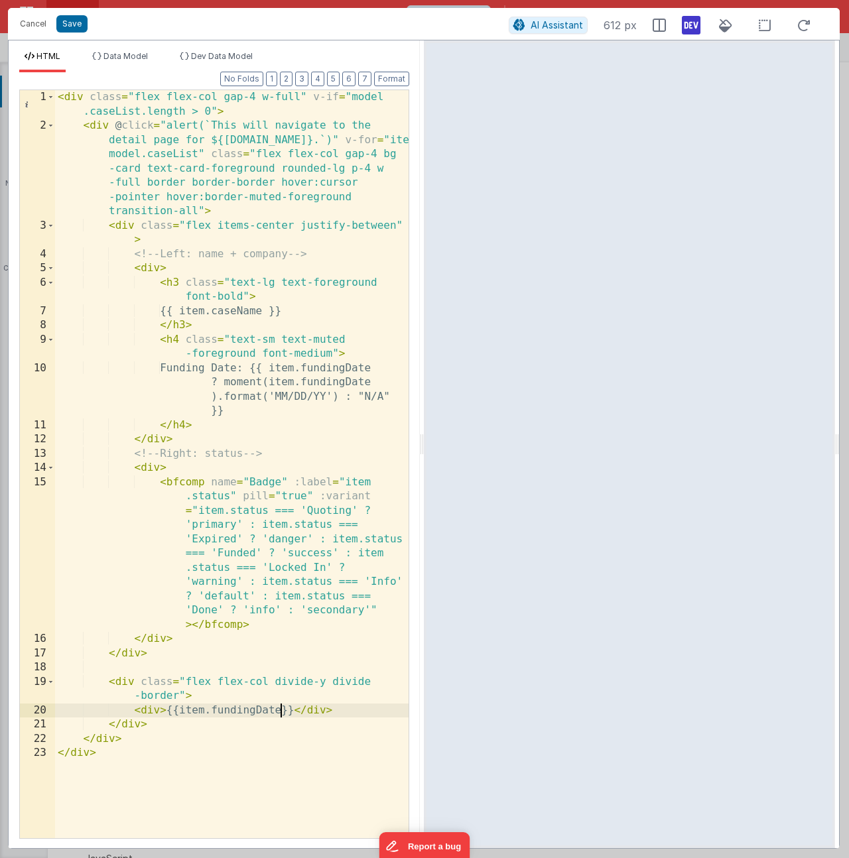
click at [346, 710] on div "< div class = "flex flex-col gap-4 w-full" v-if = "model .caseList.length > 0" …" at bounding box center [232, 485] width 354 height 791
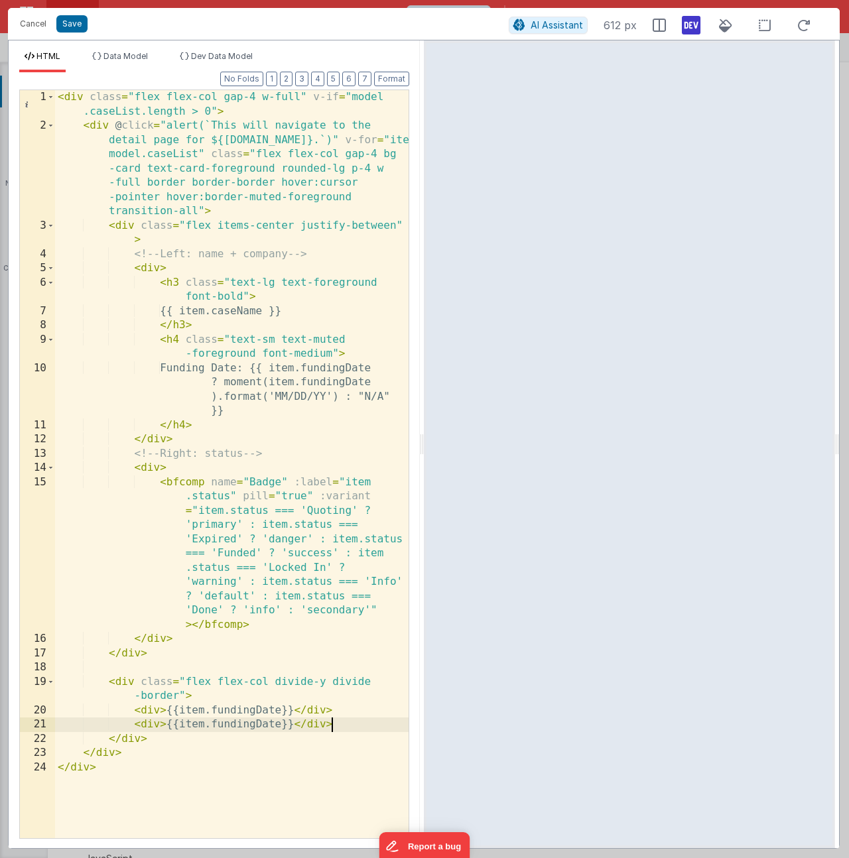
click at [178, 698] on div "< div class = "flex flex-col gap-4 w-full" v-if = "model .caseList.length > 0" …" at bounding box center [232, 485] width 354 height 791
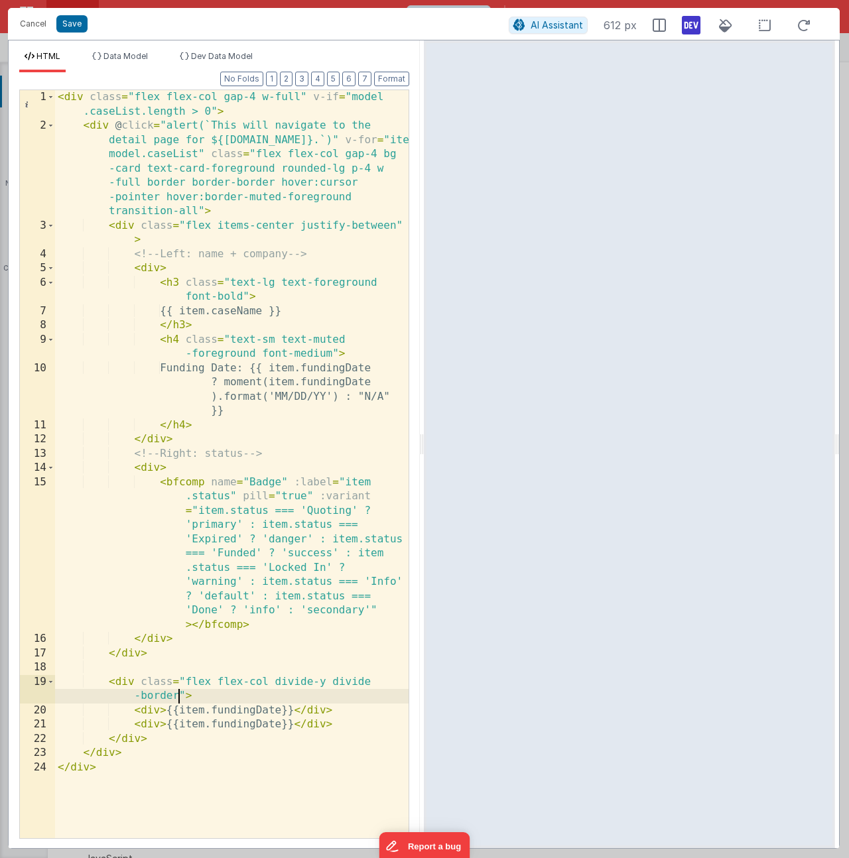
click at [162, 711] on div "< div class = "flex flex-col gap-4 w-full" v-if = "model .caseList.length > 0" …" at bounding box center [232, 485] width 354 height 791
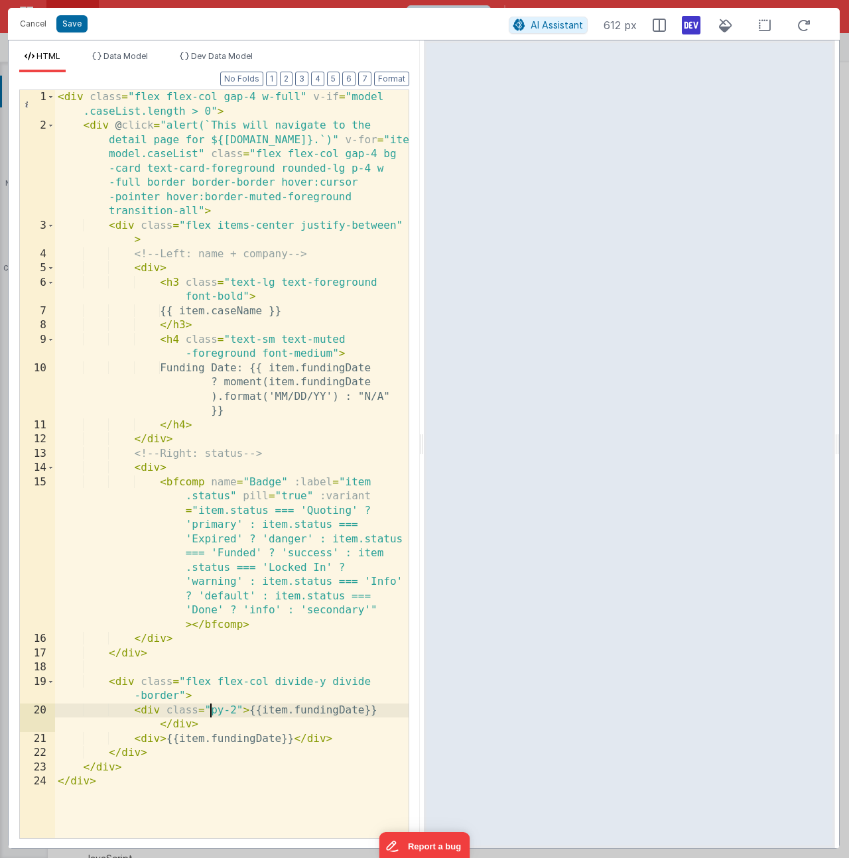
click at [210, 716] on div "< div class = "flex flex-col gap-4 w-full" v-if = "model .caseList.length > 0" …" at bounding box center [232, 485] width 354 height 791
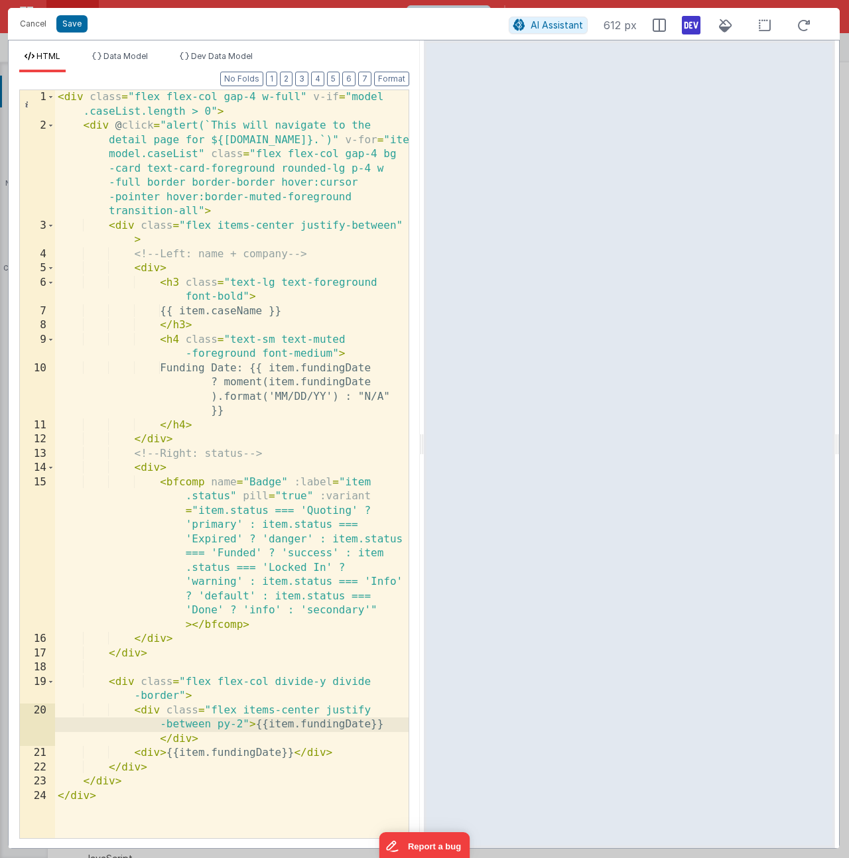
click at [338, 754] on div "< div class = "flex flex-col gap-4 w-full" v-if = "model .caseList.length > 0" …" at bounding box center [232, 485] width 354 height 791
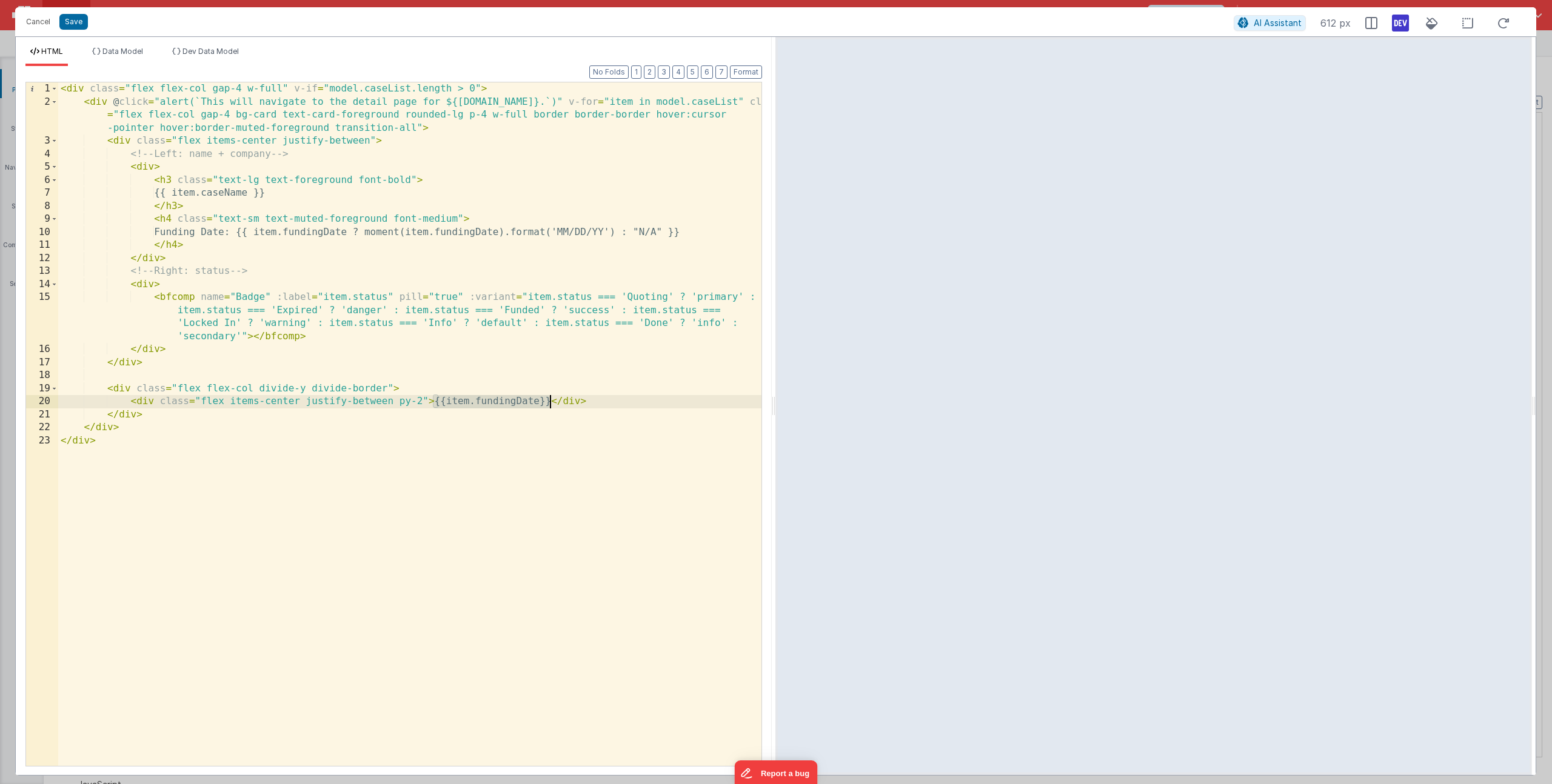
drag, startPoint x: 434, startPoint y: 403, endPoint x: 548, endPoint y: 399, distance: 114.1
click at [548, 399] on div "< div class = "flex flex-col gap-4 w-full" v-if = "model.caseList.length > 0" >…" at bounding box center [409, 437] width 703 height 710
click at [423, 400] on div "< div class = "flex flex-col gap-4 w-full" v-if = "model.caseList.length > 0" >…" at bounding box center [409, 437] width 703 height 710
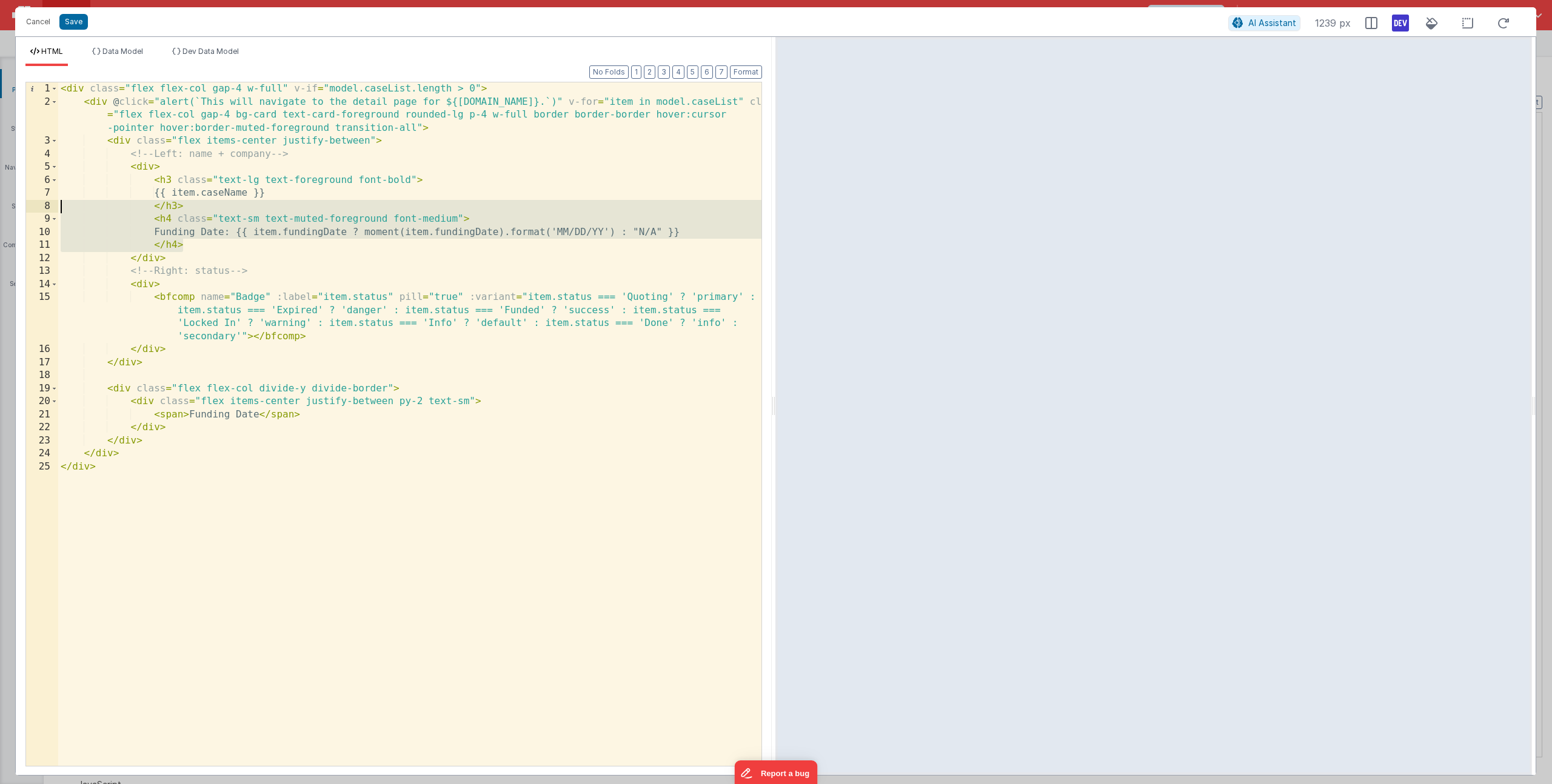
drag, startPoint x: 213, startPoint y: 248, endPoint x: -69, endPoint y: 212, distance: 284.3
click at [0, 212] on html "Cancel Save AI Assistant 1239 px HTML Data Model Dev Data Model Format 7 6 5 4 …" at bounding box center [776, 392] width 1552 height 784
click at [227, 259] on div "< div class = "flex flex-col gap-4 w-full" v-if = "model.caseList.length > 0" >…" at bounding box center [409, 437] width 703 height 710
drag, startPoint x: 205, startPoint y: 244, endPoint x: -60, endPoint y: 221, distance: 266.0
click at [0, 221] on html "Cancel Save AI Assistant 1239 px HTML Data Model Dev Data Model Format 7 6 5 4 …" at bounding box center [776, 392] width 1552 height 784
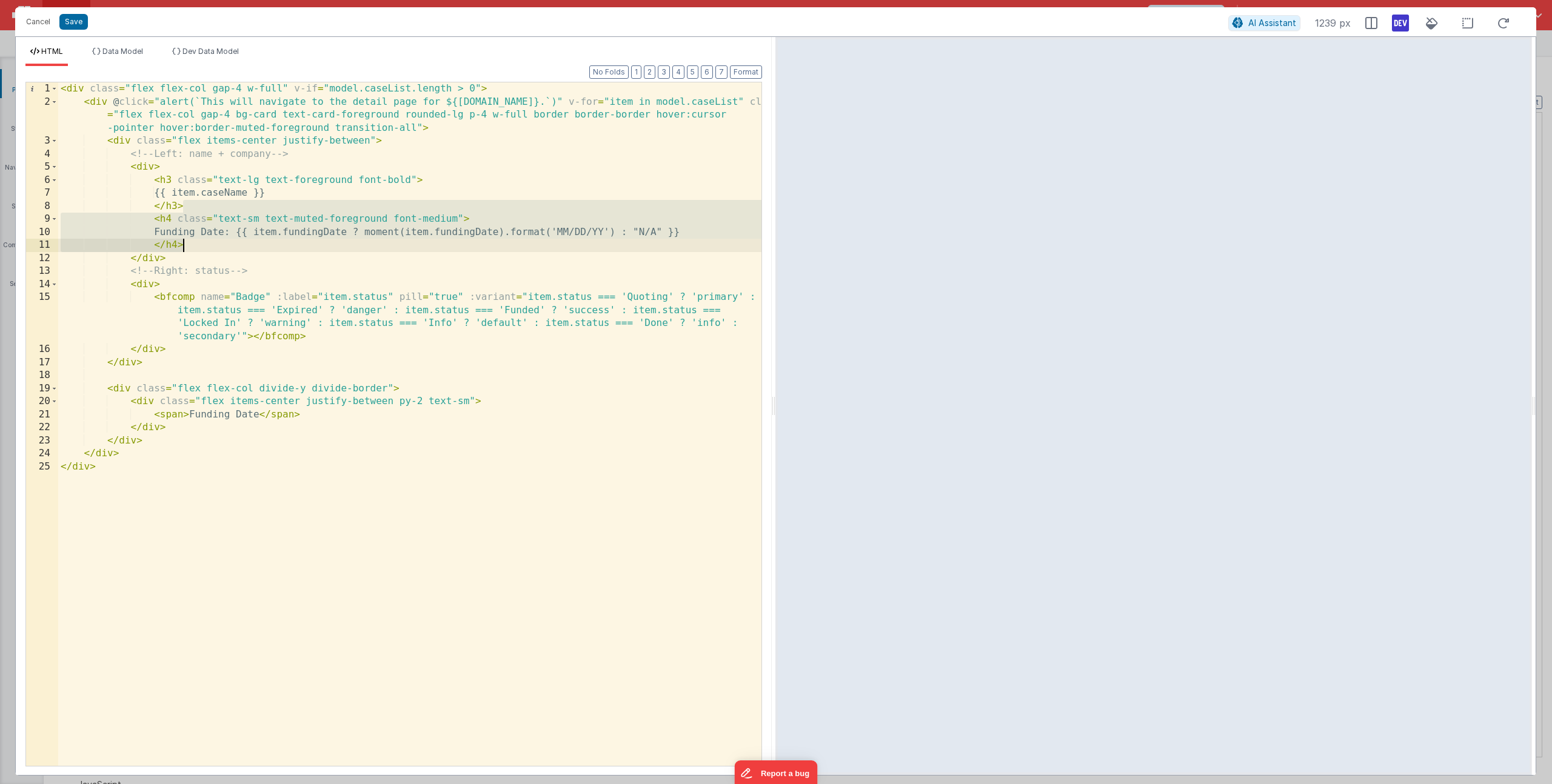
click at [341, 229] on div "< div class = "flex flex-col gap-4 w-full" v-if = "model.caseList.length > 0" >…" at bounding box center [409, 437] width 703 height 710
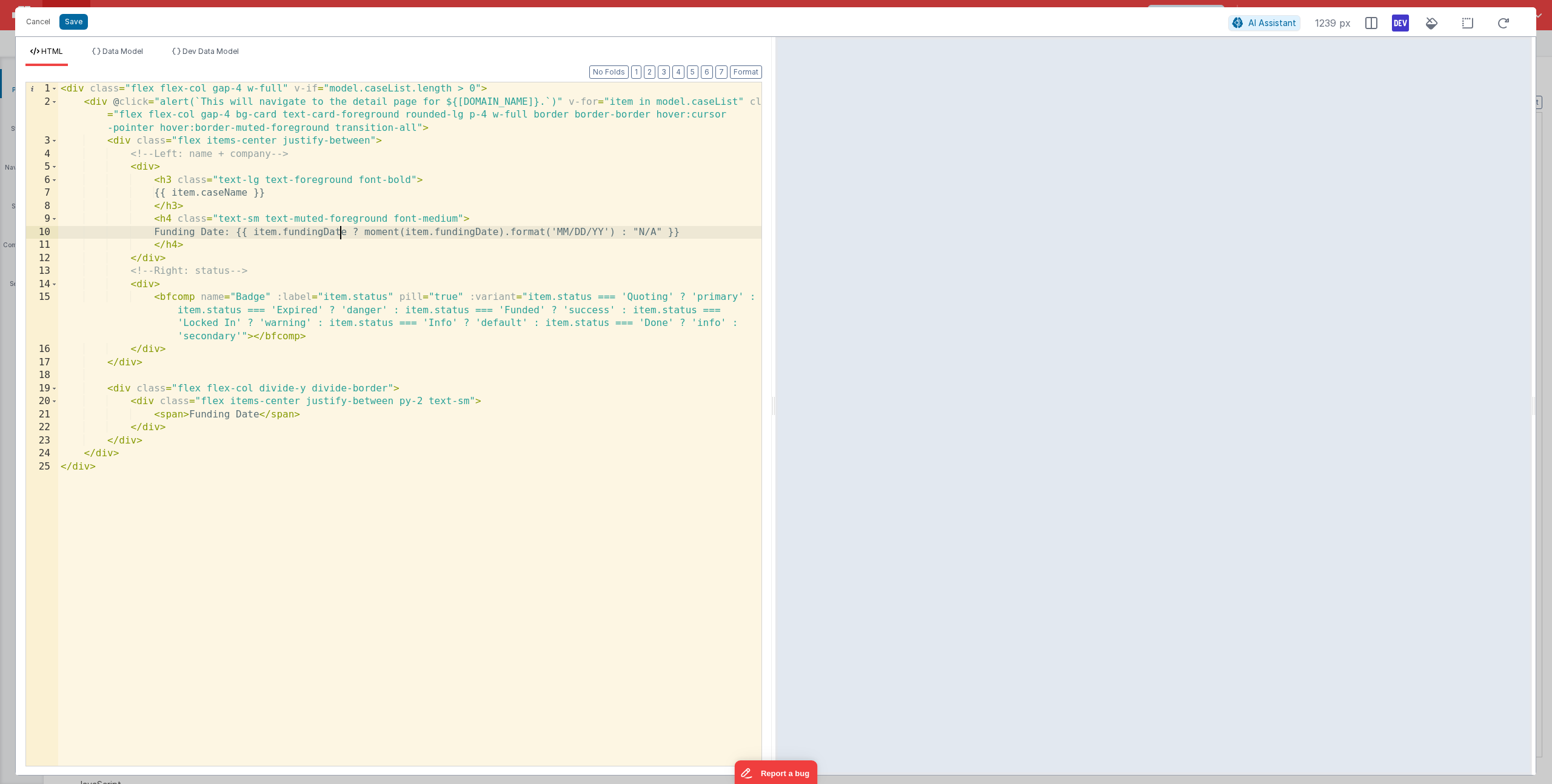
click at [226, 234] on div "< div class = "flex flex-col gap-4 w-full" v-if = "model.caseList.length > 0" >…" at bounding box center [409, 437] width 703 height 710
click at [314, 232] on div "< div class = "flex flex-col gap-4 w-full" v-if = "model.caseList.length > 0" >…" at bounding box center [409, 437] width 703 height 710
click at [316, 230] on div "< div class = "flex flex-col gap-4 w-full" v-if = "model.caseList.length > 0" >…" at bounding box center [409, 437] width 703 height 710
click at [464, 231] on div "< div class = "flex flex-col gap-4 w-full" v-if = "model.caseList.length > 0" >…" at bounding box center [409, 437] width 703 height 710
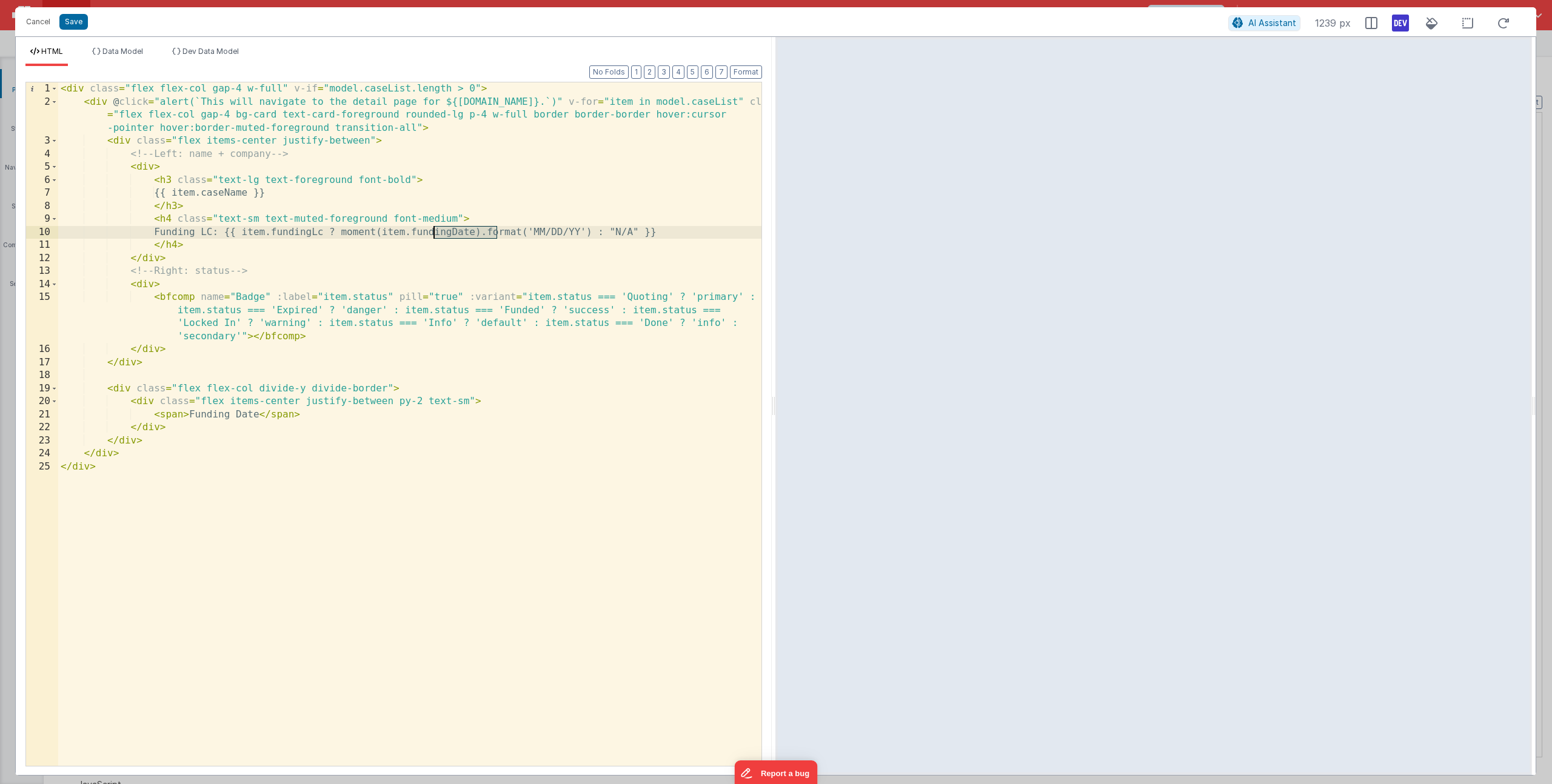
click at [464, 231] on div "< div class = "flex flex-col gap-4 w-full" v-if = "model.caseList.length > 0" >…" at bounding box center [409, 437] width 703 height 710
drag, startPoint x: 362, startPoint y: 233, endPoint x: 605, endPoint y: 232, distance: 243.0
click at [605, 232] on div "< div class = "flex flex-col gap-4 w-full" v-if = "model.caseList.length > 0" >…" at bounding box center [409, 437] width 703 height 710
click at [609, 206] on div "< div class = "flex flex-col gap-4 w-full" v-if = "model.caseList.length > 0" >…" at bounding box center [409, 437] width 703 height 710
drag, startPoint x: 602, startPoint y: 230, endPoint x: 363, endPoint y: 229, distance: 239.0
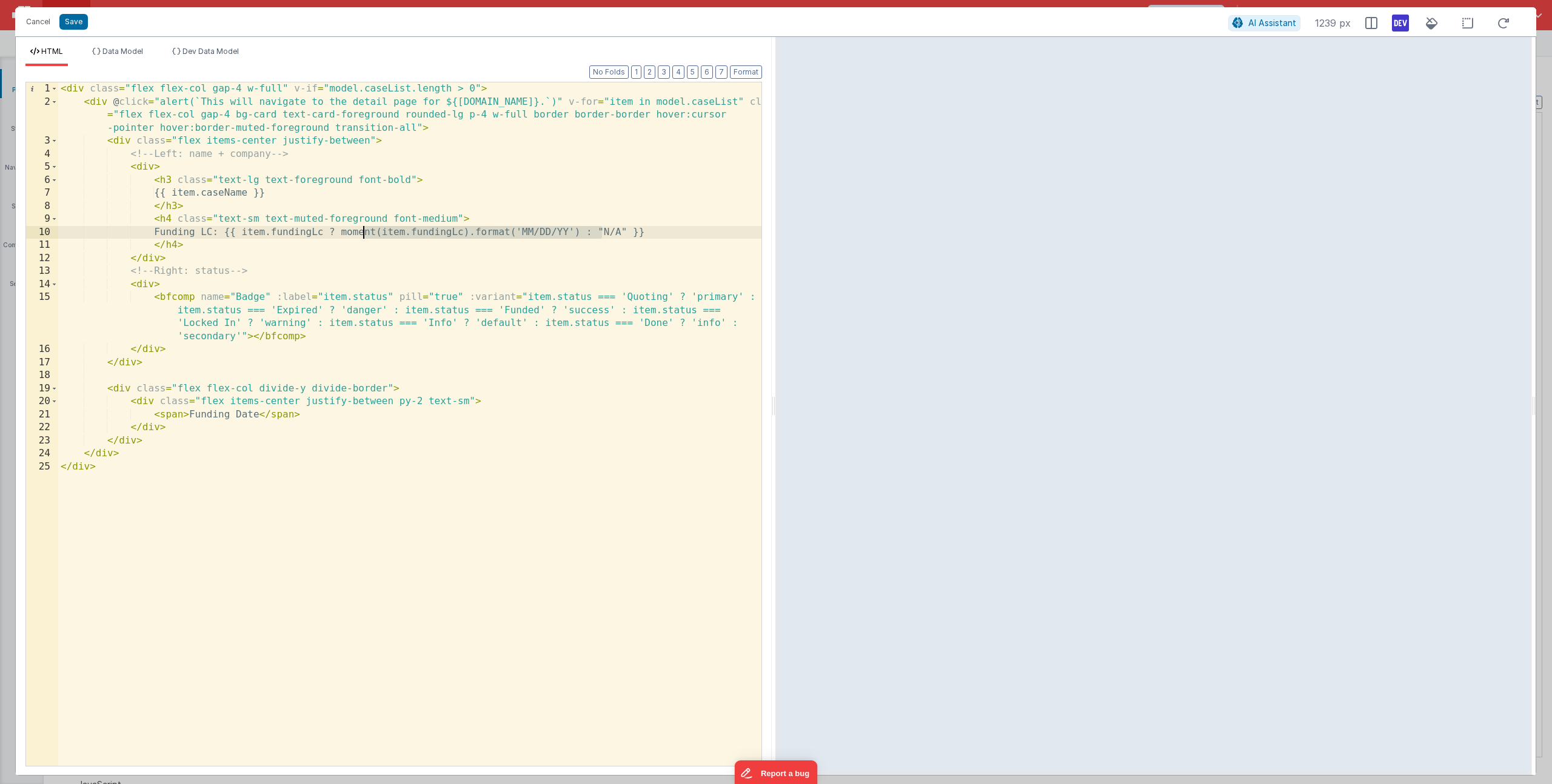
click at [363, 229] on div "< div class = "flex flex-col gap-4 w-full" v-if = "model.caseList.length > 0" >…" at bounding box center [409, 437] width 703 height 710
click at [177, 233] on div "< div class = "flex flex-col gap-4 w-full" v-if = "model.caseList.length > 0" >…" at bounding box center [409, 437] width 703 height 710
click at [316, 416] on div "< div class = "flex flex-col gap-4 w-full" v-if = "model.caseList.length > 0" >…" at bounding box center [409, 437] width 703 height 710
drag, startPoint x: 248, startPoint y: 235, endPoint x: 517, endPoint y: 238, distance: 269.0
click at [517, 238] on div "< div class = "flex flex-col gap-4 w-full" v-if = "model.caseList.length > 0" >…" at bounding box center [409, 437] width 703 height 710
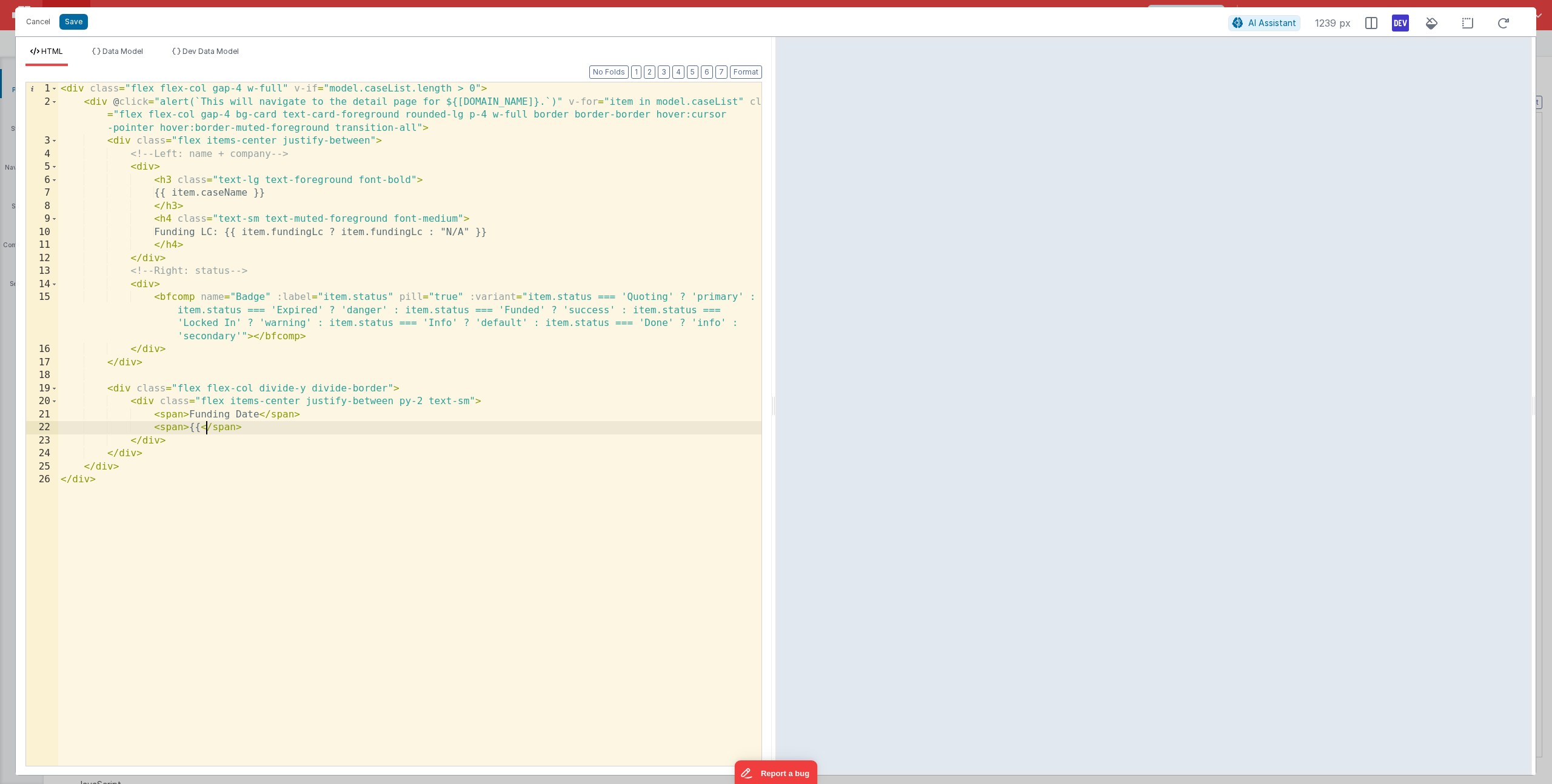
click at [207, 430] on div "< div class = "flex flex-col gap-4 w-full" v-if = "model.caseList.length > 0" >…" at bounding box center [409, 437] width 703 height 710
click at [267, 429] on div "< div class = "flex flex-col gap-4 w-full" v-if = "model.caseList.length > 0" >…" at bounding box center [409, 437] width 703 height 710
click at [352, 429] on div "< div class = "flex flex-col gap-4 w-full" v-if = "model.caseList.length > 0" >…" at bounding box center [409, 437] width 703 height 710
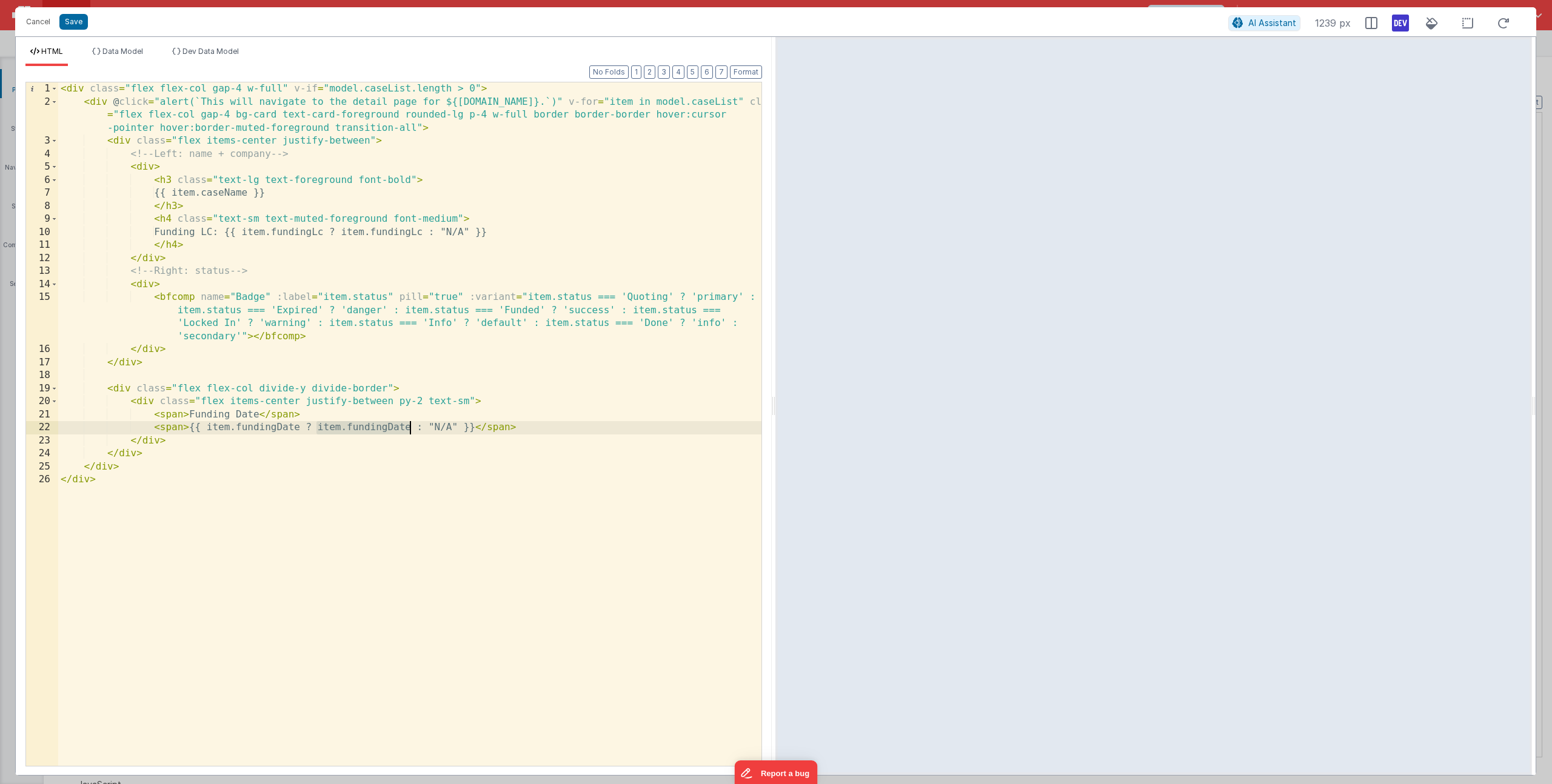
drag, startPoint x: 318, startPoint y: 428, endPoint x: 408, endPoint y: 428, distance: 90.0
click at [408, 428] on div "< div class = "flex flex-col gap-4 w-full" v-if = "model.caseList.length > 0" >…" at bounding box center [409, 437] width 703 height 710
paste textarea
click at [546, 429] on div "< div class = "flex flex-col gap-4 w-full" v-if = "model.caseList.length > 0" >…" at bounding box center [409, 437] width 703 height 710
click at [186, 412] on div "< div class = "flex flex-col gap-4 w-full" v-if = "model.caseList.length > 0" >…" at bounding box center [409, 437] width 703 height 710
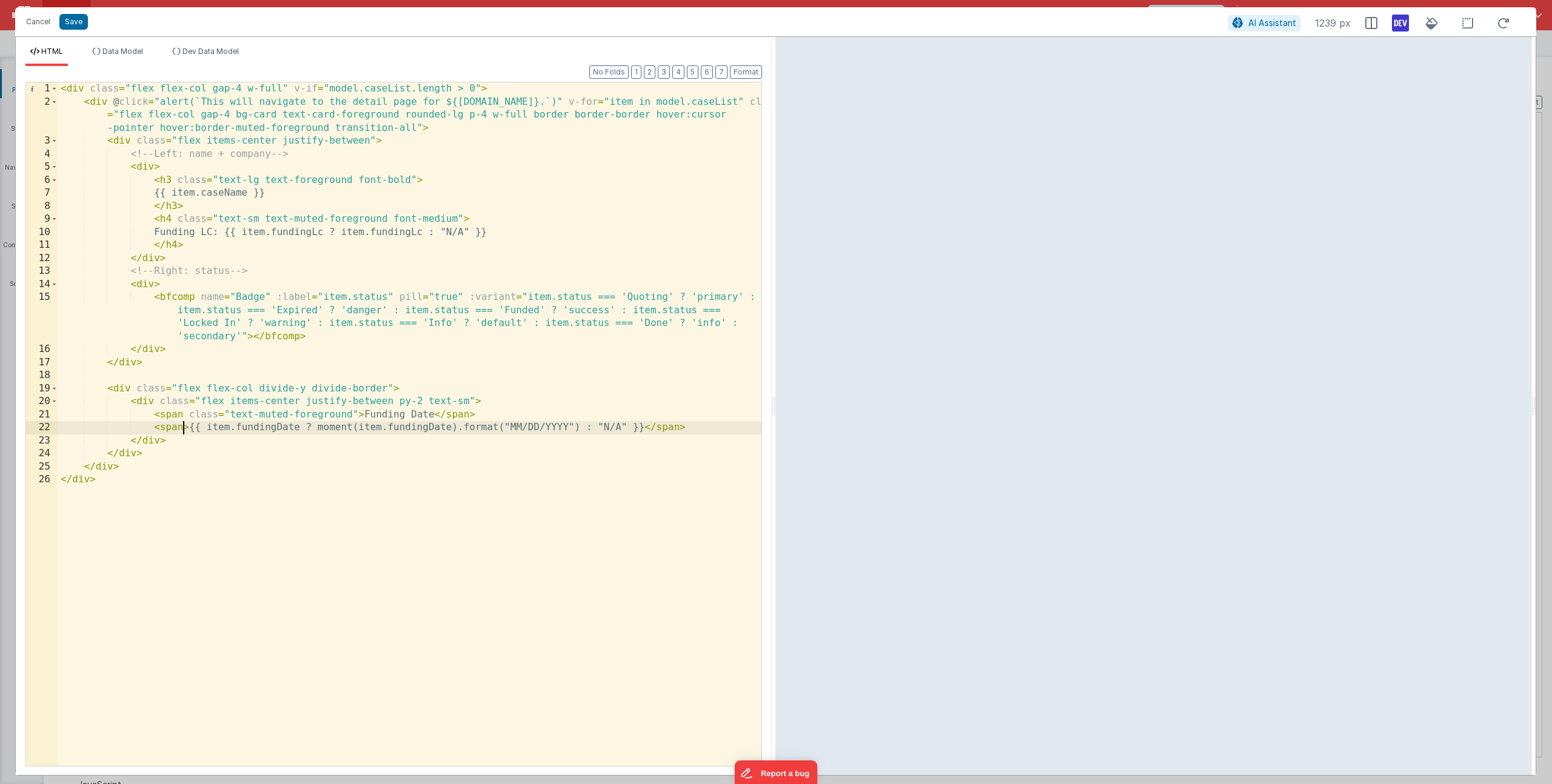
click at [185, 426] on div "< div class = "flex flex-col gap-4 w-full" v-if = "model.caseList.length > 0" >…" at bounding box center [409, 437] width 703 height 710
click at [1504, 22] on icon at bounding box center [1504, 23] width 27 height 16
click at [1504, 26] on icon at bounding box center [1504, 23] width 27 height 16
click at [76, 25] on button "Save" at bounding box center [73, 21] width 28 height 16
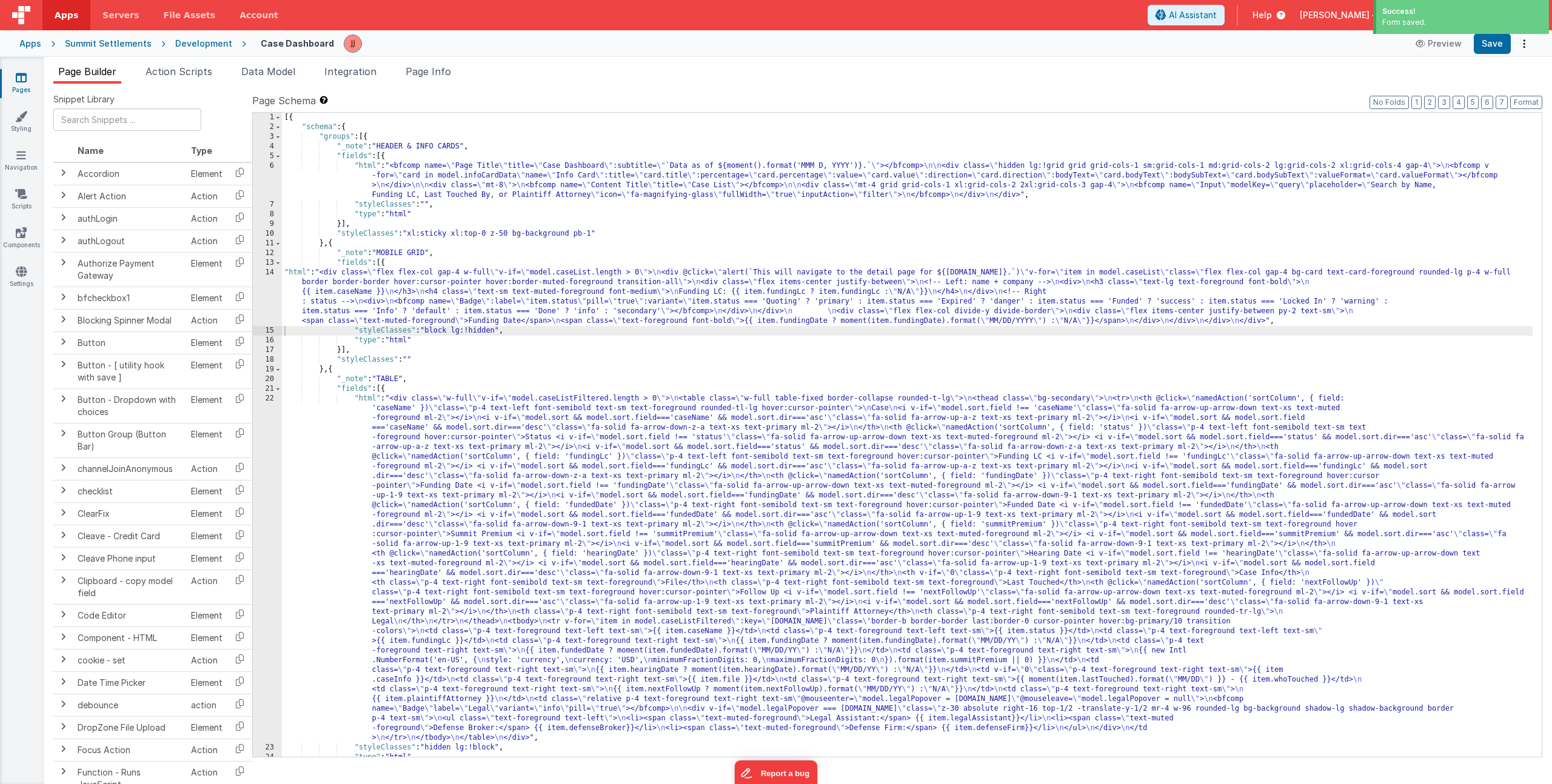
click at [428, 286] on div "[{ "schema" : { "groups" : [{ "_note" : "HEADER & INFO CARDS" , "fields" : [{ "…" at bounding box center [907, 444] width 1251 height 663
click at [271, 296] on div "14" at bounding box center [268, 297] width 29 height 58
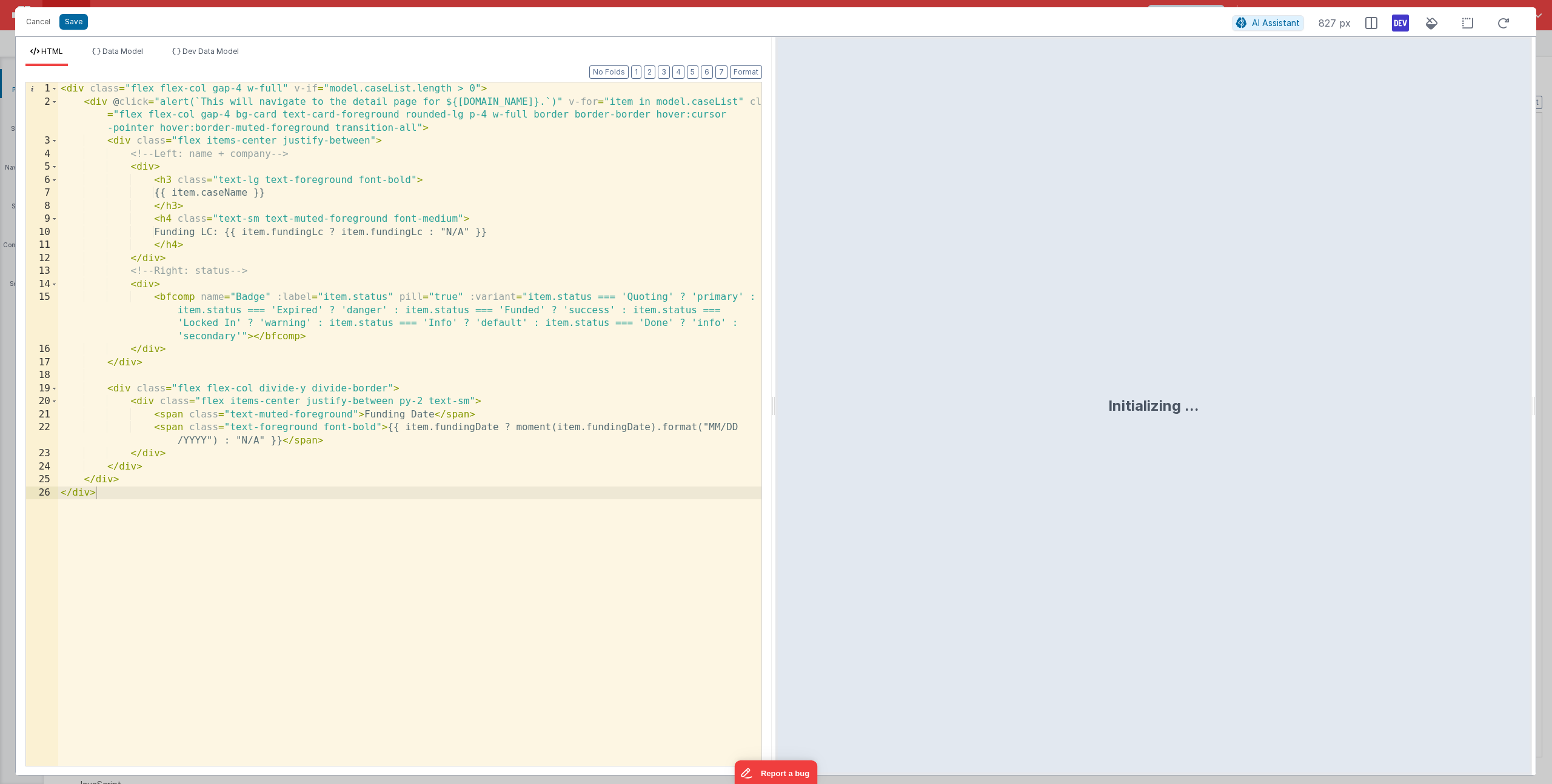
click at [359, 428] on div "< div class = "flex flex-col gap-4 w-full" v-if = "model.caseList.length > 0" >…" at bounding box center [409, 437] width 703 height 710
click at [354, 429] on div "< div class = "flex flex-col gap-4 w-full" v-if = "model.caseList.length > 0" >…" at bounding box center [409, 437] width 703 height 710
click at [376, 490] on div "< div class = "flex flex-col gap-4 w-full" v-if = "model.caseList.length > 0" >…" at bounding box center [409, 437] width 703 height 710
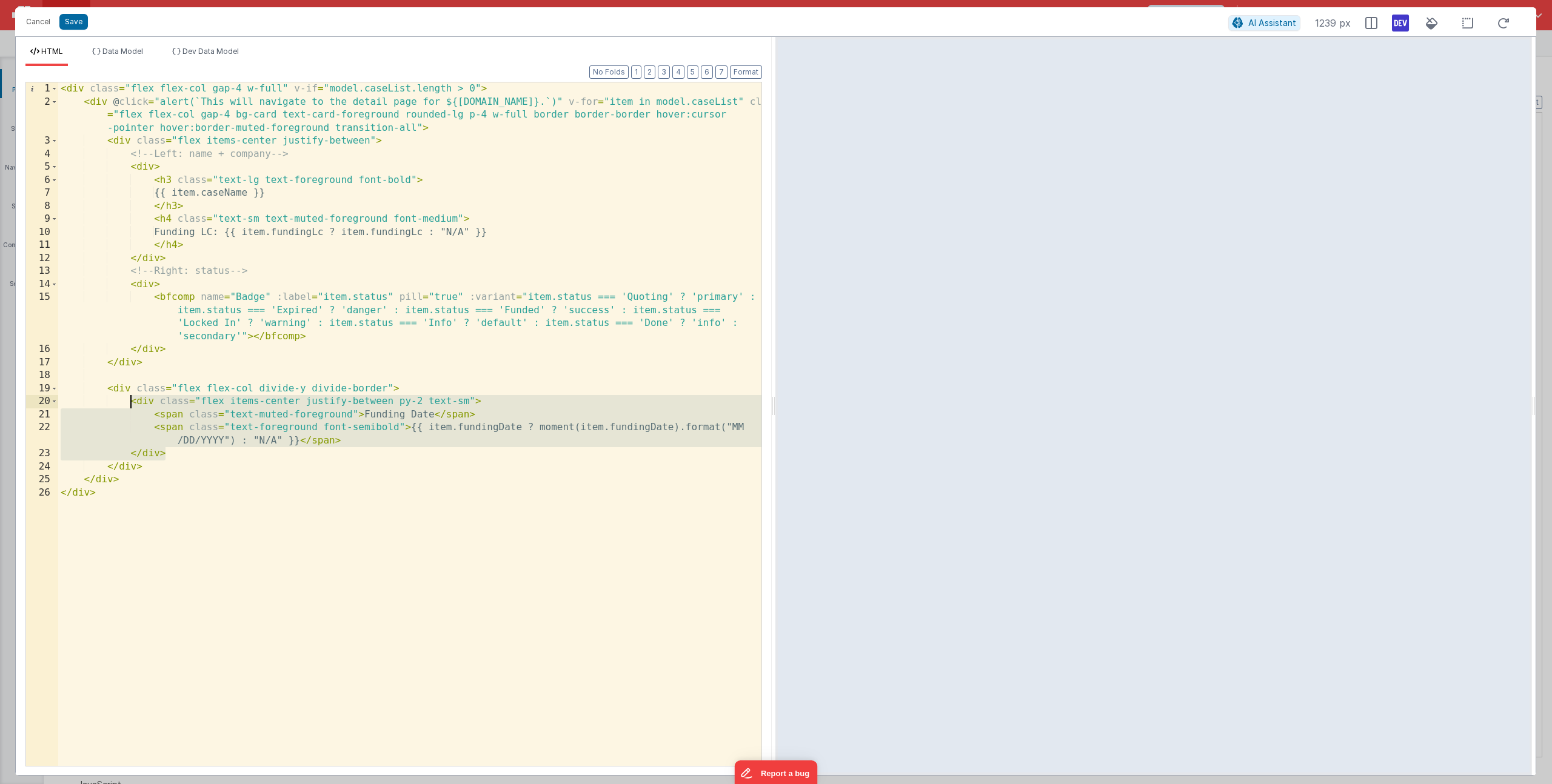
drag, startPoint x: 171, startPoint y: 453, endPoint x: 132, endPoint y: 406, distance: 61.1
click at [132, 406] on div "< div class = "flex flex-col gap-4 w-full" v-if = "model.caseList.length > 0" >…" at bounding box center [409, 437] width 703 height 710
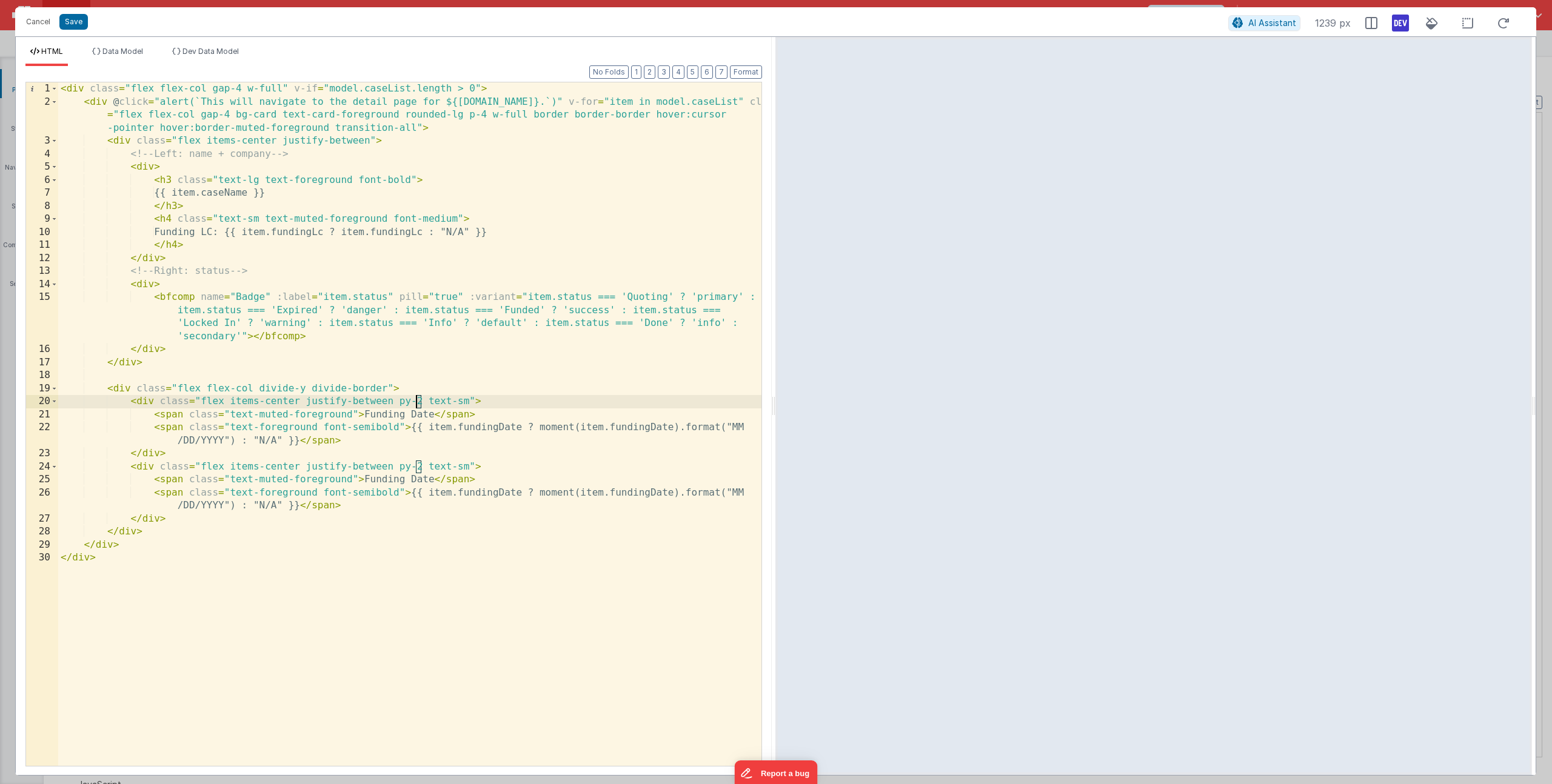
click at [418, 402] on div "< div class = "flex flex-col gap-4 w-full" v-if = "model.caseList.length > 0" >…" at bounding box center [409, 437] width 703 height 710
click at [418, 466] on div "< div class = "flex flex-col gap-4 w-full" v-if = "model.caseList.length > 0" >…" at bounding box center [409, 437] width 703 height 710
click at [398, 478] on div "< div class = "flex flex-col gap-4 w-full" v-if = "model.caseList.length > 0" >…" at bounding box center [409, 437] width 703 height 710
click at [513, 494] on div "< div class = "flex flex-col gap-4 w-full" v-if = "model.caseList.length > 0" >…" at bounding box center [409, 437] width 703 height 710
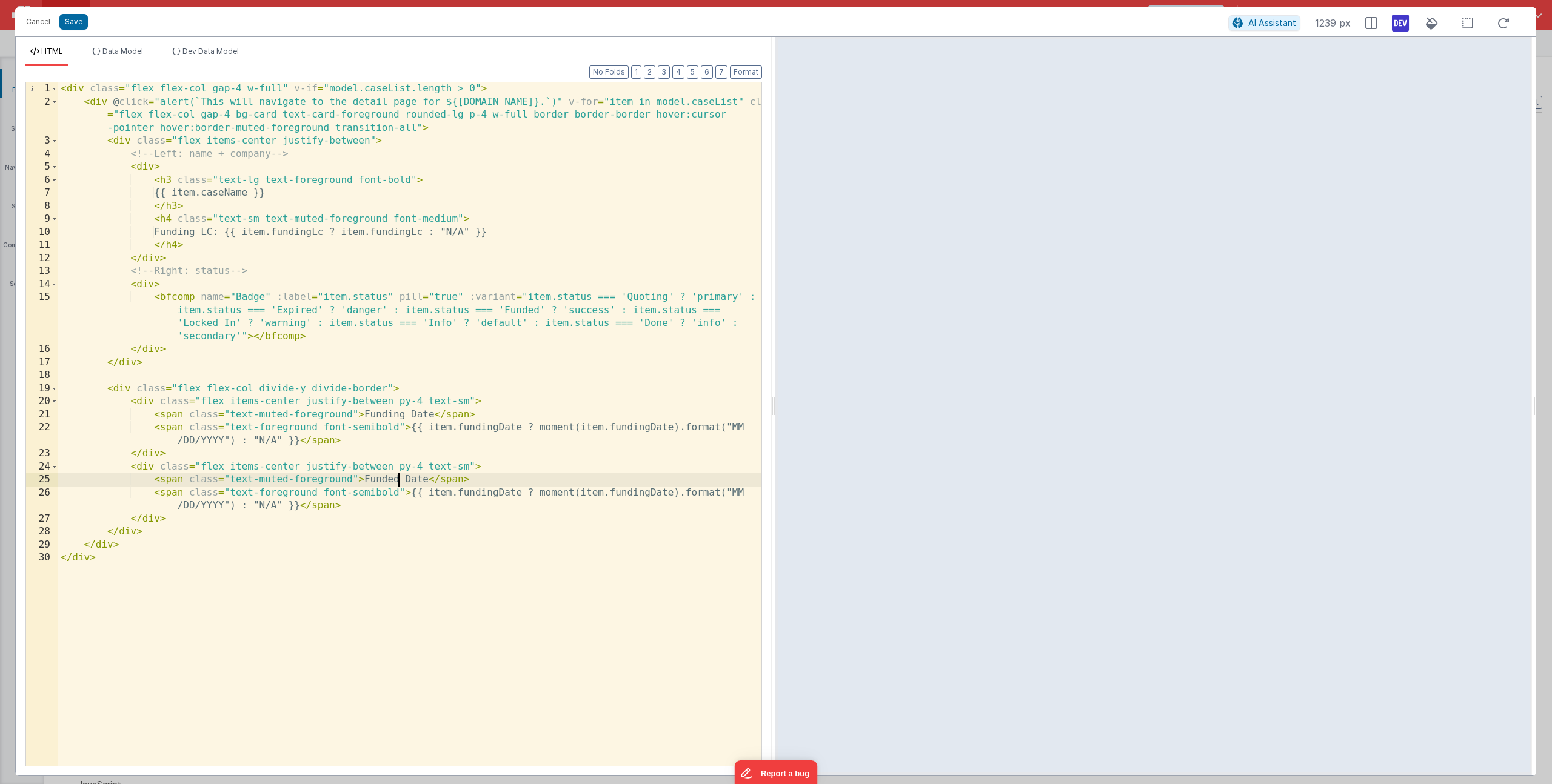
click at [513, 494] on div "< div class = "flex flex-col gap-4 w-full" v-if = "model.caseList.length > 0" >…" at bounding box center [409, 437] width 703 height 710
click at [634, 493] on div "< div class = "flex flex-col gap-4 w-full" v-if = "model.caseList.length > 0" >…" at bounding box center [409, 437] width 703 height 710
click at [337, 506] on div "< div class = "flex flex-col gap-4 w-full" v-if = "model.caseList.length > 0" >…" at bounding box center [409, 437] width 703 height 710
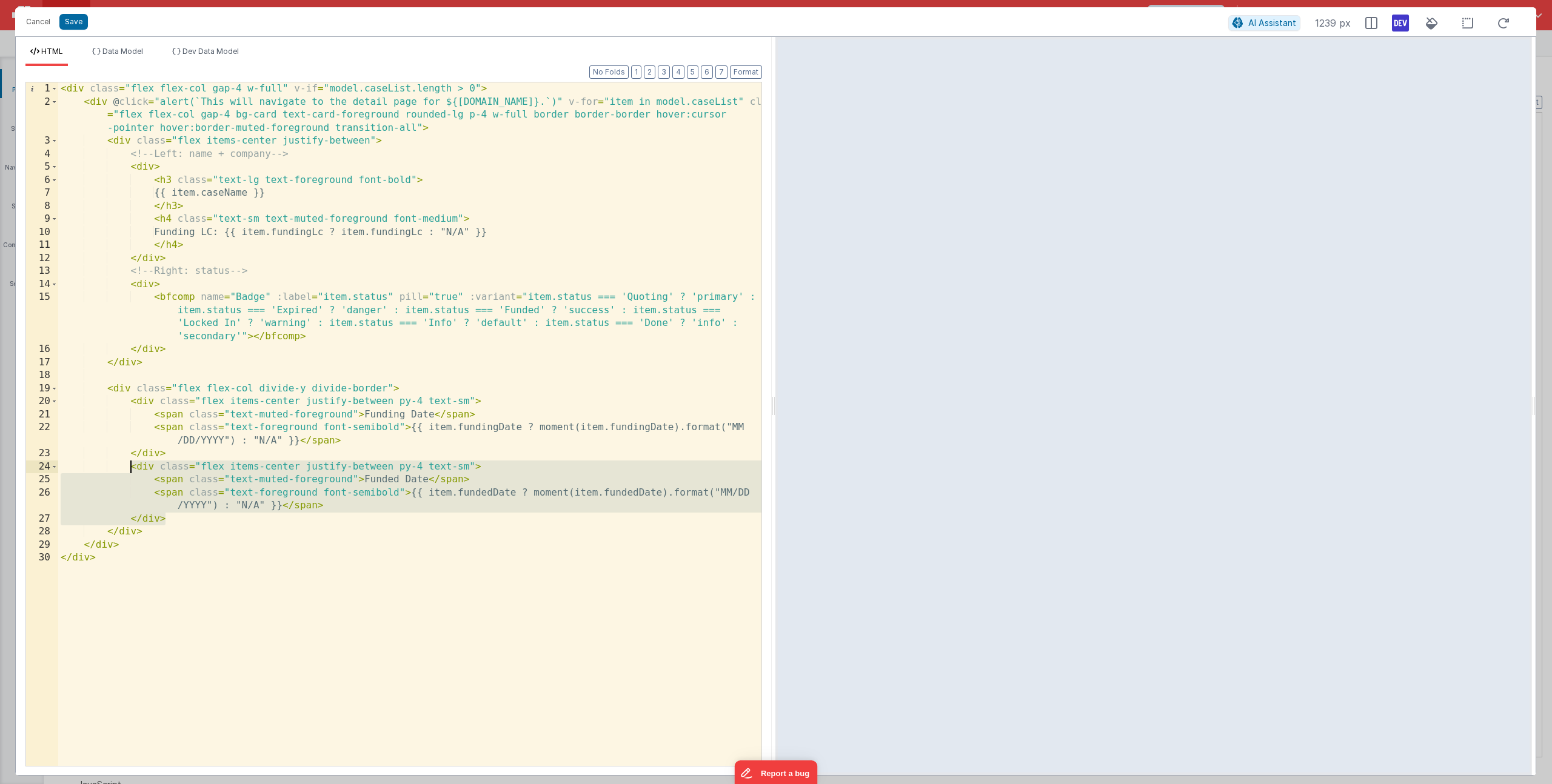
drag, startPoint x: 190, startPoint y: 518, endPoint x: 133, endPoint y: 469, distance: 75.2
click at [133, 469] on div "< div class = "flex flex-col gap-4 w-full" v-if = "model.caseList.length > 0" >…" at bounding box center [409, 437] width 703 height 710
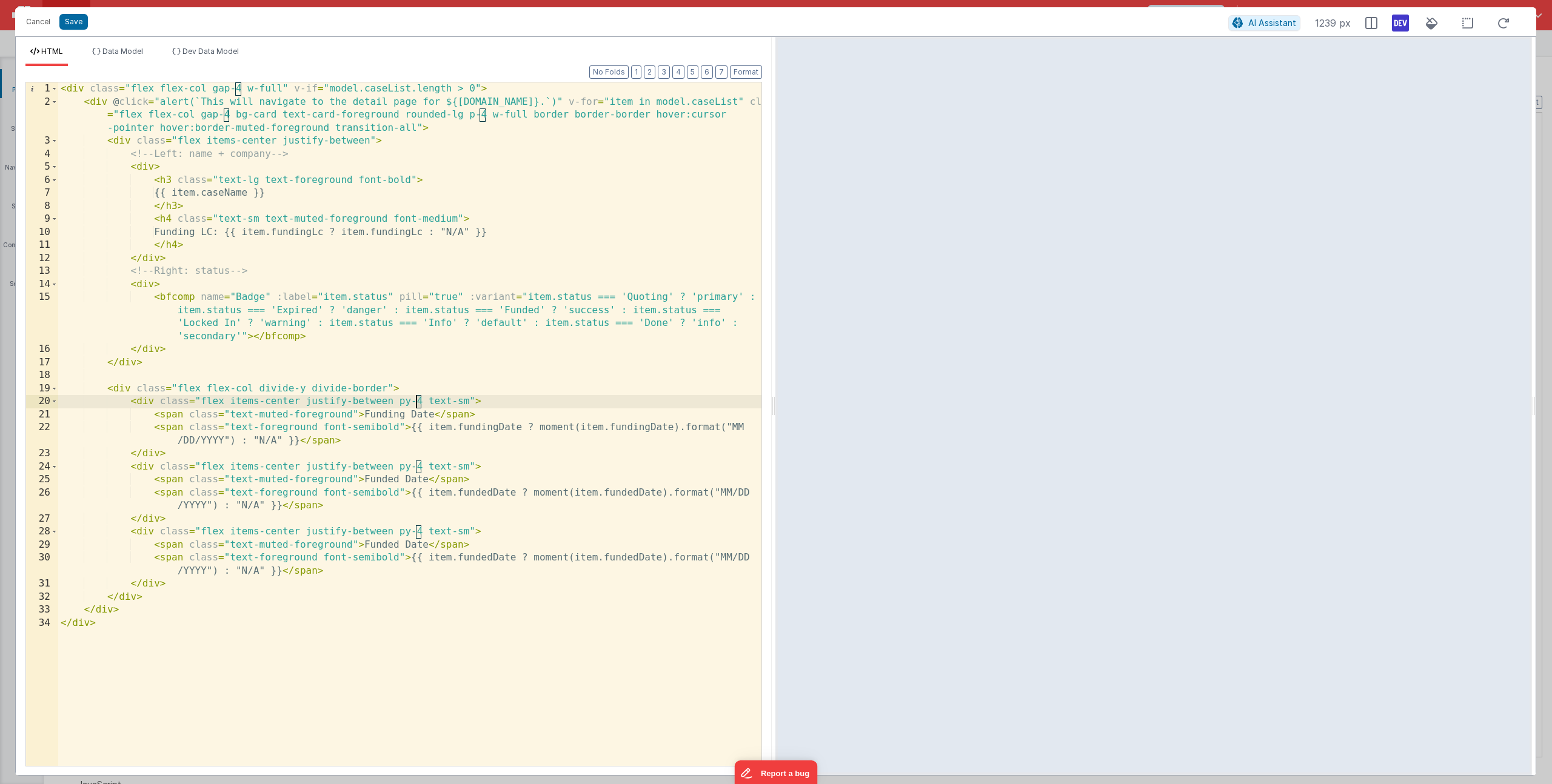
click at [417, 405] on div "< div class = "flex flex-col gap-4 w-full" v-if = "model.caseList.length > 0" >…" at bounding box center [409, 437] width 703 height 710
click at [419, 465] on div "< div class = "flex flex-col gap-4 w-full" v-if = "model.caseList.length > 0" >…" at bounding box center [409, 437] width 703 height 710
click at [421, 535] on div "< div class = "flex flex-col gap-4 w-full" v-if = "model.caseList.length > 0" >…" at bounding box center [409, 437] width 703 height 710
click at [388, 546] on div "< div class = "flex flex-col gap-4 w-full" v-if = "model.caseList.length > 0" >…" at bounding box center [409, 437] width 703 height 710
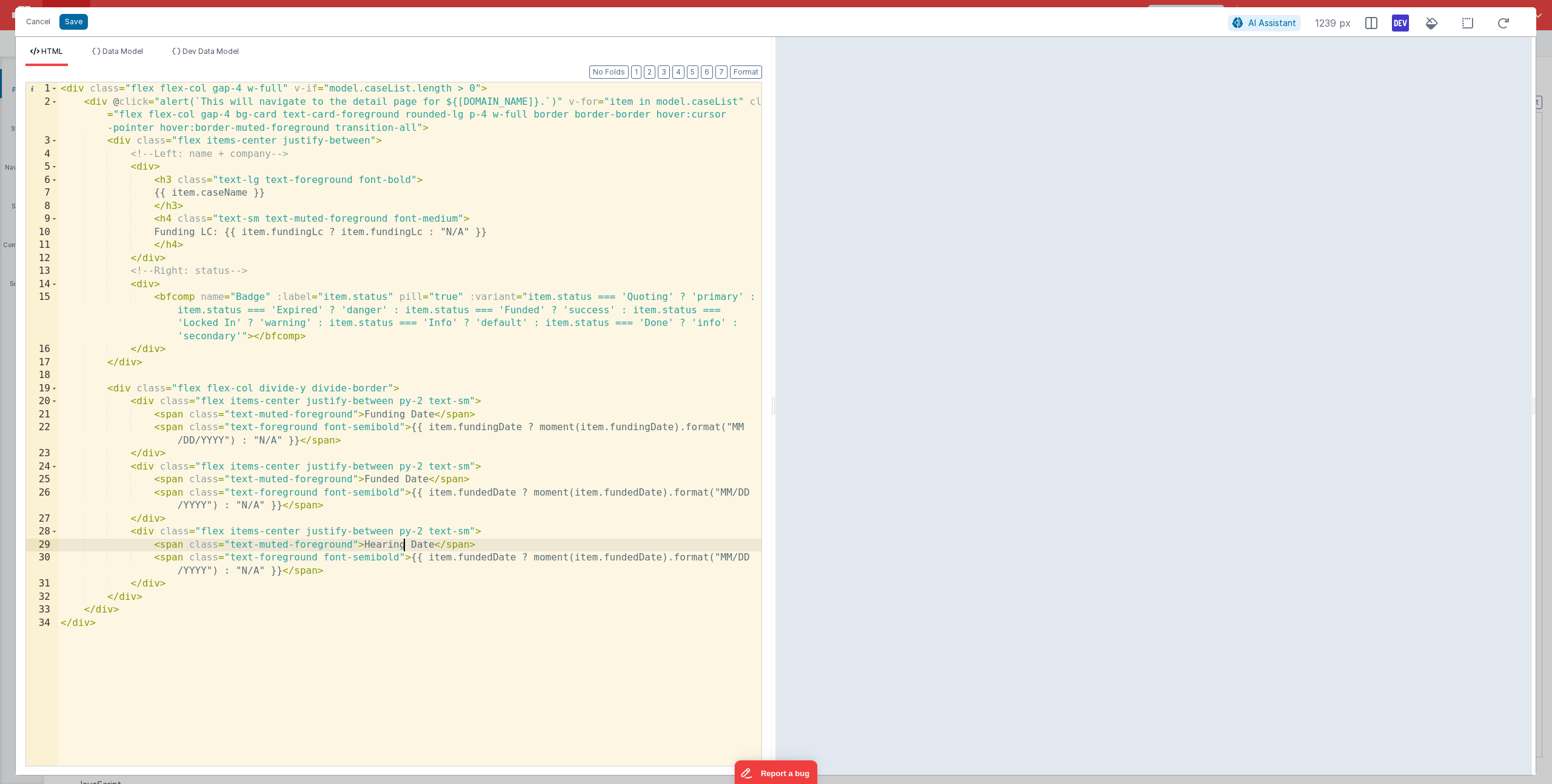
click at [496, 559] on div "< div class = "flex flex-col gap-4 w-full" v-if = "model.caseList.length > 0" >…" at bounding box center [409, 437] width 703 height 710
click at [630, 557] on div "< div class = "flex flex-col gap-4 w-full" v-if = "model.caseList.length > 0" >…" at bounding box center [409, 437] width 703 height 710
click at [82, 25] on button "Save" at bounding box center [73, 21] width 28 height 16
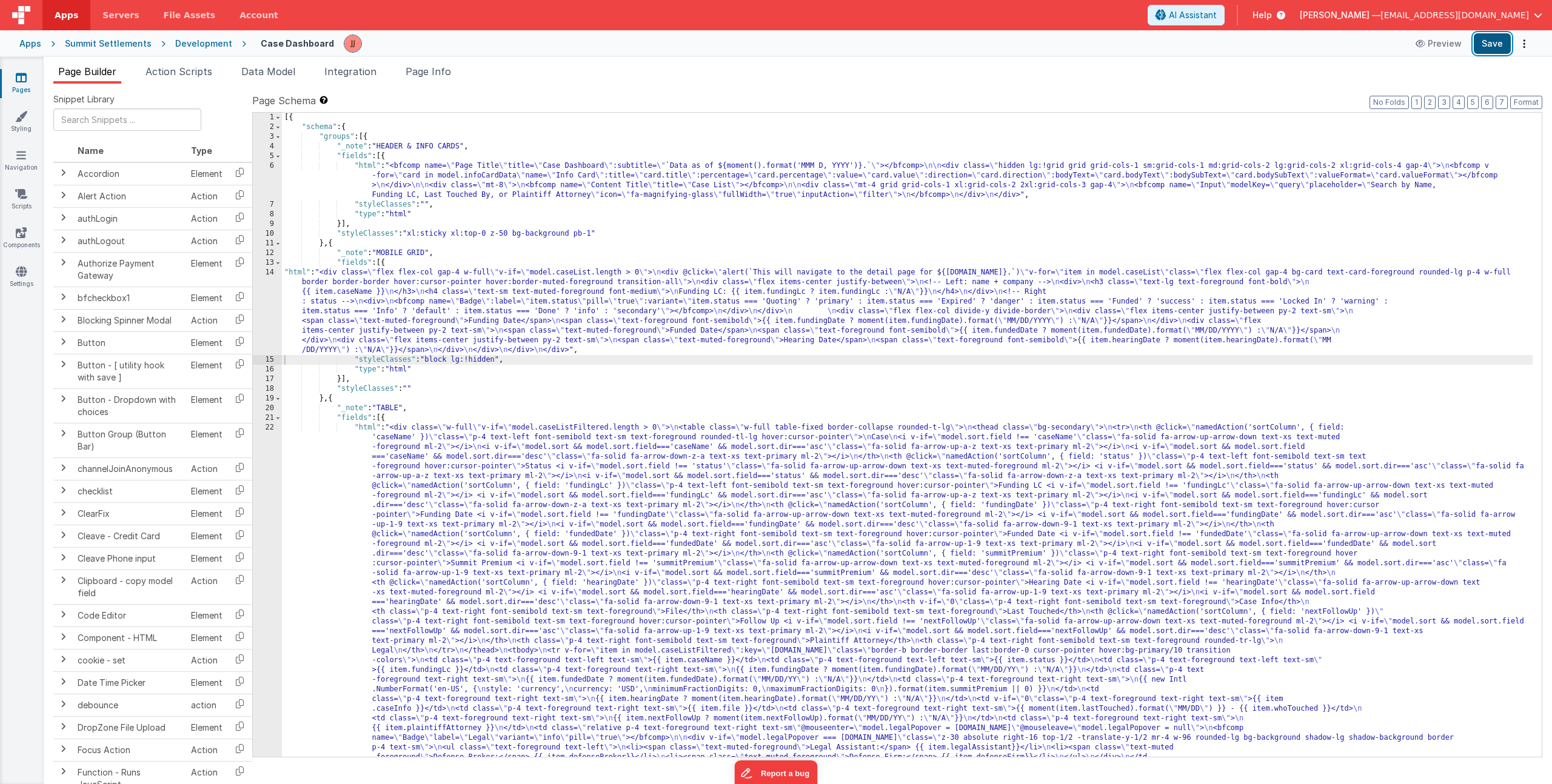
click at [1482, 43] on button "Save" at bounding box center [1493, 43] width 37 height 21
click at [482, 238] on div "[{ "schema" : { "groups" : [{ "_note" : "HEADER & INFO CARDS" , "fields" : [{ "…" at bounding box center [907, 614] width 1251 height 1003
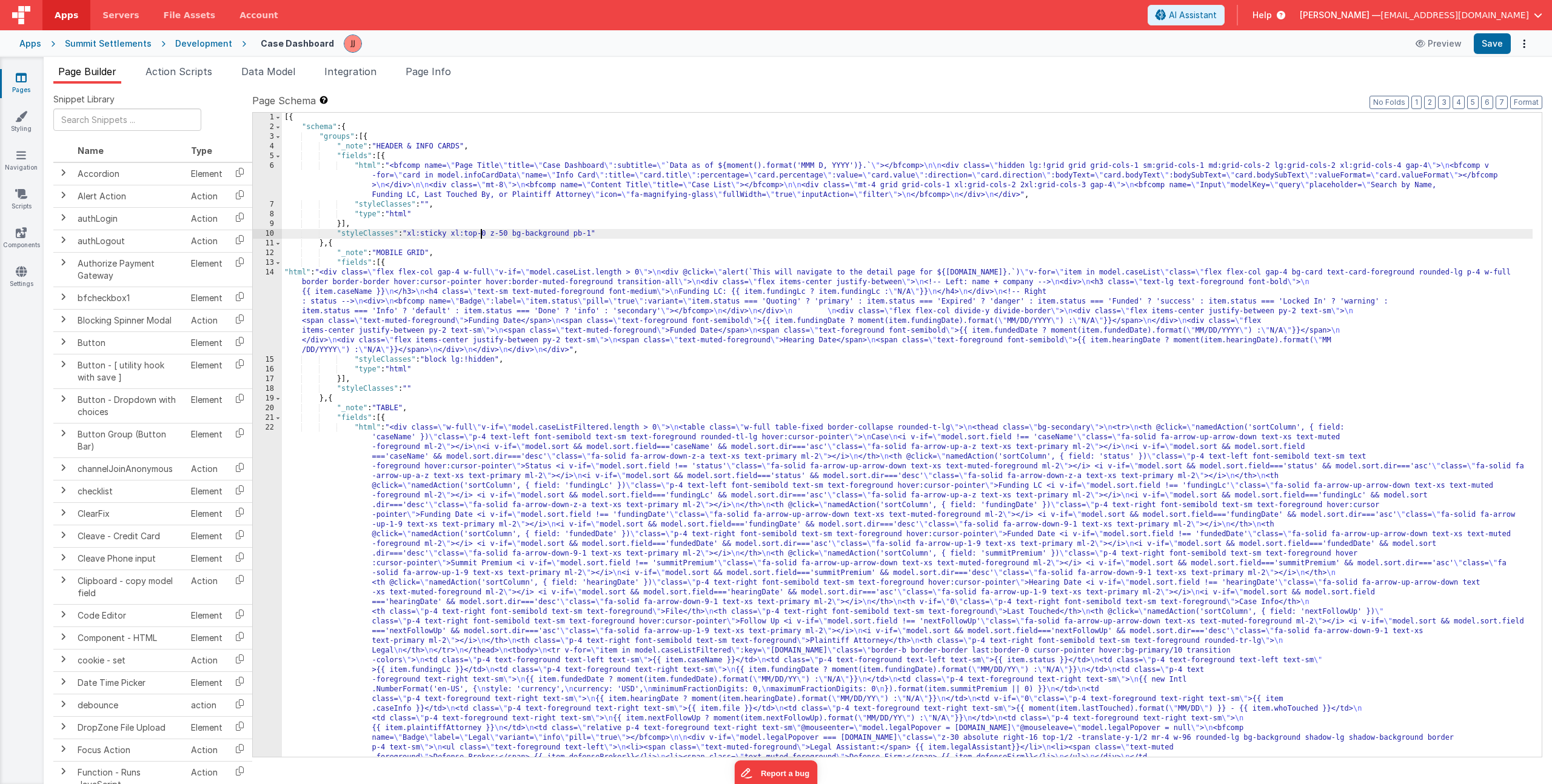
click at [402, 534] on div "[{ "schema" : { "groups" : [{ "_note" : "HEADER & INFO CARDS" , "fields" : [{ "…" at bounding box center [907, 614] width 1251 height 1003
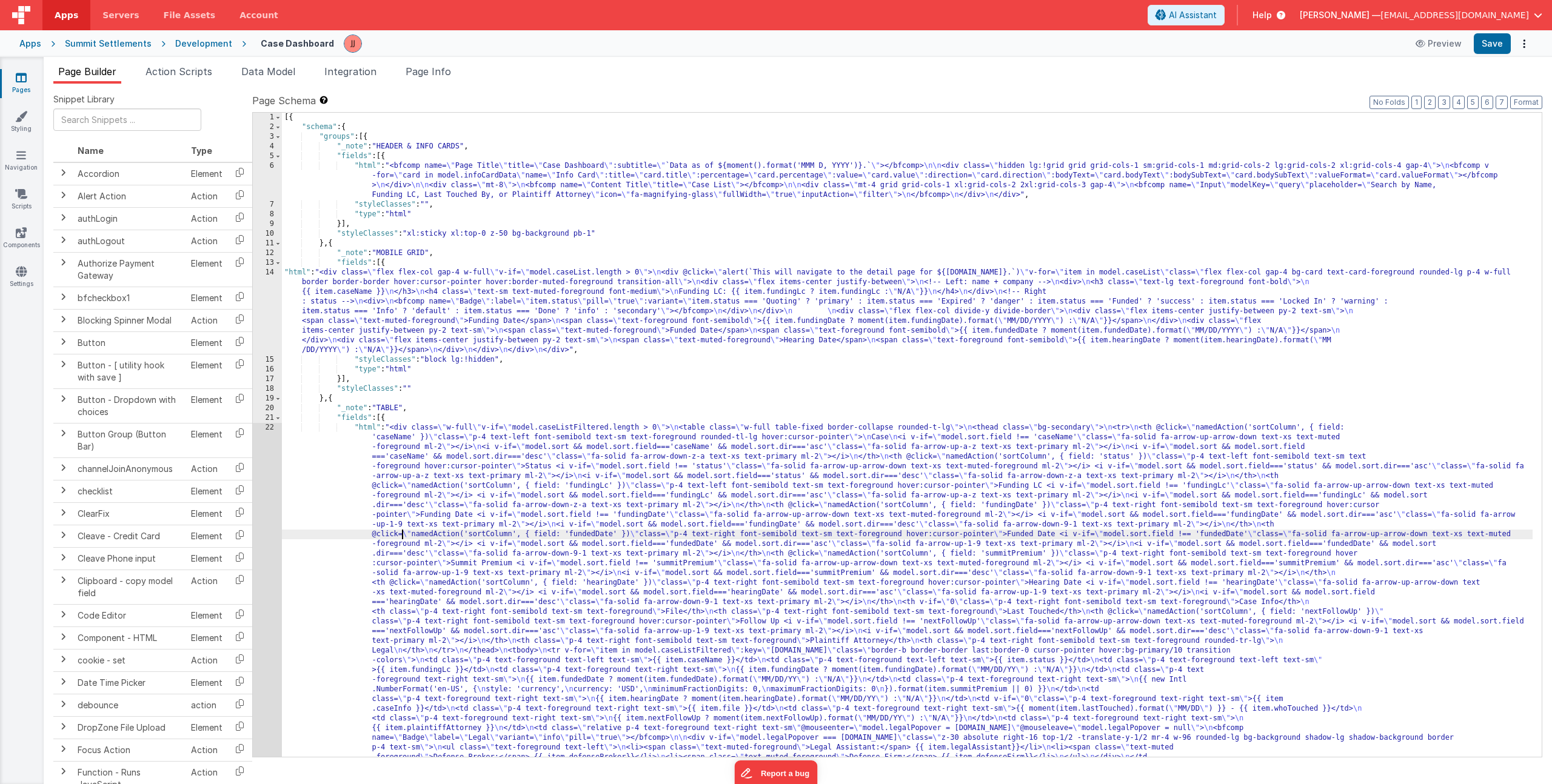
click at [260, 516] on div "1 2 3 4 5 6 7 8 9 10 11 12 13 14 15 16 17 18 19 20 21 22" at bounding box center [268, 614] width 29 height 1003
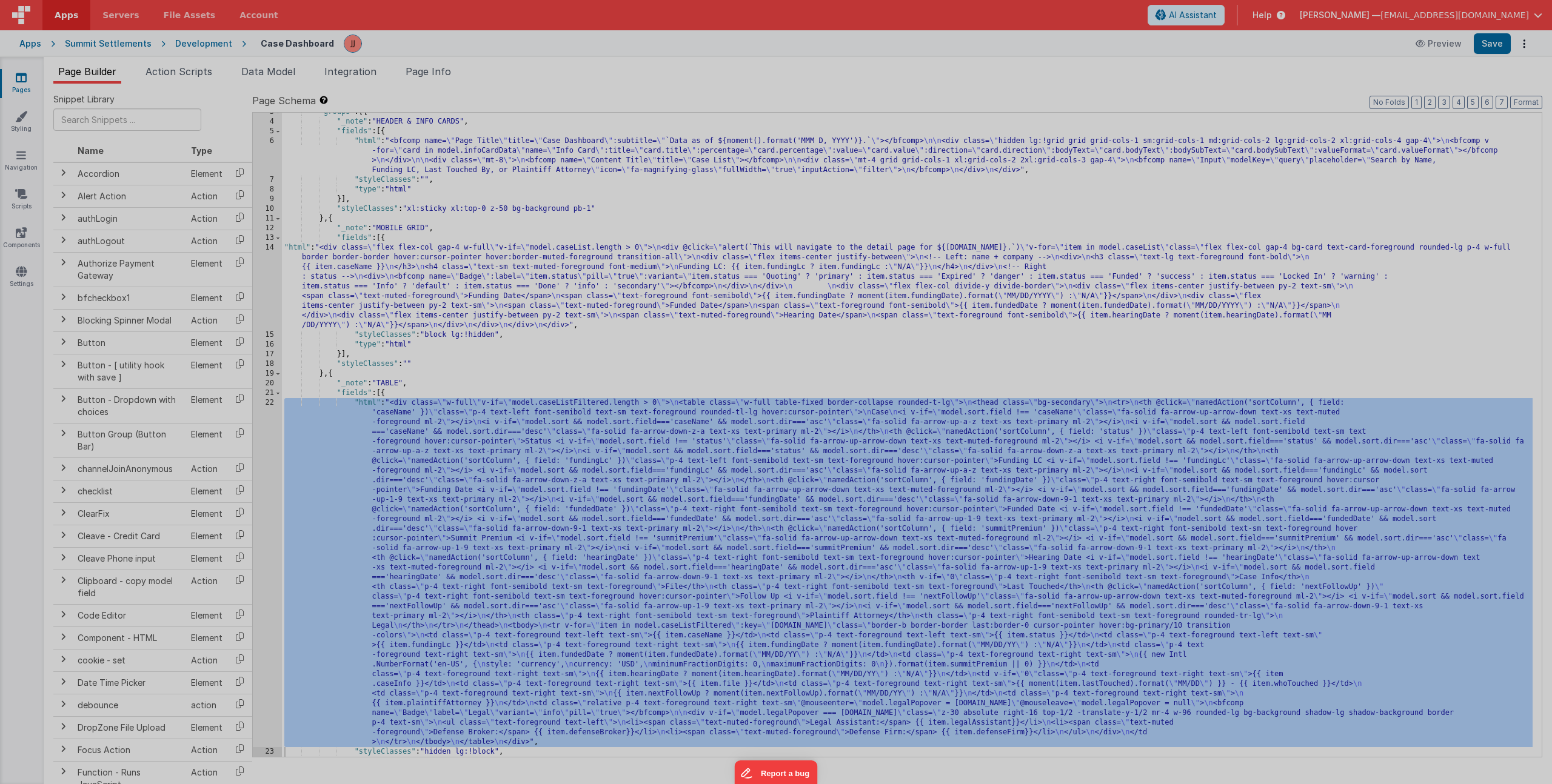
scroll to position [25, 0]
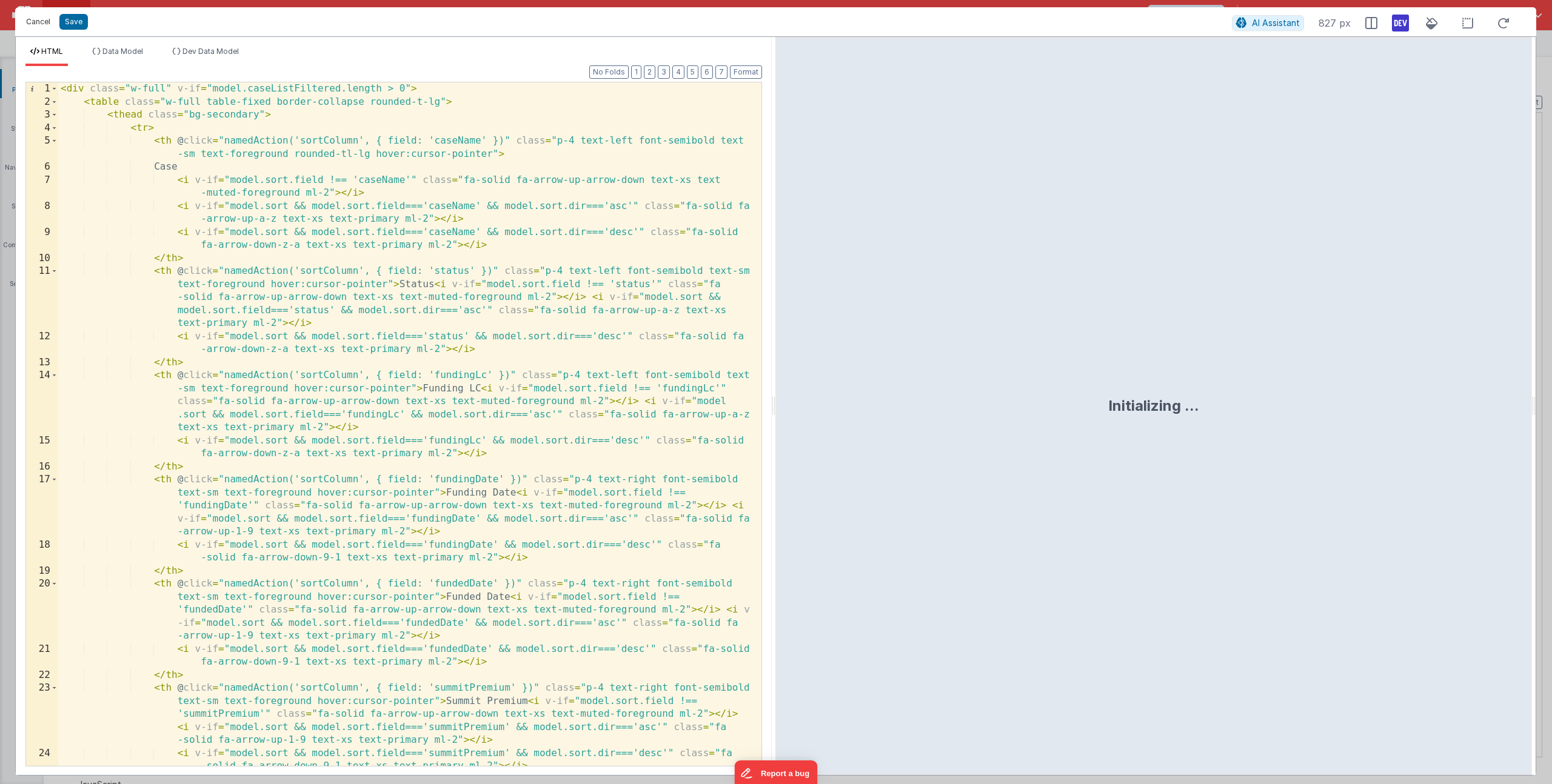
click at [33, 21] on button "Cancel" at bounding box center [38, 22] width 37 height 17
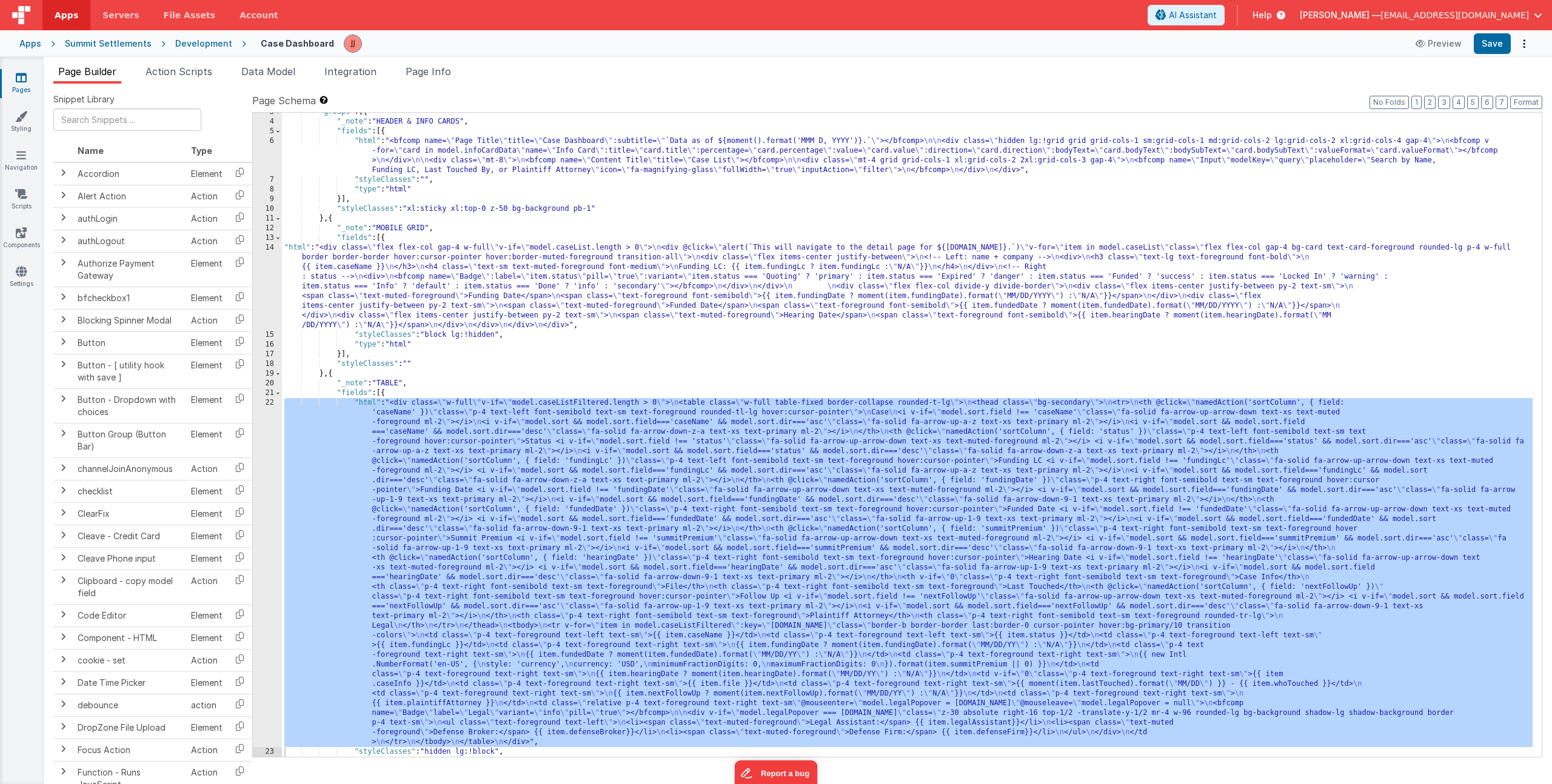
click at [404, 300] on div ""groups" : [{ "_note" : "HEADER & INFO CARDS" , "fields" : [{ "html" : "<bfcomp…" at bounding box center [907, 439] width 1251 height 663
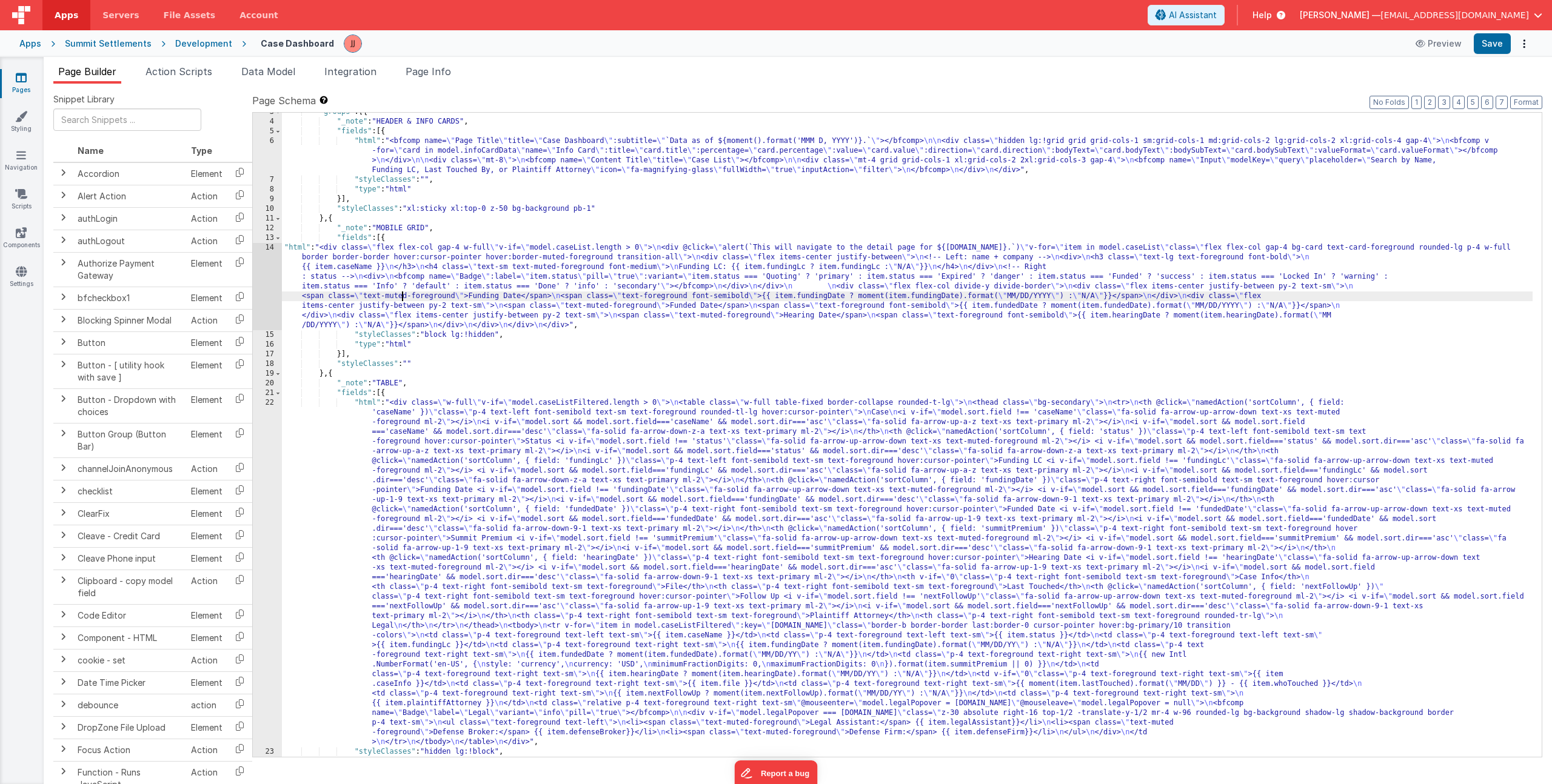
click at [268, 283] on div "14" at bounding box center [268, 287] width 29 height 88
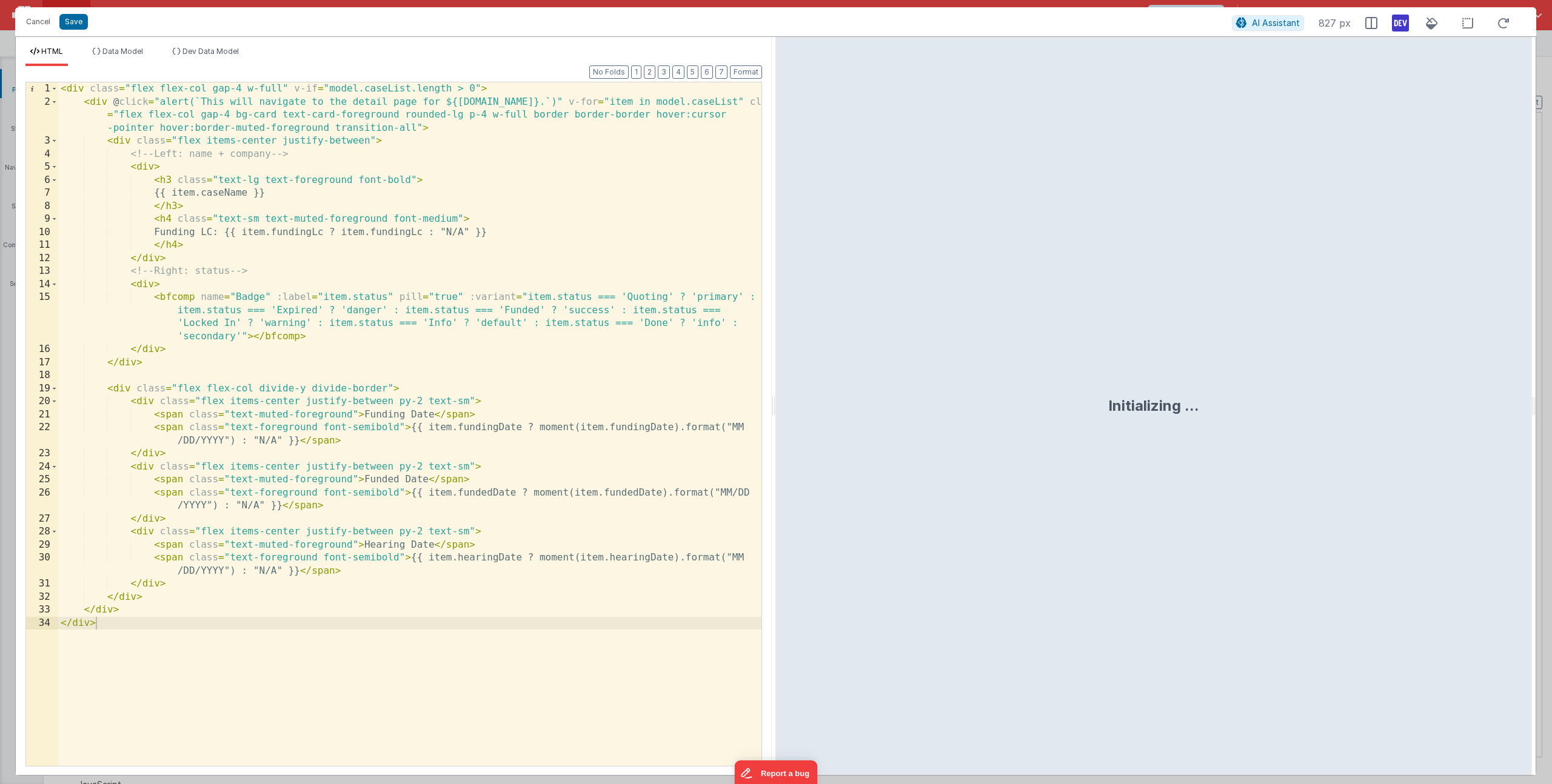
click at [363, 426] on div "< div class = "flex flex-col gap-4 w-full" v-if = "model.caseList.length > 0" >…" at bounding box center [409, 437] width 703 height 710
click at [368, 490] on div "< div class = "flex flex-col gap-4 w-full" v-if = "model.caseList.length > 0" >…" at bounding box center [409, 437] width 703 height 710
click at [381, 560] on div "< div class = "flex flex-col gap-4 w-full" v-if = "model.caseList.length > 0" >…" at bounding box center [409, 437] width 703 height 710
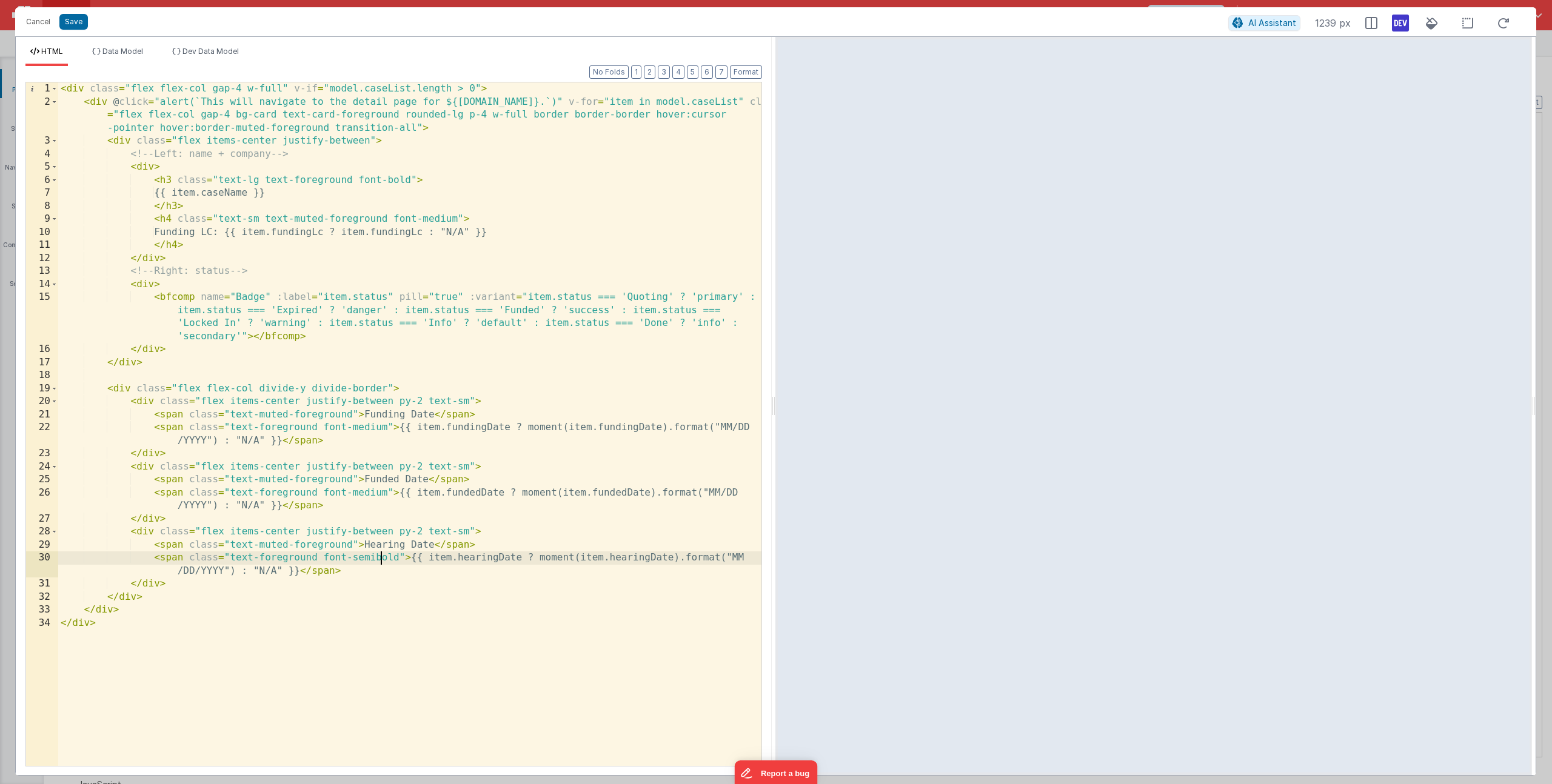
click at [381, 560] on div "< div class = "flex flex-col gap-4 w-full" v-if = "model.caseList.length > 0" >…" at bounding box center [409, 437] width 703 height 710
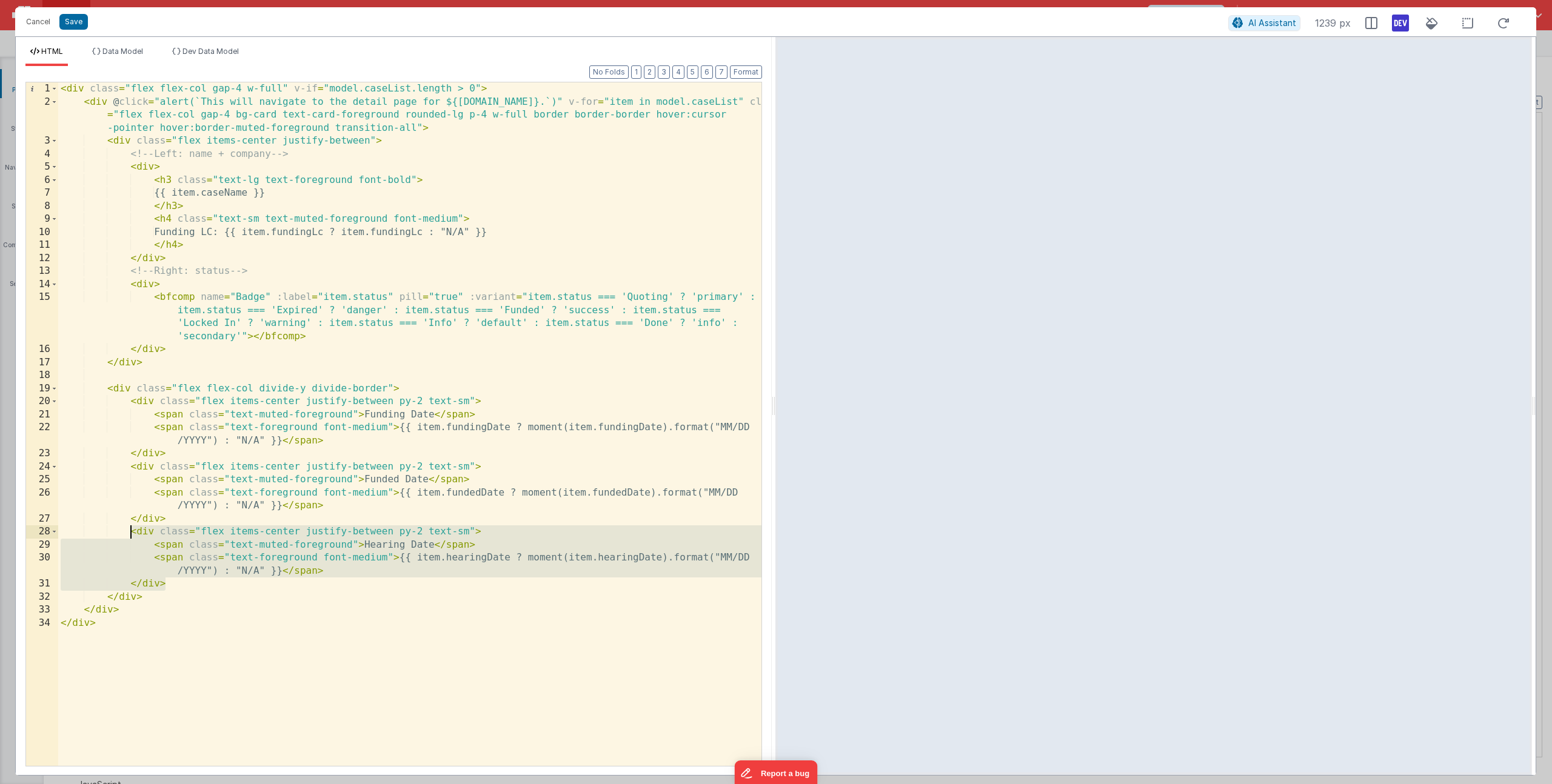
drag, startPoint x: 145, startPoint y: 570, endPoint x: 129, endPoint y: 535, distance: 38.5
click at [129, 535] on div "< div class = "flex flex-col gap-4 w-full" v-if = "model.caseList.length > 0" >…" at bounding box center [409, 437] width 703 height 710
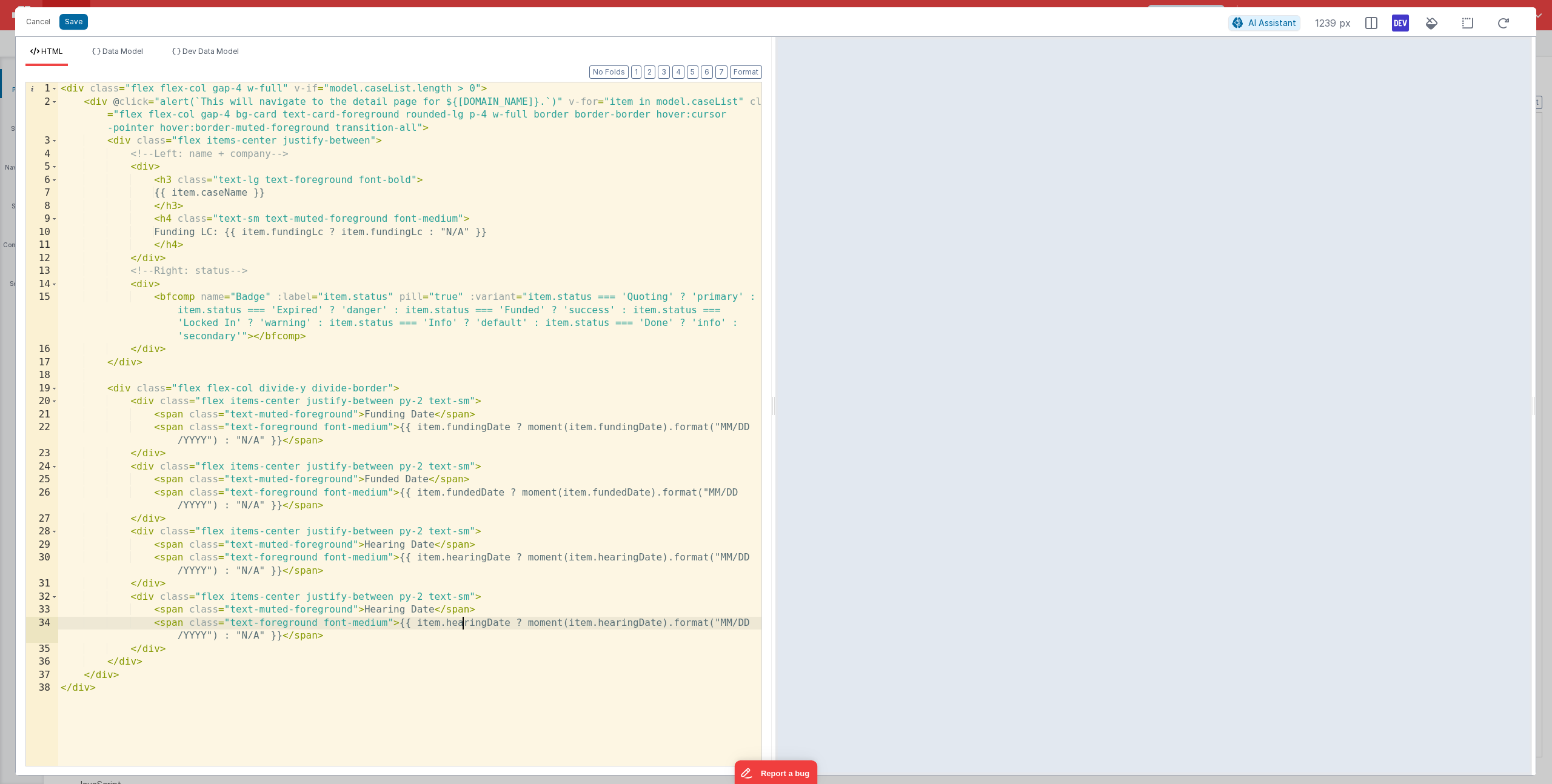
click at [463, 620] on div "< div class = "flex flex-col gap-4 w-full" v-if = "model.caseList.length > 0" >…" at bounding box center [409, 437] width 703 height 710
click at [611, 624] on div "< div class = "flex flex-col gap-4 w-full" v-if = "model.caseList.length > 0" >…" at bounding box center [409, 437] width 703 height 710
drag, startPoint x: 371, startPoint y: 608, endPoint x: 431, endPoint y: 606, distance: 60.0
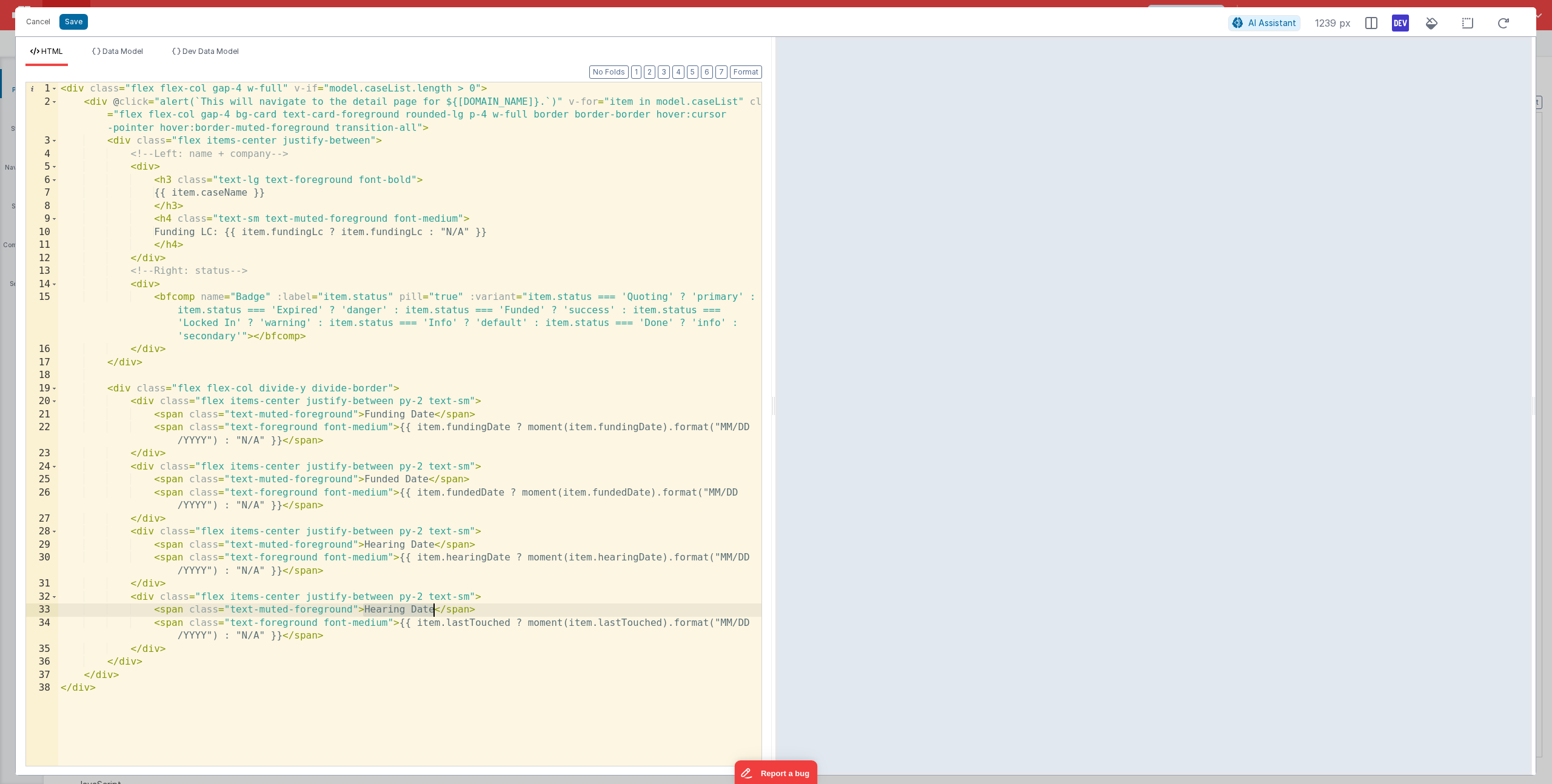
click at [431, 606] on div "< div class = "flex flex-col gap-4 w-full" v-if = "model.caseList.length > 0" >…" at bounding box center [409, 437] width 703 height 710
drag, startPoint x: 363, startPoint y: 608, endPoint x: 432, endPoint y: 604, distance: 69.1
click at [432, 604] on div "< div class = "flex flex-col gap-4 w-full" v-if = "model.caseList.length > 0" >…" at bounding box center [409, 437] width 703 height 710
click at [462, 619] on div "< div class = "flex flex-col gap-4 w-full" v-if = "model.caseList.length > 0" >…" at bounding box center [409, 437] width 703 height 710
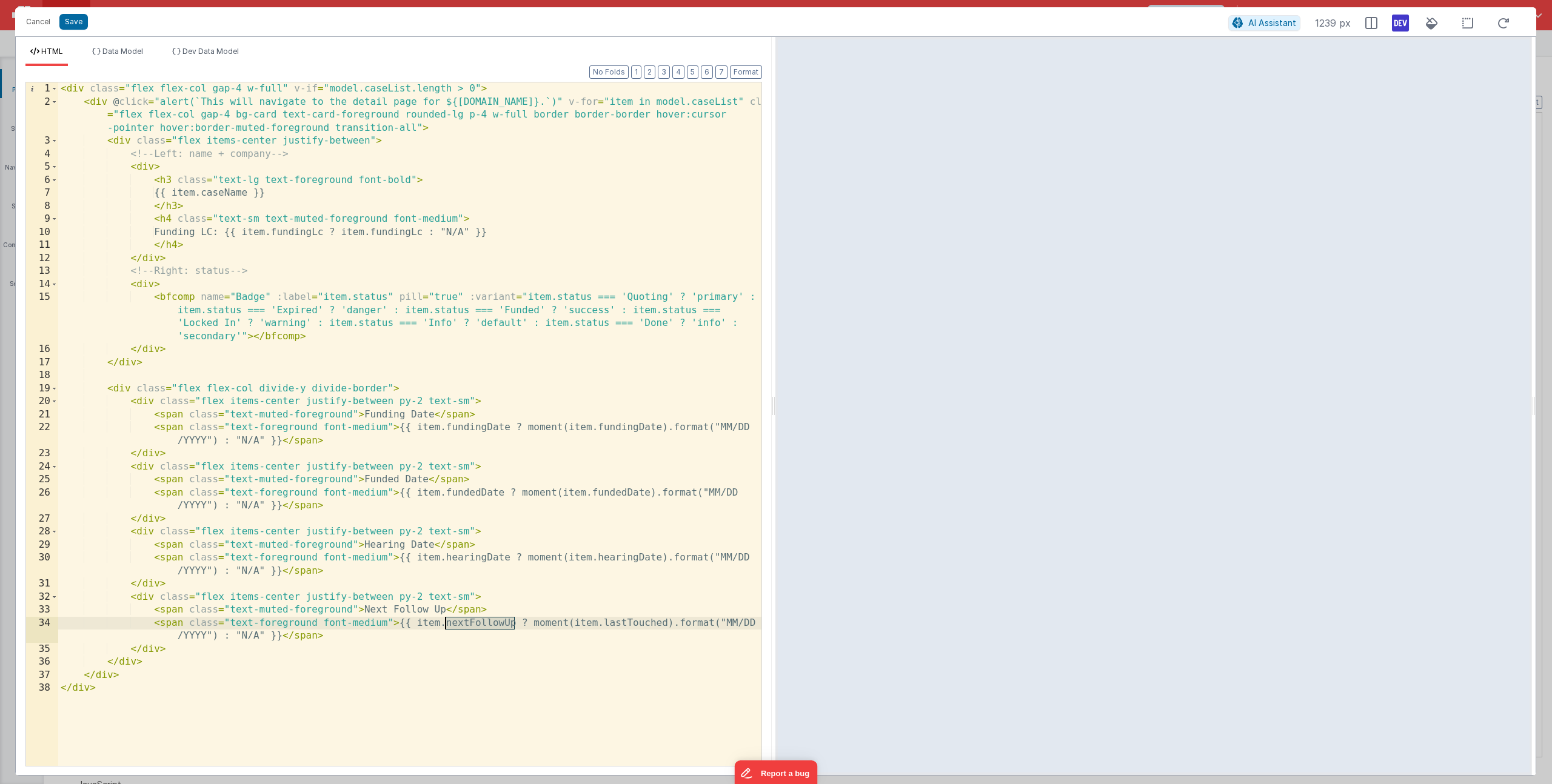
click at [613, 622] on div "< div class = "flex flex-col gap-4 w-full" v-if = "model.caseList.length > 0" >…" at bounding box center [409, 437] width 703 height 710
click at [112, 388] on div "< div class = "flex flex-col gap-4 w-full" v-if = "model.caseList.length > 0" >…" at bounding box center [409, 437] width 703 height 710
click at [145, 361] on div "< div class = "flex flex-col gap-4 w-full" v-if = "model.caseList.length > 0" >…" at bounding box center [409, 437] width 703 height 710
click at [387, 390] on div "< div class = "flex flex-col gap-4 w-full" v-if = "model.caseList.length > 0" >…" at bounding box center [409, 437] width 703 height 710
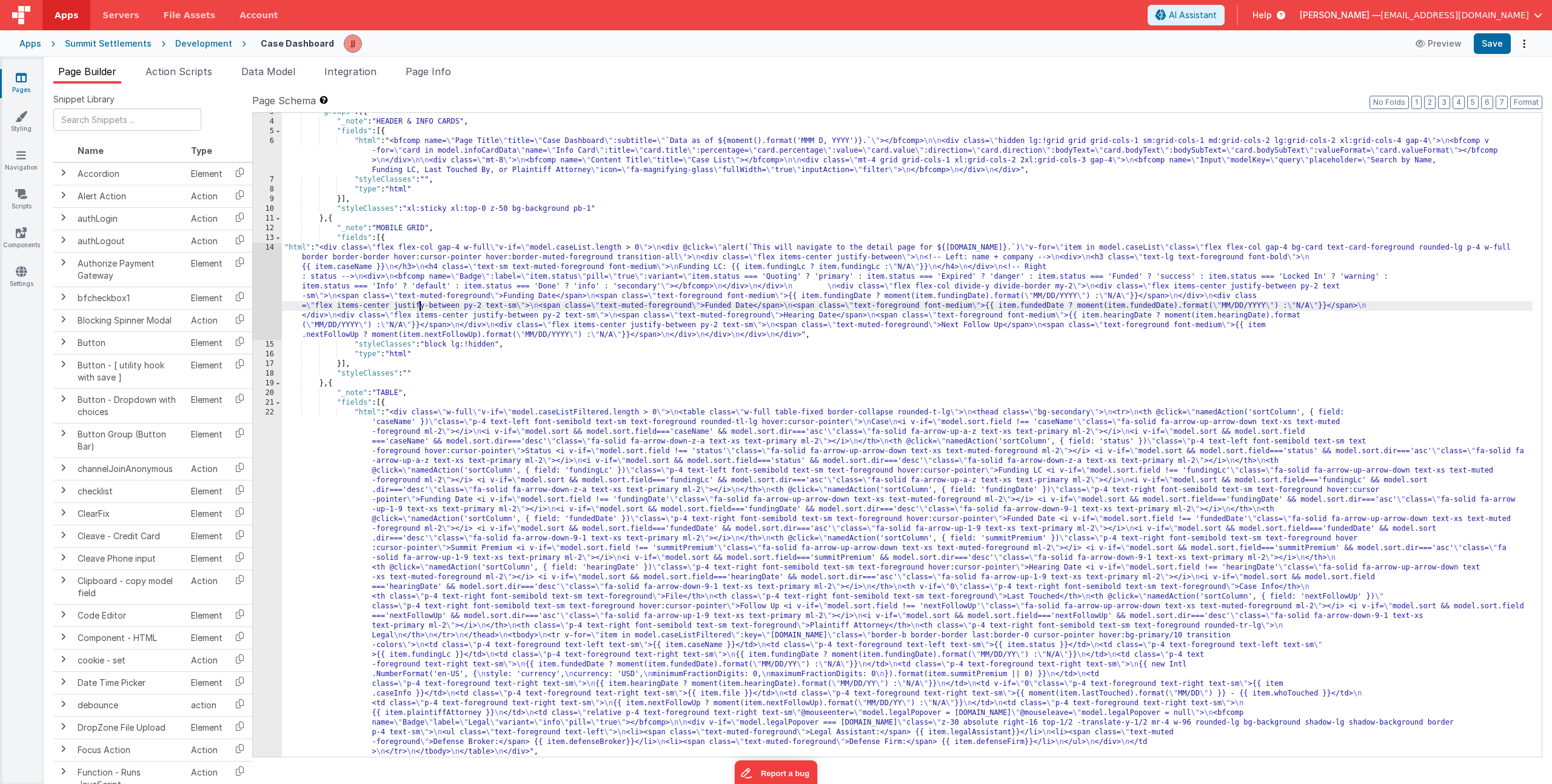
click at [420, 303] on div ""groups" : [{ "_note" : "HEADER & INFO CARDS" , "fields" : [{ "html" : "<bfcomp…" at bounding box center [907, 439] width 1251 height 663
click at [270, 283] on div "14" at bounding box center [268, 291] width 29 height 97
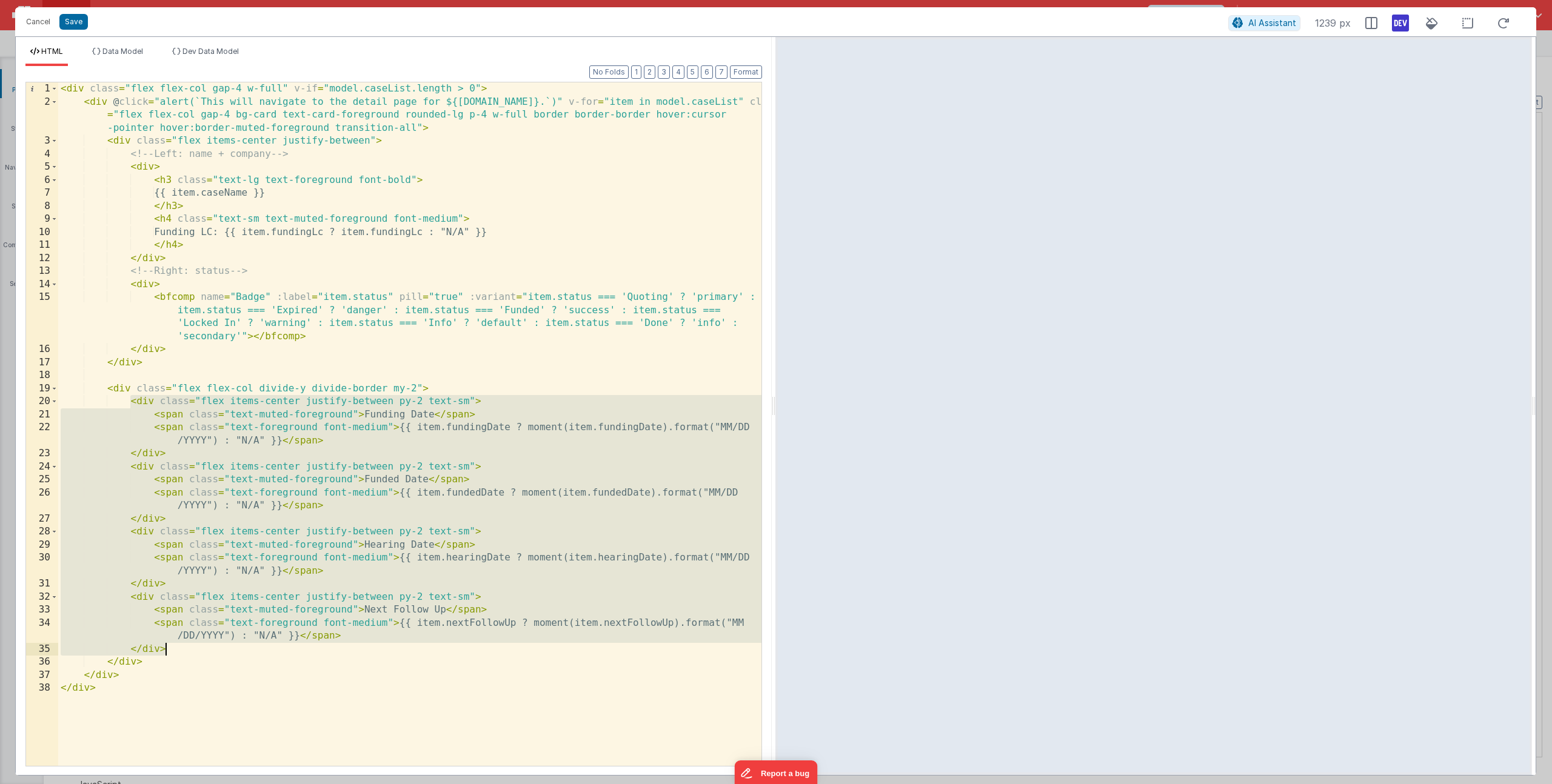
drag, startPoint x: 131, startPoint y: 400, endPoint x: 172, endPoint y: 646, distance: 249.4
click at [172, 646] on div "< div class = "flex flex-col gap-4 w-full" v-if = "model.caseList.length > 0" >…" at bounding box center [409, 437] width 703 height 710
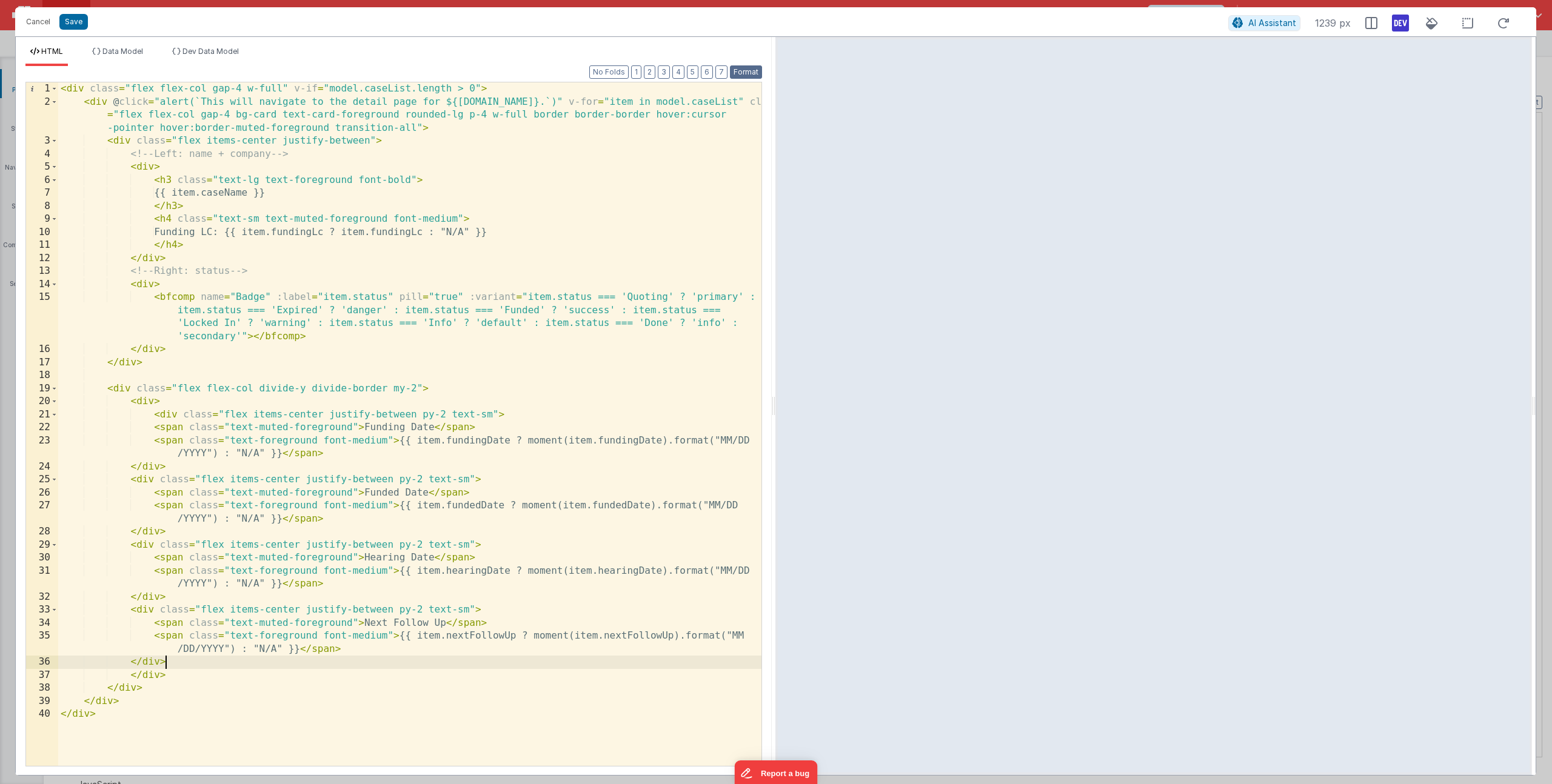
click at [757, 77] on button "Format" at bounding box center [746, 72] width 32 height 14
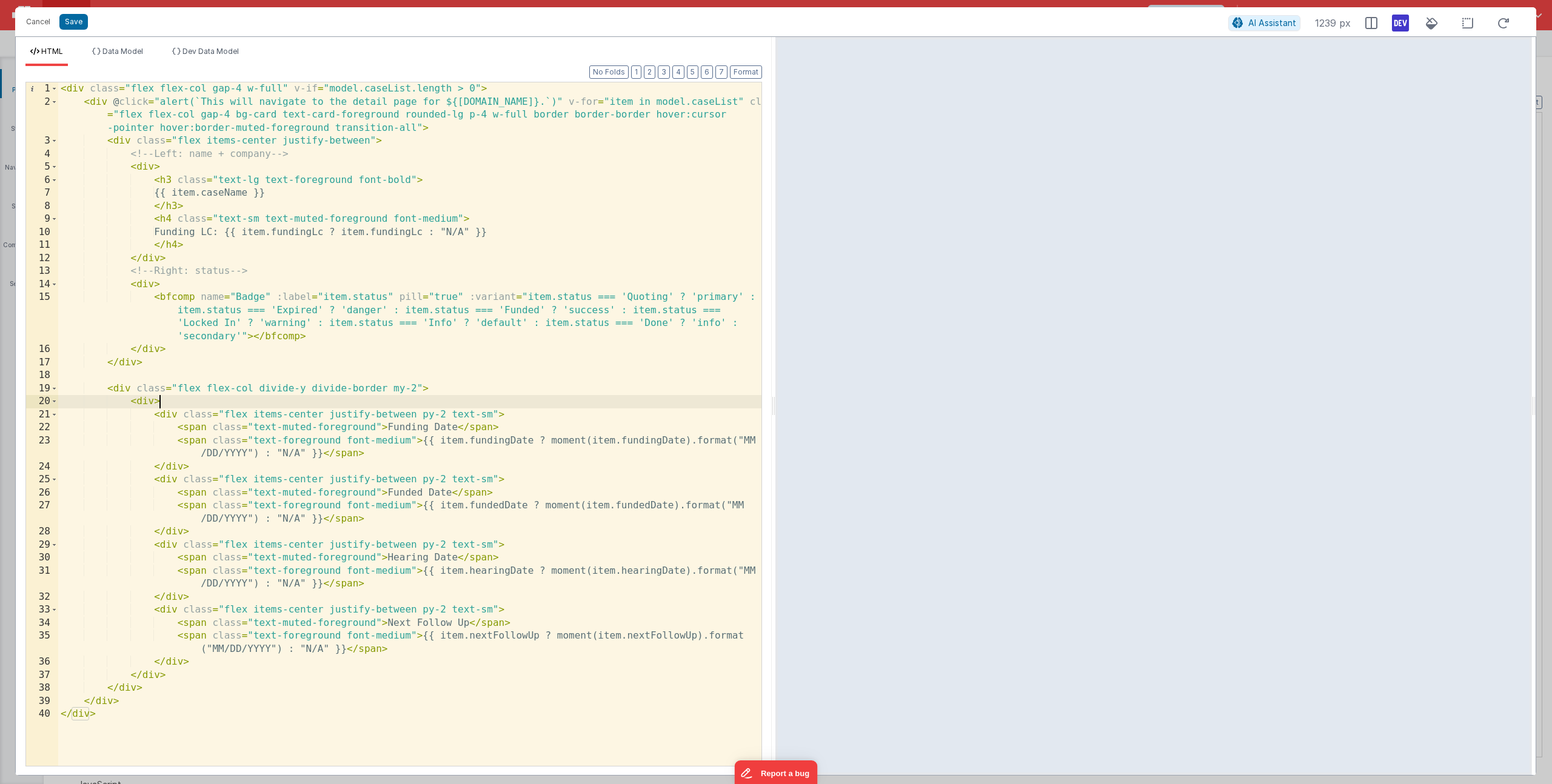
click at [157, 401] on div "< div class = "flex flex-col gap-4 w-full" v-if = "model.caseList.length > 0" >…" at bounding box center [409, 437] width 703 height 710
click at [154, 405] on div "< div class = "flex flex-col gap-4 w-full" v-if = "model.caseList.length > 0" >…" at bounding box center [409, 437] width 703 height 710
click at [297, 390] on div "< div class = "flex flex-col gap-4 w-full" v-if = "model.caseList.length > 0" >…" at bounding box center [409, 437] width 703 height 710
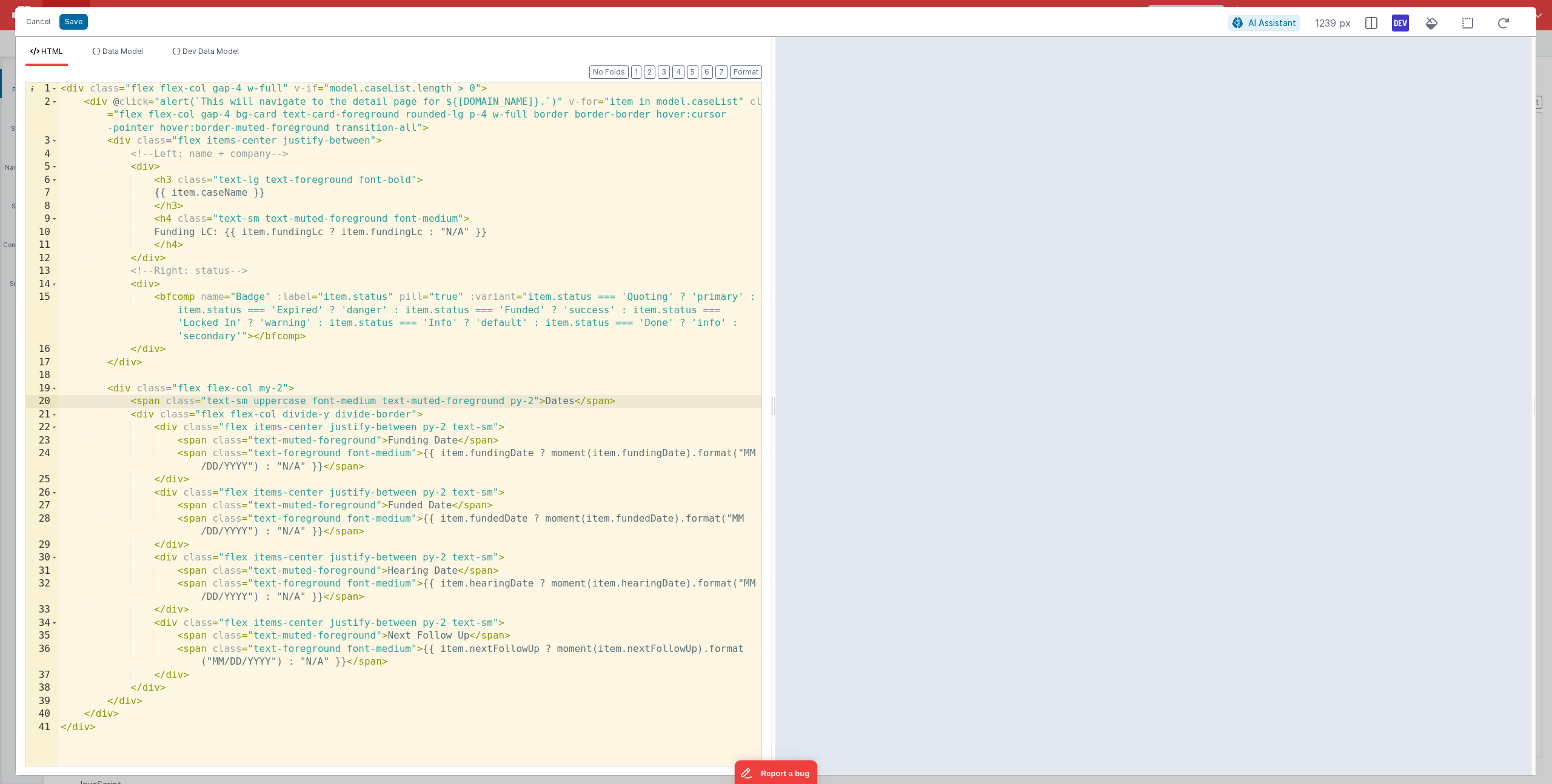
click at [349, 405] on div "< div class = "flex flex-col gap-4 w-full" v-if = "model.caseList.length > 0" >…" at bounding box center [409, 437] width 703 height 710
click at [275, 400] on div "< div class = "flex flex-col gap-4 w-full" v-if = "model.caseList.length > 0" >…" at bounding box center [409, 437] width 703 height 710
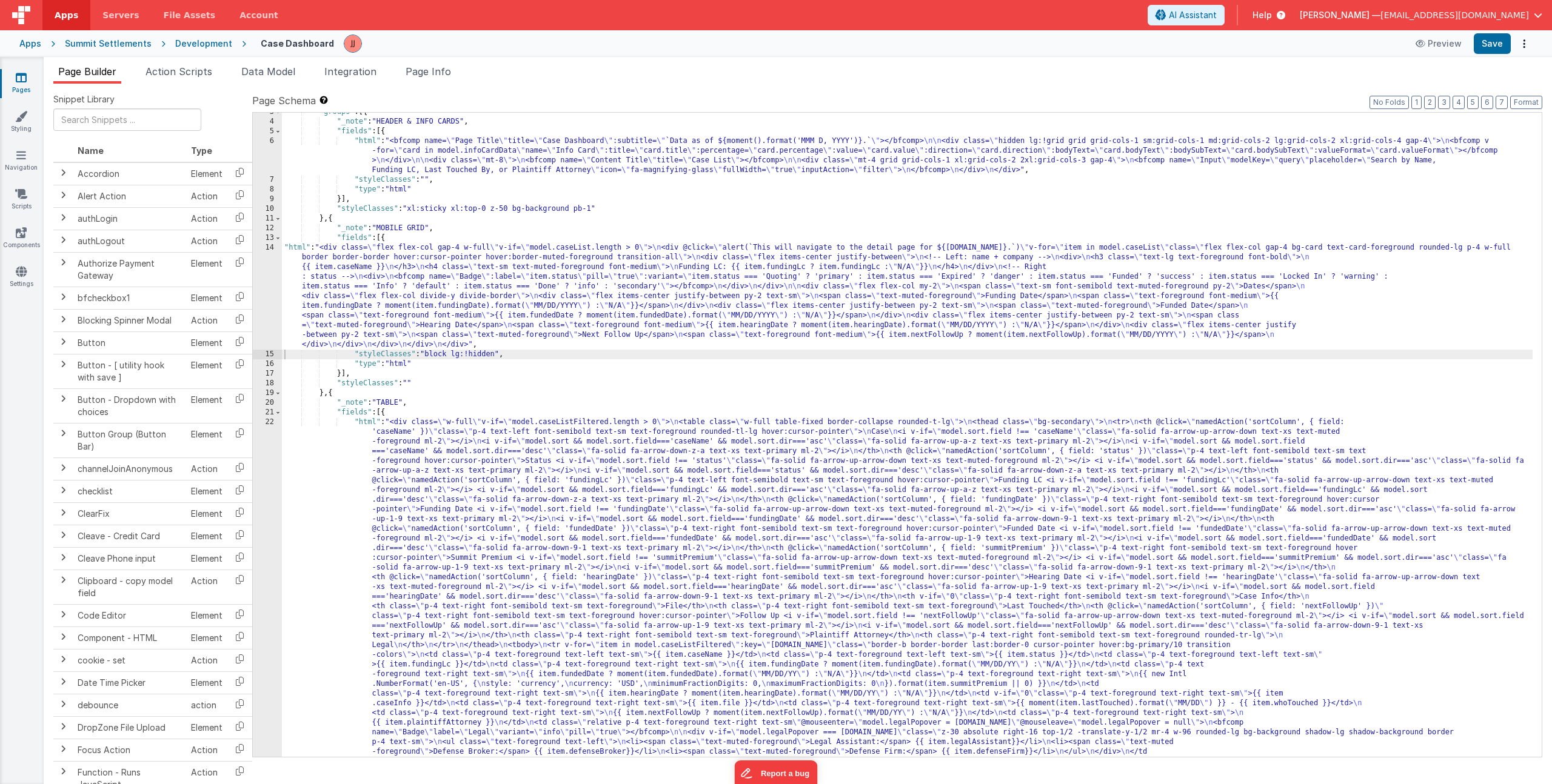
click at [408, 346] on div ""groups" : [{ "_note" : "HEADER & INFO CARDS" , "fields" : [{ "html" : "<bfcomp…" at bounding box center [907, 609] width 1251 height 1003
click at [273, 307] on div "14" at bounding box center [268, 296] width 29 height 107
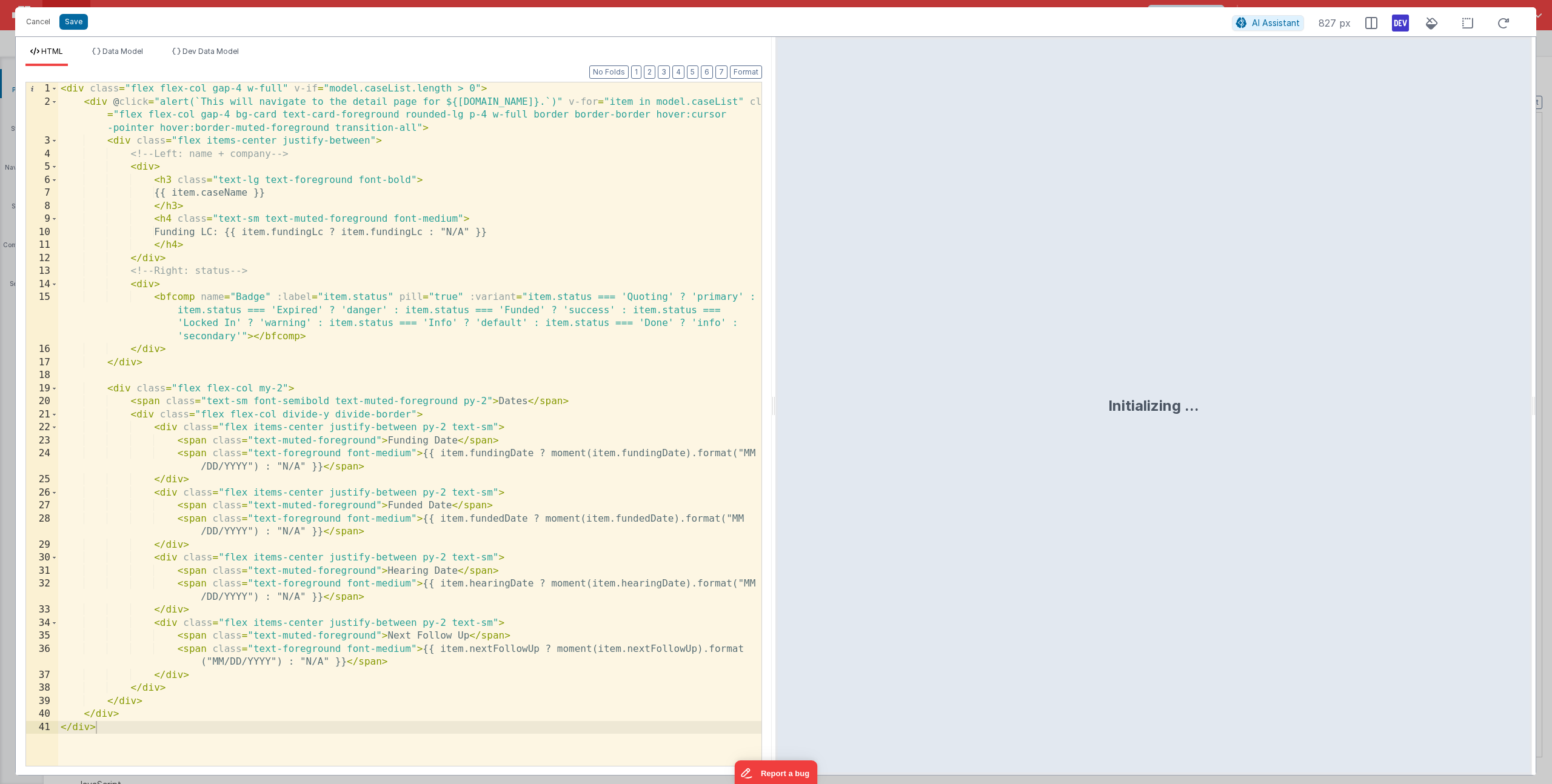
click at [376, 397] on div "< div class = "flex flex-col gap-4 w-full" v-if = "model.caseList.length > 0" >…" at bounding box center [409, 437] width 703 height 710
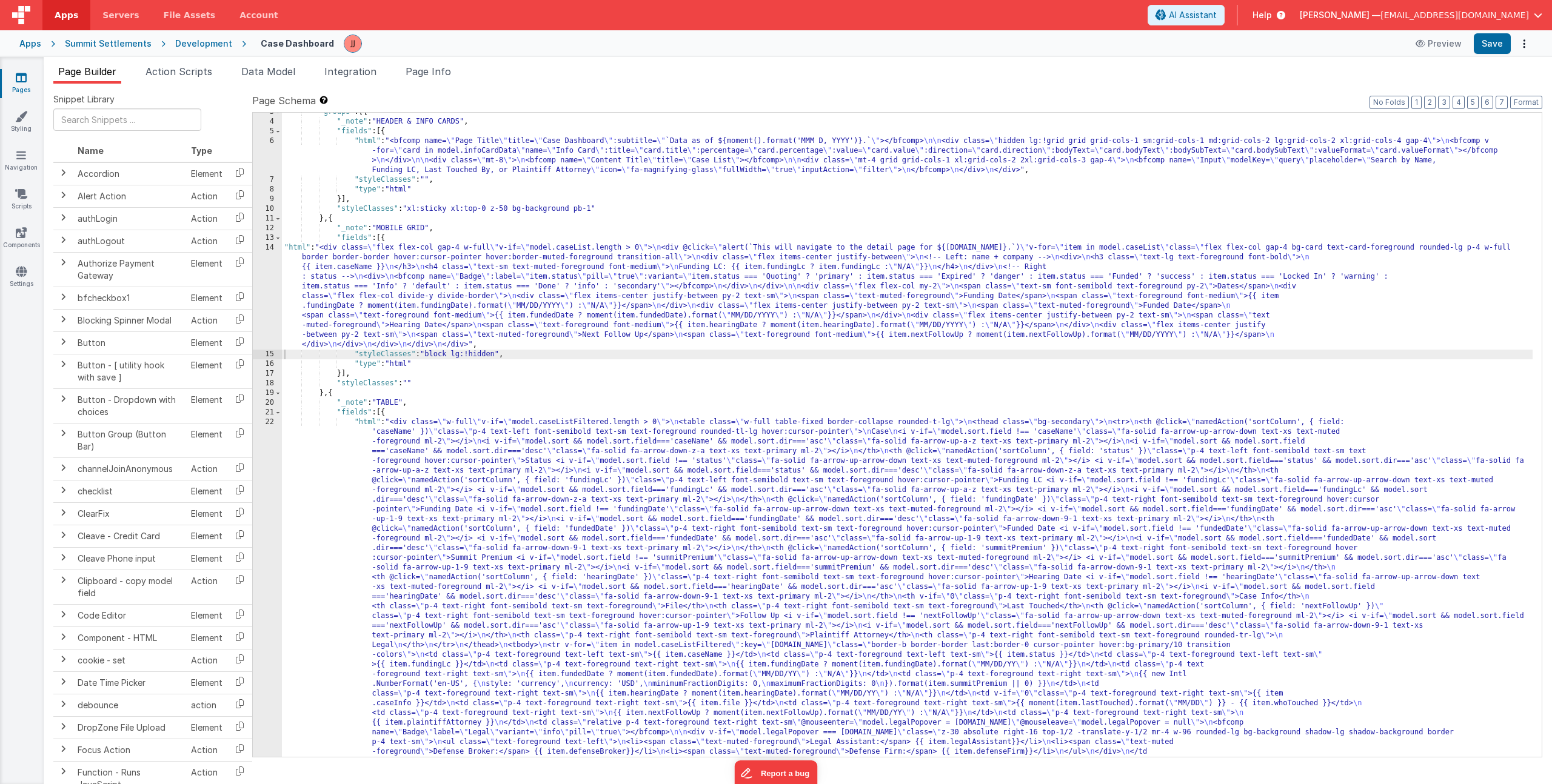
click at [417, 311] on div ""groups" : [{ "_note" : "HEADER & INFO CARDS" , "fields" : [{ "html" : "<bfcomp…" at bounding box center [907, 609] width 1251 height 1003
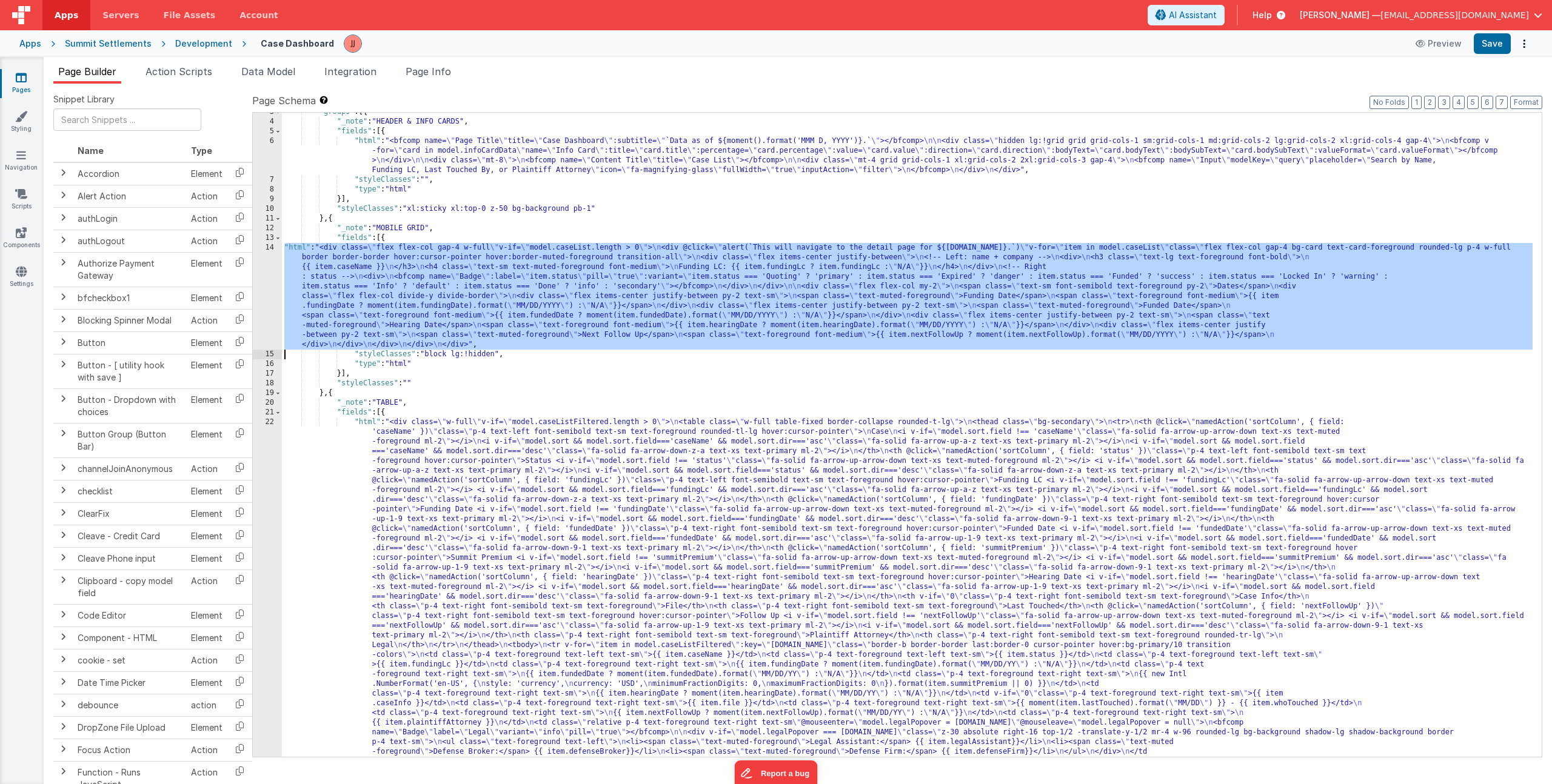
click at [271, 294] on div "14" at bounding box center [268, 296] width 29 height 107
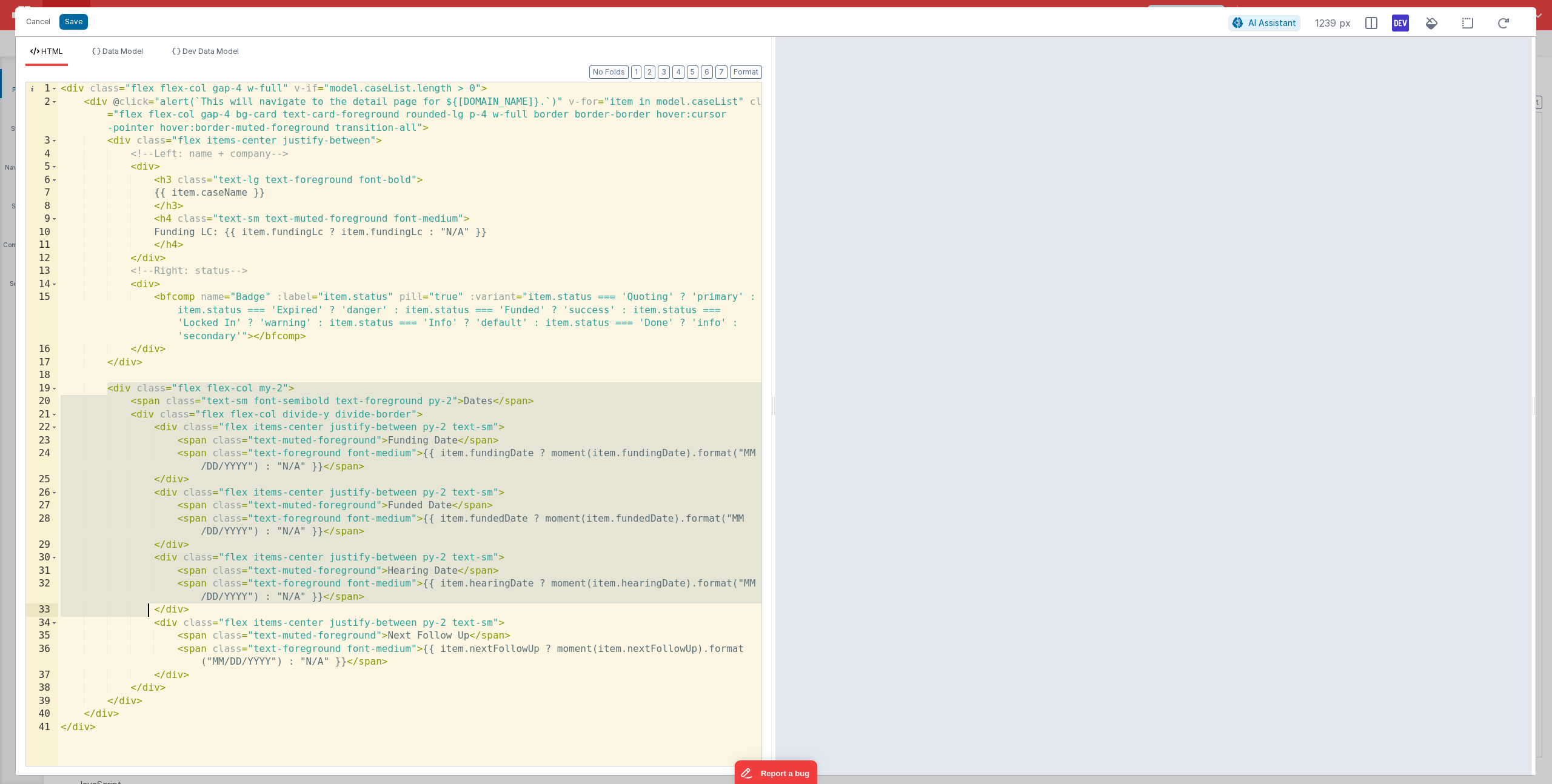
drag, startPoint x: 107, startPoint y: 388, endPoint x: 149, endPoint y: 628, distance: 243.6
click at [149, 628] on div "< div class = "flex flex-col gap-4 w-full" v-if = "model.caseList.length > 0" >…" at bounding box center [409, 437] width 703 height 710
click at [118, 392] on div "< div class = "flex flex-col gap-4 w-full" v-if = "model.caseList.length > 0" >…" at bounding box center [409, 437] width 703 height 710
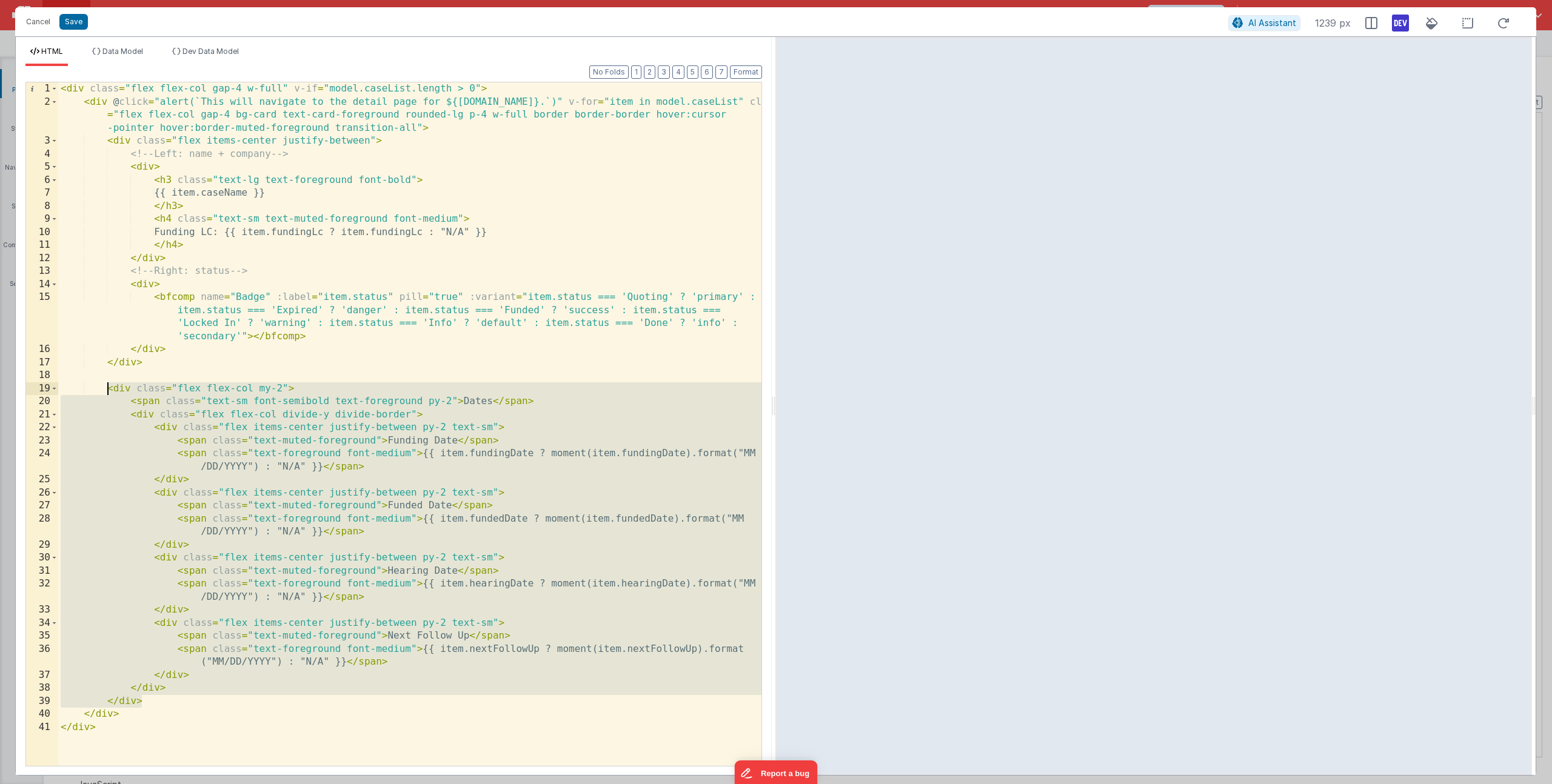
drag, startPoint x: 144, startPoint y: 703, endPoint x: 105, endPoint y: 394, distance: 311.5
click at [105, 394] on div "< div class = "flex flex-col gap-4 w-full" v-if = "model.caseList.length > 0" >…" at bounding box center [409, 437] width 703 height 710
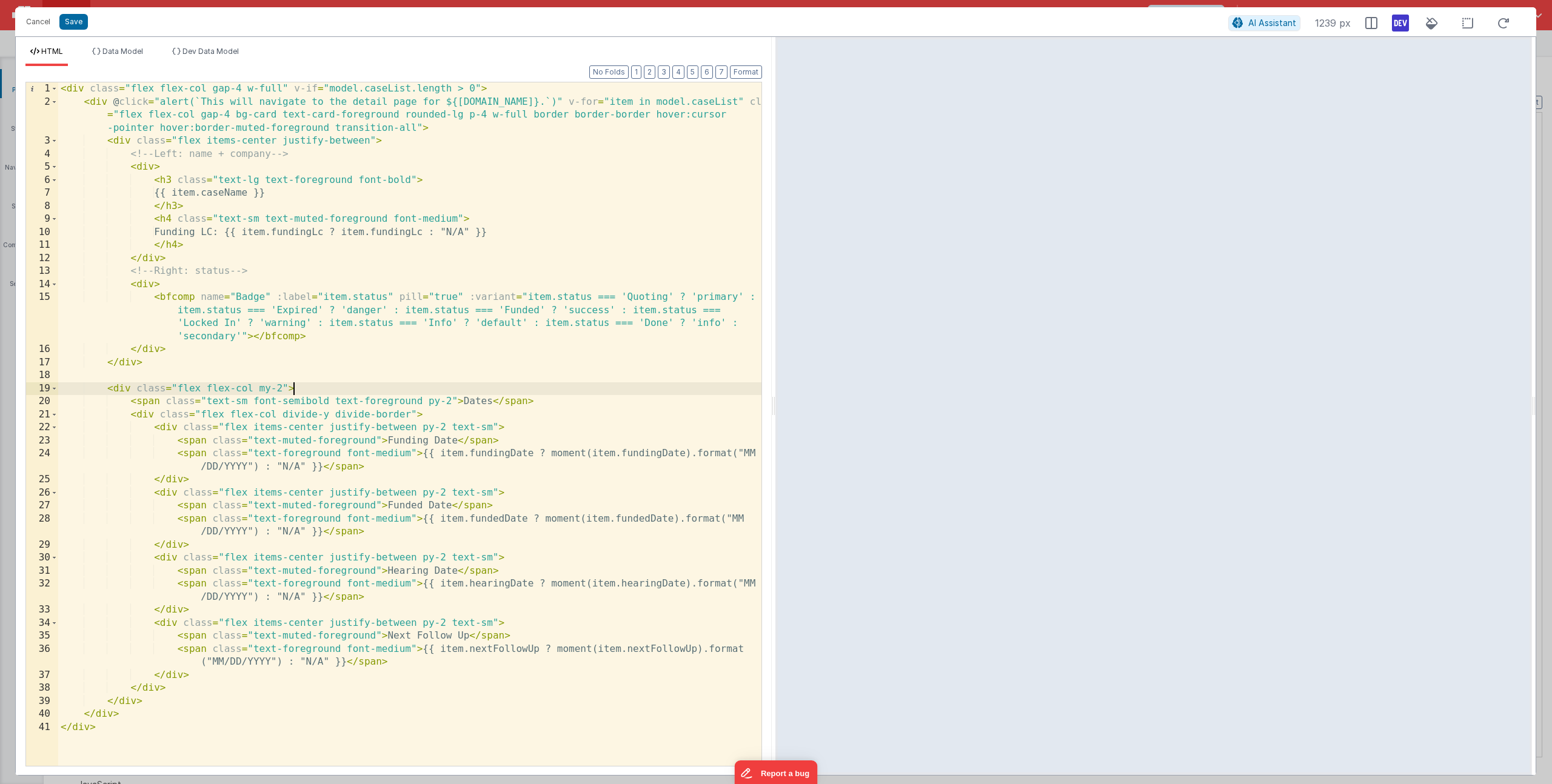
click at [126, 389] on div "< div class = "flex flex-col gap-4 w-full" v-if = "model.caseList.length > 0" >…" at bounding box center [409, 437] width 703 height 710
click at [154, 697] on div "< div class = "flex flex-col gap-4 w-full" v-if = "model.caseList.length > 0" >…" at bounding box center [409, 437] width 703 height 710
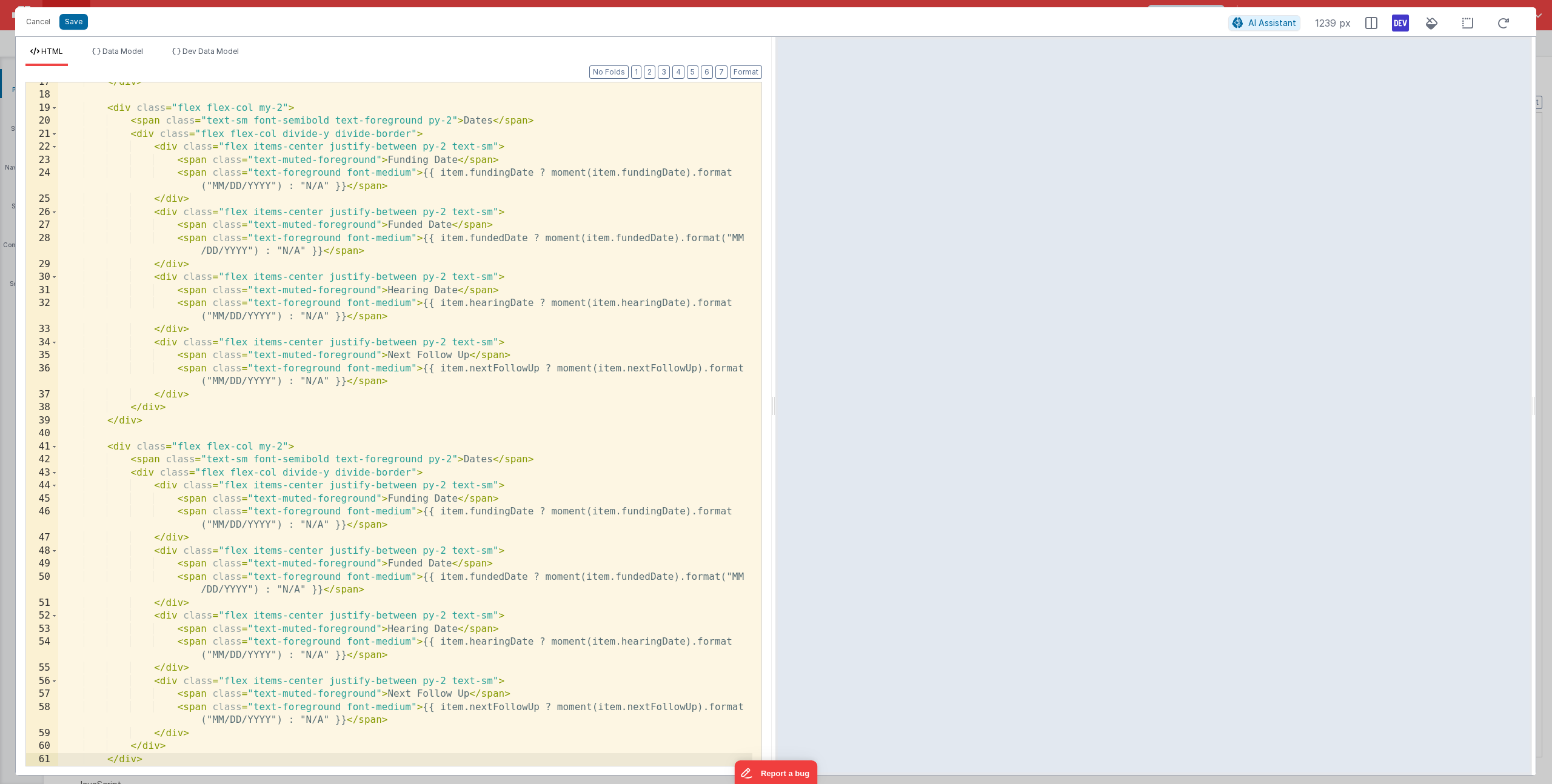
scroll to position [307, 0]
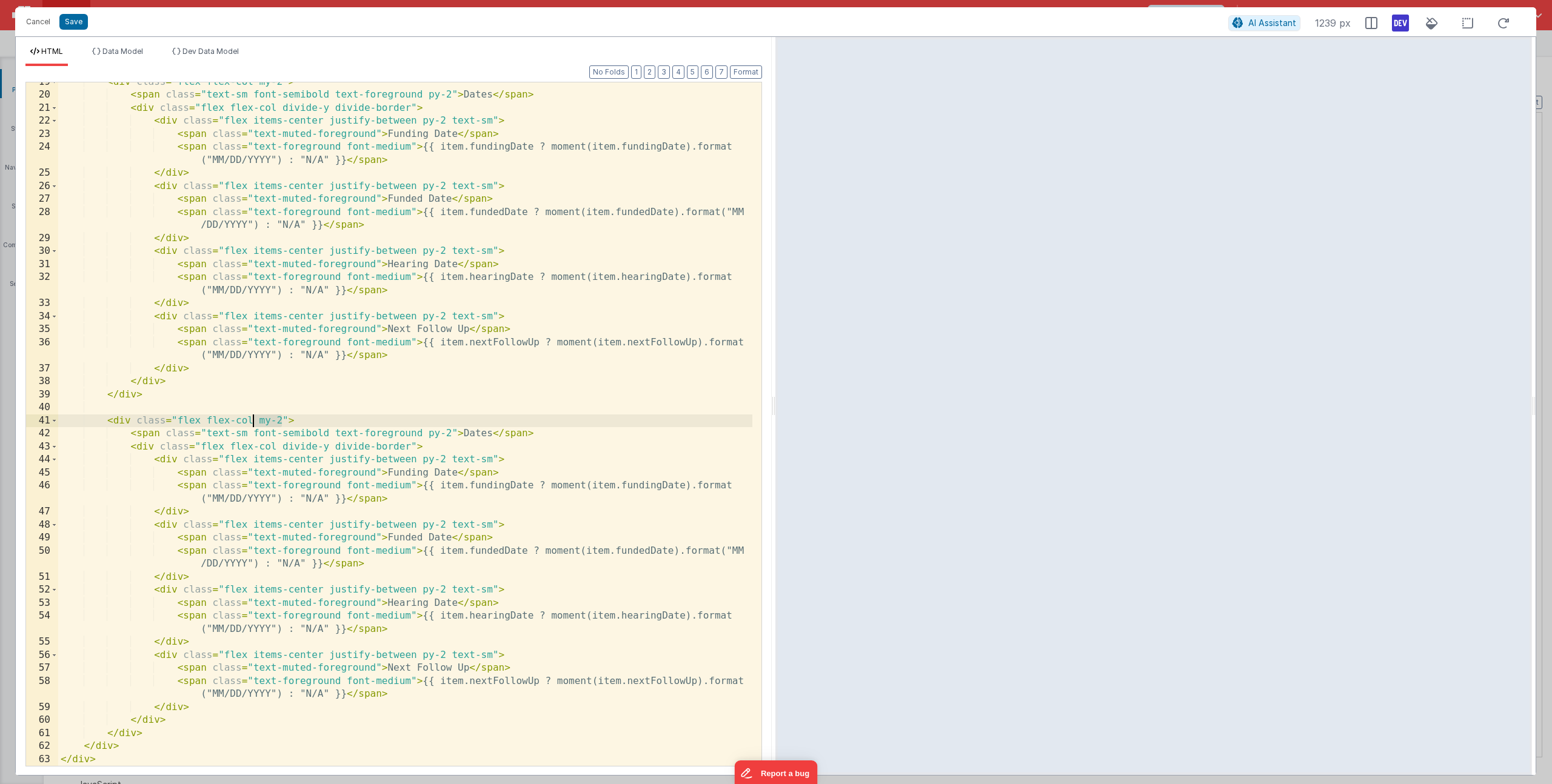
drag, startPoint x: 282, startPoint y: 419, endPoint x: 257, endPoint y: 423, distance: 25.3
click at [255, 421] on div "< div class = "flex flex-col my-2" > < span class = "text-sm font-semibold text…" at bounding box center [406, 430] width 695 height 710
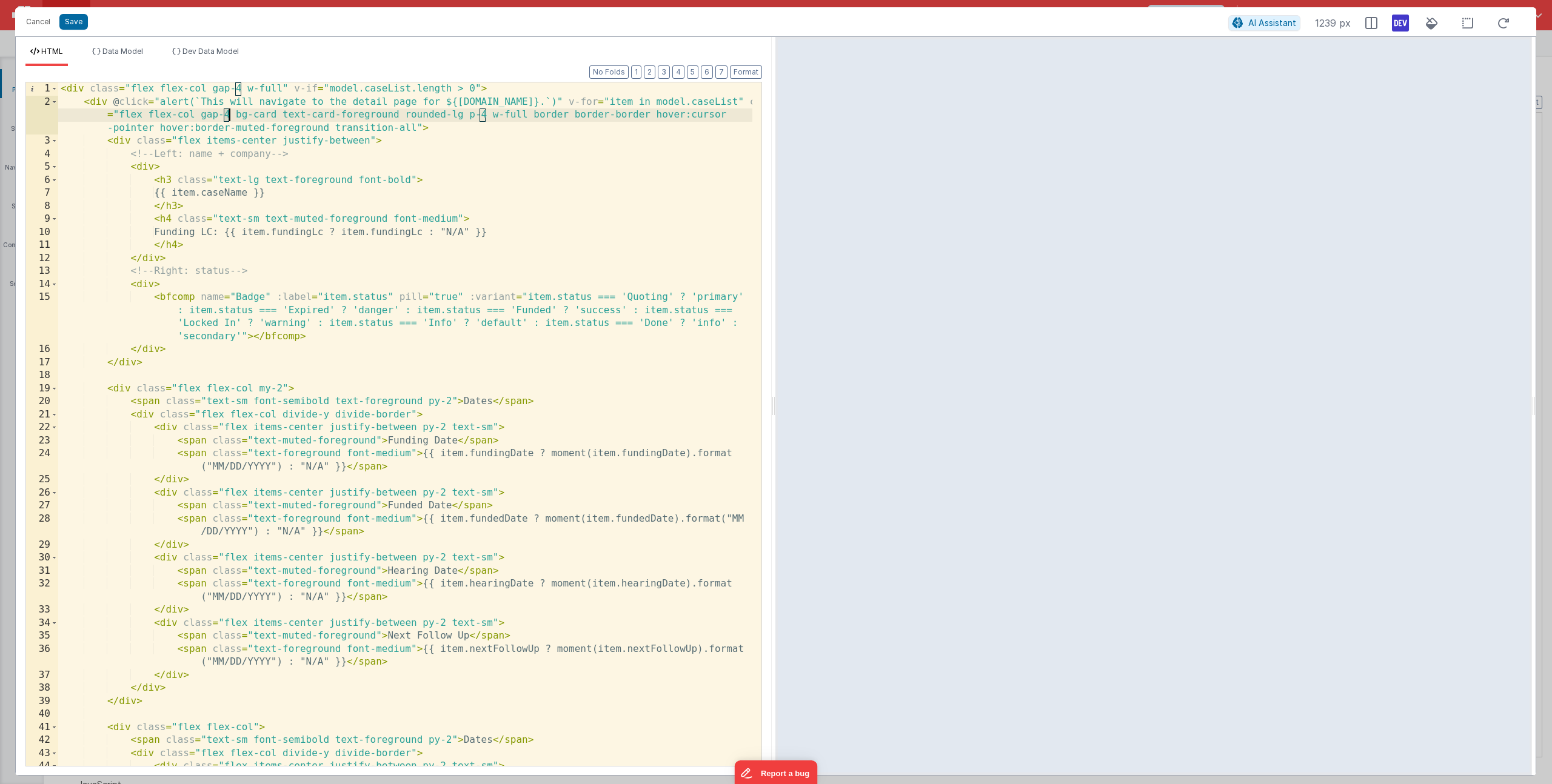
click at [228, 112] on div "< div class = "flex flex-col gap-4 w-full" v-if = "model.caseList.length > 0" >…" at bounding box center [406, 437] width 695 height 710
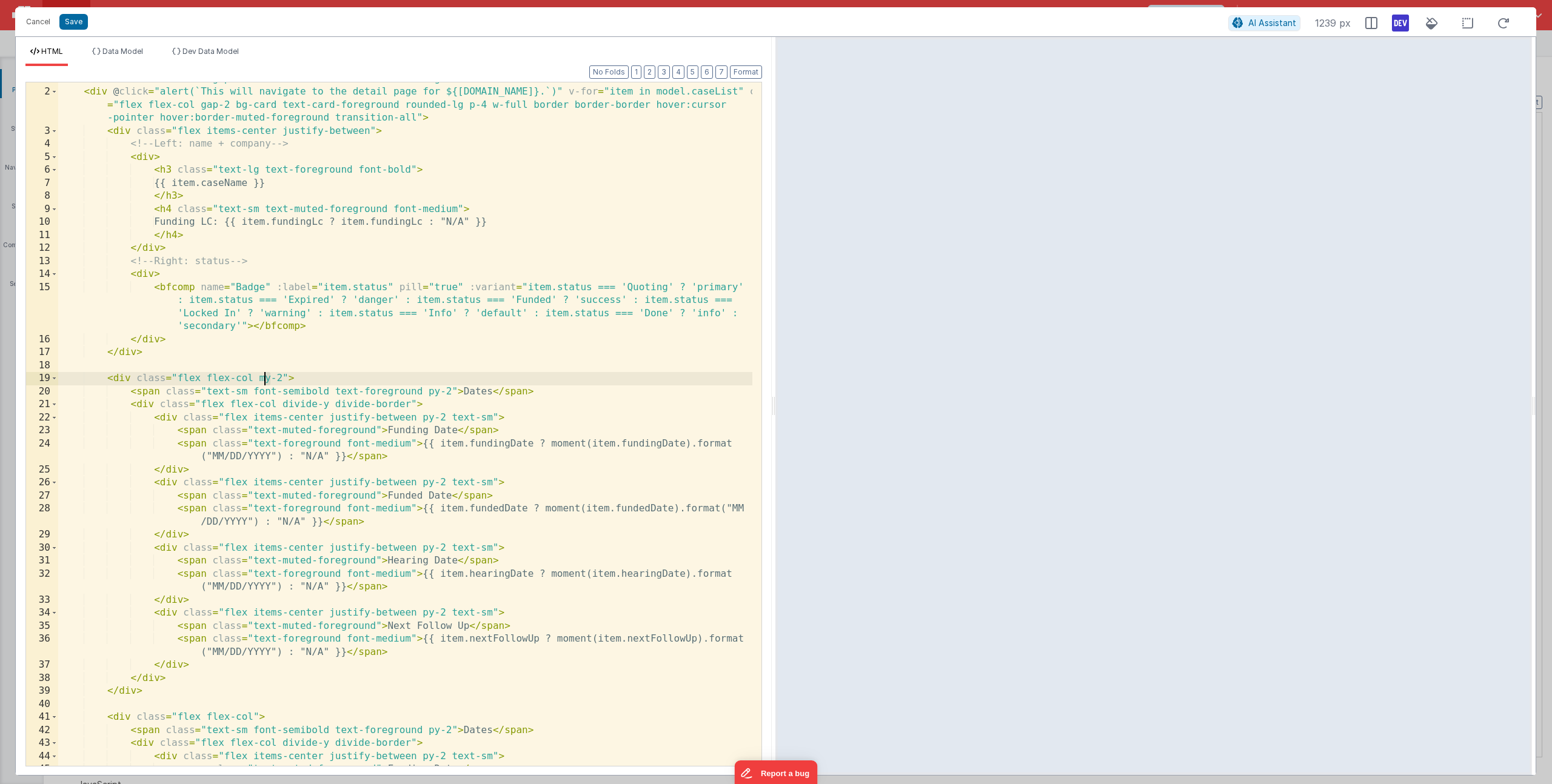
click at [266, 377] on div "< div class = "flex flex-col gap-4 w-full" v-if = "model.caseList.length > 0" >…" at bounding box center [406, 428] width 695 height 710
drag, startPoint x: 282, startPoint y: 377, endPoint x: 260, endPoint y: 376, distance: 22.0
click at [260, 376] on div "< div class = "flex flex-col gap-4 w-full" v-if = "model.caseList.length > 0" >…" at bounding box center [406, 428] width 695 height 710
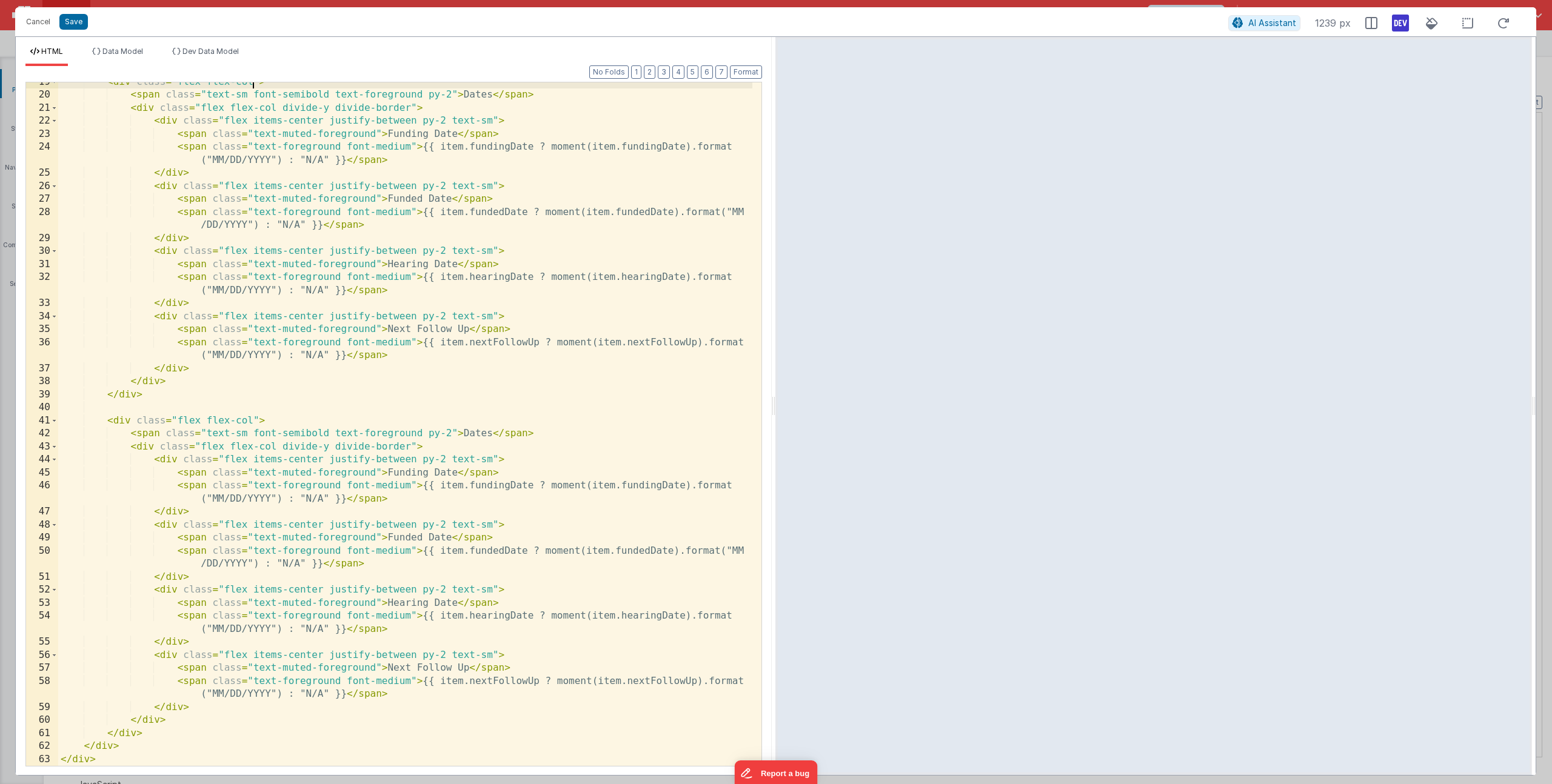
scroll to position [307, 0]
click at [472, 435] on div "< div class = "flex flex-col" > < span class = "text-sm font-semibold text-fore…" at bounding box center [406, 430] width 695 height 710
drag, startPoint x: 385, startPoint y: 474, endPoint x: 459, endPoint y: 468, distance: 74.2
click at [459, 468] on div "< div class = "flex flex-col" > < span class = "text-sm font-semibold text-fore…" at bounding box center [406, 430] width 695 height 710
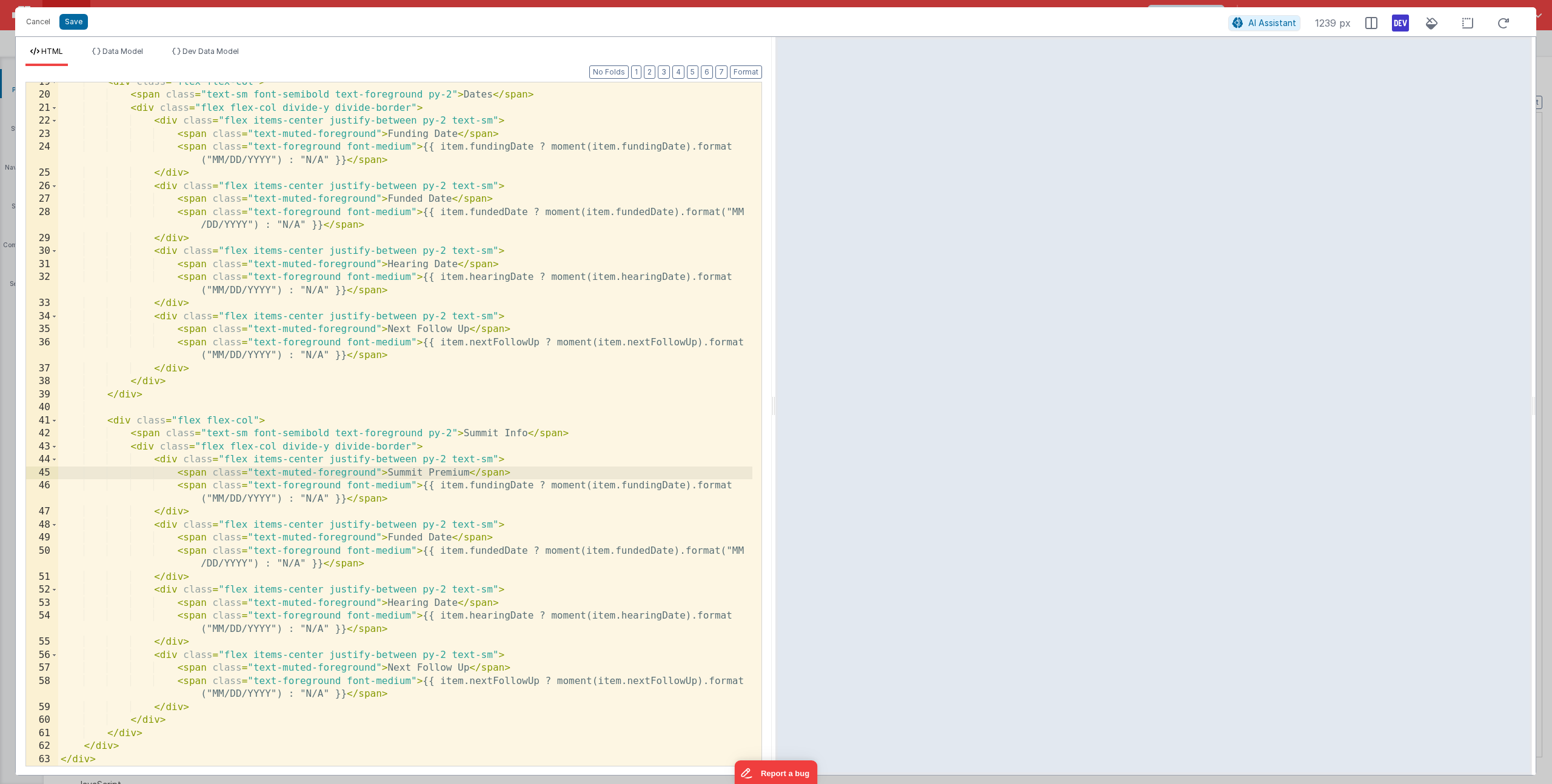
click at [487, 486] on div "< div class = "flex flex-col" > < span class = "text-sm font-semibold text-fore…" at bounding box center [406, 430] width 695 height 710
click at [664, 484] on div "< div class = "flex flex-col" > < span class = "text-sm font-semibold text-fore…" at bounding box center [406, 430] width 695 height 710
drag, startPoint x: 563, startPoint y: 486, endPoint x: 327, endPoint y: 495, distance: 236.2
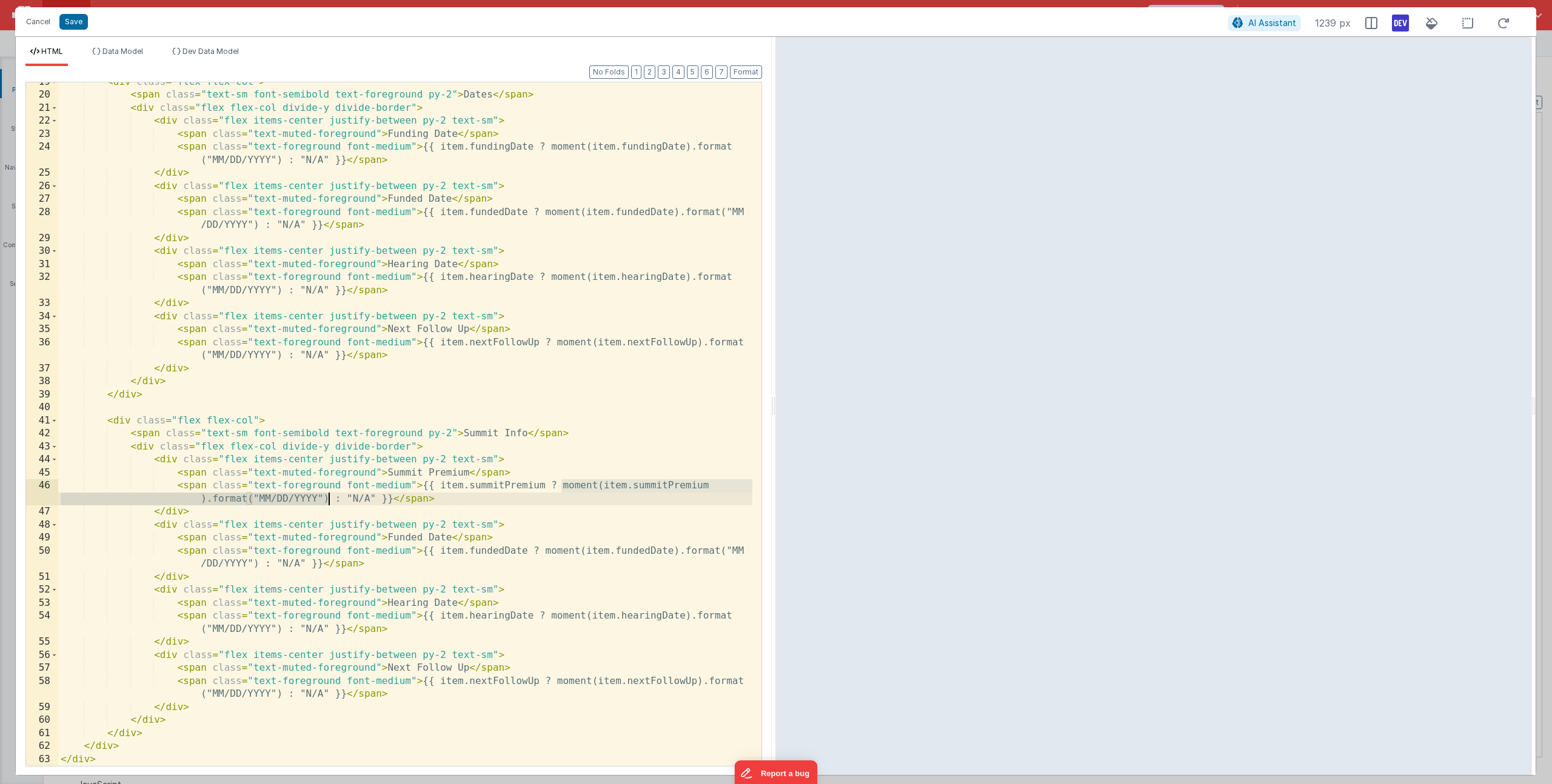
click at [327, 495] on div "< div class = "flex flex-col" > < span class = "text-sm font-semibold text-fore…" at bounding box center [406, 430] width 695 height 710
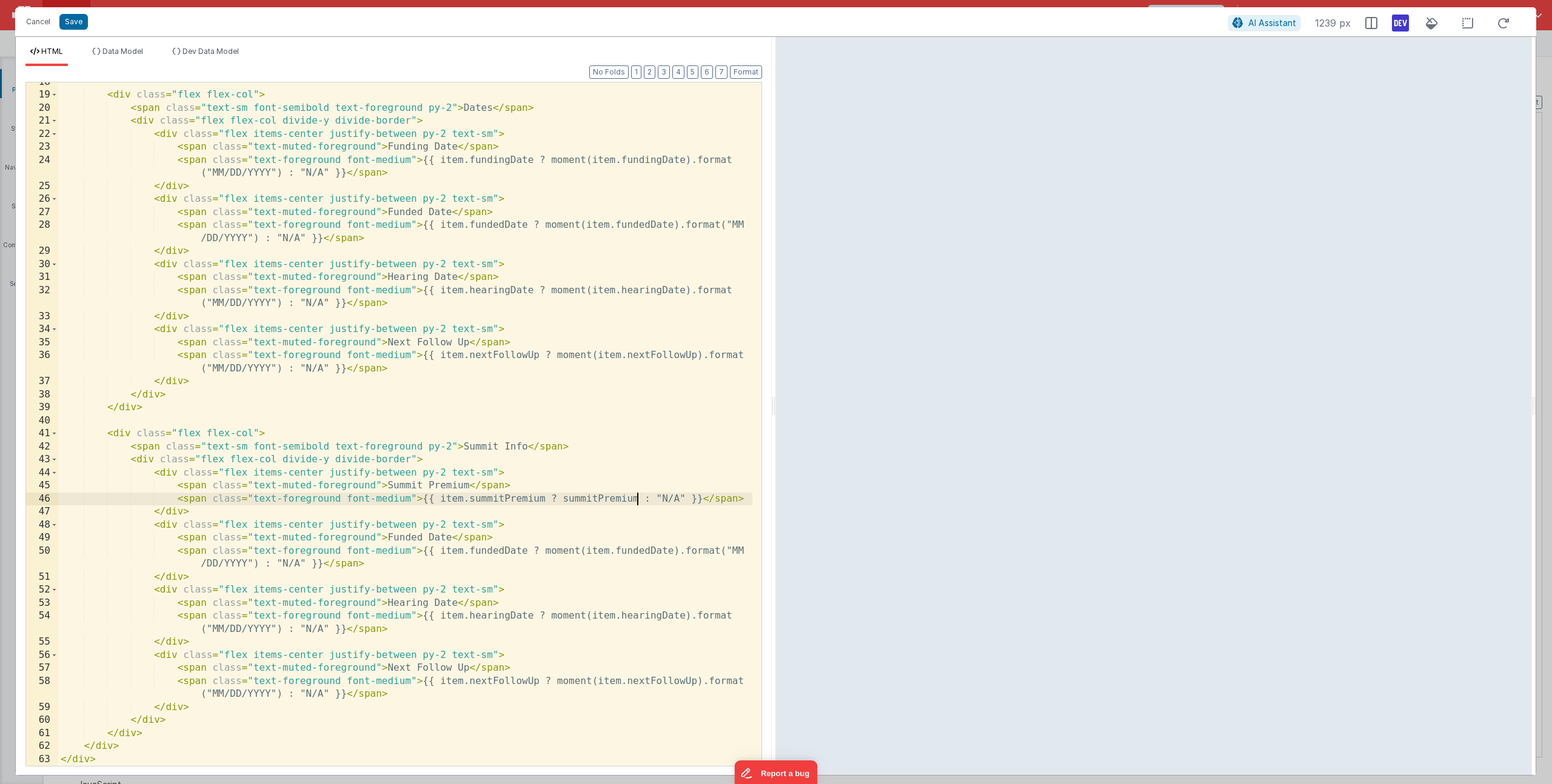
scroll to position [293, 0]
click at [562, 502] on div "< div class = "flex flex-col" > < span class = "text-sm font-semibold text-fore…" at bounding box center [406, 430] width 695 height 710
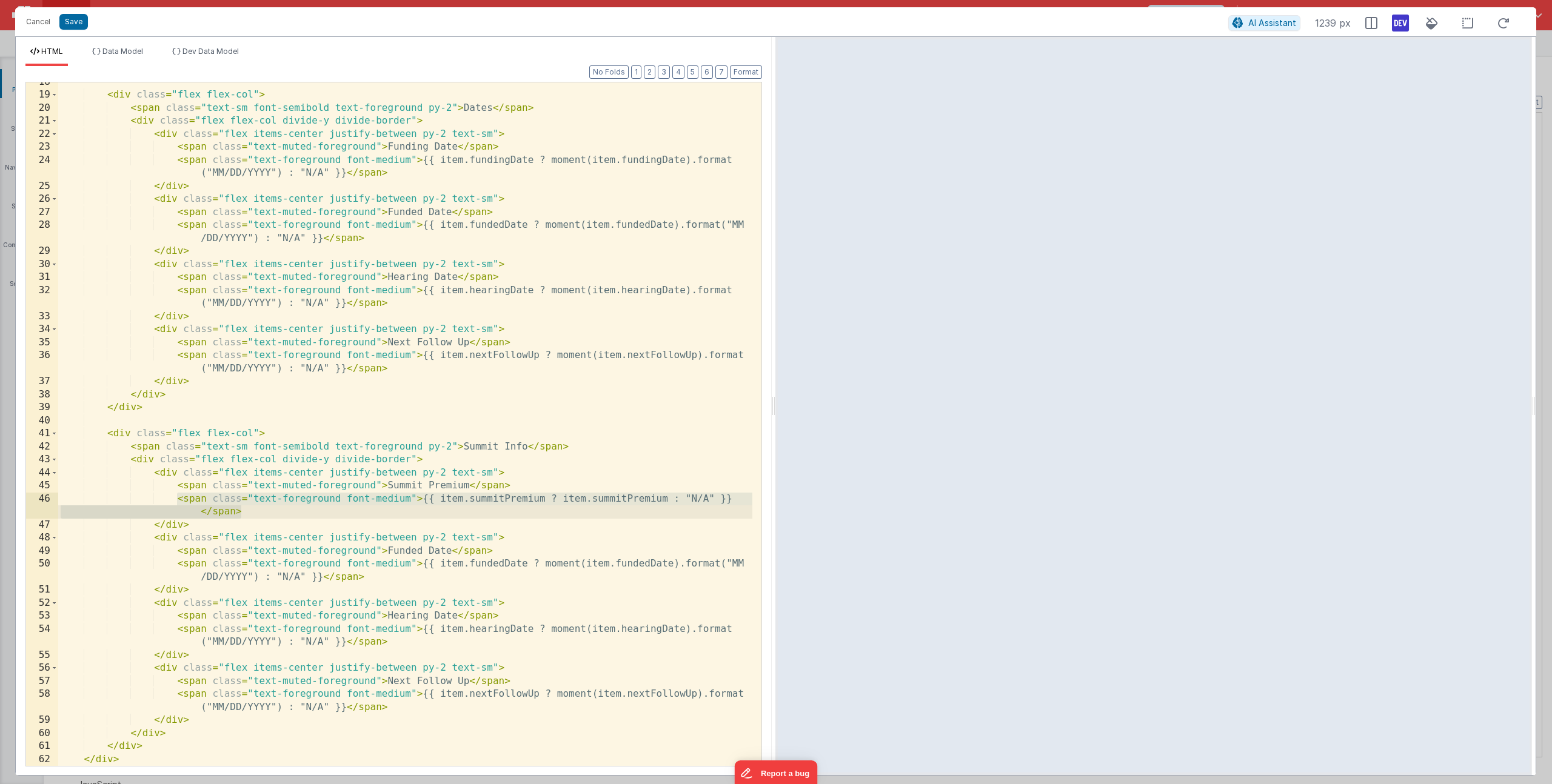
drag, startPoint x: 177, startPoint y: 501, endPoint x: 246, endPoint y: 514, distance: 70.2
click at [246, 514] on div "< div class = "flex flex-col" > < span class = "text-sm font-semibold text-fore…" at bounding box center [406, 430] width 695 height 710
click at [81, 22] on button "Save" at bounding box center [73, 21] width 28 height 16
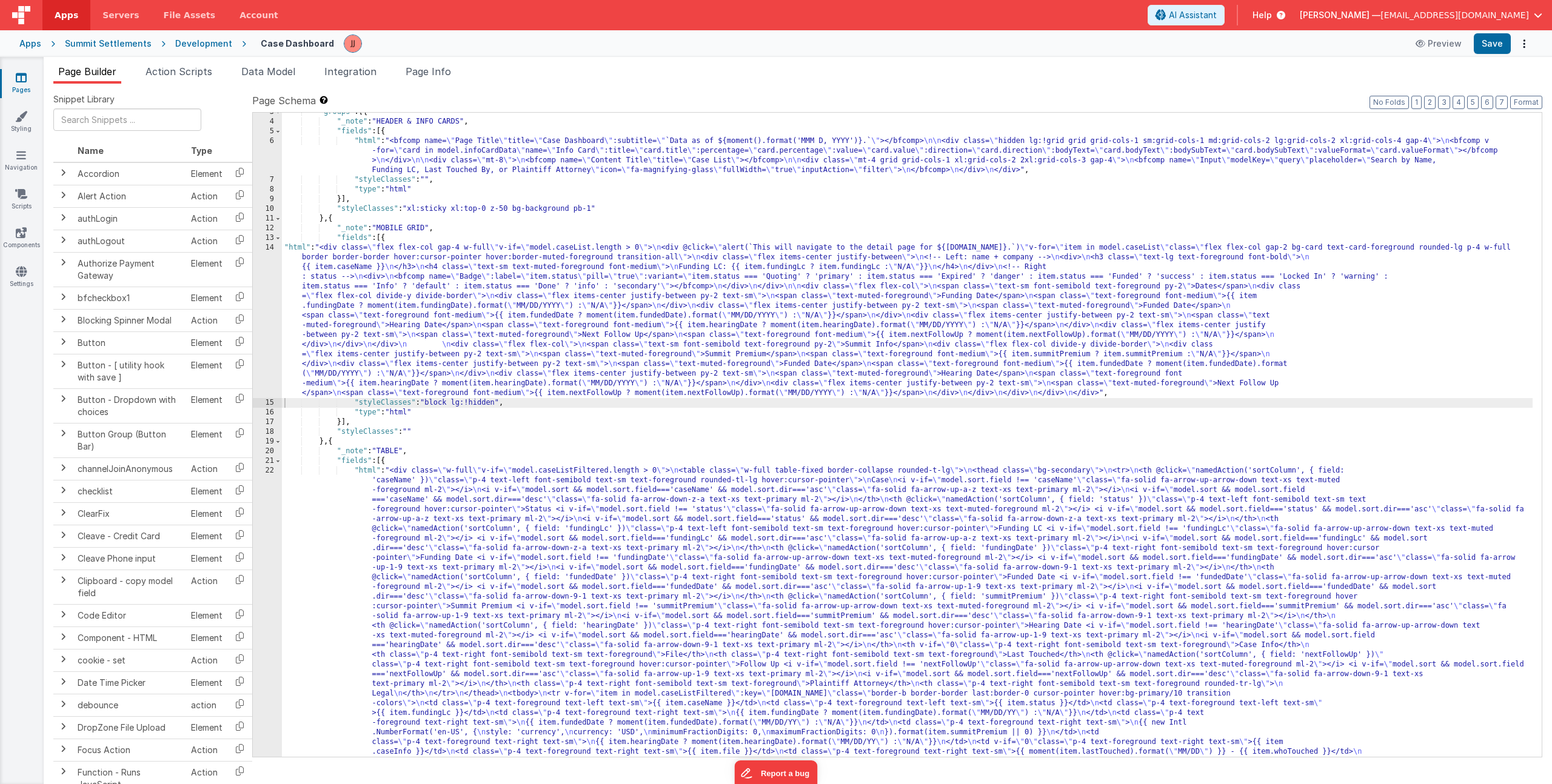
click at [448, 556] on div ""groups" : [{ "_note" : "HEADER & INFO CARDS" , "fields" : [{ "html" : "<bfcomp…" at bounding box center [907, 609] width 1251 height 1003
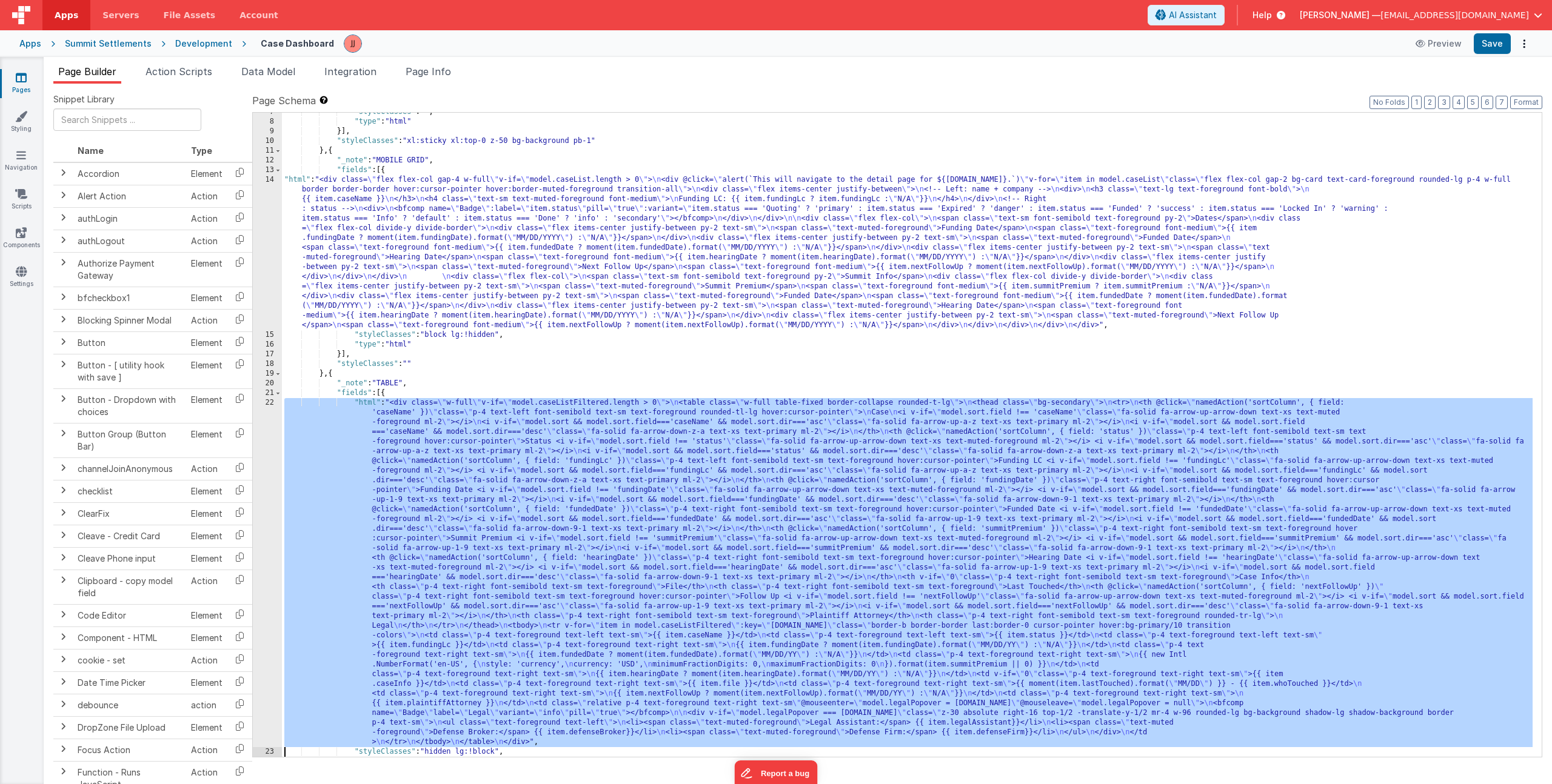
scroll to position [92, 0]
click at [254, 549] on div "22" at bounding box center [268, 573] width 29 height 349
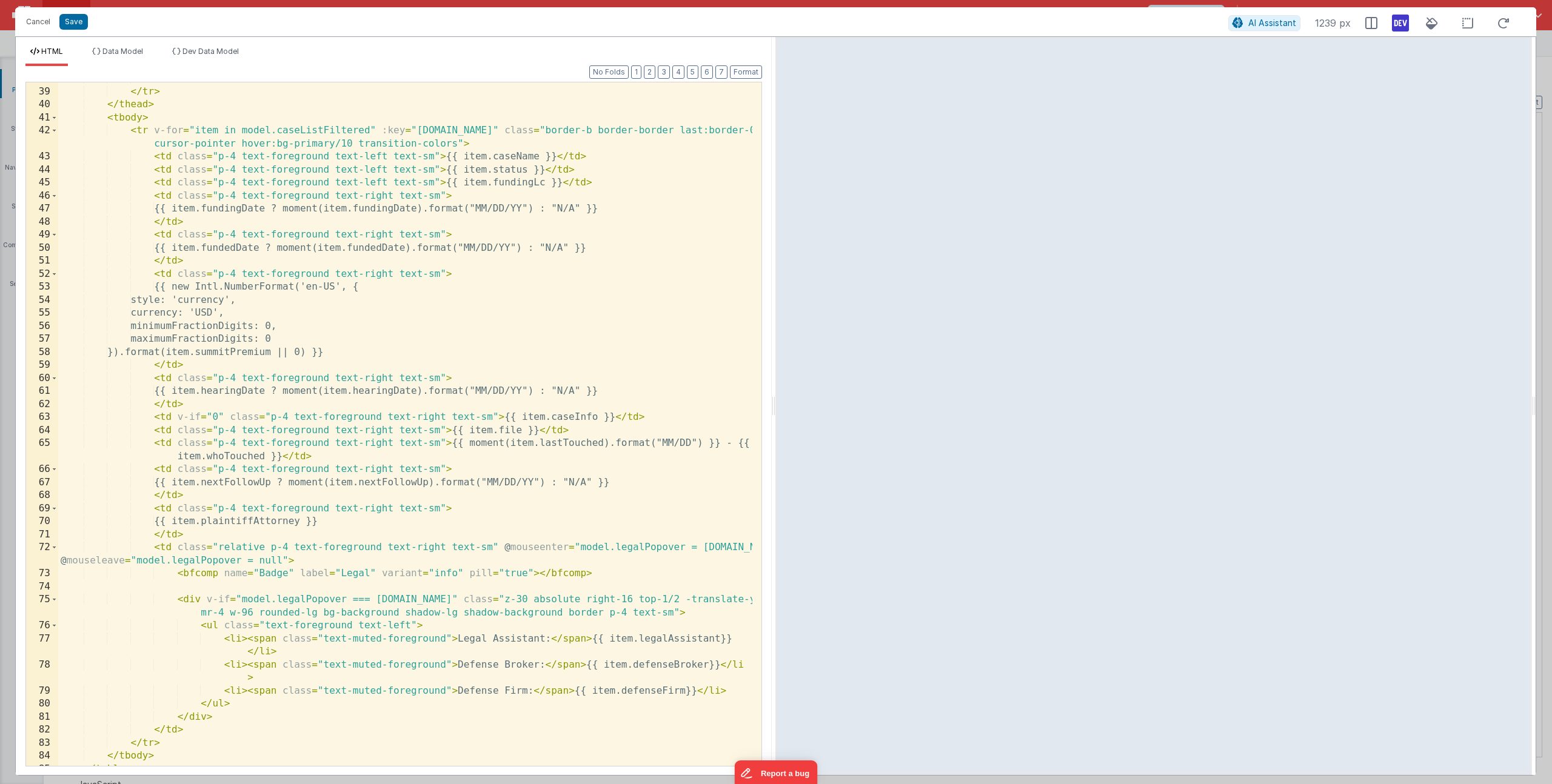
scroll to position [989, 0]
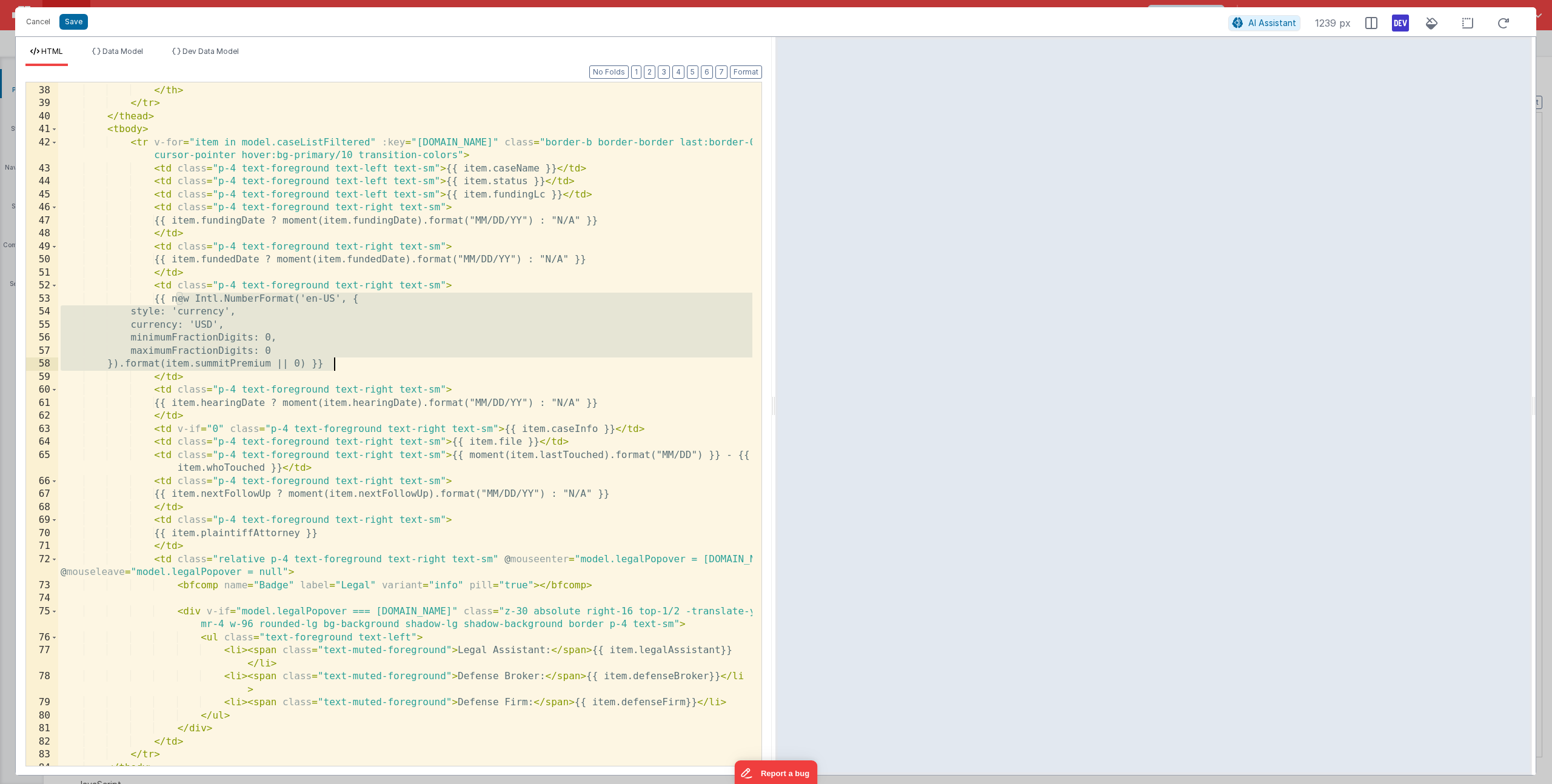
drag, startPoint x: 179, startPoint y: 300, endPoint x: 339, endPoint y: 366, distance: 173.1
click at [339, 366] on div "Legal </ th > </ tr > </ thead > < tbody > < tr v-for = "item in model.caseList…" at bounding box center [406, 426] width 695 height 710
click at [47, 22] on button "Cancel" at bounding box center [38, 22] width 37 height 17
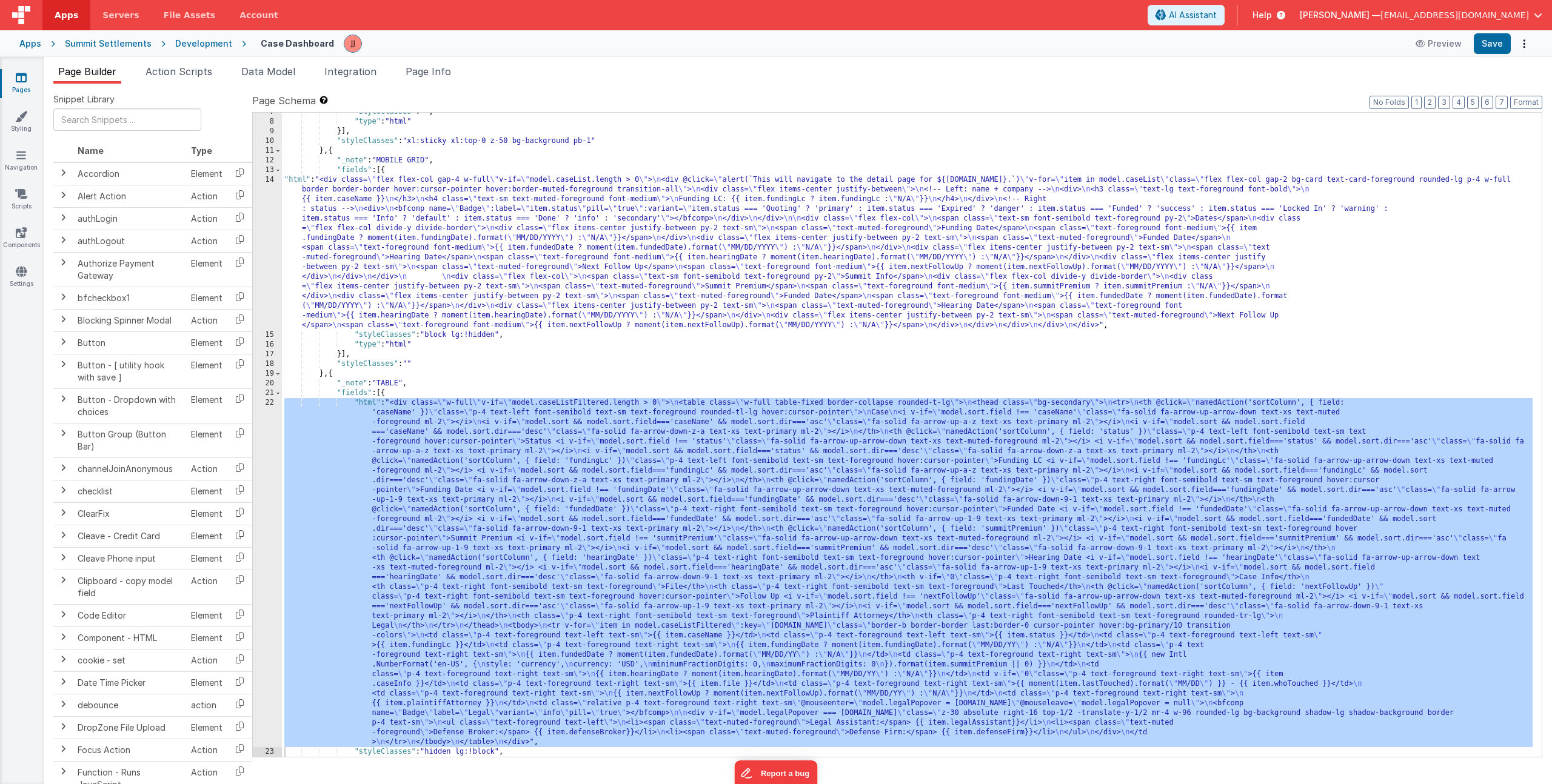
click at [452, 253] on div ""styleClasses" : "" , "type" : "html" }] , "styleClasses" : "xl:sticky xl:top-0…" at bounding box center [907, 439] width 1251 height 663
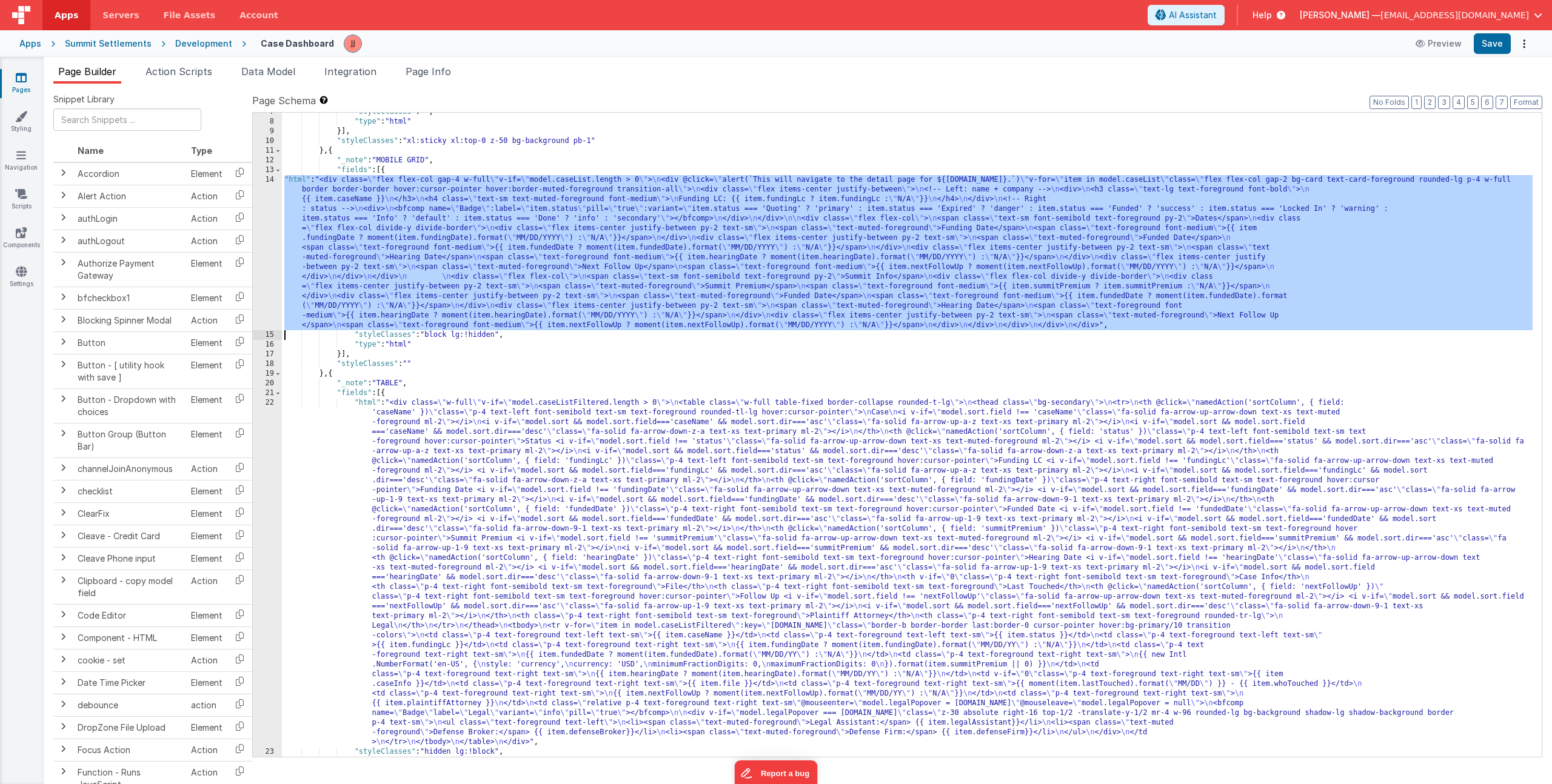
click at [269, 253] on div "14" at bounding box center [268, 253] width 29 height 155
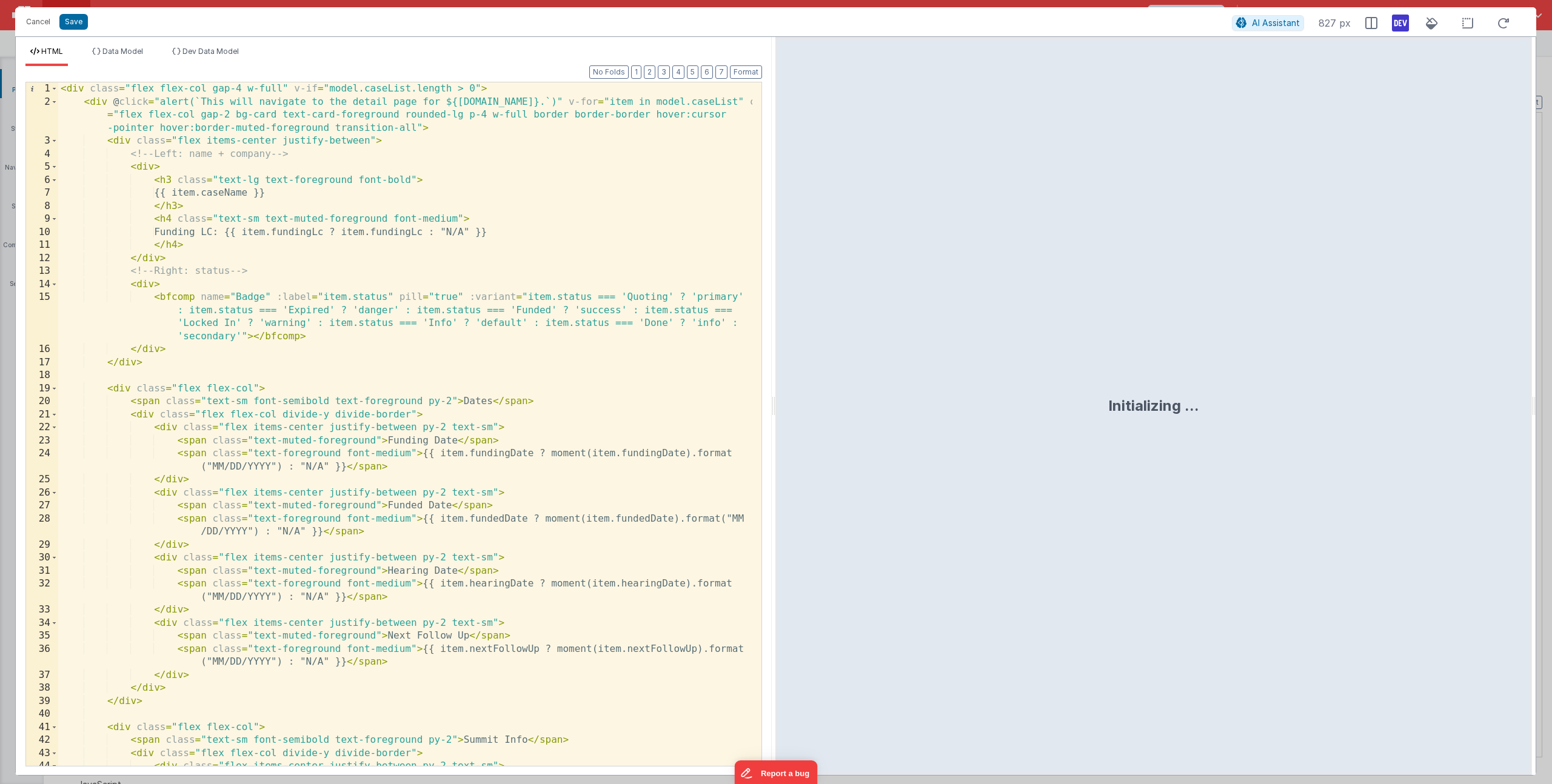
scroll to position [307, 0]
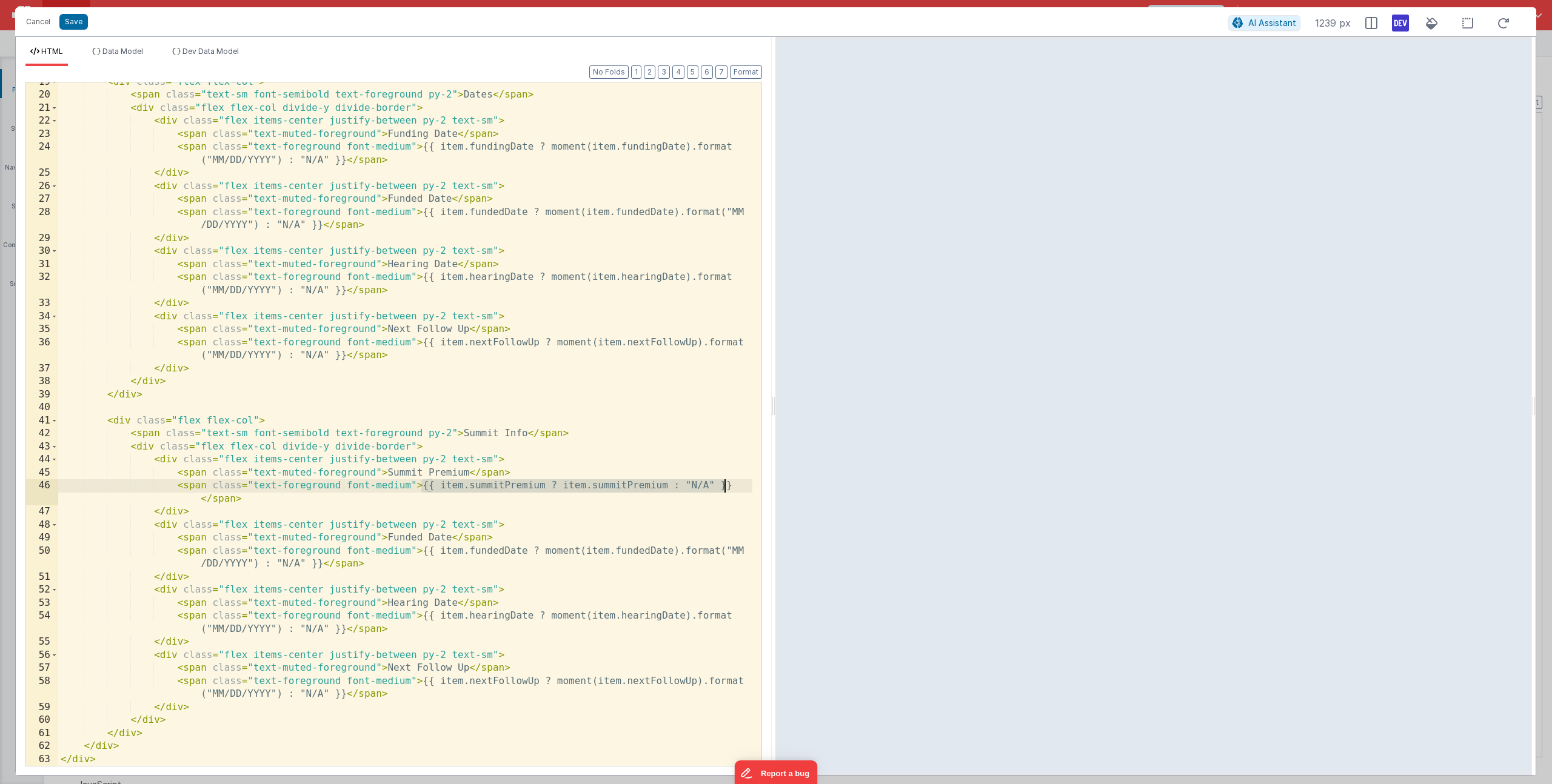
drag, startPoint x: 421, startPoint y: 487, endPoint x: 728, endPoint y: 485, distance: 307.0
click at [728, 485] on div "< div class = "flex flex-col" > < span class = "text-sm font-semibold text-fore…" at bounding box center [406, 430] width 695 height 710
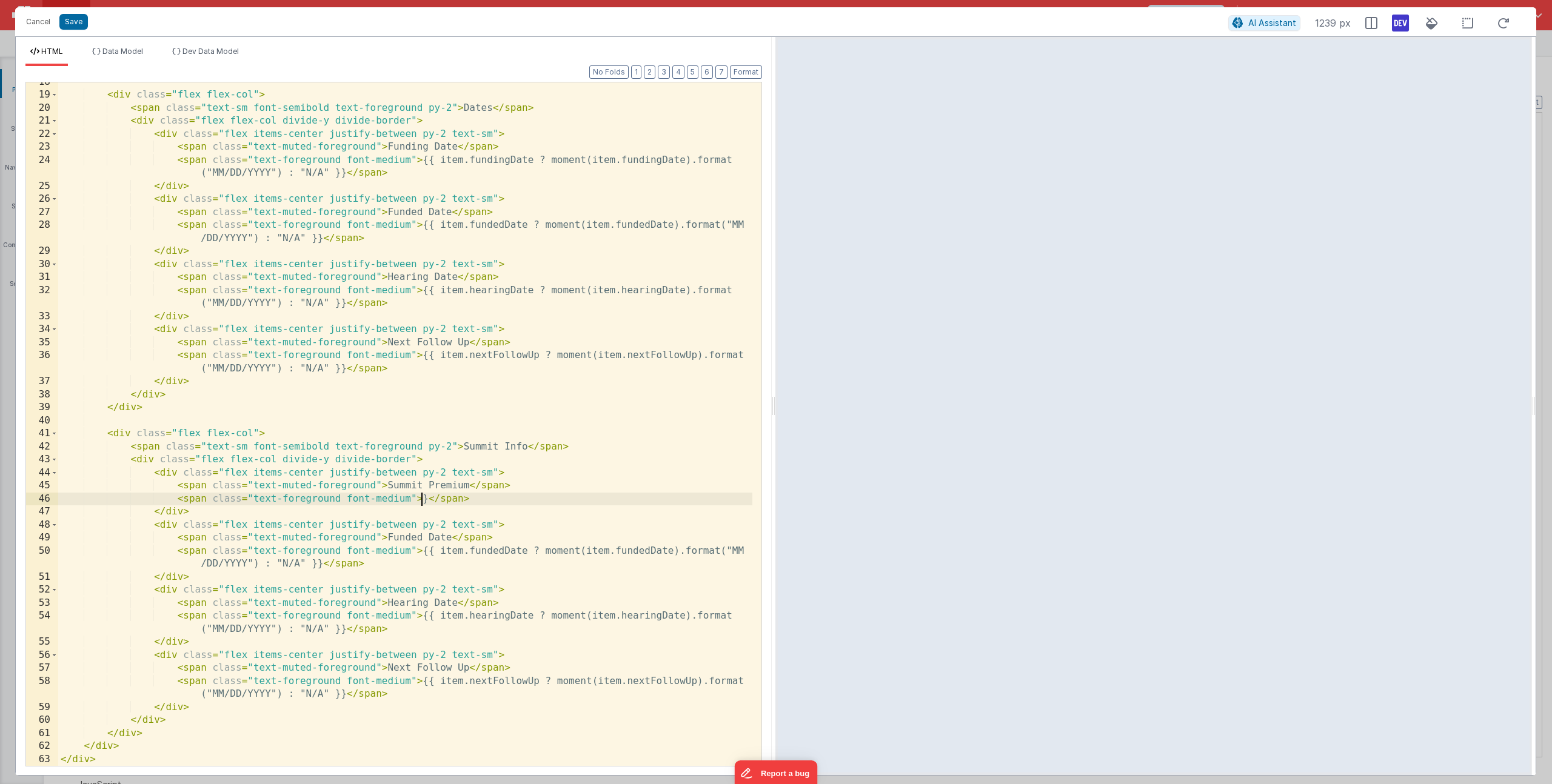
scroll to position [293, 0]
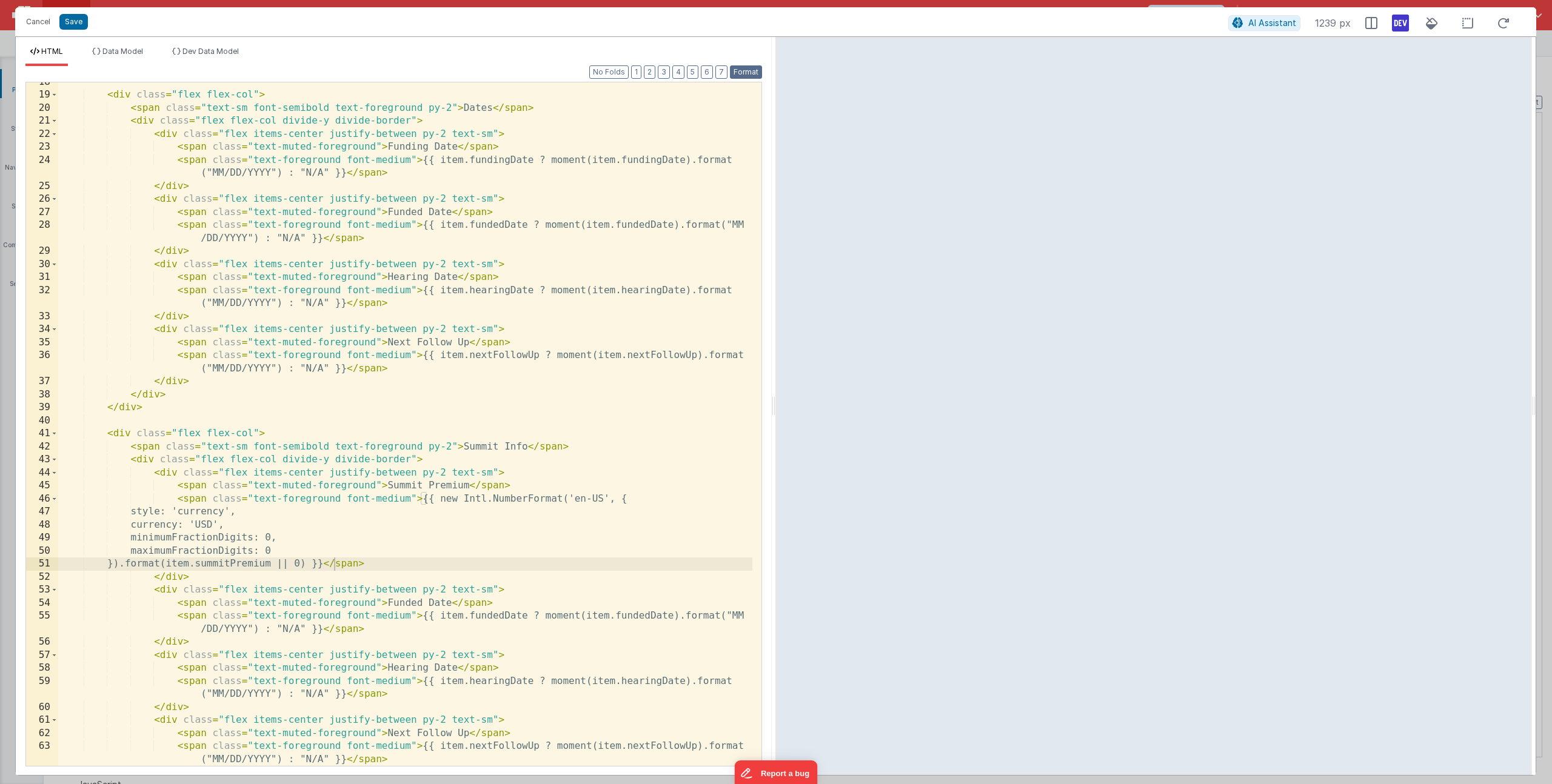
click at [743, 73] on button "Format" at bounding box center [746, 72] width 32 height 14
drag, startPoint x: 386, startPoint y: 602, endPoint x: 452, endPoint y: 600, distance: 66.0
click at [452, 600] on div "< div class = "flex flex-col" > < span class = "text-sm font-semibold text-fore…" at bounding box center [406, 430] width 695 height 710
drag, startPoint x: 469, startPoint y: 619, endPoint x: 303, endPoint y: 625, distance: 166.1
click at [303, 625] on div "< div class = "flex flex-col" > < span class = "text-sm font-semibold text-fore…" at bounding box center [406, 430] width 695 height 710
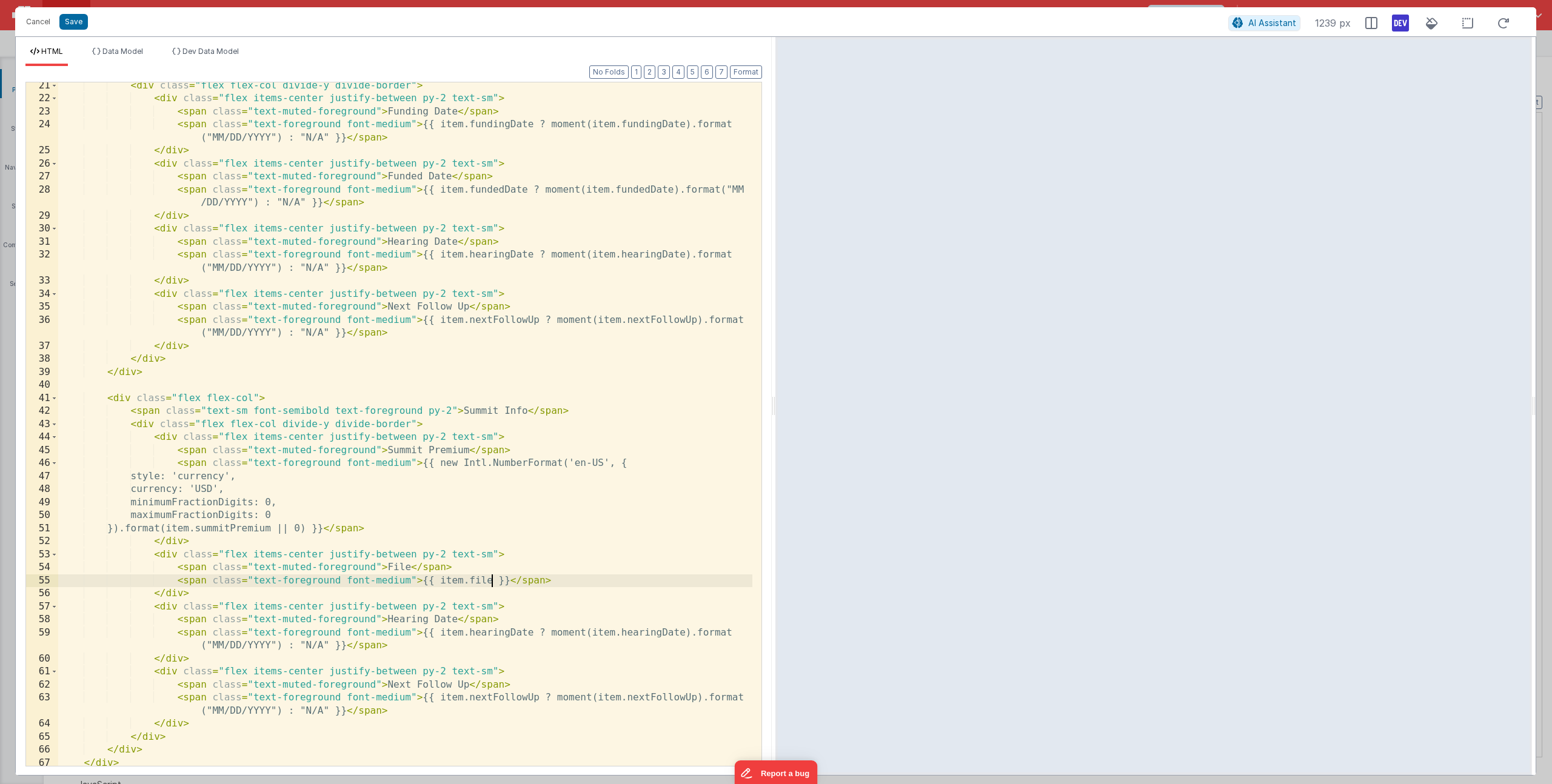
scroll to position [329, 0]
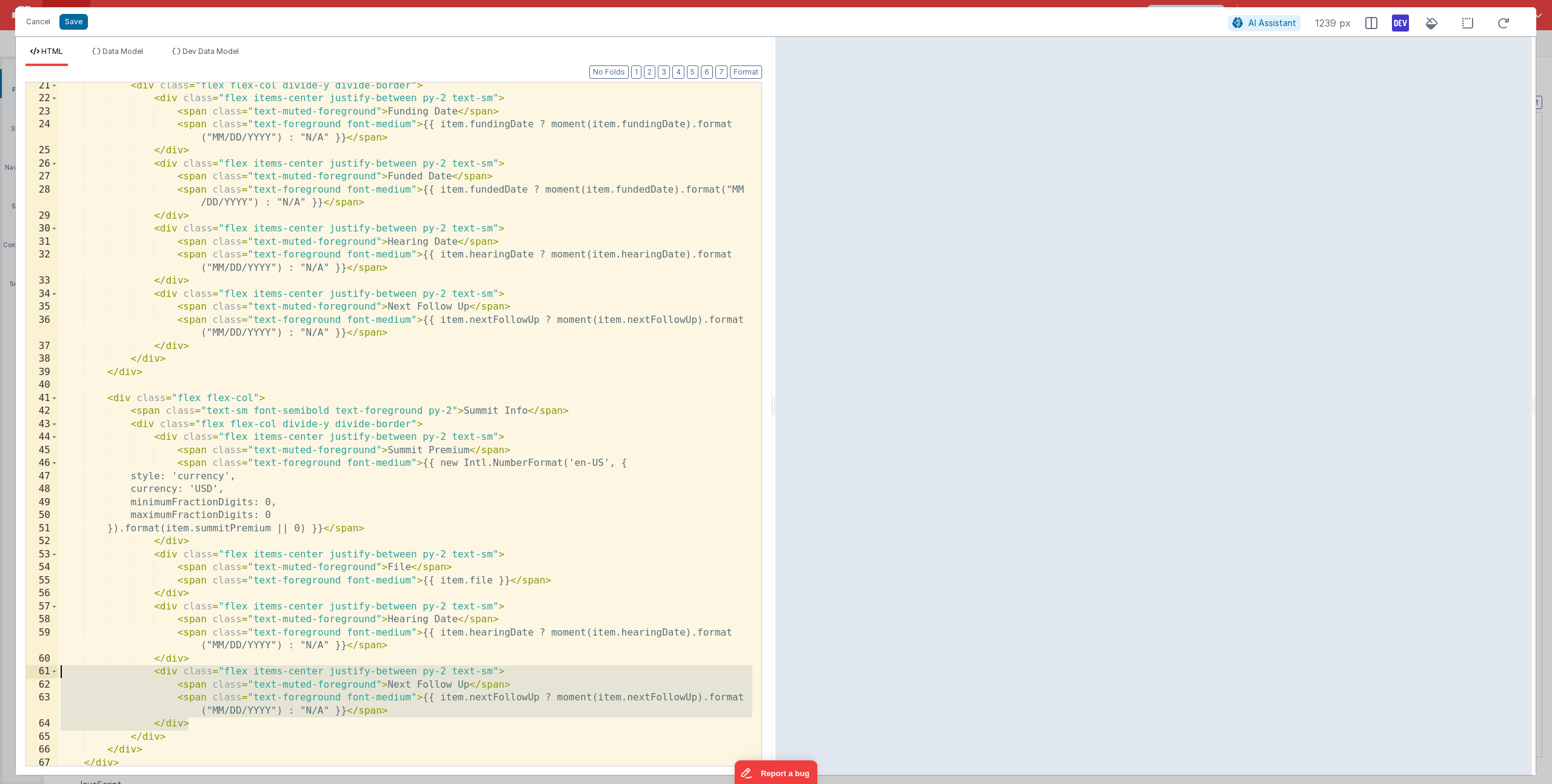
drag, startPoint x: 210, startPoint y: 723, endPoint x: -81, endPoint y: 676, distance: 294.8
click at [0, 676] on html "Cancel Save AI Assistant 1239 px HTML Data Model Dev Data Model Format 7 6 5 4 …" at bounding box center [776, 392] width 1552 height 784
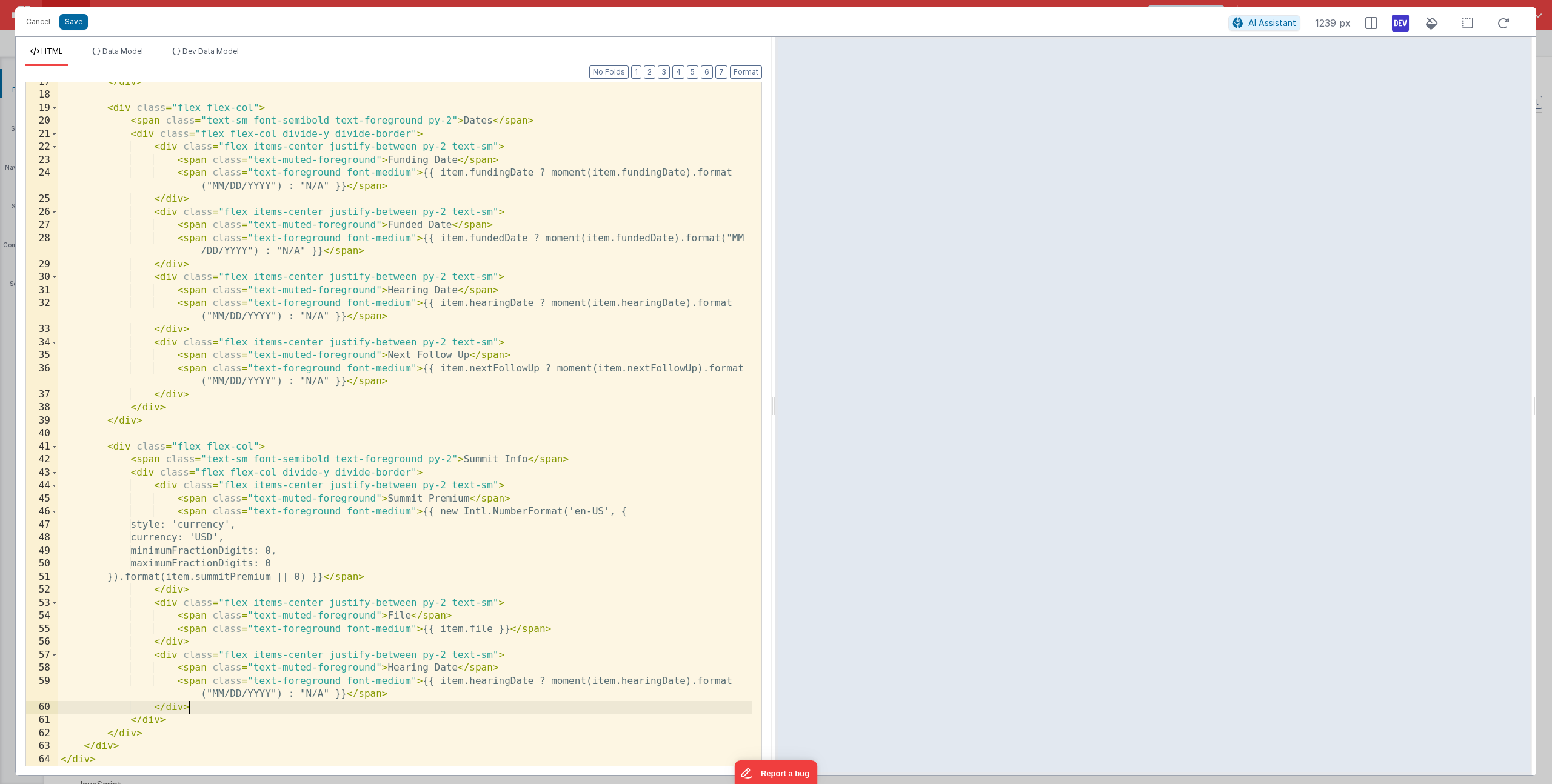
scroll to position [281, 0]
drag, startPoint x: 388, startPoint y: 668, endPoint x: 457, endPoint y: 665, distance: 69.1
click at [457, 665] on div "</ div > < div class = "flex flex-col" > < span class = "text-sm font-semibold …" at bounding box center [406, 430] width 695 height 710
drag, startPoint x: 469, startPoint y: 683, endPoint x: 338, endPoint y: 690, distance: 131.2
click at [327, 692] on div "</ div > < div class = "flex flex-col" > < span class = "text-sm font-semibold …" at bounding box center [406, 430] width 695 height 710
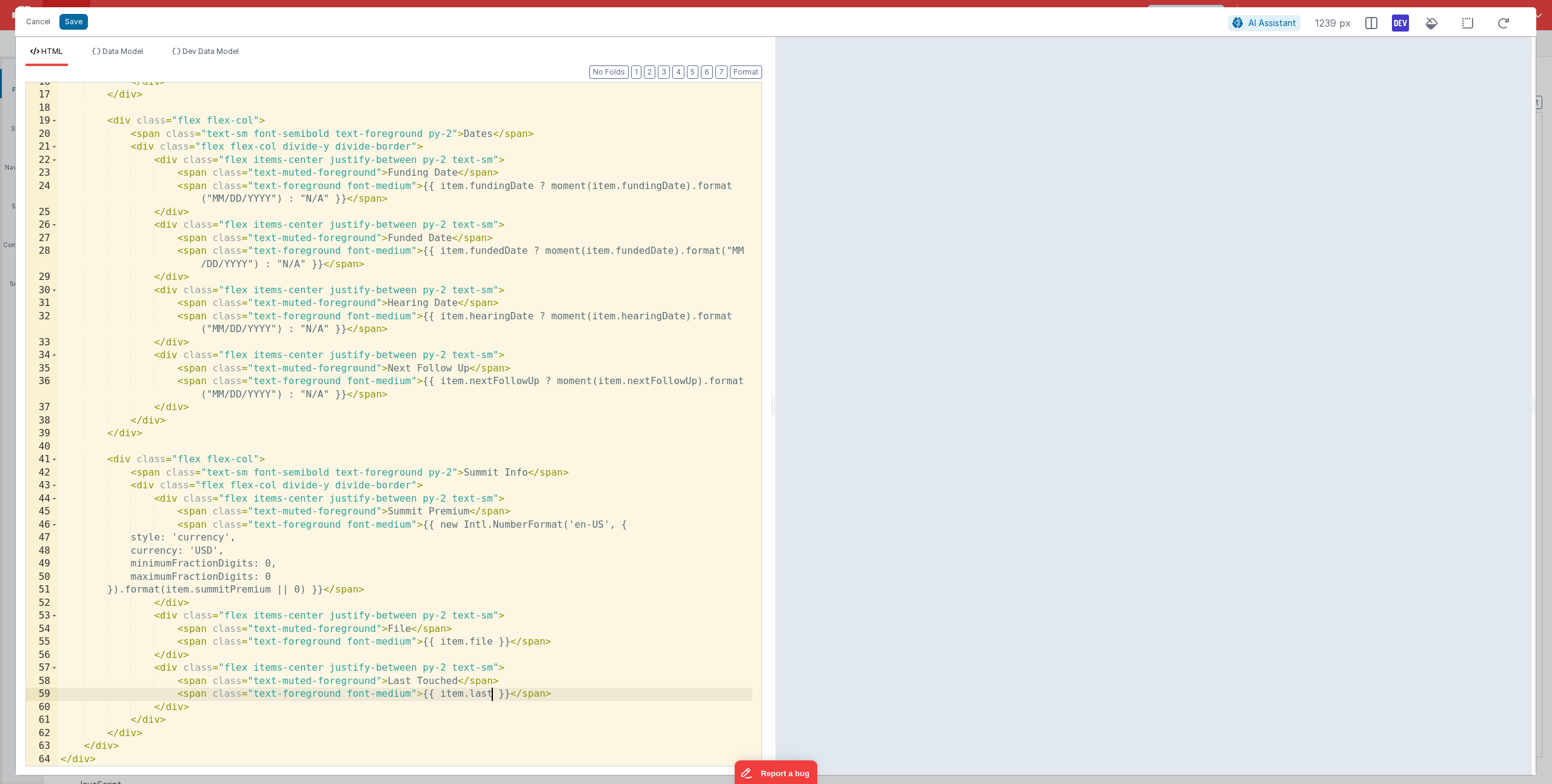
scroll to position [268, 0]
paste textarea
click at [638, 694] on div "</ div > </ div > < div class = "flex flex-col" > < span class = "text-sm font-…" at bounding box center [406, 430] width 695 height 710
click at [73, 19] on button "Save" at bounding box center [73, 21] width 28 height 16
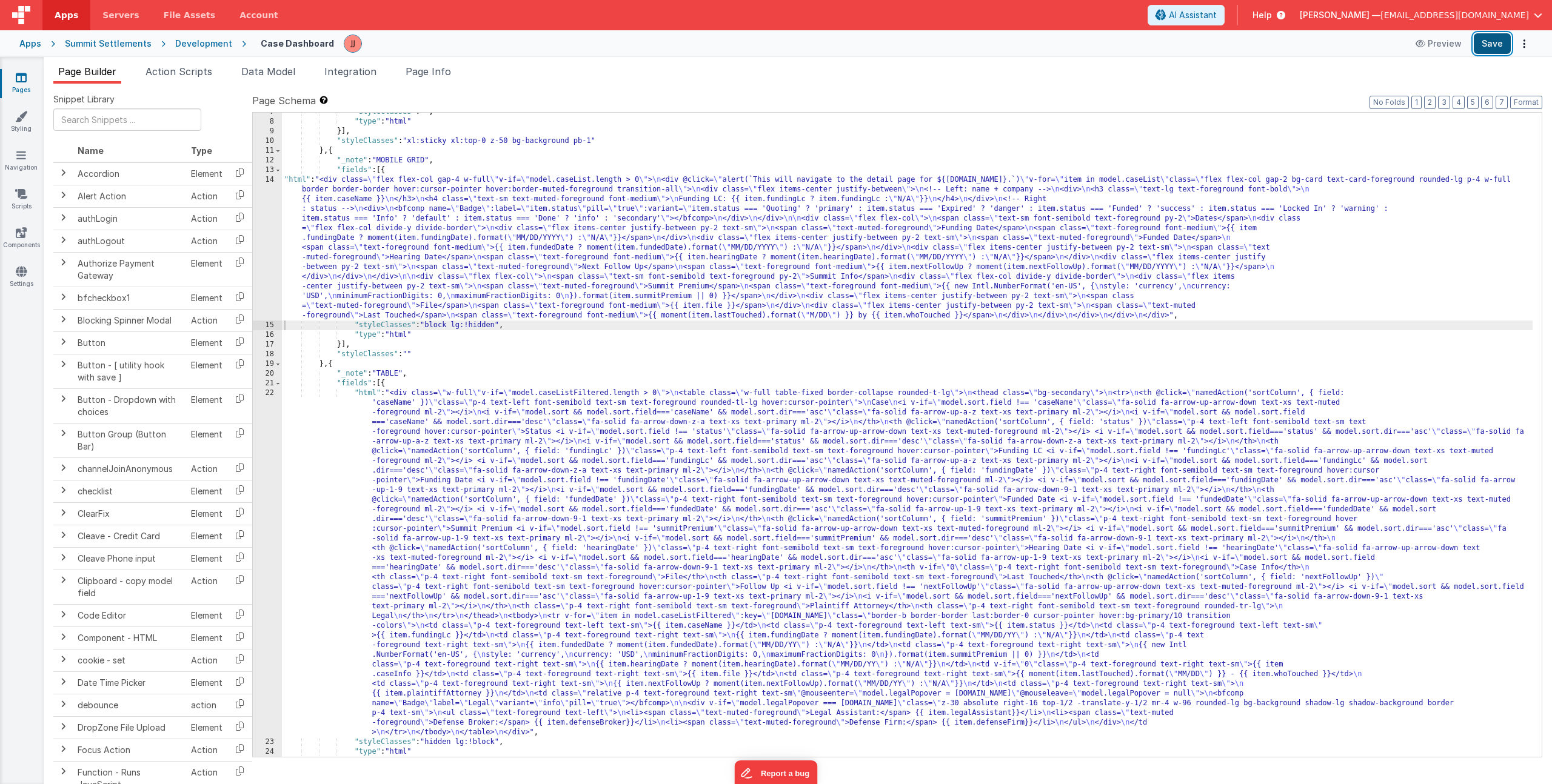
click at [1494, 49] on button "Save" at bounding box center [1493, 43] width 37 height 21
click at [367, 280] on div ""styleClasses" : "" , "type" : "html" }] , "styleClasses" : "xl:sticky xl:top-0…" at bounding box center [907, 439] width 1251 height 663
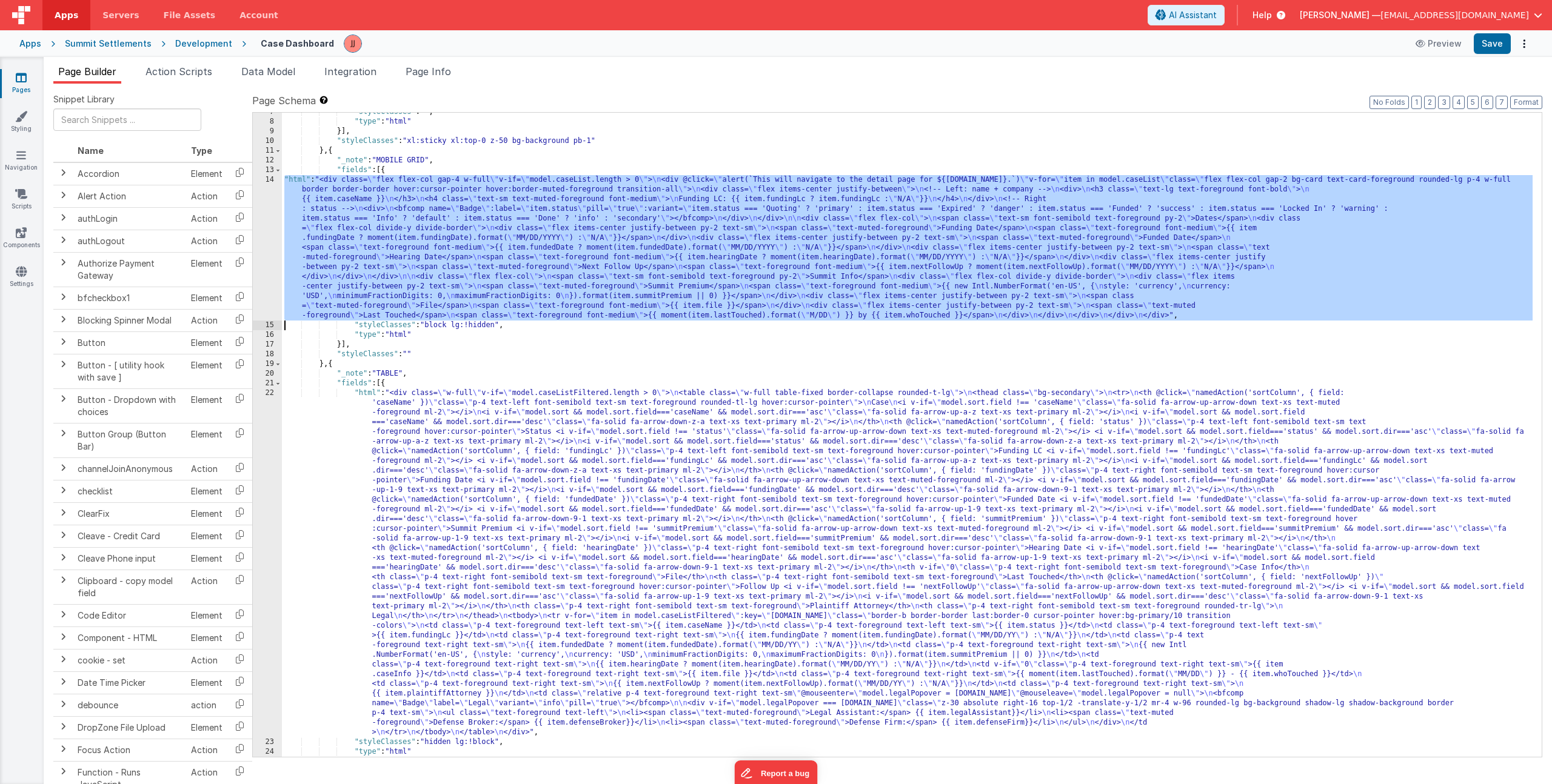
click at [266, 268] on div "14" at bounding box center [268, 248] width 29 height 145
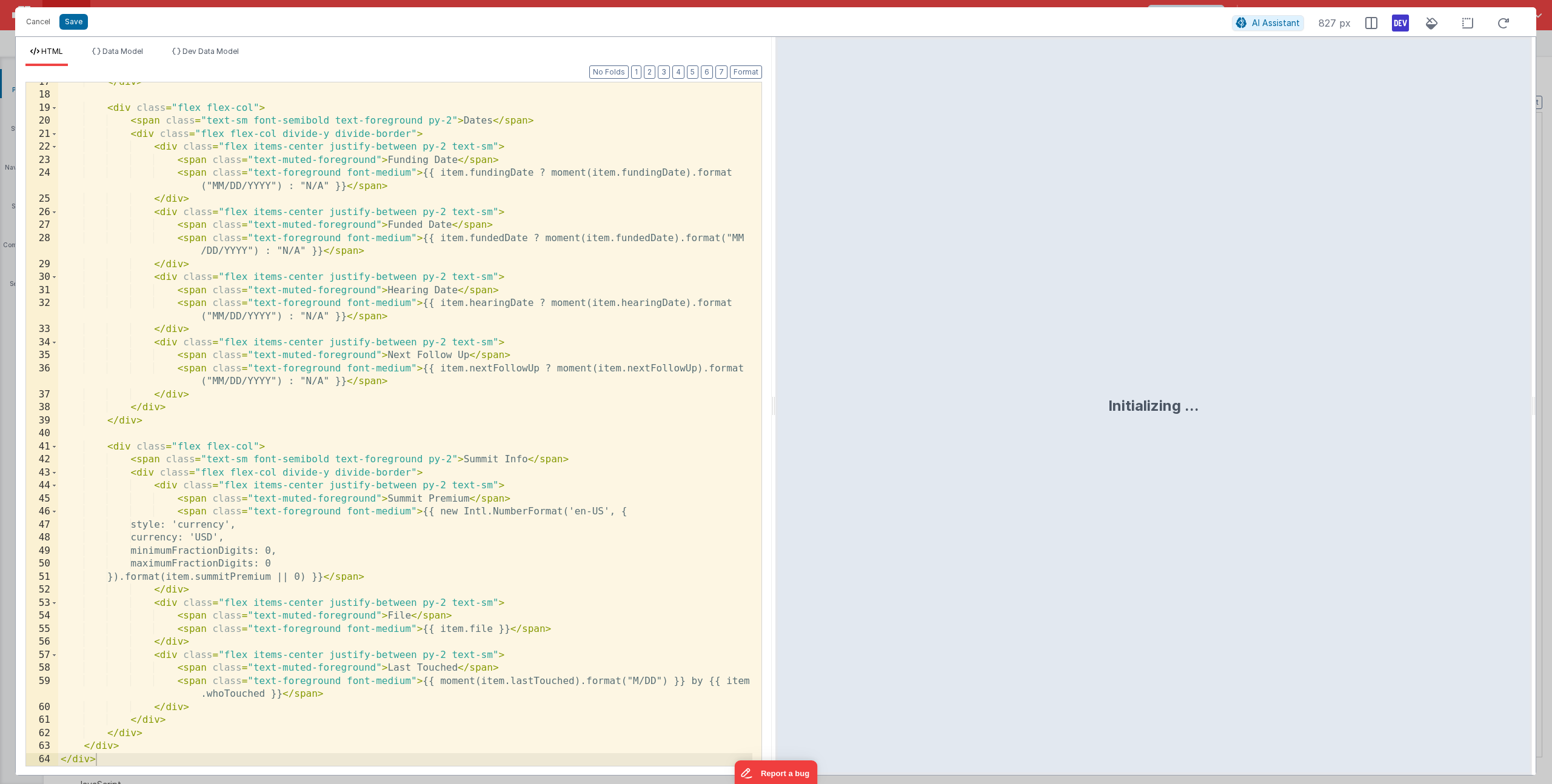
scroll to position [281, 0]
click at [112, 450] on div "</ div > < div class = "flex flex-col" > < span class = "text-sm font-semibold …" at bounding box center [406, 430] width 695 height 710
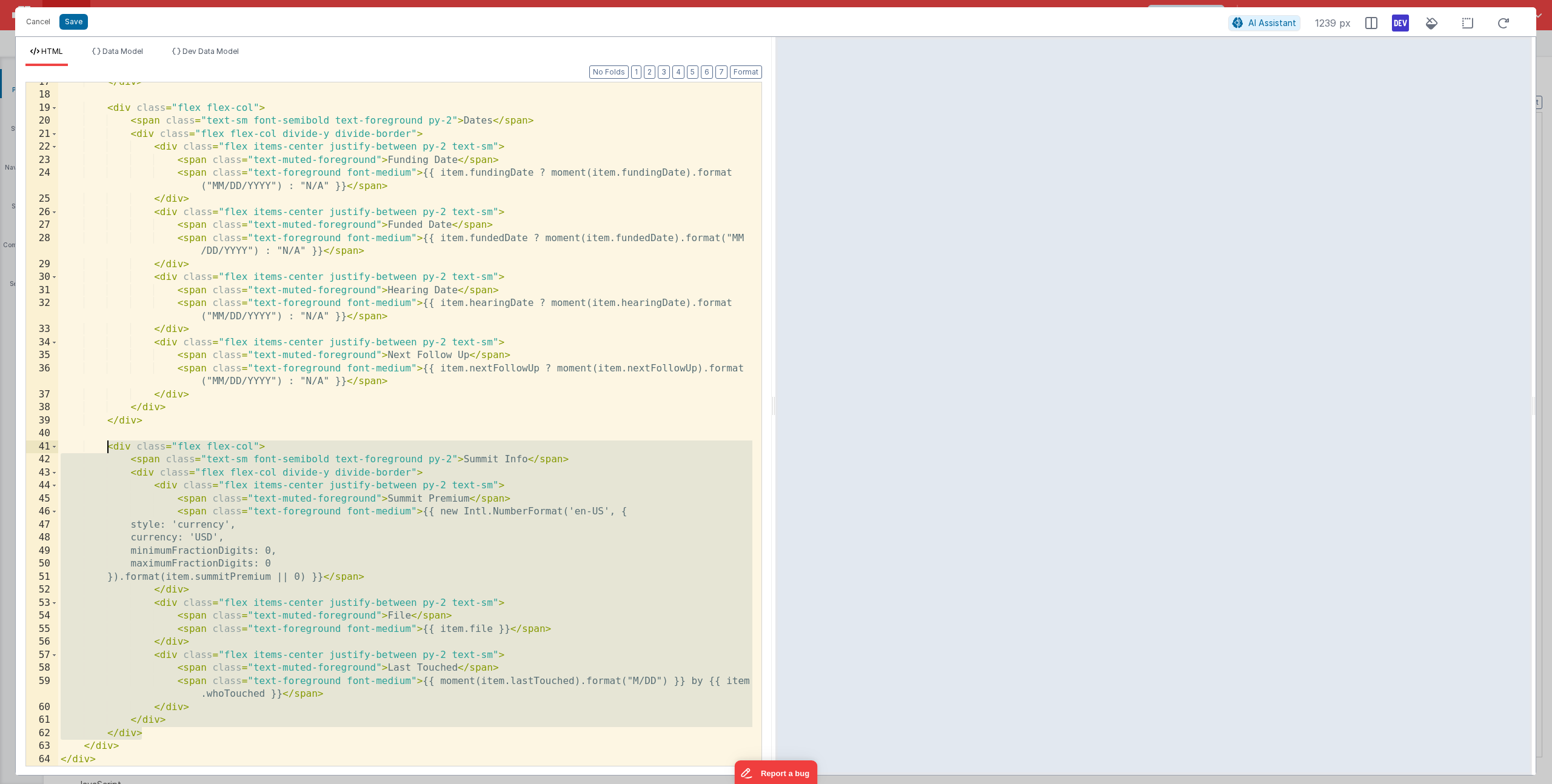
drag, startPoint x: 131, startPoint y: 716, endPoint x: 110, endPoint y: 447, distance: 269.8
click at [110, 447] on div "</ div > < div class = "flex flex-col" > < span class = "text-sm font-semibold …" at bounding box center [406, 430] width 695 height 710
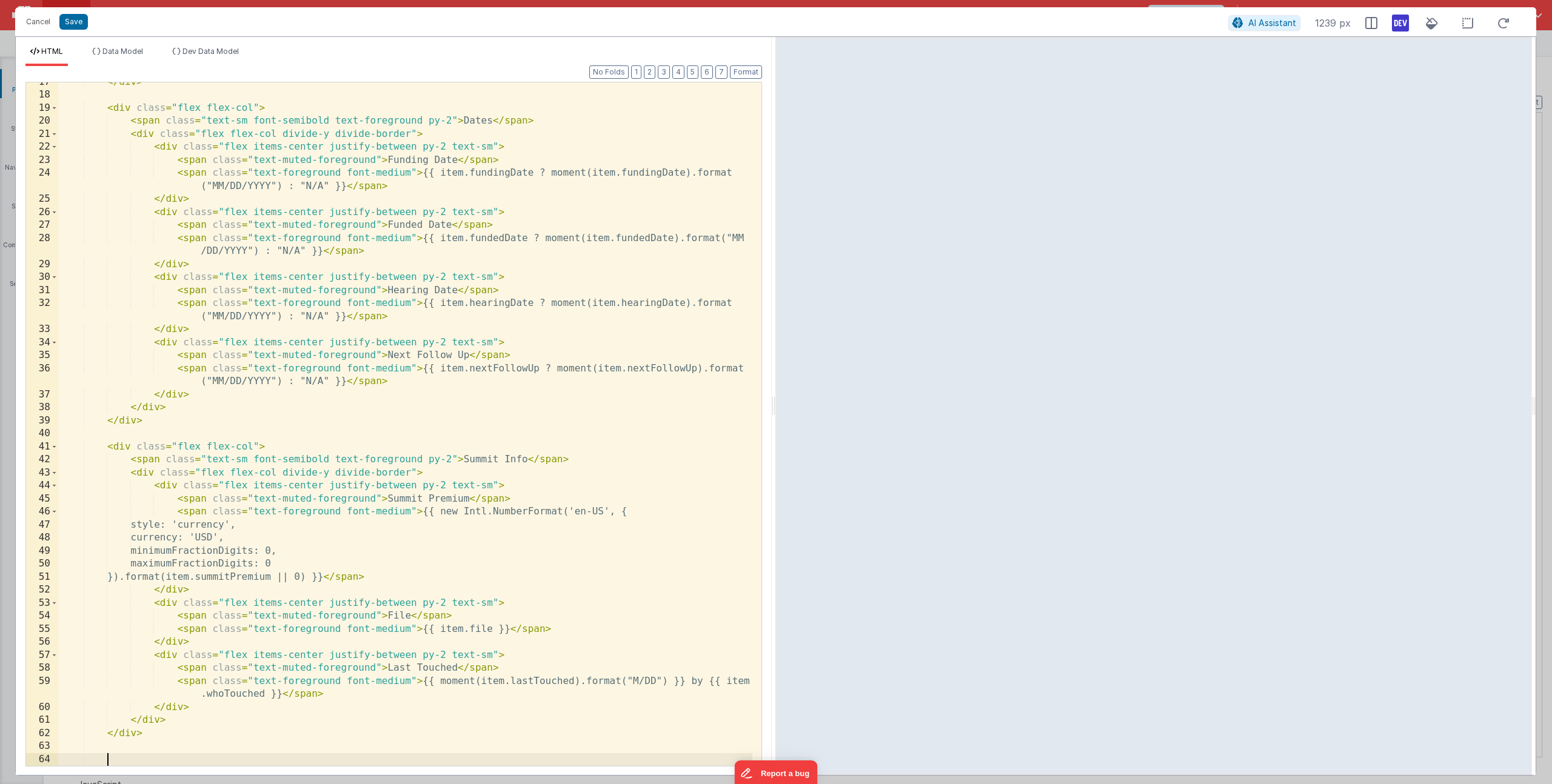
scroll to position [567, 0]
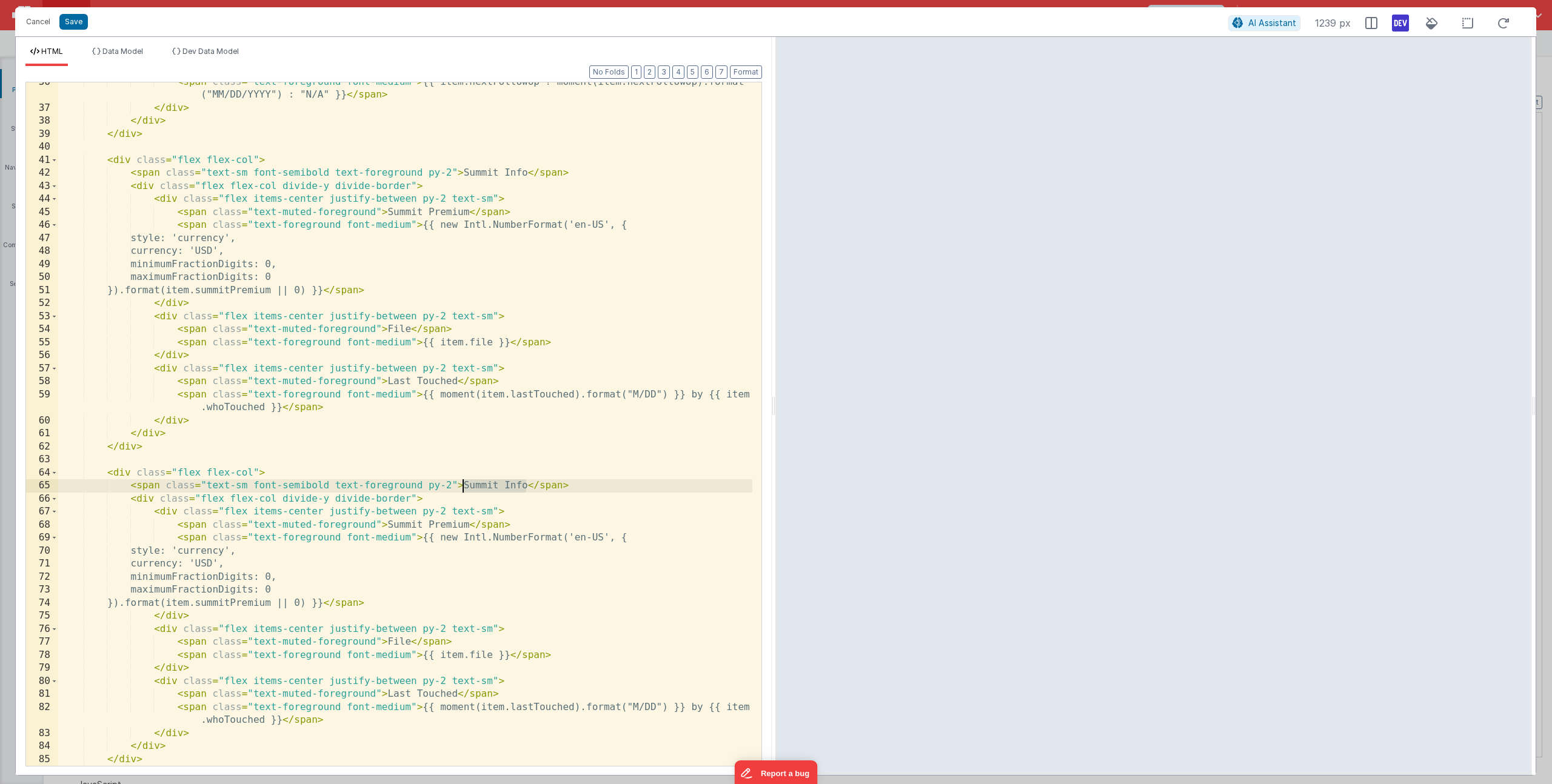
drag, startPoint x: 526, startPoint y: 485, endPoint x: 463, endPoint y: 488, distance: 63.1
click at [463, 488] on div "< span class = "text-foreground font-medium" > {{ item.nextFollowUp ? moment(it…" at bounding box center [406, 437] width 695 height 723
drag, startPoint x: 388, startPoint y: 526, endPoint x: 471, endPoint y: 524, distance: 83.0
click at [471, 524] on div "< span class = "text-foreground font-medium" > {{ item.nextFollowUp ? moment(it…" at bounding box center [406, 437] width 695 height 723
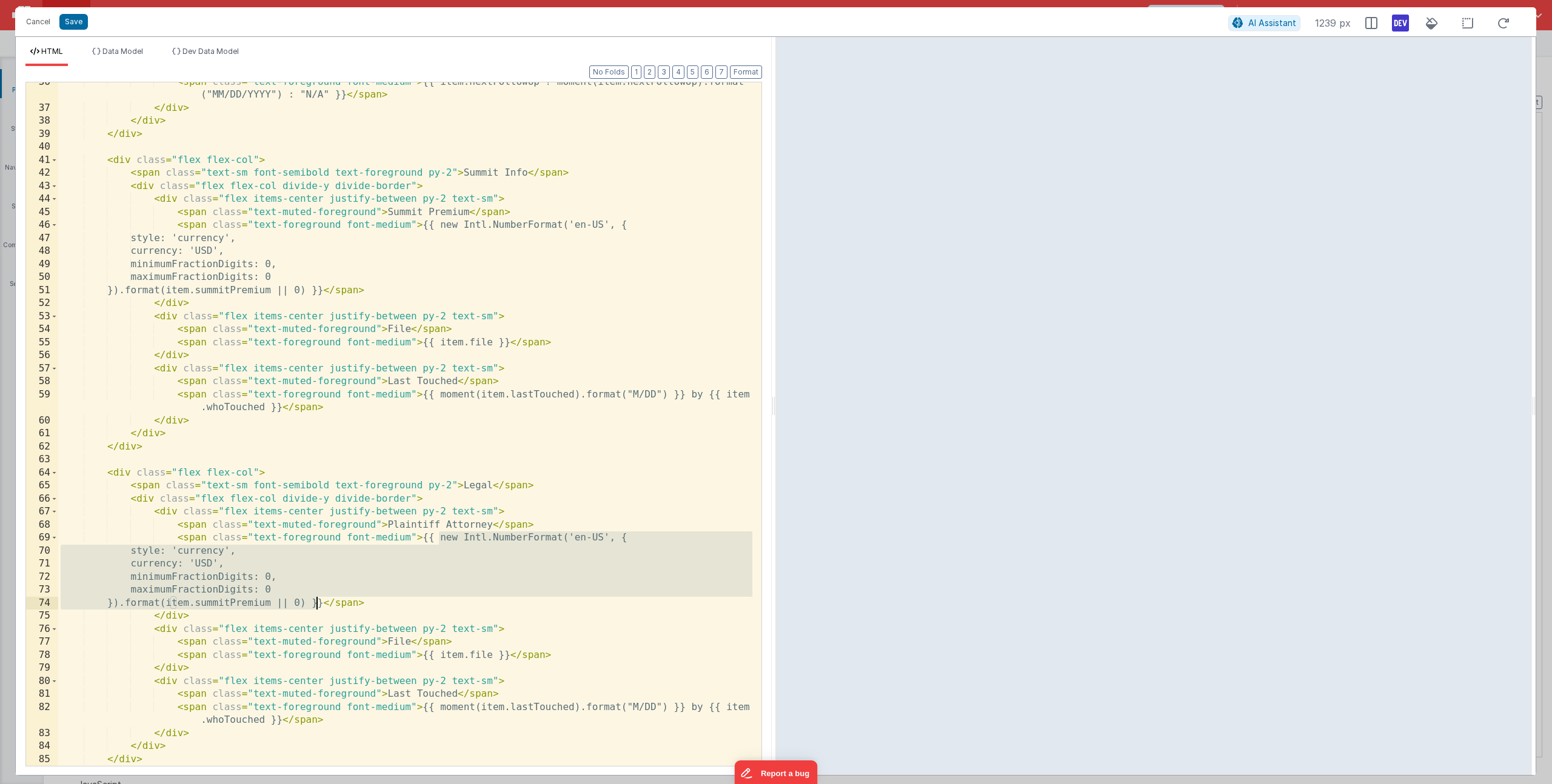
drag, startPoint x: 440, startPoint y: 539, endPoint x: 316, endPoint y: 601, distance: 138.6
click at [316, 601] on div "< span class = "text-foreground font-medium" > {{ item.nextFollowUp ? moment(it…" at bounding box center [406, 437] width 695 height 723
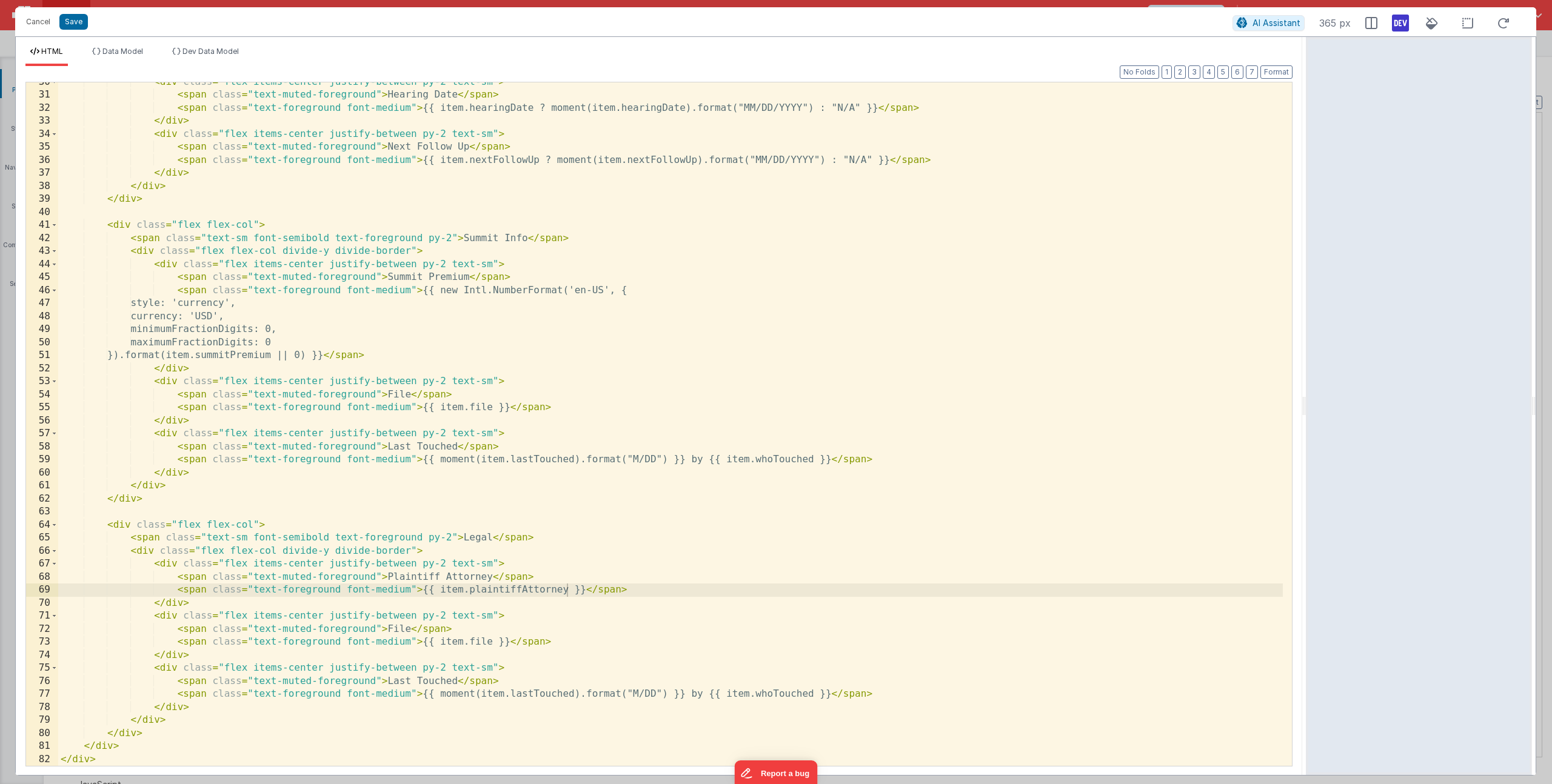
scroll to position [411, 0]
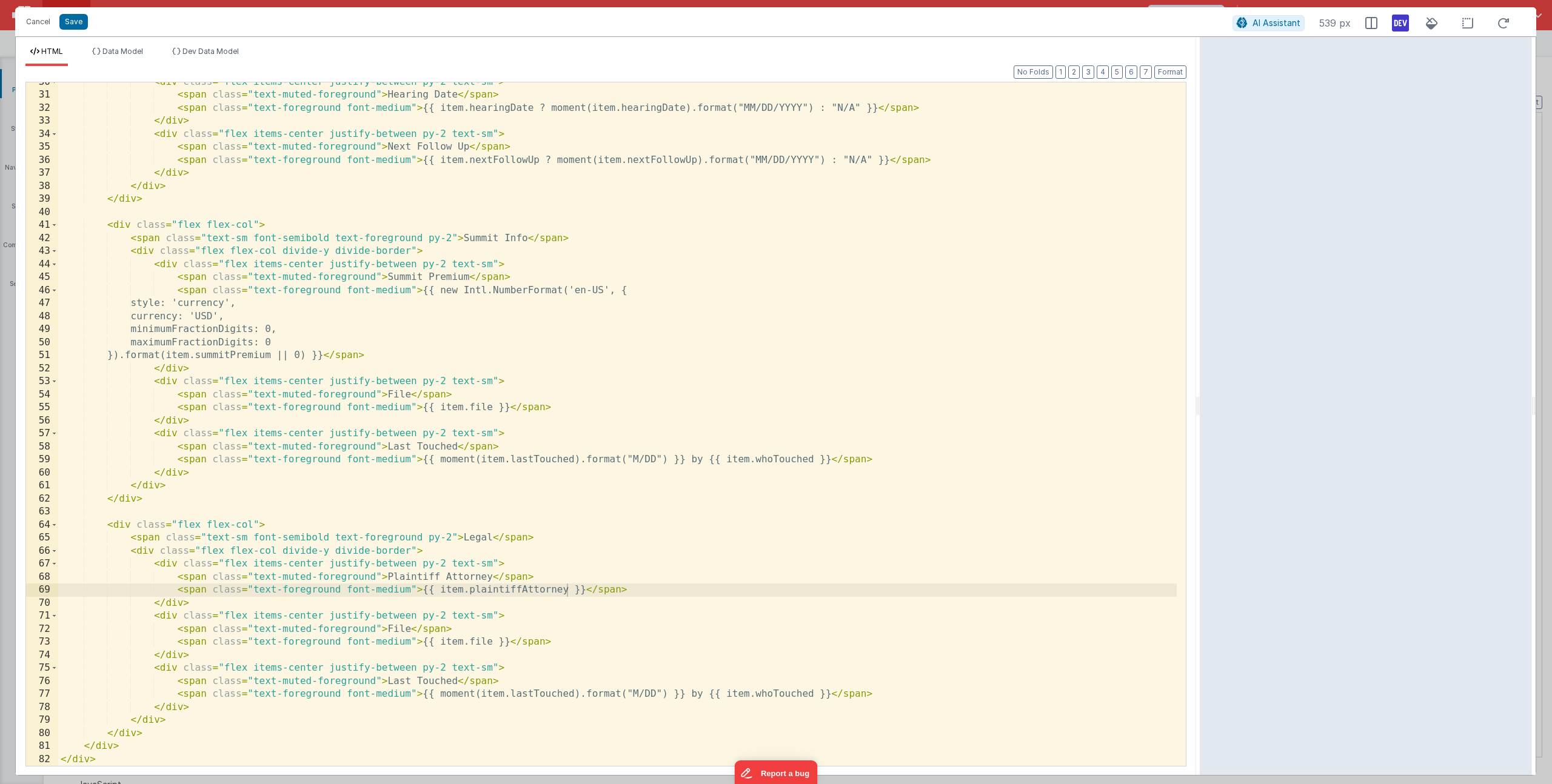
drag, startPoint x: 772, startPoint y: 408, endPoint x: 1202, endPoint y: 35, distance: 569.2
click at [1202, 35] on html "Cancel Save AI Assistant 539 px HTML Data Model Dev Data Model Format 7 6 5 4 3…" at bounding box center [776, 392] width 1552 height 784
click at [412, 589] on div "< div class = "flex items-center justify-between py-2 text-sm" > < span class =…" at bounding box center [618, 430] width 1119 height 710
click at [408, 645] on div "< div class = "flex items-center justify-between py-2 text-sm" > < span class =…" at bounding box center [618, 430] width 1119 height 710
click at [411, 694] on div "< div class = "flex items-center justify-between py-2 text-sm" > < span class =…" at bounding box center [618, 430] width 1119 height 710
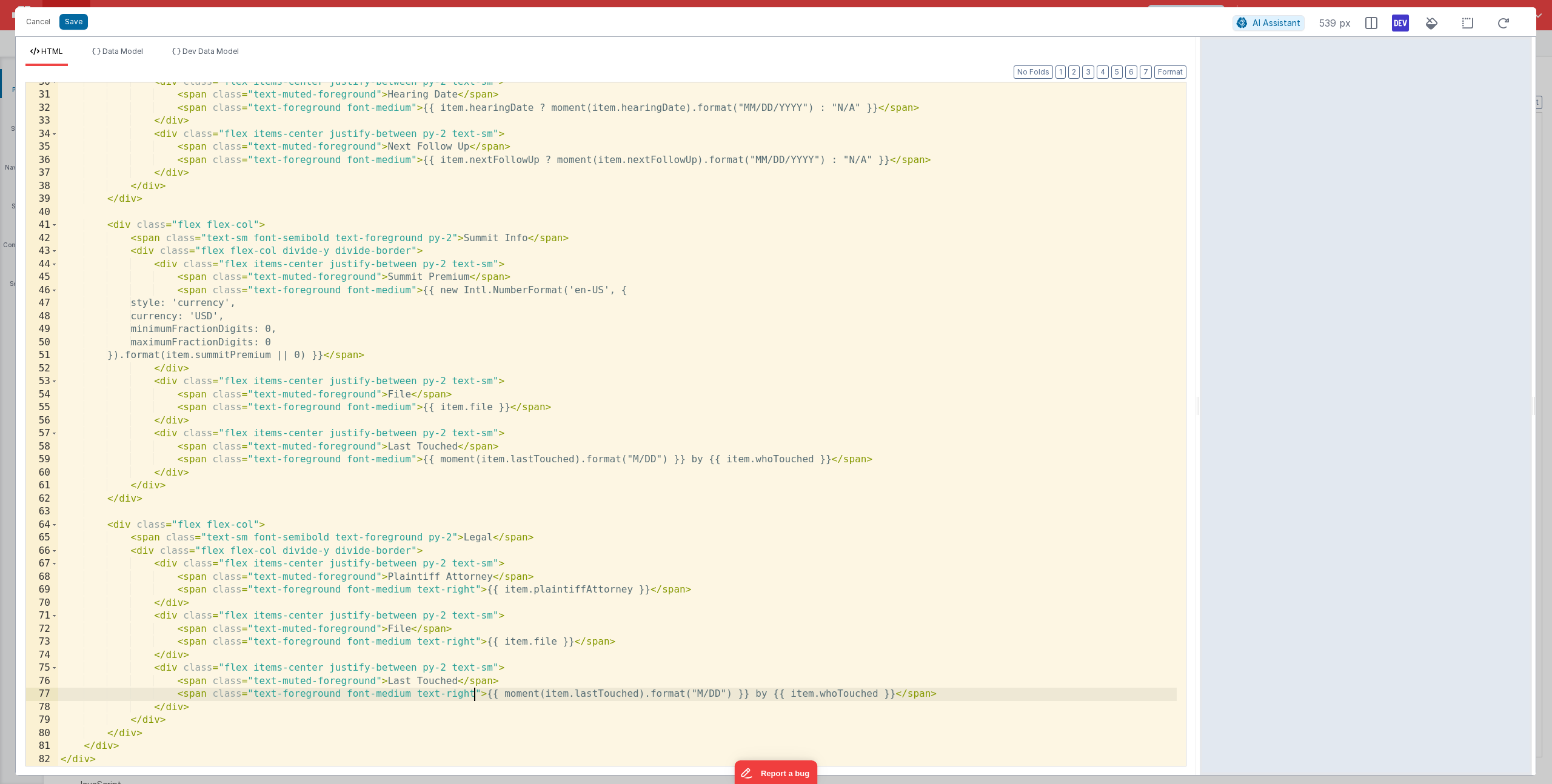
click at [411, 461] on div "< div class = "flex items-center justify-between py-2 text-sm" > < span class =…" at bounding box center [618, 430] width 1119 height 710
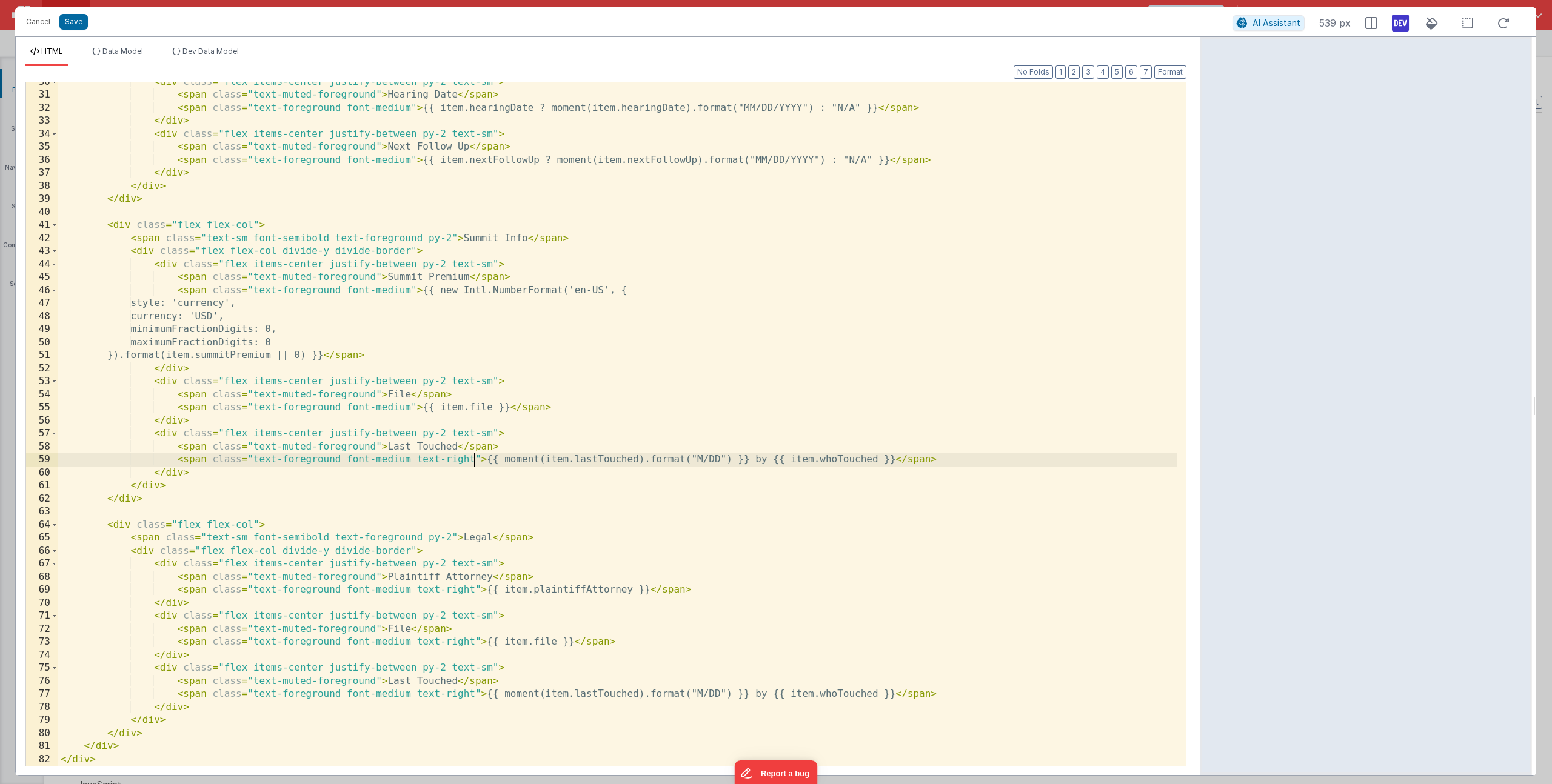
click at [409, 406] on div "< div class = "flex items-center justify-between py-2 text-sm" > < span class =…" at bounding box center [618, 430] width 1119 height 710
click at [411, 289] on div "< div class = "flex items-center justify-between py-2 text-sm" > < span class =…" at bounding box center [618, 430] width 1119 height 710
click at [411, 162] on div "< div class = "flex items-center justify-between py-2 text-sm" > < span class =…" at bounding box center [618, 430] width 1119 height 710
click at [410, 108] on div "< div class = "flex items-center justify-between py-2 text-sm" > < span class =…" at bounding box center [618, 430] width 1119 height 710
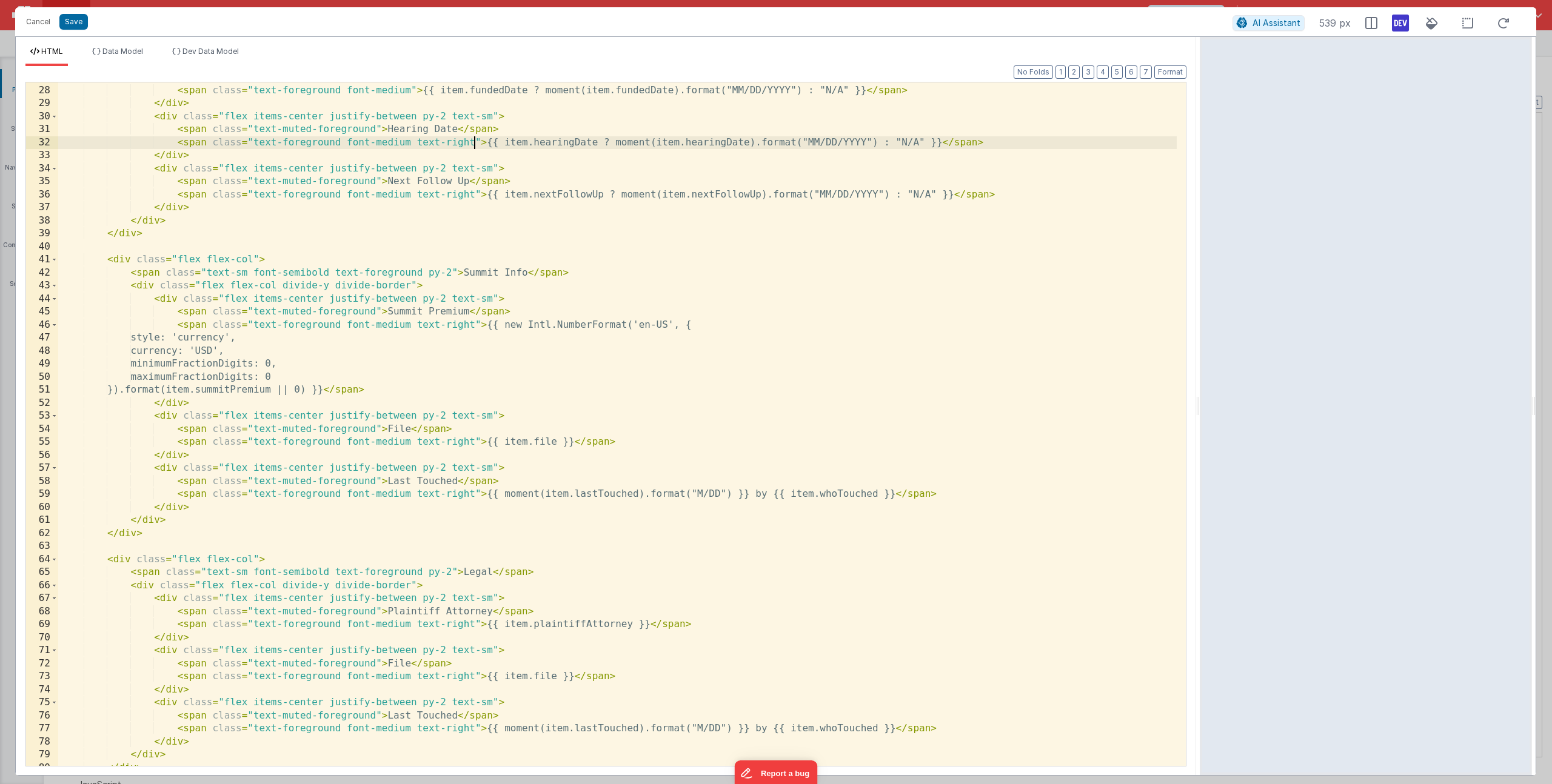
scroll to position [353, 0]
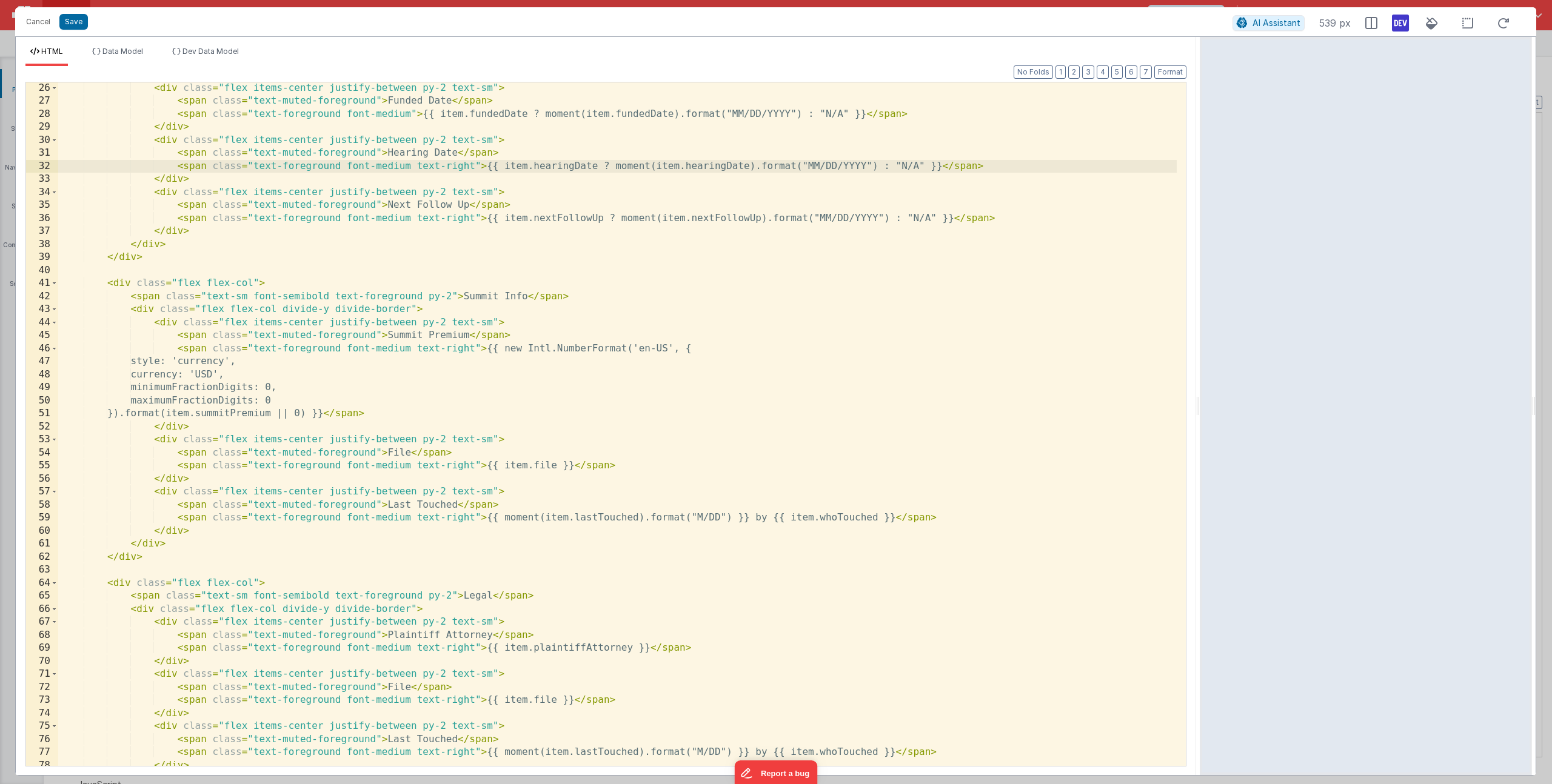
click at [408, 113] on div "< div class = "flex items-center justify-between py-2 text-sm" > < span class =…" at bounding box center [618, 437] width 1119 height 710
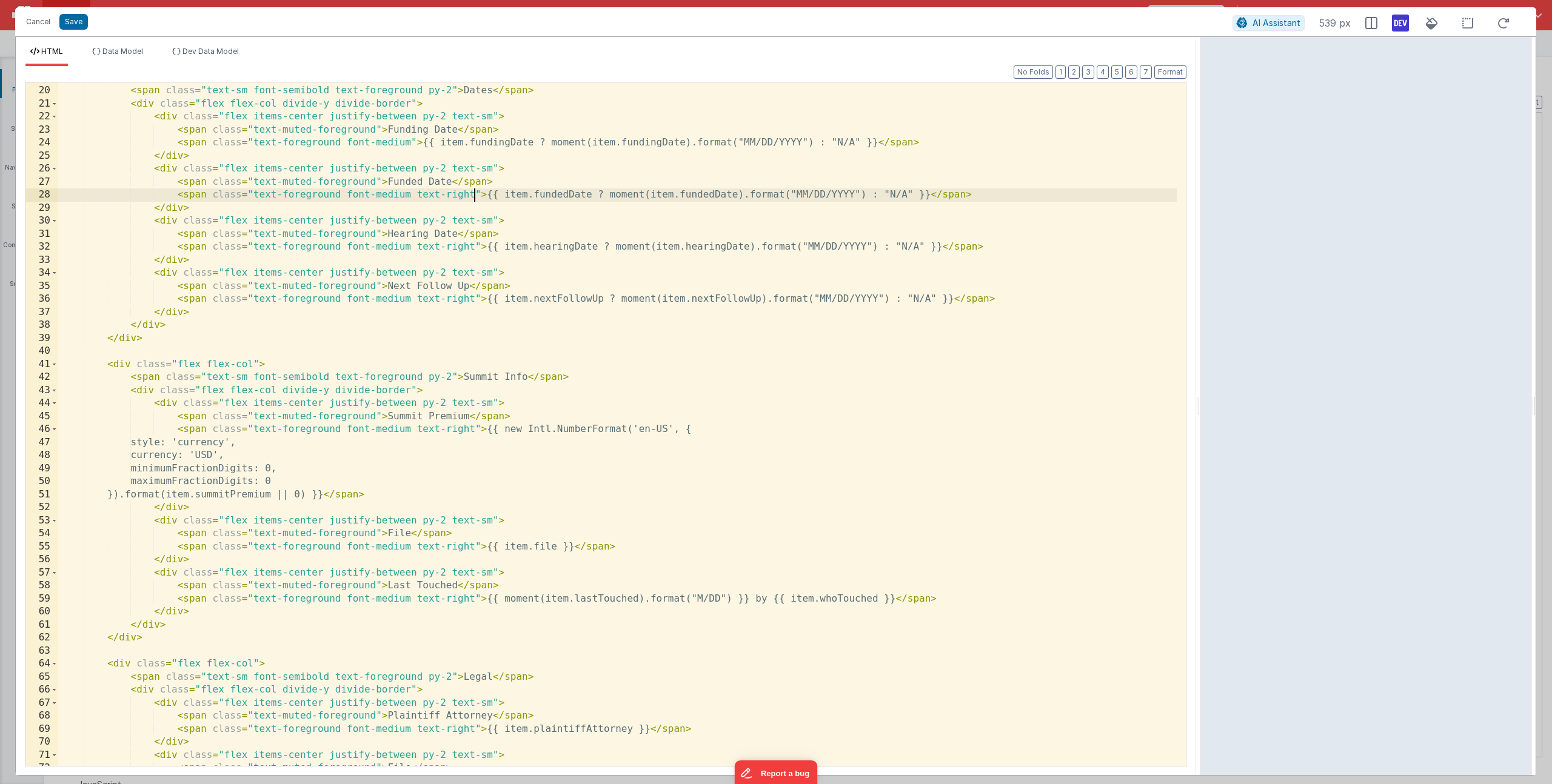
scroll to position [271, 0]
click at [410, 143] on div "< div class = "flex flex-col" > < span class = "text-sm font-semibold text-fore…" at bounding box center [618, 426] width 1119 height 710
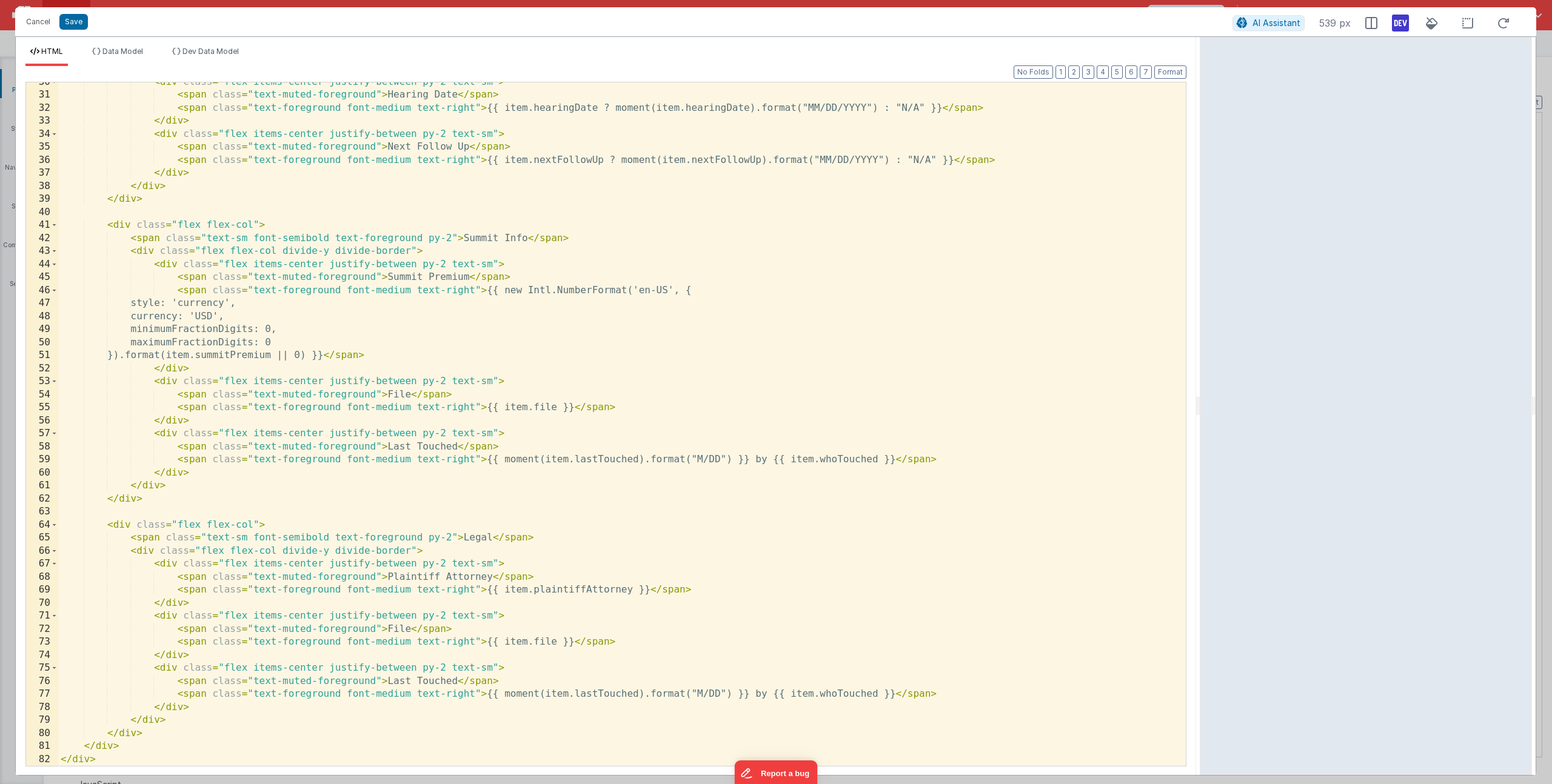
scroll to position [411, 0]
click at [399, 629] on div "< div class = "flex items-center justify-between py-2 text-sm" > < span class =…" at bounding box center [618, 430] width 1119 height 710
click at [537, 638] on div "< div class = "flex items-center justify-between py-2 text-sm" > < span class =…" at bounding box center [618, 430] width 1119 height 710
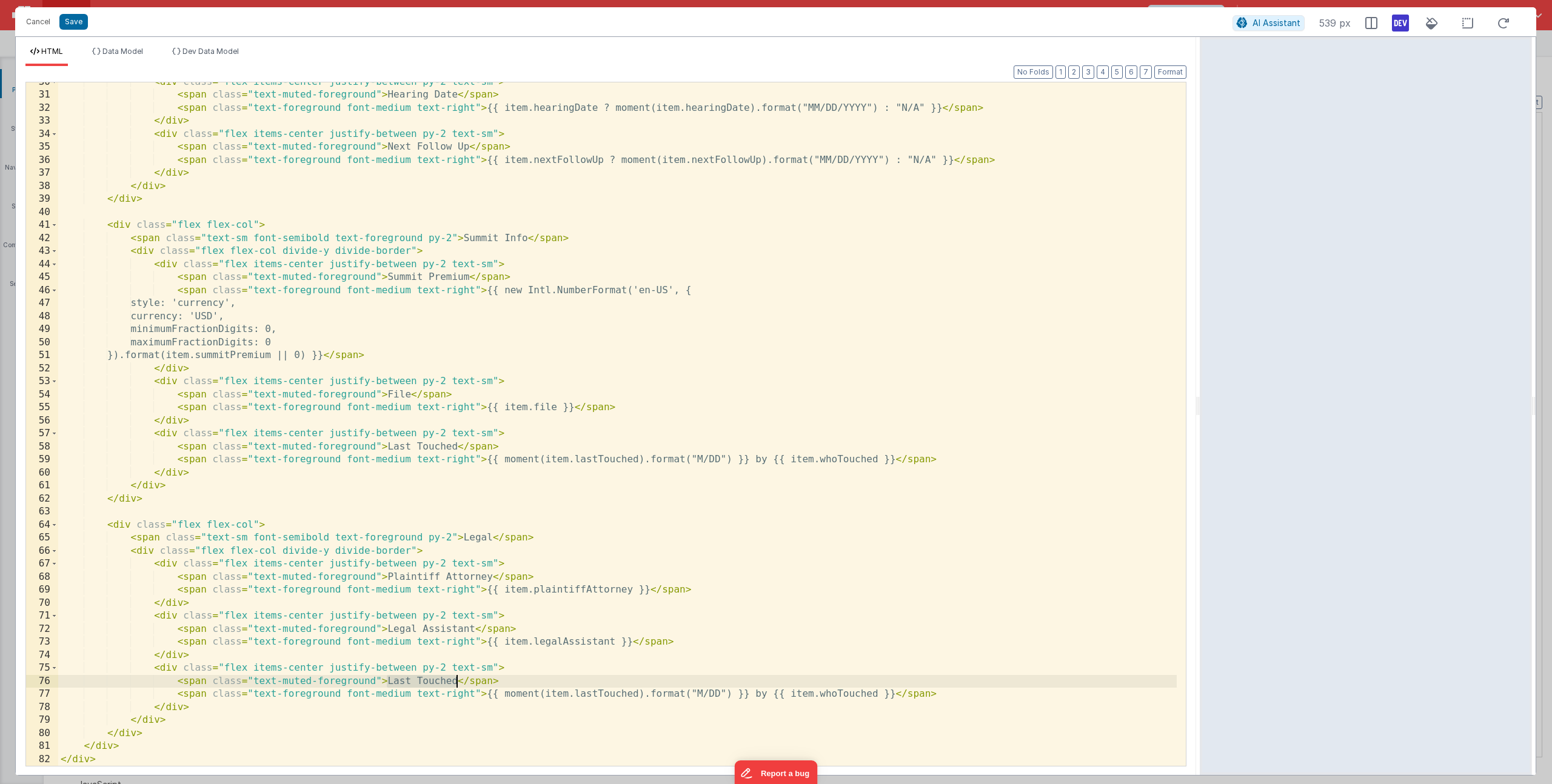
drag, startPoint x: 386, startPoint y: 680, endPoint x: 456, endPoint y: 677, distance: 70.1
click at [456, 677] on div "< div class = "flex items-center justify-between py-2 text-sm" > < span class =…" at bounding box center [618, 430] width 1119 height 710
drag, startPoint x: 504, startPoint y: 695, endPoint x: 877, endPoint y: 694, distance: 373.0
click at [877, 694] on div "< div class = "flex items-center justify-between py-2 text-sm" > < span class =…" at bounding box center [618, 430] width 1119 height 710
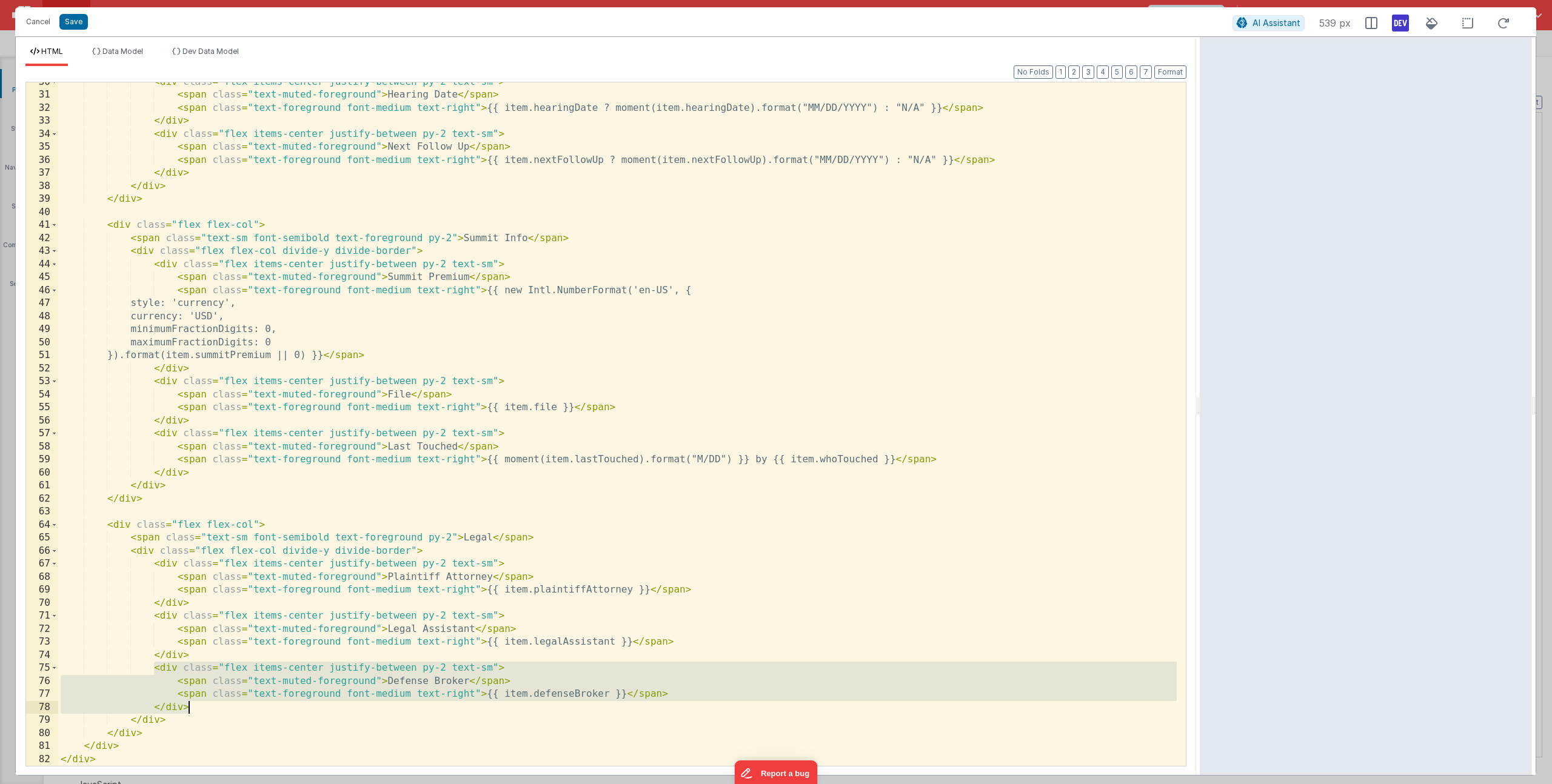
drag, startPoint x: 161, startPoint y: 673, endPoint x: 196, endPoint y: 707, distance: 48.8
click at [196, 707] on div "< div class = "flex items-center justify-between py-2 text-sm" > < span class =…" at bounding box center [618, 430] width 1119 height 710
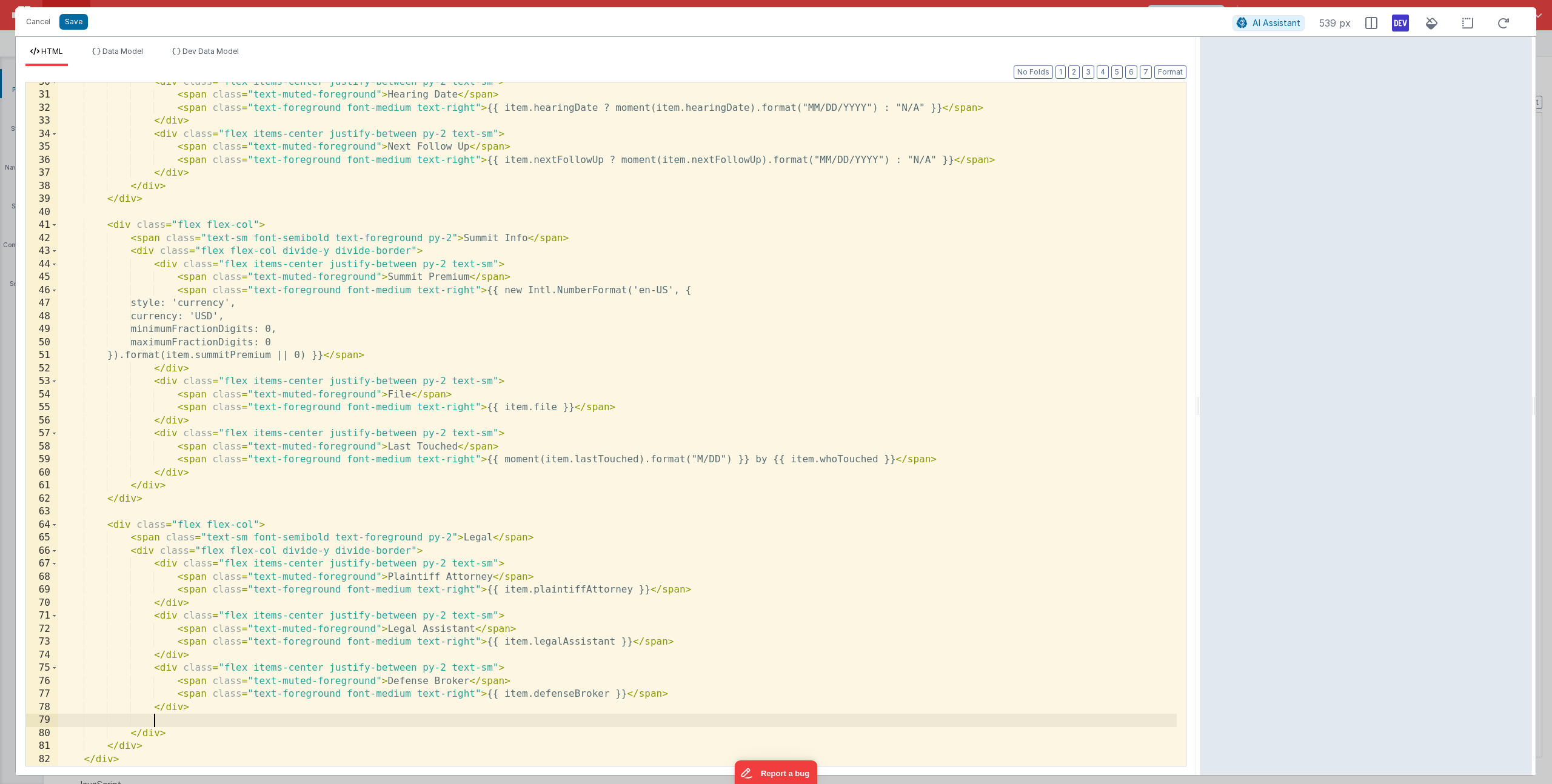
paste textarea
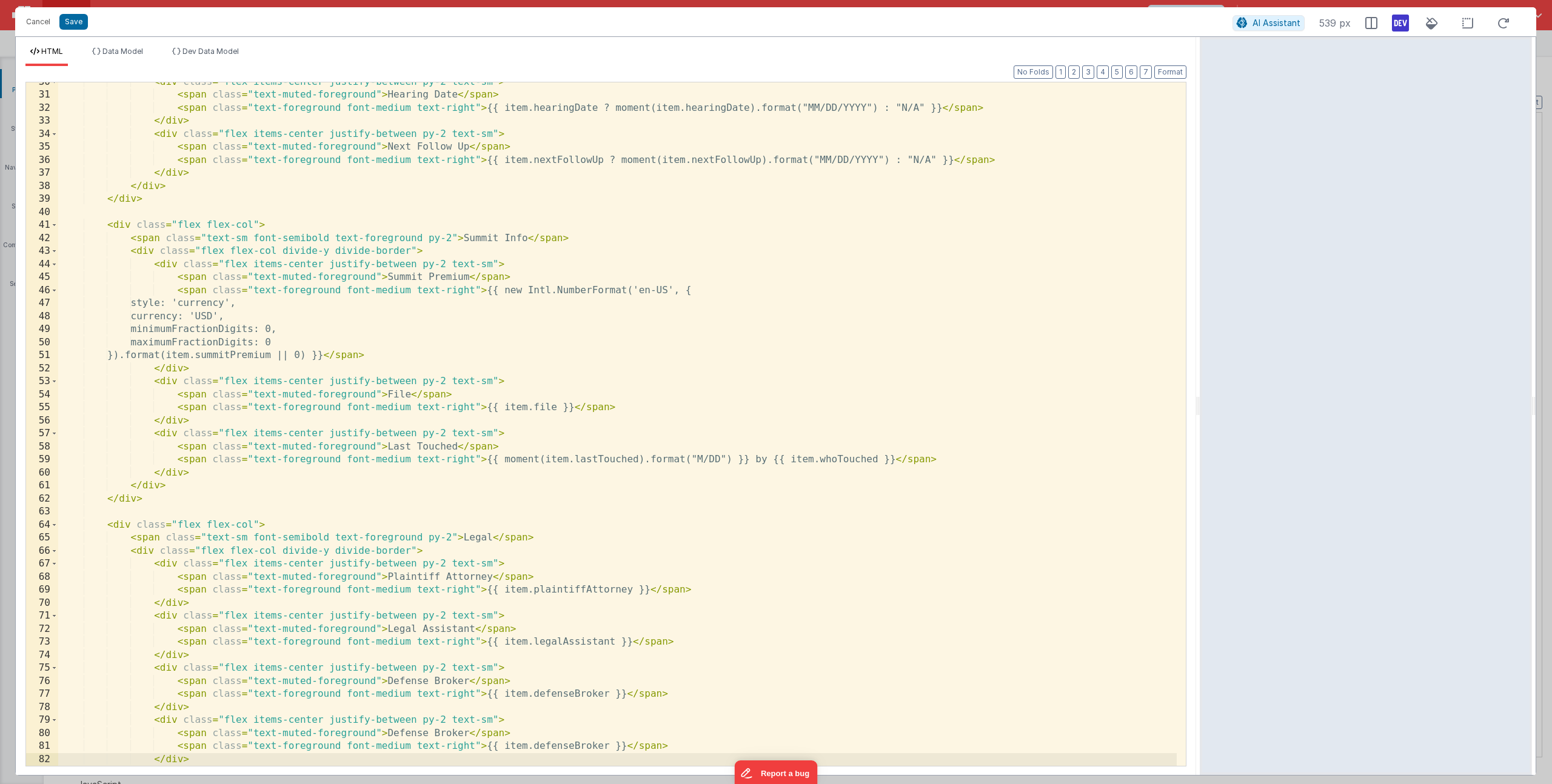
scroll to position [463, 0]
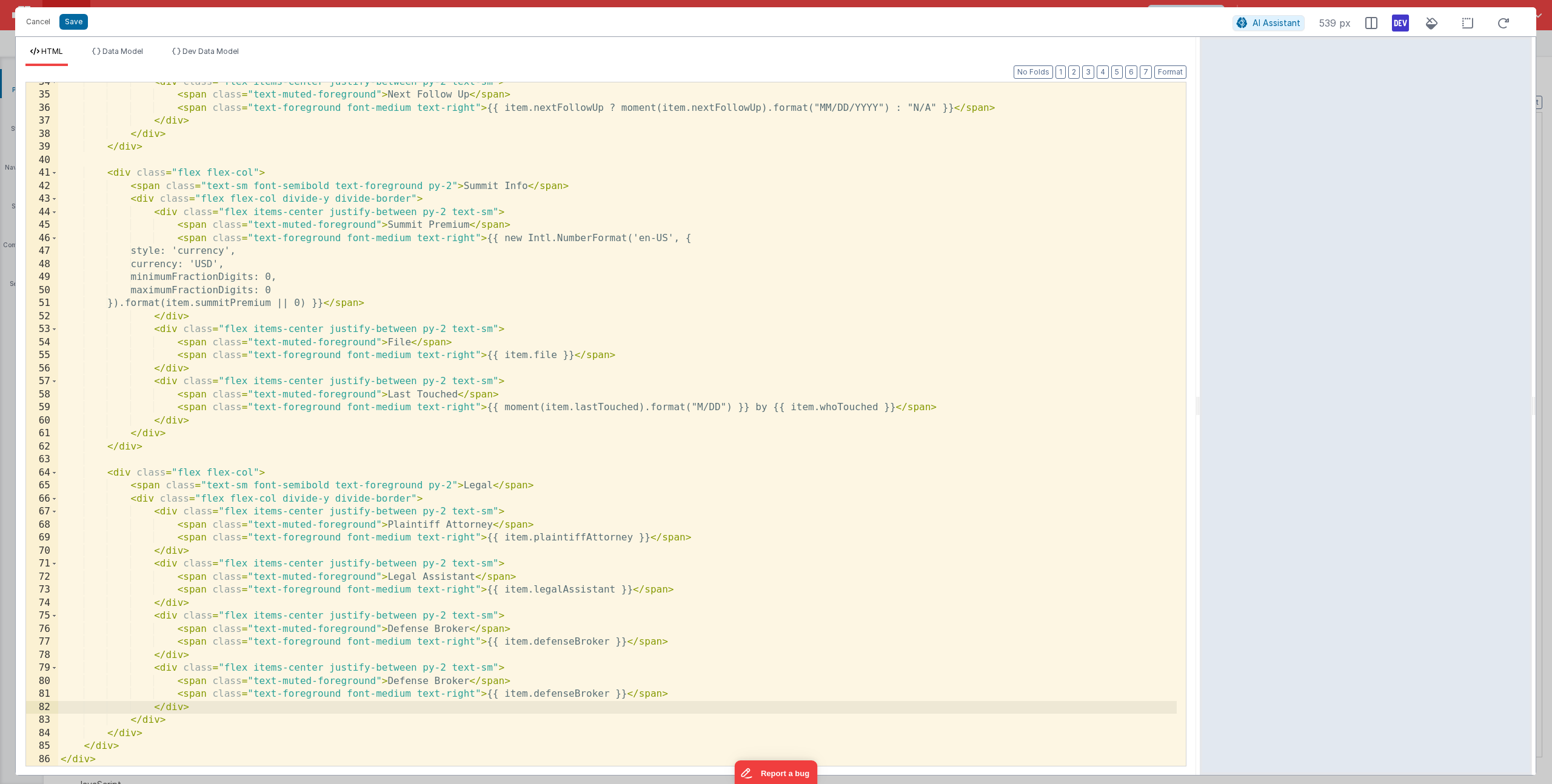
click at [433, 679] on div "< div class = "flex items-center justify-between py-2 text-sm" > < span class =…" at bounding box center [618, 430] width 1119 height 710
click at [552, 696] on div "< div class = "flex items-center justify-between py-2 text-sm" > < span class =…" at bounding box center [618, 430] width 1119 height 710
click at [80, 22] on button "Save" at bounding box center [73, 21] width 28 height 16
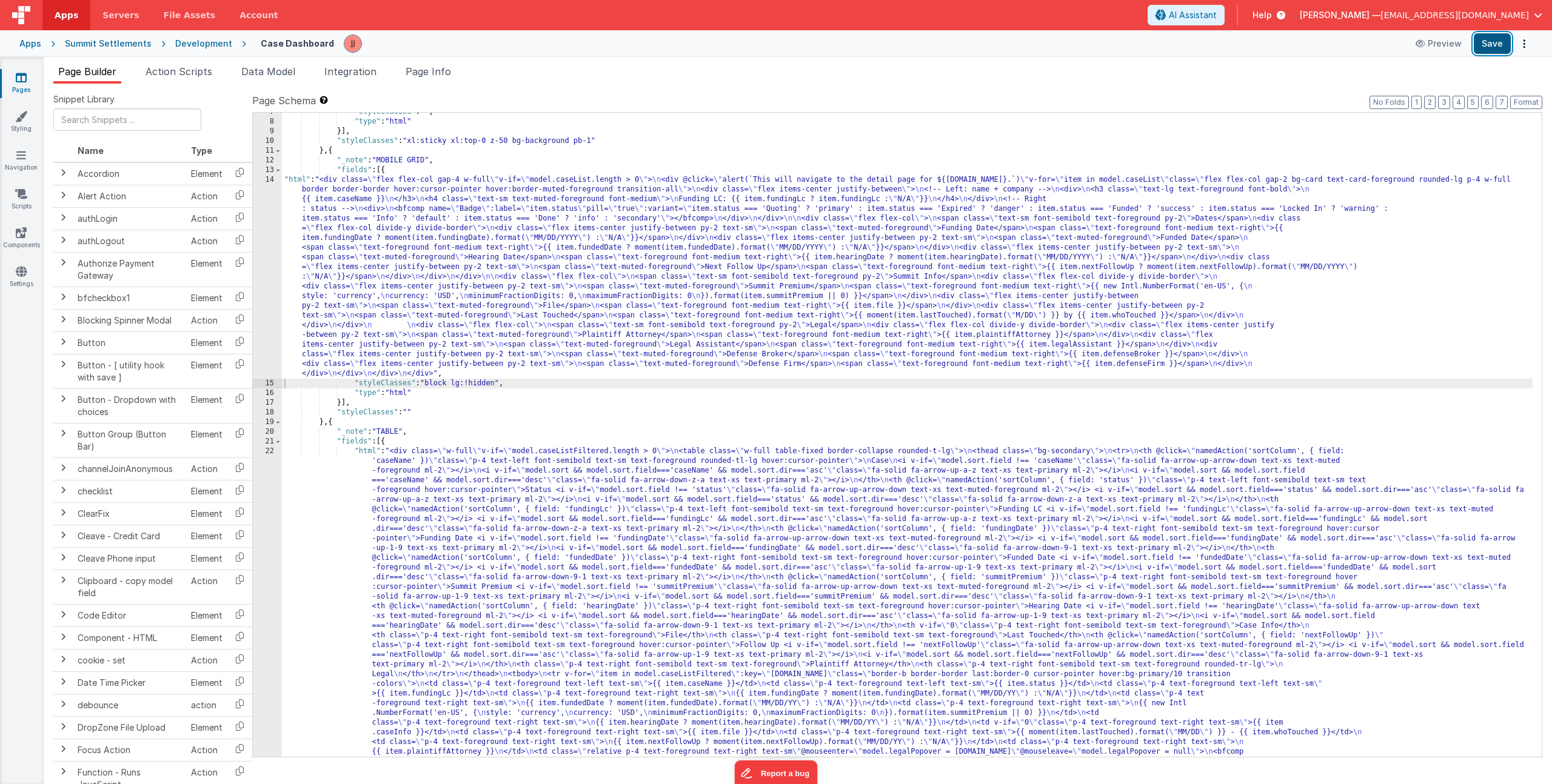
click at [1479, 47] on button "Save" at bounding box center [1493, 43] width 37 height 21
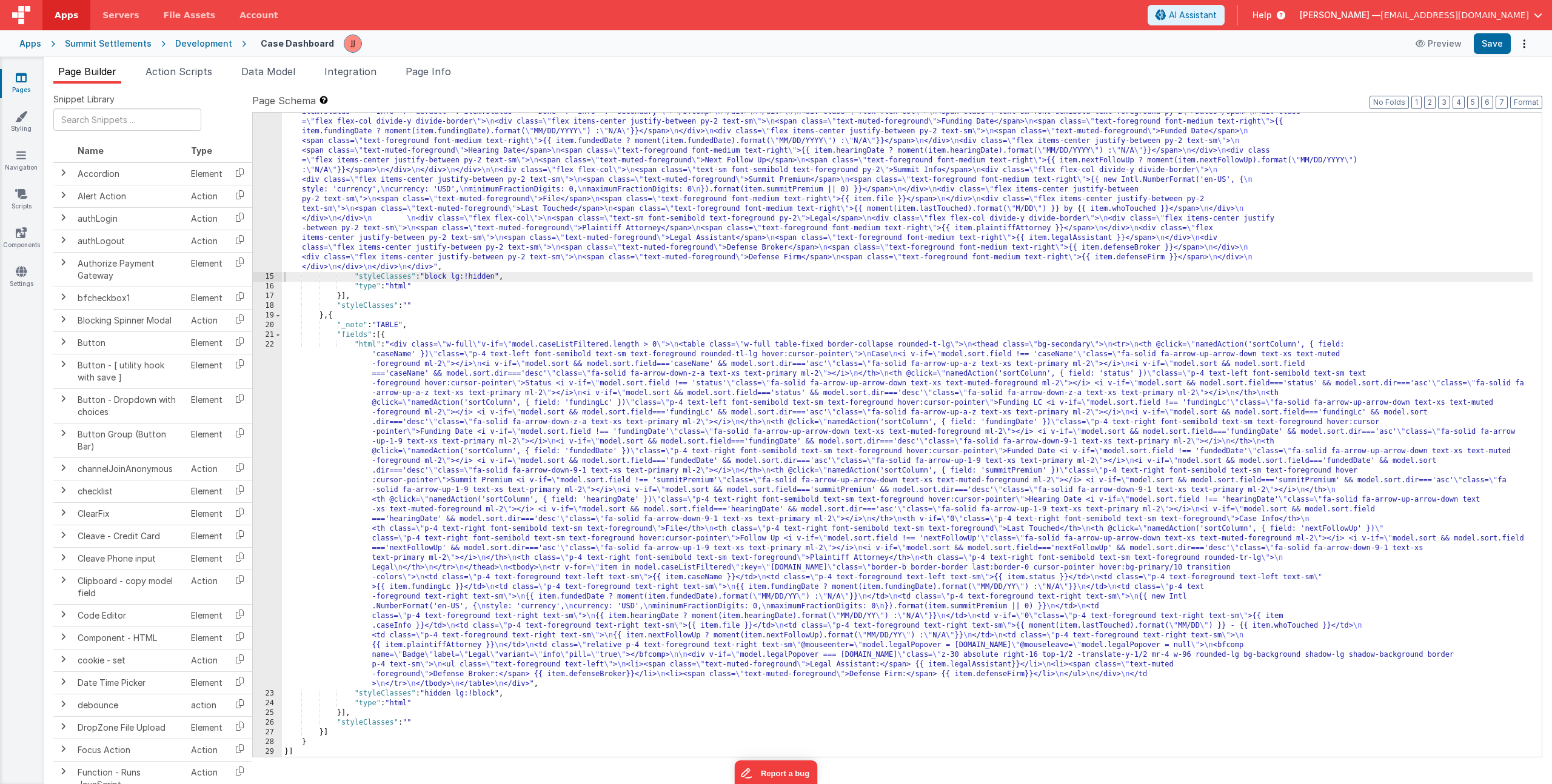
click at [426, 439] on div ""html" : "<div class= \" flex flex-col gap-4 w-full \" v-if= \" model.caseList.…" at bounding box center [907, 497] width 1251 height 858
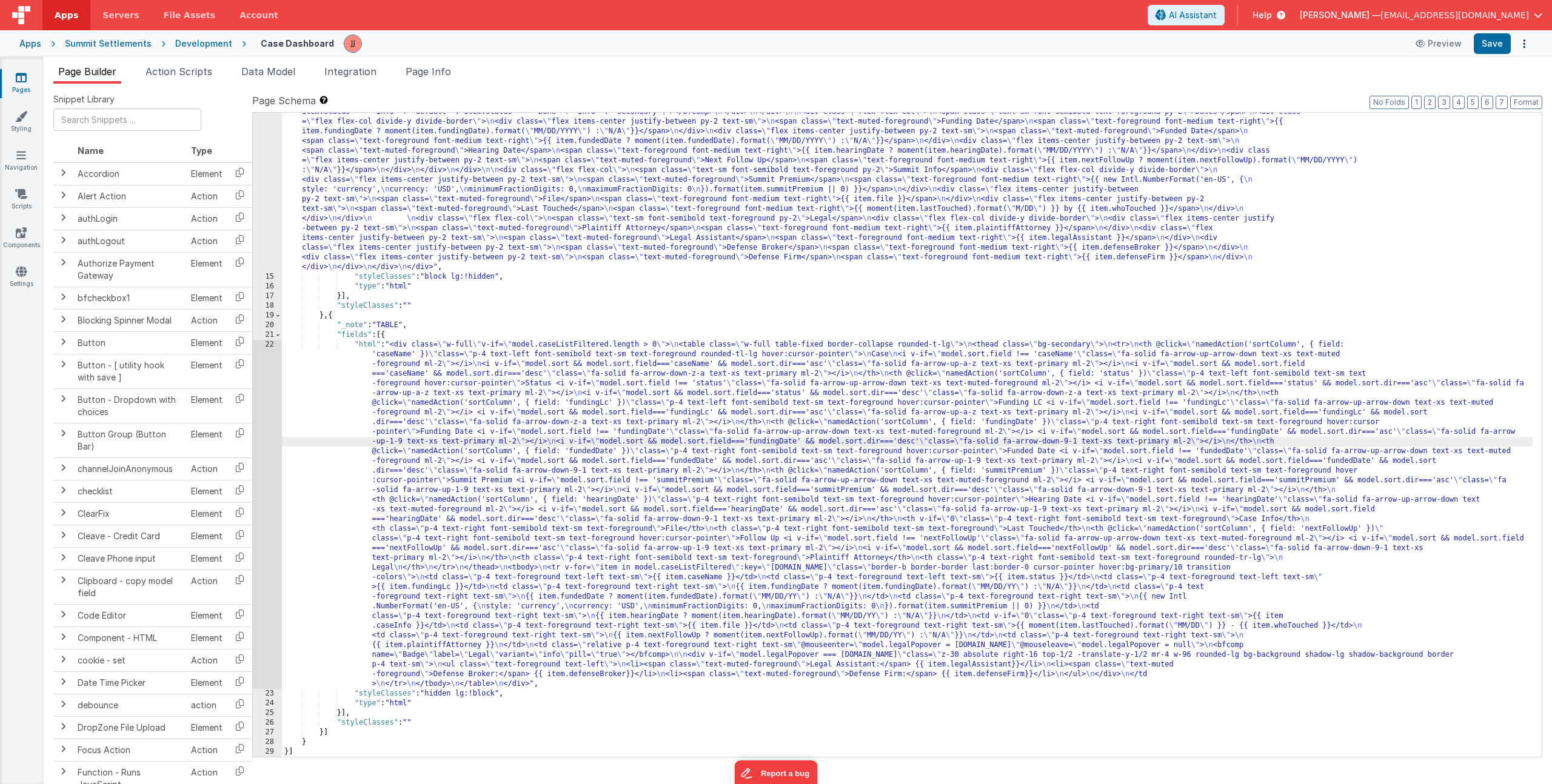
click at [361, 206] on div ""html" : "<div class= \" flex flex-col gap-4 w-full \" v-if= \" model.caseList.…" at bounding box center [907, 497] width 1251 height 858
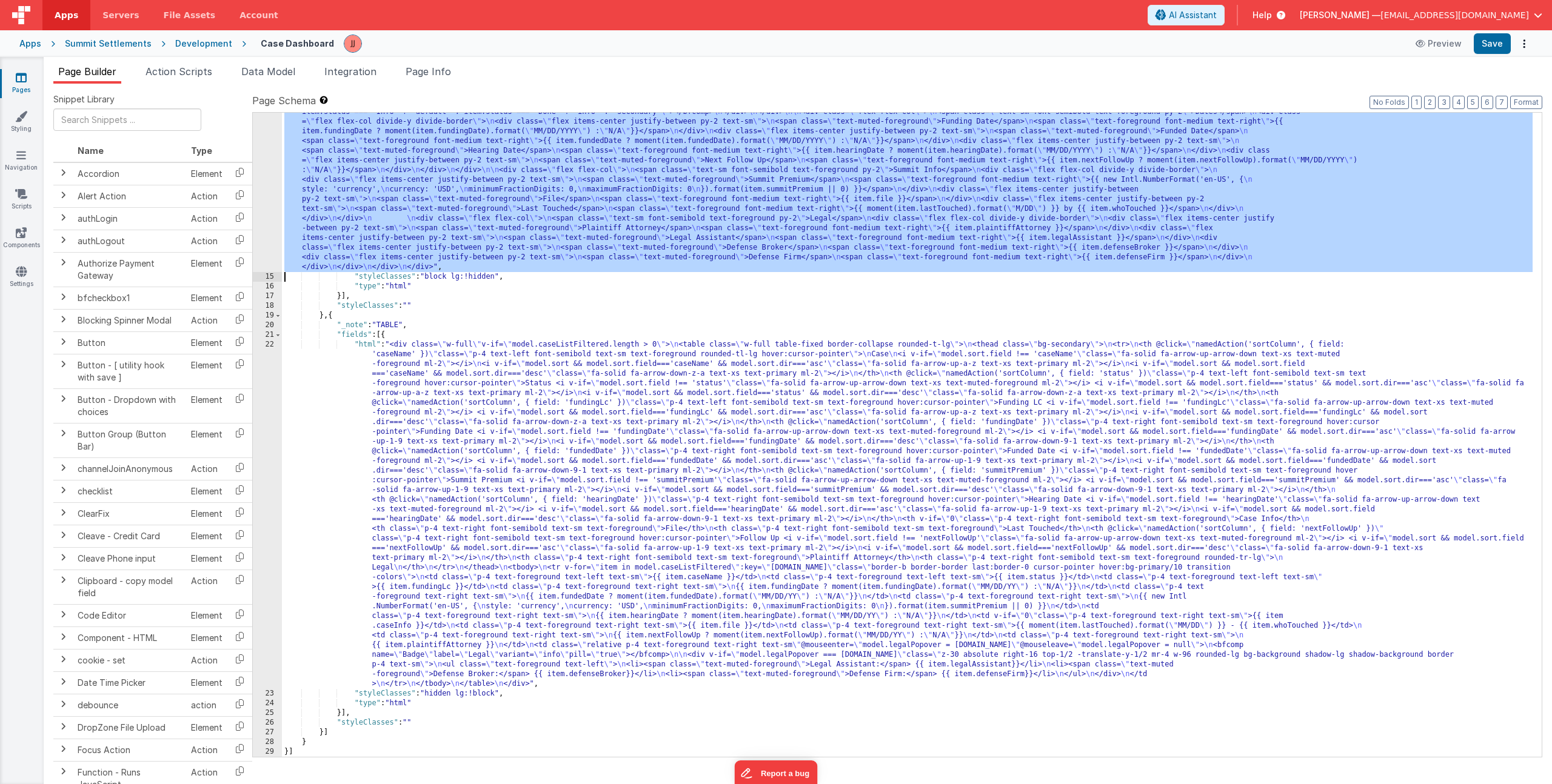
click at [270, 233] on div "14" at bounding box center [268, 170] width 29 height 204
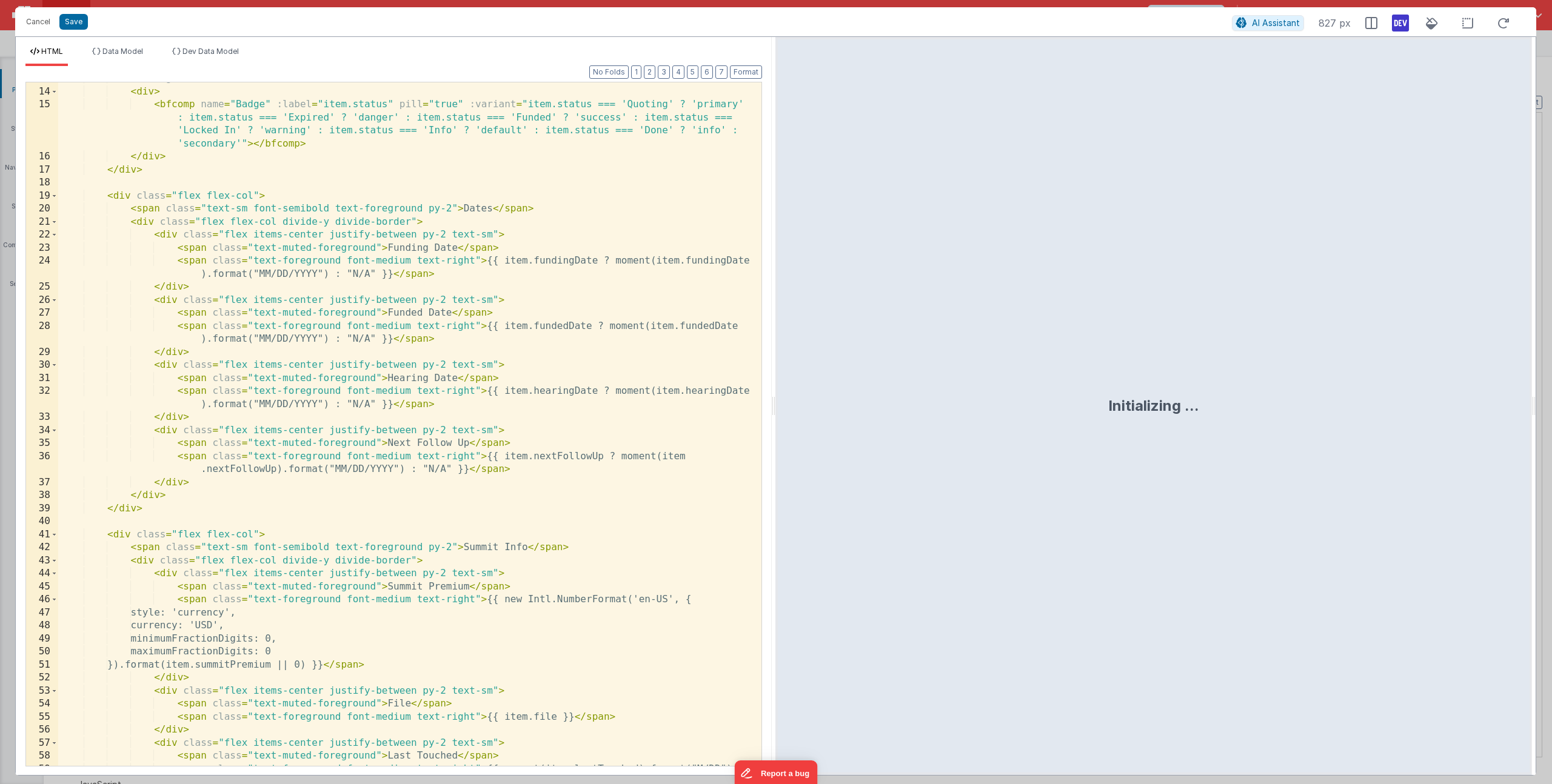
scroll to position [567, 0]
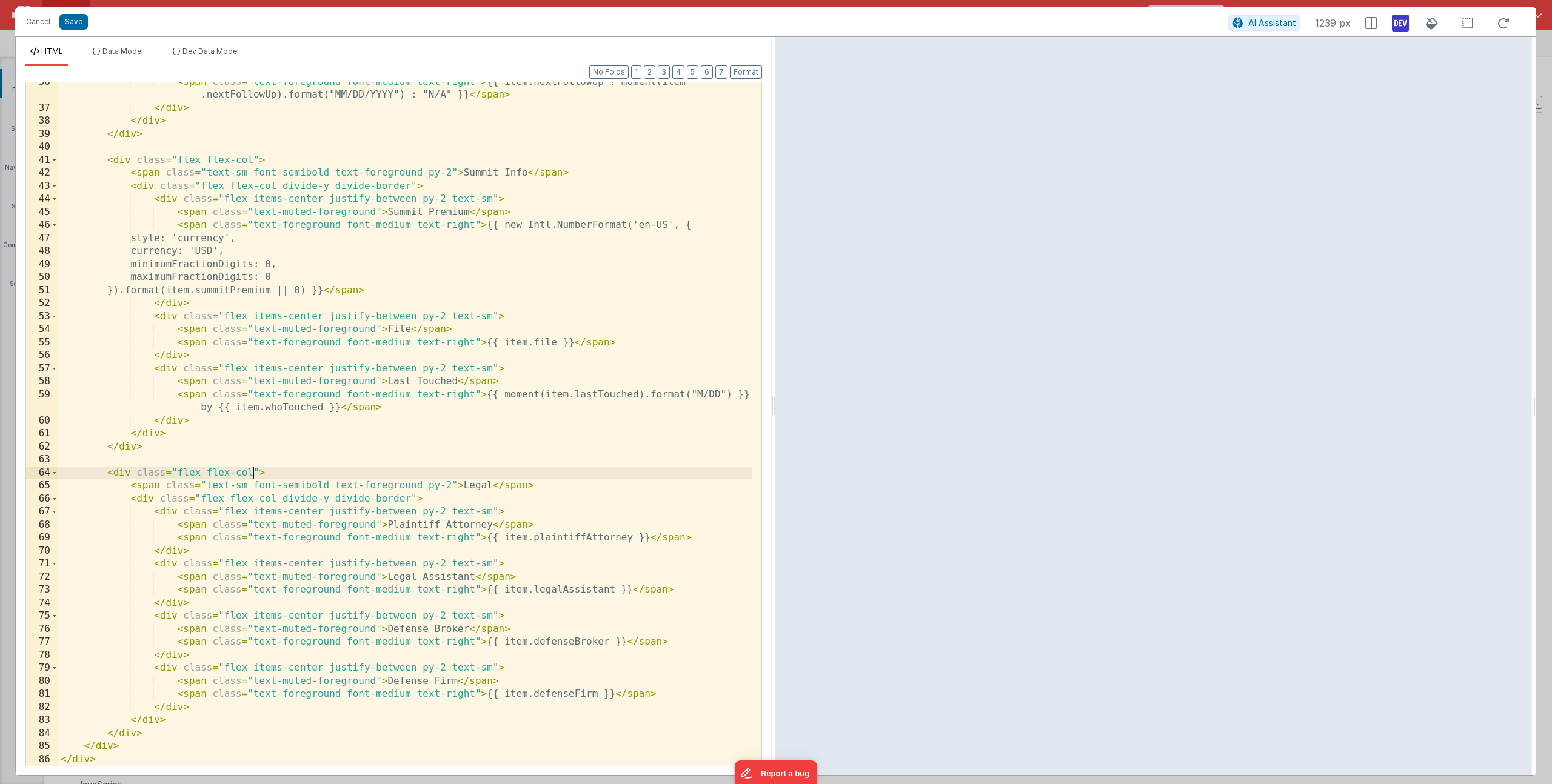
click at [254, 473] on div "< span class = "text-foreground font-medium text-right" > {{ item.nextFollowUp …" at bounding box center [406, 437] width 695 height 723
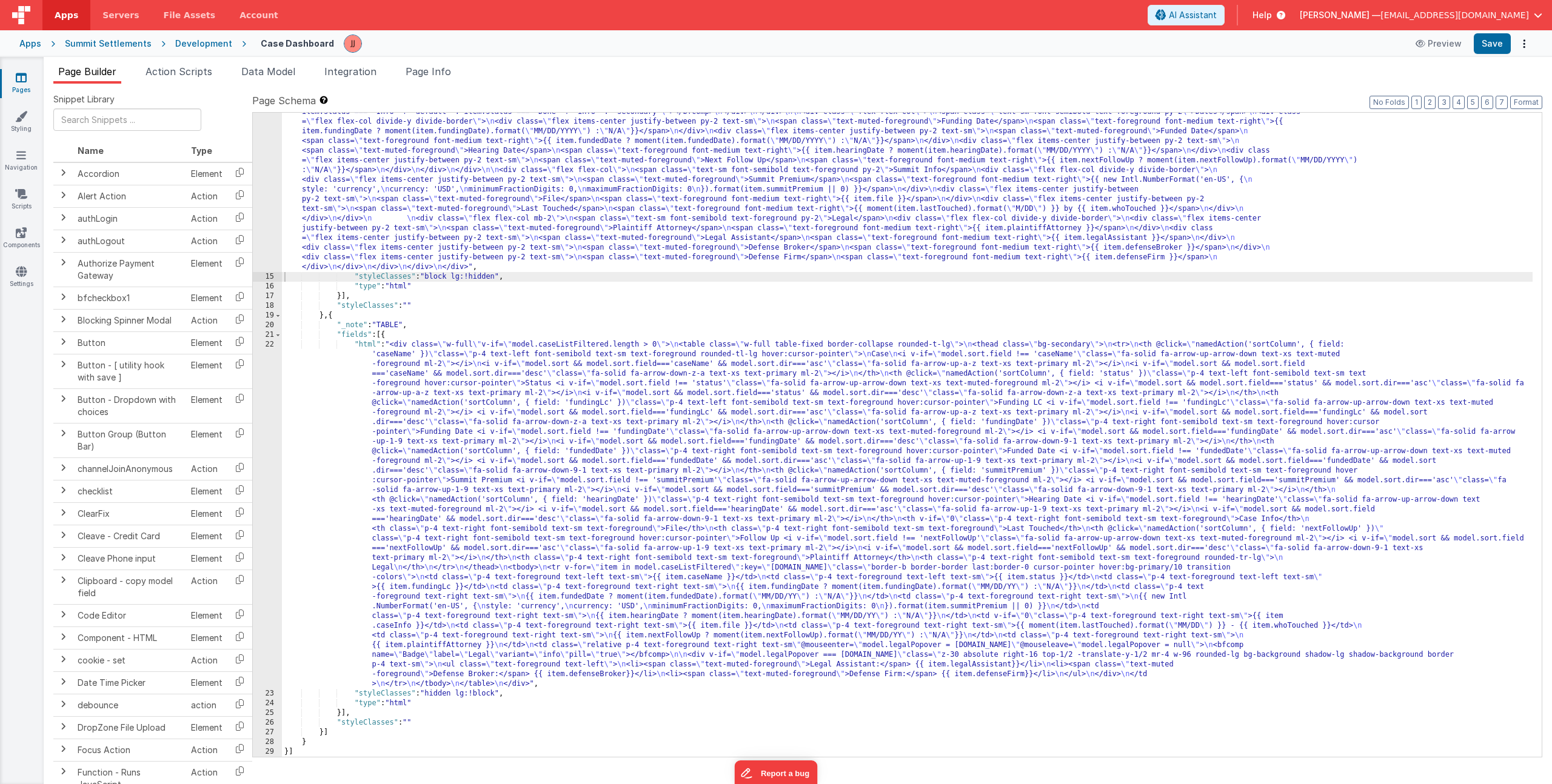
click at [380, 212] on div ""html" : "<div class= \" flex flex-col gap-4 w-full \" v-if= \" model.caseList.…" at bounding box center [907, 497] width 1251 height 858
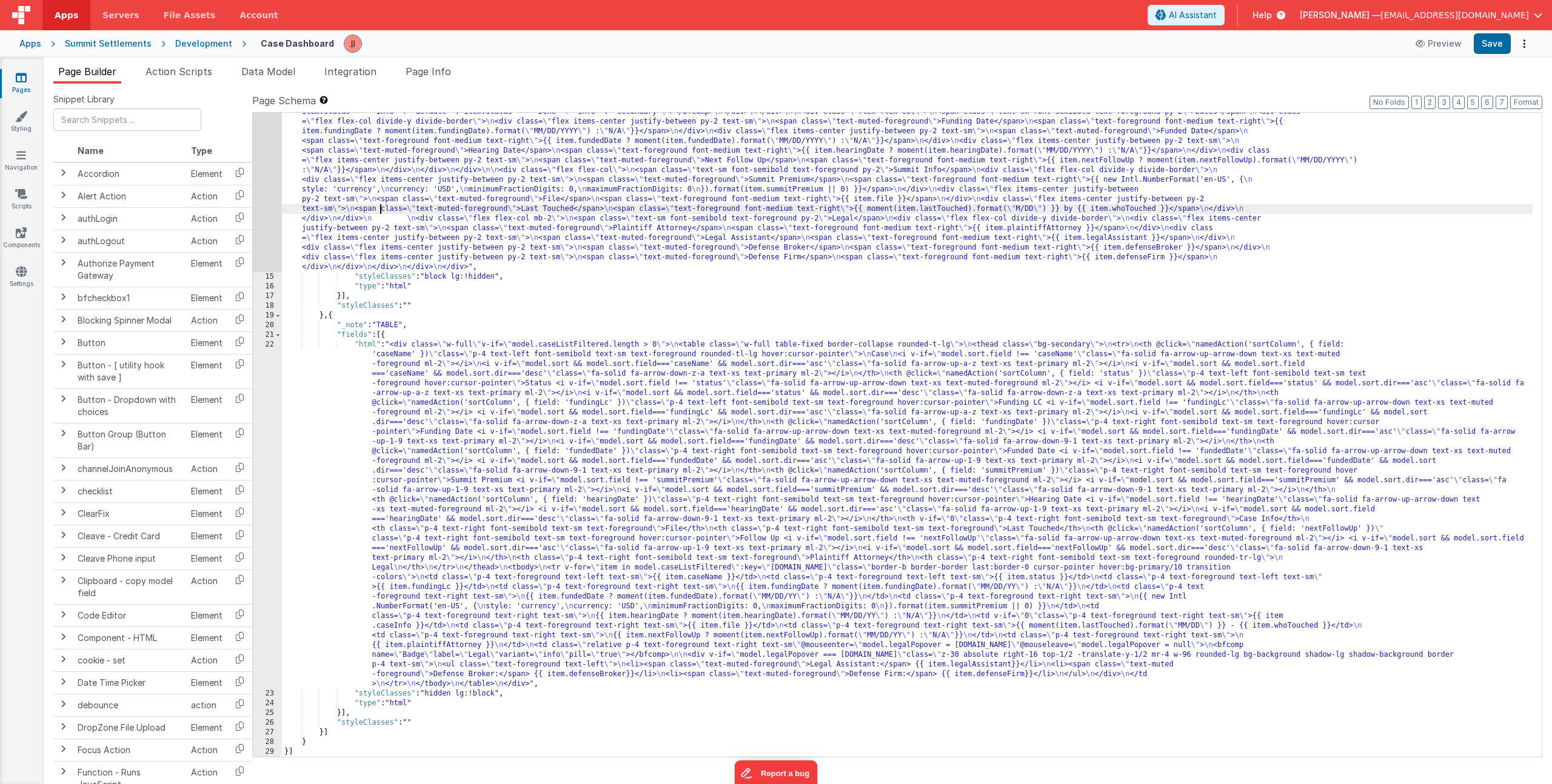
click at [263, 199] on div "14" at bounding box center [268, 170] width 29 height 204
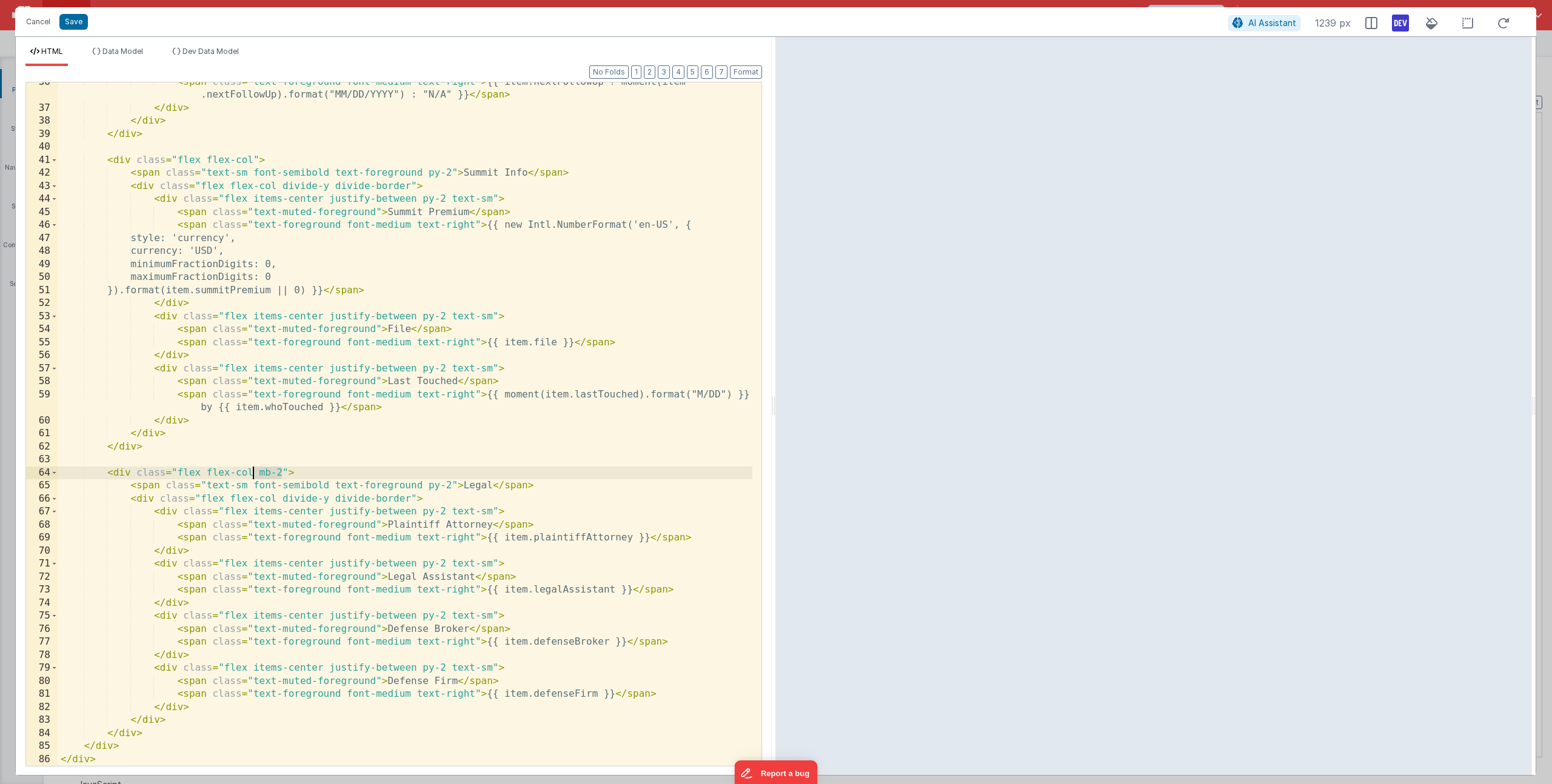
drag, startPoint x: 282, startPoint y: 472, endPoint x: 253, endPoint y: 474, distance: 29.1
click at [253, 474] on div "< span class = "text-foreground font-medium text-right" > {{ item.nextFollowUp …" at bounding box center [406, 437] width 695 height 723
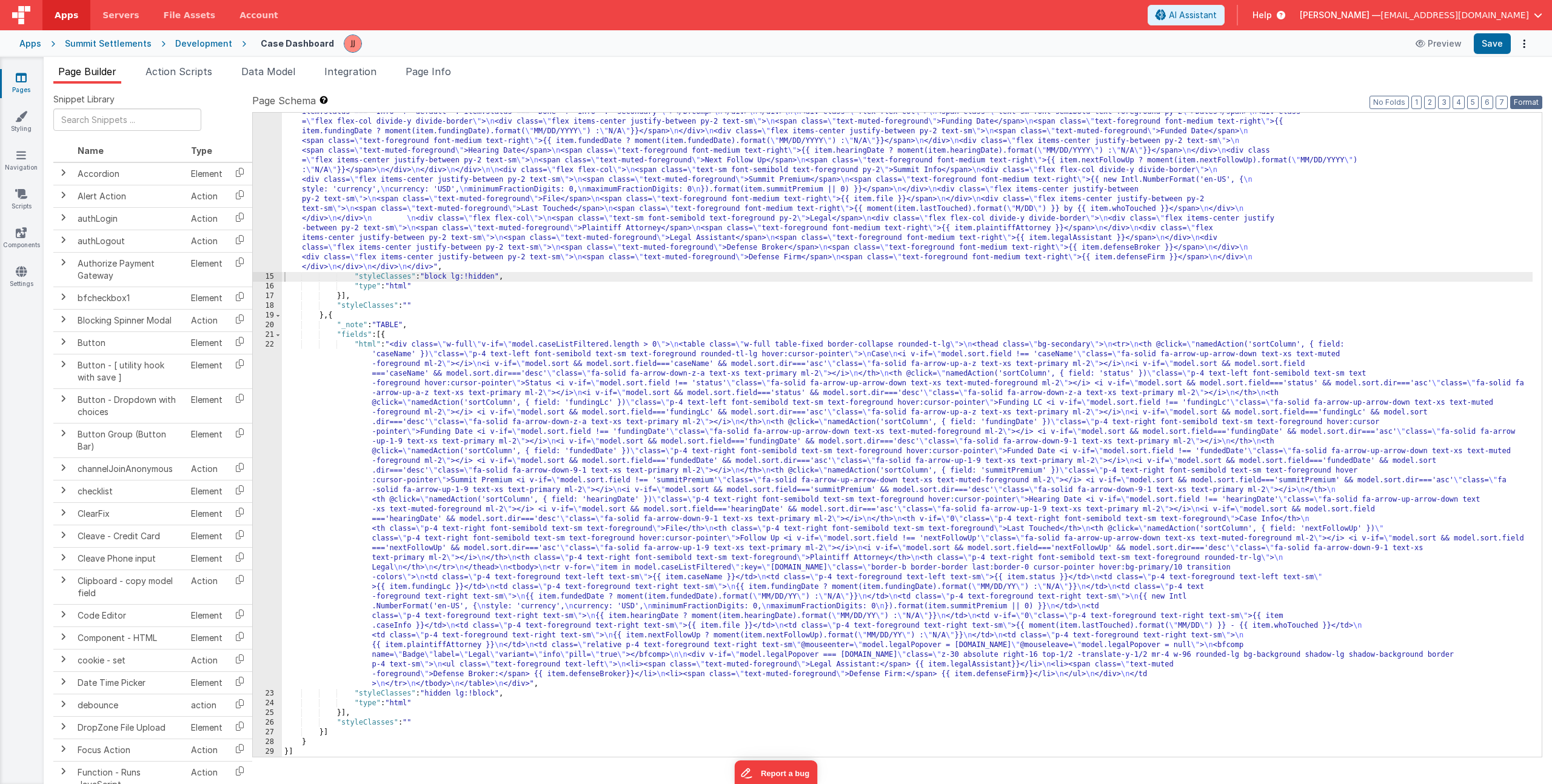
click at [1532, 100] on button "Format" at bounding box center [1525, 102] width 32 height 14
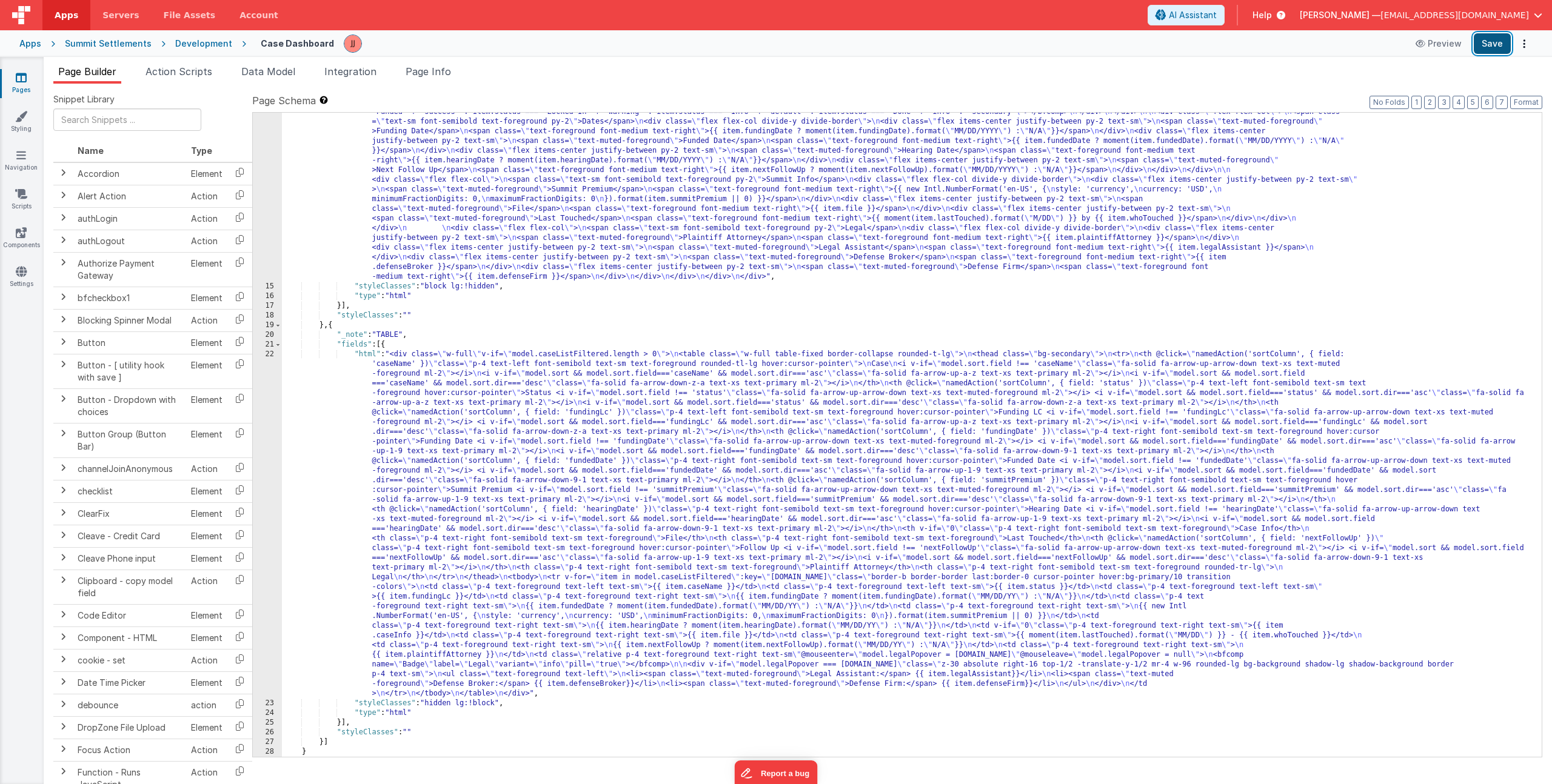
click at [1493, 41] on button "Save" at bounding box center [1493, 43] width 37 height 21
click at [1492, 41] on button "Save" at bounding box center [1493, 43] width 37 height 21
click at [12, 115] on link "Styling" at bounding box center [21, 122] width 44 height 25
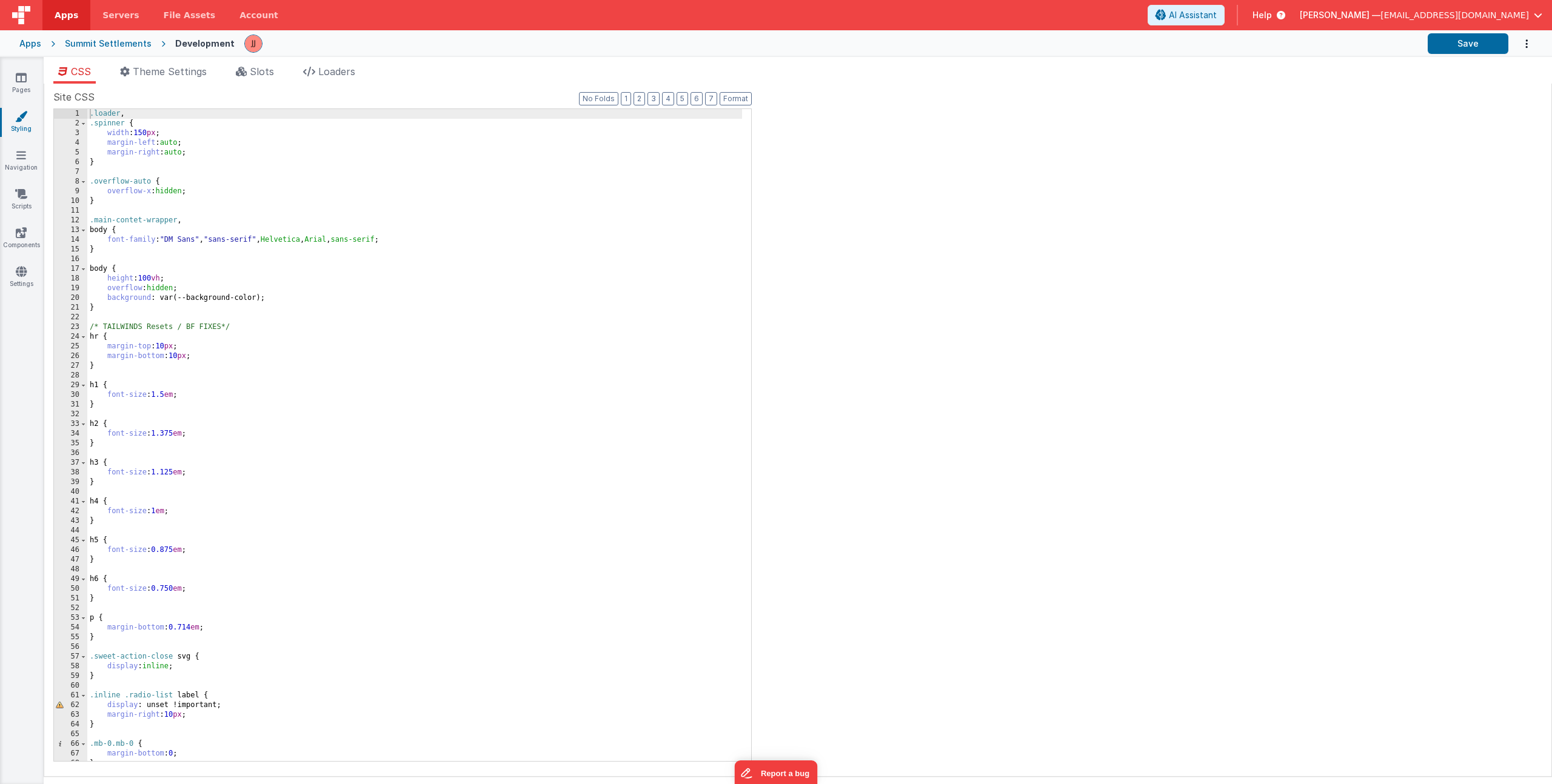
click at [105, 309] on div ".loader , .spinner { width : 150 px ; margin-left : auto ; margin-right : auto …" at bounding box center [415, 444] width 654 height 672
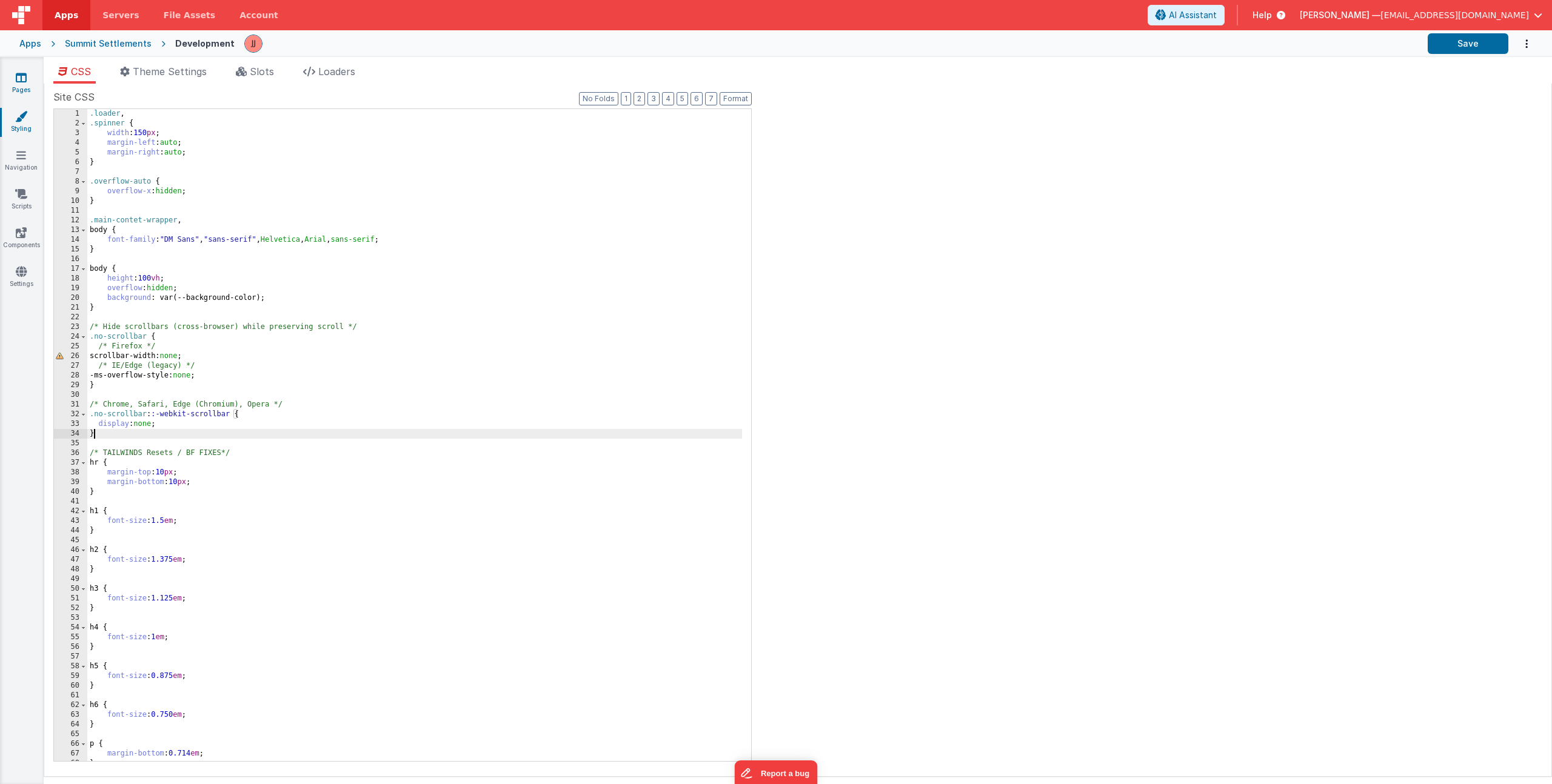
click at [20, 89] on link "Pages" at bounding box center [21, 83] width 44 height 25
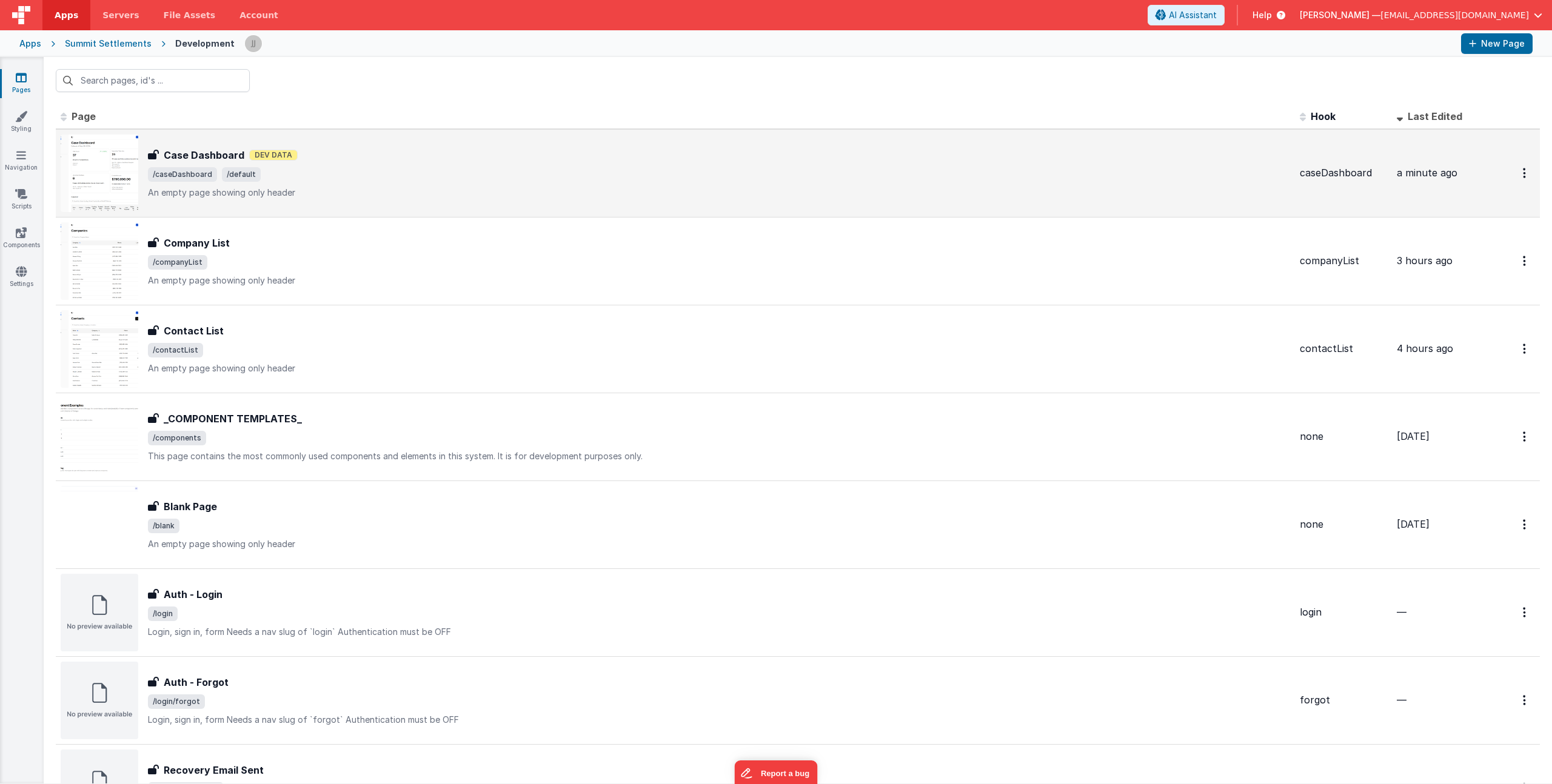
click at [376, 177] on span "/caseDashboard /default" at bounding box center [719, 175] width 1143 height 15
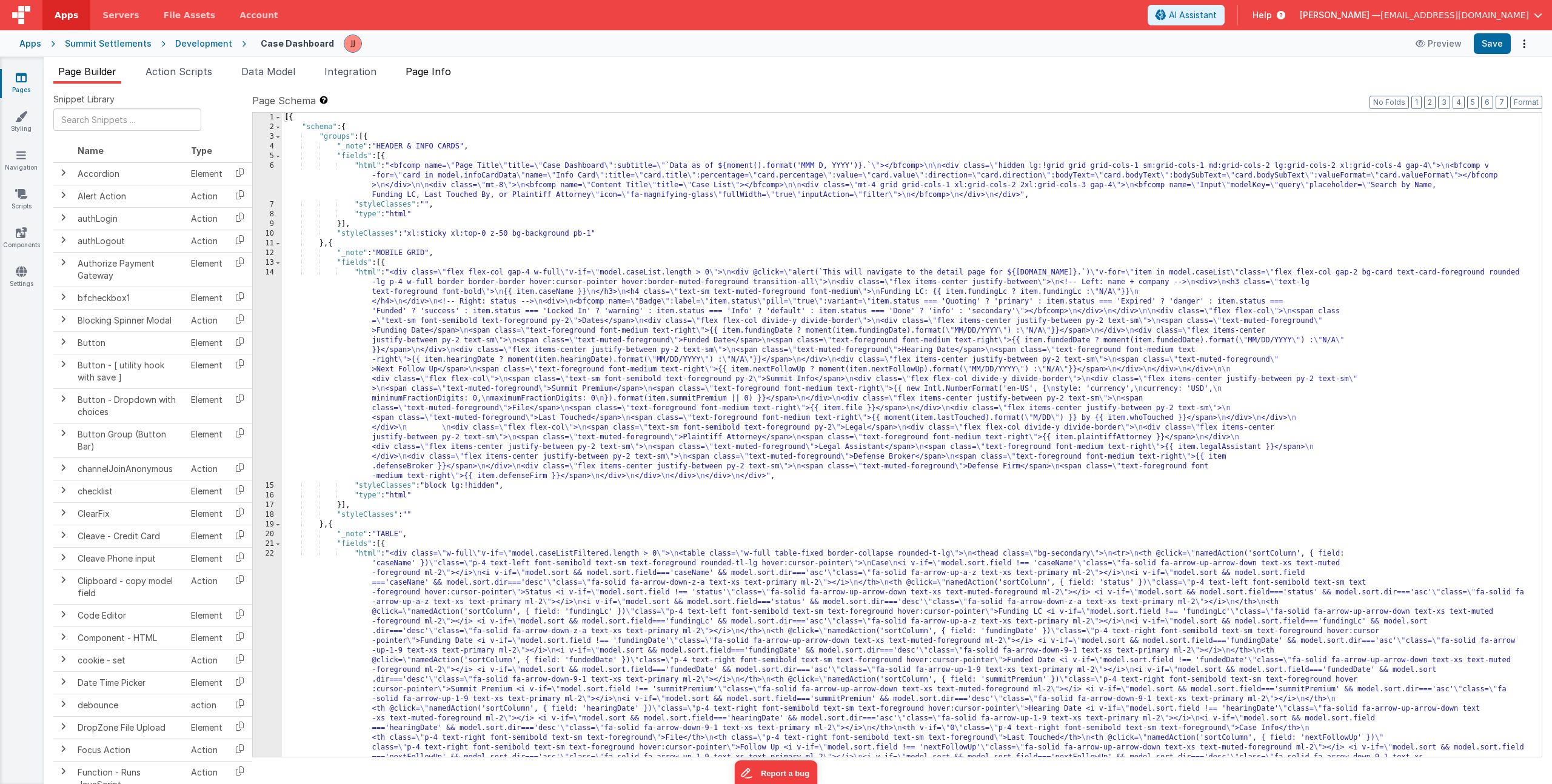
click at [442, 75] on span "Page Info" at bounding box center [429, 71] width 46 height 12
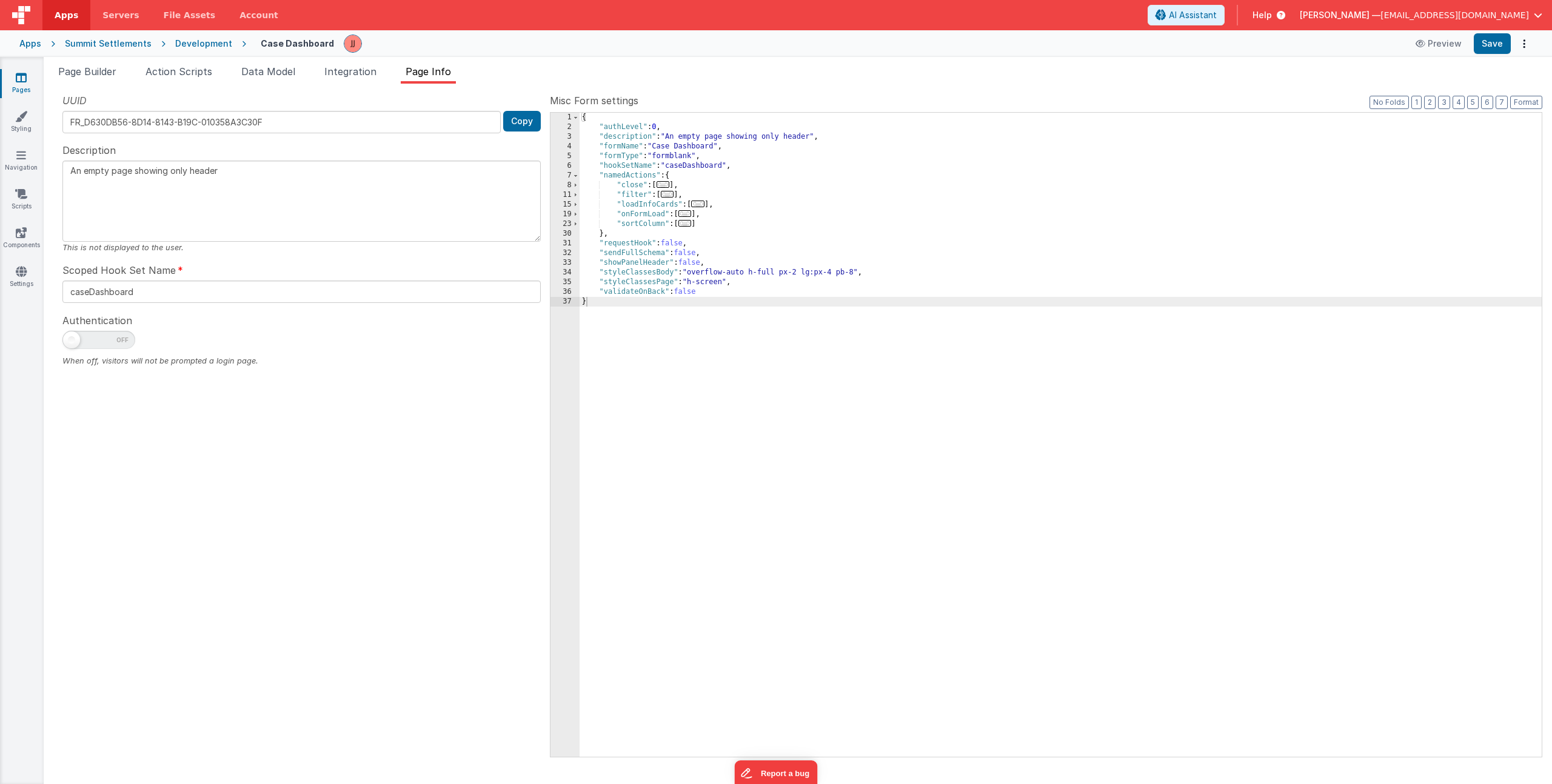
click at [857, 271] on div "{ "authLevel" : 0 , "description" : "An empty page showing only header" , "form…" at bounding box center [1060, 444] width 962 height 663
click at [21, 88] on link "Pages" at bounding box center [21, 83] width 44 height 25
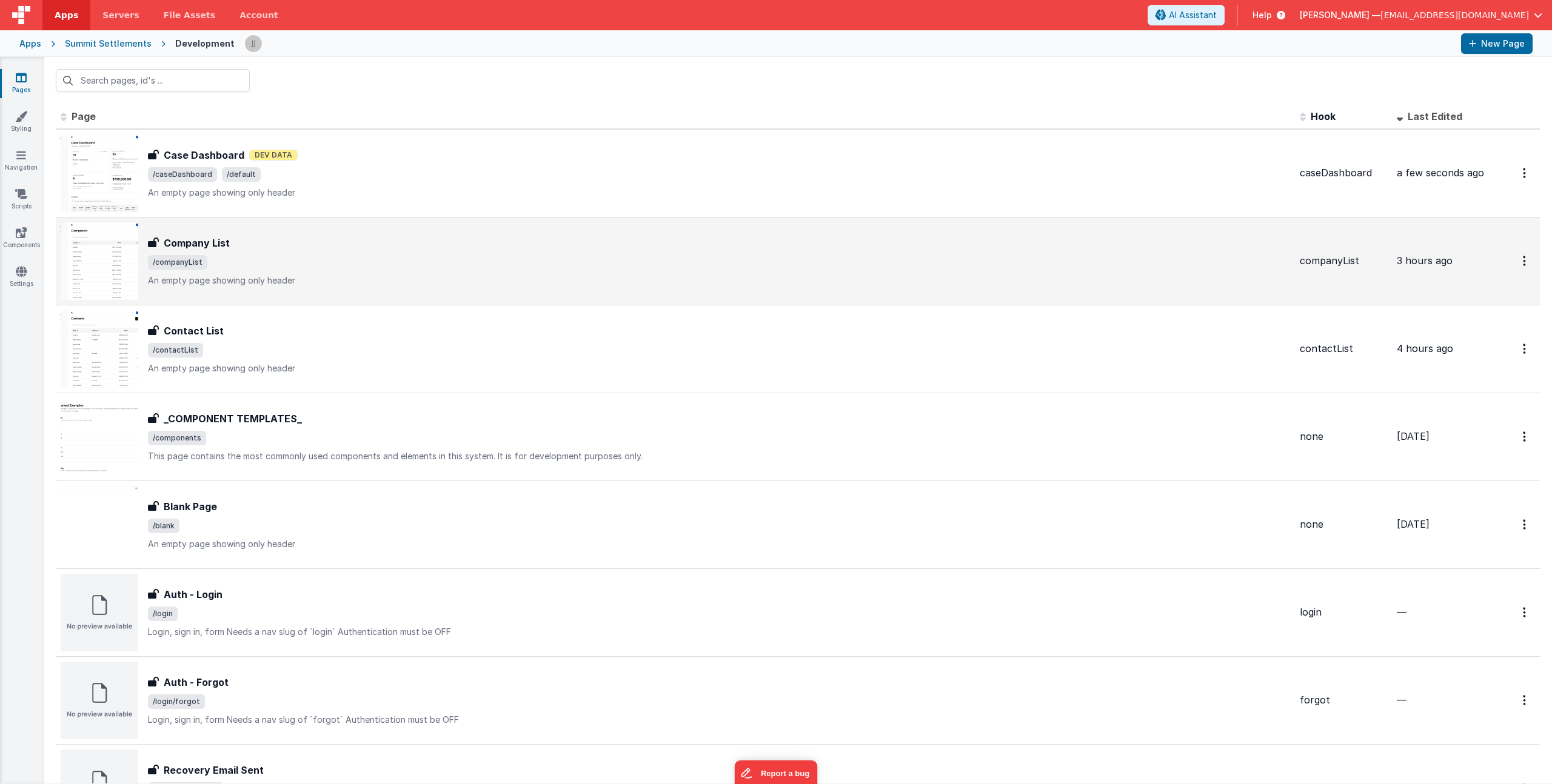
click at [360, 253] on div "Company List Company List /companyList An empty page showing only header" at bounding box center [719, 261] width 1143 height 51
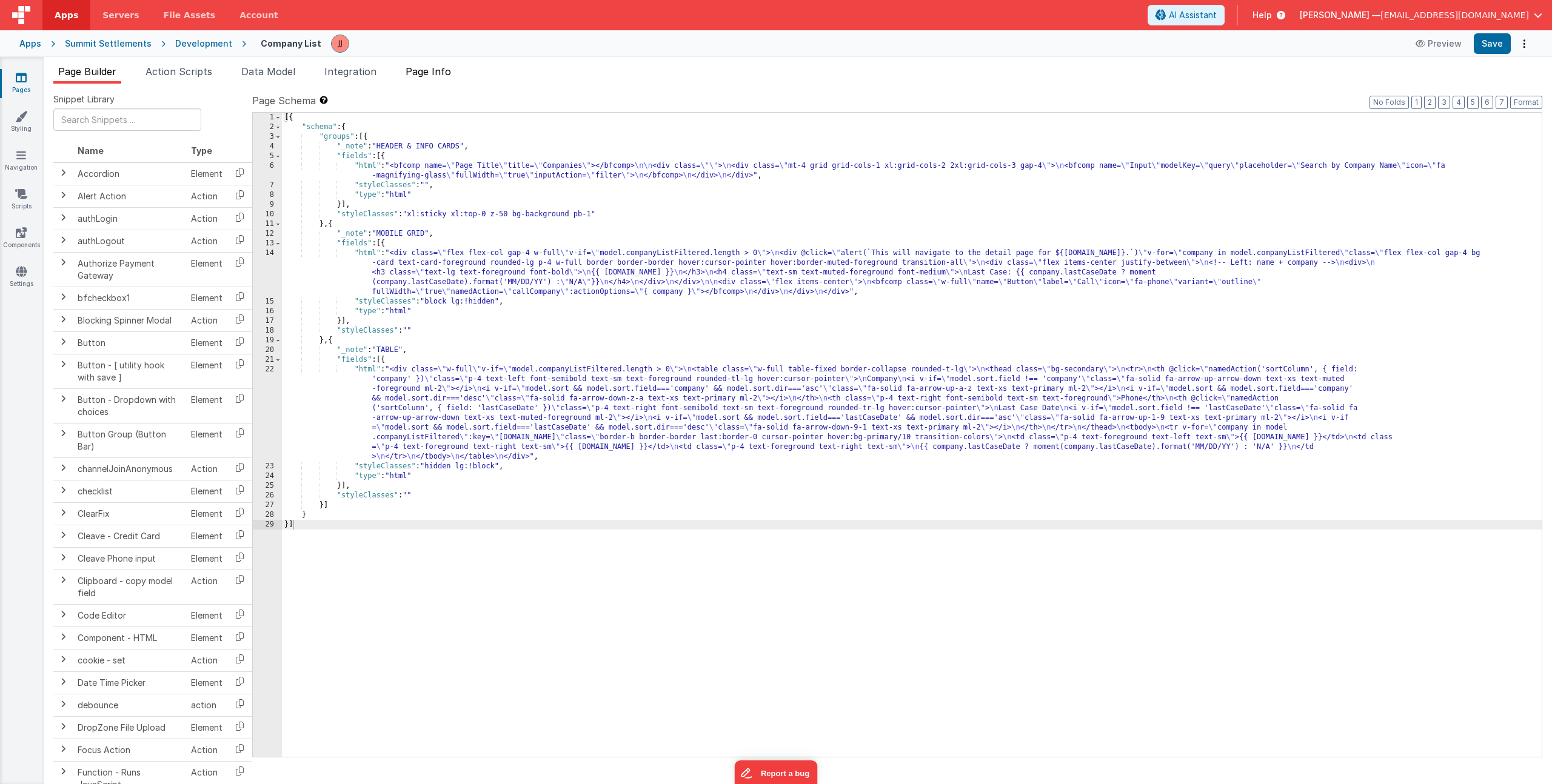
click at [439, 77] on li "Page Info" at bounding box center [428, 73] width 55 height 19
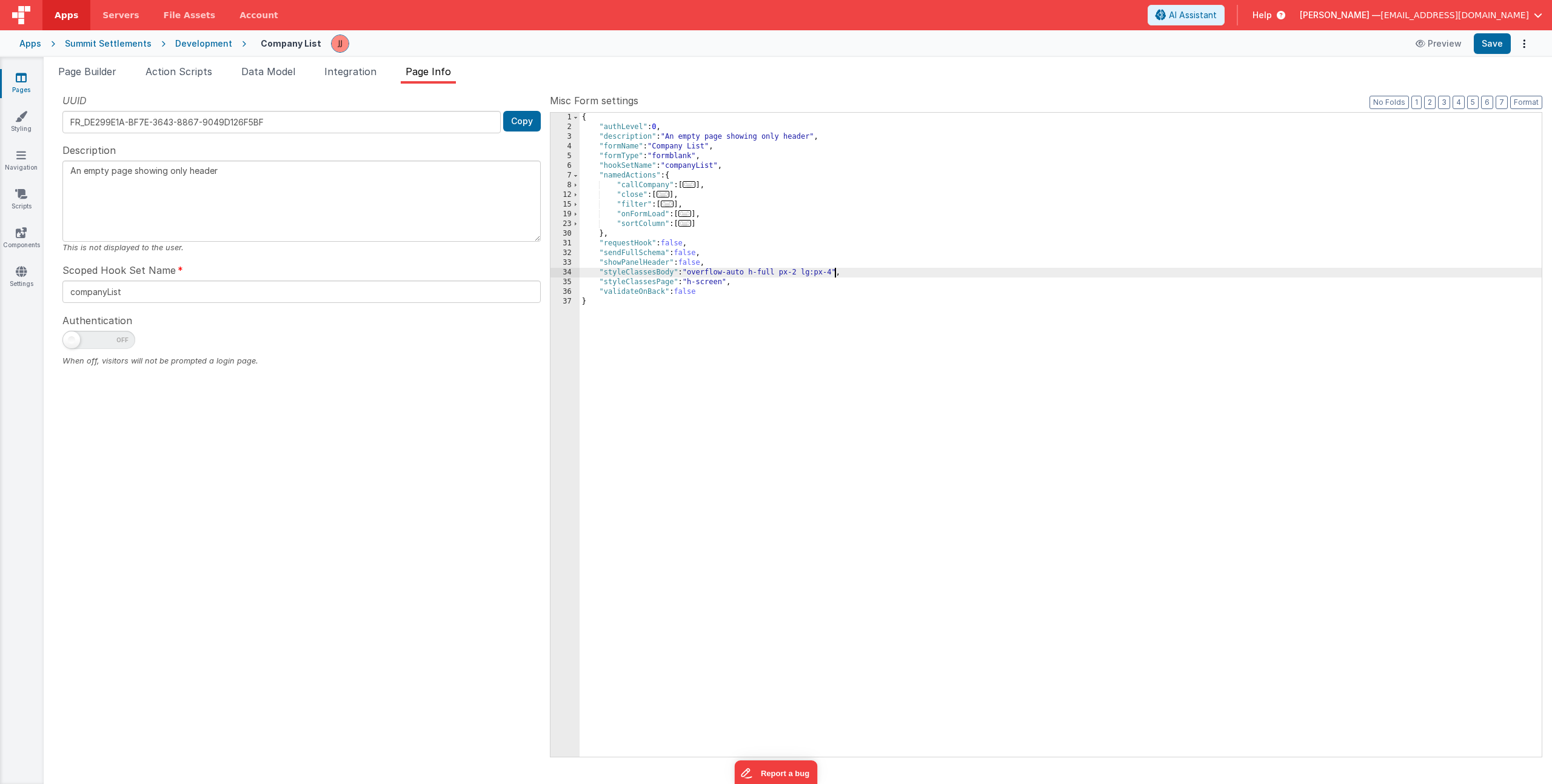
click at [835, 270] on div "{ "authLevel" : 0 , "description" : "An empty page showing only header" , "form…" at bounding box center [1060, 444] width 962 height 663
click at [19, 82] on icon at bounding box center [21, 77] width 11 height 12
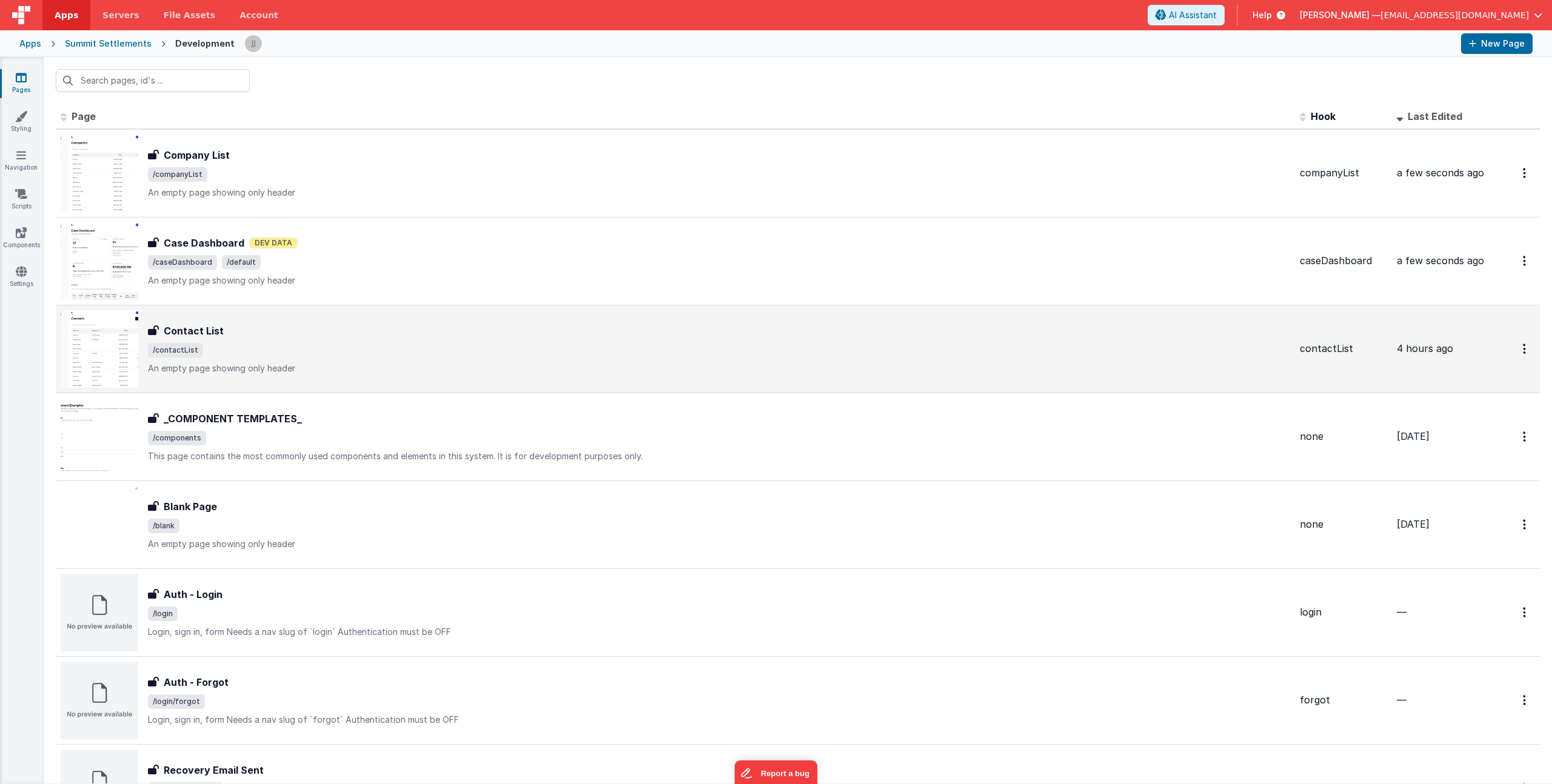
click at [314, 327] on div "Contact List" at bounding box center [719, 331] width 1143 height 15
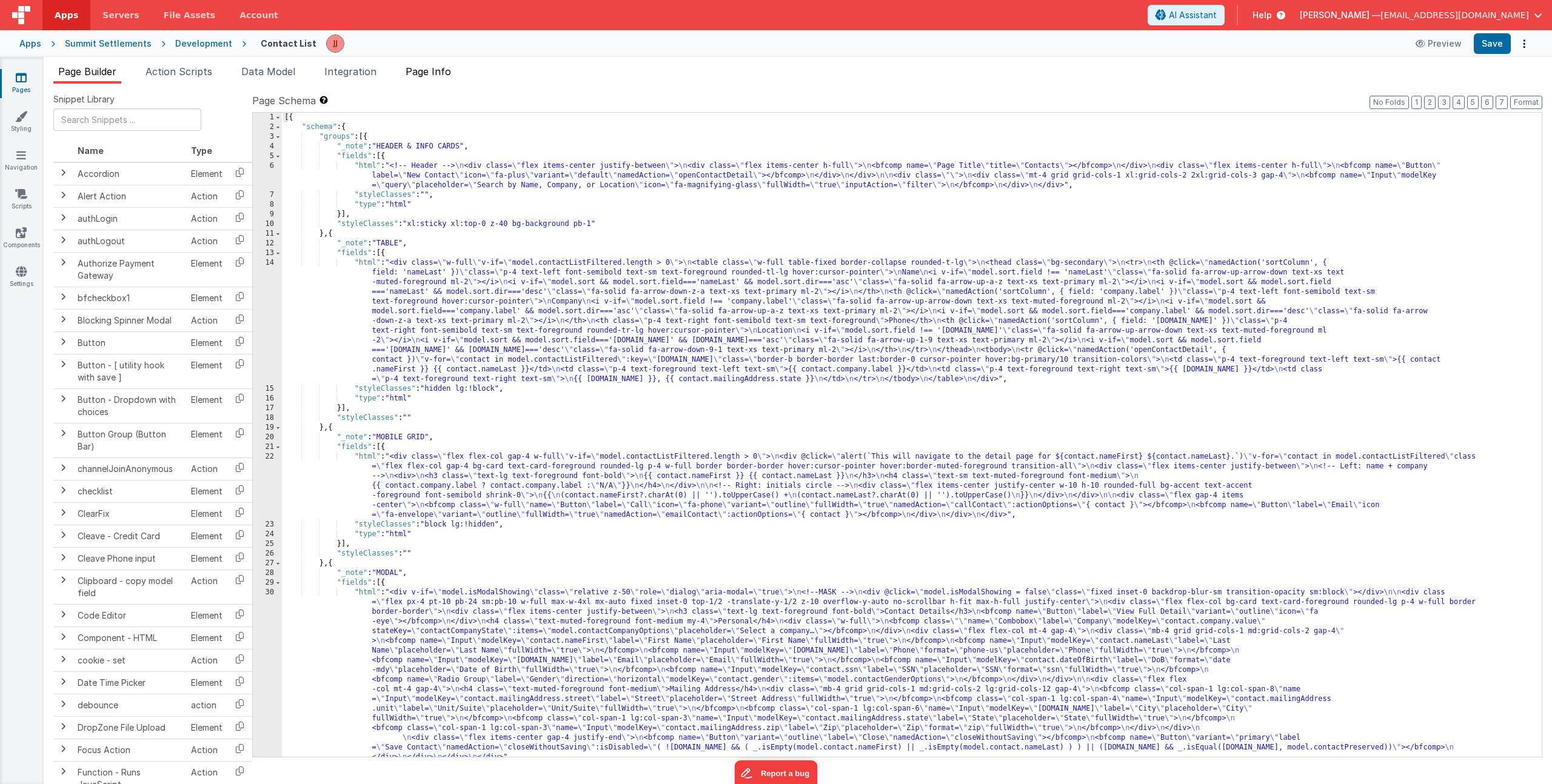
click at [446, 76] on span "Page Info" at bounding box center [429, 71] width 46 height 12
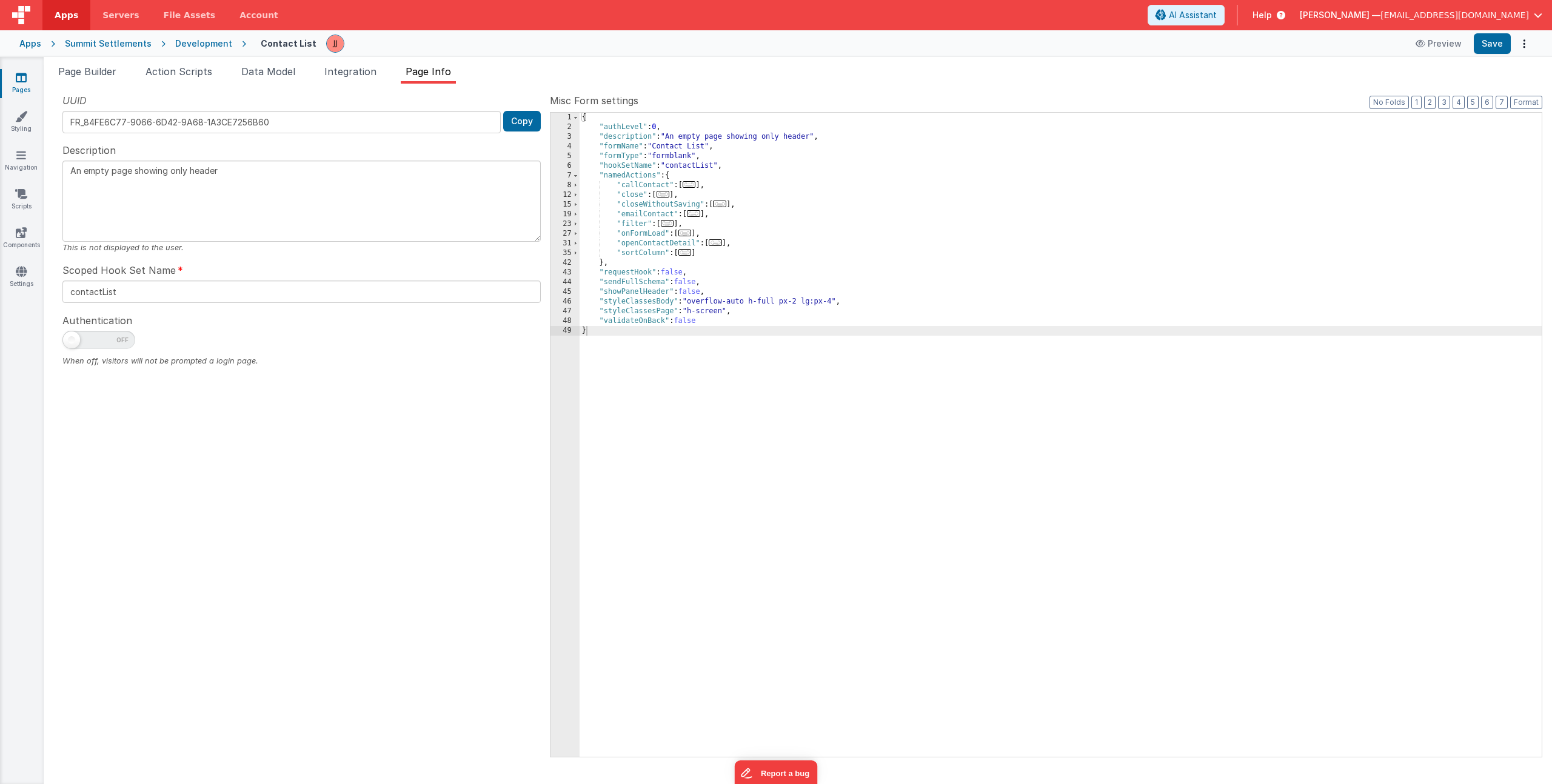
click at [836, 301] on div "{ "authLevel" : 0 , "description" : "An empty page showing only header" , "form…" at bounding box center [1060, 444] width 962 height 663
click at [22, 86] on link "Pages" at bounding box center [21, 83] width 44 height 25
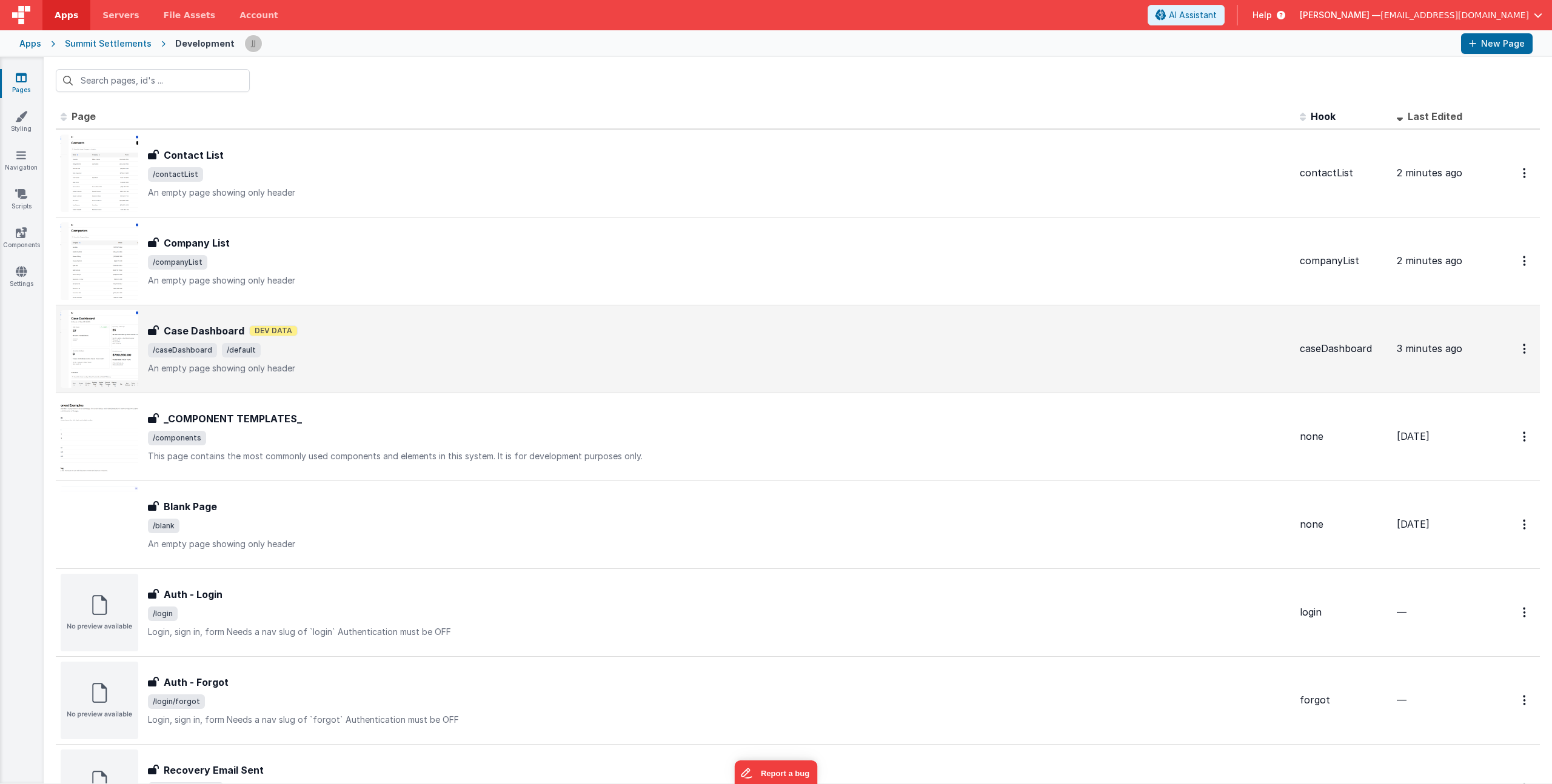
click at [356, 361] on div "Case Dashboard Case Dashboard Dev Data /caseDashboard /default An empty page sh…" at bounding box center [719, 349] width 1143 height 51
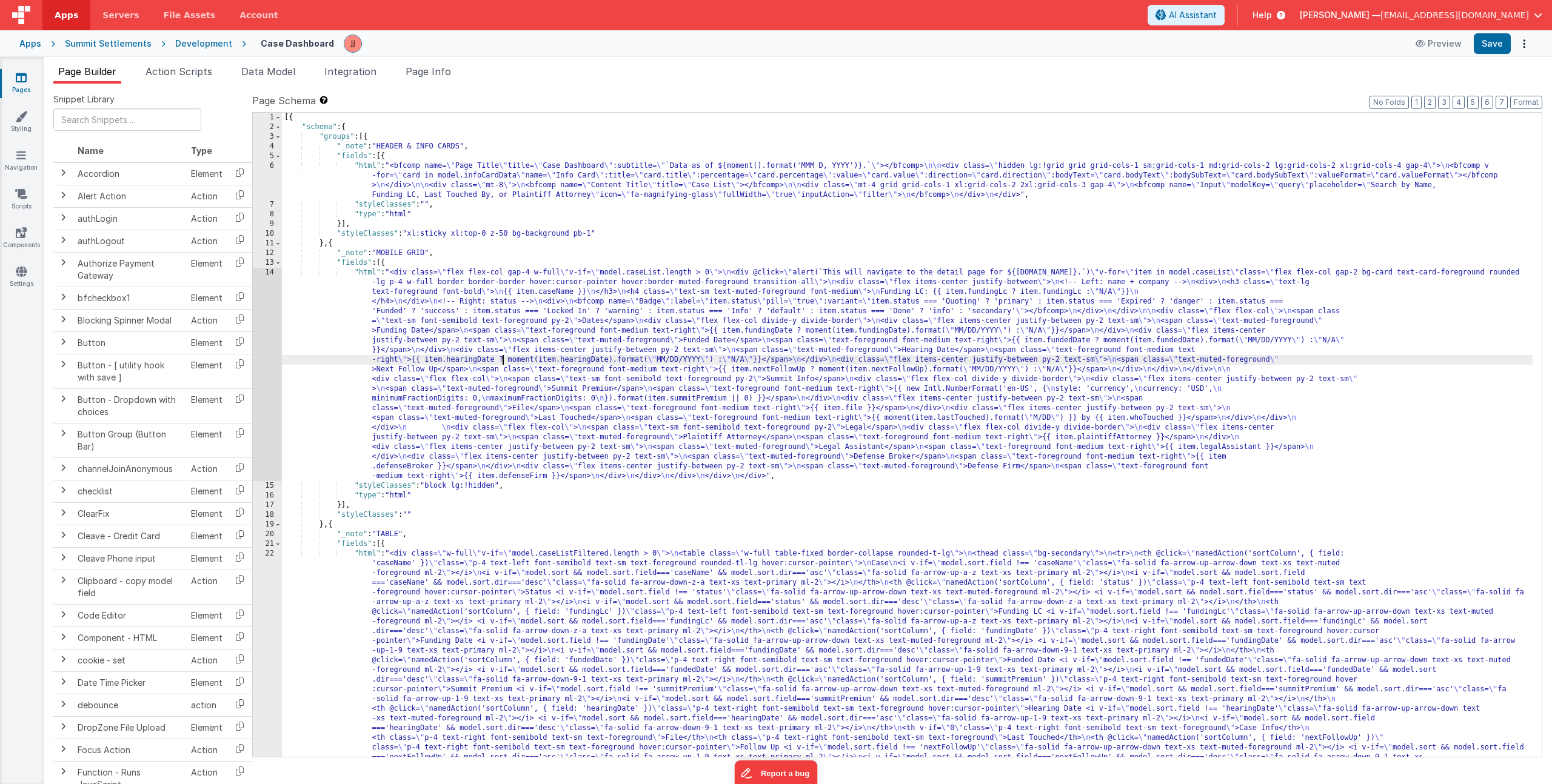
click at [504, 360] on div "[{ "schema" : { "groups" : [{ "_note" : "HEADER & INFO CARDS" , "fields" : [{ "…" at bounding box center [907, 614] width 1251 height 1003
click at [253, 381] on div "14" at bounding box center [268, 375] width 29 height 214
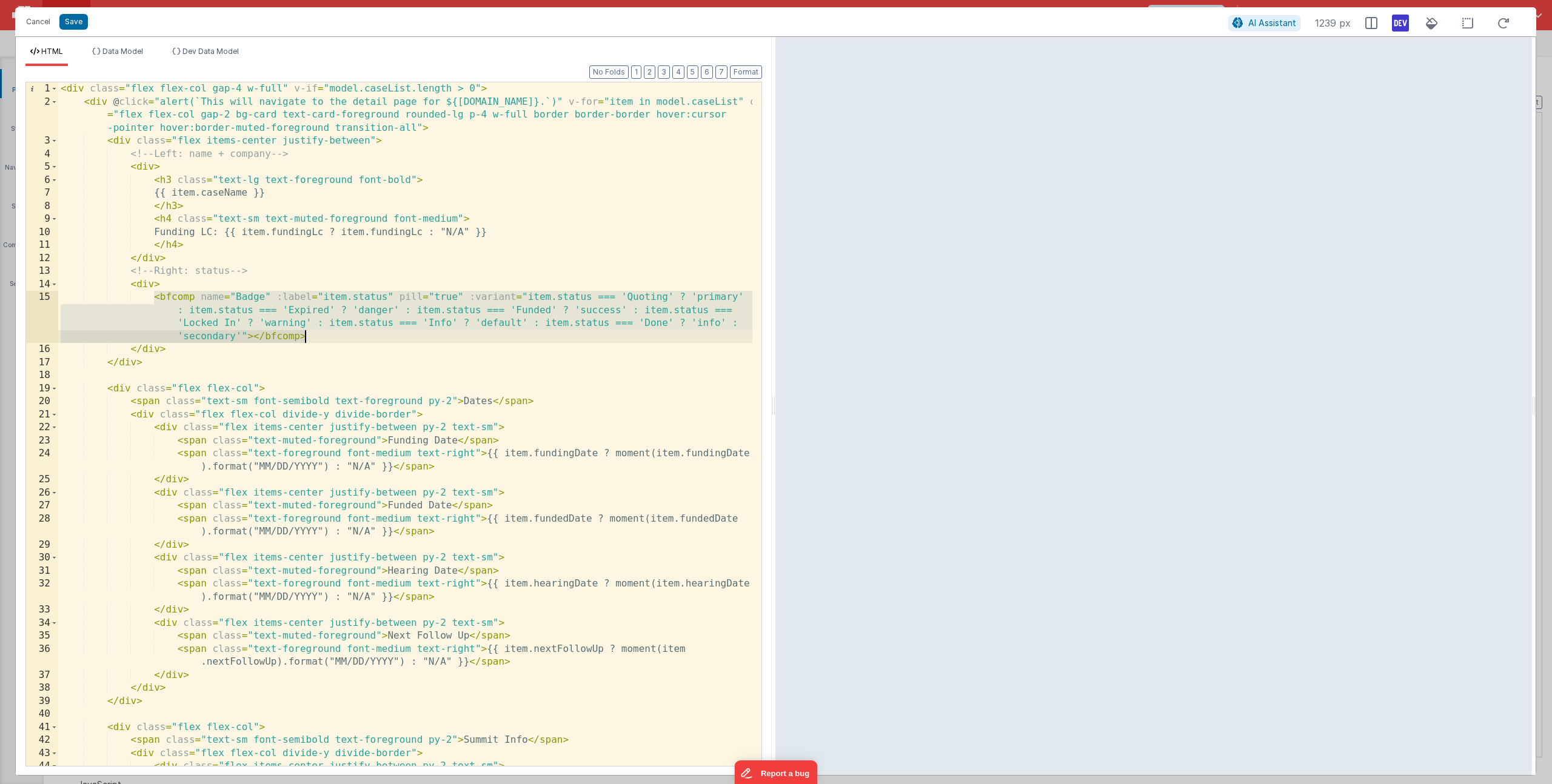
drag, startPoint x: 154, startPoint y: 300, endPoint x: 313, endPoint y: 336, distance: 163.0
click at [313, 336] on div "< div class = "flex flex-col gap-4 w-full" v-if = "model.caseList.length > 0" >…" at bounding box center [406, 437] width 695 height 710
click at [30, 19] on button "Cancel" at bounding box center [38, 22] width 37 height 17
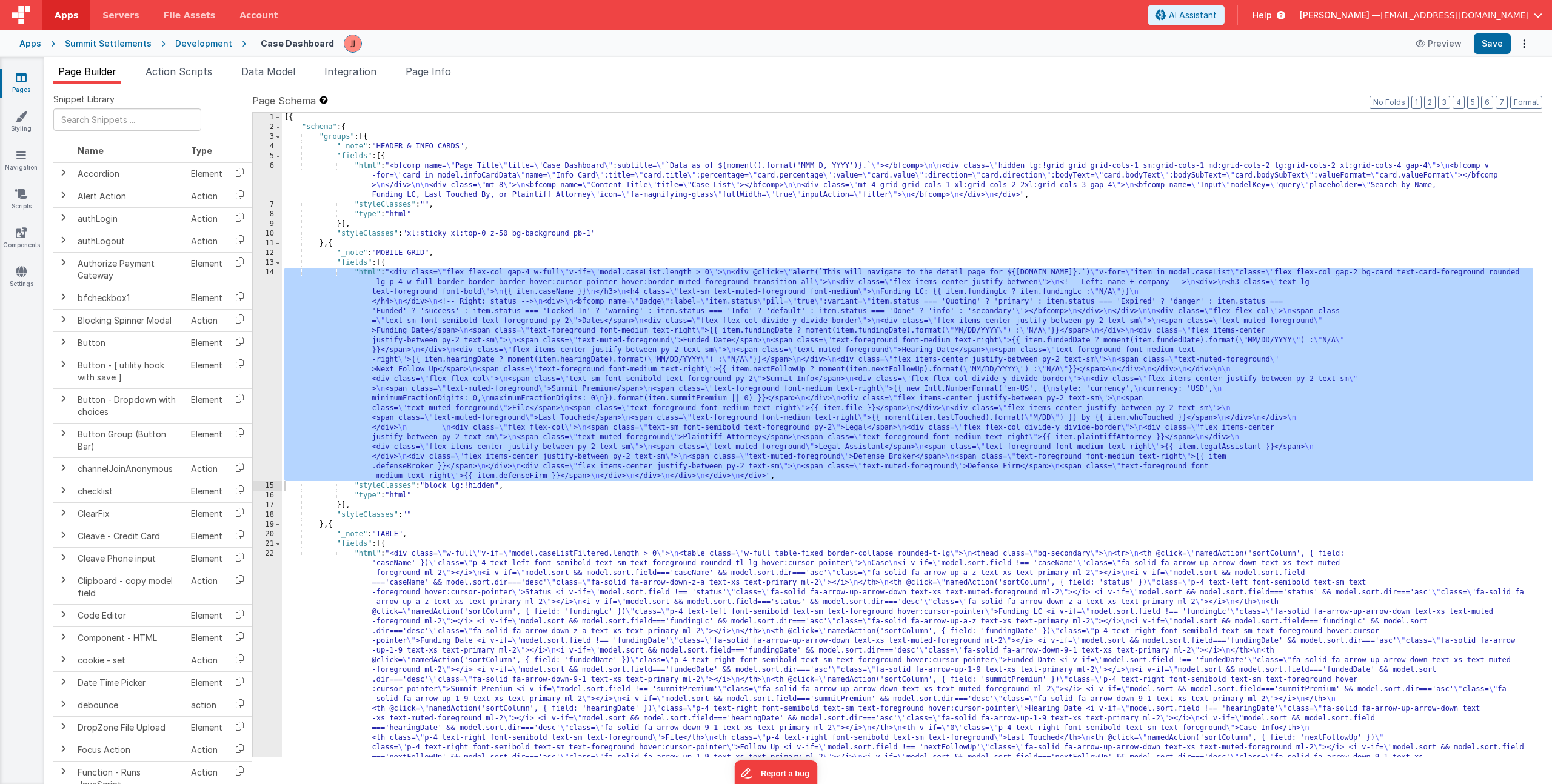
click at [444, 655] on div "[{ "schema" : { "groups" : [{ "_note" : "HEADER & INFO CARDS" , "fields" : [{ "…" at bounding box center [907, 614] width 1251 height 1003
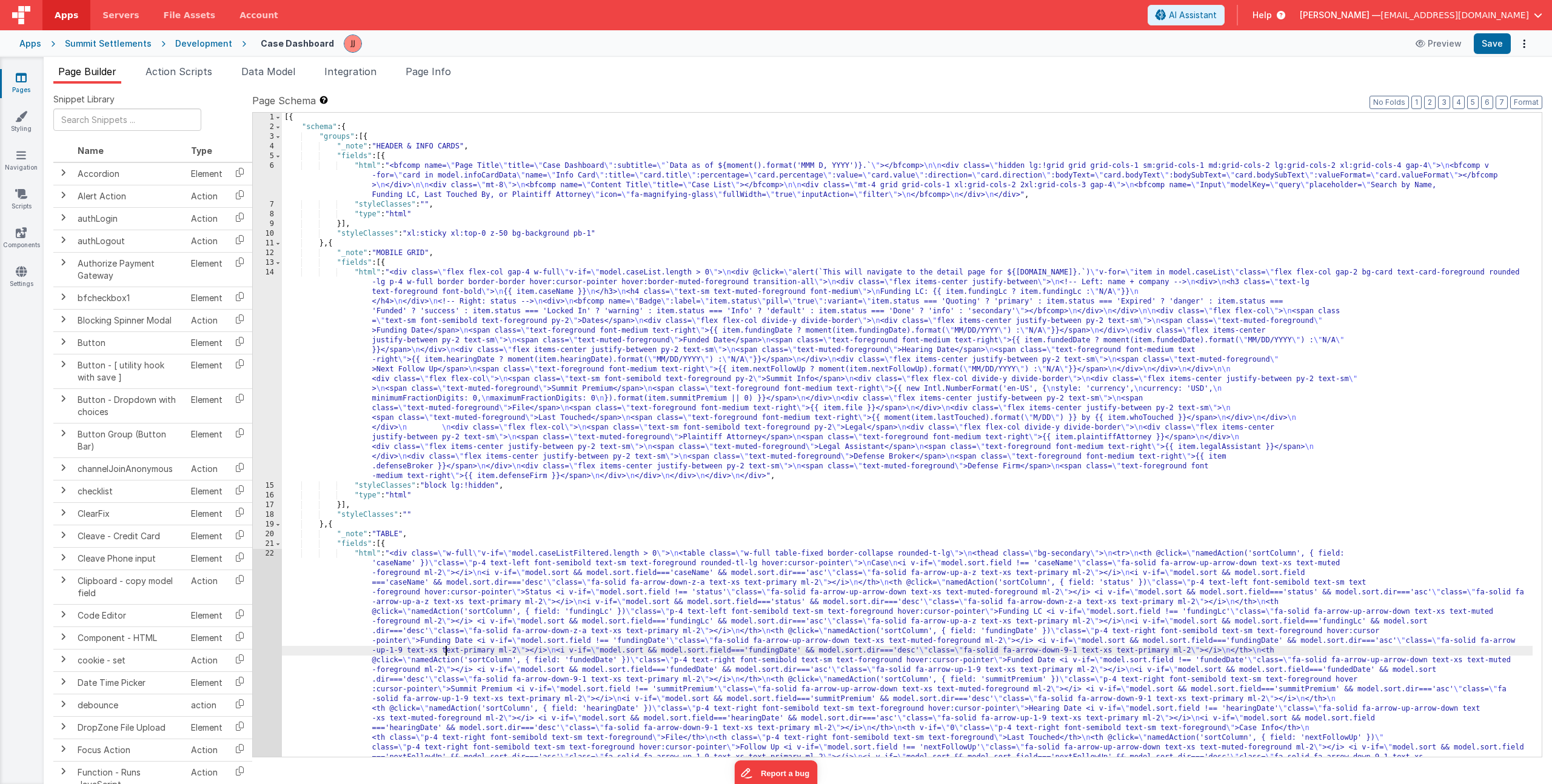
scroll to position [151, 0]
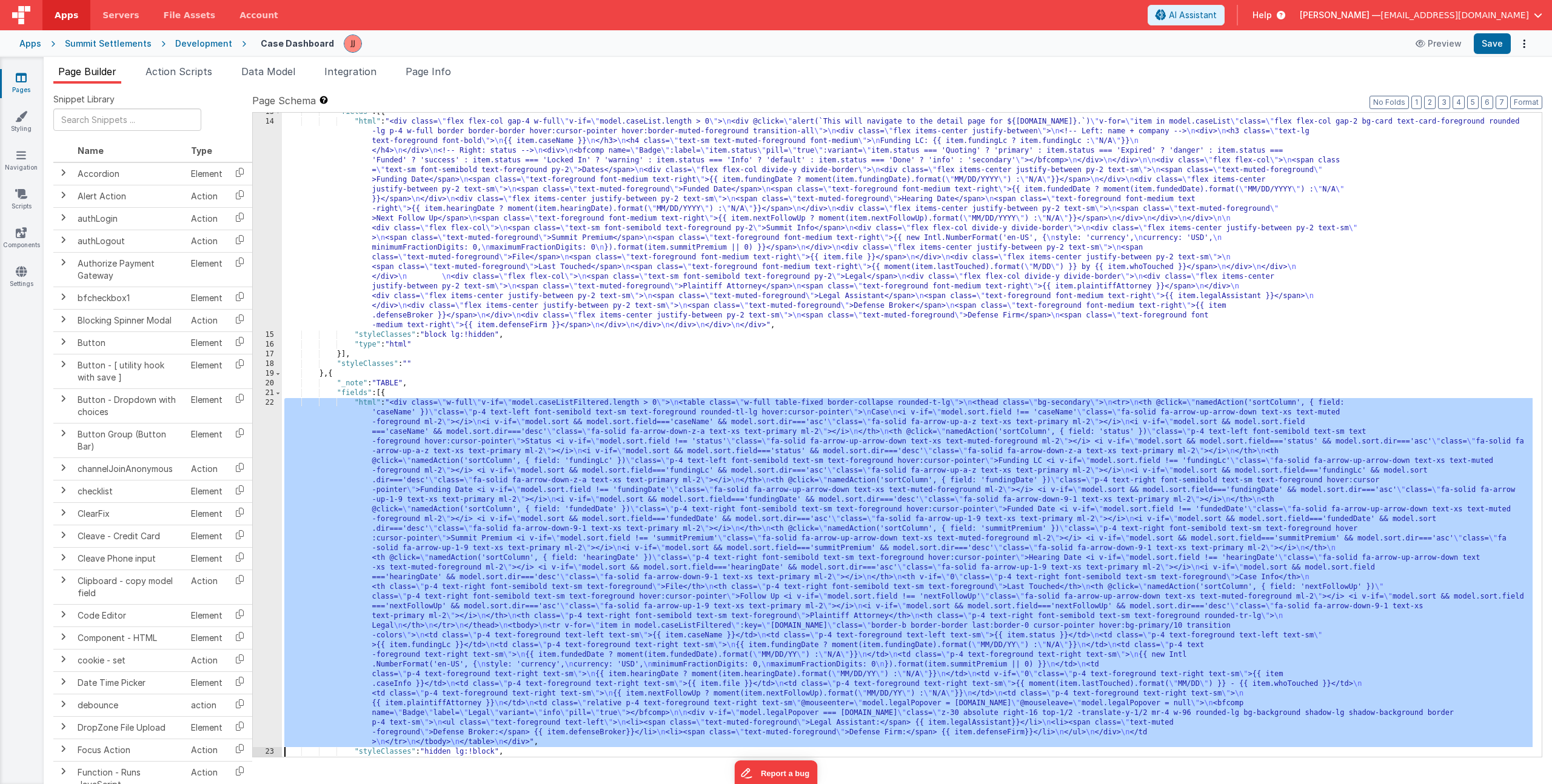
click at [262, 619] on div "22" at bounding box center [268, 573] width 29 height 349
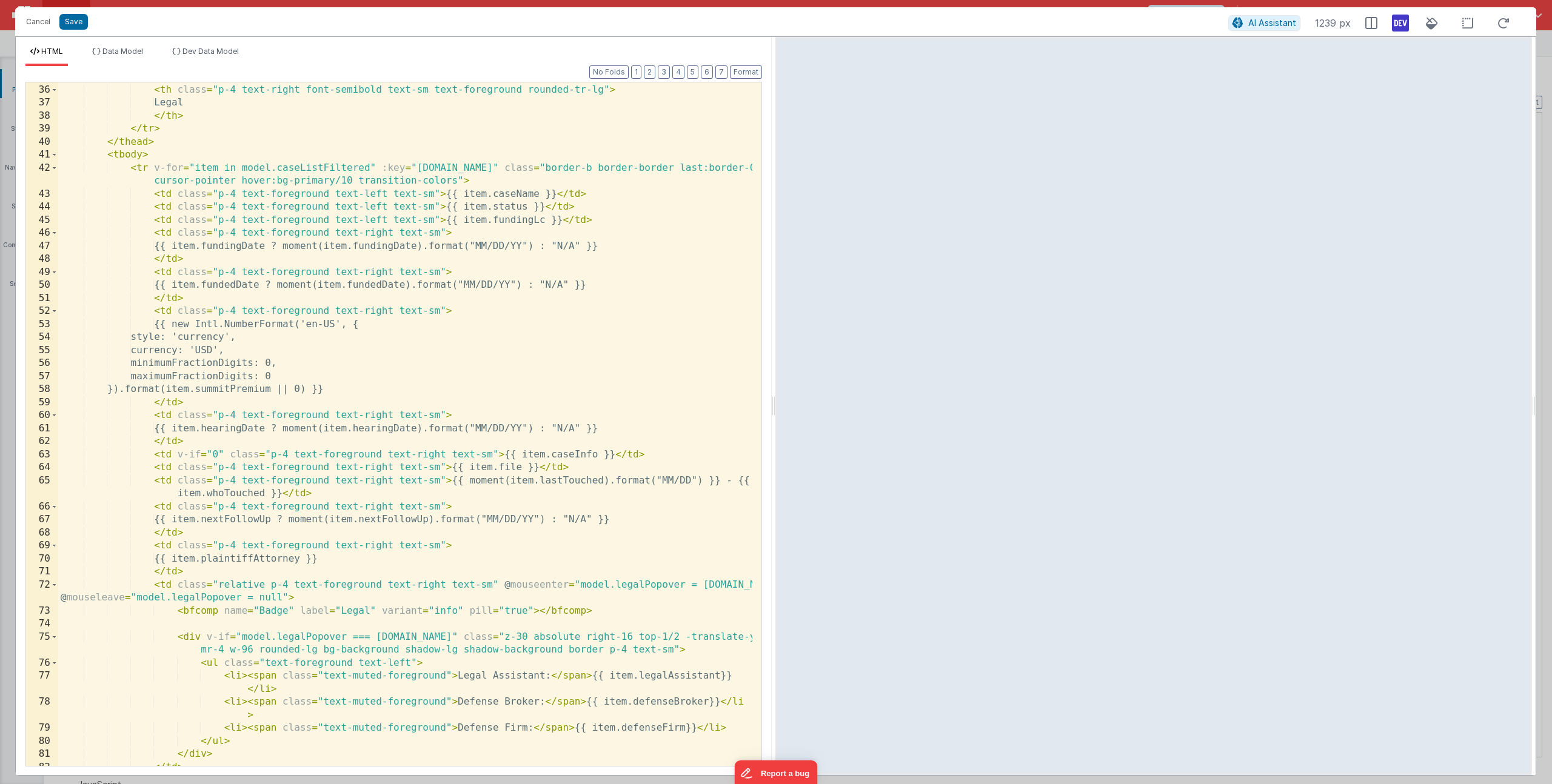
scroll to position [963, 0]
drag, startPoint x: 581, startPoint y: 208, endPoint x: 156, endPoint y: 204, distance: 425.0
click at [156, 204] on div "< th class = "p-4 text-right font-semibold text-sm text-foreground" > Plaintiff…" at bounding box center [406, 425] width 695 height 710
click at [356, 207] on div "< th class = "p-4 text-right font-semibold text-sm text-foreground" > Plaintiff…" at bounding box center [406, 425] width 695 height 710
drag, startPoint x: 446, startPoint y: 209, endPoint x: 542, endPoint y: 205, distance: 96.1
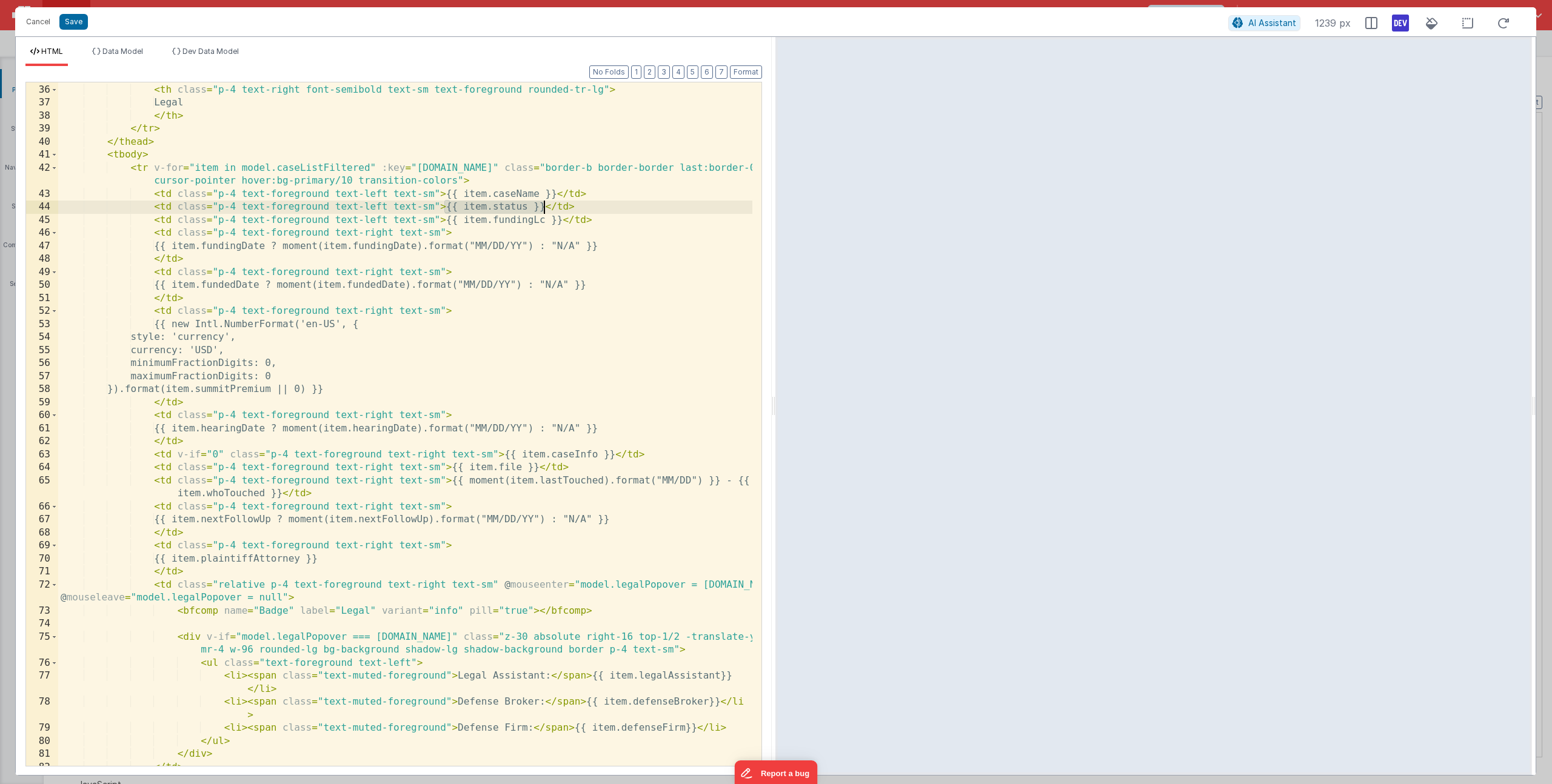
click at [542, 205] on div "< th class = "p-4 text-right font-semibold text-sm text-foreground" > Plaintiff…" at bounding box center [406, 425] width 695 height 710
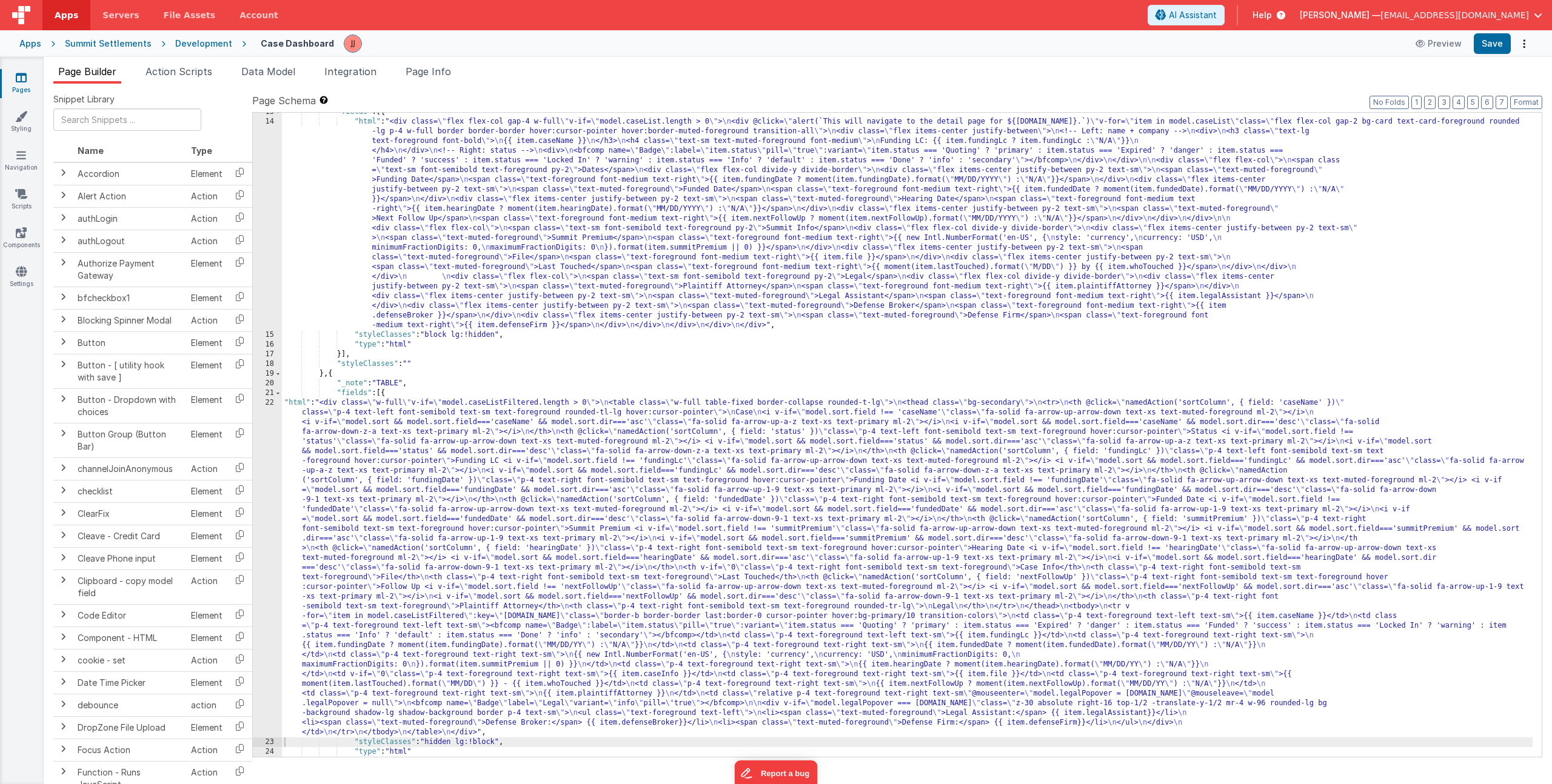
click at [382, 260] on div ""fields" : [{ "html" : "<div class= \" flex flex-col gap-4 w-full \" v-if= \" m…" at bounding box center [907, 439] width 1251 height 663
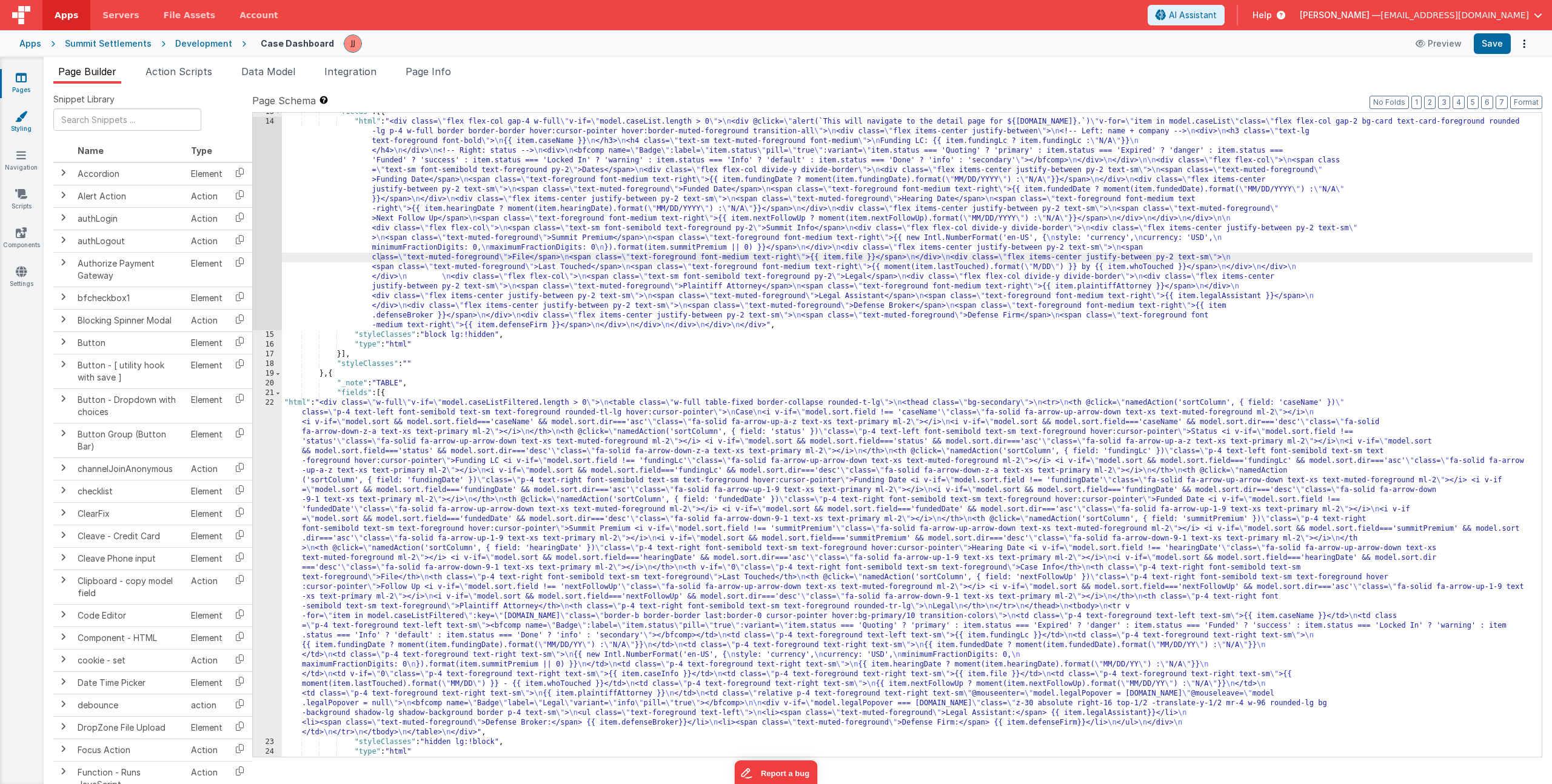
click at [17, 125] on link "Styling" at bounding box center [21, 122] width 44 height 25
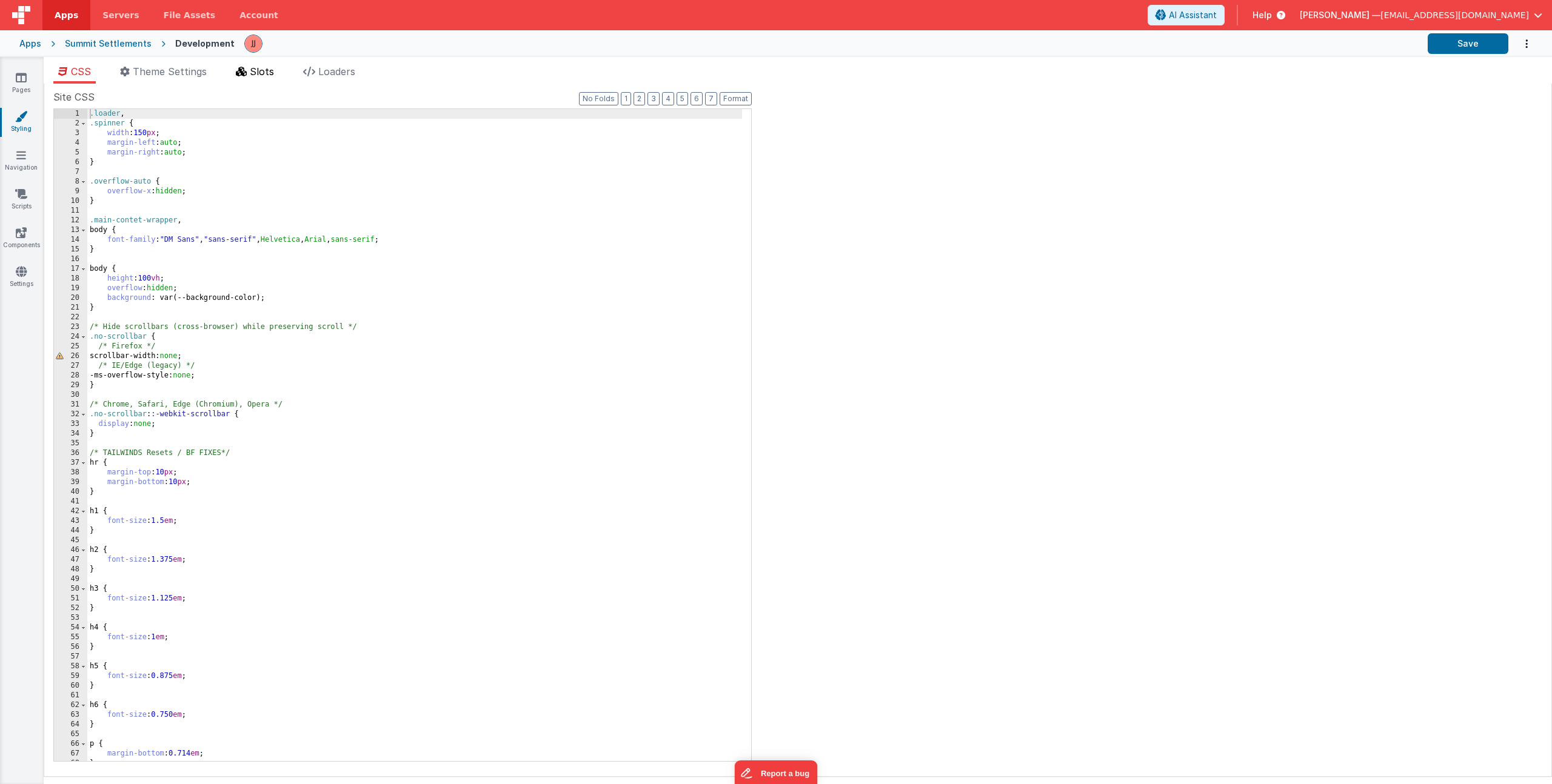
click at [253, 66] on span "Slots" at bounding box center [261, 71] width 25 height 12
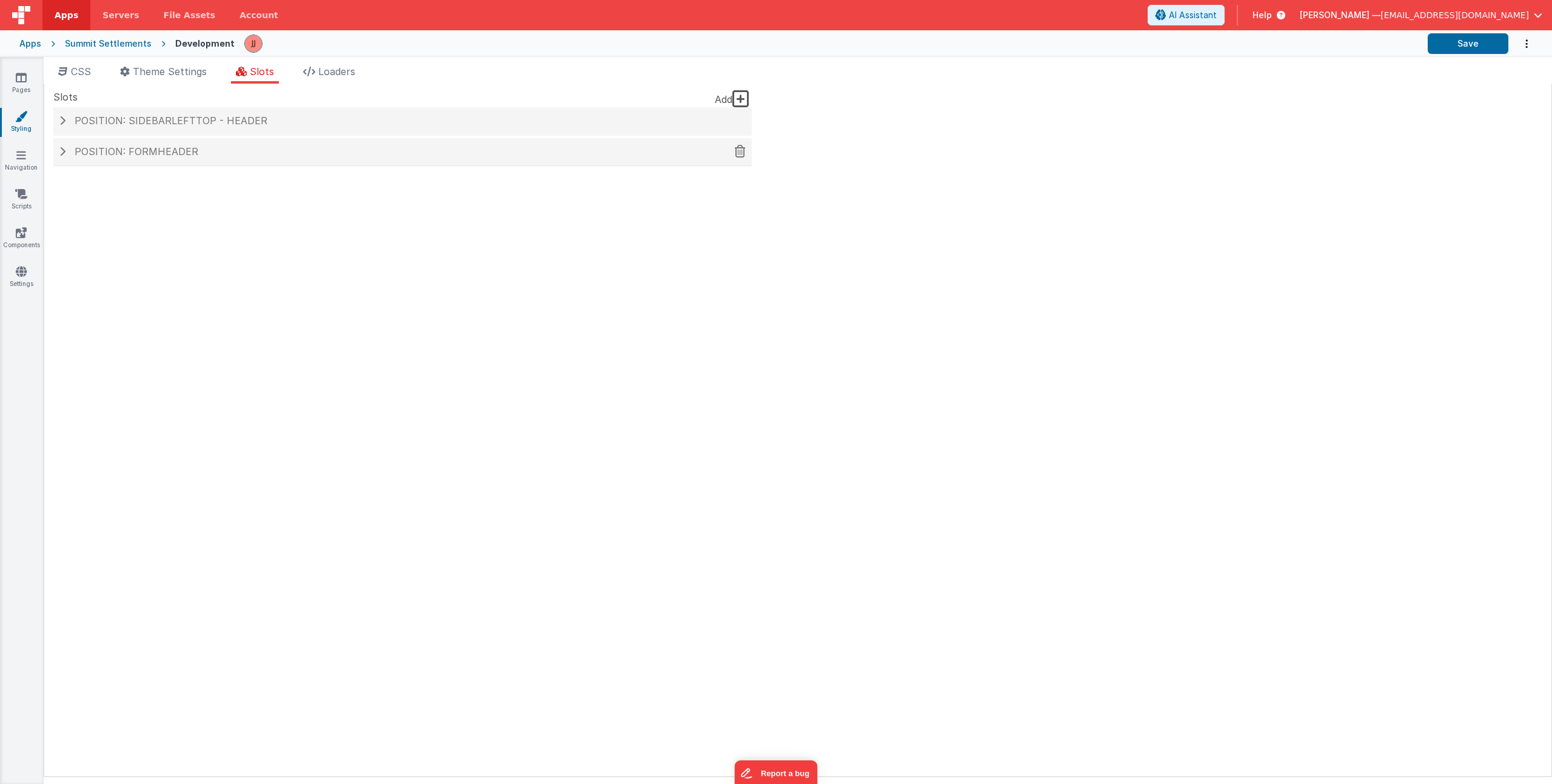
click at [260, 155] on h4 "Position: formHeader" at bounding box center [402, 153] width 686 height 11
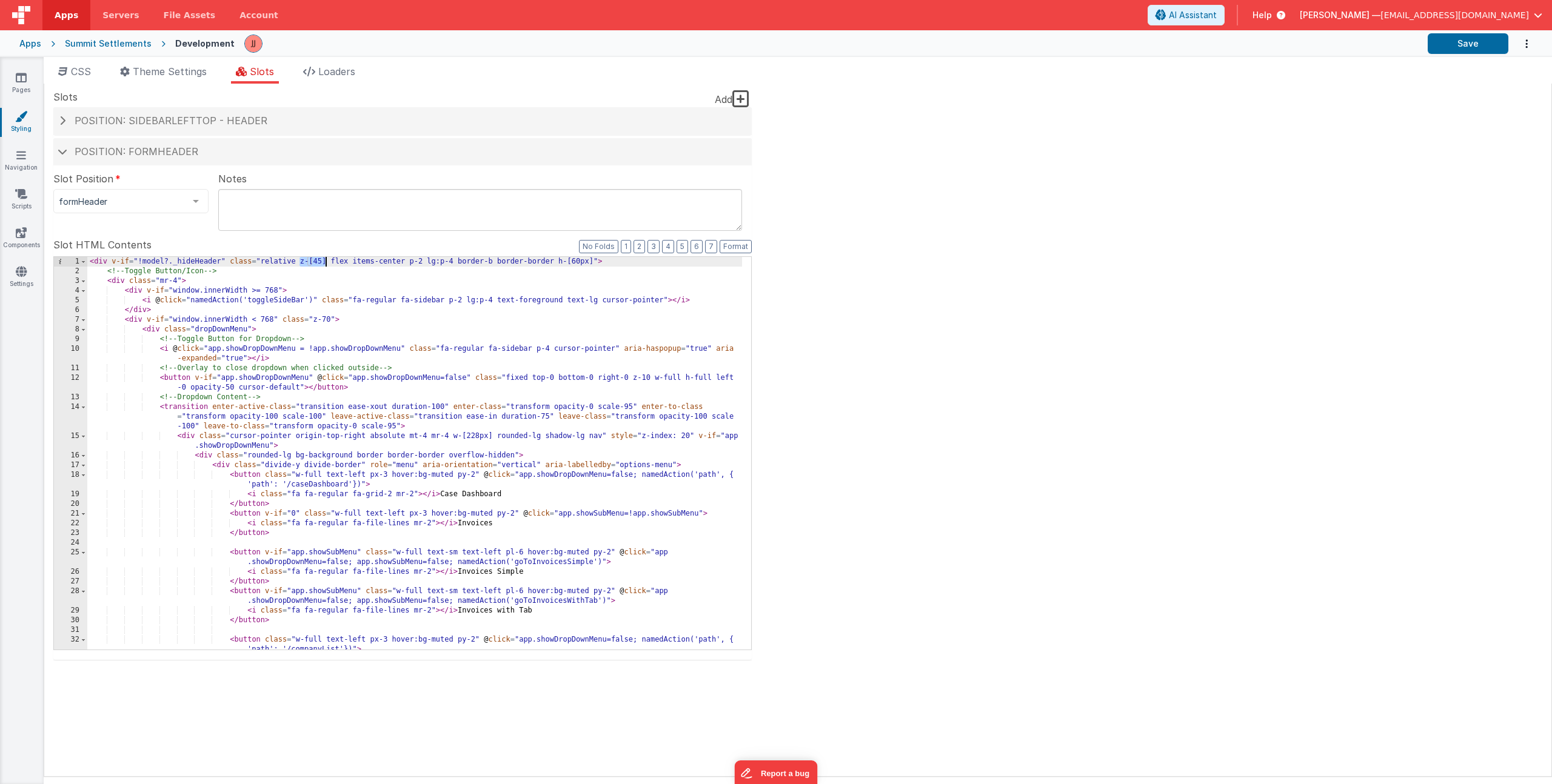
drag, startPoint x: 299, startPoint y: 262, endPoint x: 325, endPoint y: 262, distance: 26.0
click at [325, 262] on div "< div v-if = "!model?._hideHeader" class = "relative z-[45] flex items-center p…" at bounding box center [415, 462] width 654 height 412
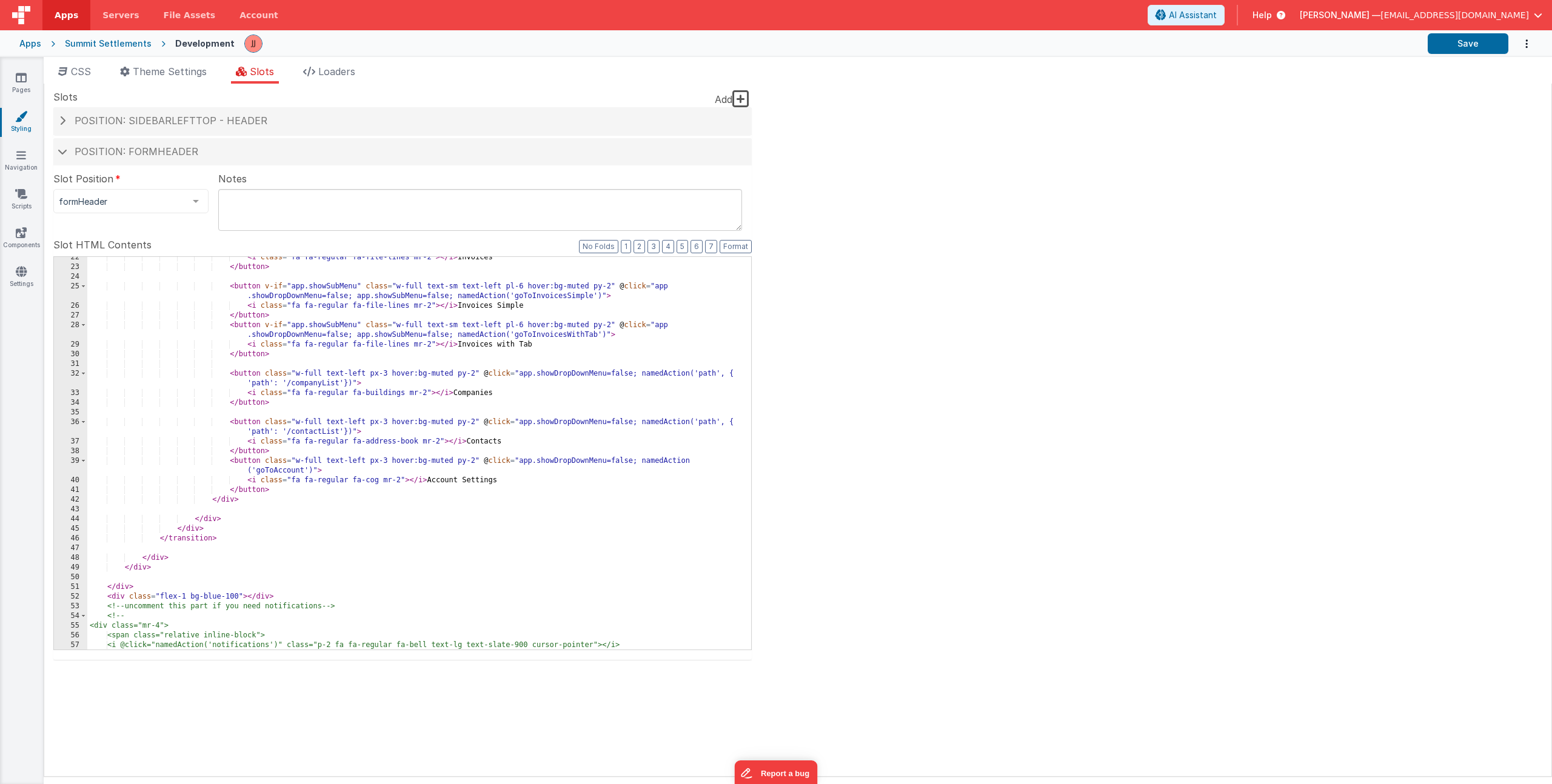
scroll to position [657, 0]
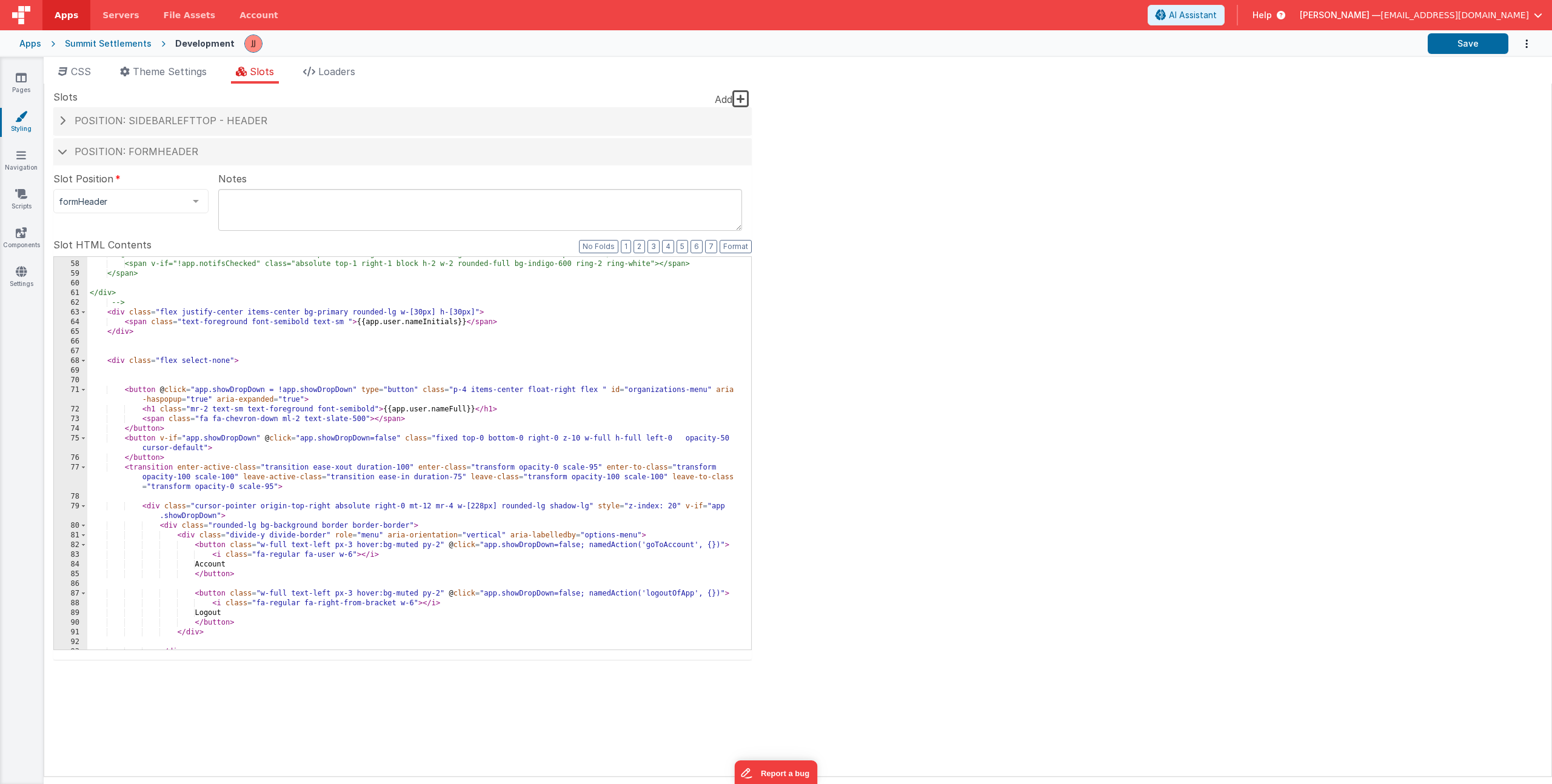
click at [668, 503] on div "<i @click="namedAction('notifications')" class="p-2 fa fa-regular fa-bell text-…" at bounding box center [415, 455] width 654 height 412
click at [588, 506] on div "<i @click="namedAction('notifications')" class="p-2 fa fa-regular fa-bell text-…" at bounding box center [415, 455] width 654 height 412
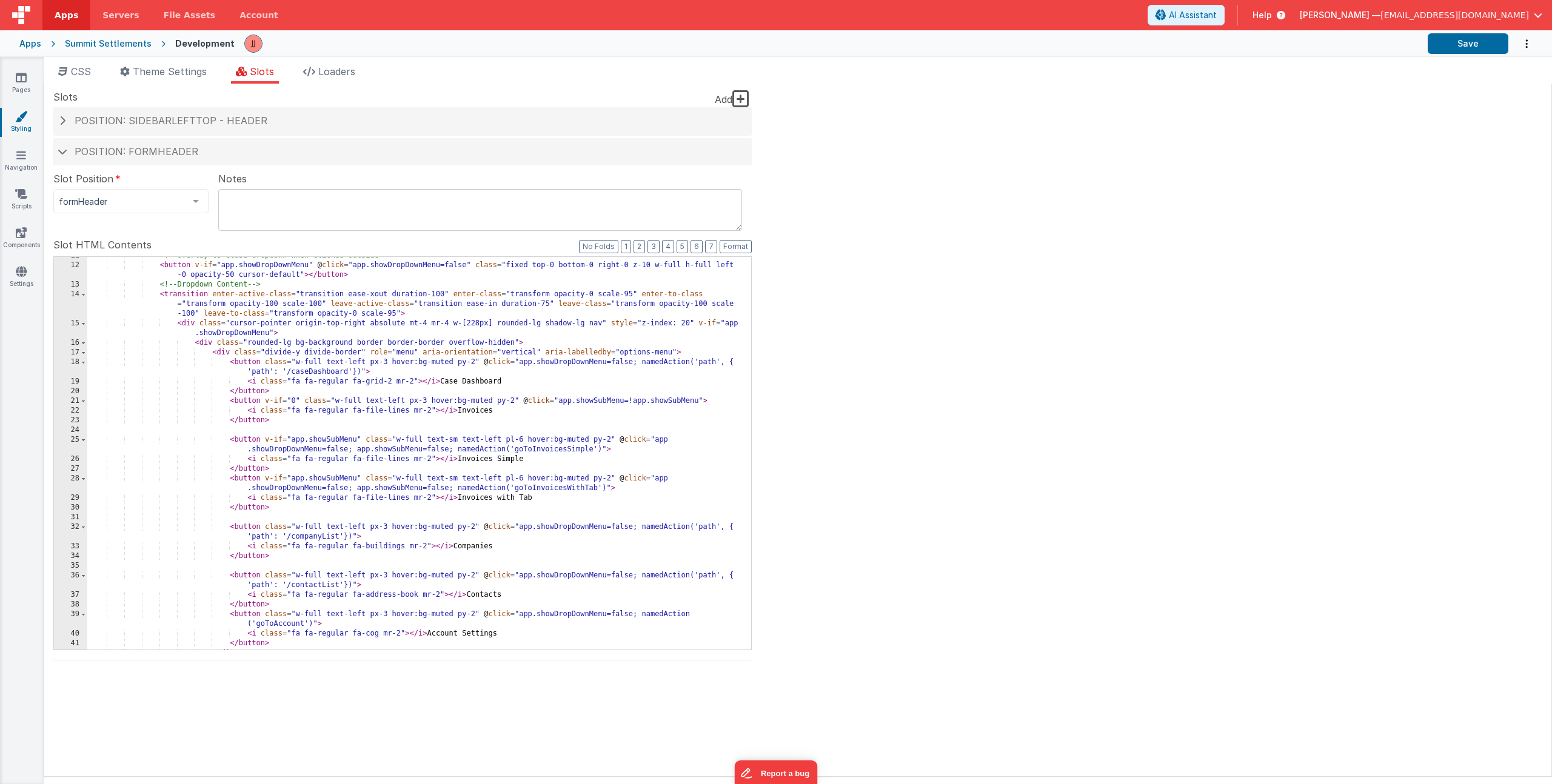
scroll to position [0, 0]
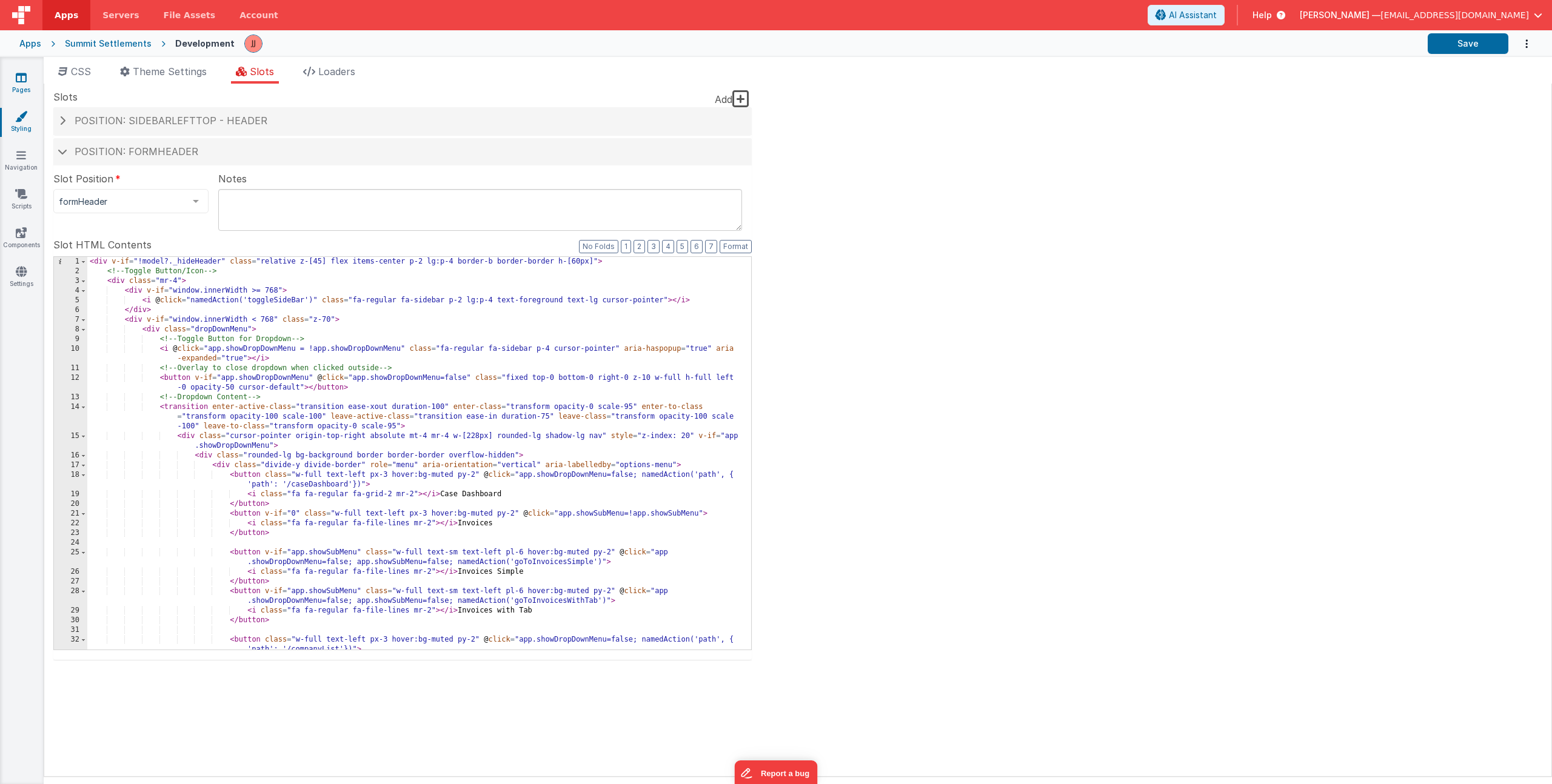
click at [25, 80] on icon at bounding box center [21, 77] width 11 height 12
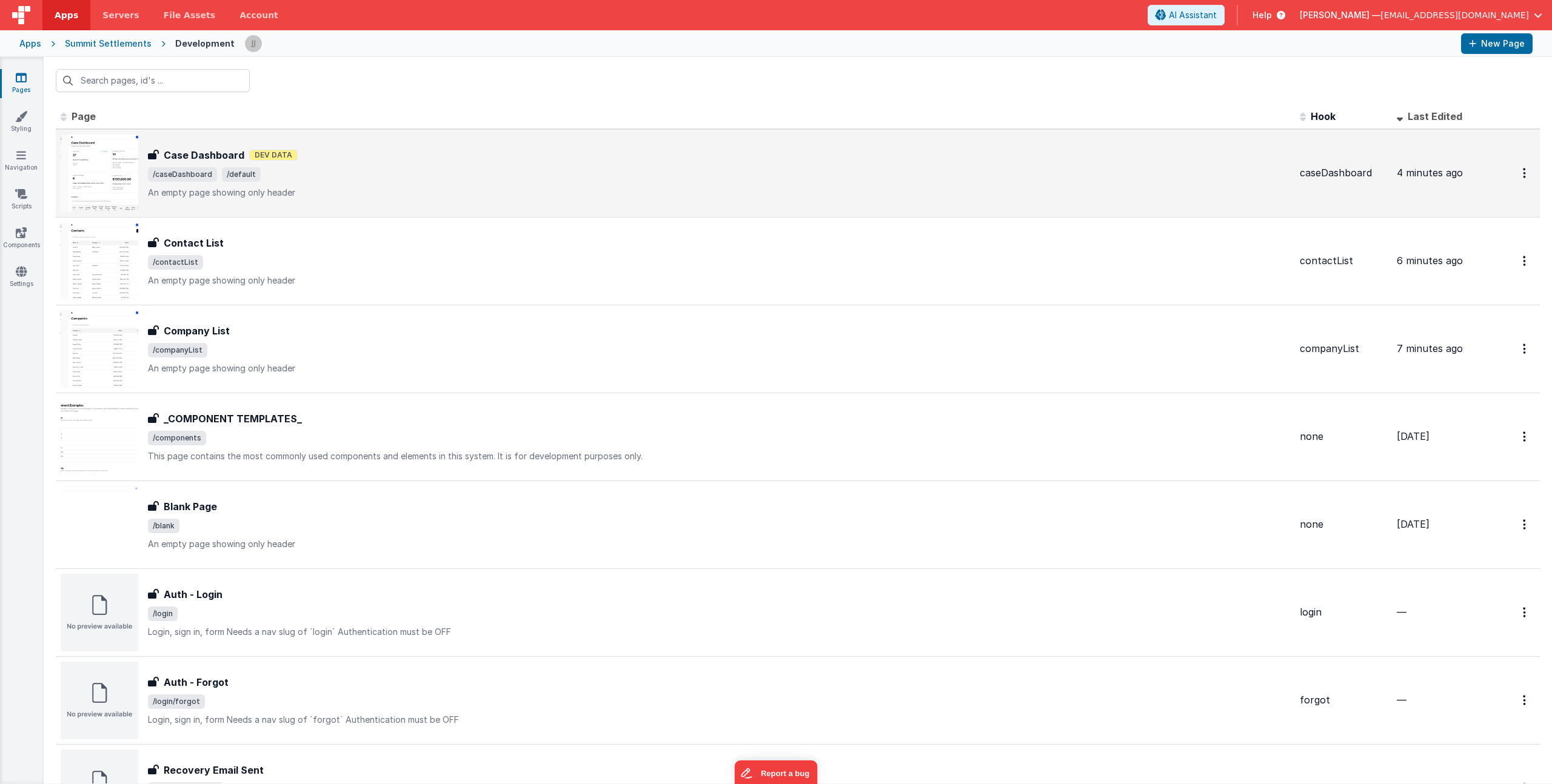
click at [286, 196] on p "An empty page showing only header" at bounding box center [719, 192] width 1143 height 12
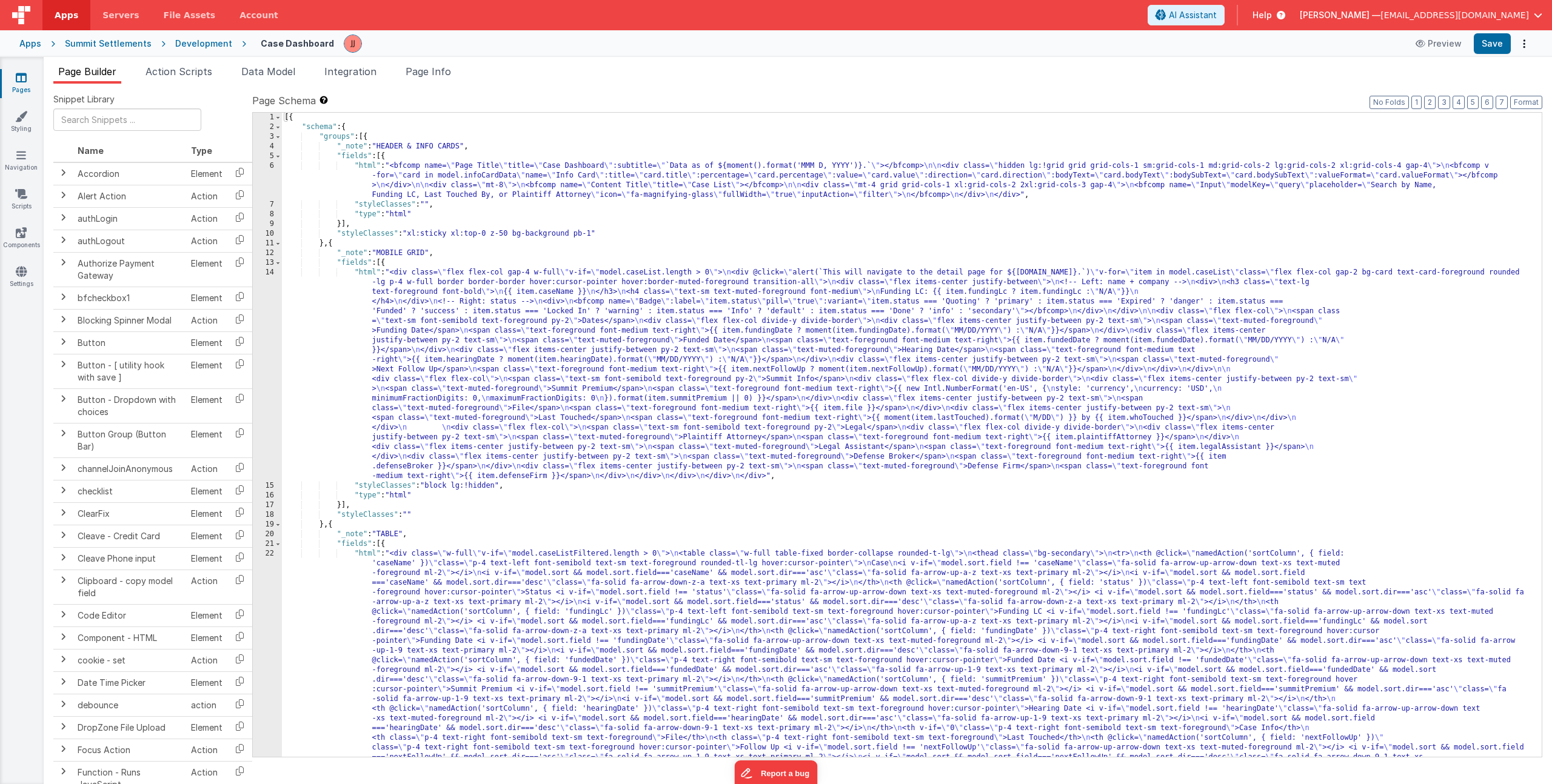
click at [507, 238] on div "[{ "schema" : { "groups" : [{ "_note" : "HEADER & INFO CARDS" , "fields" : [{ "…" at bounding box center [907, 619] width 1251 height 1012
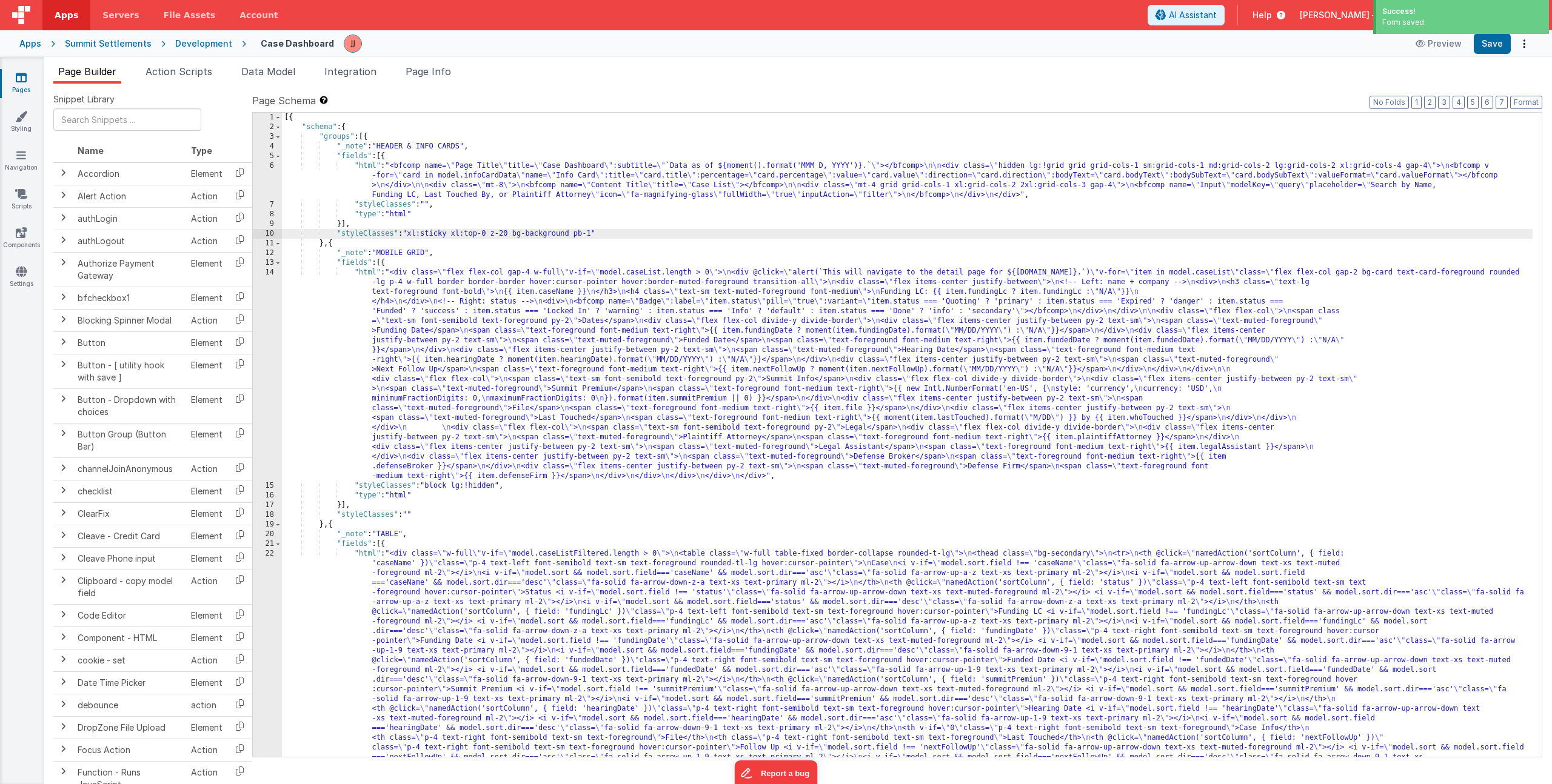
click at [27, 82] on link "Pages" at bounding box center [21, 83] width 44 height 25
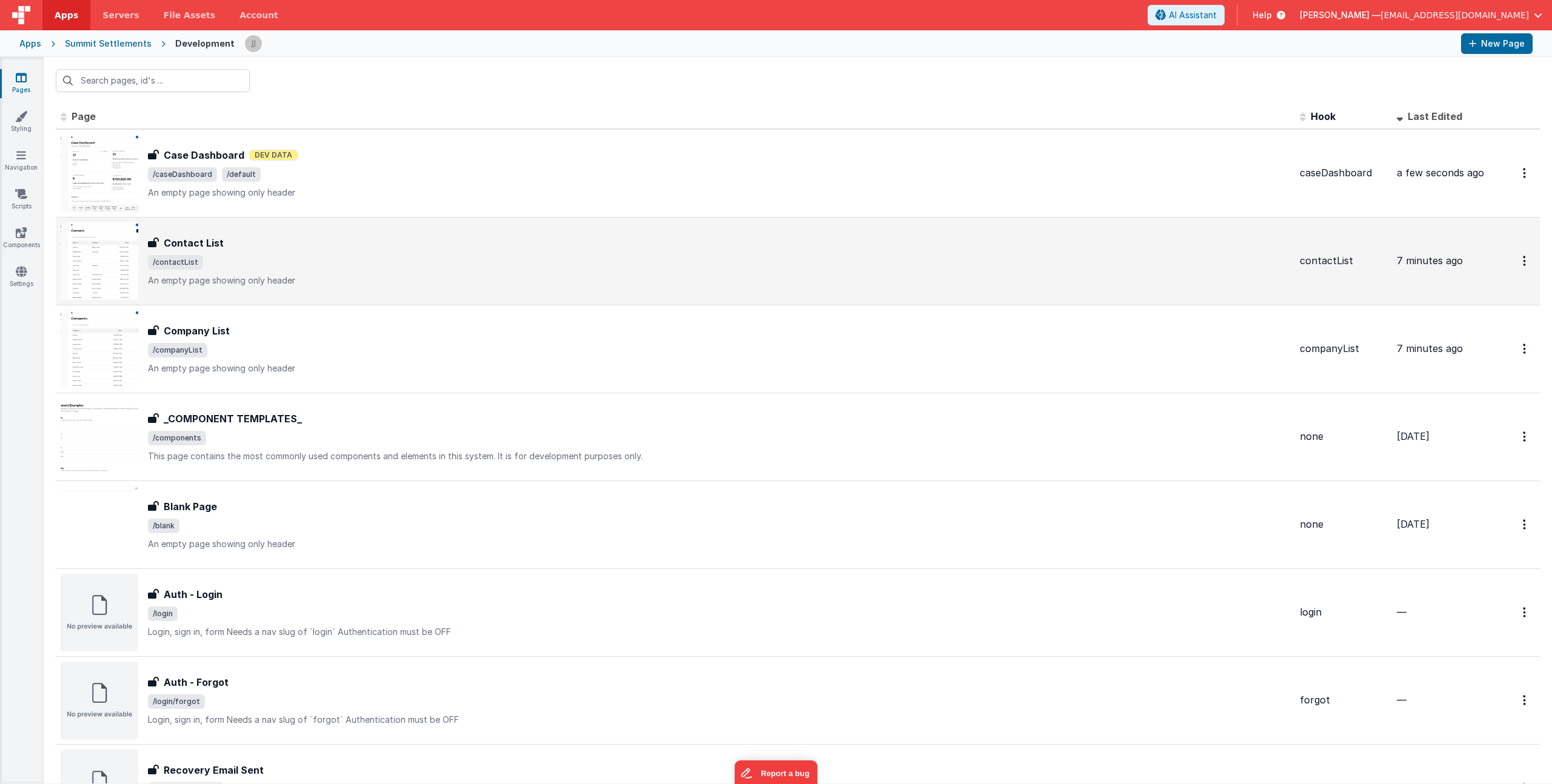
click at [376, 257] on span "/contactList" at bounding box center [719, 262] width 1143 height 15
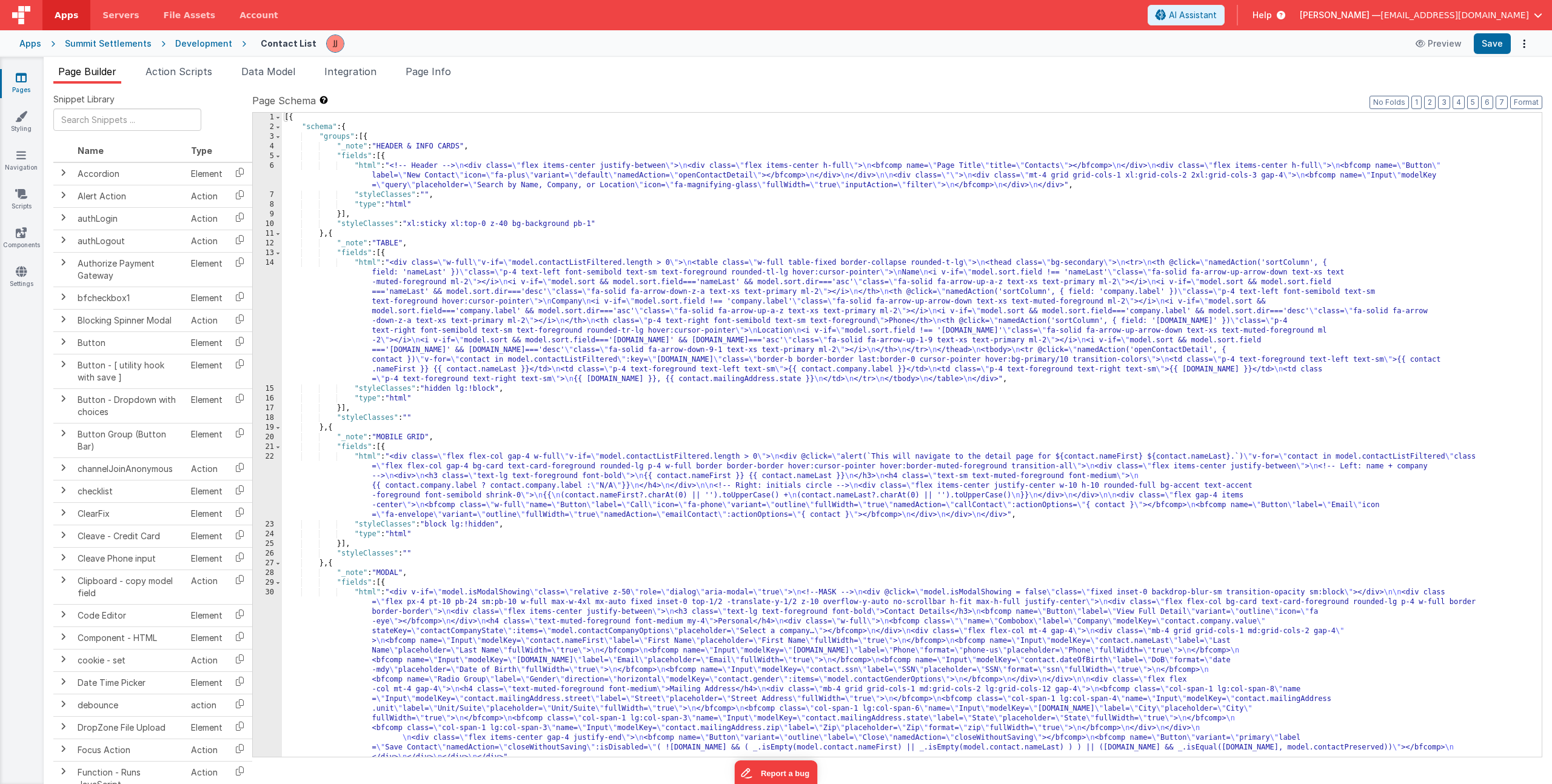
click at [507, 222] on div "[{ "schema" : { "groups" : [{ "_note" : "HEADER & INFO CARDS" , "fields" : [{ "…" at bounding box center [907, 444] width 1251 height 663
click at [526, 303] on div "[{ "schema" : { "groups" : [{ "_note" : "HEADER & INFO CARDS" , "fields" : [{ "…" at bounding box center [907, 444] width 1251 height 663
click at [25, 89] on link "Pages" at bounding box center [21, 83] width 44 height 25
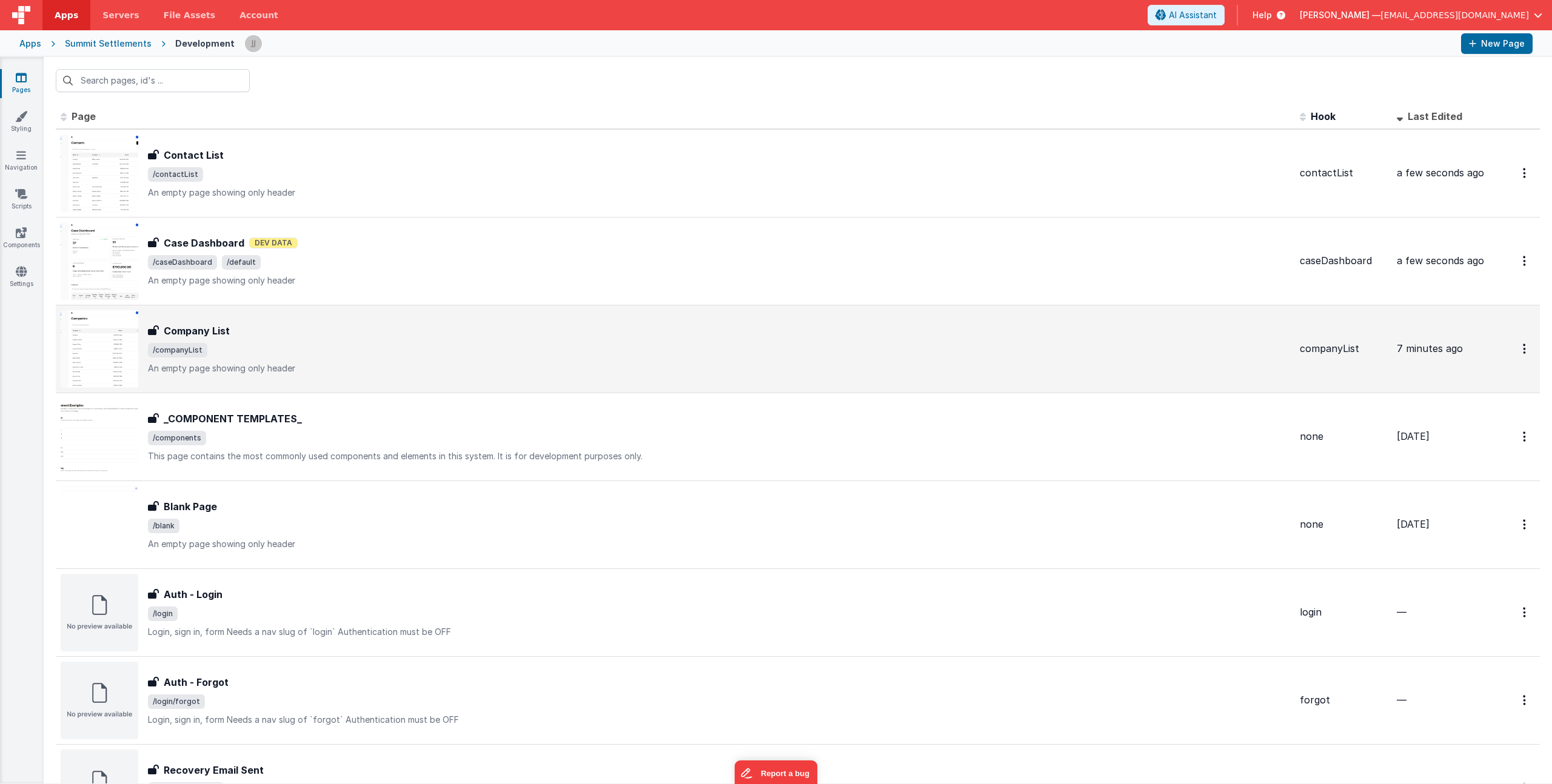
click at [274, 327] on div "Company List" at bounding box center [719, 331] width 1143 height 15
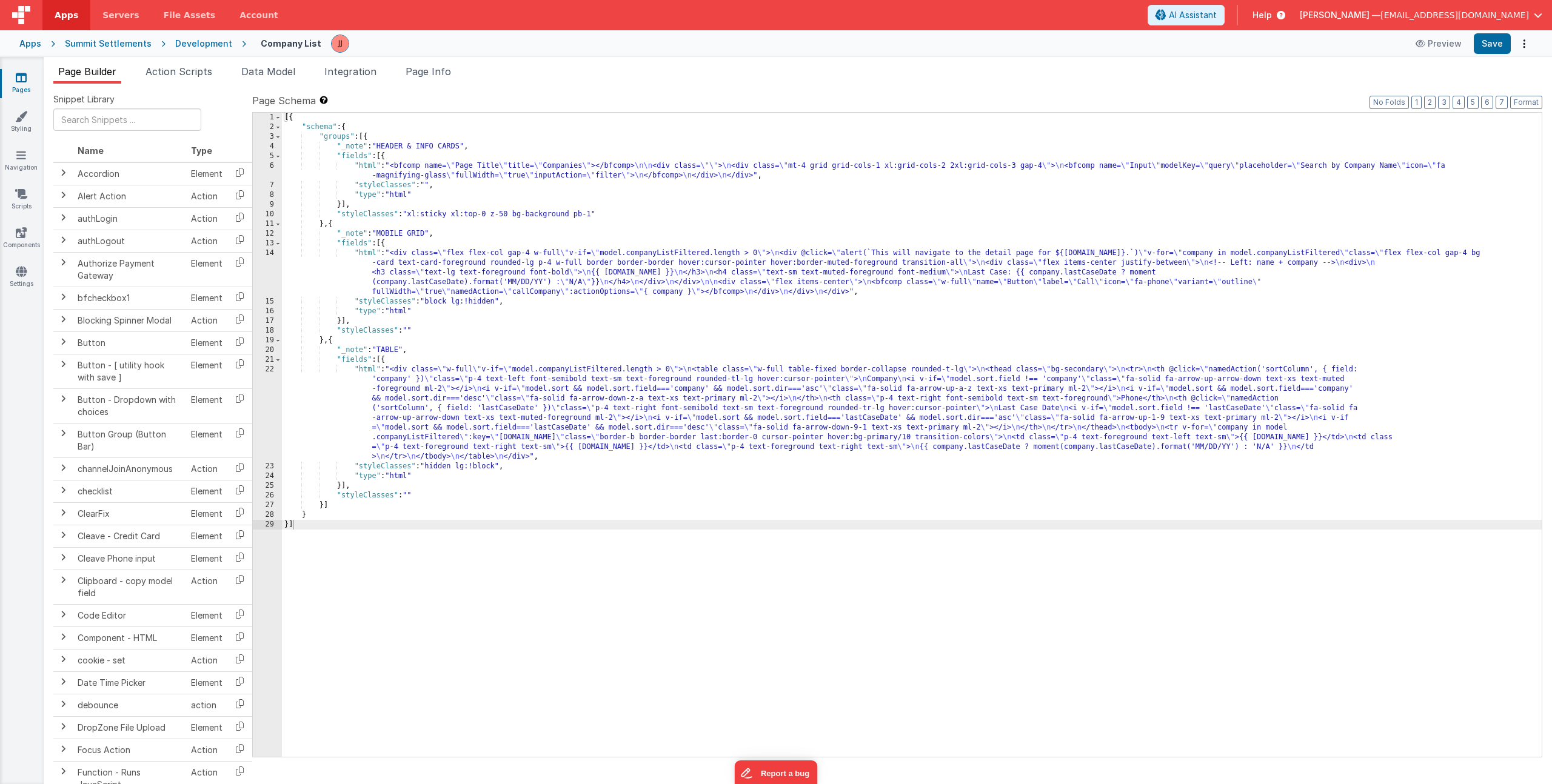
click at [506, 211] on div "[{ "schema" : { "groups" : [{ "_note" : "HEADER & INFO CARDS" , "fields" : [{ "…" at bounding box center [911, 444] width 1260 height 663
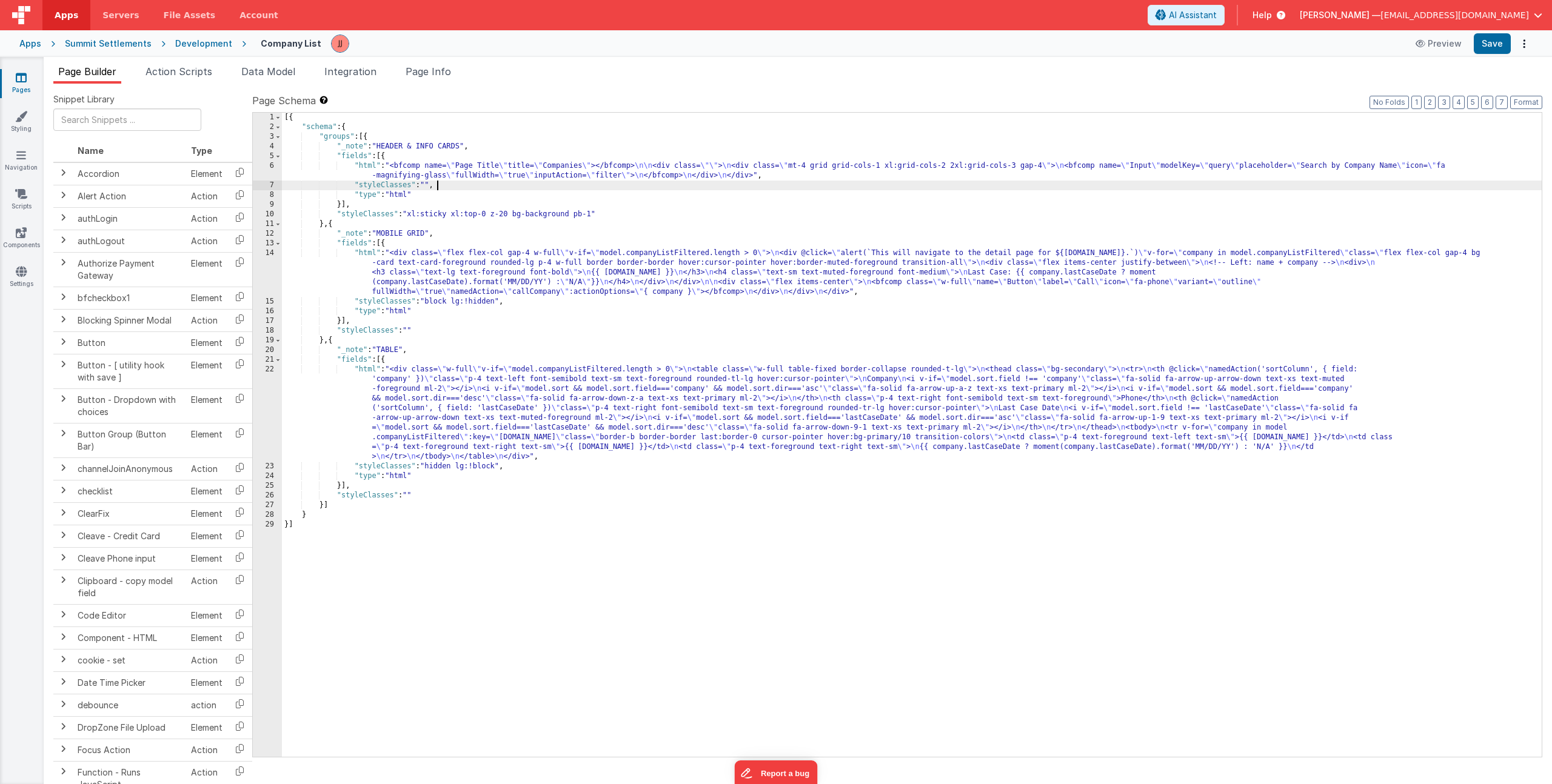
click at [561, 184] on div "[{ "schema" : { "groups" : [{ "_note" : "HEADER & INFO CARDS" , "fields" : [{ "…" at bounding box center [911, 444] width 1260 height 663
